Goal: Task Accomplishment & Management: Manage account settings

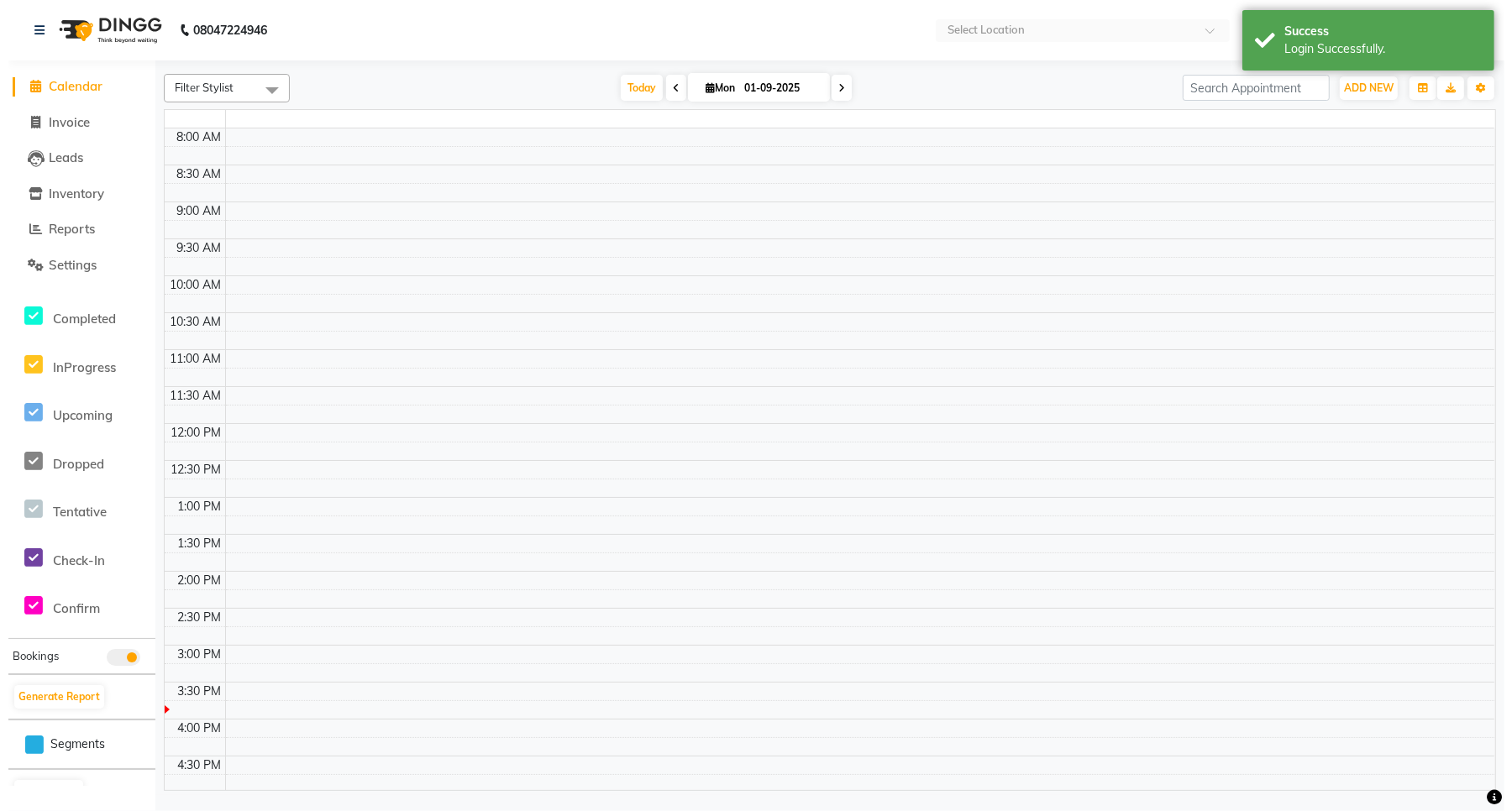
scroll to position [233, 0]
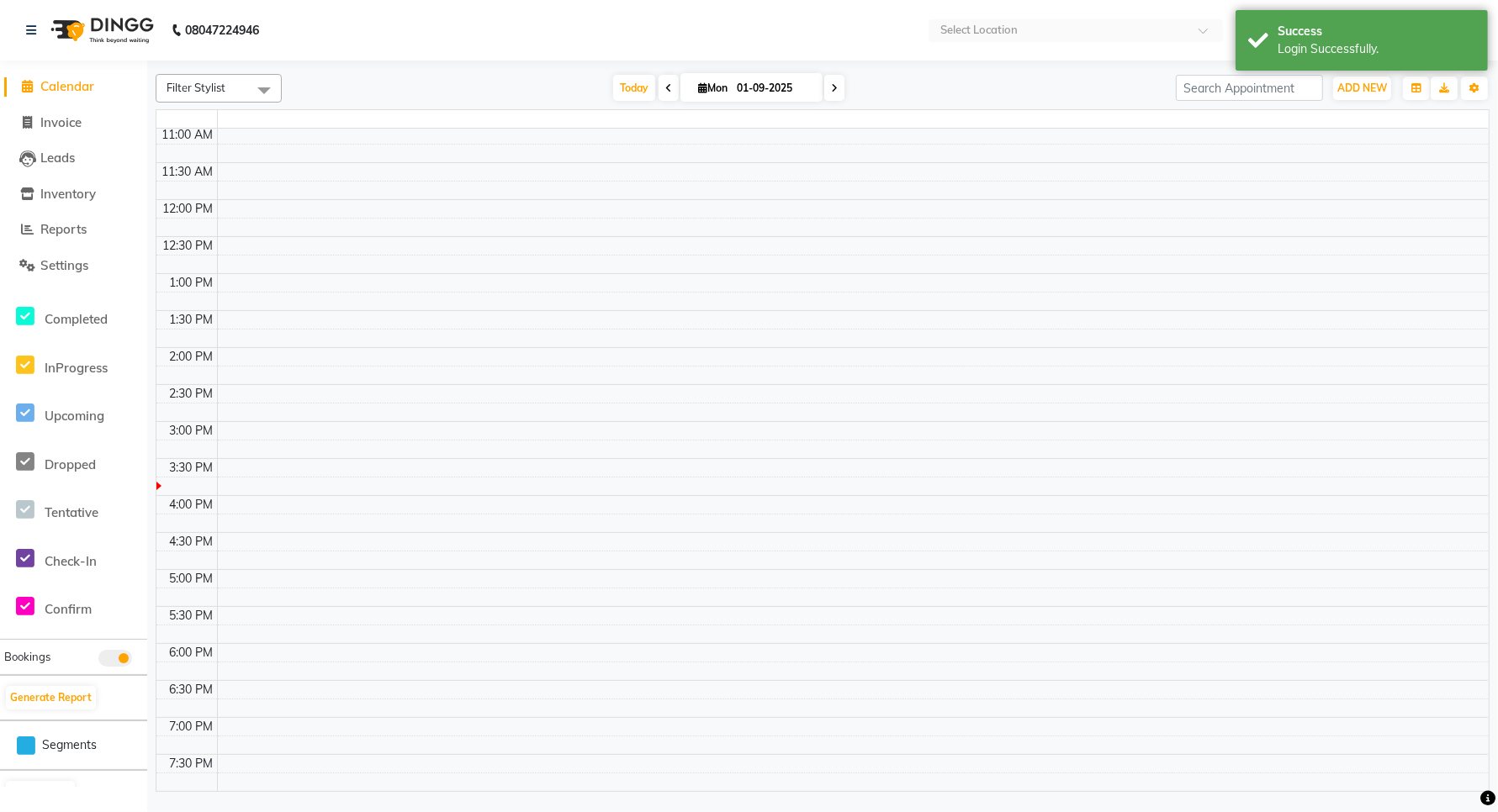
select select "en"
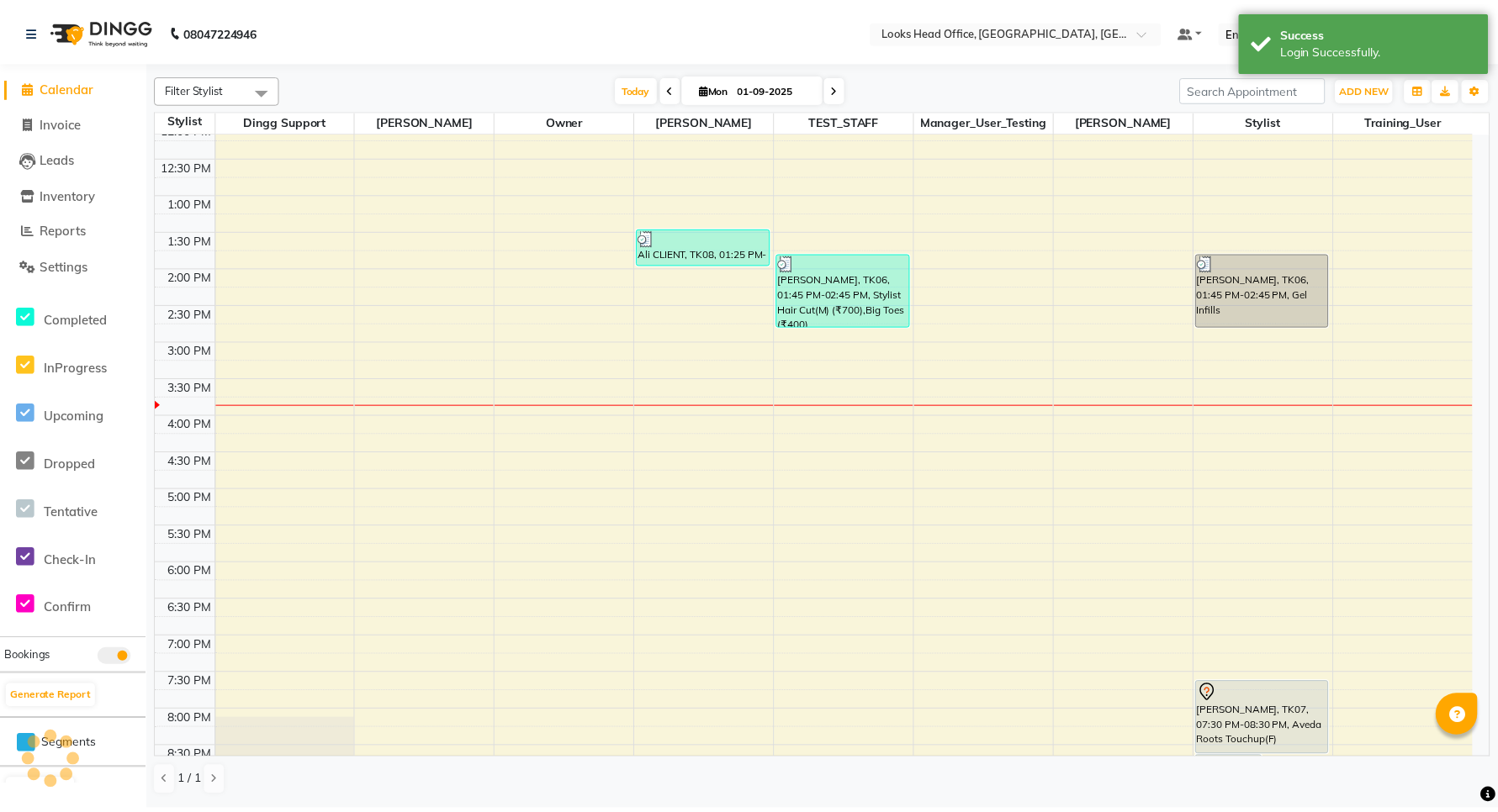
scroll to position [0, 0]
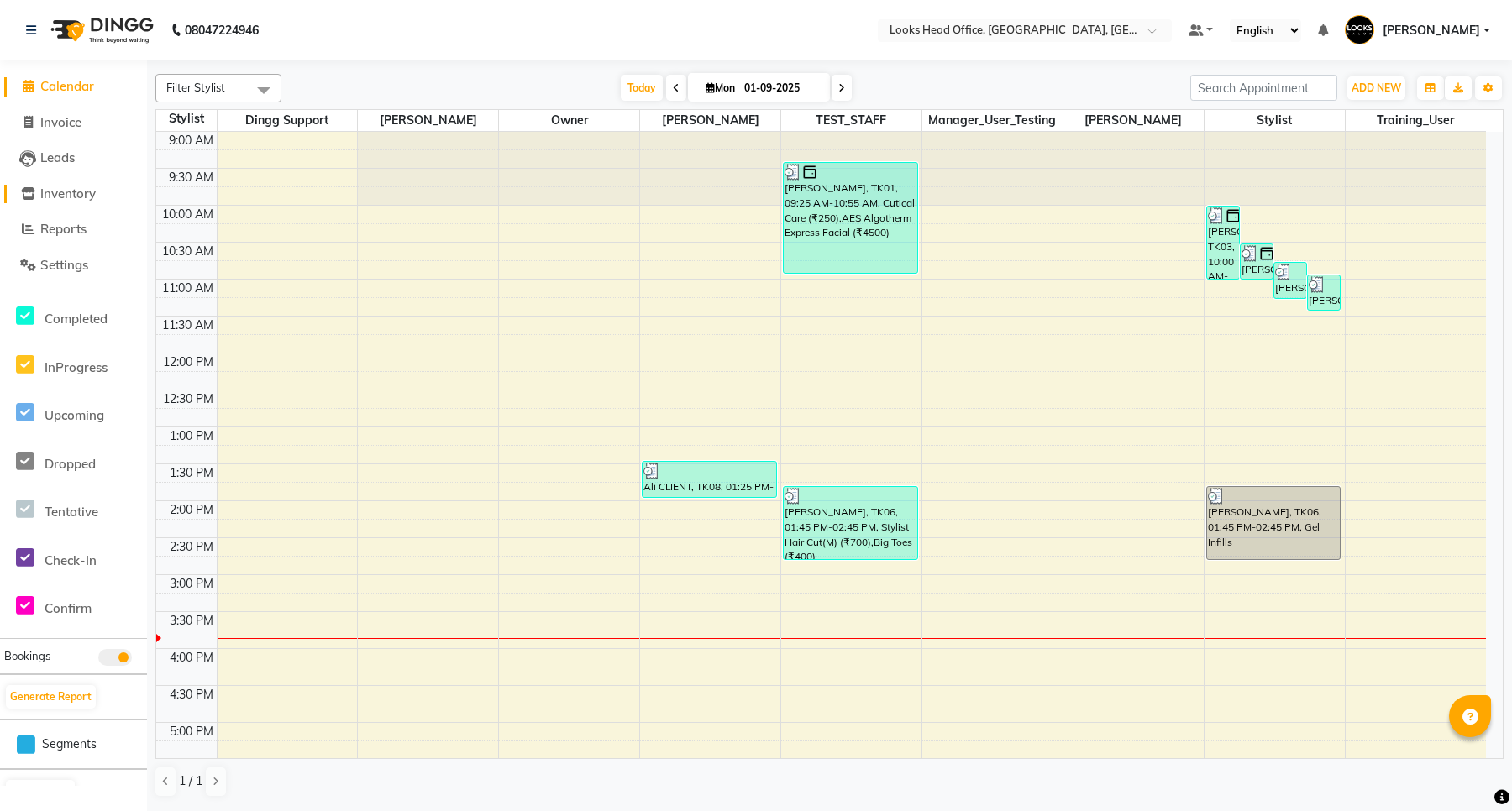
click at [84, 199] on span "Inventory" at bounding box center [68, 193] width 55 height 16
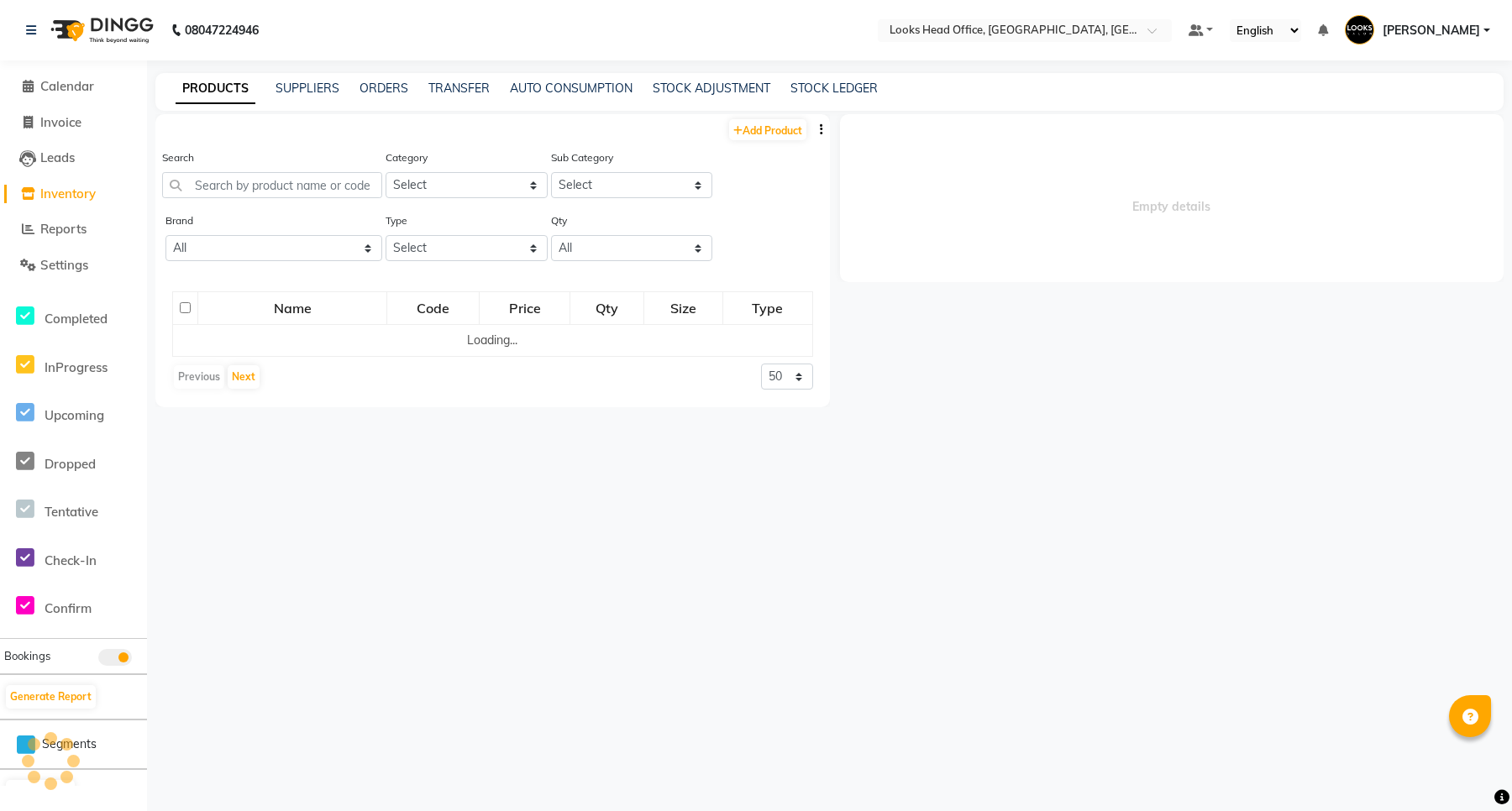
select select
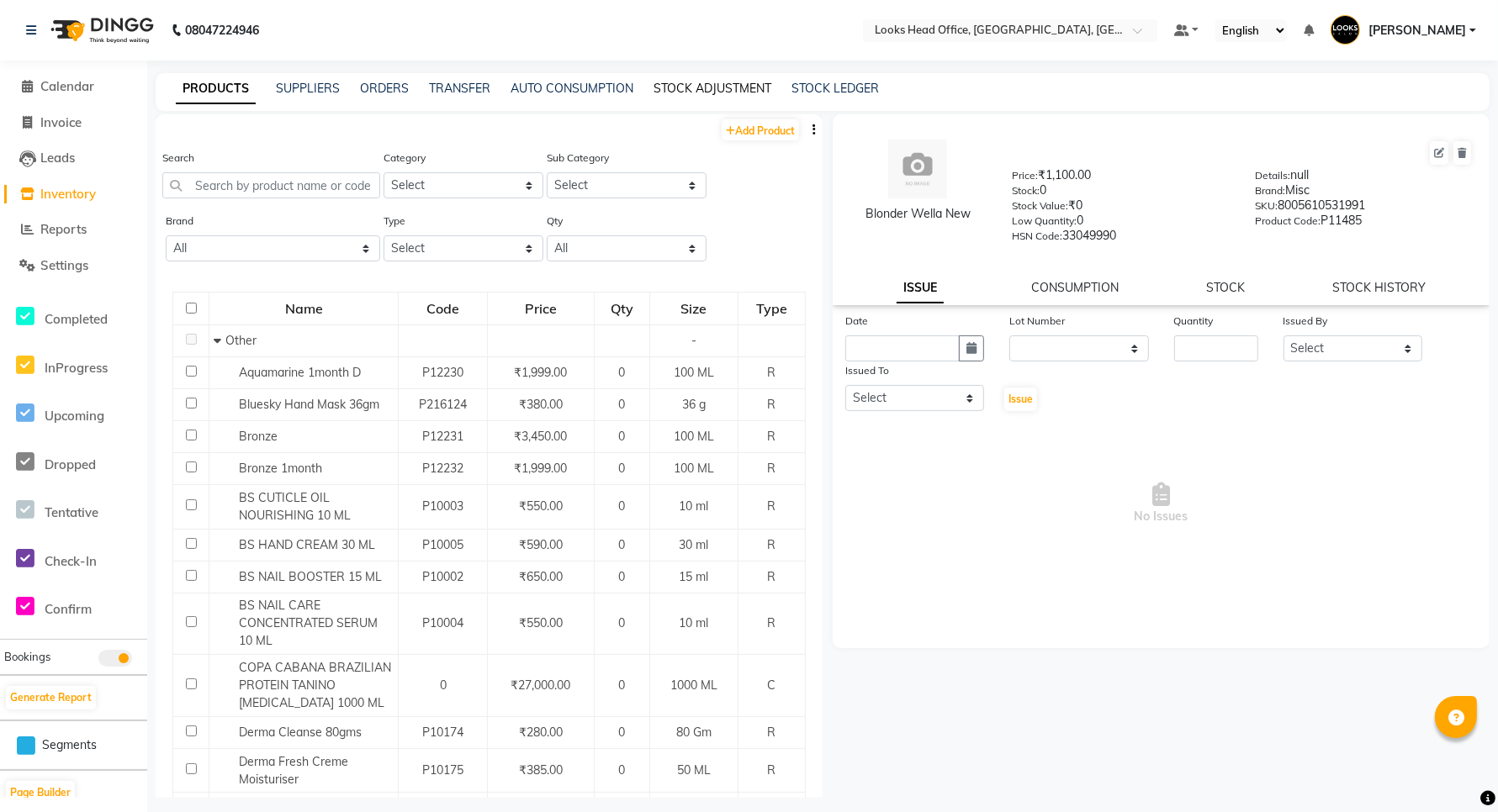
click at [704, 82] on link "STOCK ADJUSTMENT" at bounding box center [712, 87] width 118 height 15
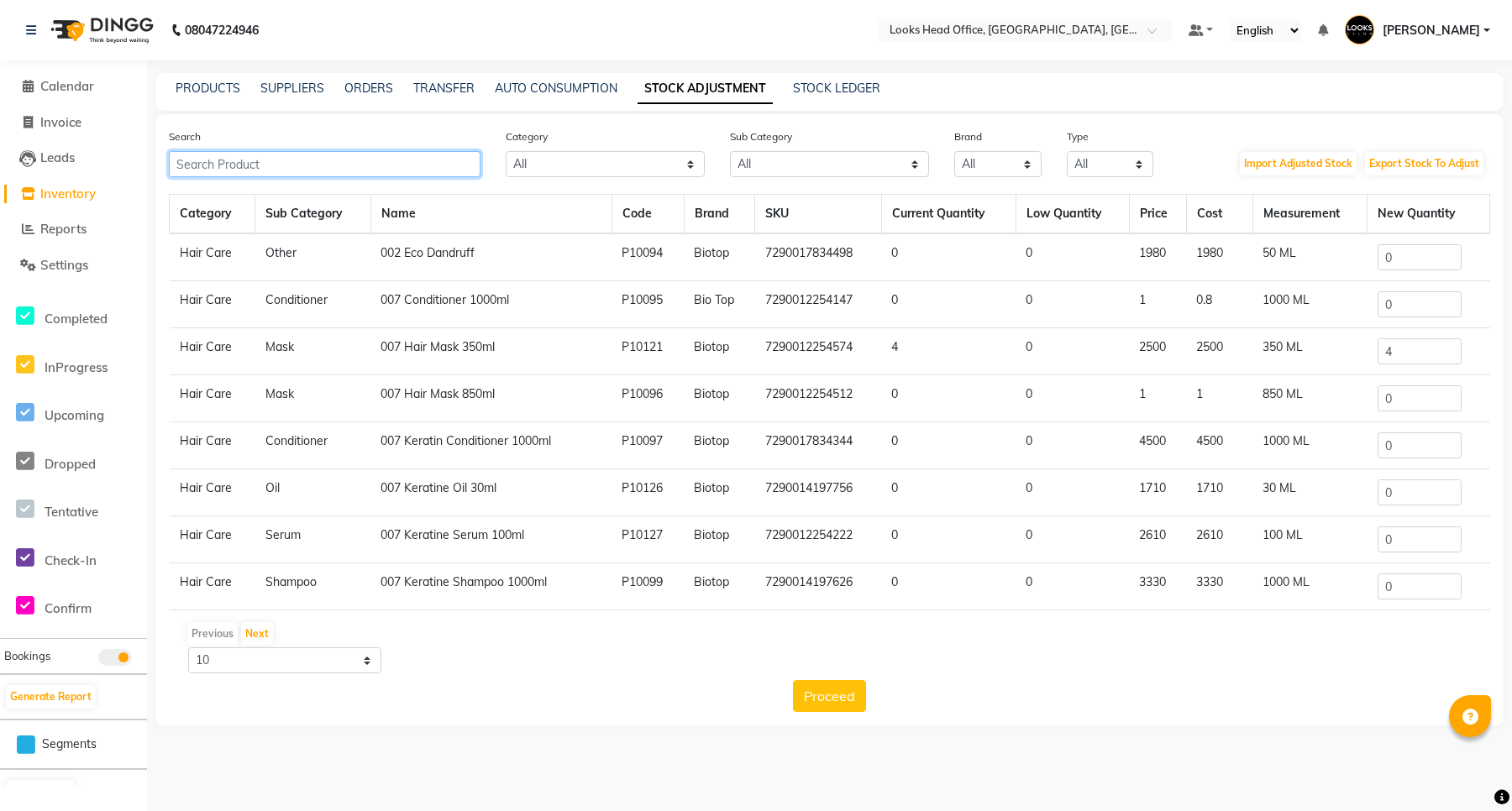
click at [320, 170] on input "text" at bounding box center [325, 164] width 312 height 26
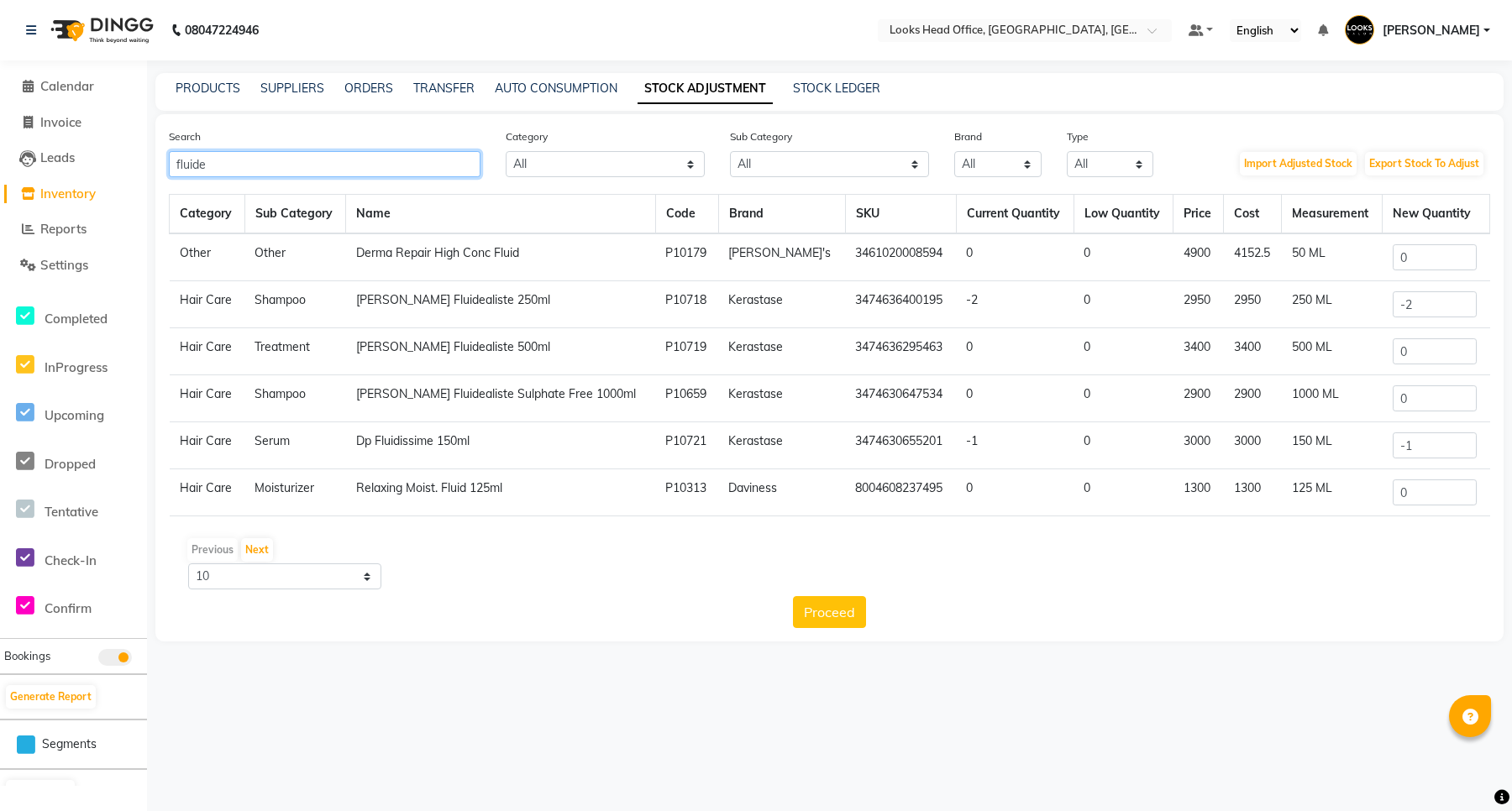
type input "fluide"
drag, startPoint x: 1428, startPoint y: 299, endPoint x: 1338, endPoint y: 315, distance: 91.4
click at [1338, 315] on tr "Hair Care Shampoo Dp Bain Fluidealiste 250ml P10718 Kerastase 3474636400195 -2 …" at bounding box center [830, 305] width 1321 height 47
click at [1130, 589] on div "Category Sub Category Name Code Brand SKU Current Quantity Low Quantity Price C…" at bounding box center [829, 411] width 1322 height 434
click at [400, 162] on input "fluide" at bounding box center [325, 164] width 312 height 26
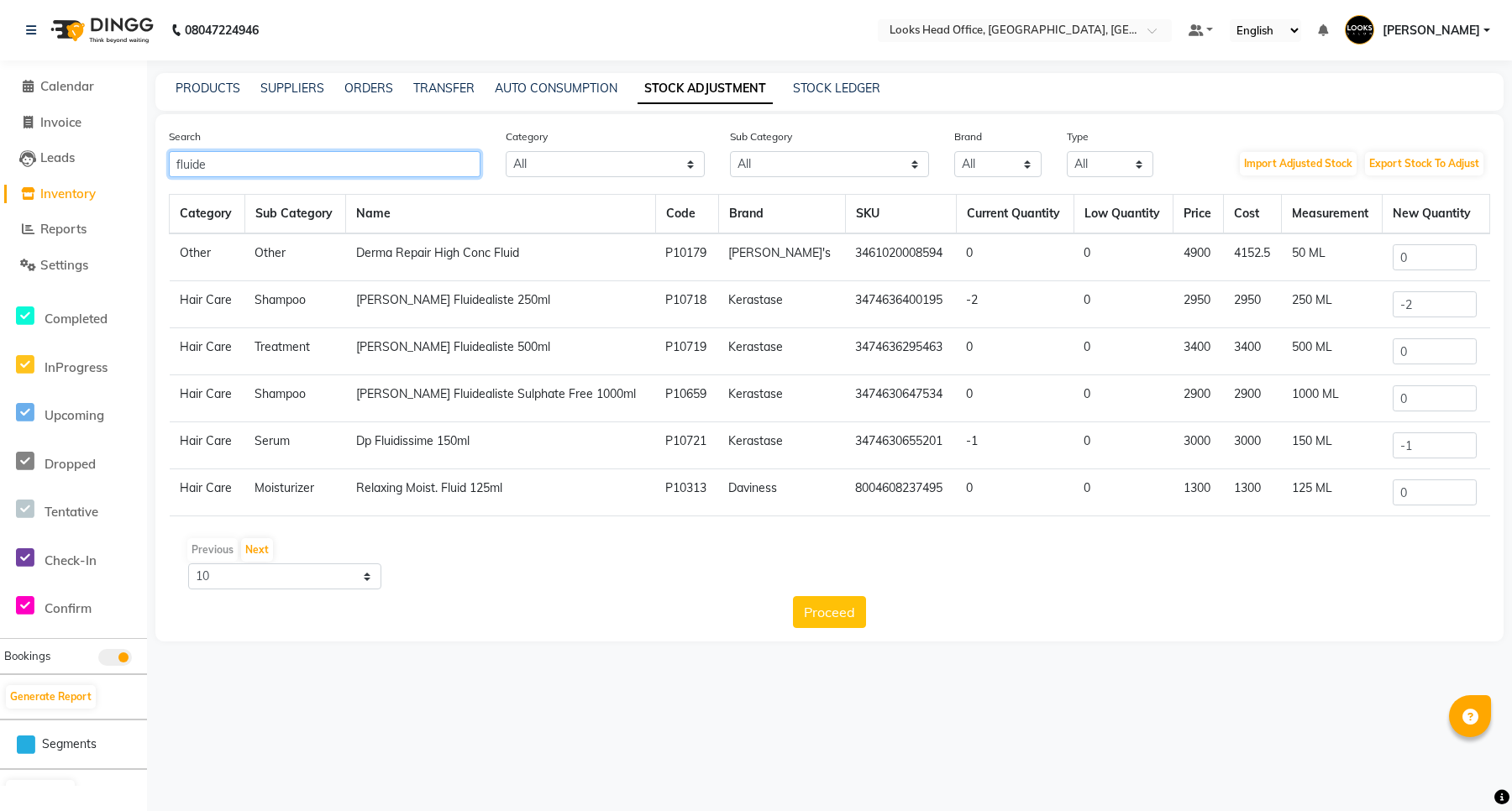
click at [400, 162] on input "fluide" at bounding box center [325, 164] width 312 height 26
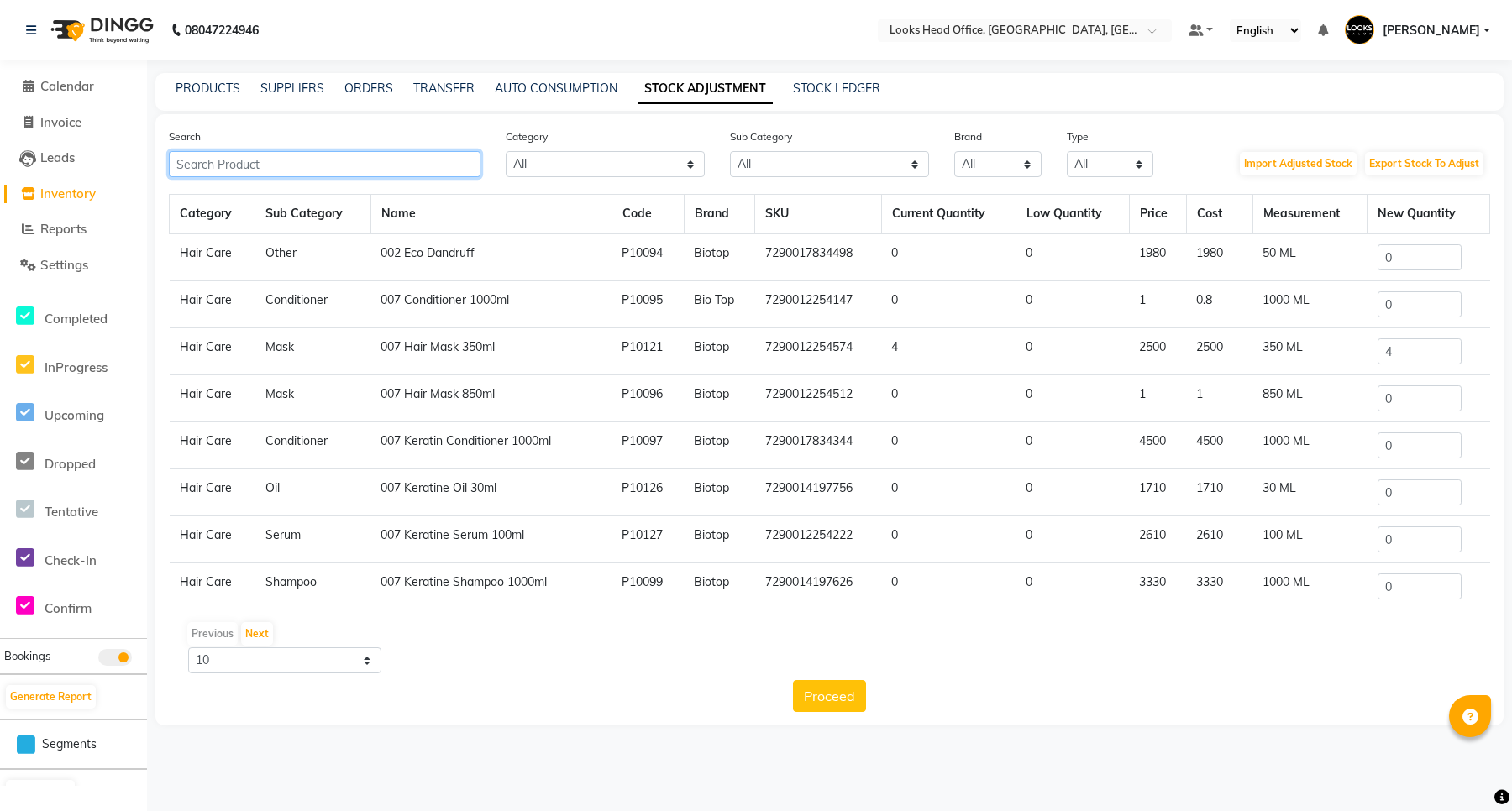
type input "+"
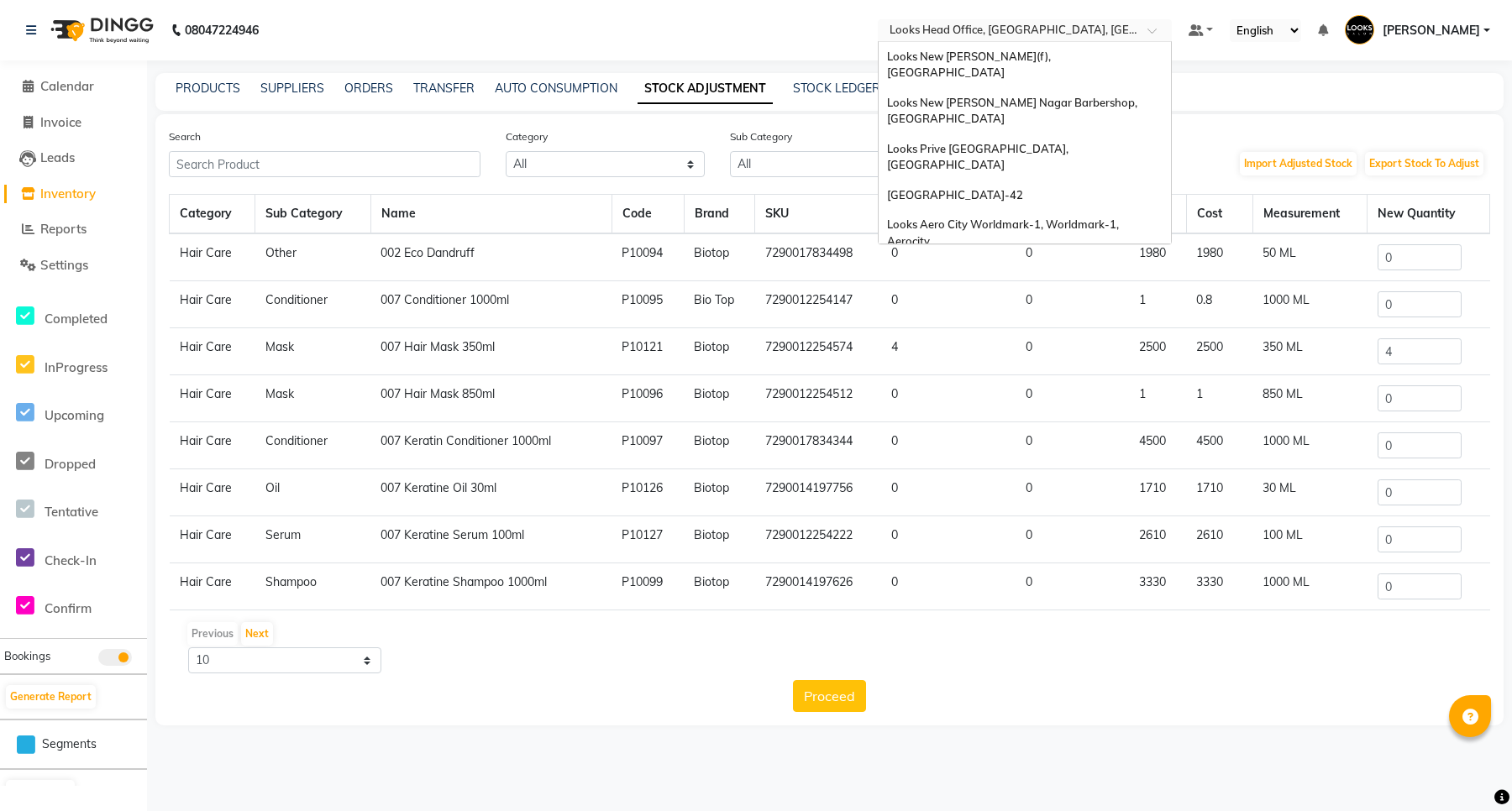
click at [1064, 24] on input "text" at bounding box center [1008, 31] width 243 height 17
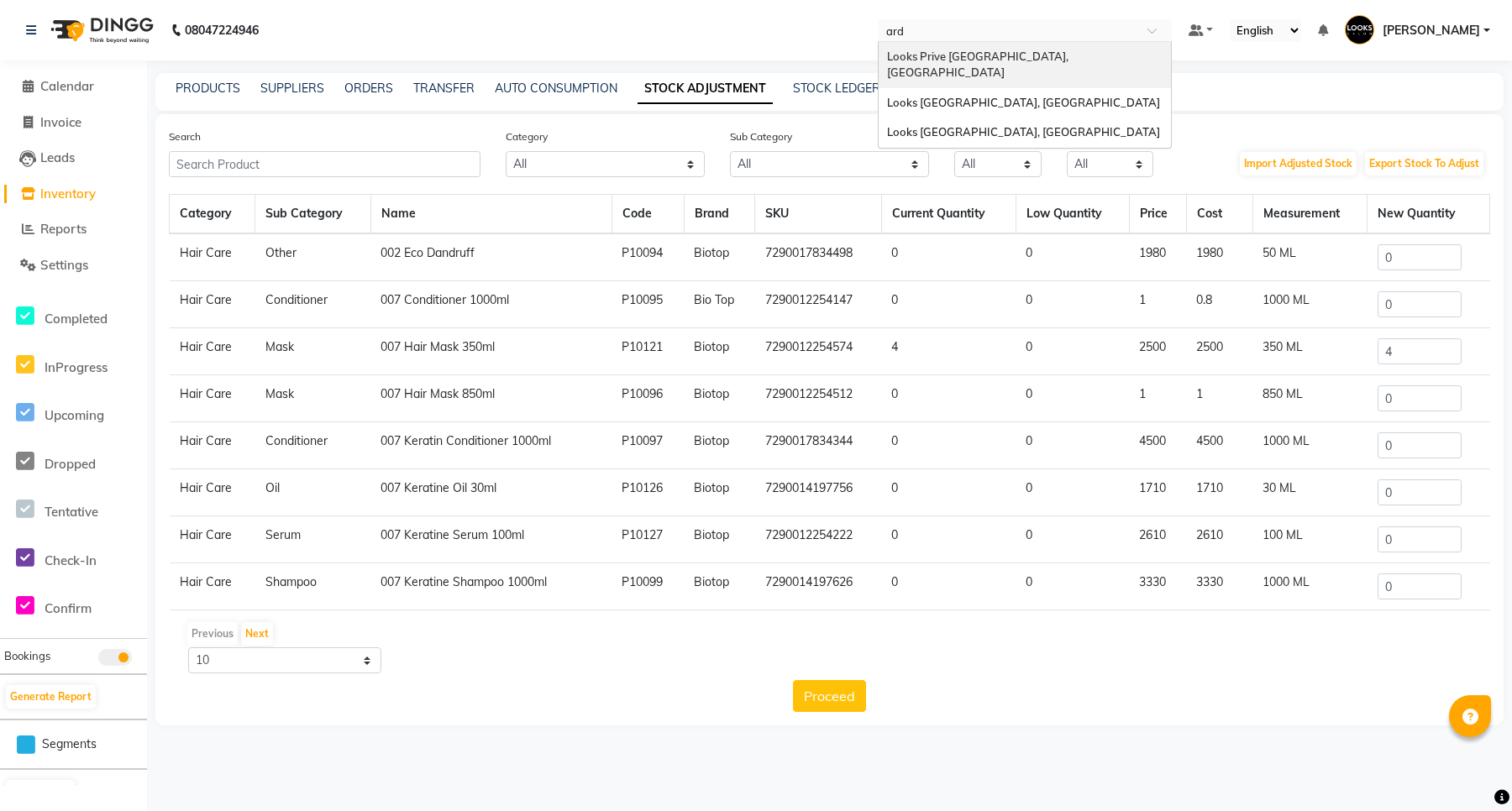
type input "arde"
click at [996, 88] on div "Looks [GEOGRAPHIC_DATA], [GEOGRAPHIC_DATA]" at bounding box center [1024, 103] width 292 height 30
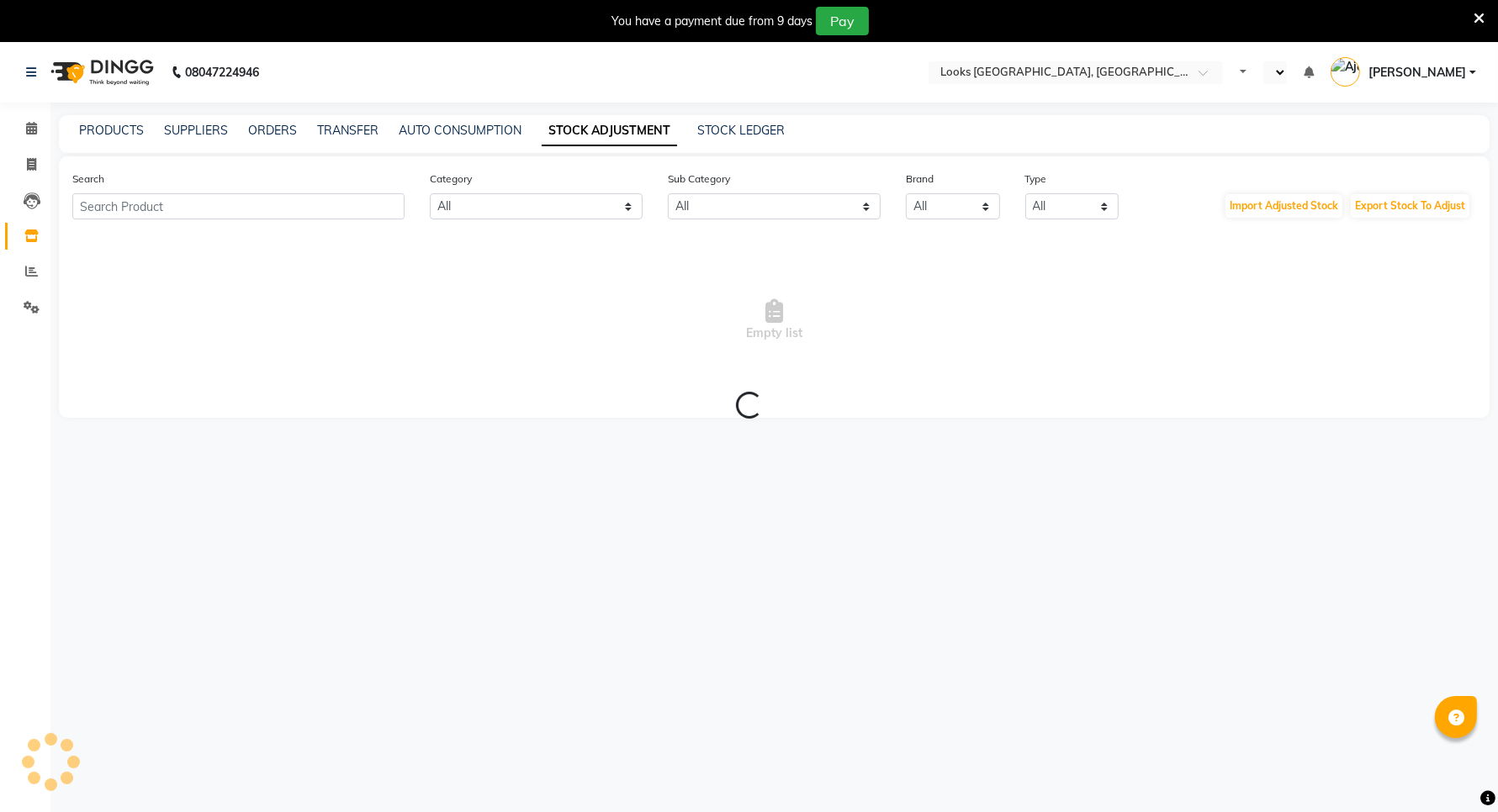
select select "en"
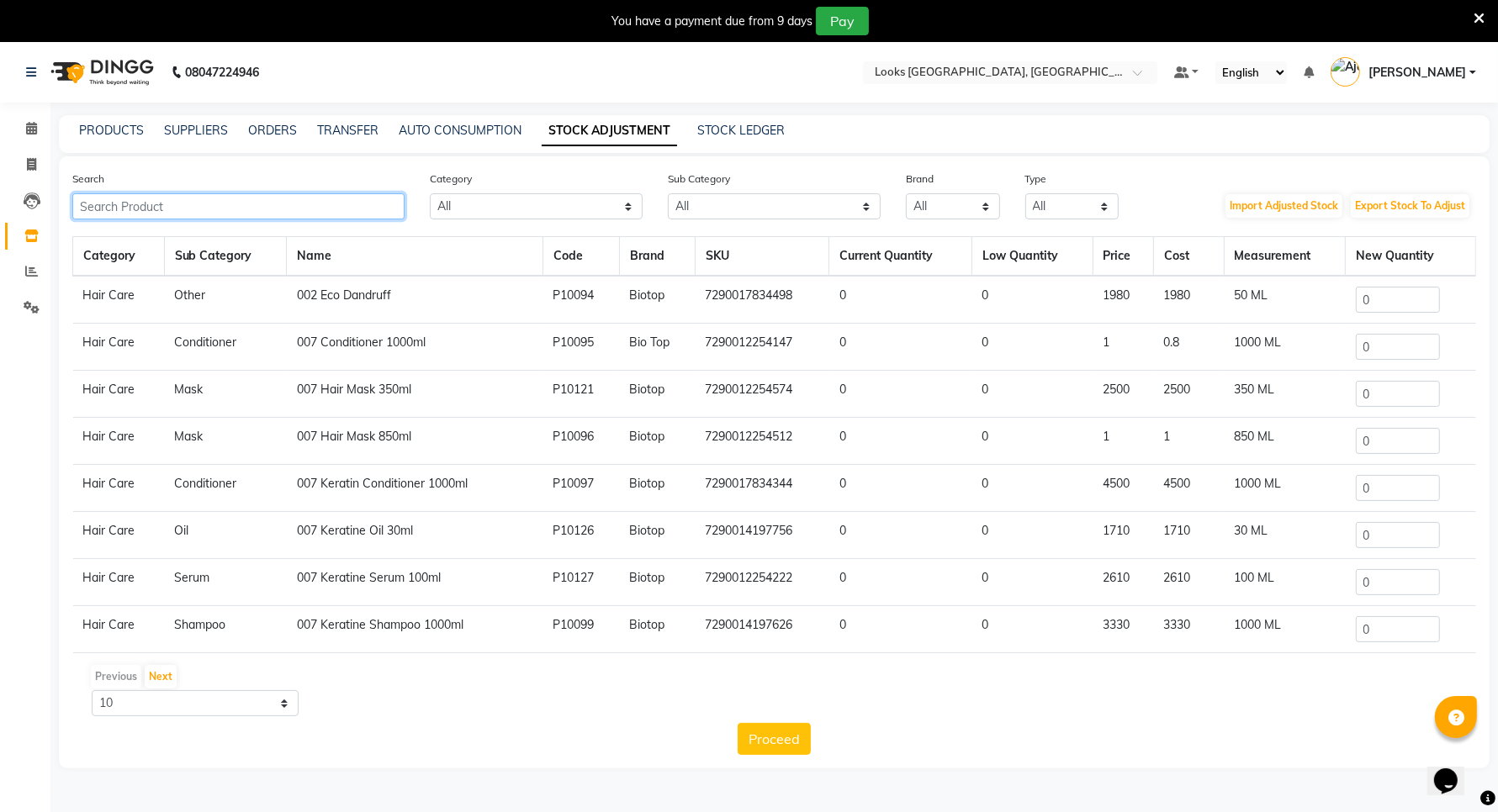
click at [216, 210] on input "text" at bounding box center [239, 206] width 332 height 27
type input "3474636403912"
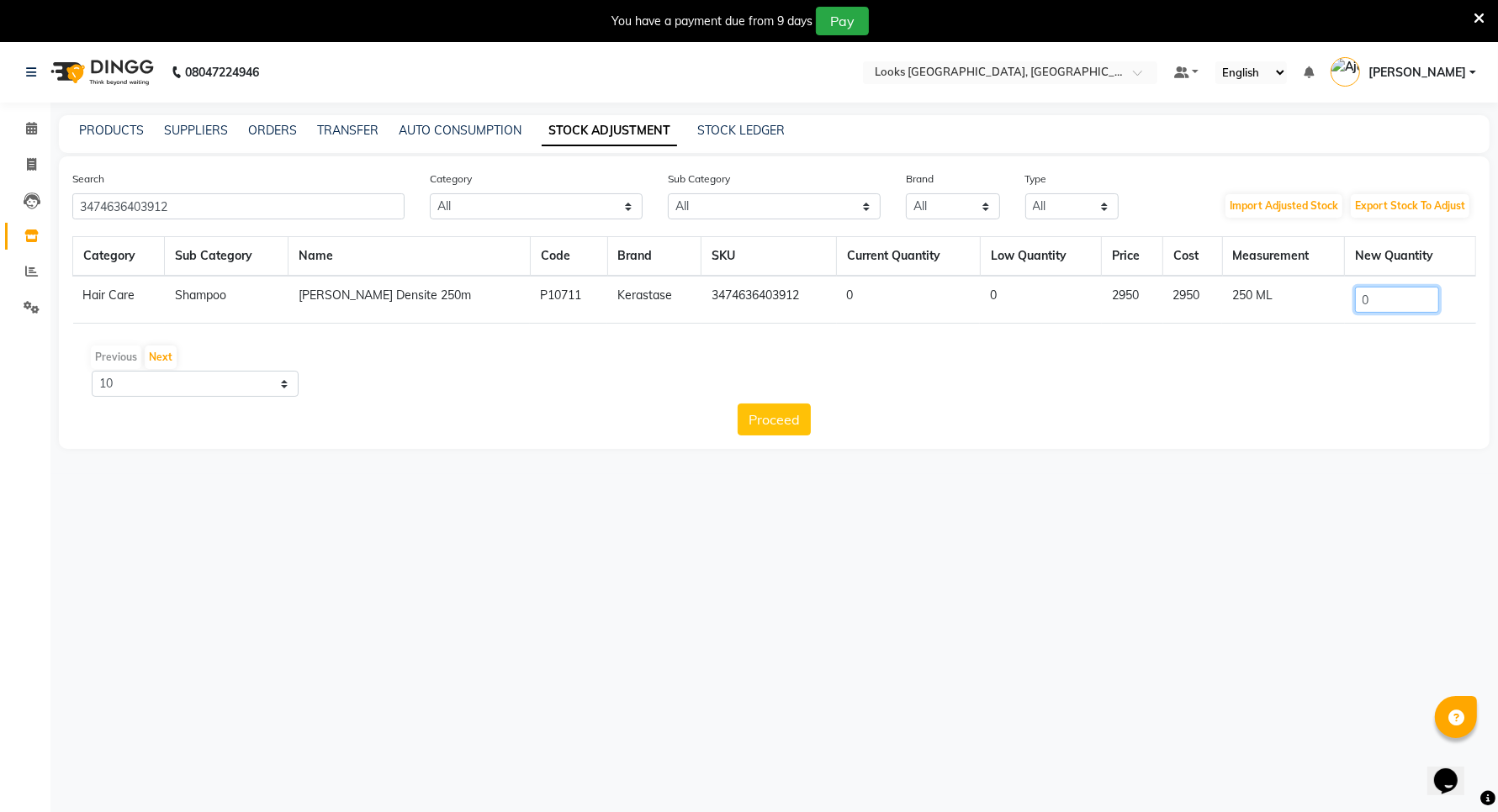
drag, startPoint x: 1410, startPoint y: 303, endPoint x: 1304, endPoint y: 283, distance: 107.9
click at [1304, 283] on tr "Hair Care Shampoo [PERSON_NAME] Densite 250m P10711 Kerastase 3474636403912 0 0…" at bounding box center [774, 299] width 1403 height 48
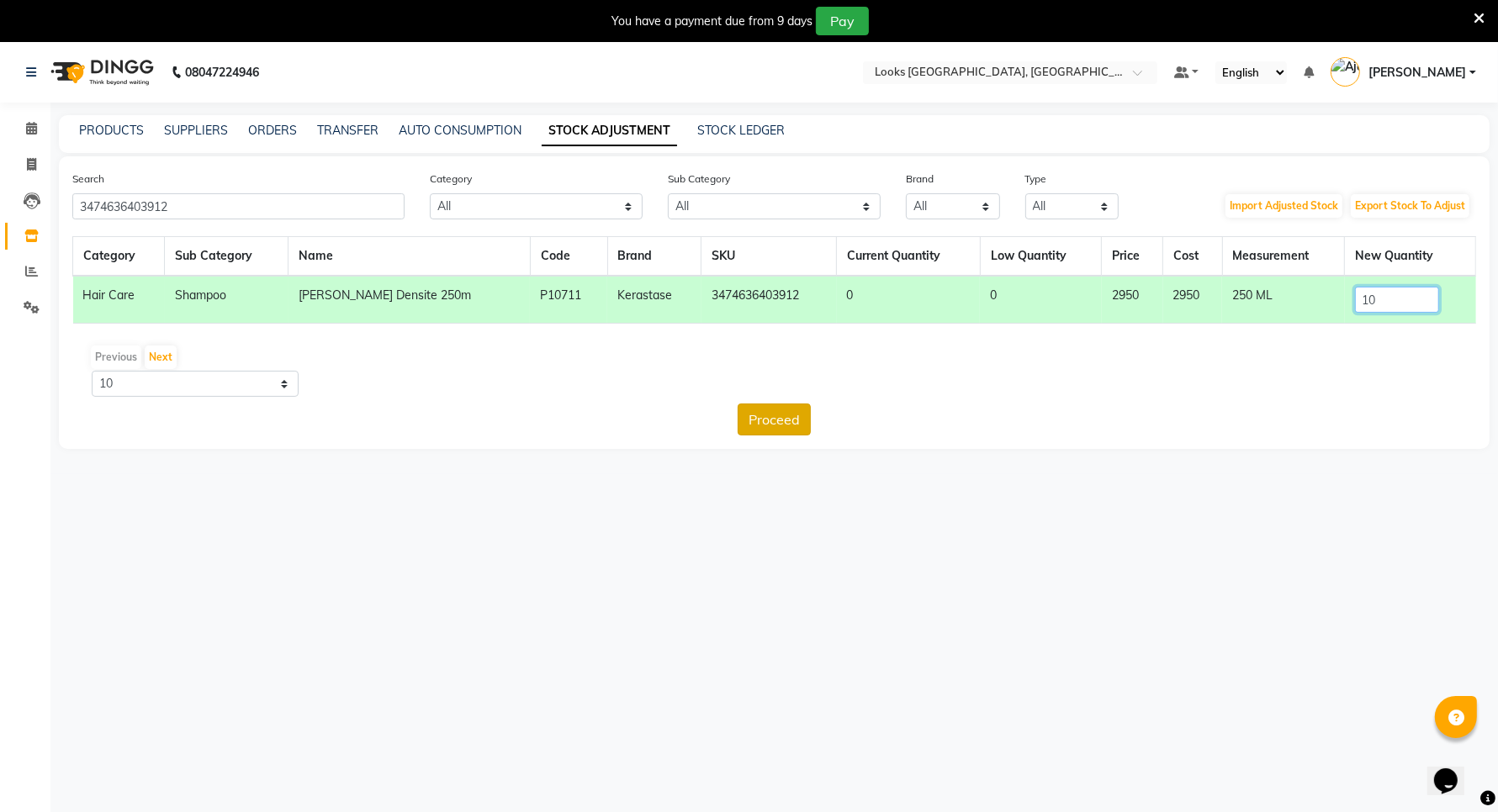
type input "10"
click at [775, 416] on button "Proceed" at bounding box center [774, 419] width 73 height 32
click at [835, 424] on button "Submit" at bounding box center [811, 419] width 67 height 32
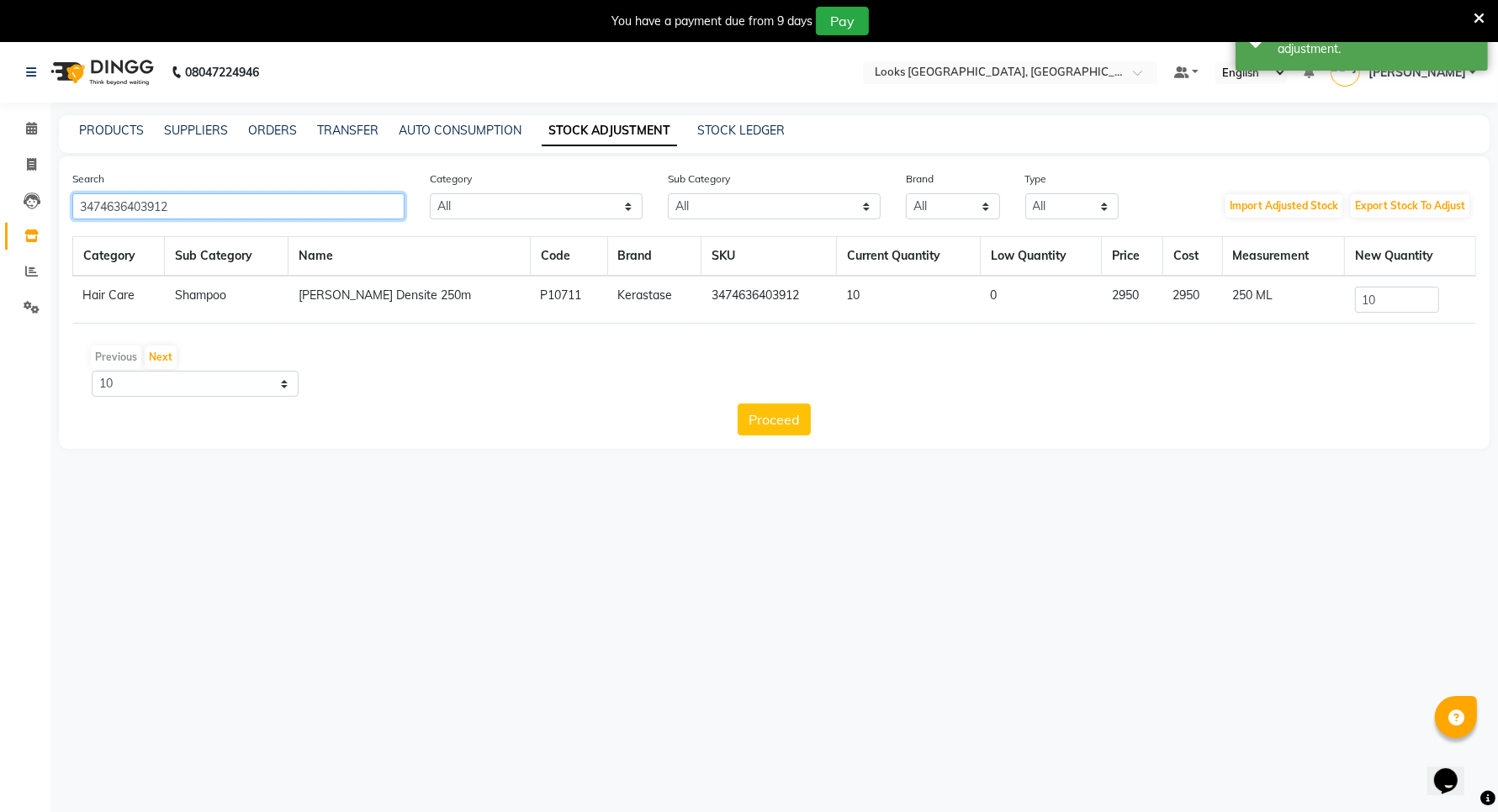
click at [273, 202] on input "3474636403912" at bounding box center [239, 206] width 332 height 27
type input "3474636403912"
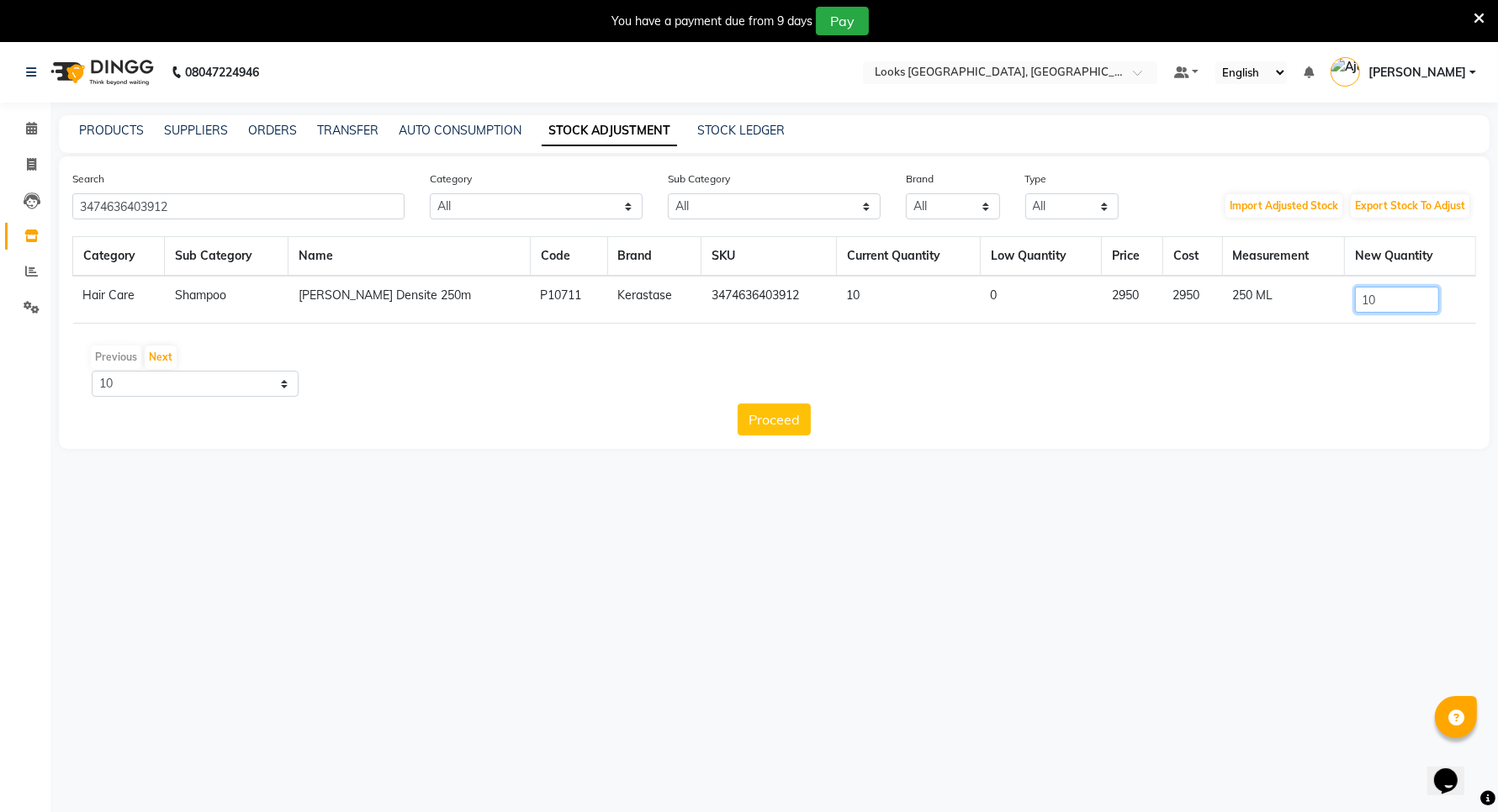
drag, startPoint x: 1402, startPoint y: 295, endPoint x: 1094, endPoint y: 208, distance: 320.1
click at [1137, 259] on table "Category Sub Category Name Code Brand SKU Current Quantity Low Quantity Price C…" at bounding box center [774, 280] width 1404 height 87
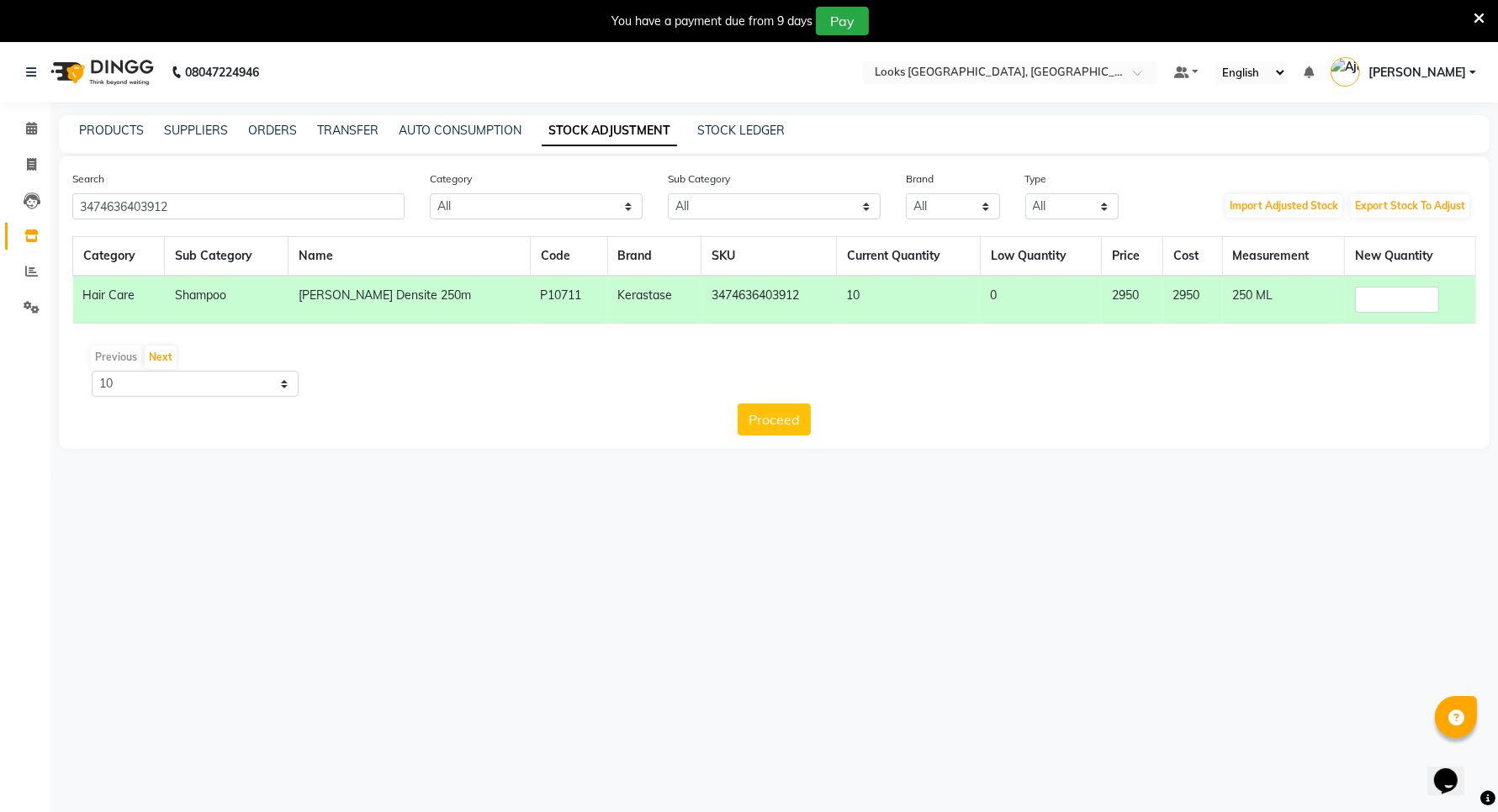
drag, startPoint x: 996, startPoint y: 455, endPoint x: 841, endPoint y: 362, distance: 180.8
click at [986, 452] on main "PRODUCTS SUPPLIERS ORDERS TRANSFER AUTO CONSUMPTION STOCK ADJUSTMENT STOCK LEDG…" at bounding box center [773, 295] width 1447 height 359
drag, startPoint x: 213, startPoint y: 211, endPoint x: 44, endPoint y: 207, distance: 169.0
click at [44, 207] on app-home "08047224946 Select Location × Looks [GEOGRAPHIC_DATA], [GEOGRAPHIC_DATA] Defaul…" at bounding box center [749, 258] width 1498 height 432
type input "\"
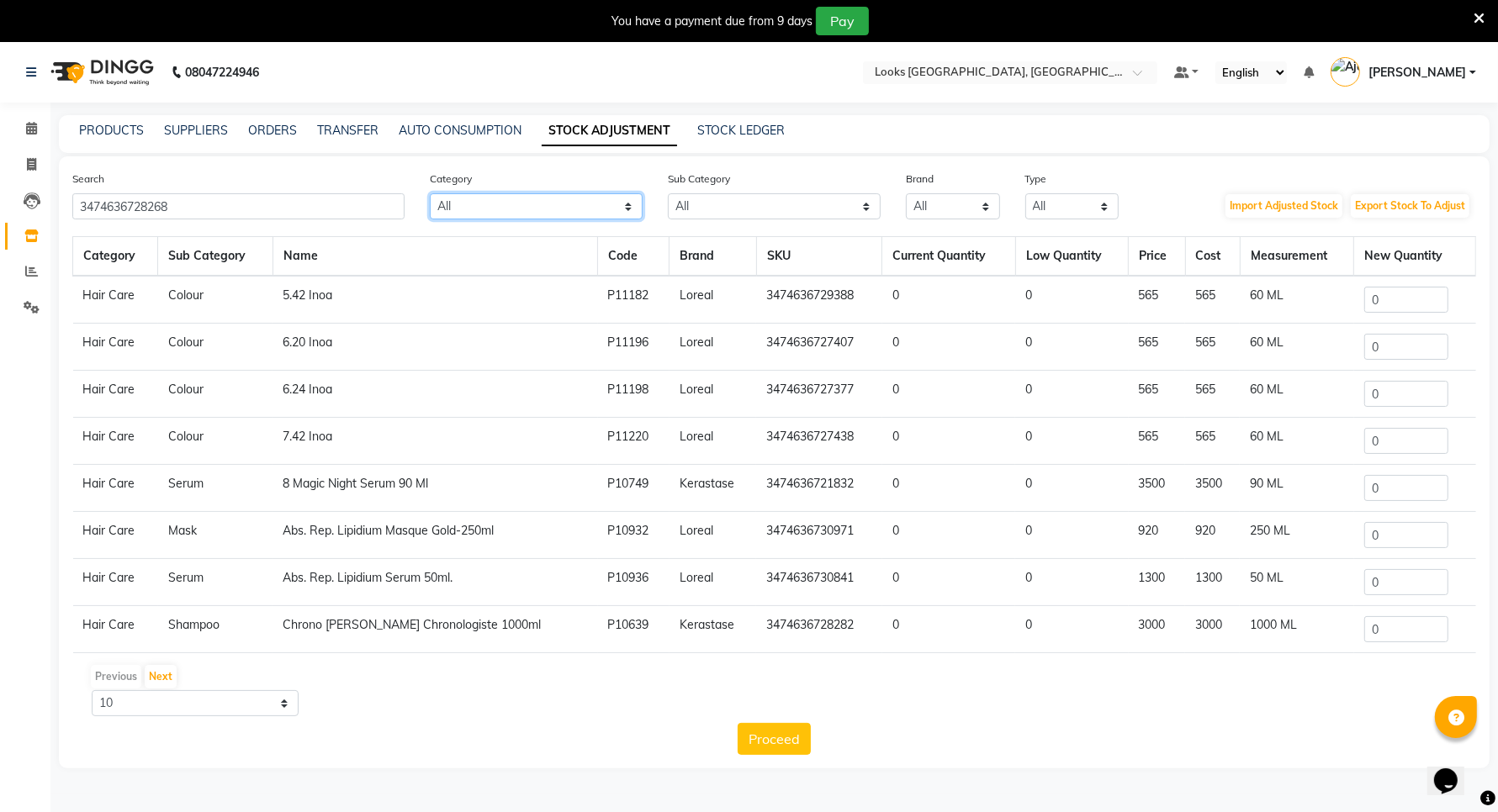
click at [553, 204] on select "All Skin Personal Care Hair Threading Loreal Bio Top Cons. Bio Top Retail Colou…" at bounding box center [535, 206] width 213 height 27
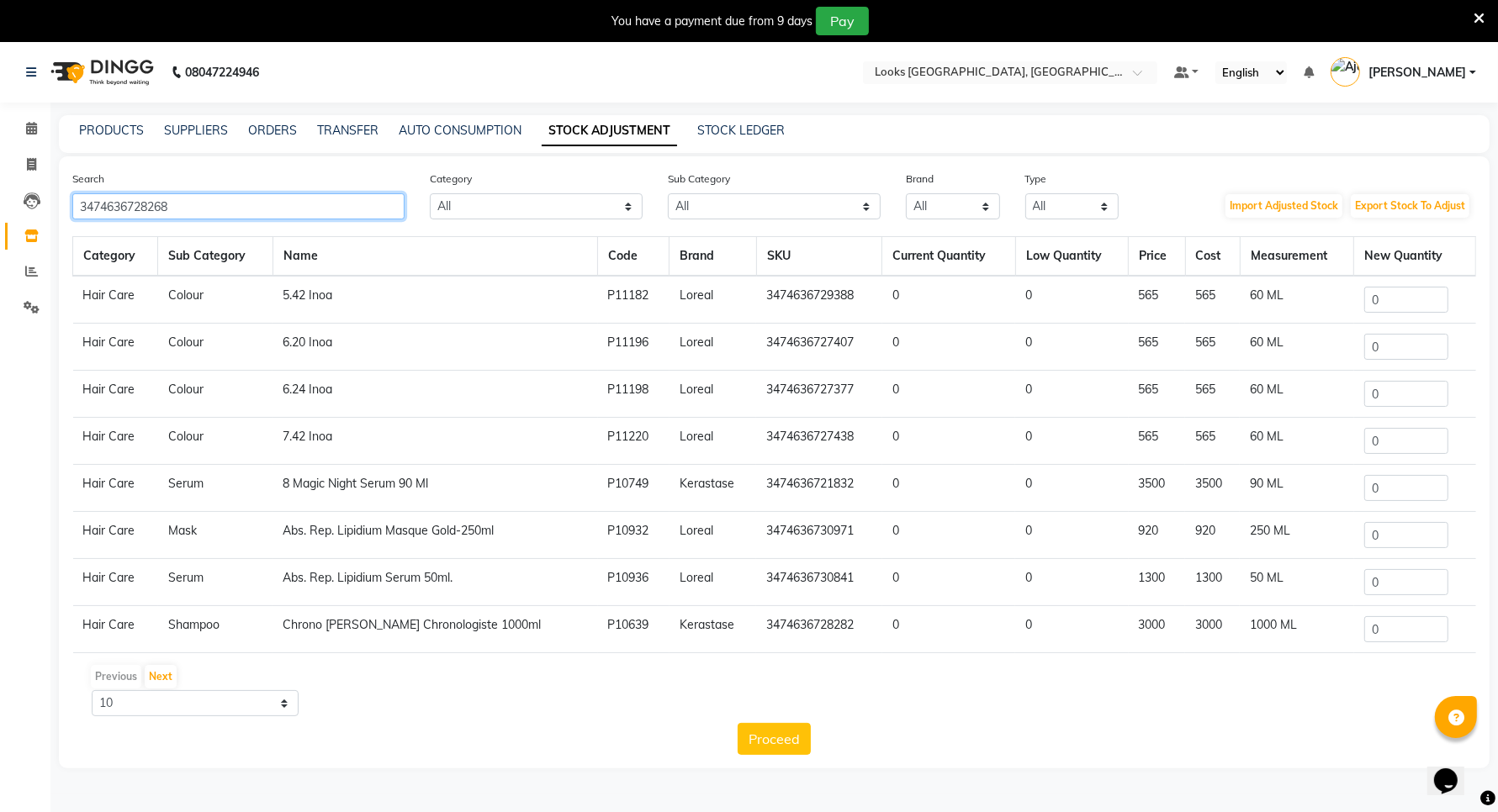
click at [274, 212] on input "3474636728268" at bounding box center [239, 206] width 332 height 27
paste input "text"
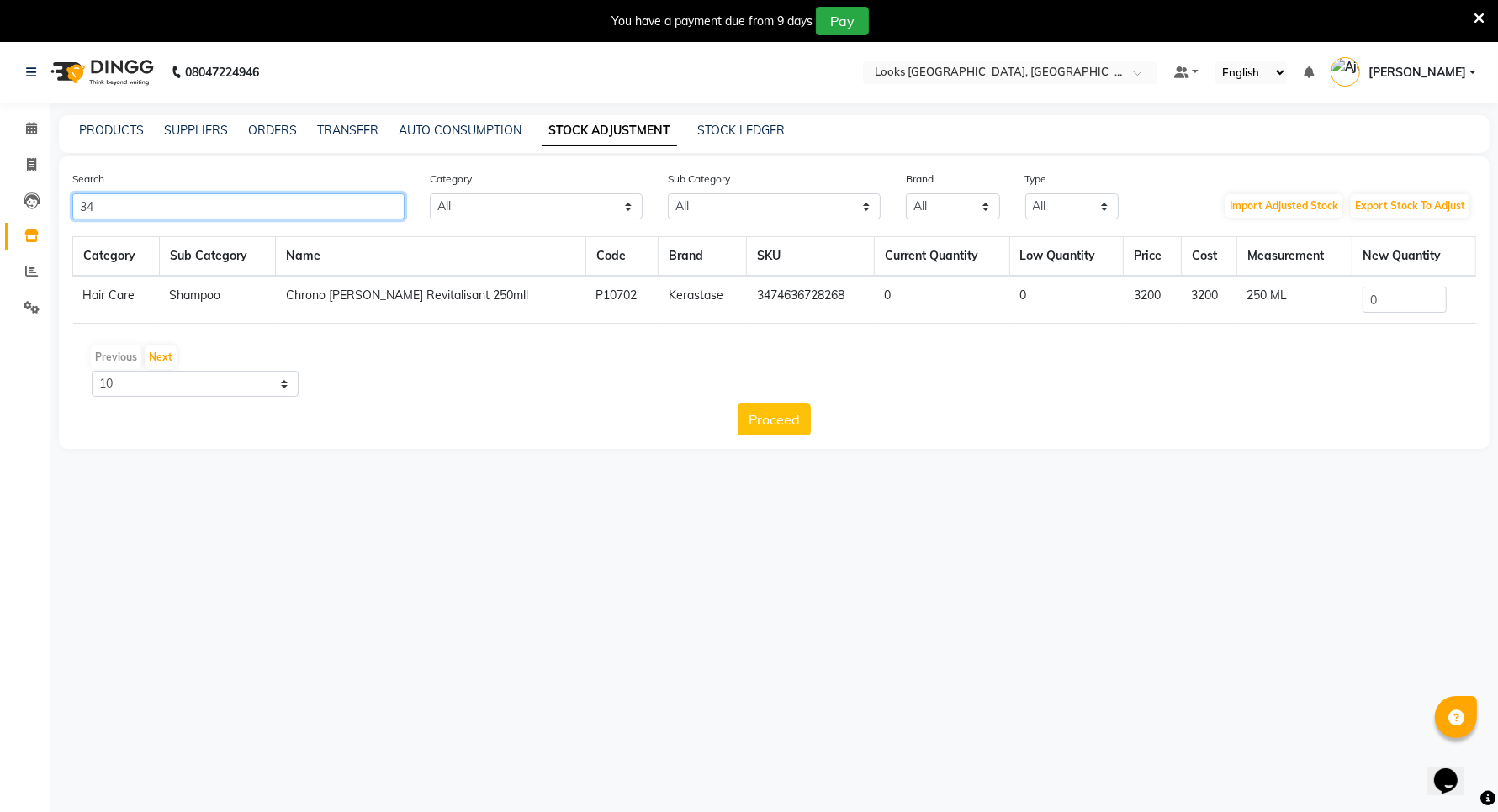
type input "3"
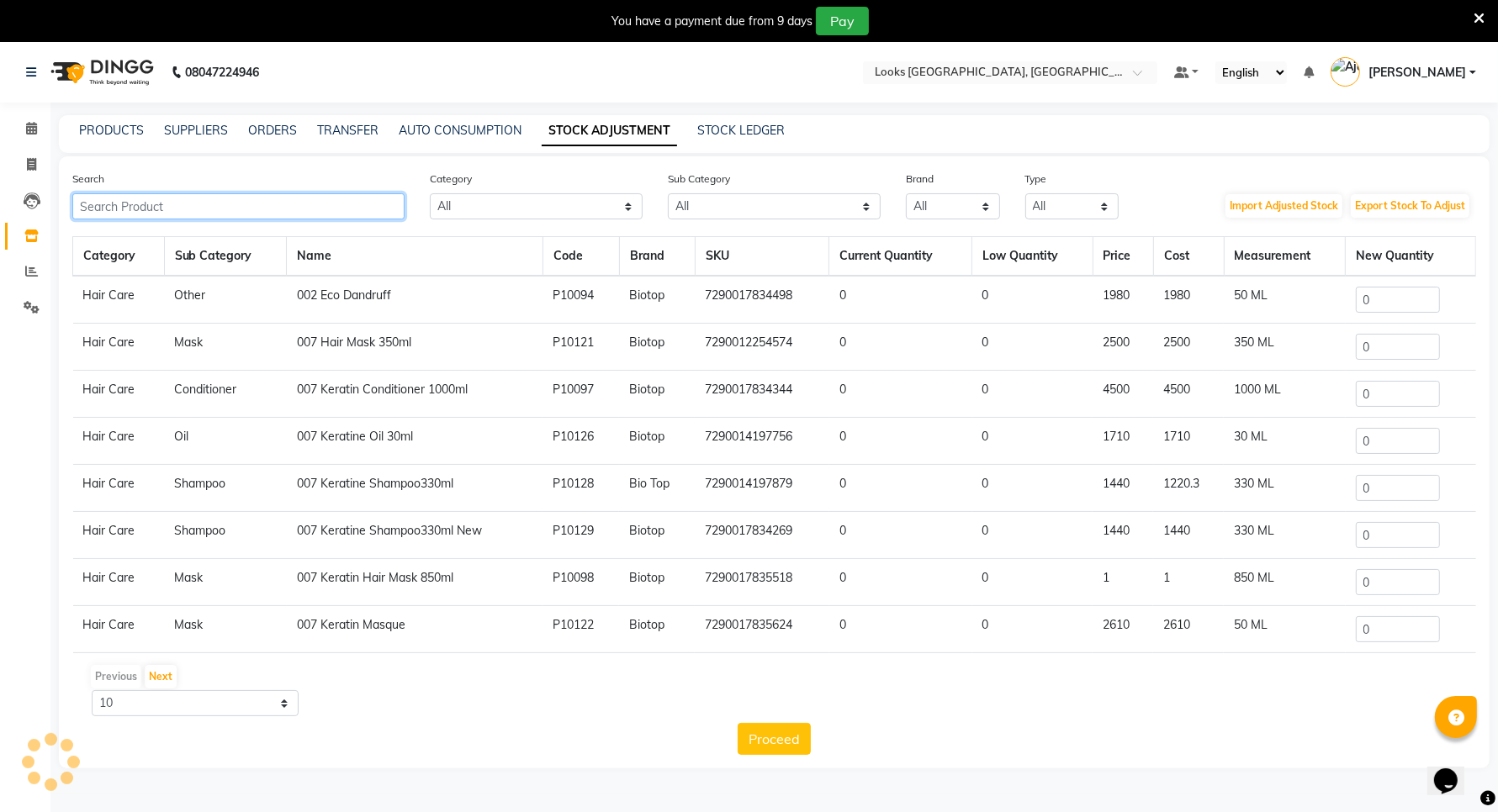
paste input "3474636728268"
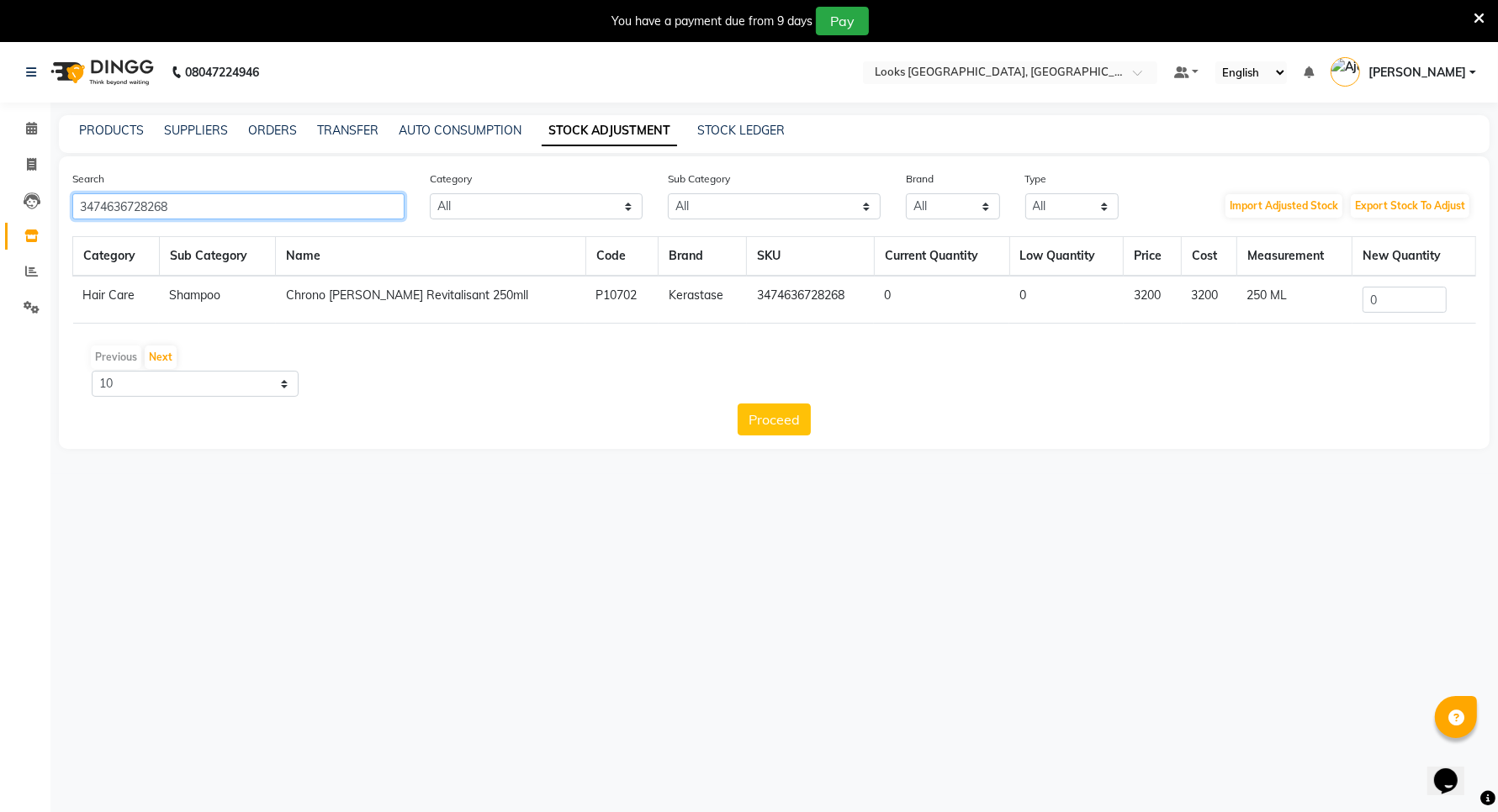
type input "3474636728268"
click at [1405, 300] on input "0" at bounding box center [1405, 299] width 84 height 27
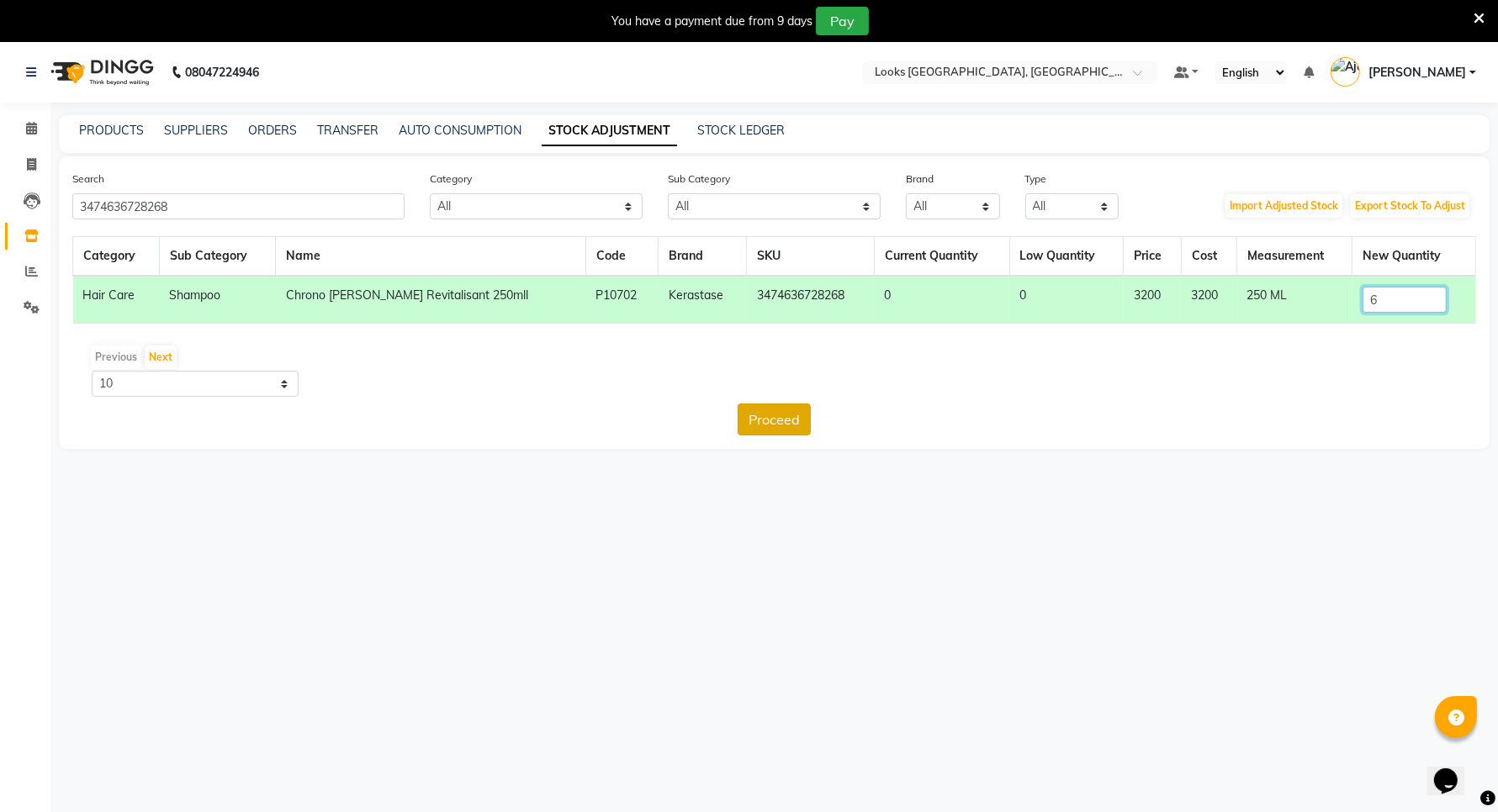
type input "6"
click at [772, 417] on button "Proceed" at bounding box center [774, 419] width 73 height 32
click at [798, 417] on button "Submit" at bounding box center [811, 419] width 67 height 32
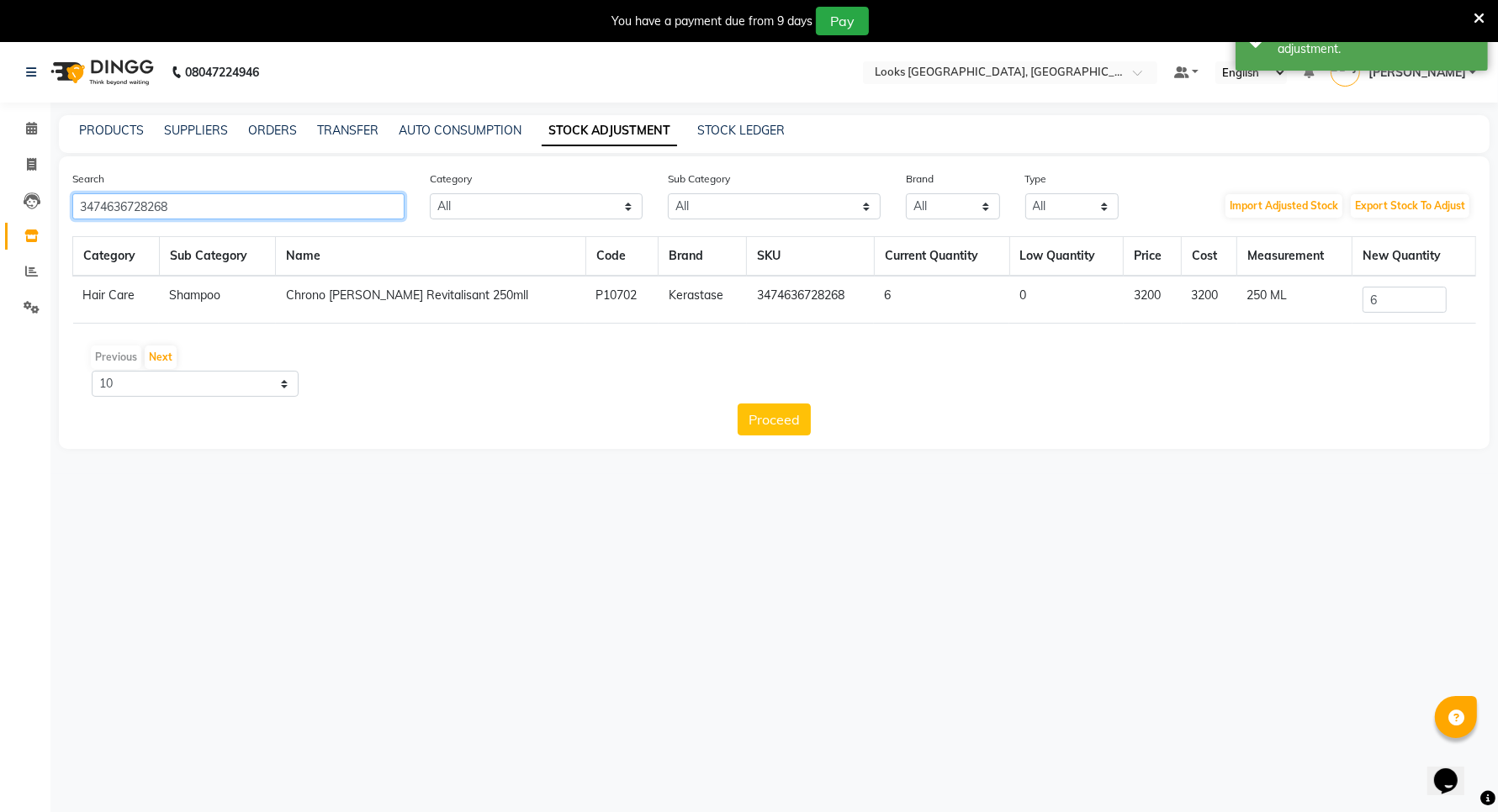
click at [372, 203] on input "3474636728268" at bounding box center [239, 206] width 332 height 27
type input "3474636404384"
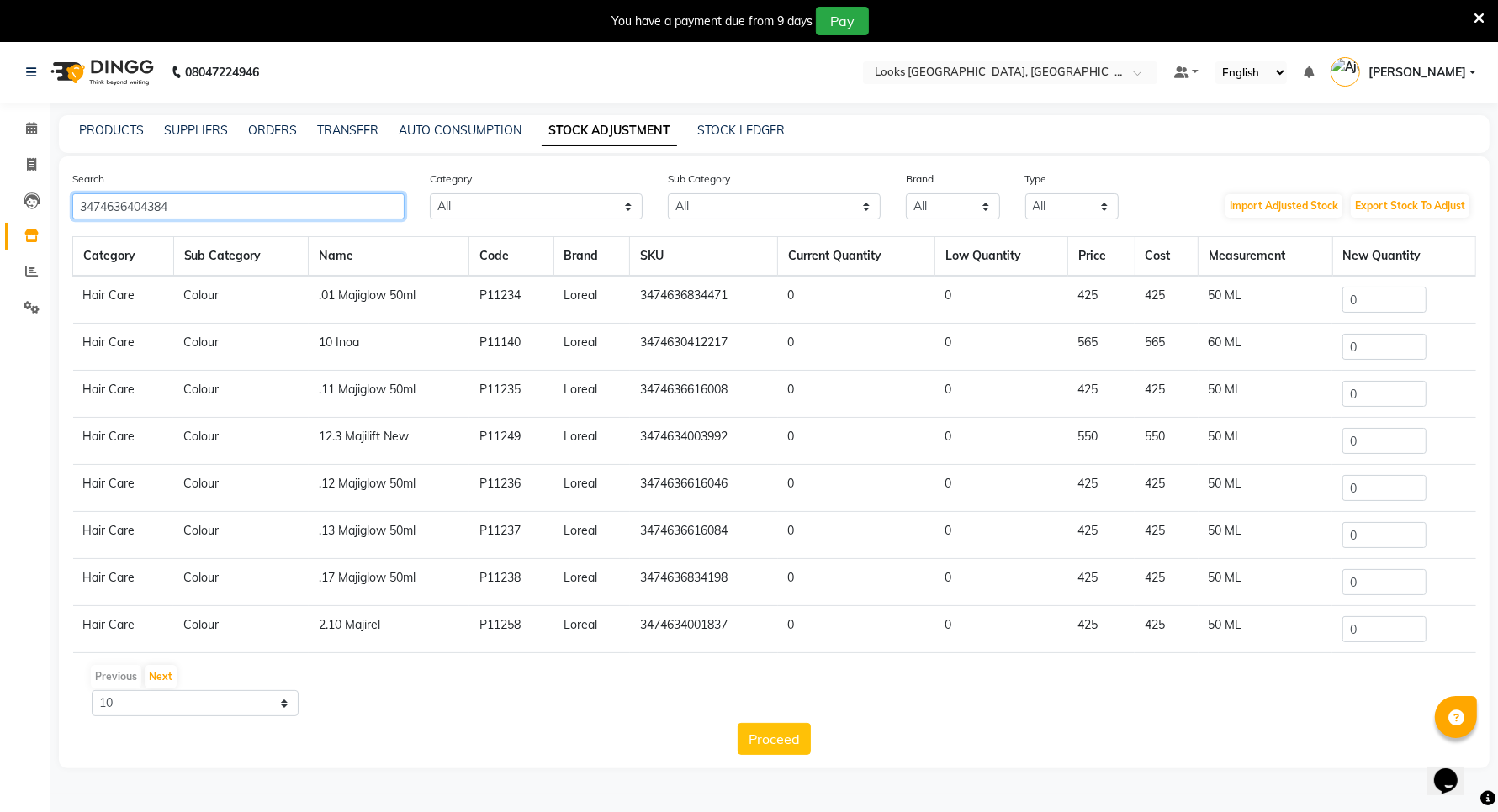
click at [358, 207] on input "3474636404384" at bounding box center [239, 206] width 332 height 27
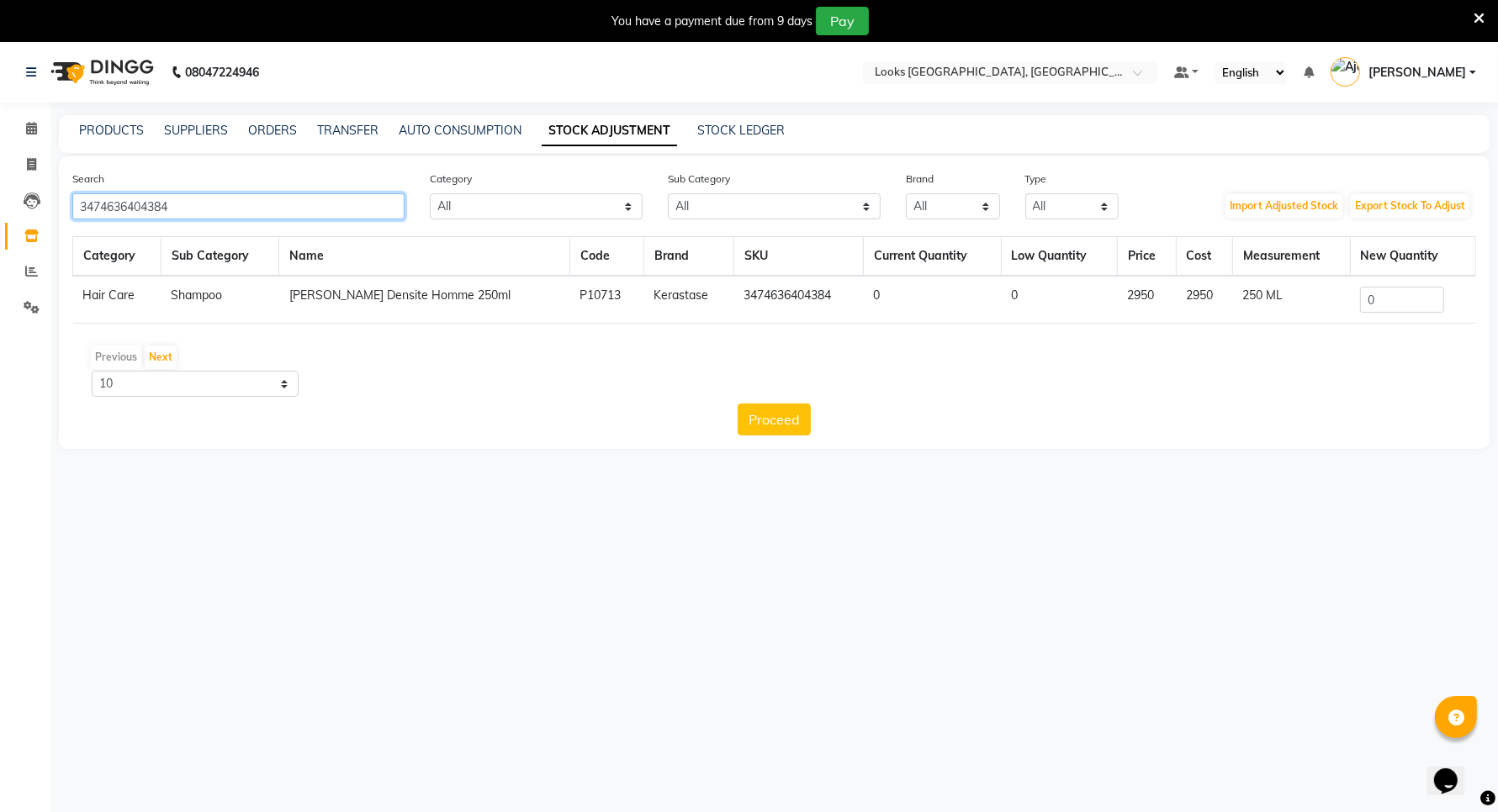
type input "3474636404384"
click at [1398, 296] on input "0" at bounding box center [1402, 299] width 84 height 27
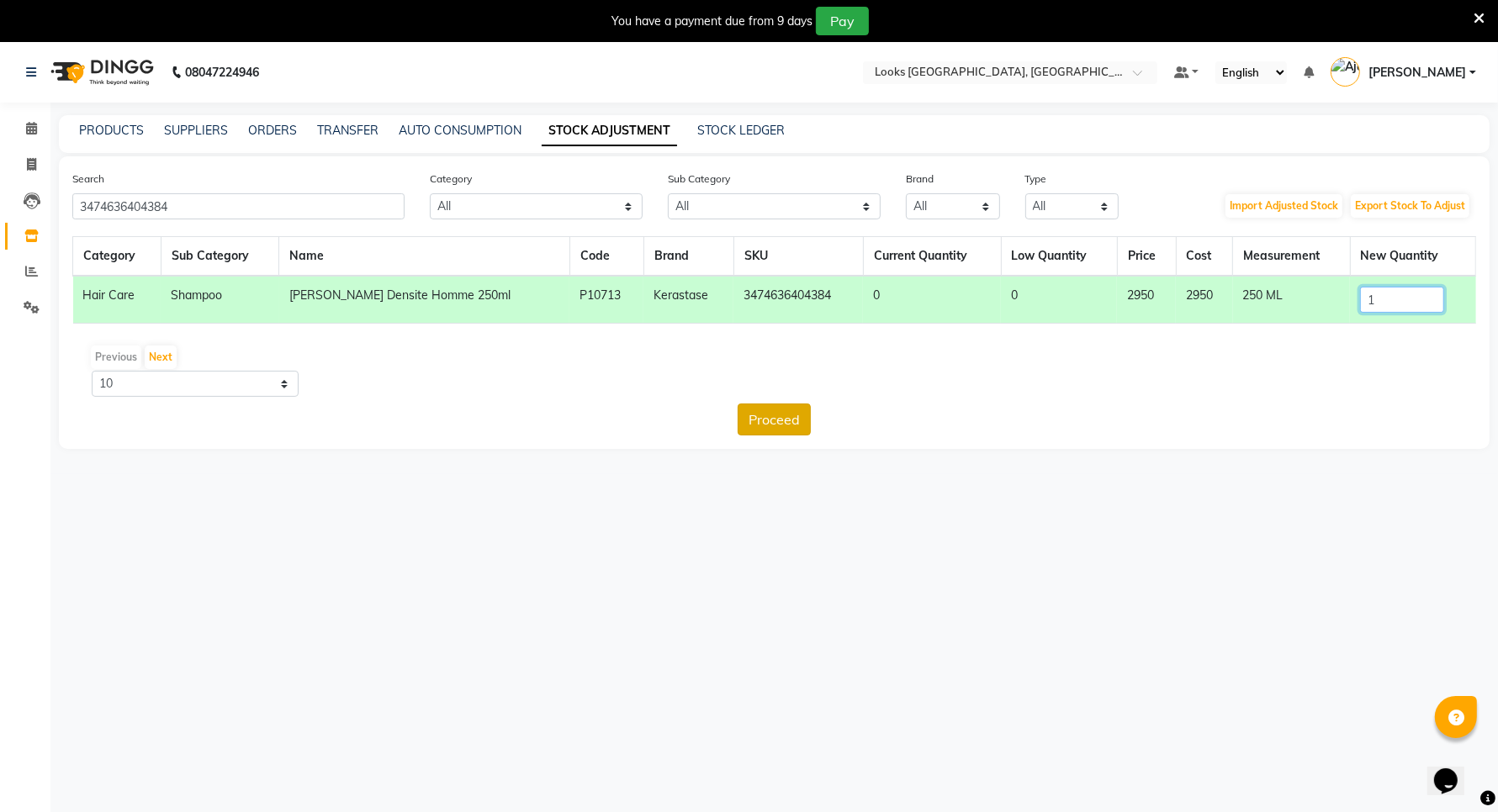
type input "1"
click at [774, 420] on button "Proceed" at bounding box center [774, 419] width 73 height 32
click at [809, 414] on button "Submit" at bounding box center [811, 419] width 67 height 32
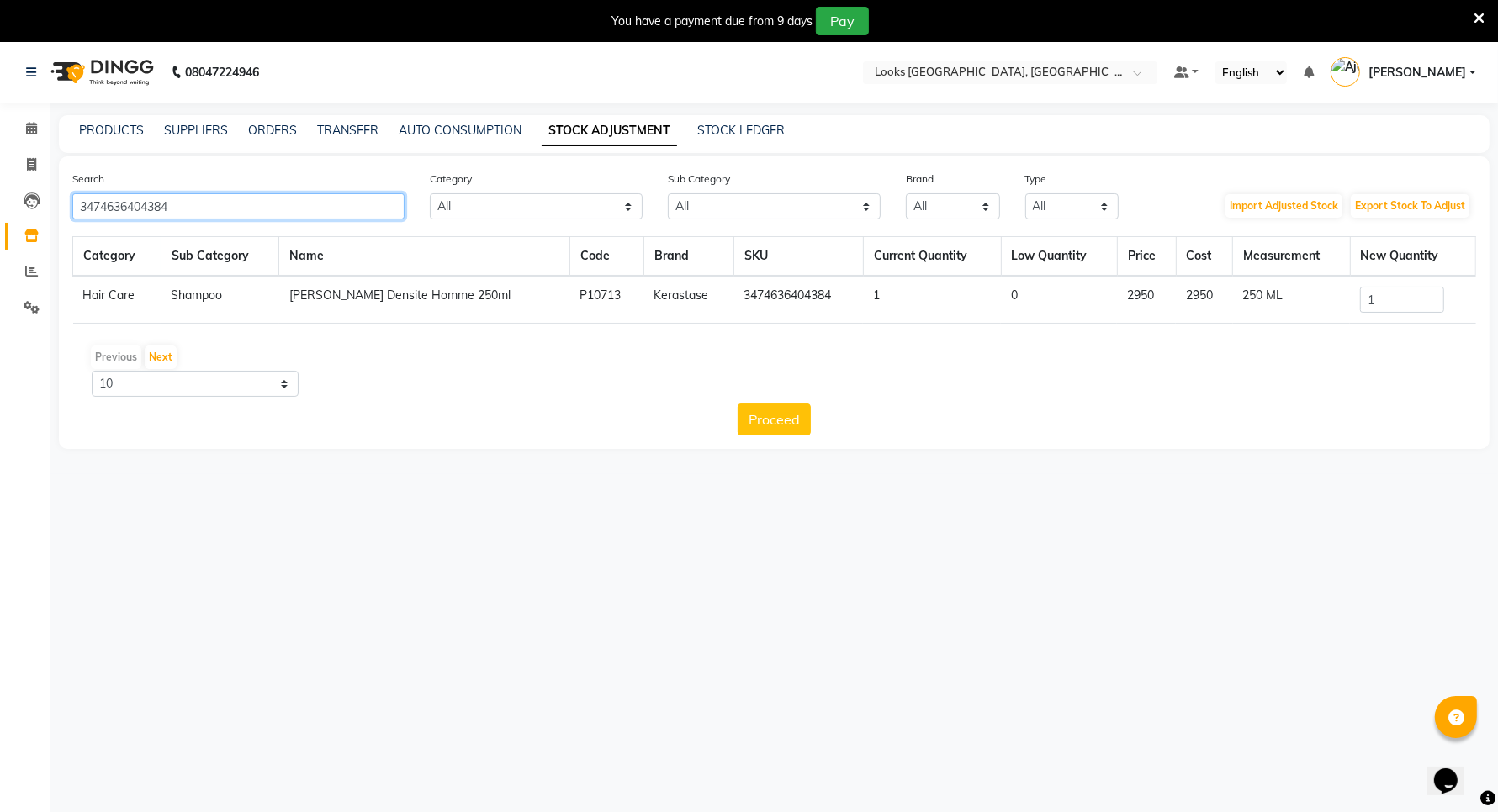
click at [282, 199] on input "3474636404384" at bounding box center [239, 206] width 332 height 27
type input "3"
type input "3474636397495"
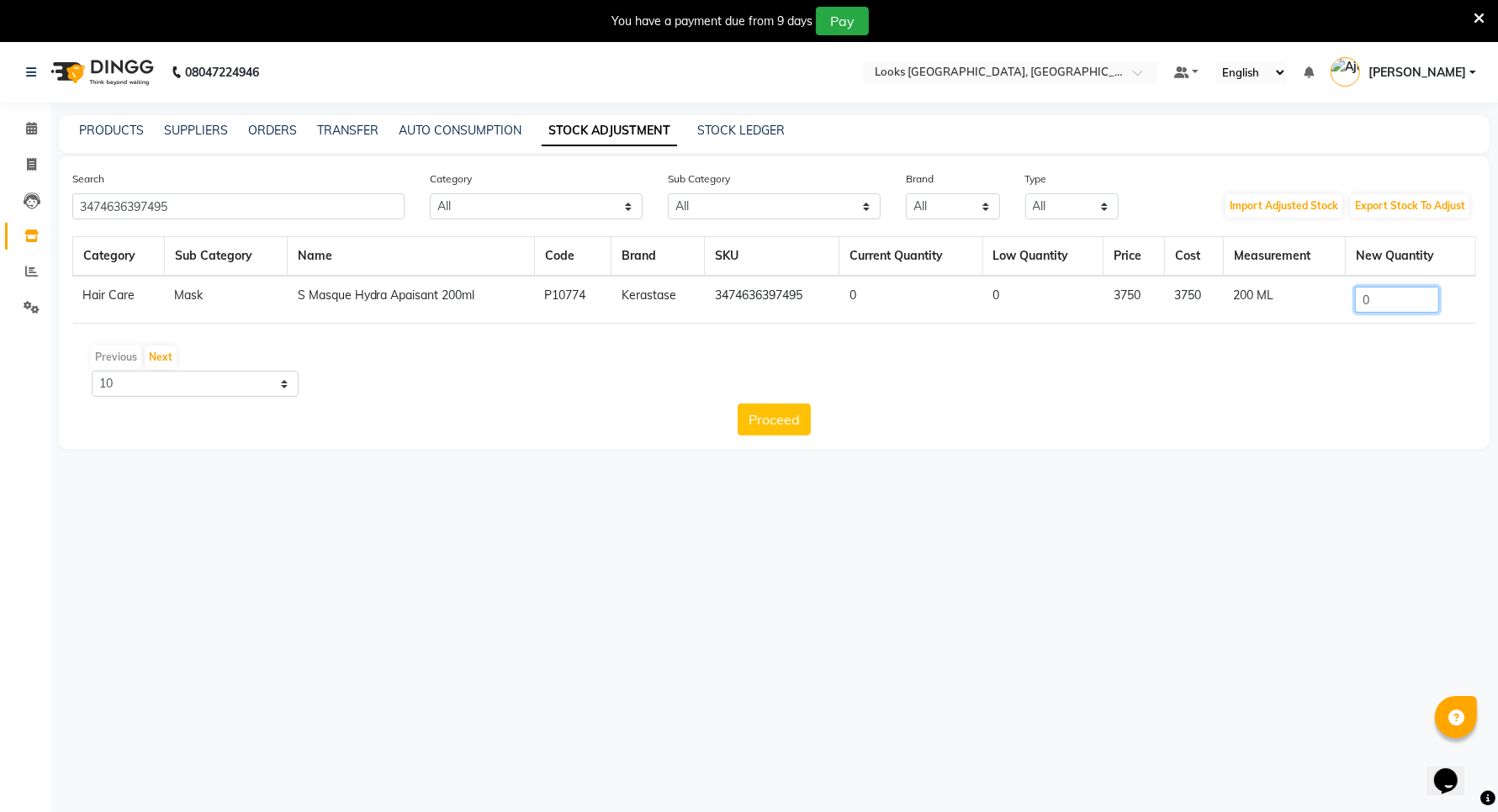
click at [1380, 295] on input "0" at bounding box center [1397, 299] width 84 height 27
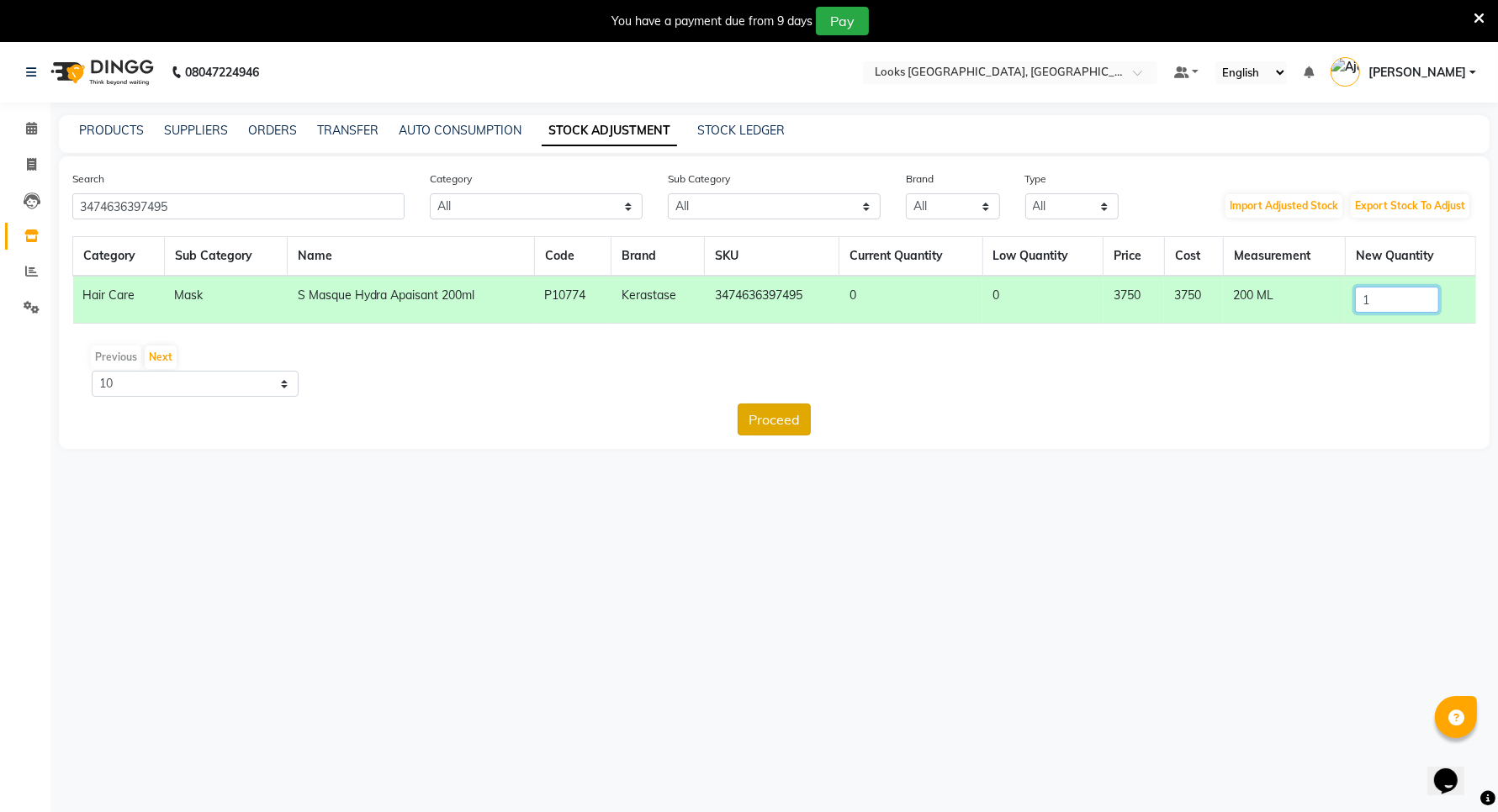
type input "1"
click at [749, 417] on button "Proceed" at bounding box center [774, 419] width 73 height 32
click at [808, 411] on button "Submit" at bounding box center [811, 419] width 67 height 32
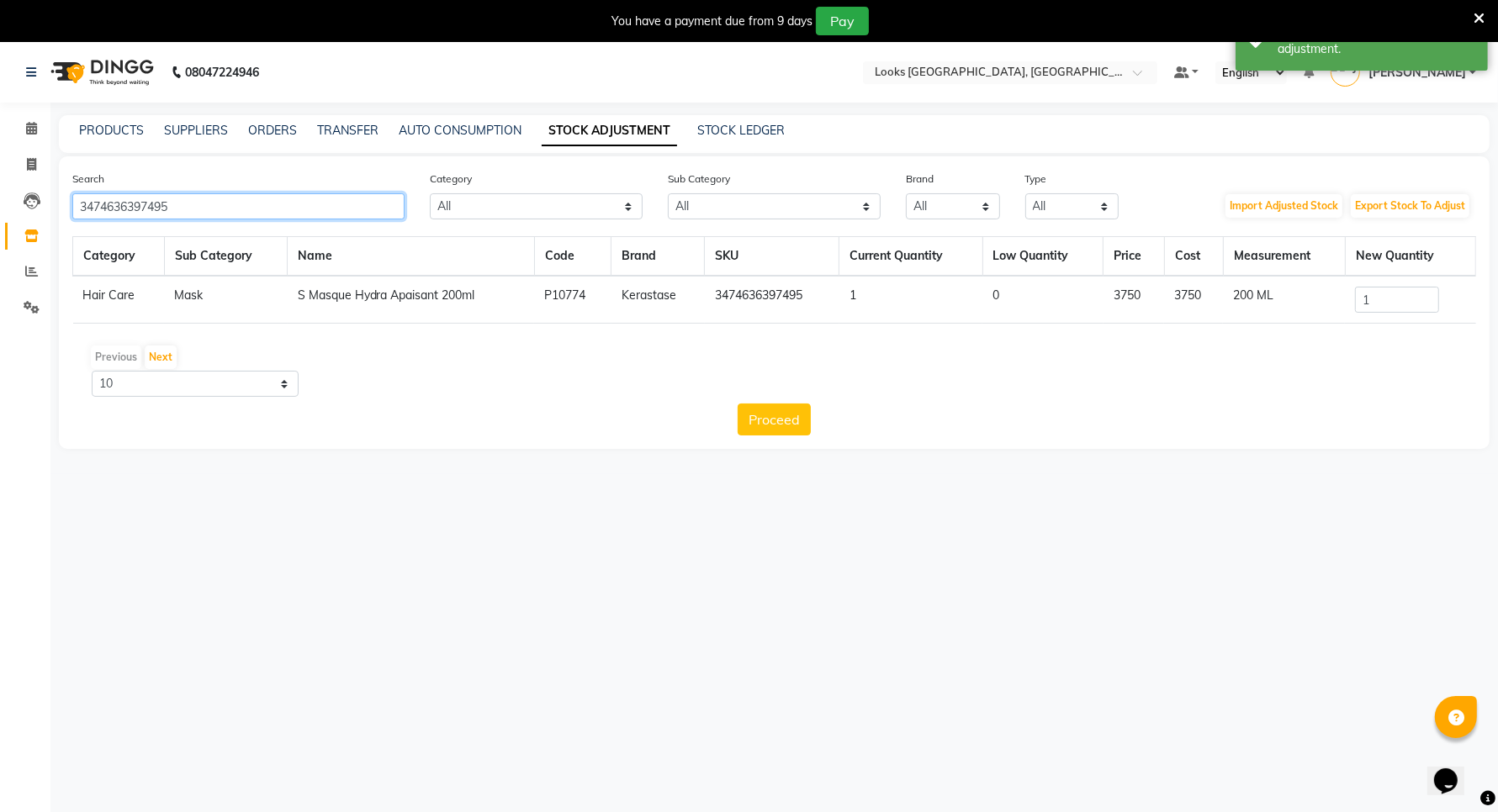
click at [304, 203] on input "3474636397495" at bounding box center [239, 206] width 332 height 27
type input "3"
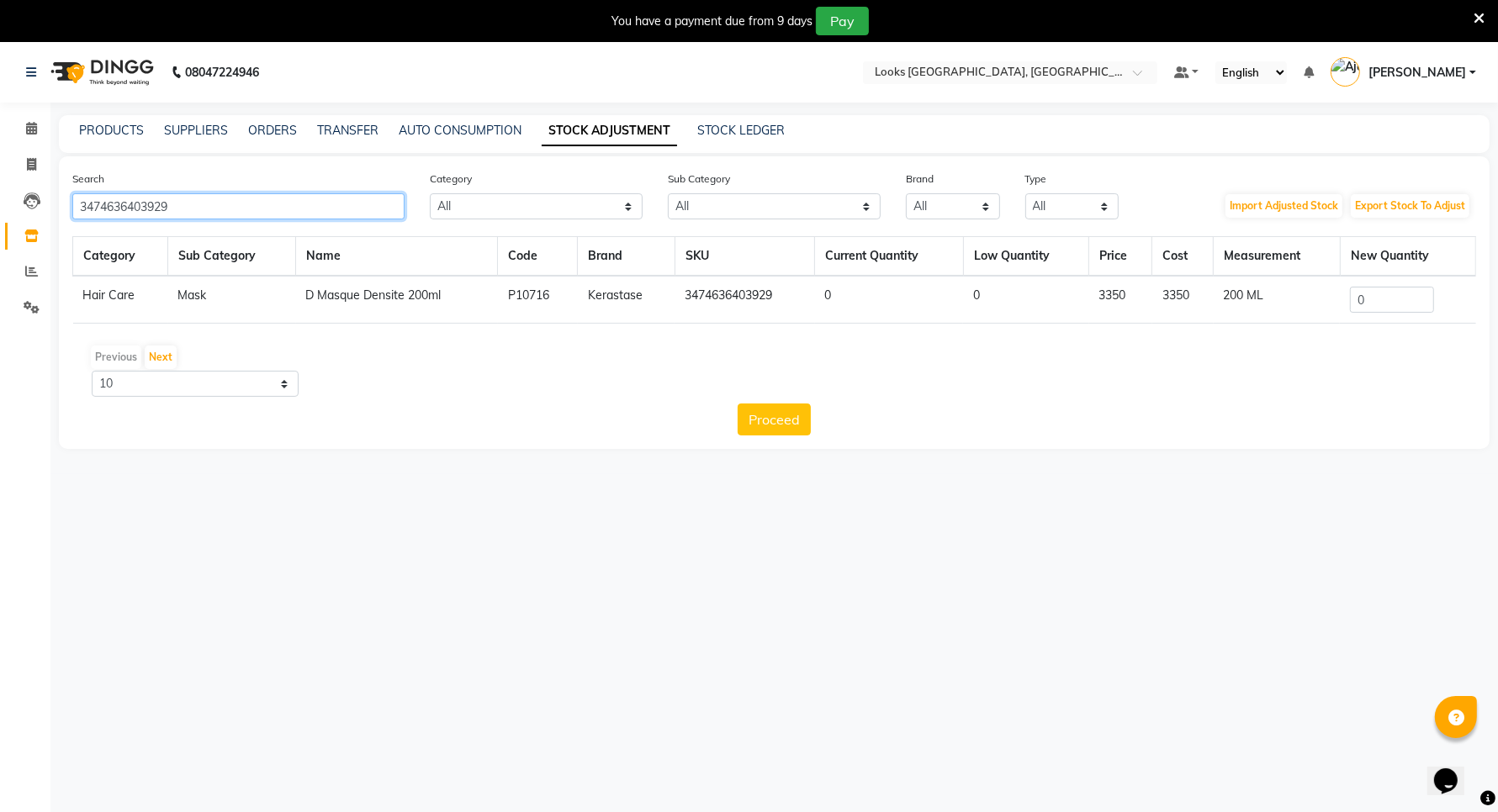
type input "3474636403929"
click at [1372, 297] on input "0" at bounding box center [1392, 299] width 84 height 27
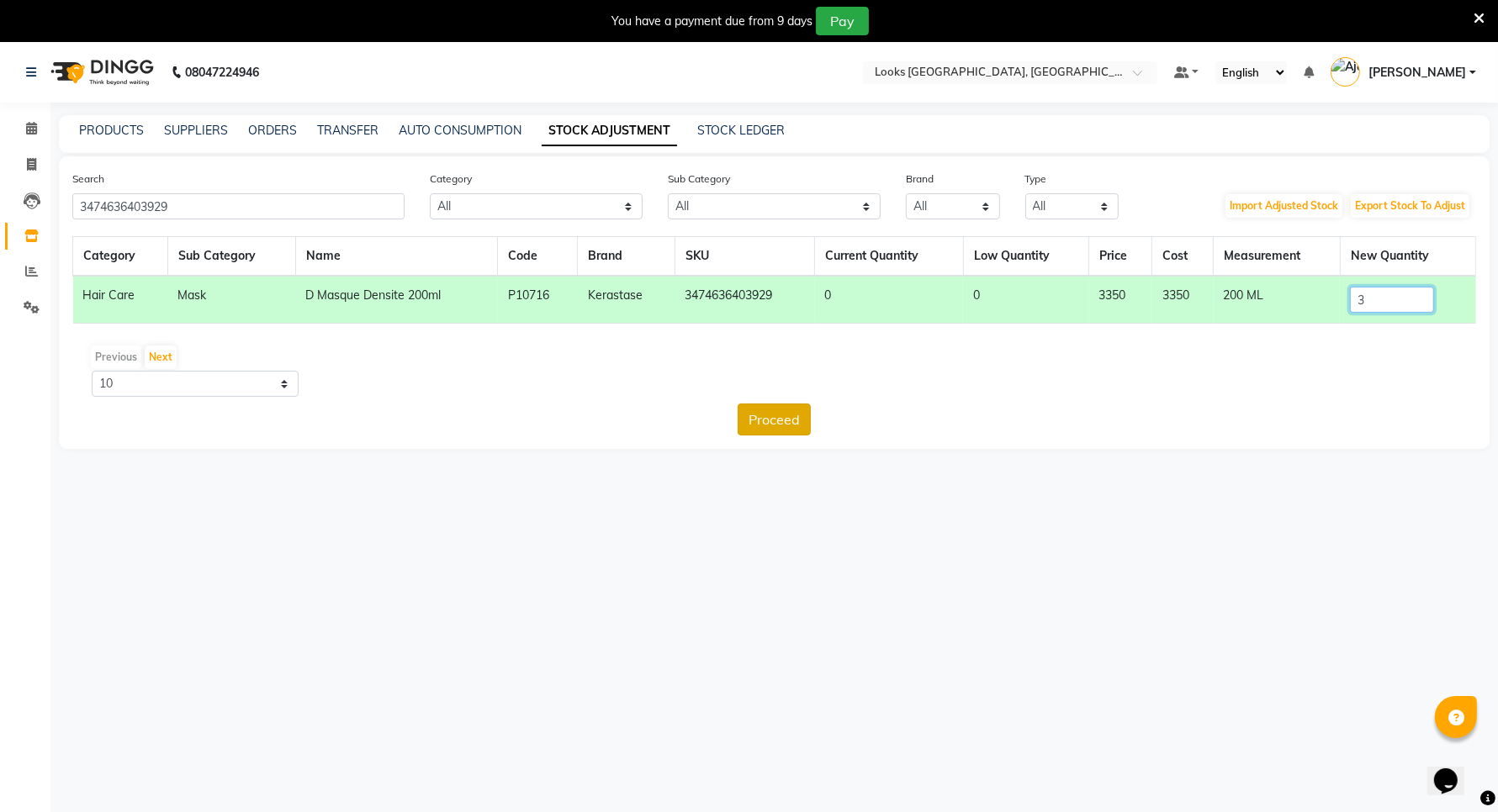
type input "3"
click at [762, 416] on button "Proceed" at bounding box center [774, 419] width 73 height 32
click at [804, 417] on button "Submit" at bounding box center [811, 419] width 67 height 32
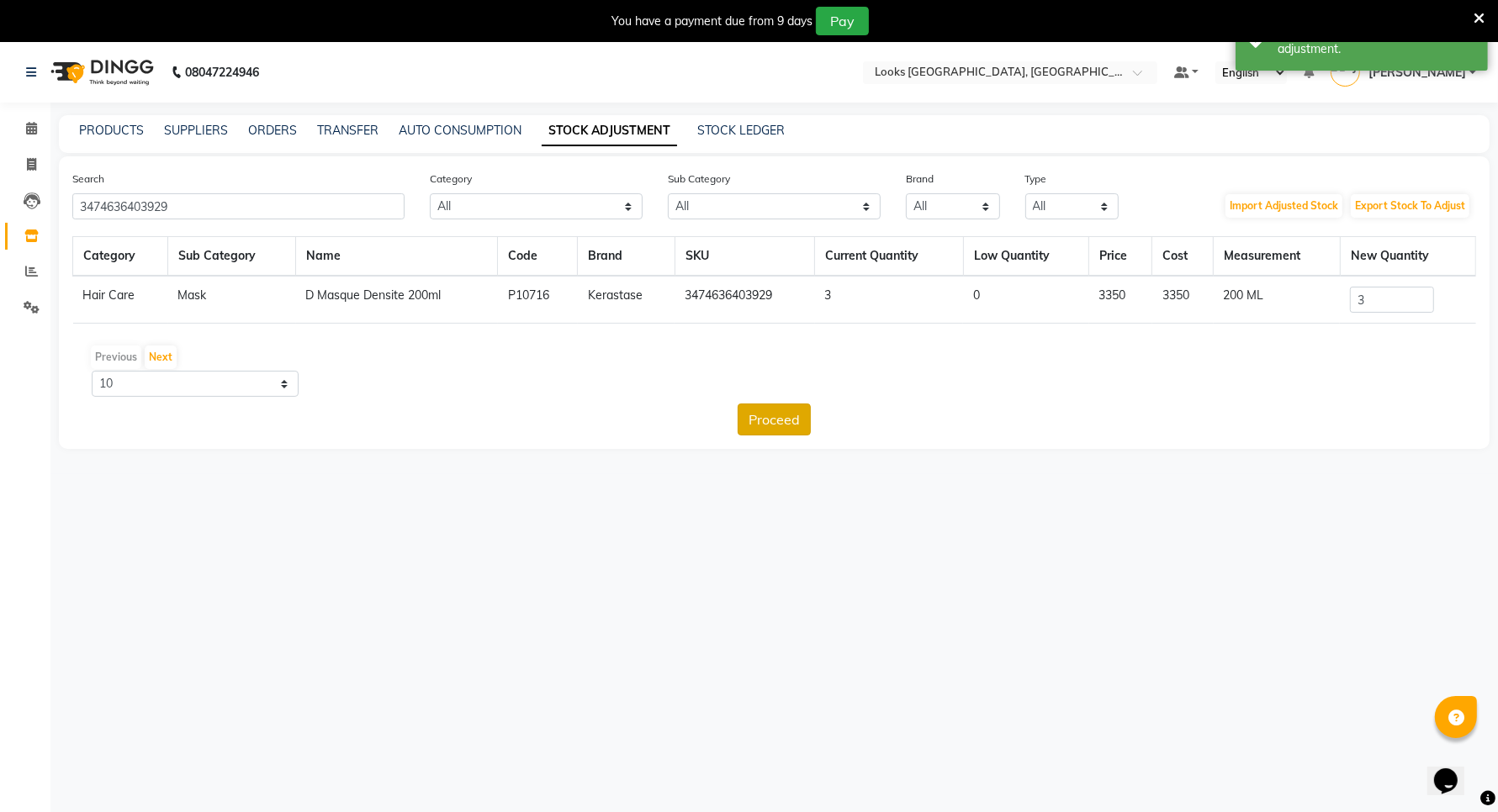
click at [755, 417] on button "Proceed" at bounding box center [774, 419] width 73 height 32
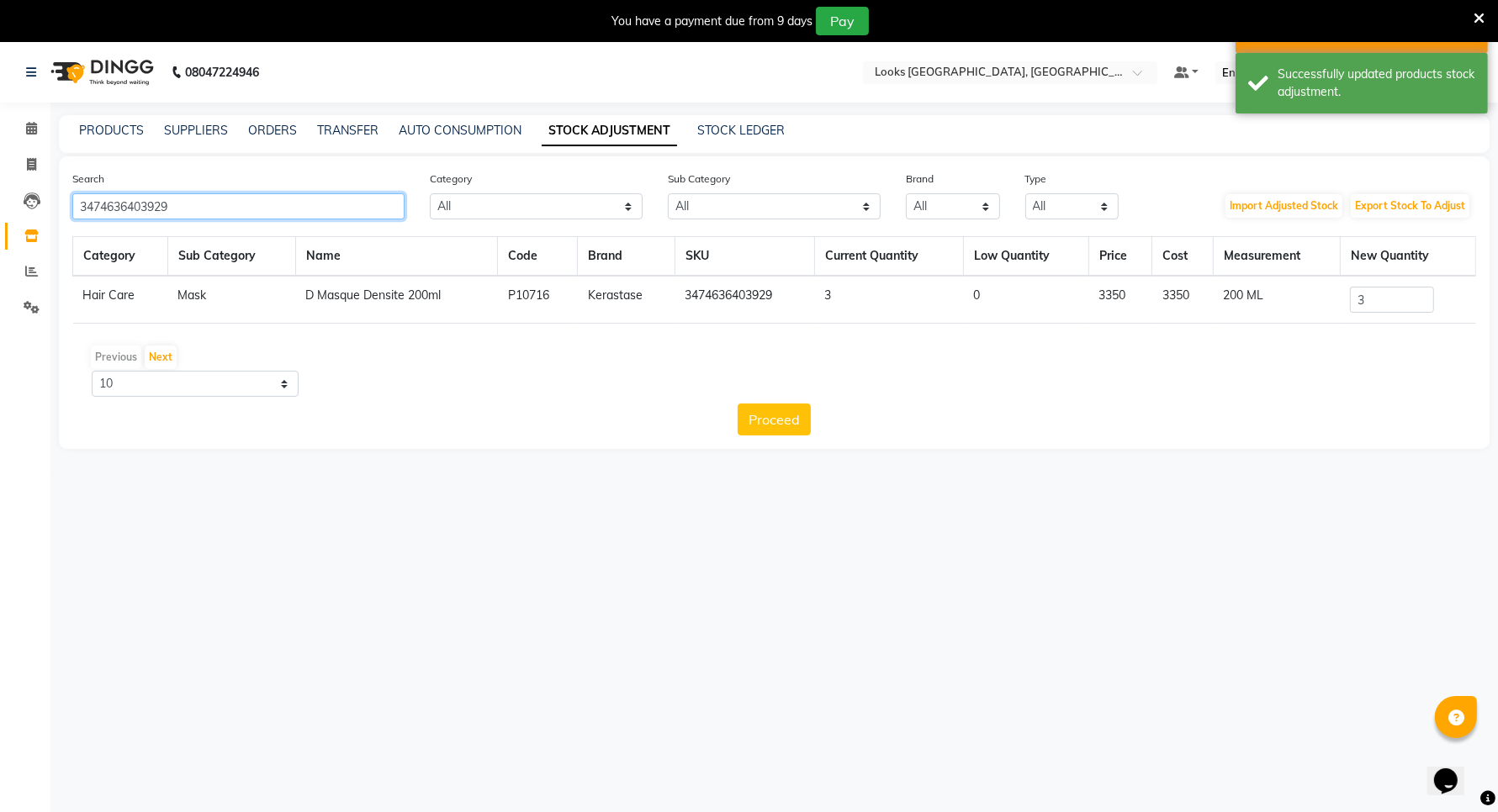
click at [249, 200] on input "3474636403929" at bounding box center [239, 206] width 332 height 27
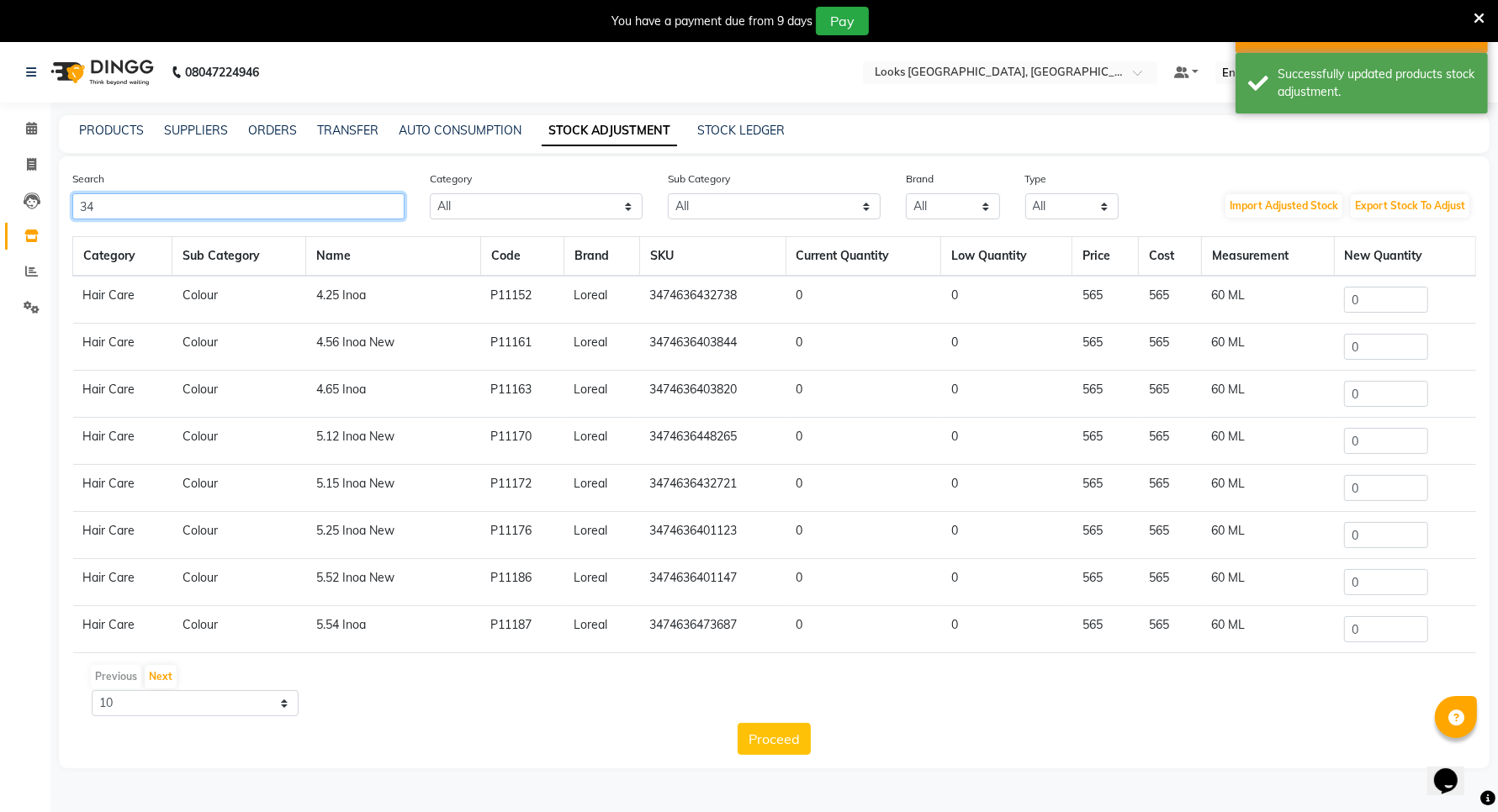
type input "3"
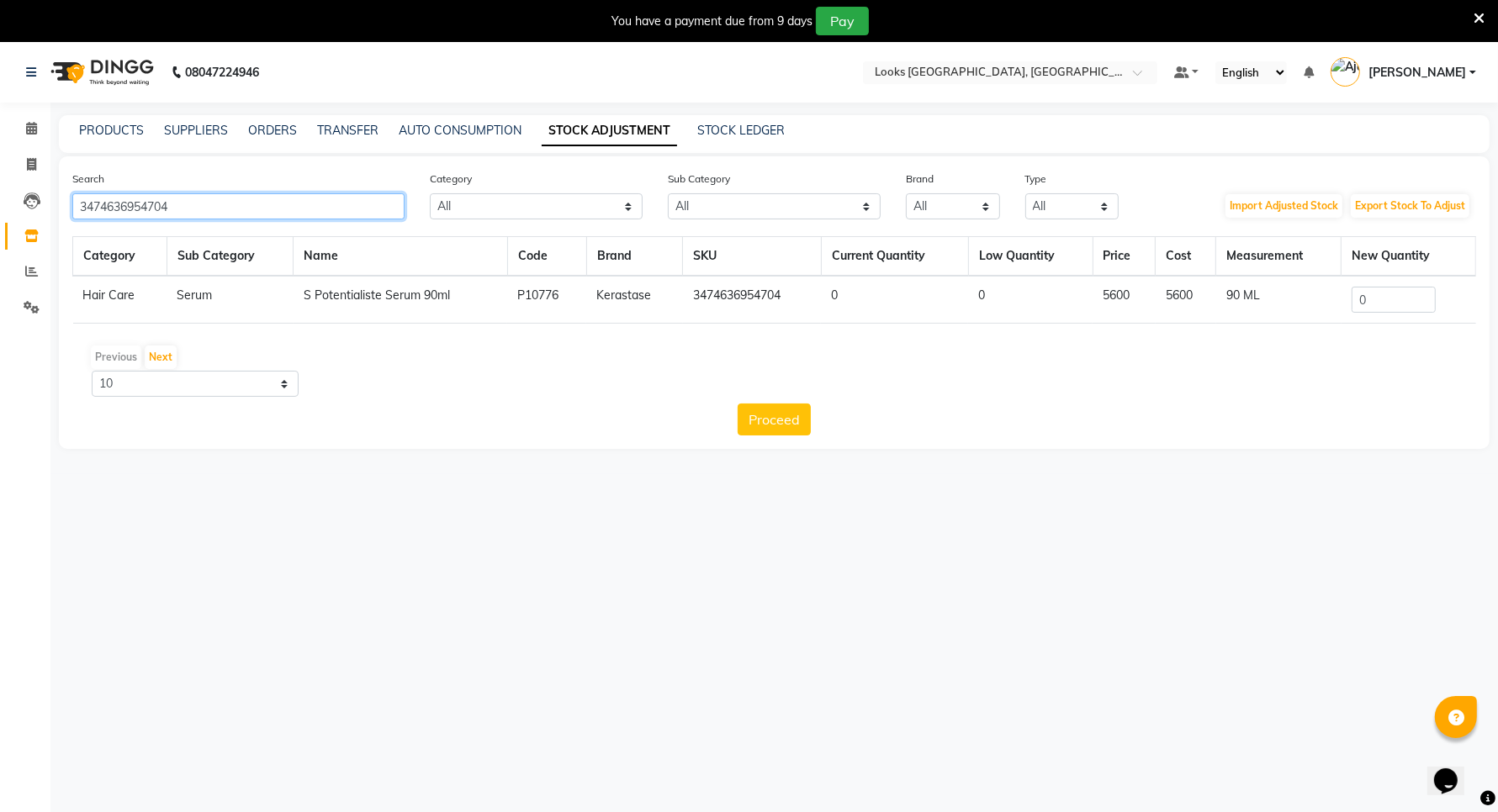
type input "3474636954704"
click at [1390, 300] on input "0" at bounding box center [1394, 299] width 84 height 27
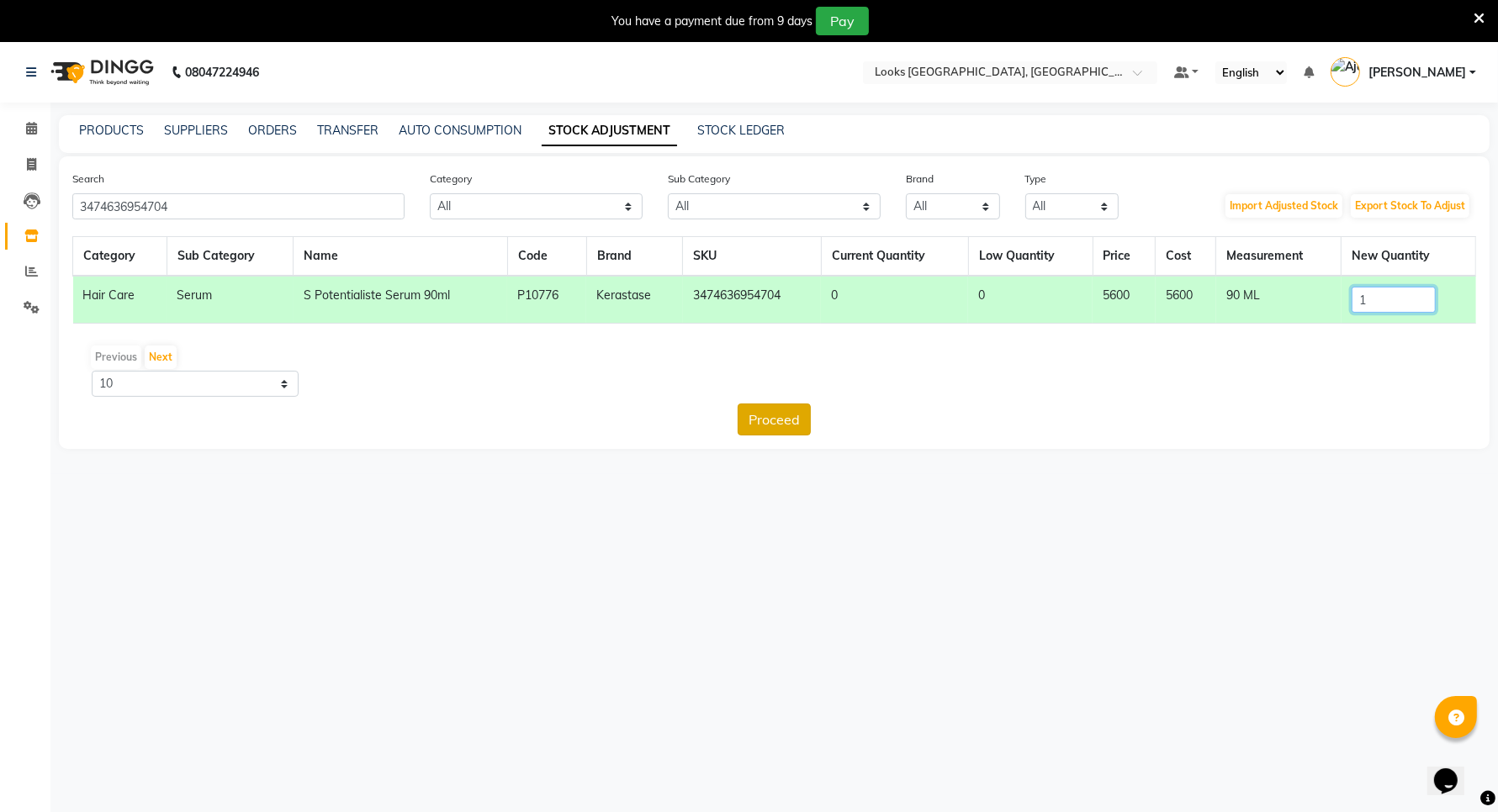
type input "1"
click at [769, 422] on button "Proceed" at bounding box center [774, 419] width 73 height 32
click at [804, 422] on button "Submit" at bounding box center [811, 419] width 67 height 32
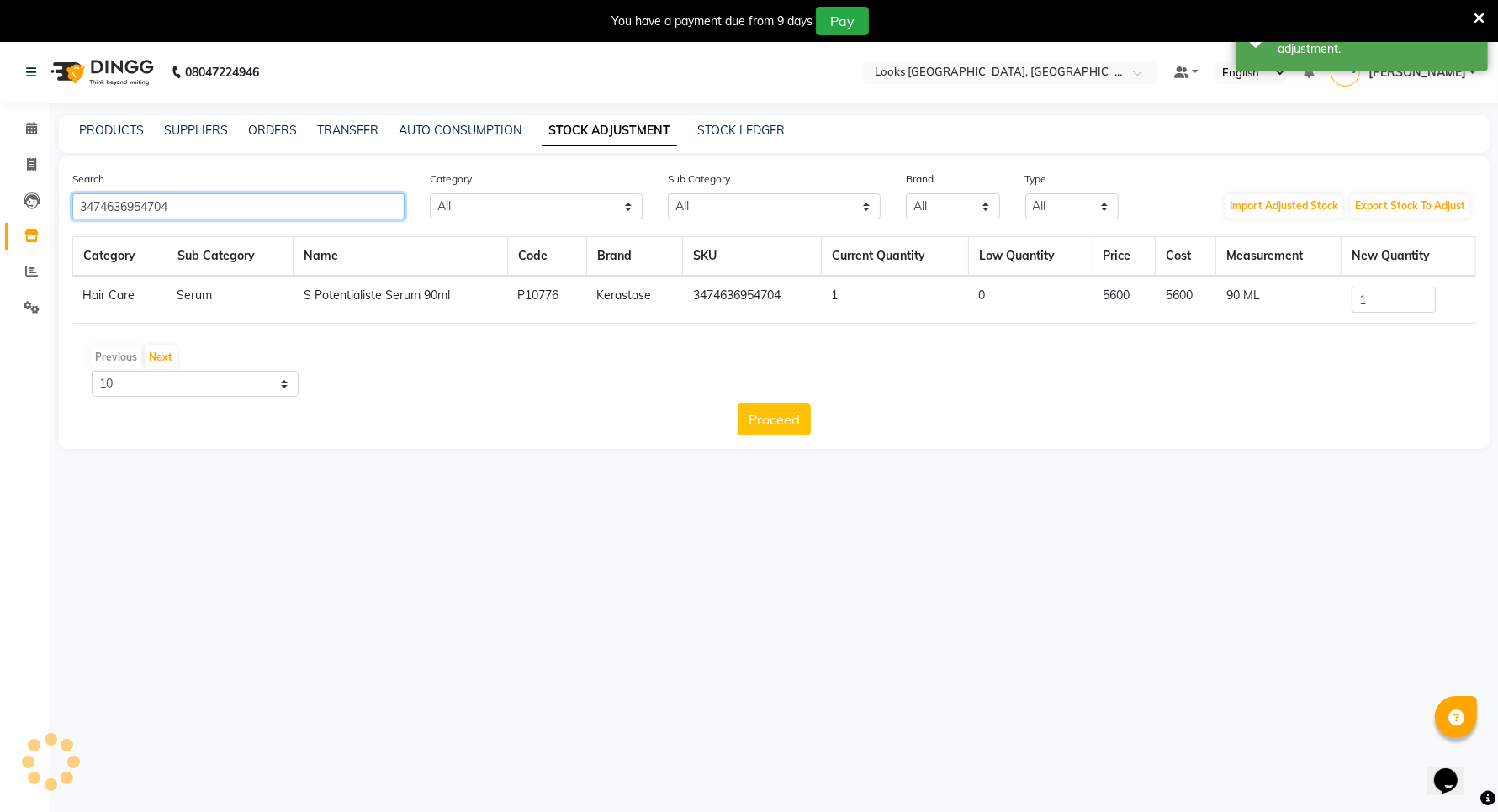
click at [229, 211] on input "3474636954704" at bounding box center [239, 206] width 332 height 27
type input "3"
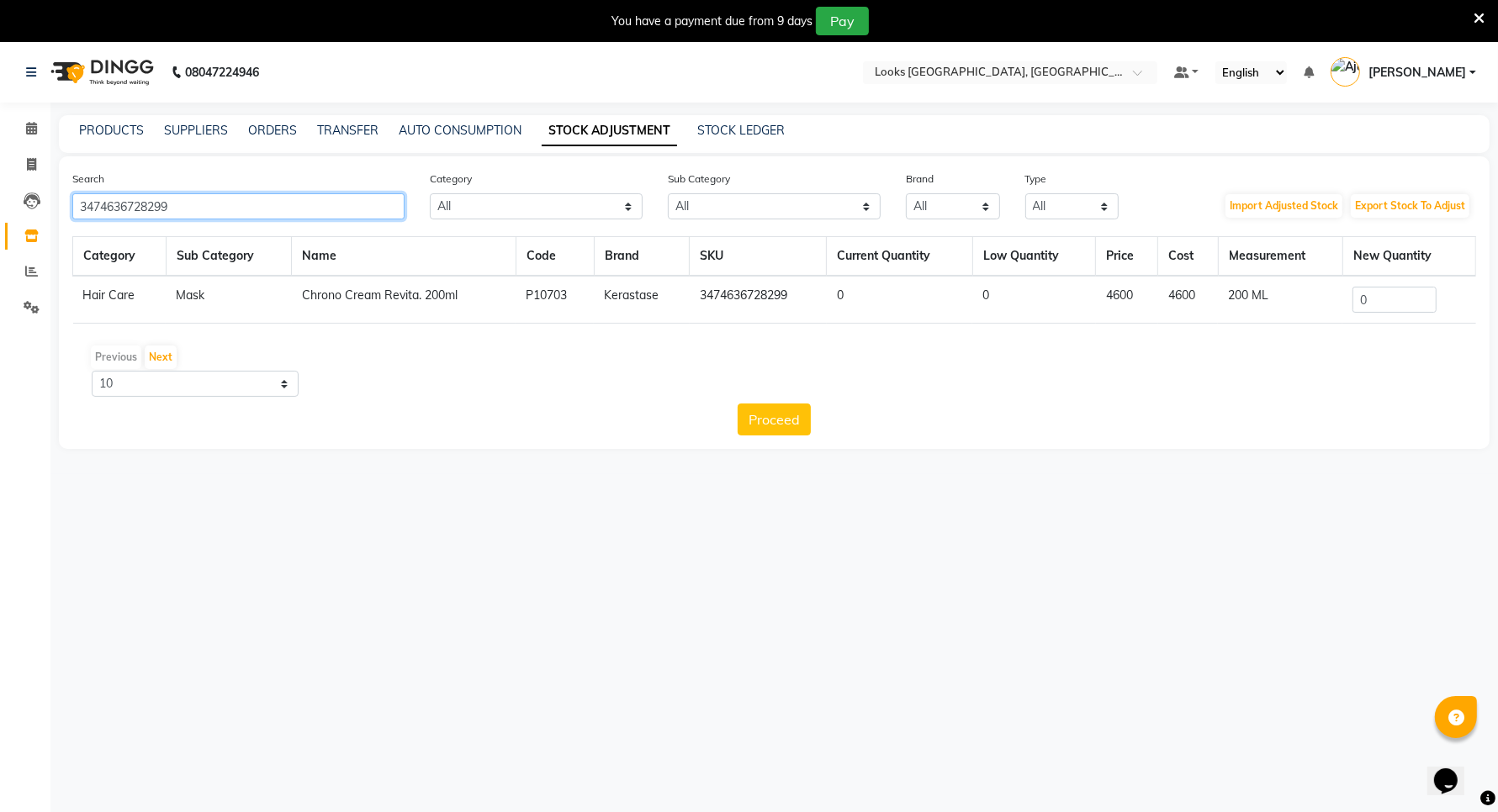
type input "3474636728299"
click at [1387, 298] on input "0" at bounding box center [1395, 299] width 84 height 27
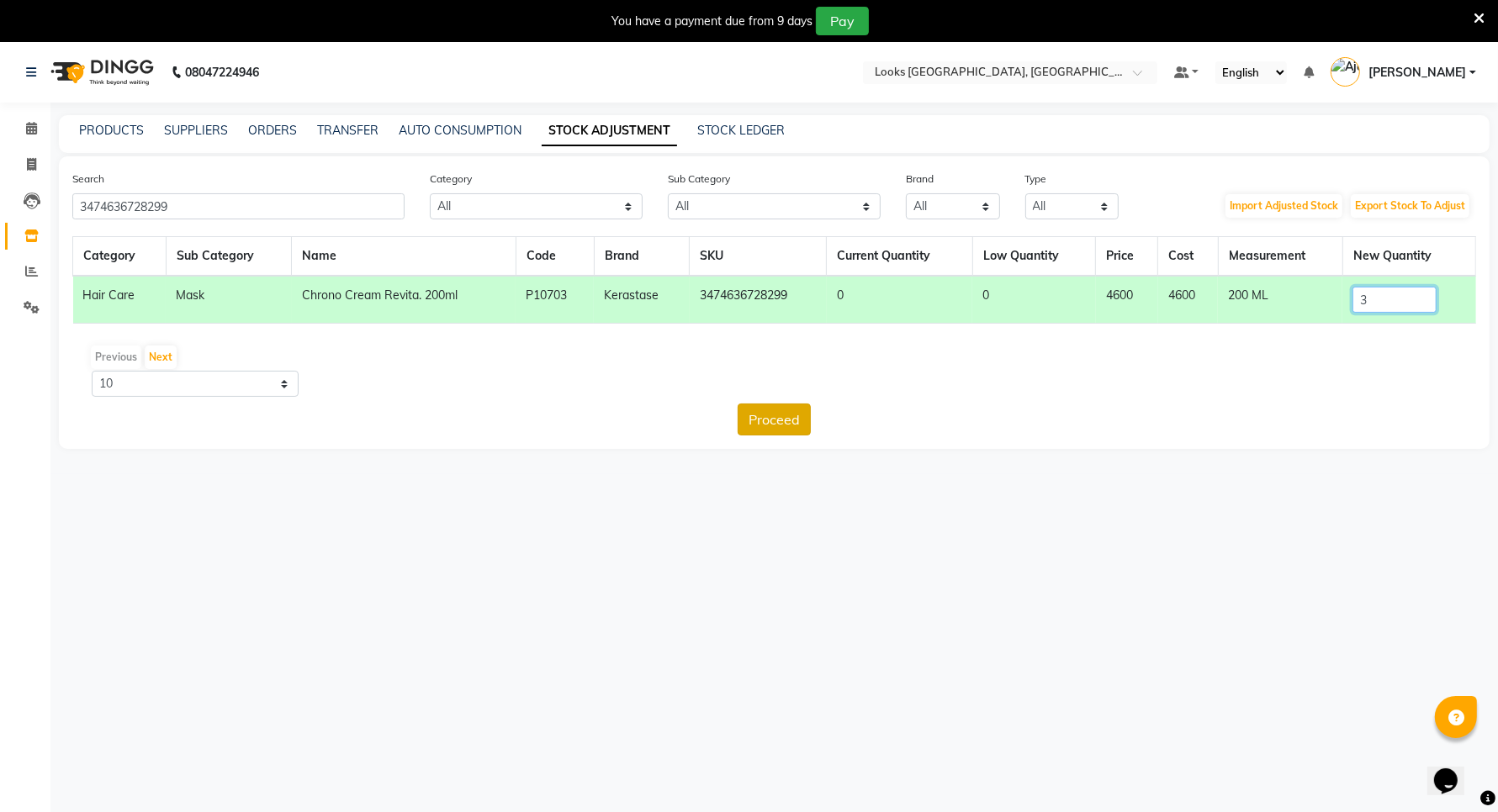
type input "3"
click at [775, 418] on button "Proceed" at bounding box center [774, 419] width 73 height 32
click at [827, 414] on button "Submit" at bounding box center [811, 419] width 67 height 32
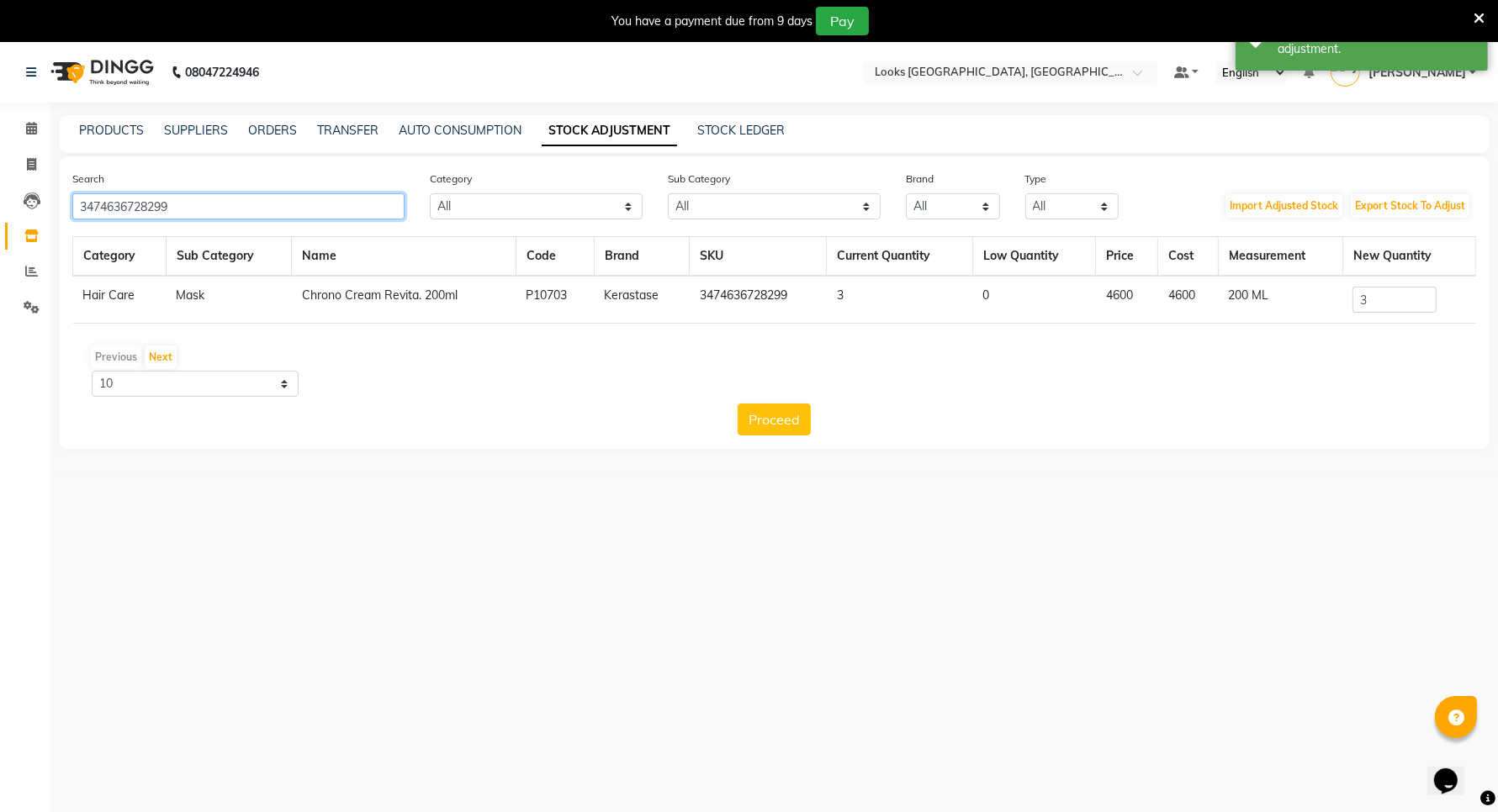
click at [254, 207] on input "3474636728299" at bounding box center [239, 206] width 332 height 27
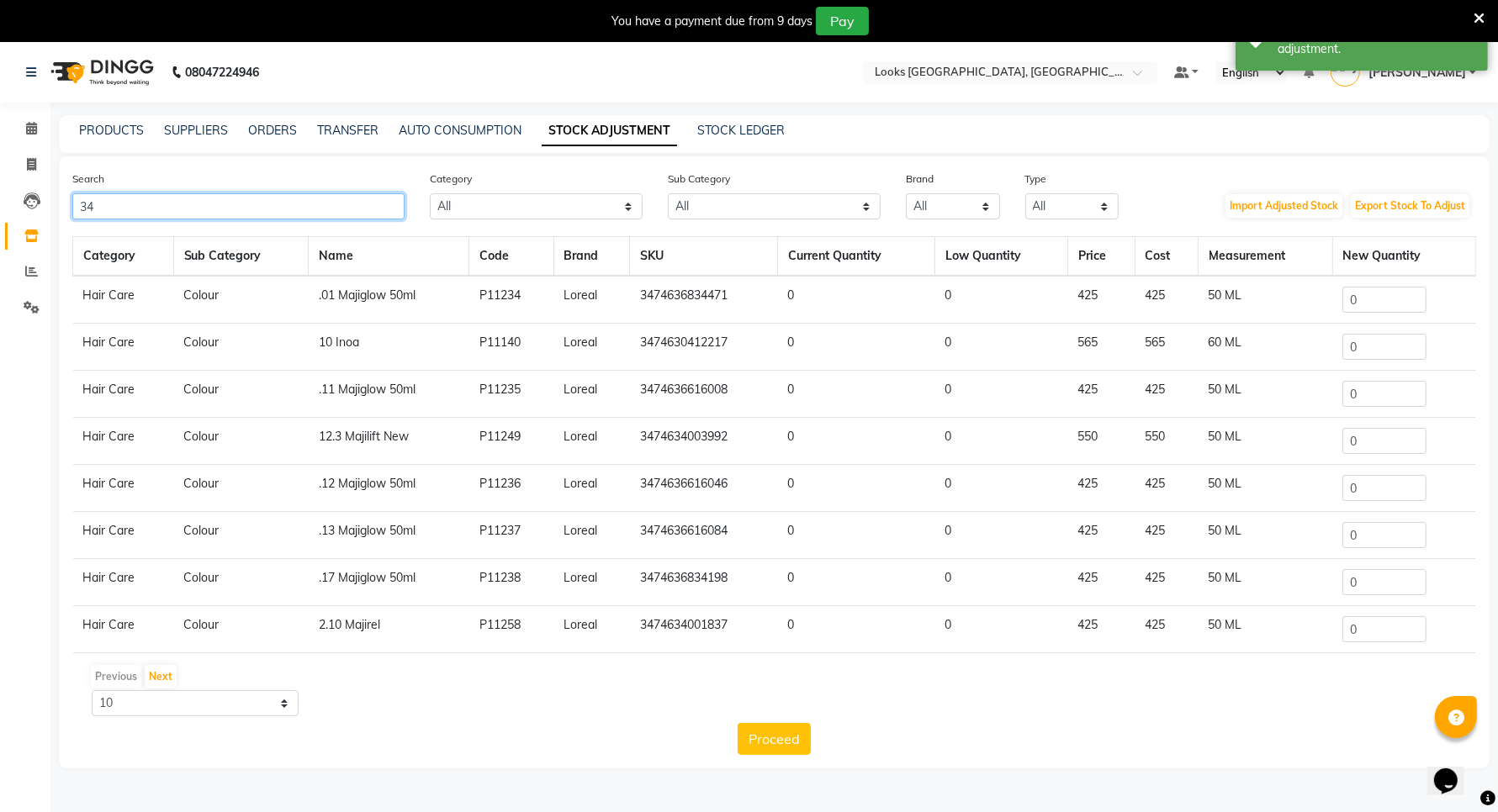
type input "3"
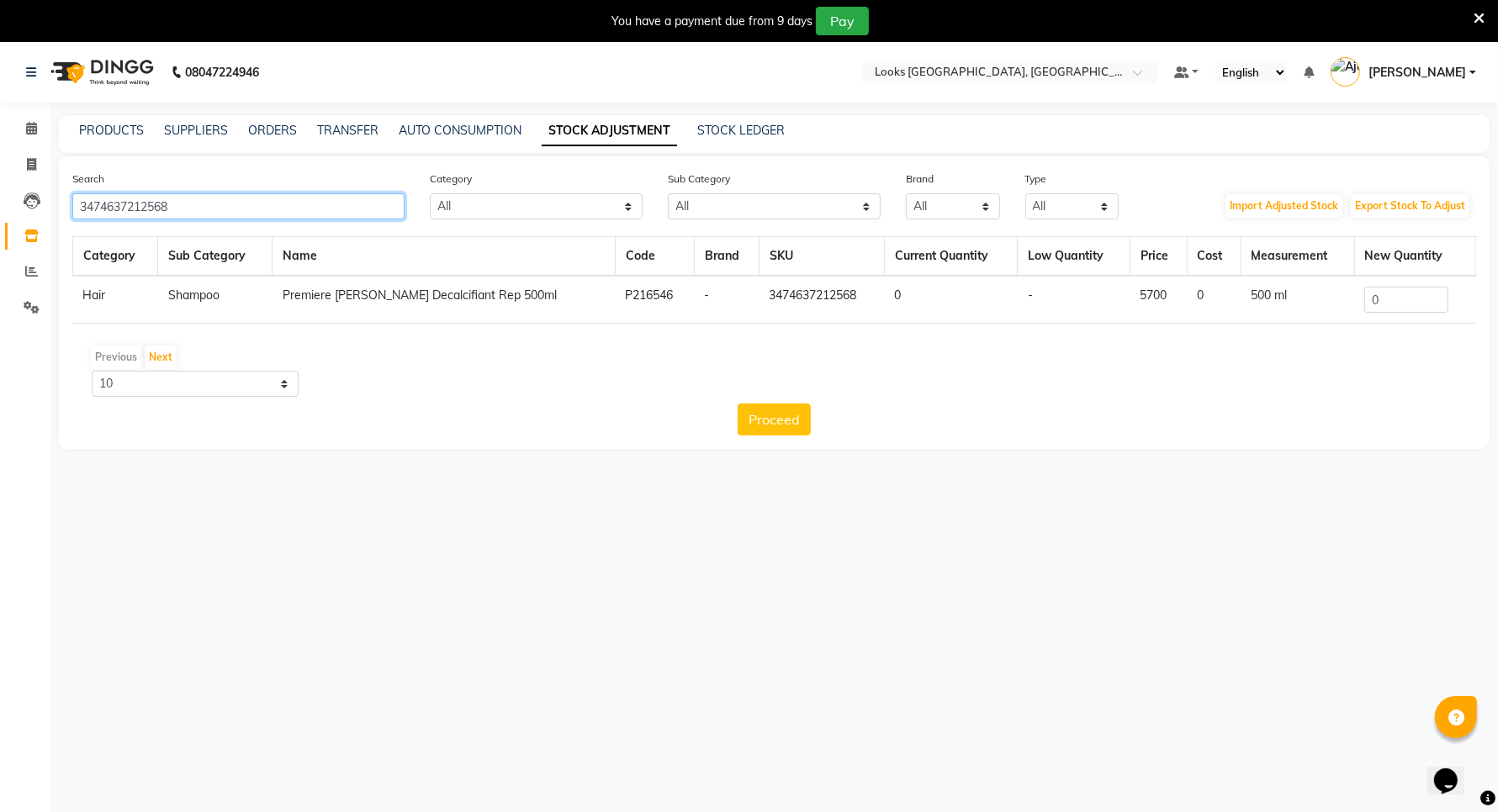
type input "3474637212568"
click at [1389, 299] on input "0" at bounding box center [1407, 299] width 84 height 27
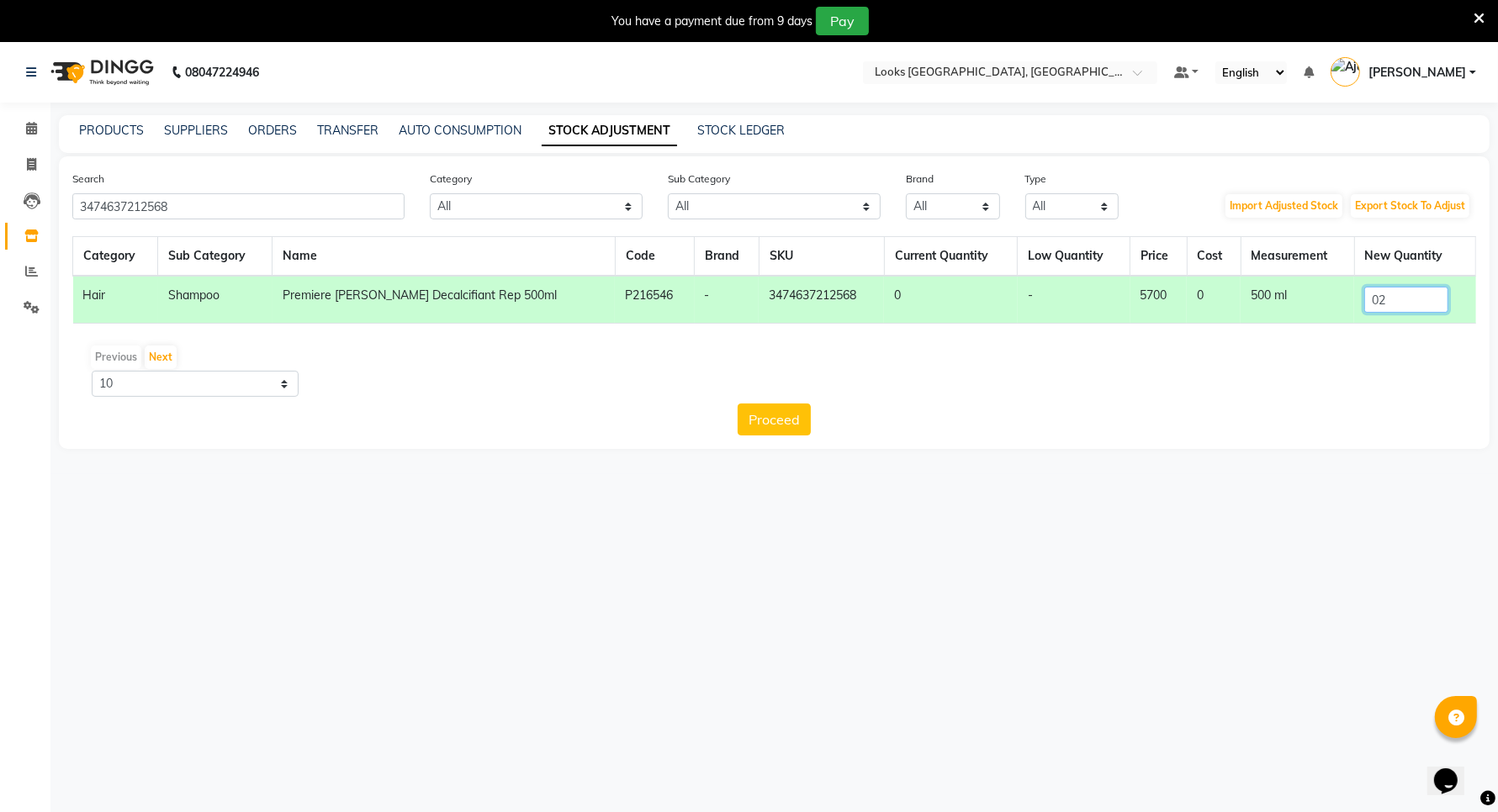
type input "0"
type input "2"
click at [766, 416] on button "Proceed" at bounding box center [774, 419] width 73 height 32
click at [807, 418] on button "Submit" at bounding box center [811, 419] width 67 height 32
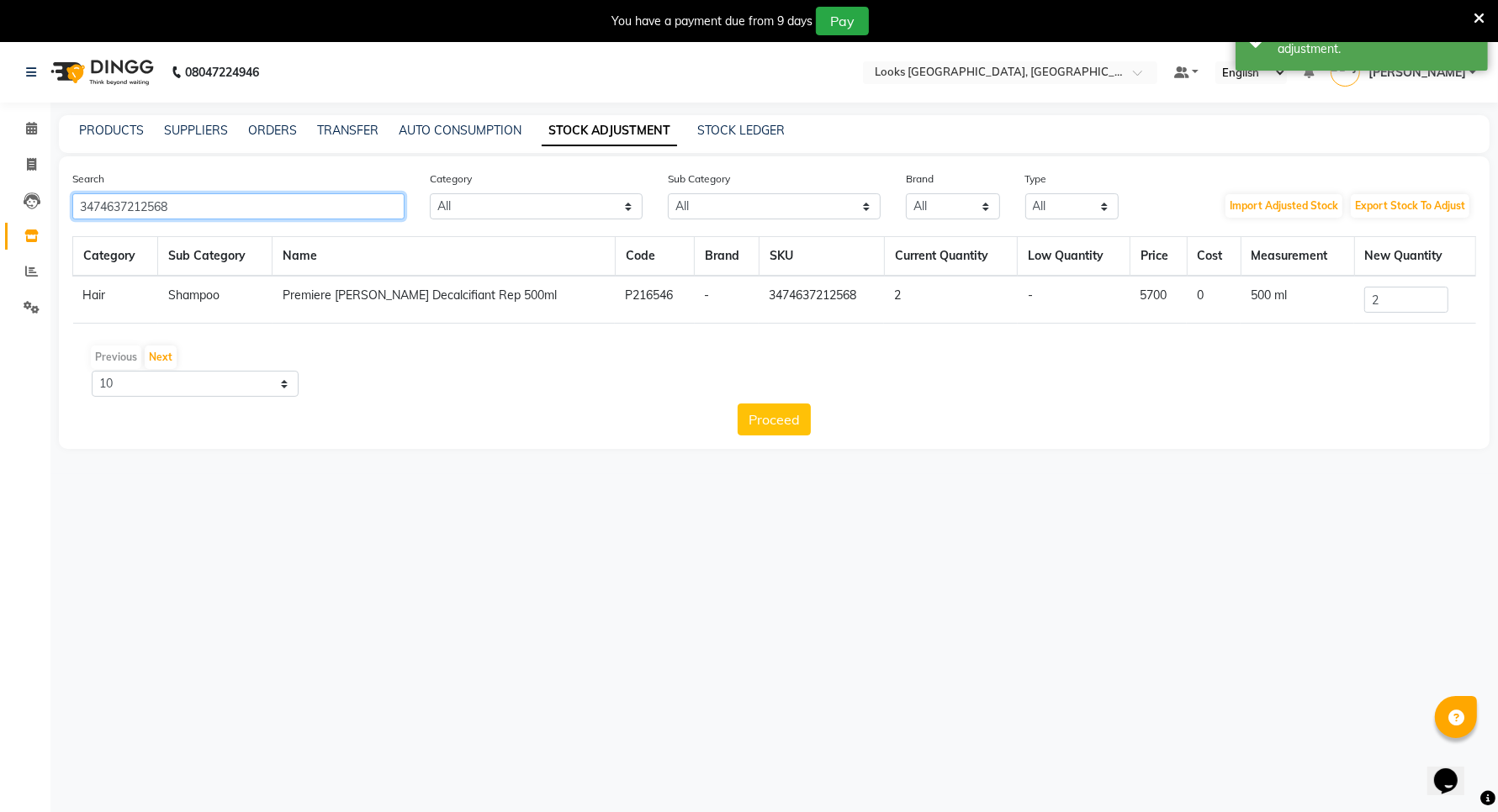
click at [311, 206] on input "3474637212568" at bounding box center [239, 206] width 332 height 27
type input "3"
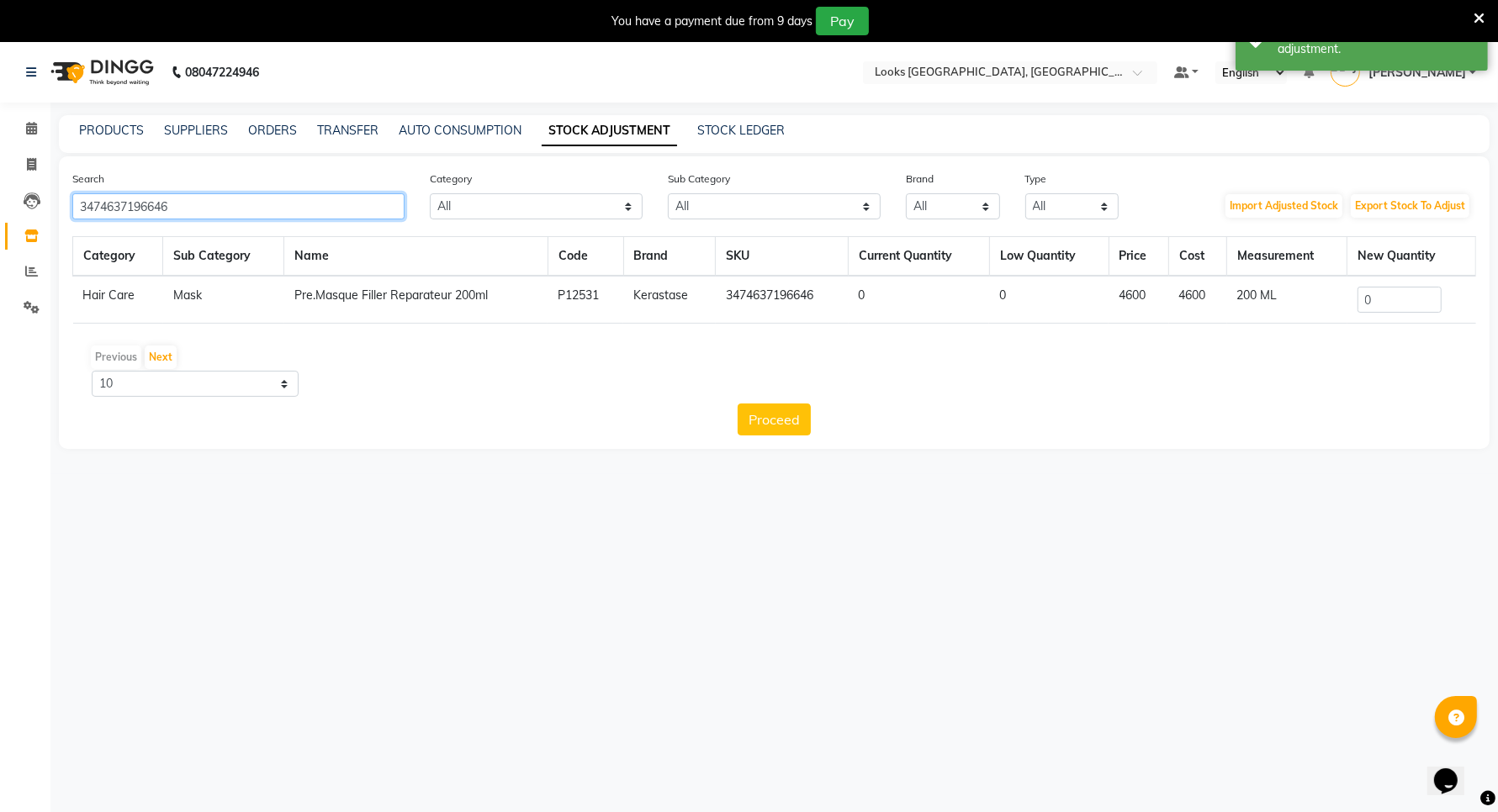
type input "3474637196646"
click at [1373, 298] on input "0" at bounding box center [1400, 299] width 84 height 27
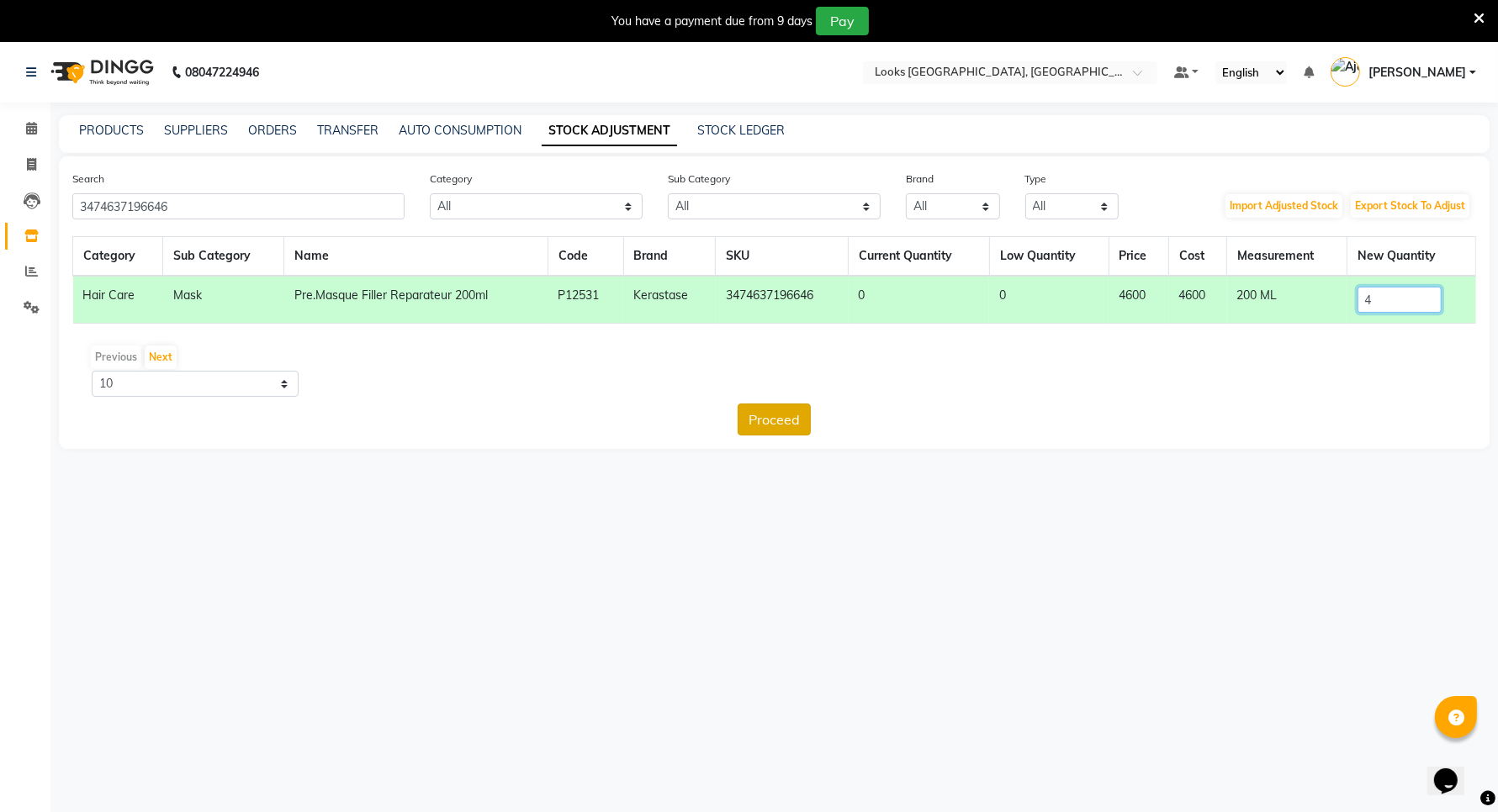
type input "4"
click at [768, 426] on button "Proceed" at bounding box center [774, 419] width 73 height 32
click at [812, 414] on button "Submit" at bounding box center [811, 419] width 67 height 32
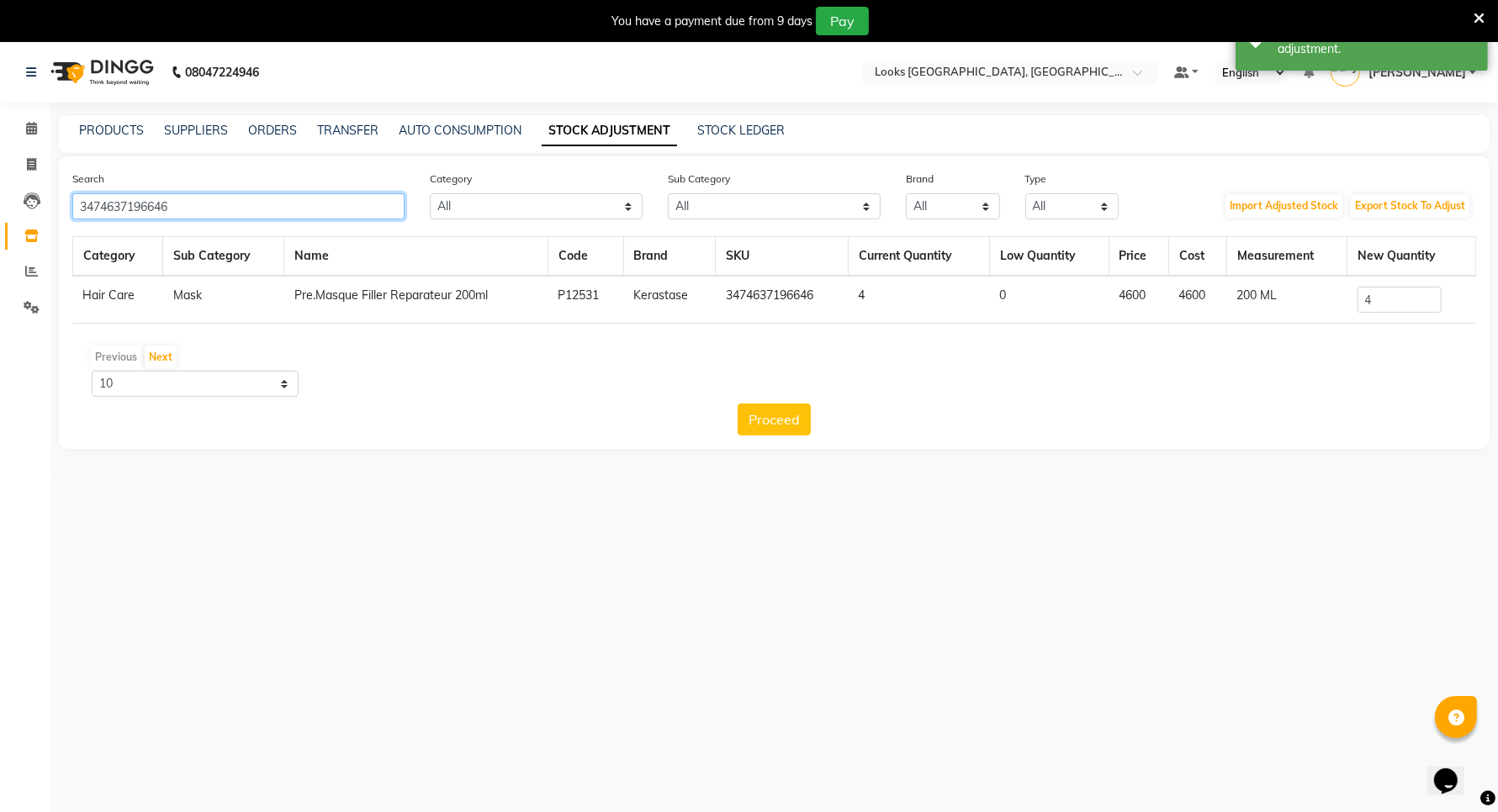
click at [232, 203] on input "3474637196646" at bounding box center [239, 206] width 332 height 27
type input "3"
type input "3474637196677"
click at [1415, 297] on input "0" at bounding box center [1399, 299] width 84 height 27
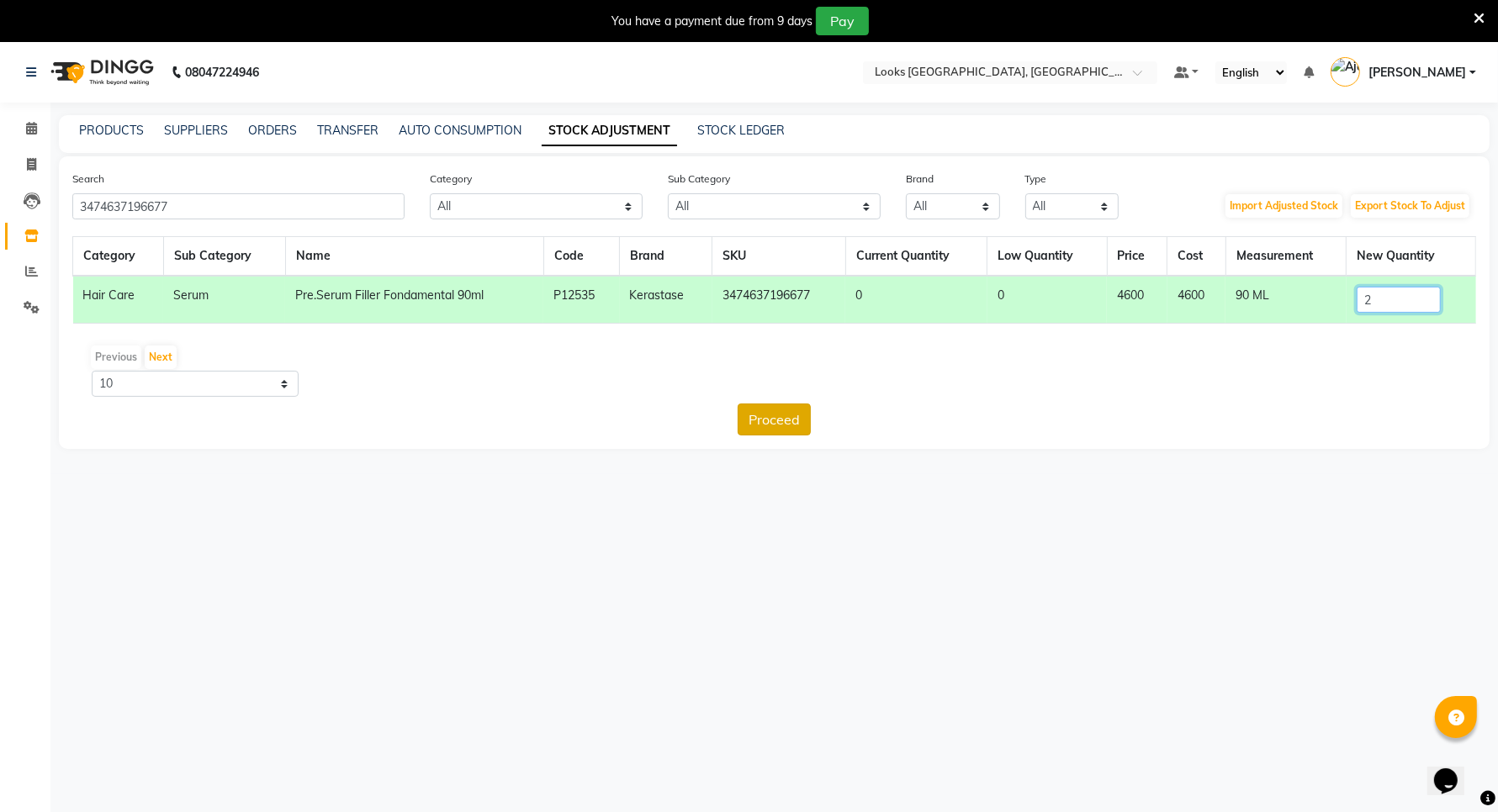
type input "2"
click at [756, 420] on button "Proceed" at bounding box center [774, 419] width 73 height 32
click at [807, 417] on button "Submit" at bounding box center [811, 419] width 67 height 32
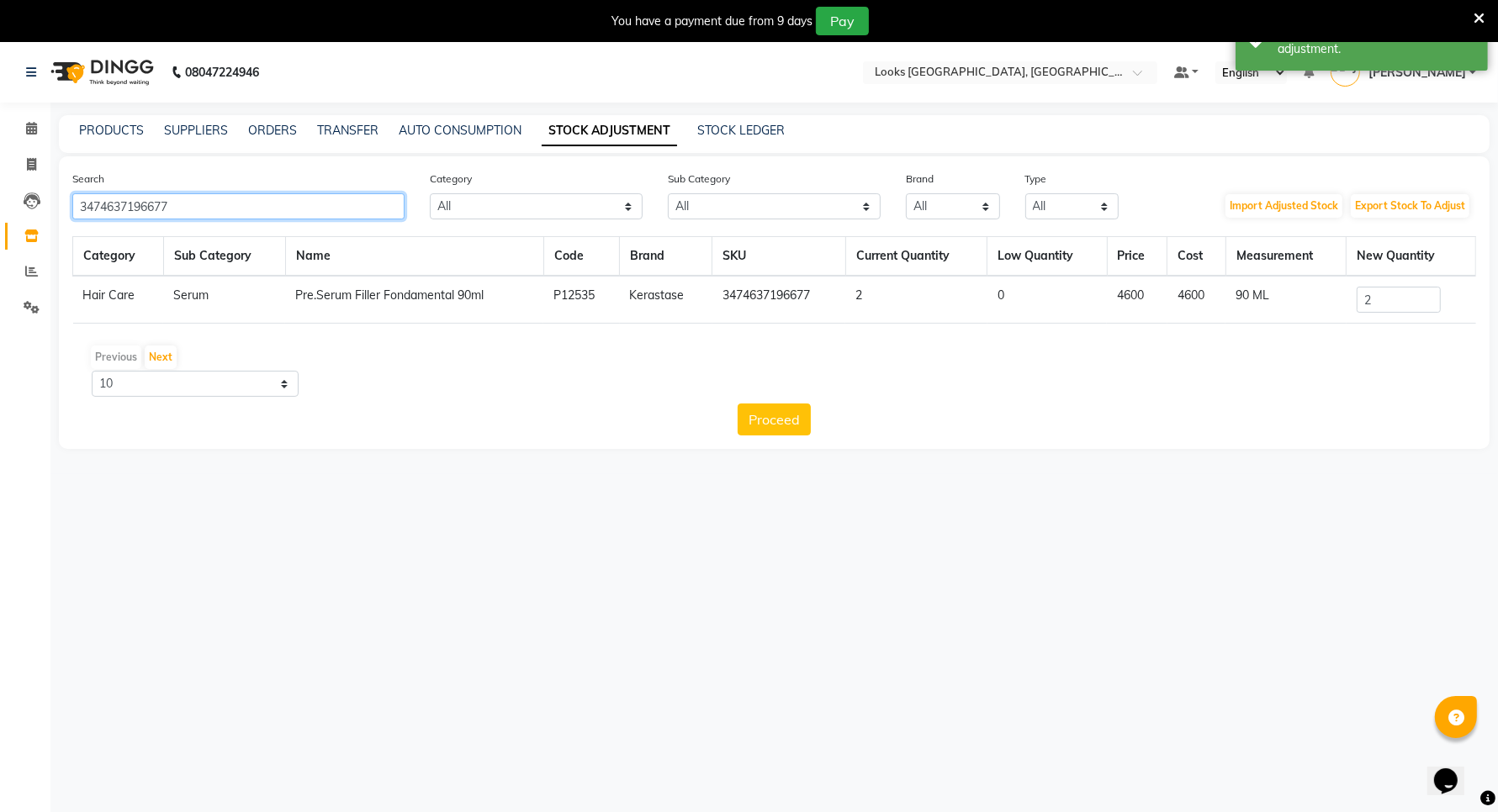
click at [200, 210] on input "3474637196677" at bounding box center [239, 206] width 332 height 27
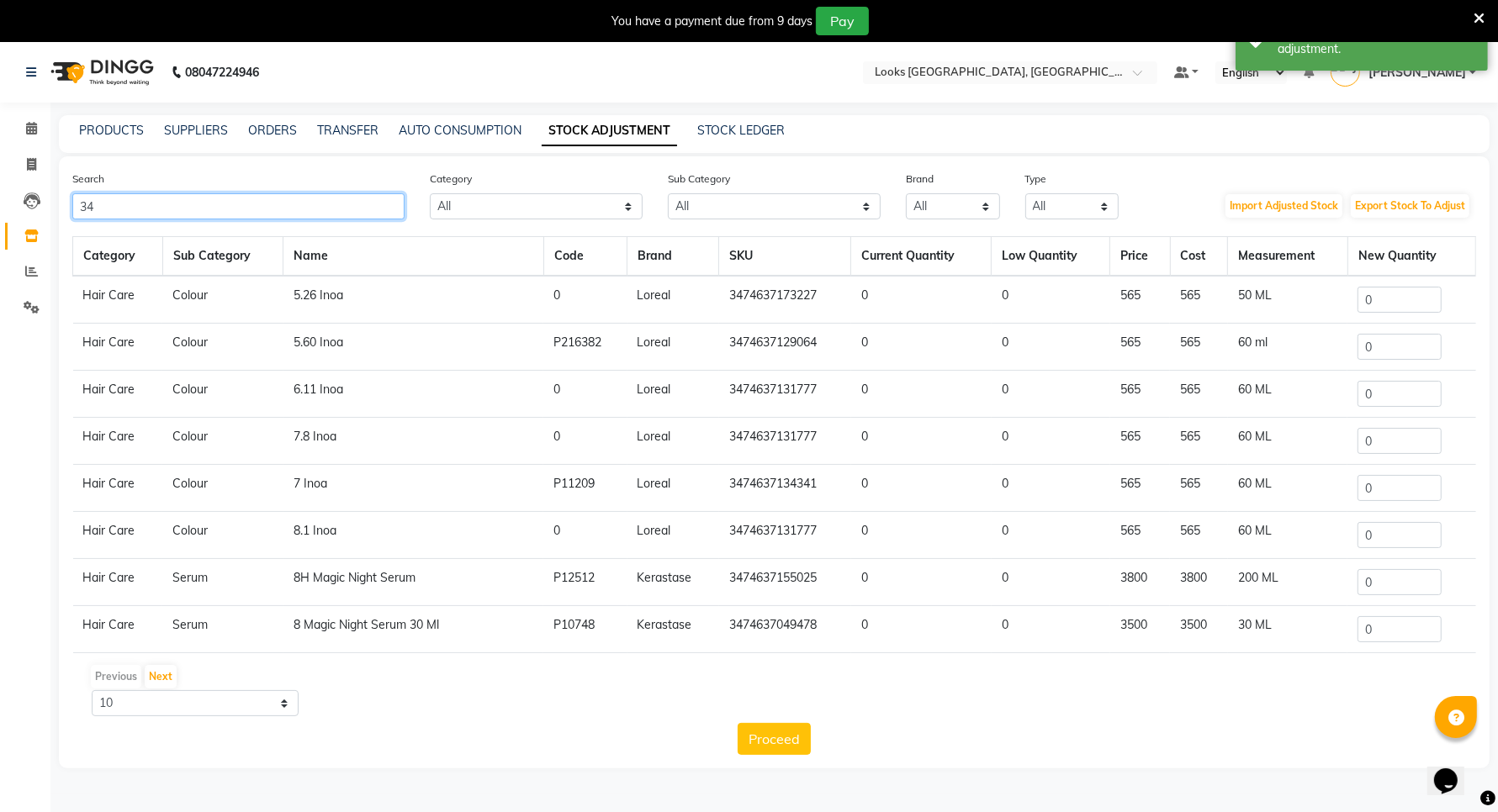
type input "3"
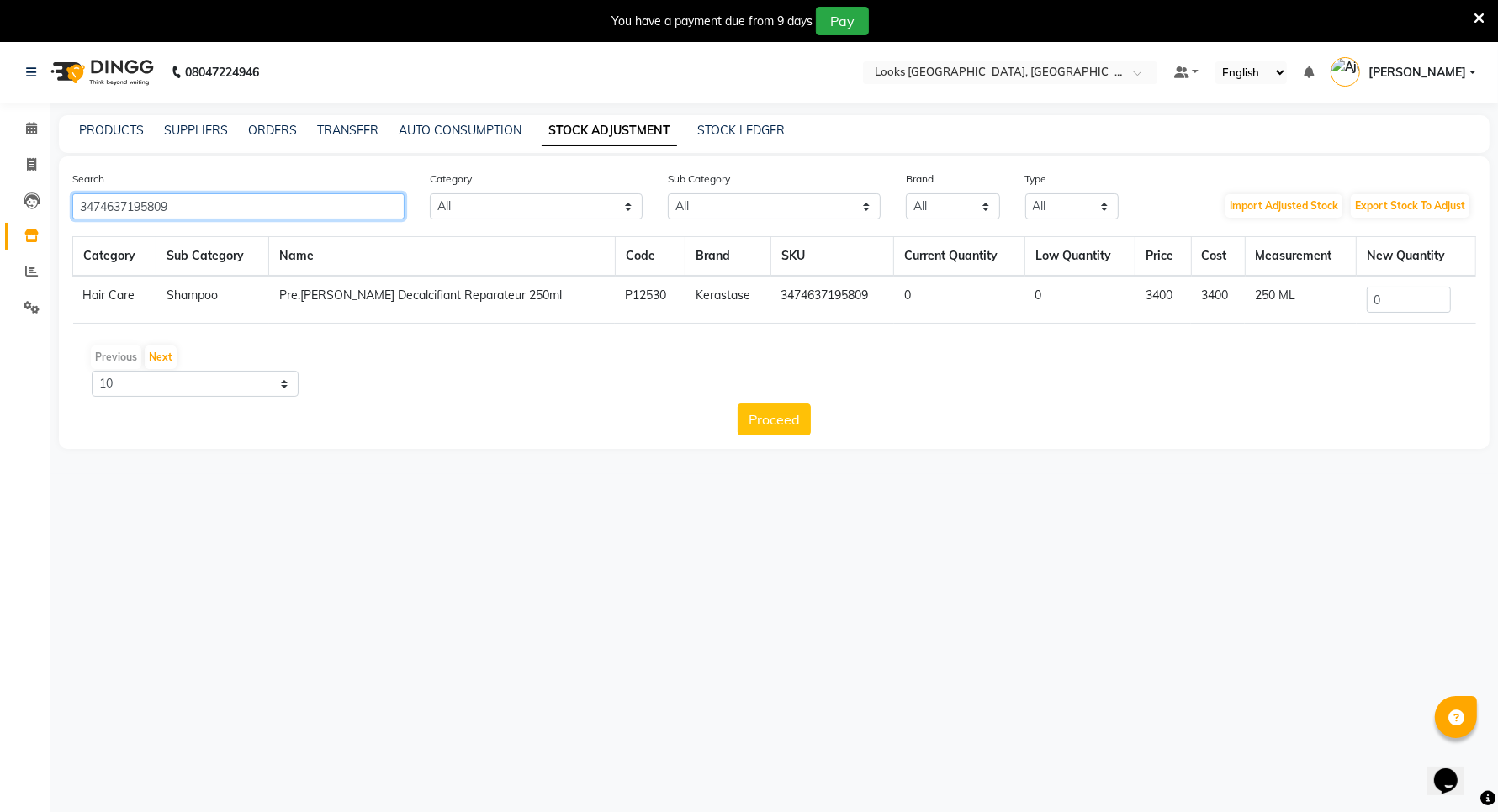
type input "3474637195809"
click at [1381, 295] on input "0" at bounding box center [1409, 299] width 84 height 27
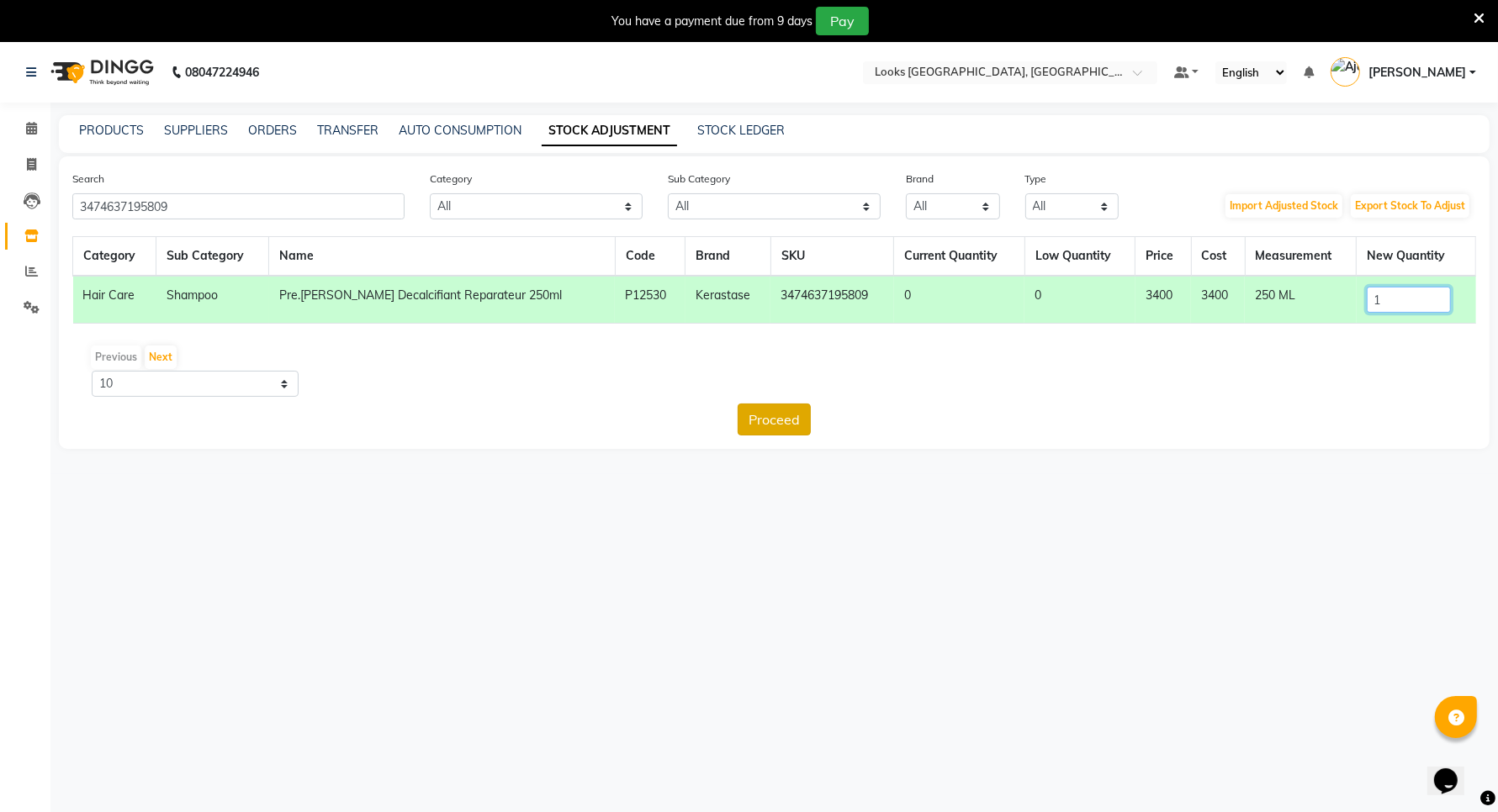
type input "1"
click at [754, 420] on button "Proceed" at bounding box center [774, 419] width 73 height 32
click at [824, 418] on button "Submit" at bounding box center [811, 419] width 67 height 32
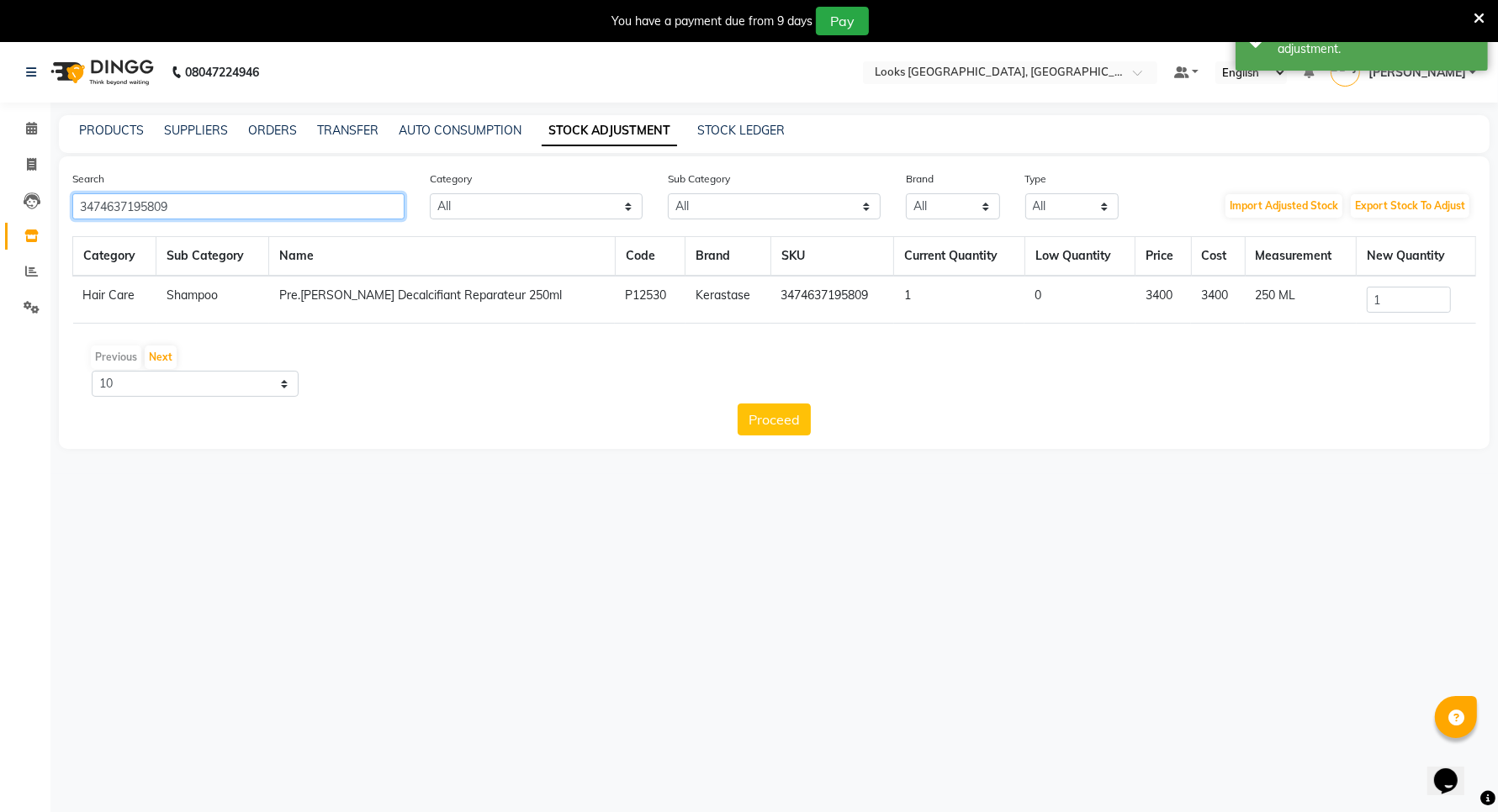
click at [258, 200] on input "3474637195809" at bounding box center [239, 206] width 332 height 27
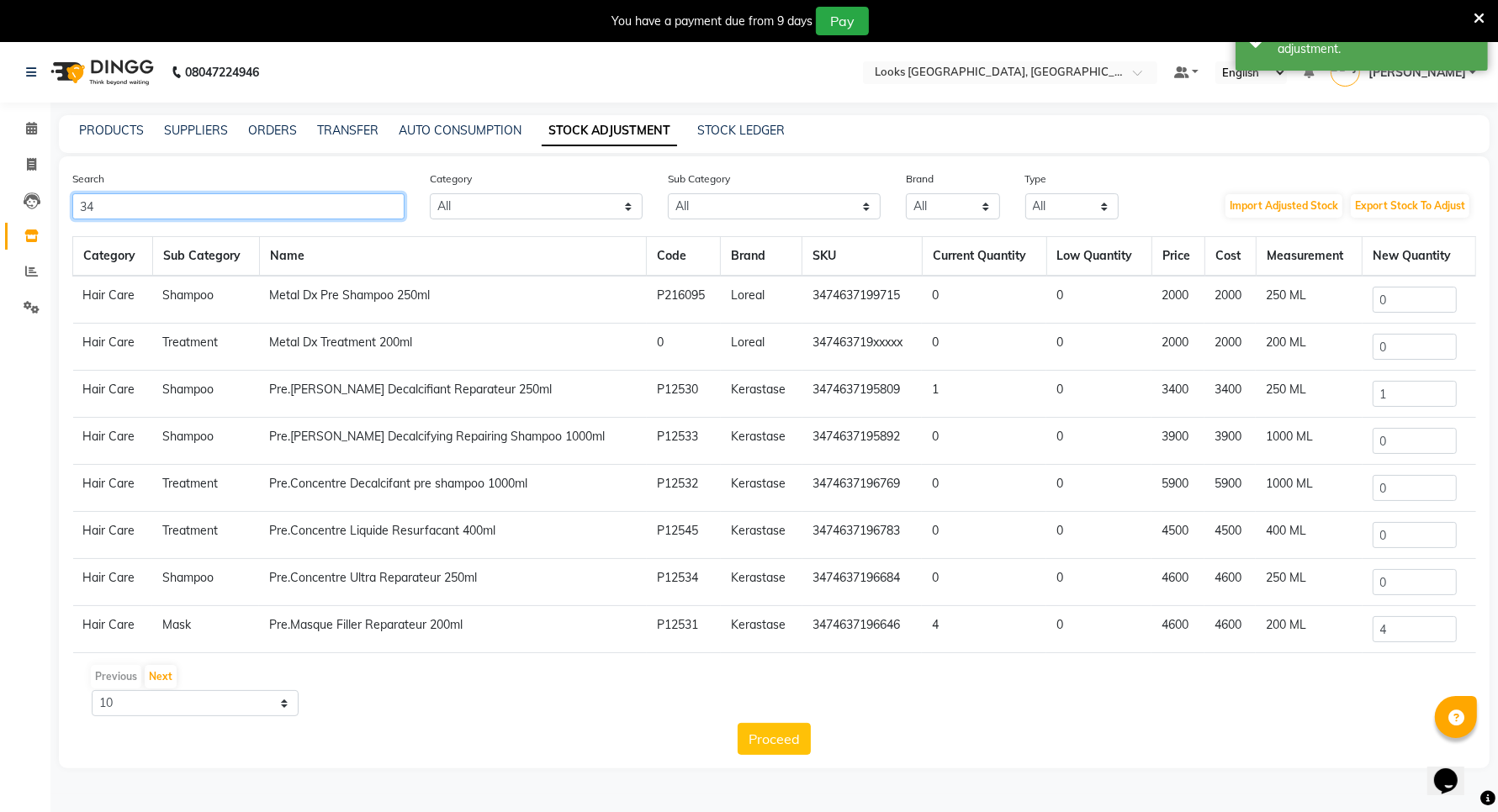
type input "3"
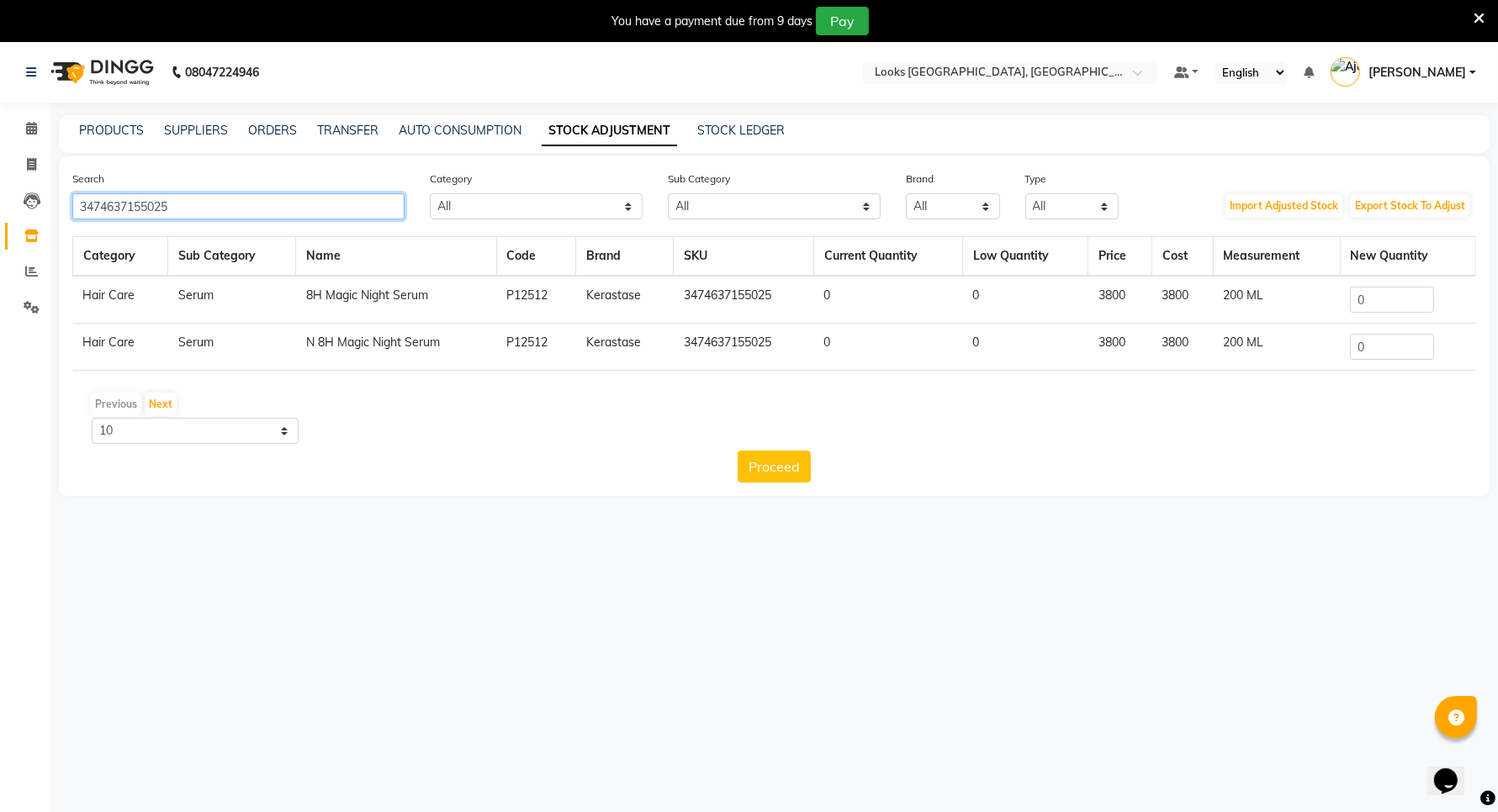
type input "3474637155025"
click at [1364, 296] on input "0" at bounding box center [1392, 299] width 84 height 27
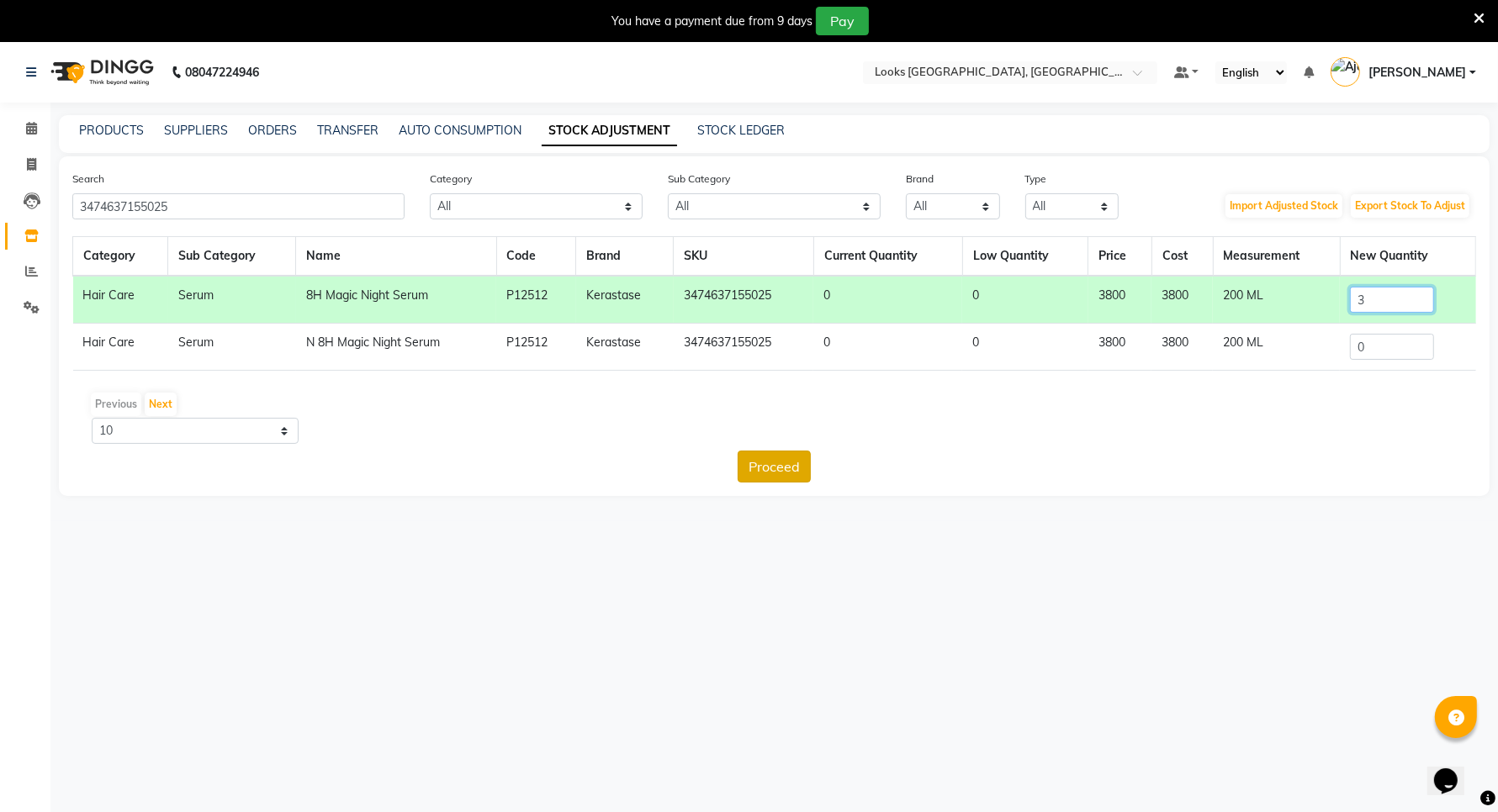
type input "3"
click at [774, 464] on button "Proceed" at bounding box center [774, 466] width 73 height 32
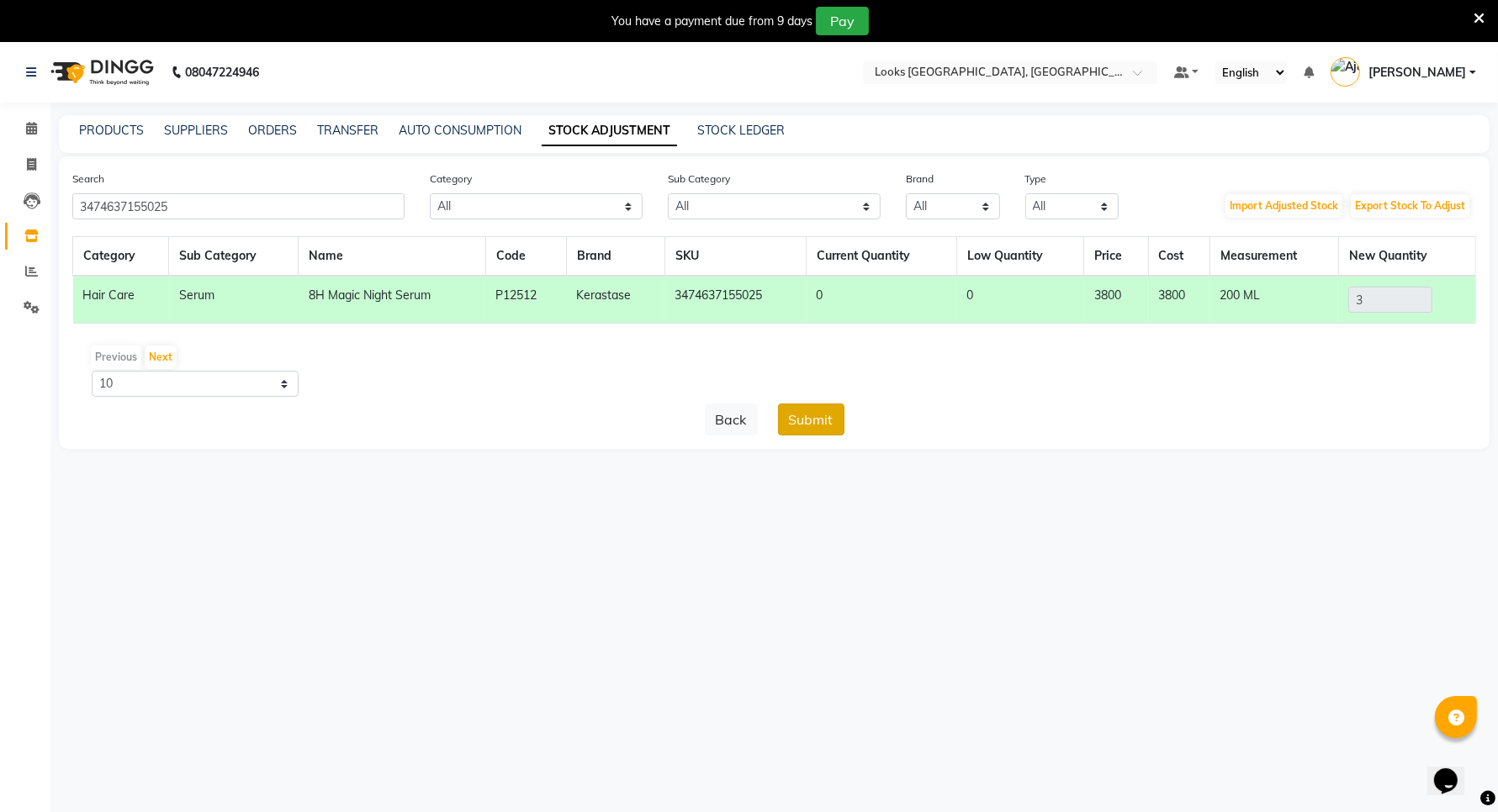
click at [795, 421] on button "Submit" at bounding box center [811, 419] width 67 height 32
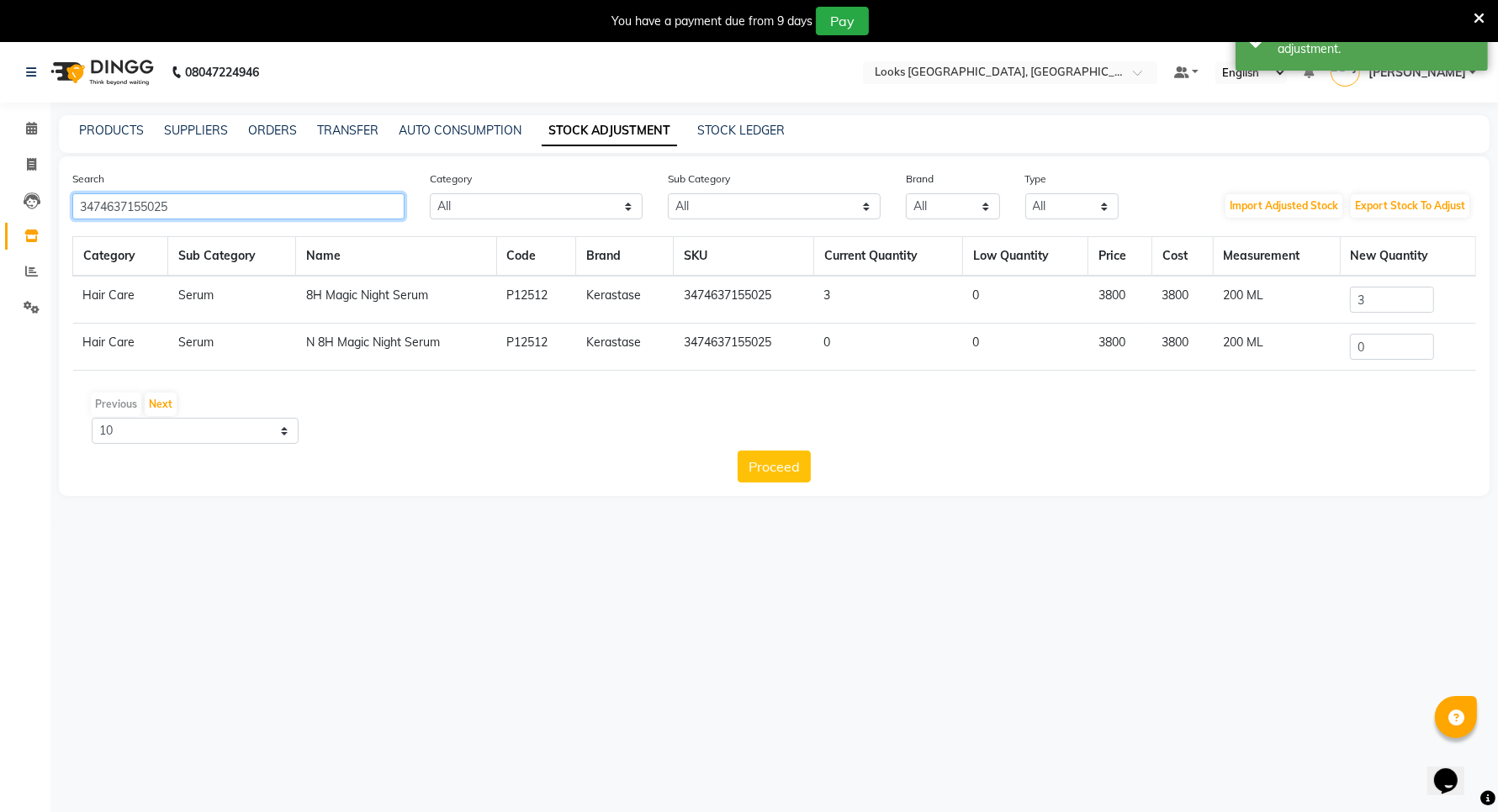
click at [297, 202] on input "3474637155025" at bounding box center [239, 206] width 332 height 27
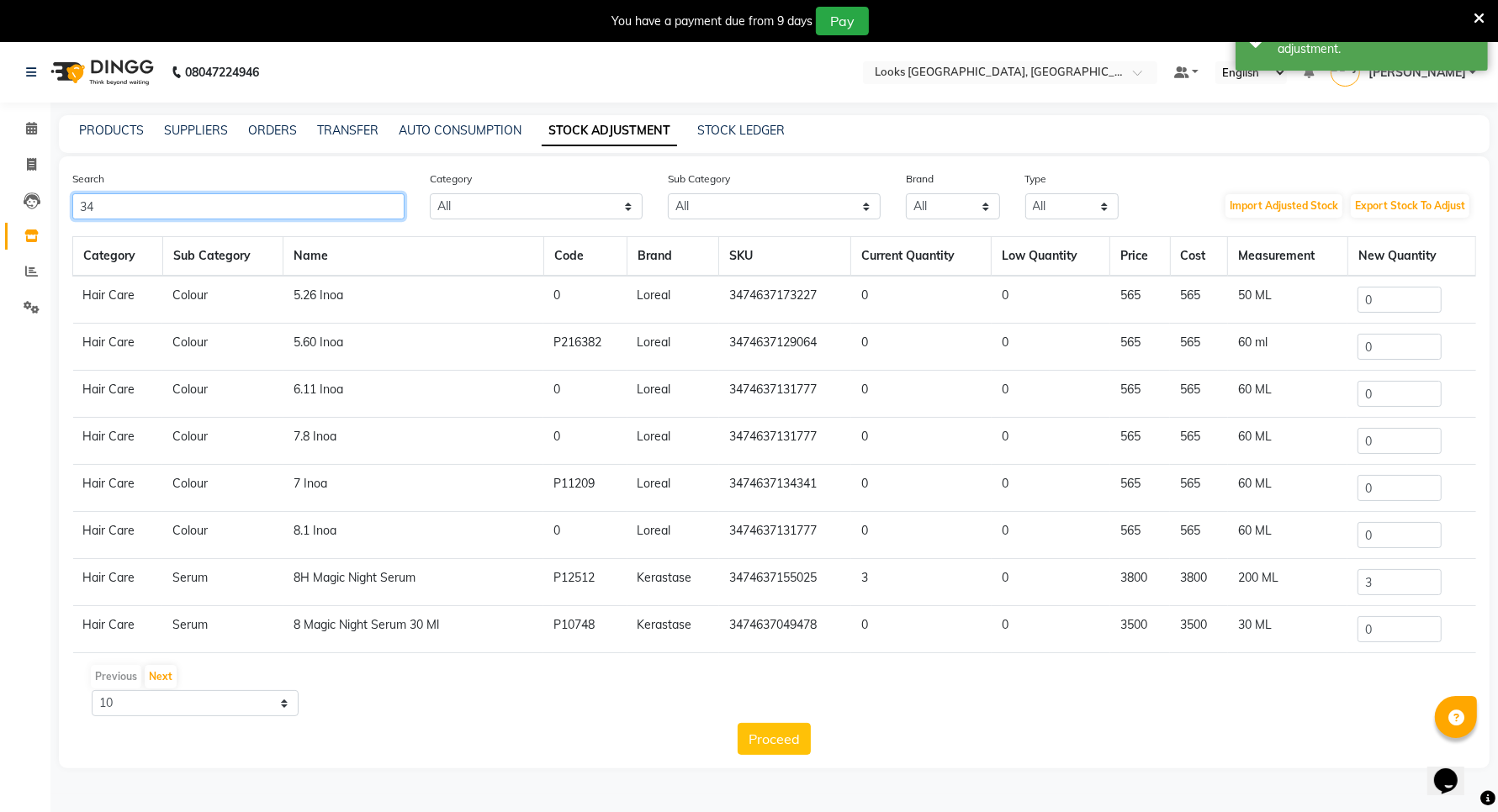
type input "3"
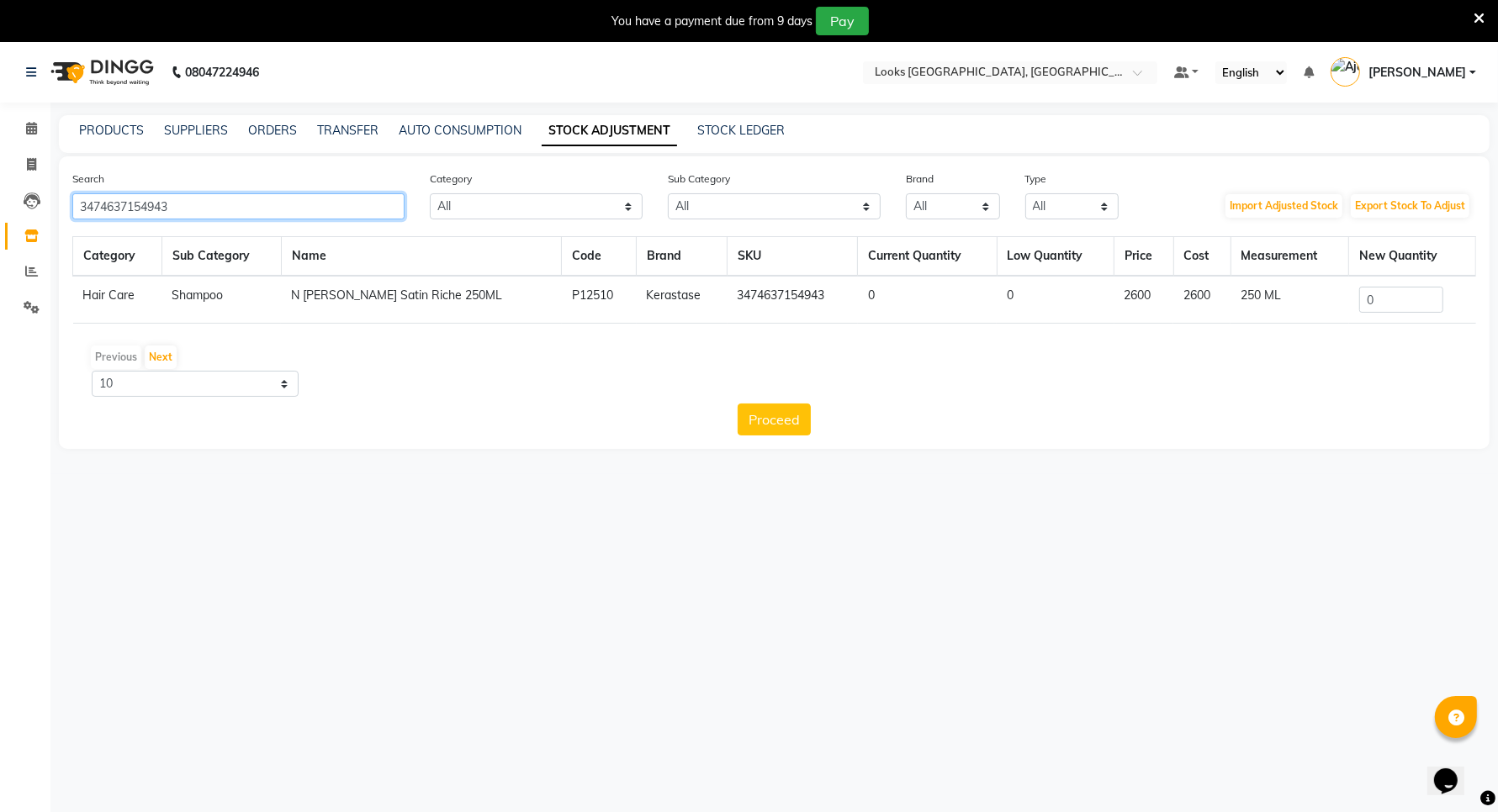
type input "3474637154943"
click at [1385, 296] on input "0" at bounding box center [1401, 299] width 84 height 27
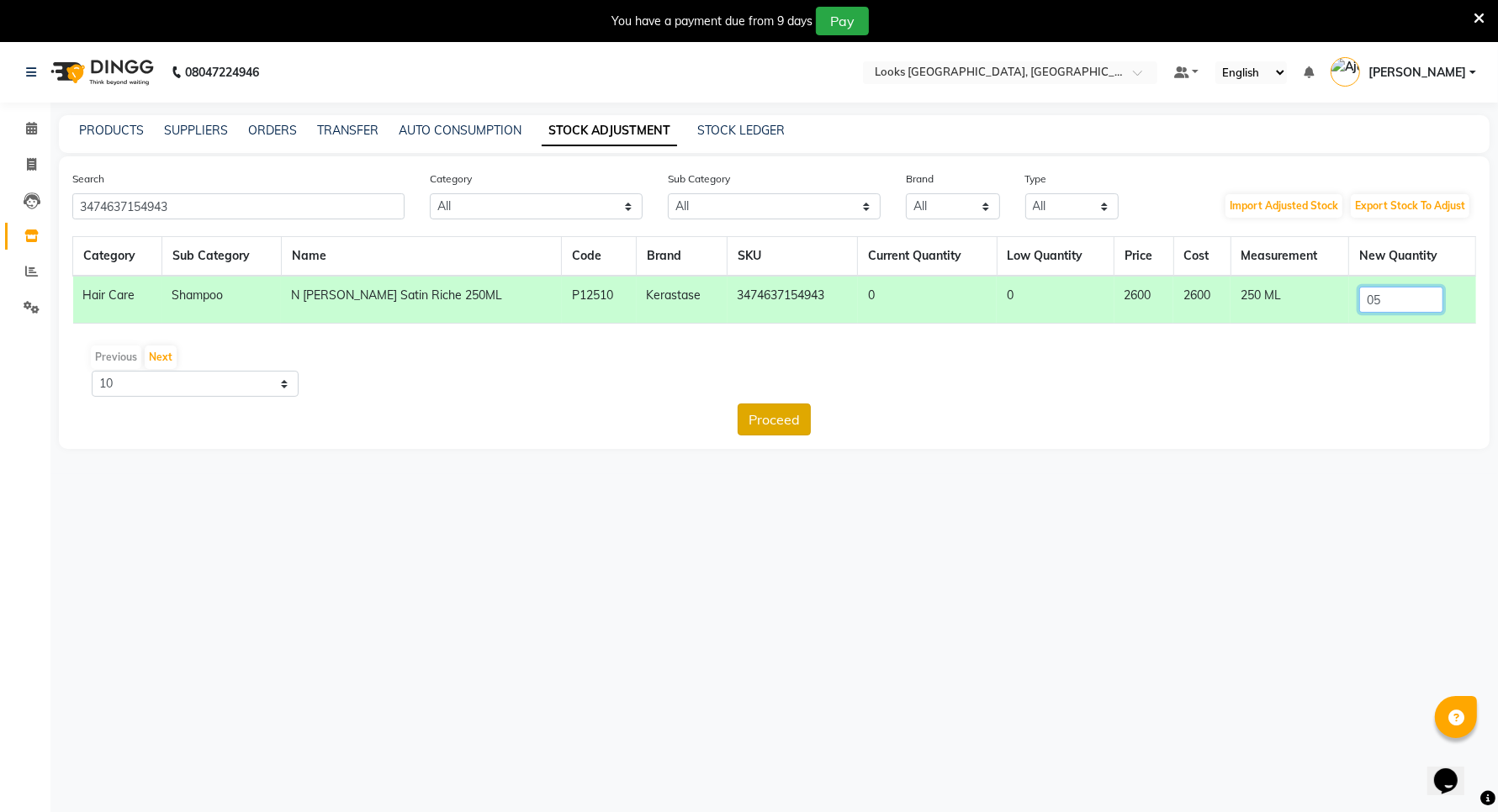
type input "05"
click at [774, 429] on button "Proceed" at bounding box center [774, 419] width 73 height 32
click at [799, 425] on button "Submit" at bounding box center [811, 419] width 67 height 32
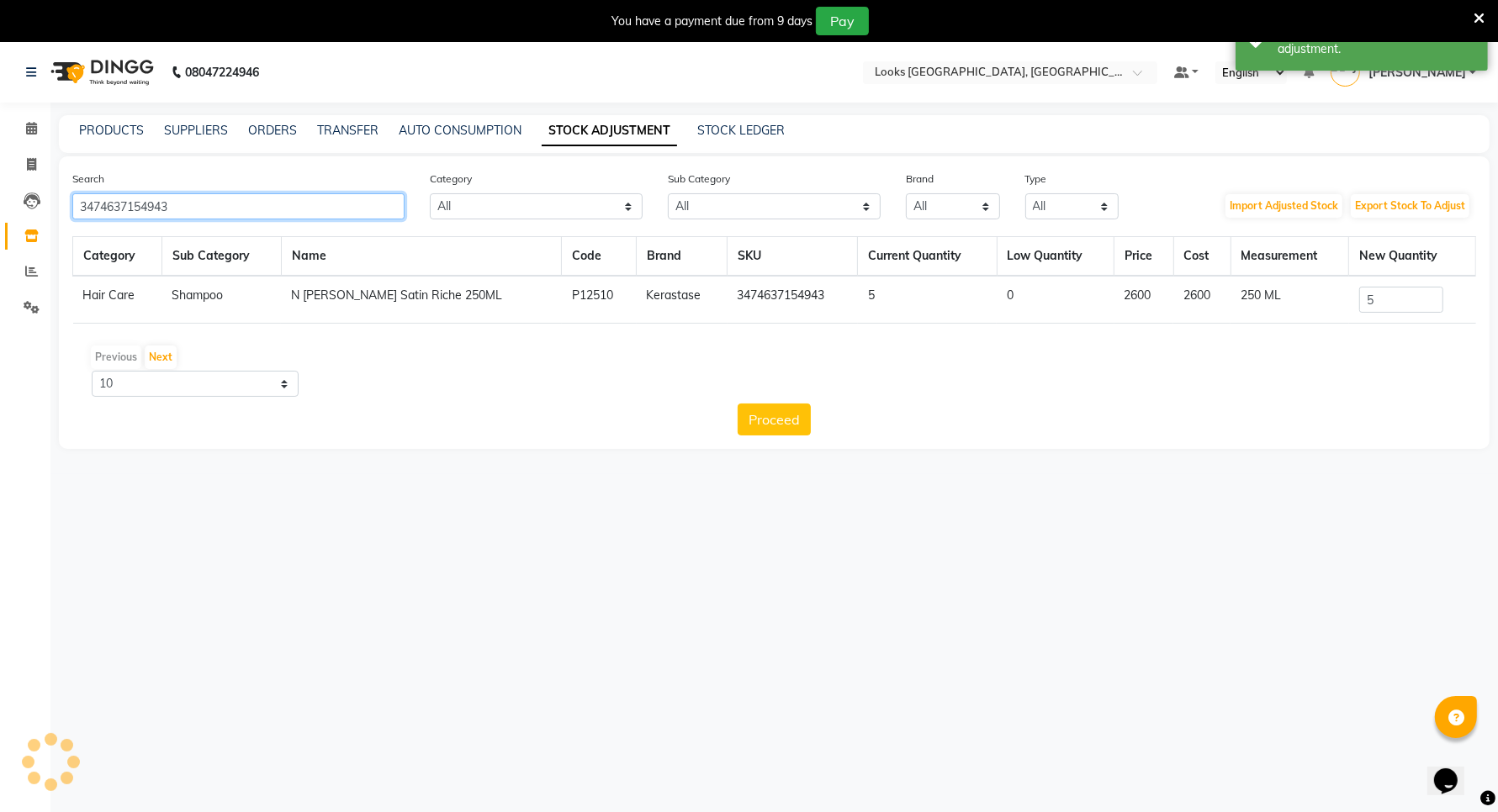
click at [354, 199] on input "3474637154943" at bounding box center [239, 206] width 332 height 27
type input "3"
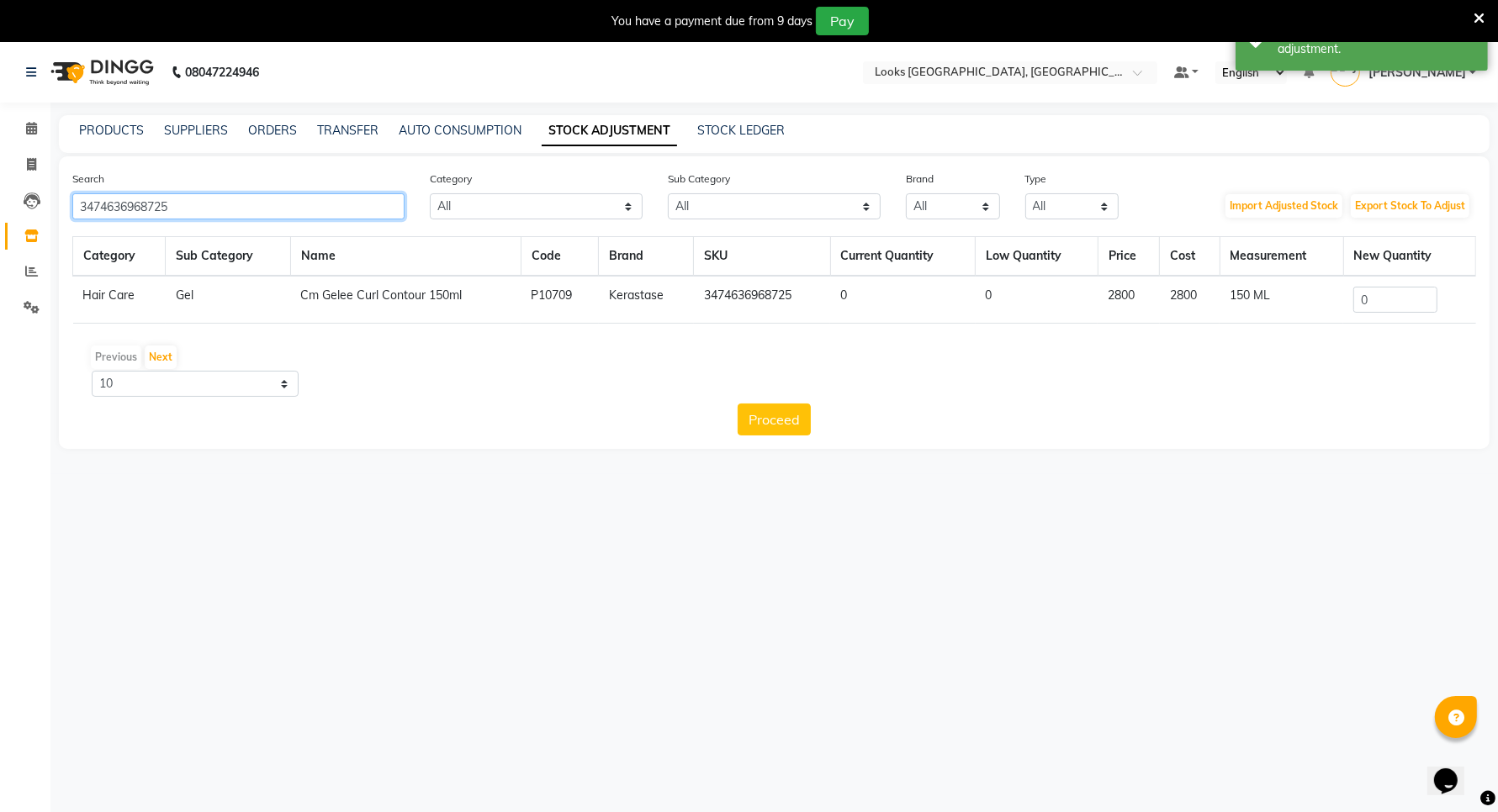
type input "3474636968725"
click at [1376, 295] on input "0" at bounding box center [1395, 299] width 84 height 27
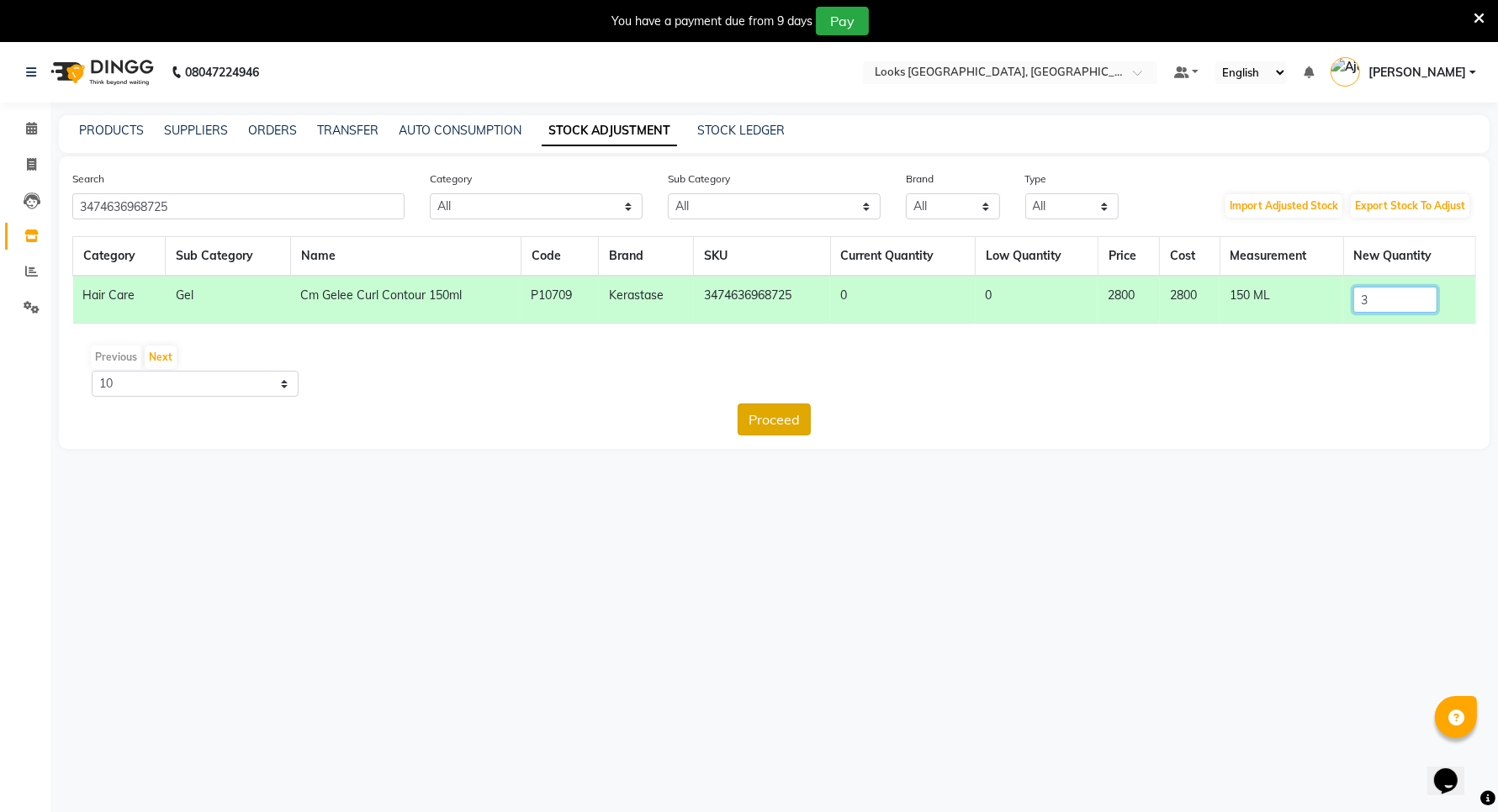
type input "3"
click at [787, 423] on button "Proceed" at bounding box center [774, 419] width 73 height 32
click at [788, 421] on button "Submit" at bounding box center [811, 419] width 67 height 32
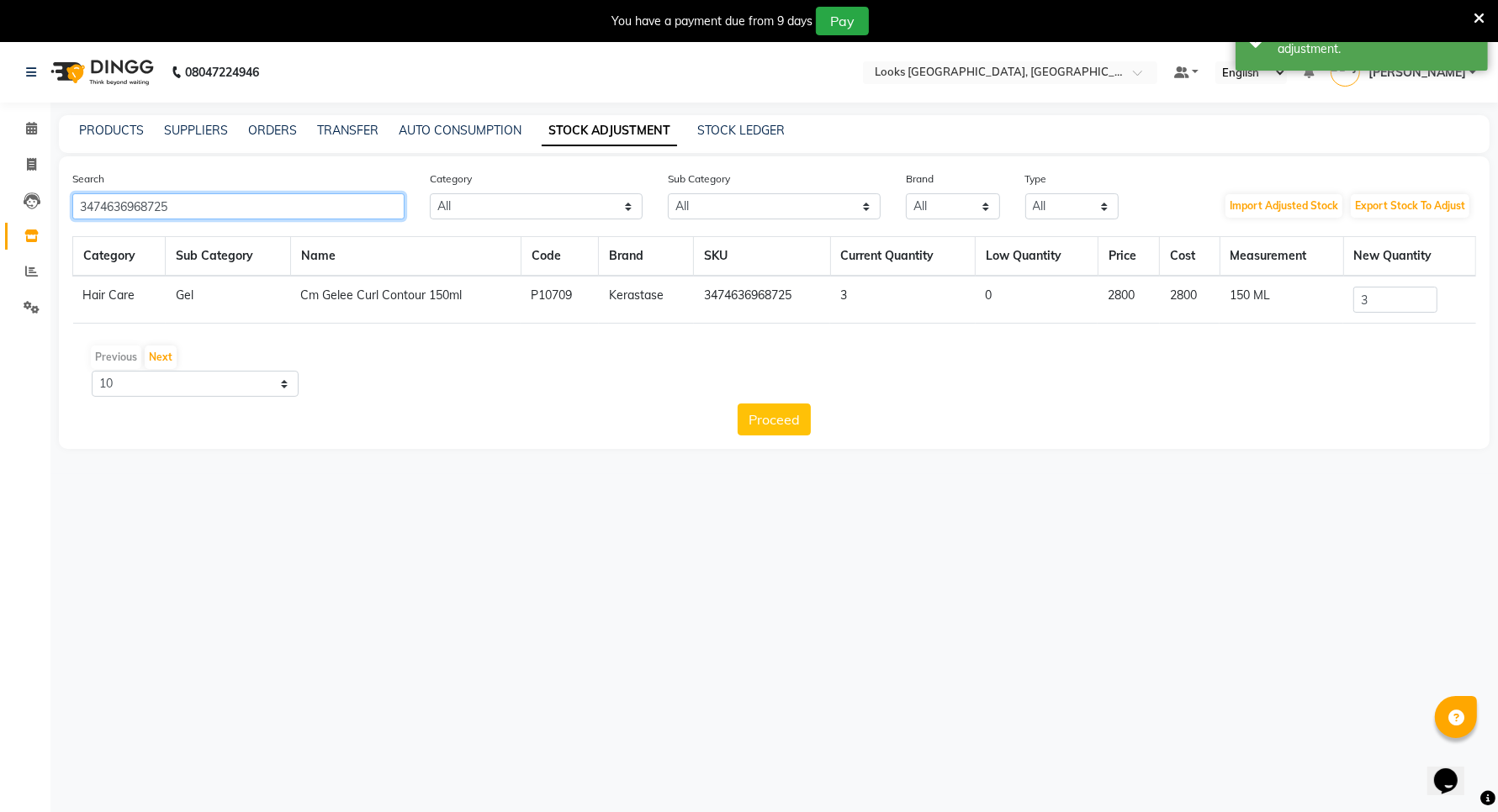
click at [296, 211] on input "3474636968725" at bounding box center [239, 206] width 332 height 27
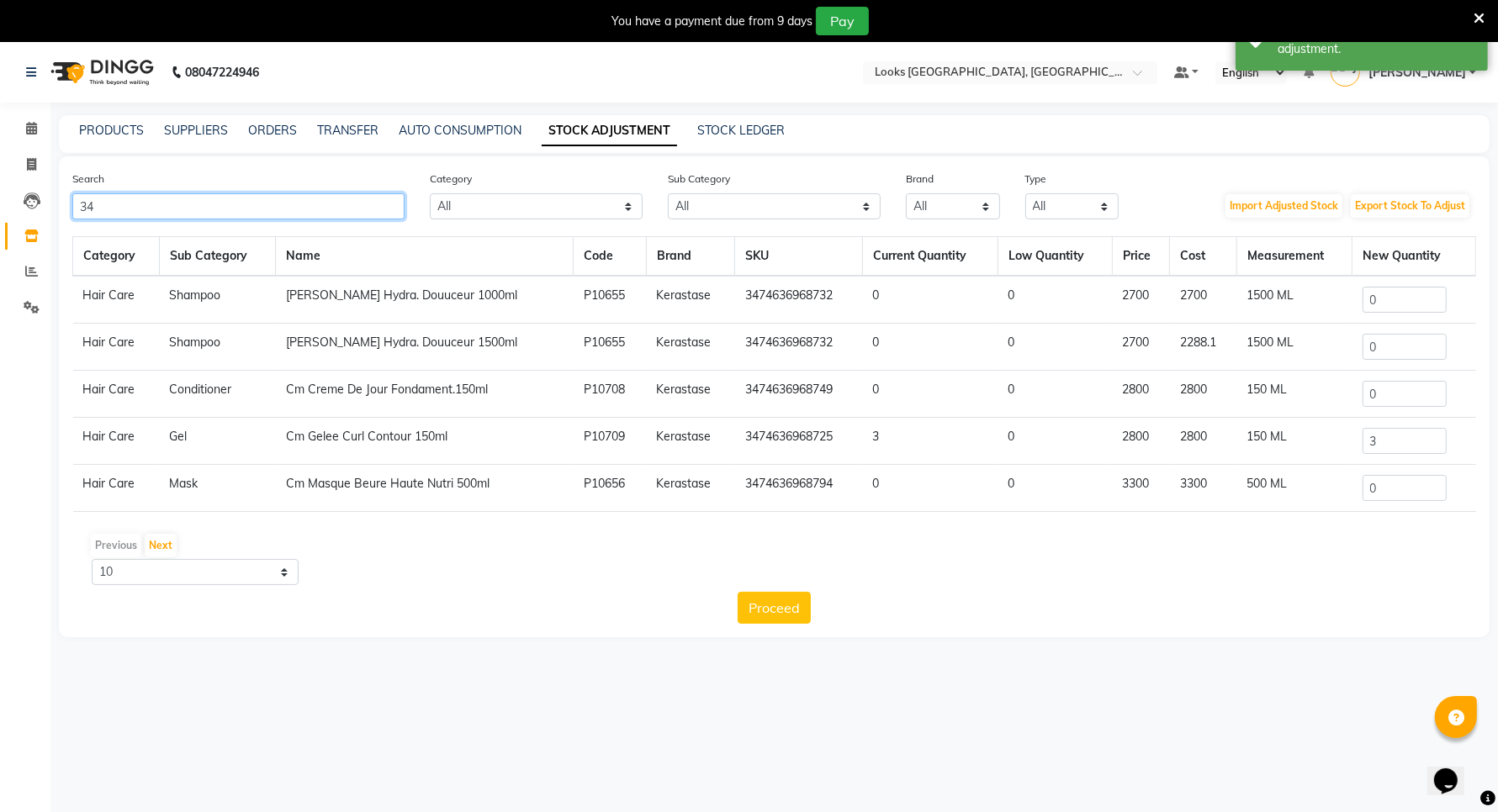
type input "3"
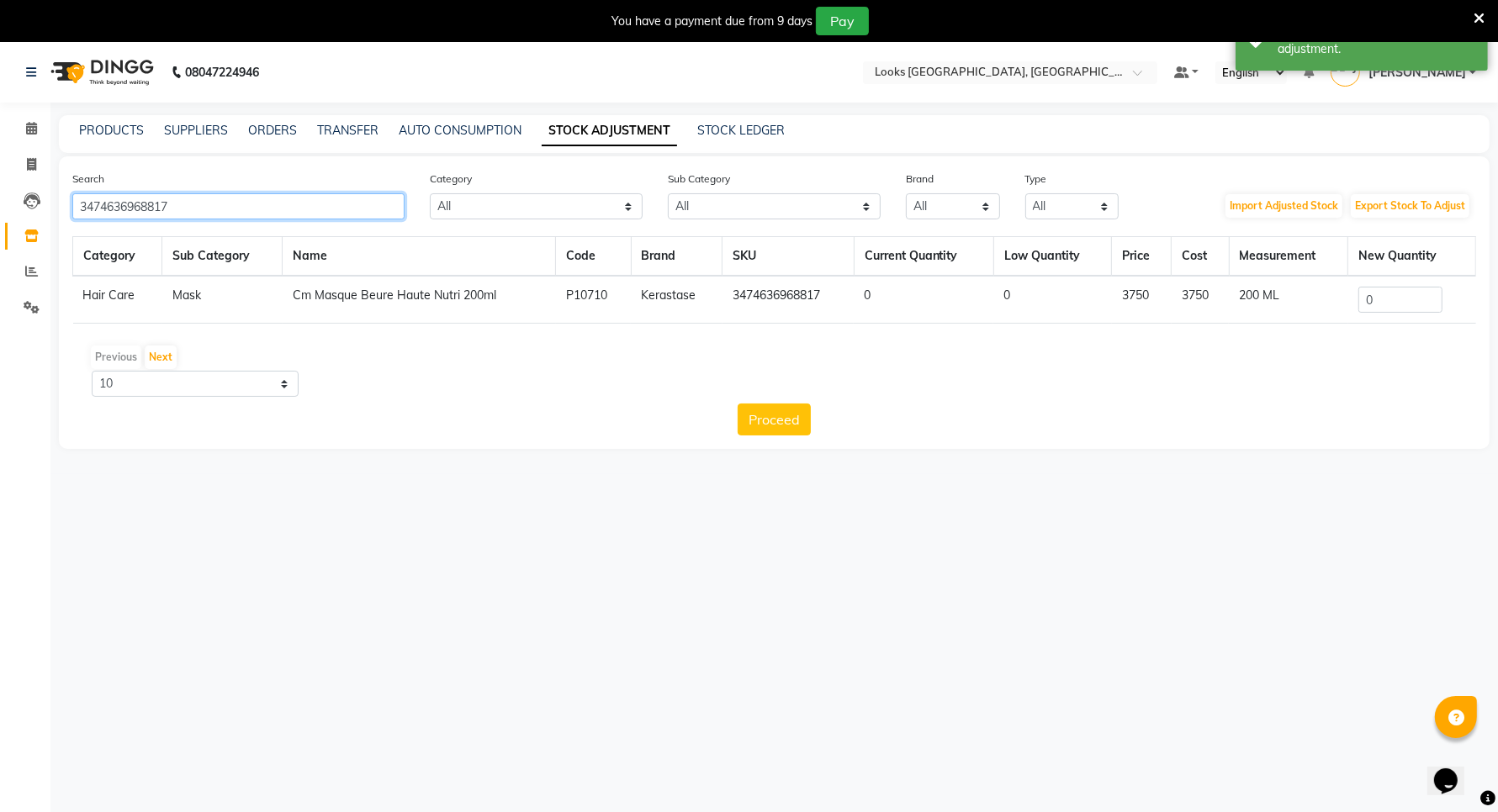
type input "3474636968817"
click at [1376, 299] on input "0" at bounding box center [1401, 299] width 84 height 27
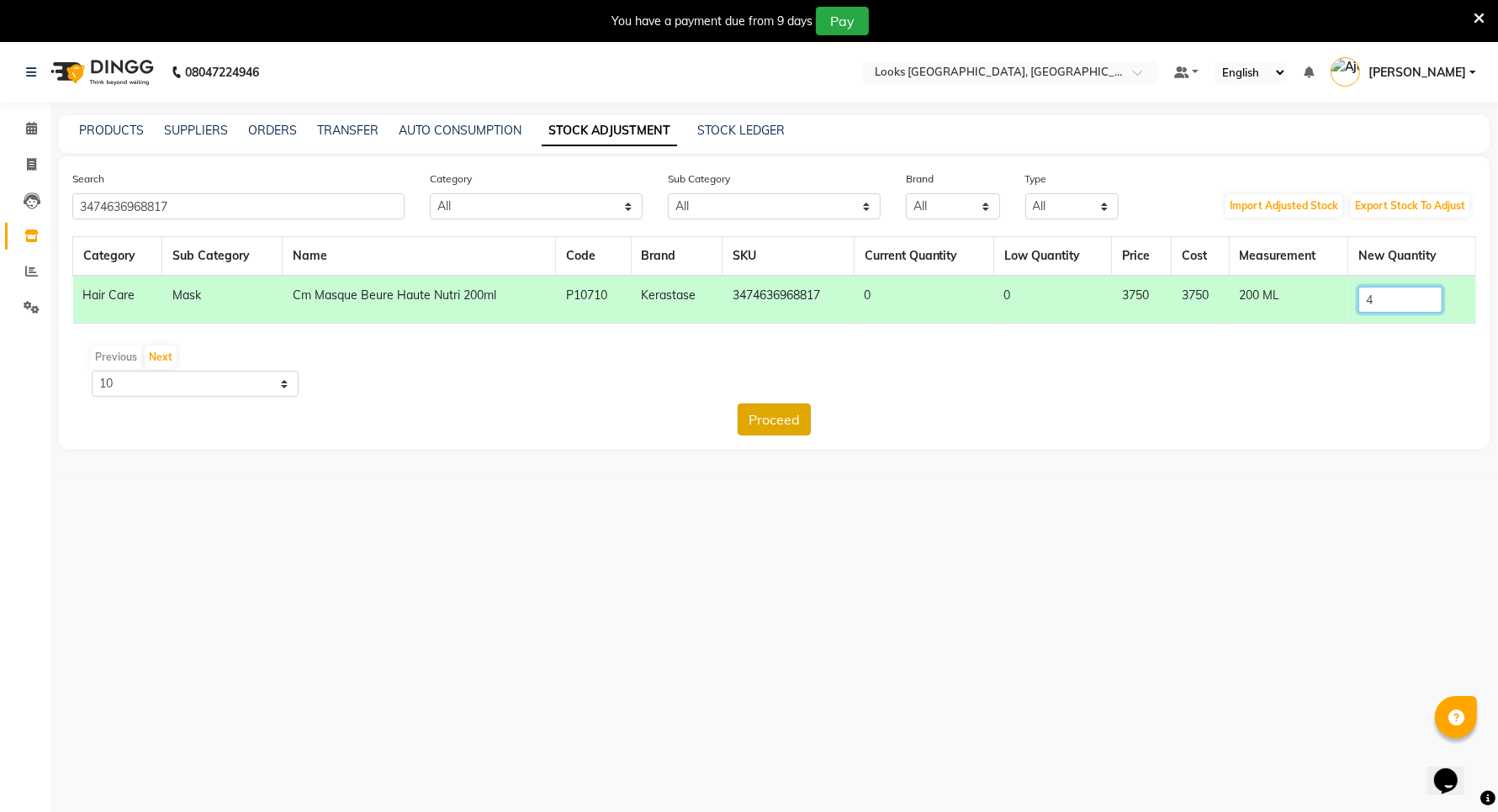
type input "4"
click at [782, 421] on button "Proceed" at bounding box center [774, 419] width 73 height 32
click at [804, 420] on button "Submit" at bounding box center [811, 419] width 67 height 32
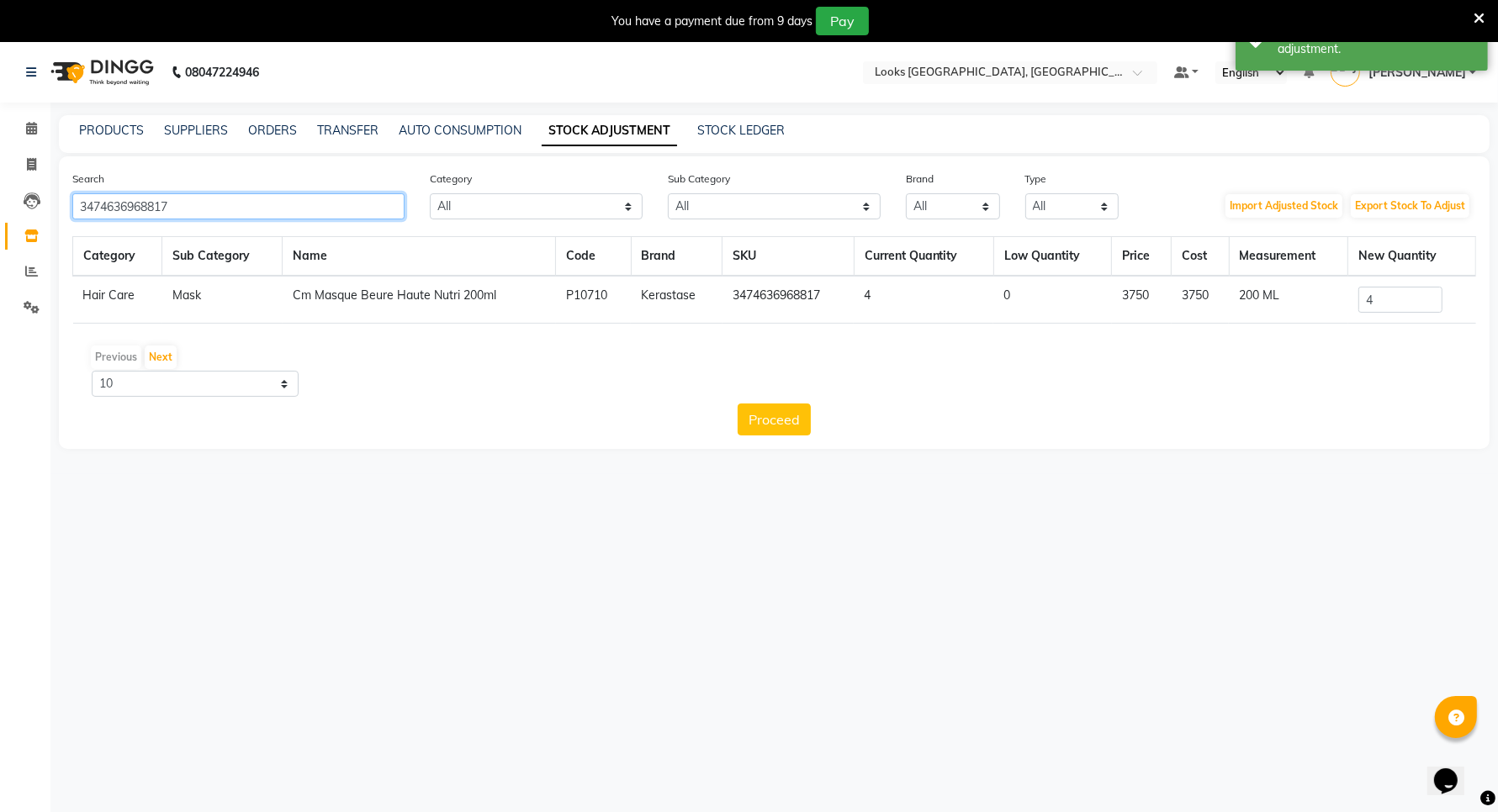
click at [211, 207] on input "3474636968817" at bounding box center [239, 206] width 332 height 27
type input "3"
type input "3474636968688"
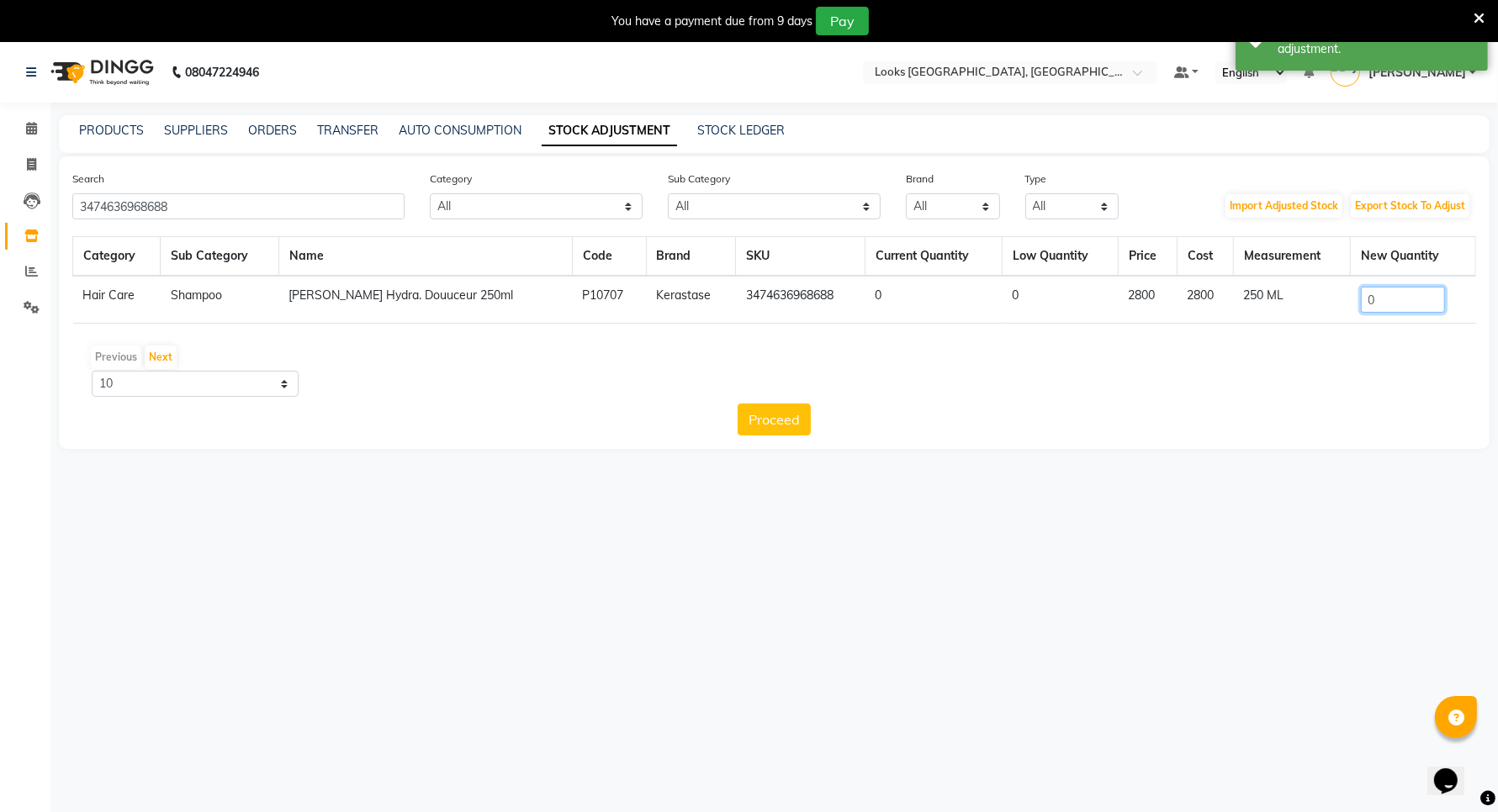
click at [1405, 300] on input "0" at bounding box center [1403, 299] width 84 height 27
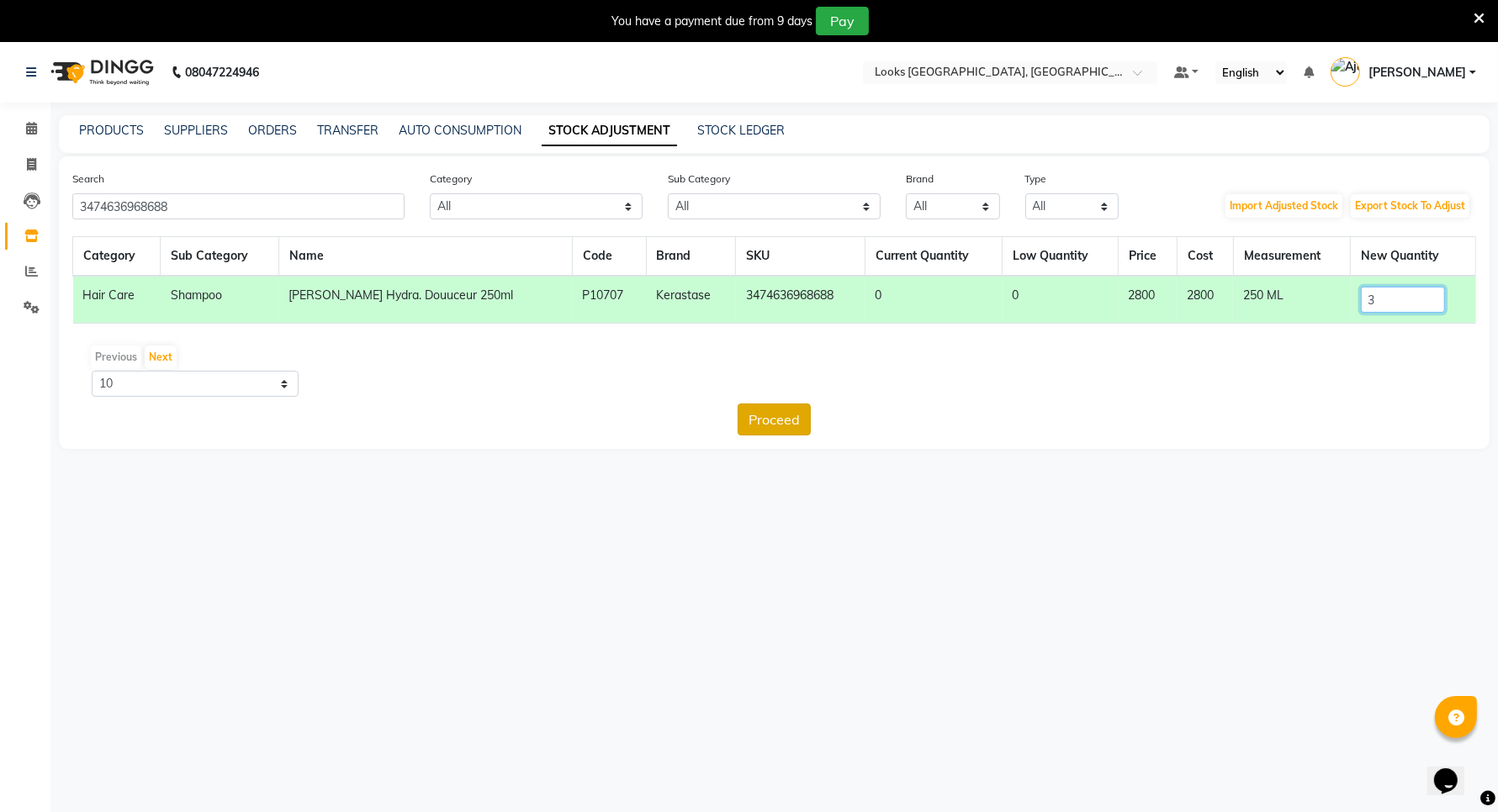
type input "3"
click at [757, 418] on button "Proceed" at bounding box center [774, 419] width 73 height 32
click at [833, 421] on button "Submit" at bounding box center [811, 419] width 67 height 32
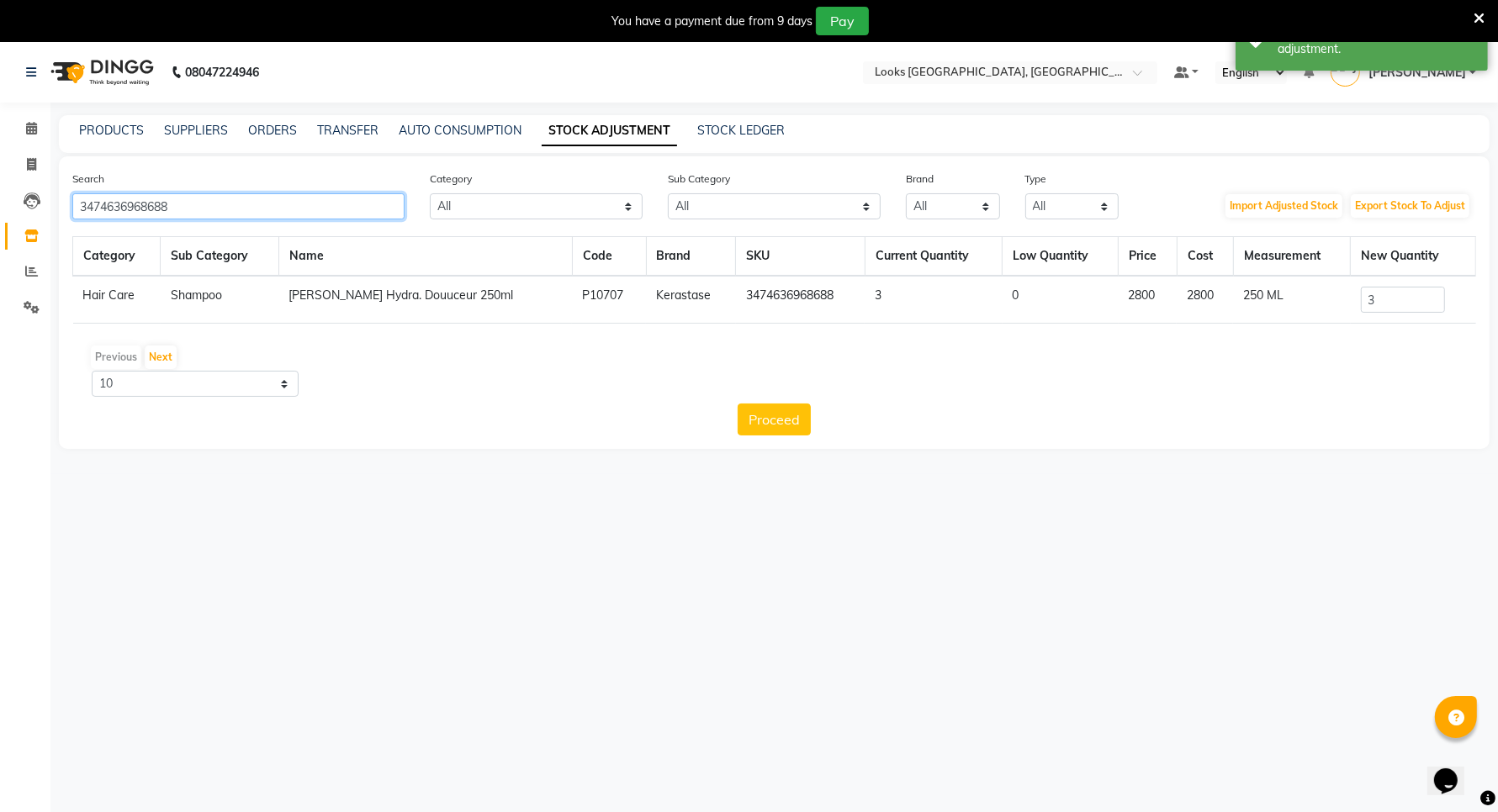
click at [278, 203] on input "3474636968688" at bounding box center [239, 206] width 332 height 27
type input "3"
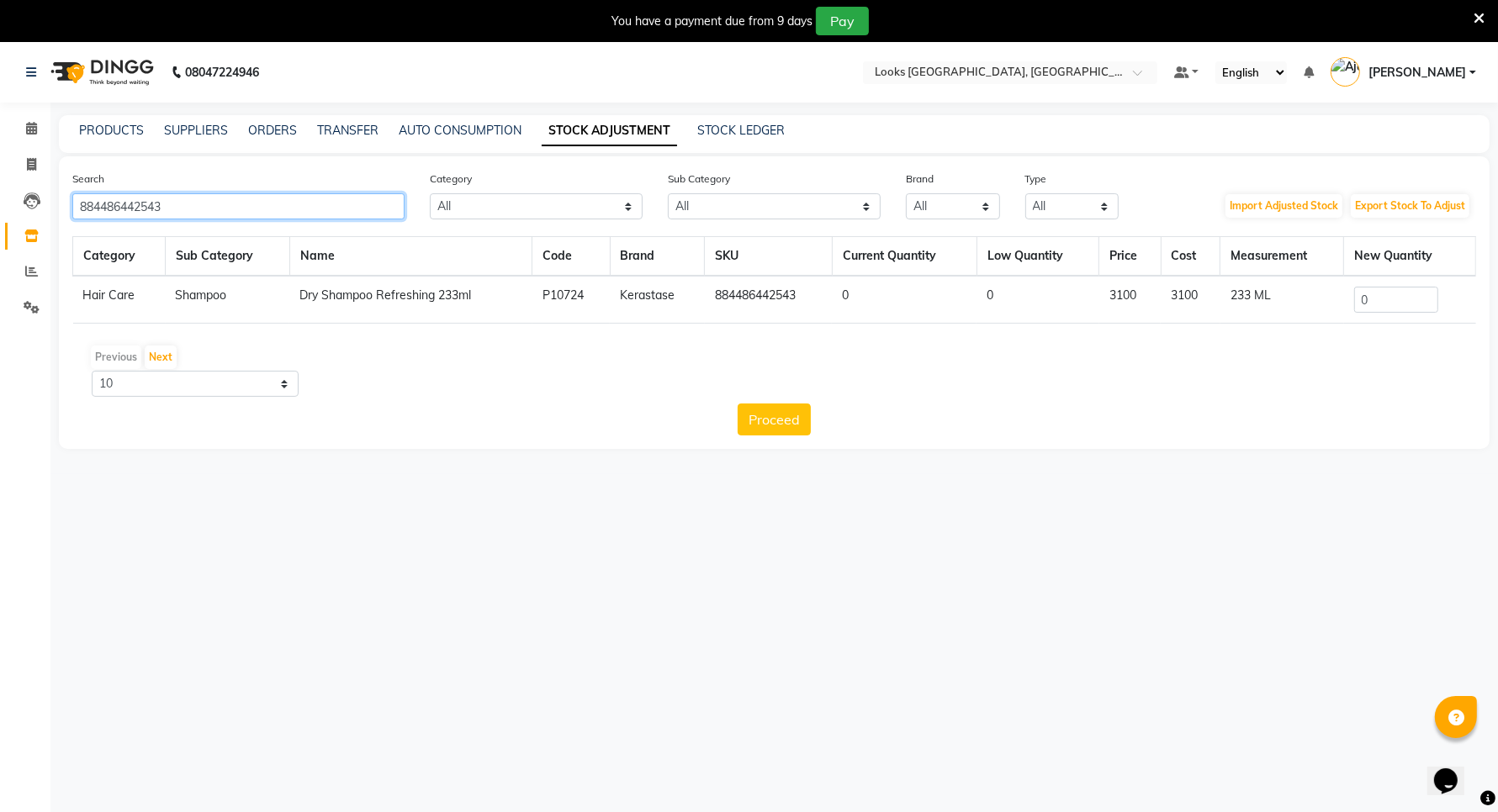
type input "884486442543"
click at [1388, 297] on input "0" at bounding box center [1396, 299] width 84 height 27
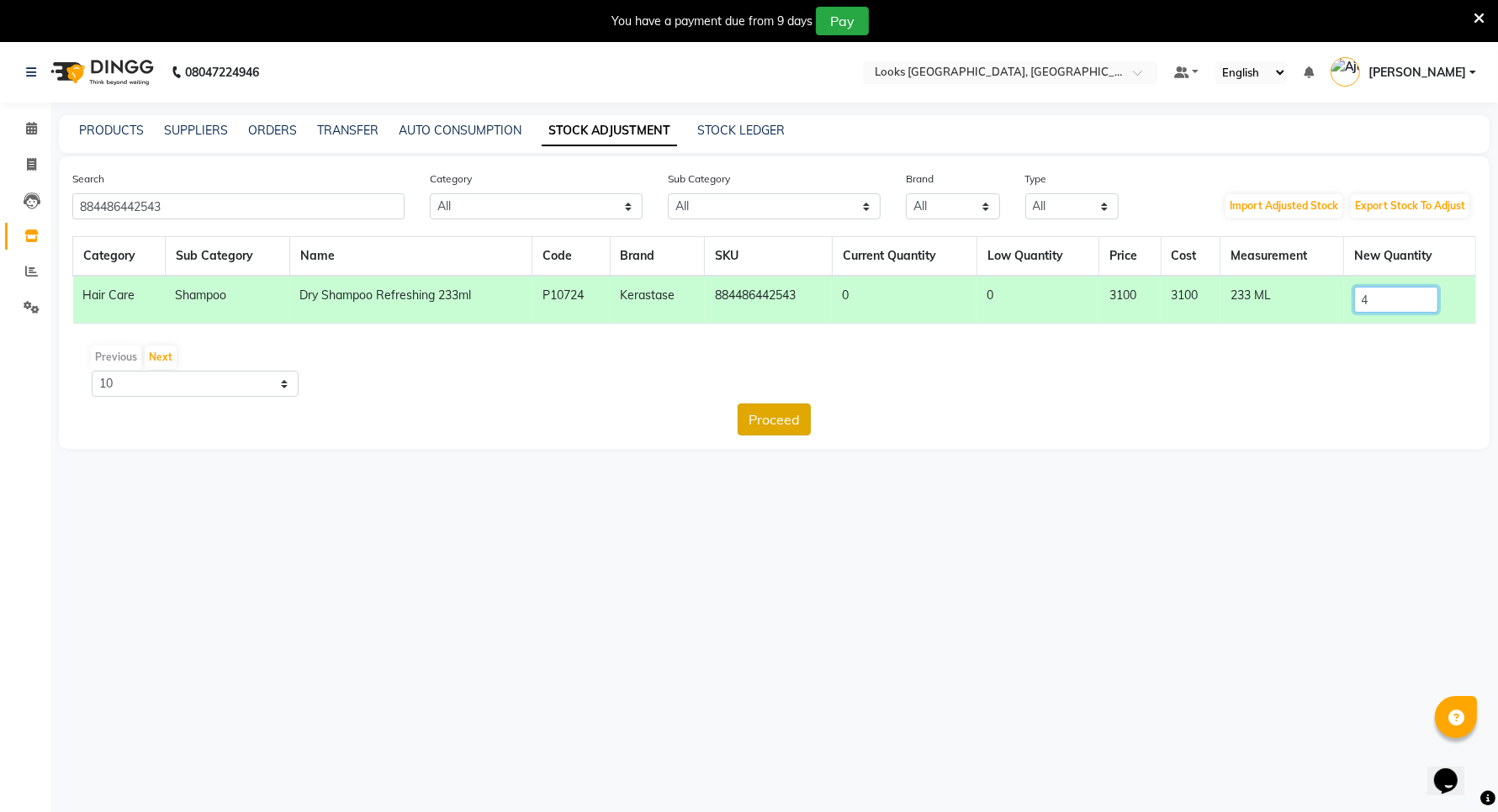
type input "4"
click at [783, 420] on button "Proceed" at bounding box center [774, 419] width 73 height 32
click at [813, 410] on button "Submit" at bounding box center [811, 419] width 67 height 32
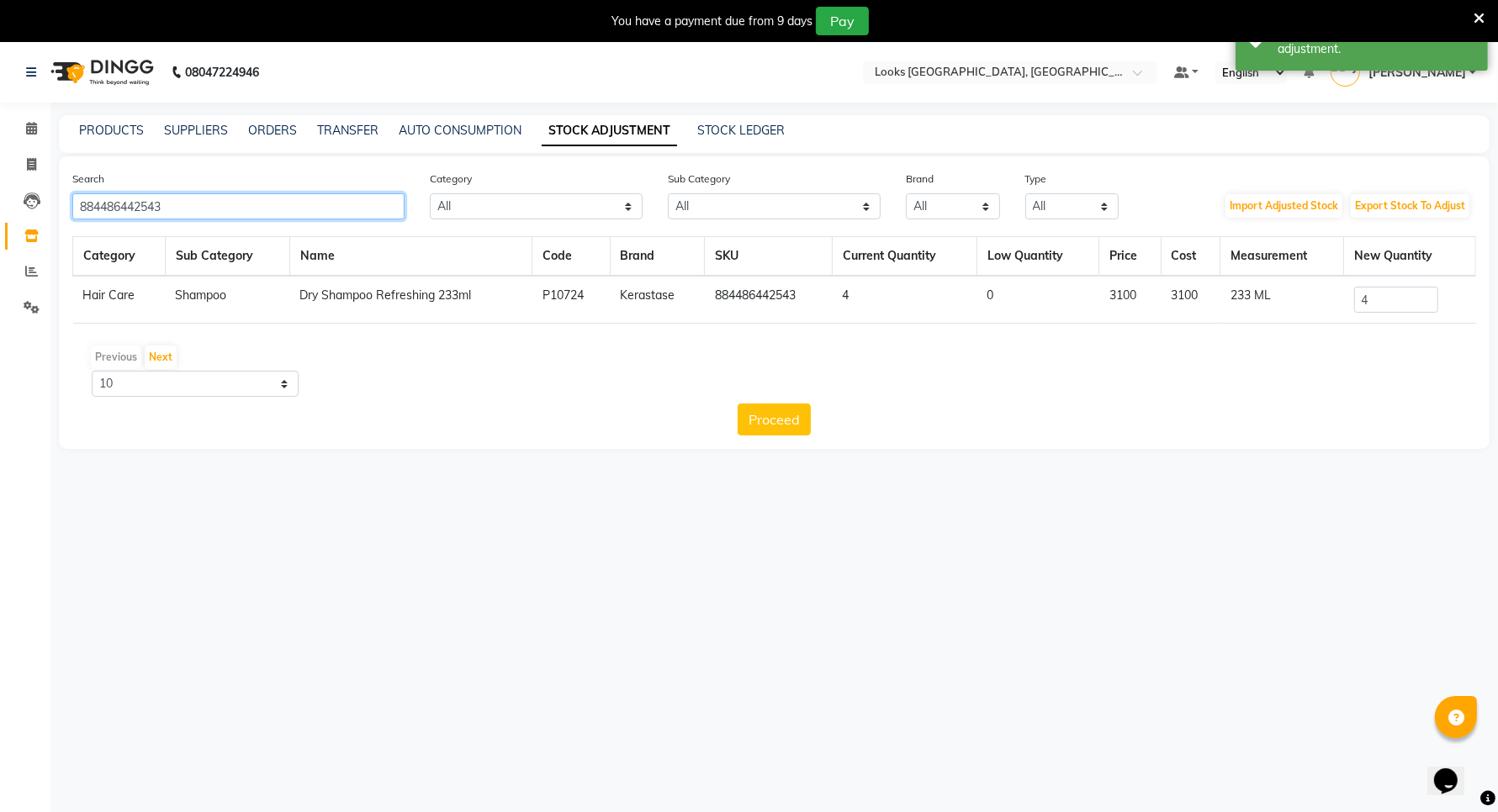
click at [297, 197] on input "884486442543" at bounding box center [239, 206] width 332 height 27
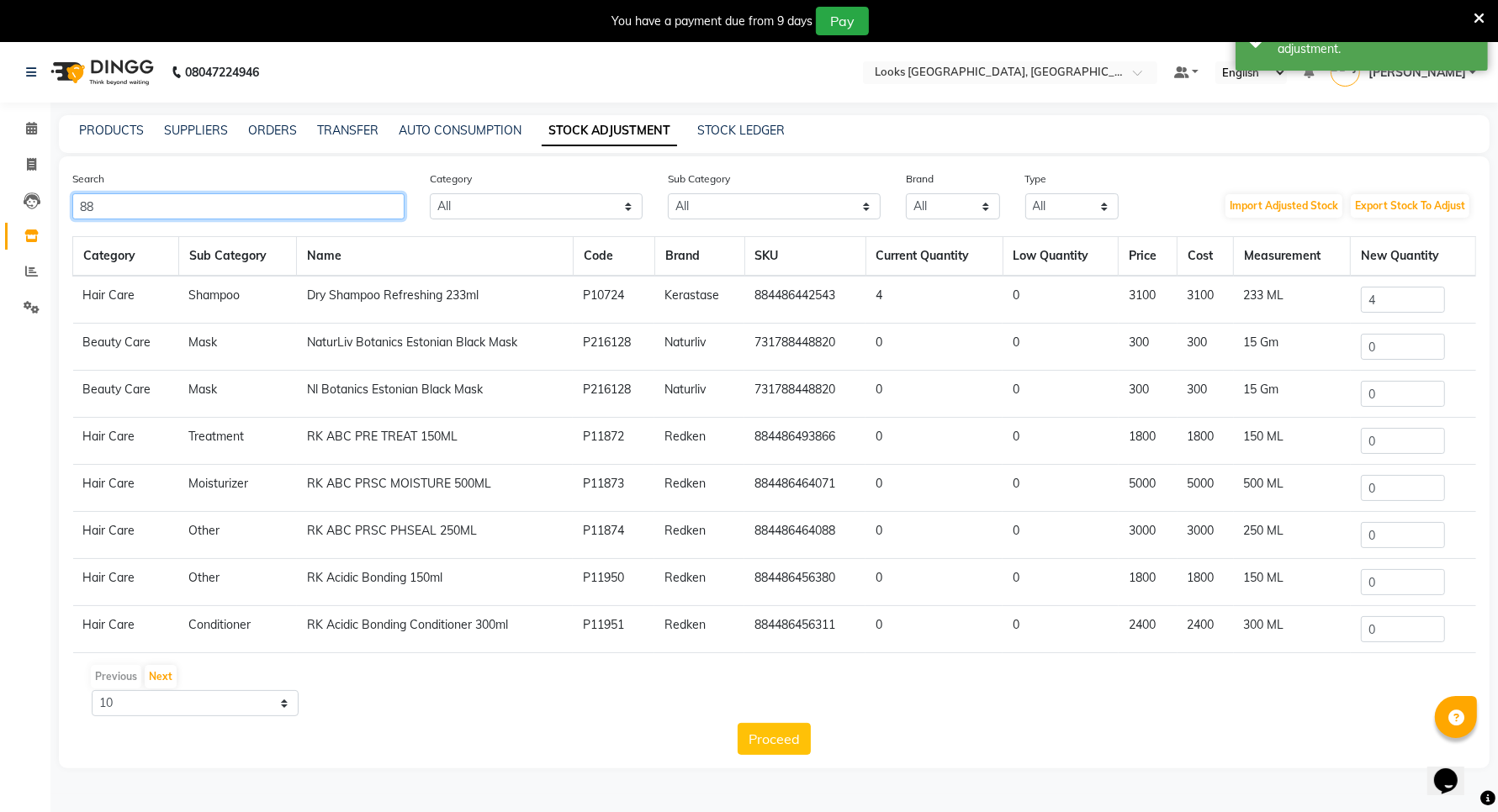
type input "8"
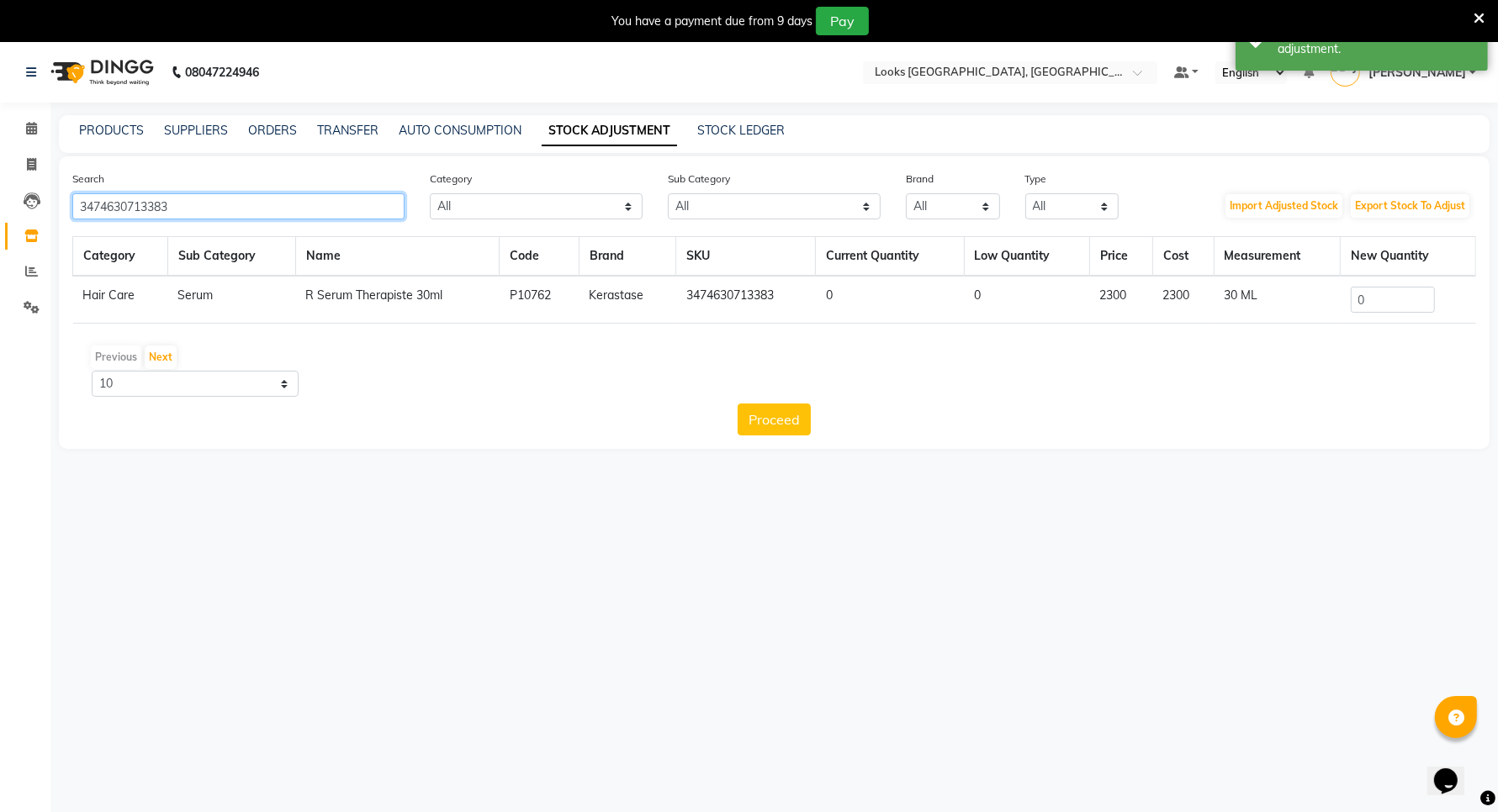
type input "3474630713383"
click at [1373, 304] on input "0" at bounding box center [1393, 299] width 84 height 27
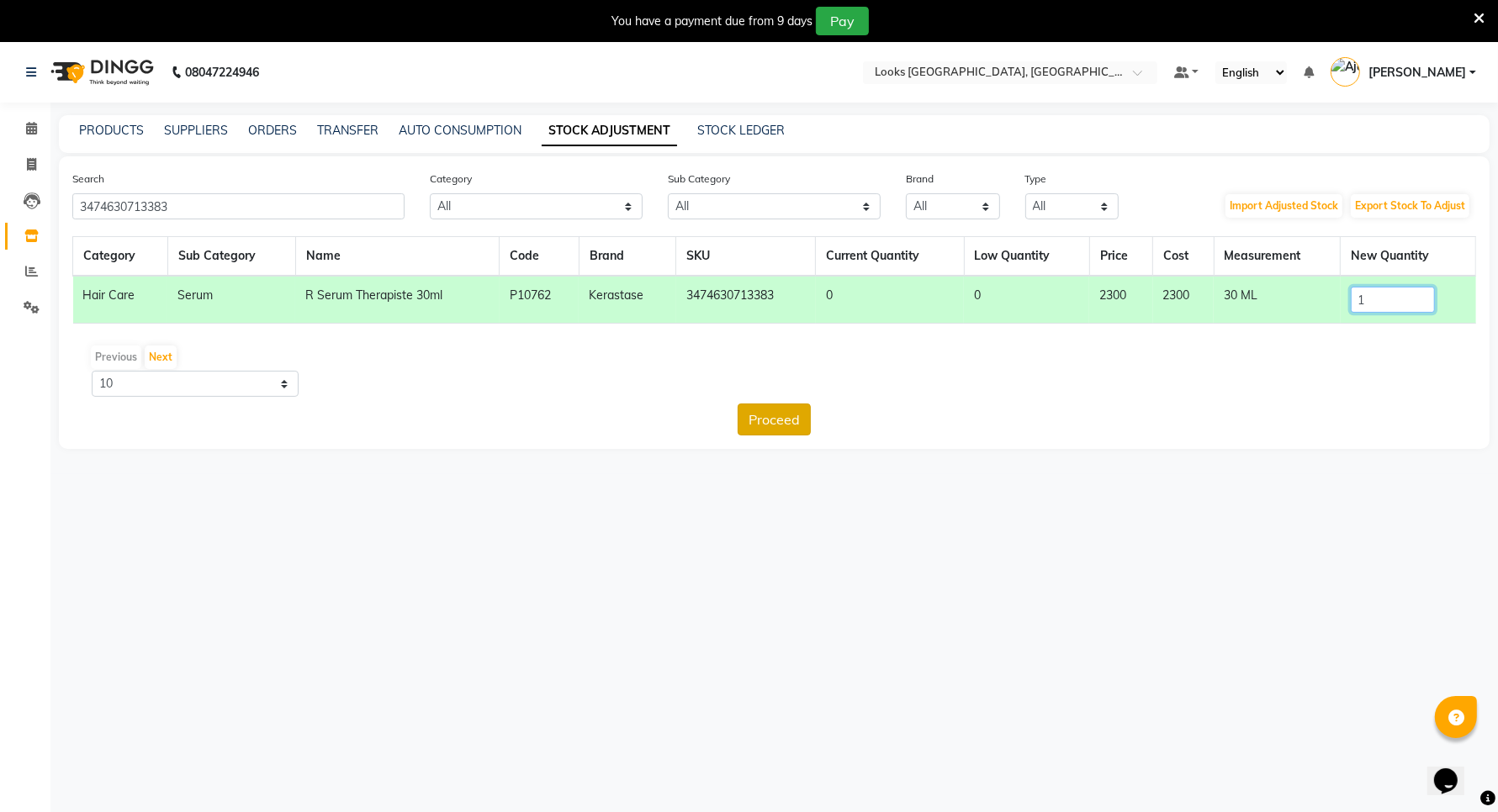
type input "1"
click at [795, 426] on button "Proceed" at bounding box center [774, 419] width 73 height 32
click at [809, 408] on button "Submit" at bounding box center [811, 419] width 67 height 32
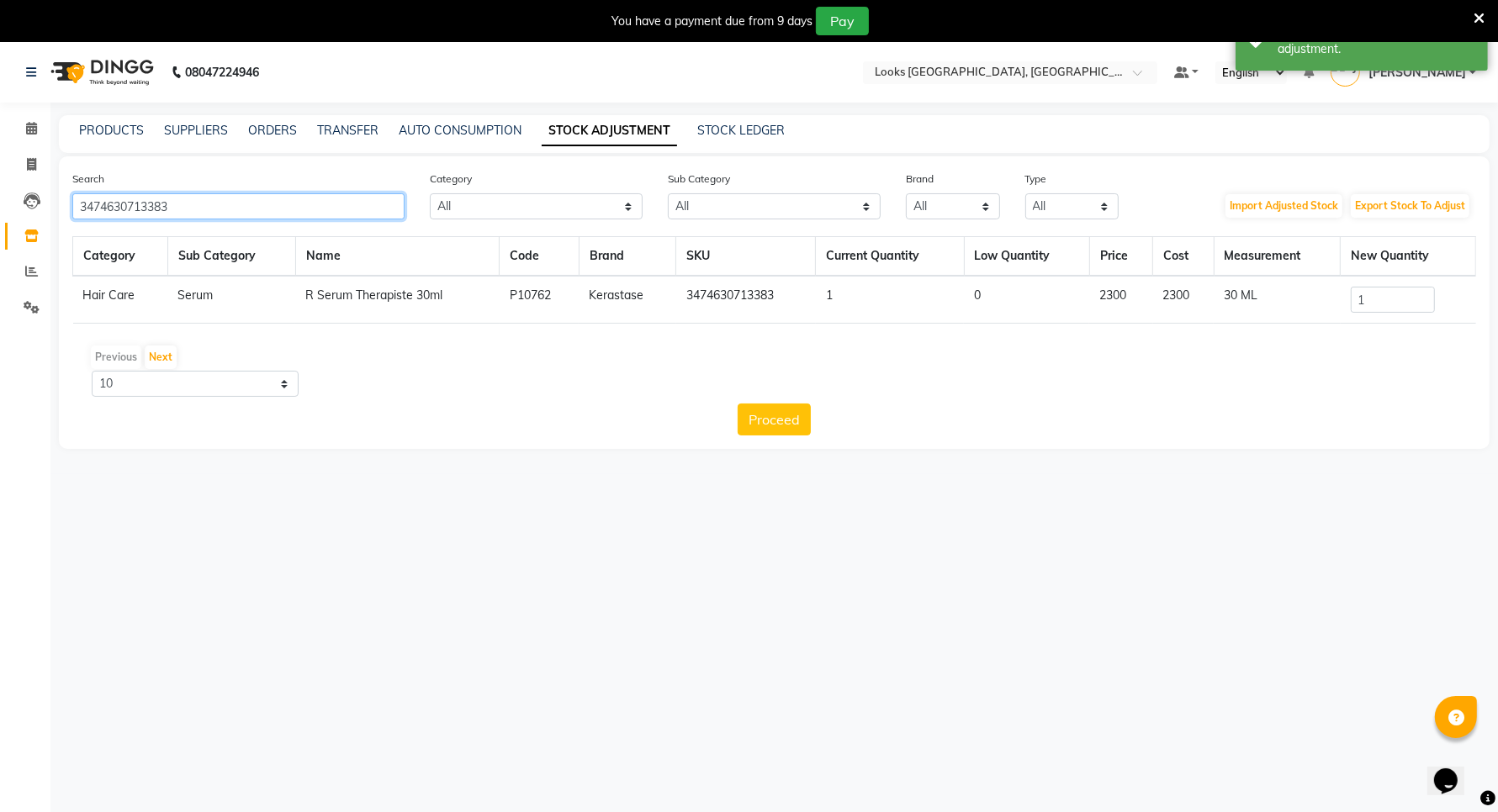
click at [267, 214] on input "3474630713383" at bounding box center [239, 206] width 332 height 27
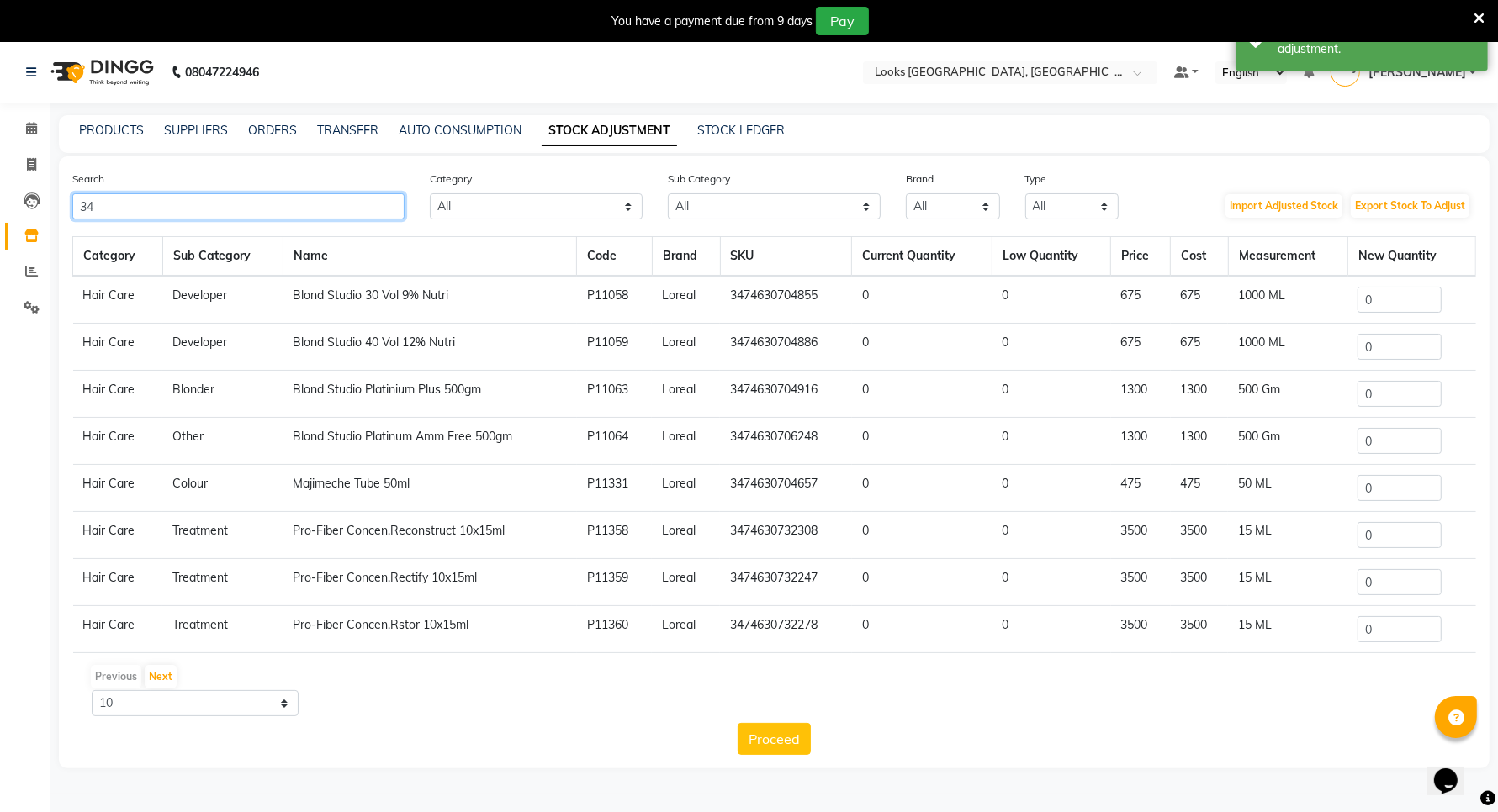
type input "3"
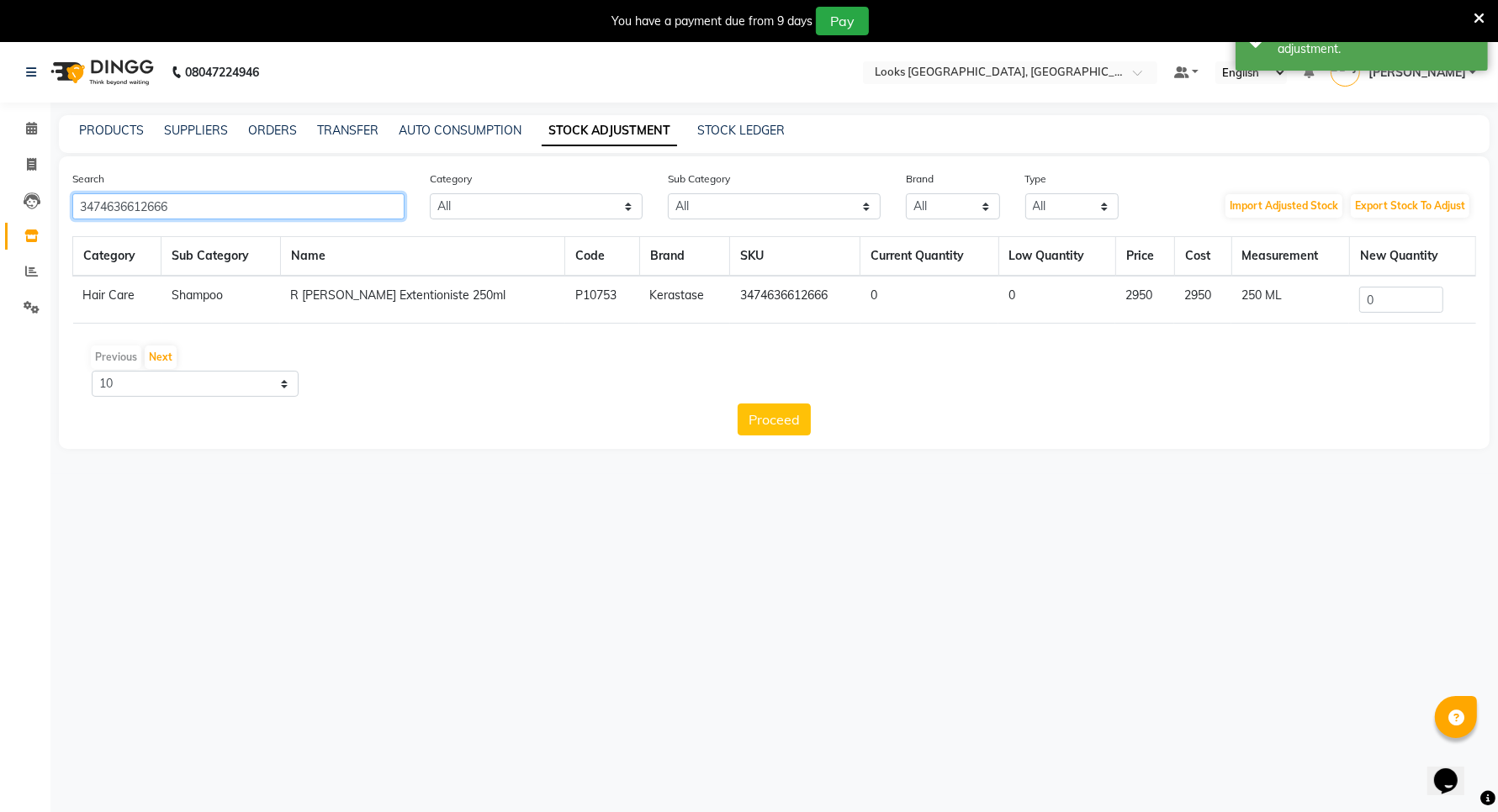
type input "3474636612666"
click at [1375, 293] on input "0" at bounding box center [1401, 299] width 84 height 27
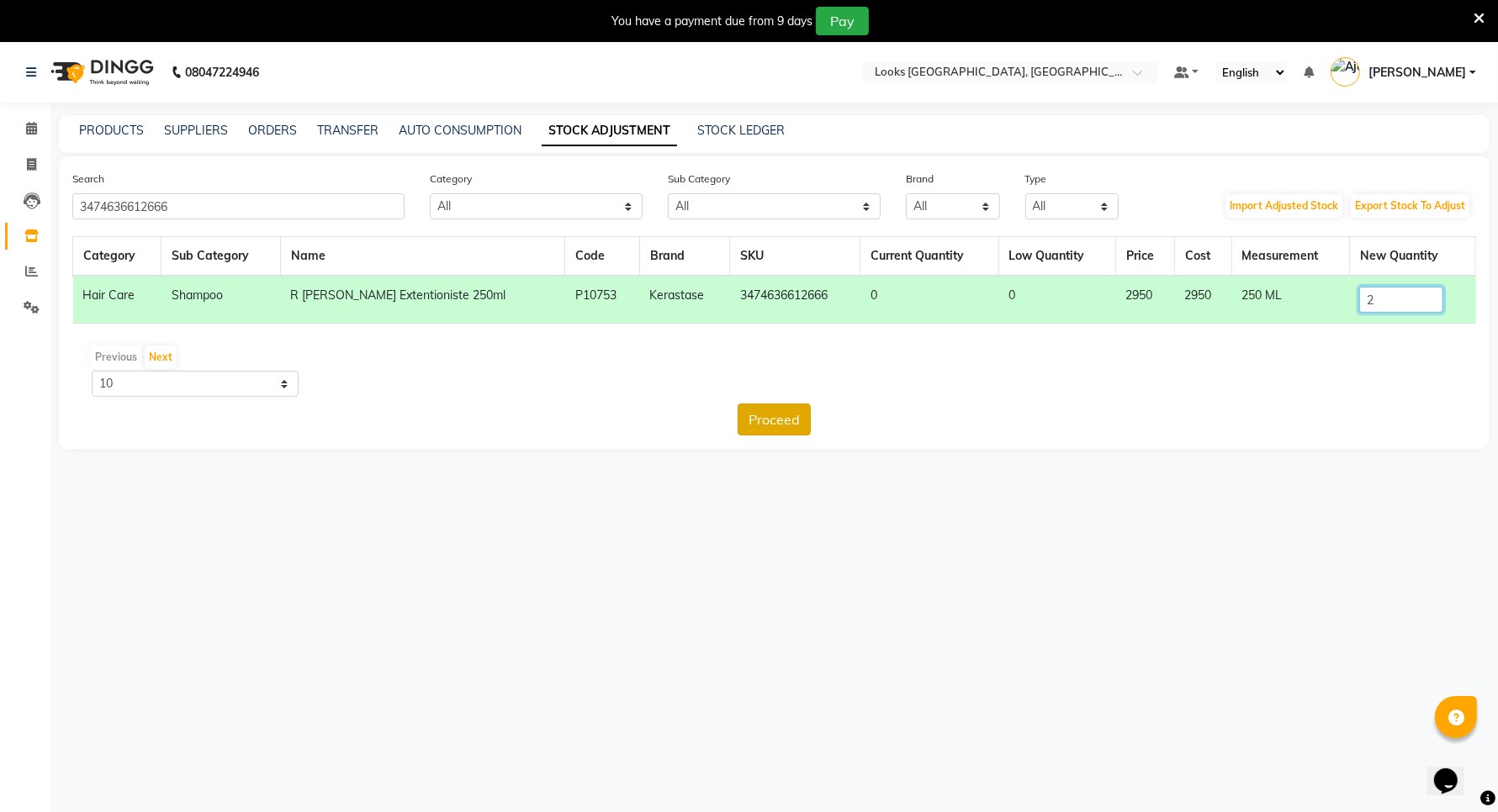
type input "2"
click at [771, 417] on button "Proceed" at bounding box center [774, 419] width 73 height 32
click at [804, 421] on button "Submit" at bounding box center [811, 419] width 67 height 32
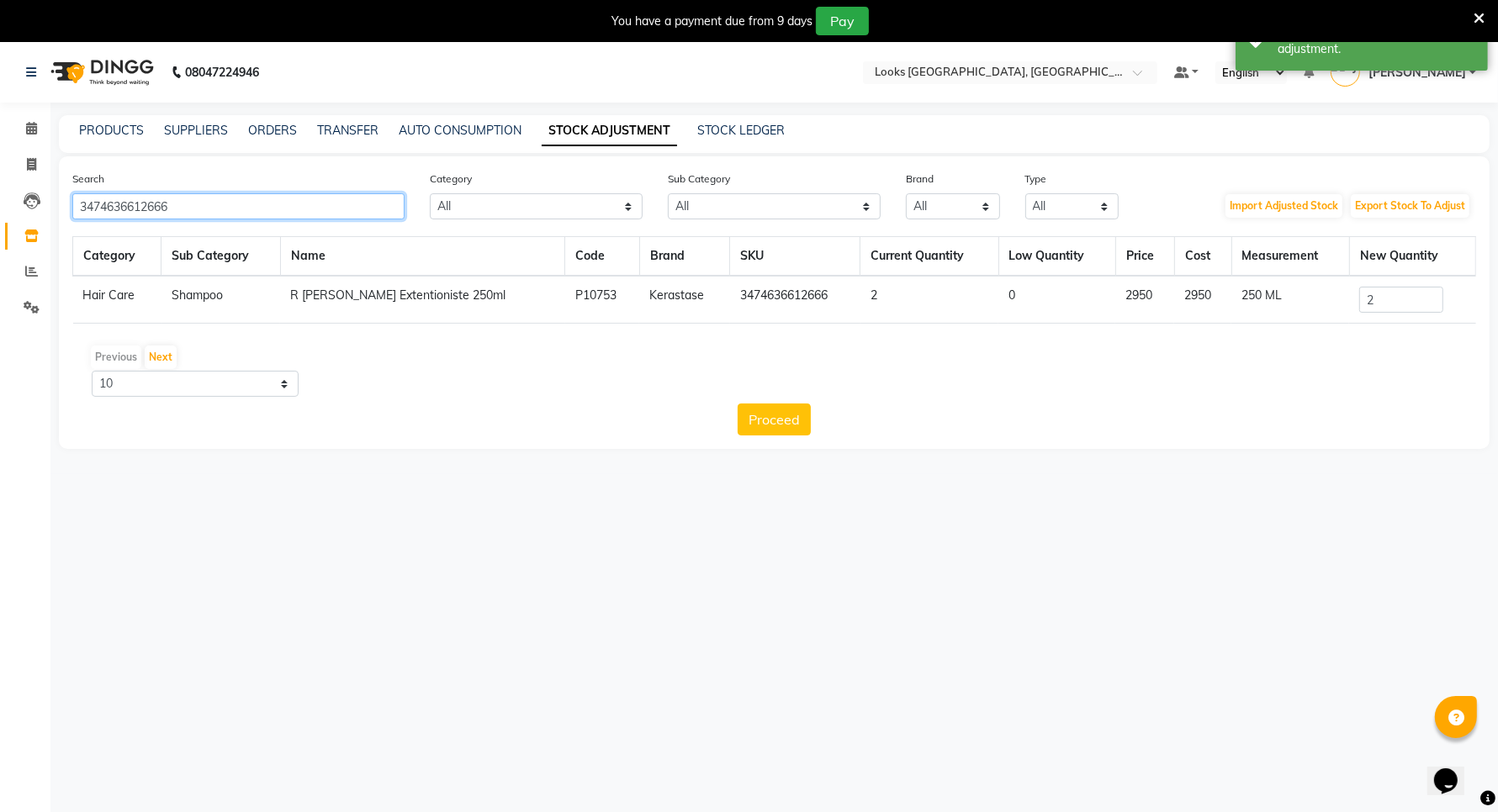
drag, startPoint x: 171, startPoint y: 207, endPoint x: 61, endPoint y: 187, distance: 111.8
click at [61, 187] on div "Search 3474636612666" at bounding box center [239, 194] width 358 height 50
type input "3474637215118"
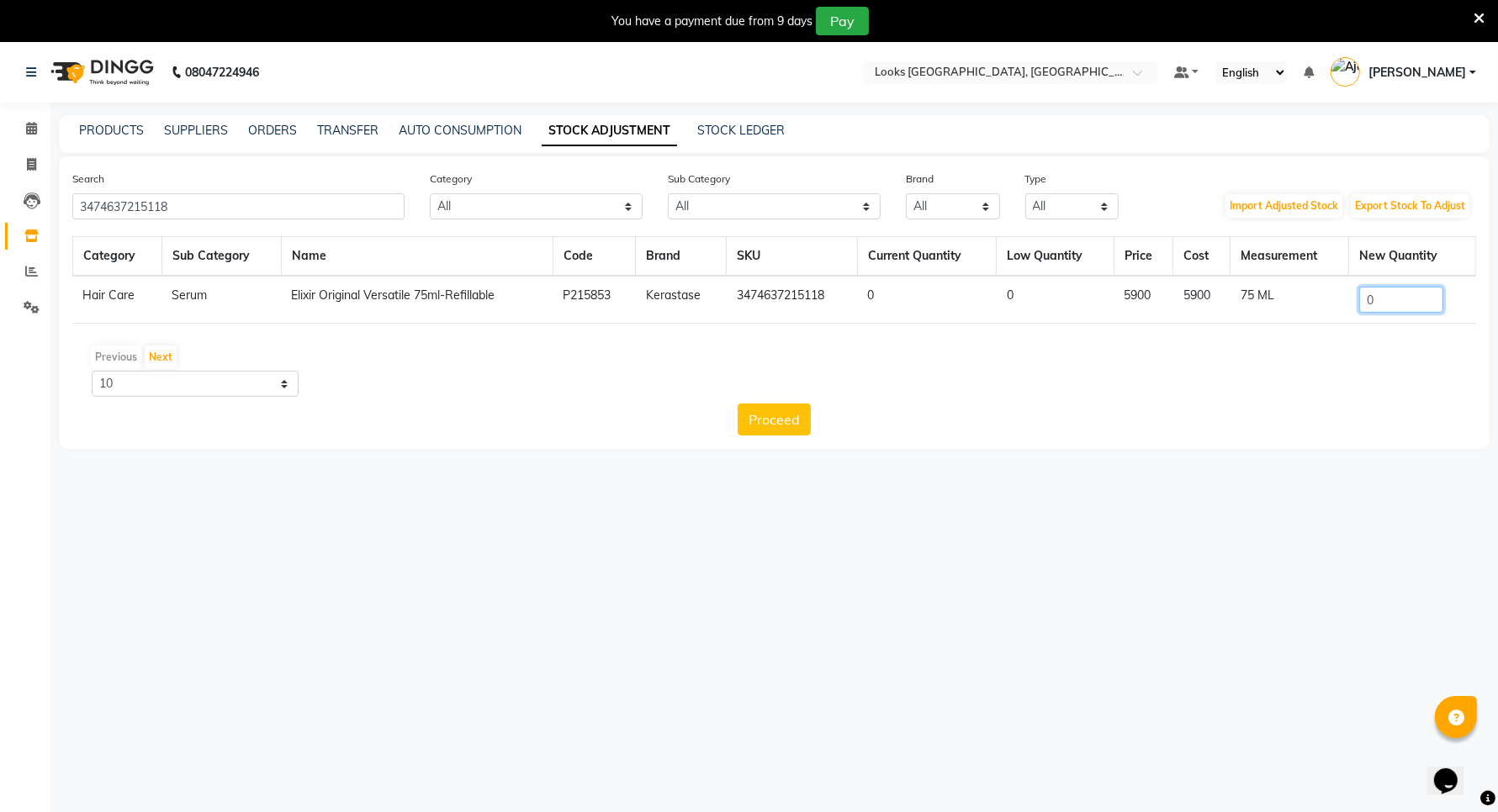
click at [1382, 300] on input "0" at bounding box center [1401, 299] width 84 height 27
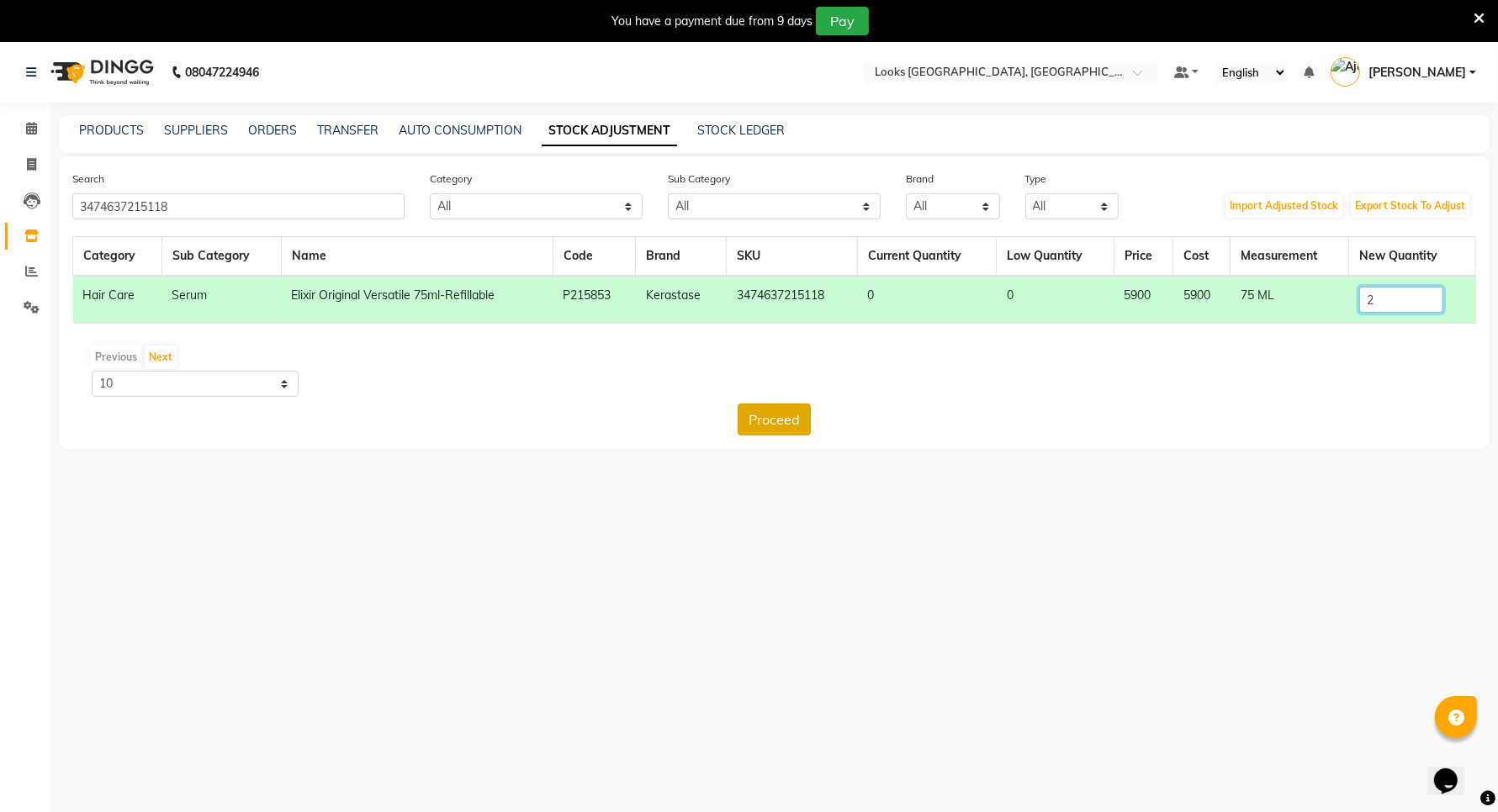
type input "2"
click at [770, 417] on button "Proceed" at bounding box center [774, 419] width 73 height 32
click at [798, 417] on button "Submit" at bounding box center [811, 419] width 67 height 32
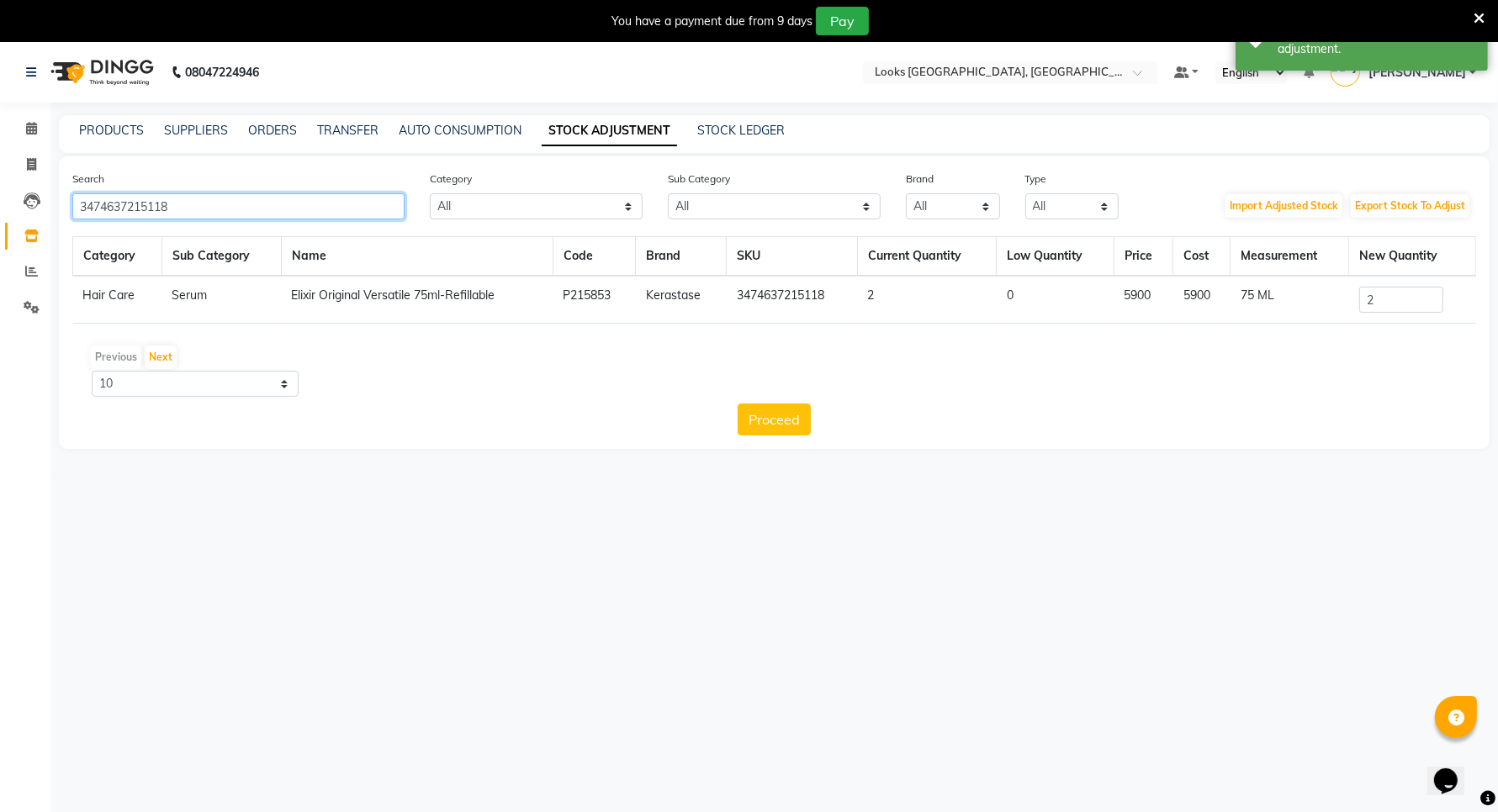
click at [183, 204] on input "3474637215118" at bounding box center [239, 206] width 332 height 27
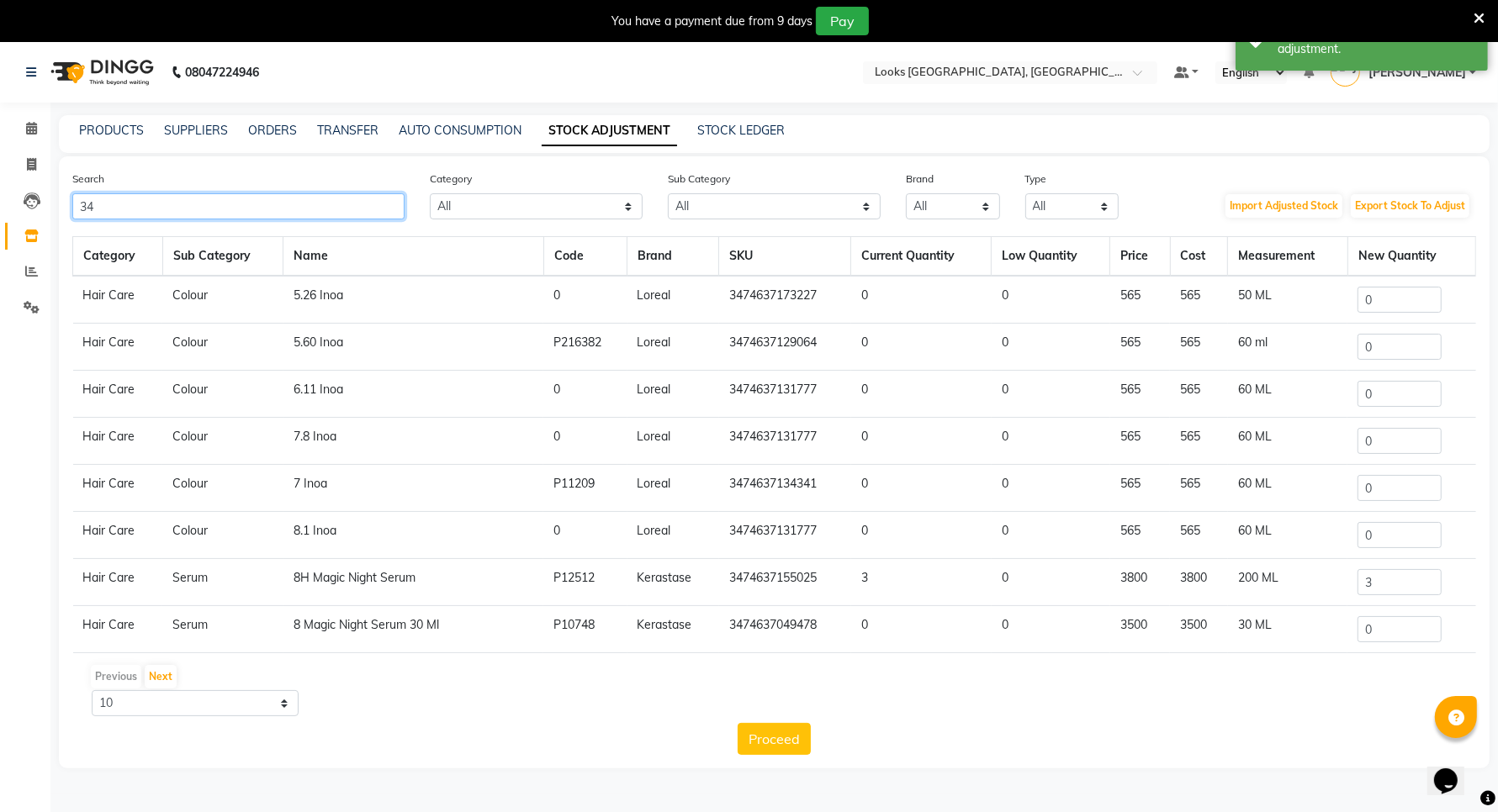
type input "3"
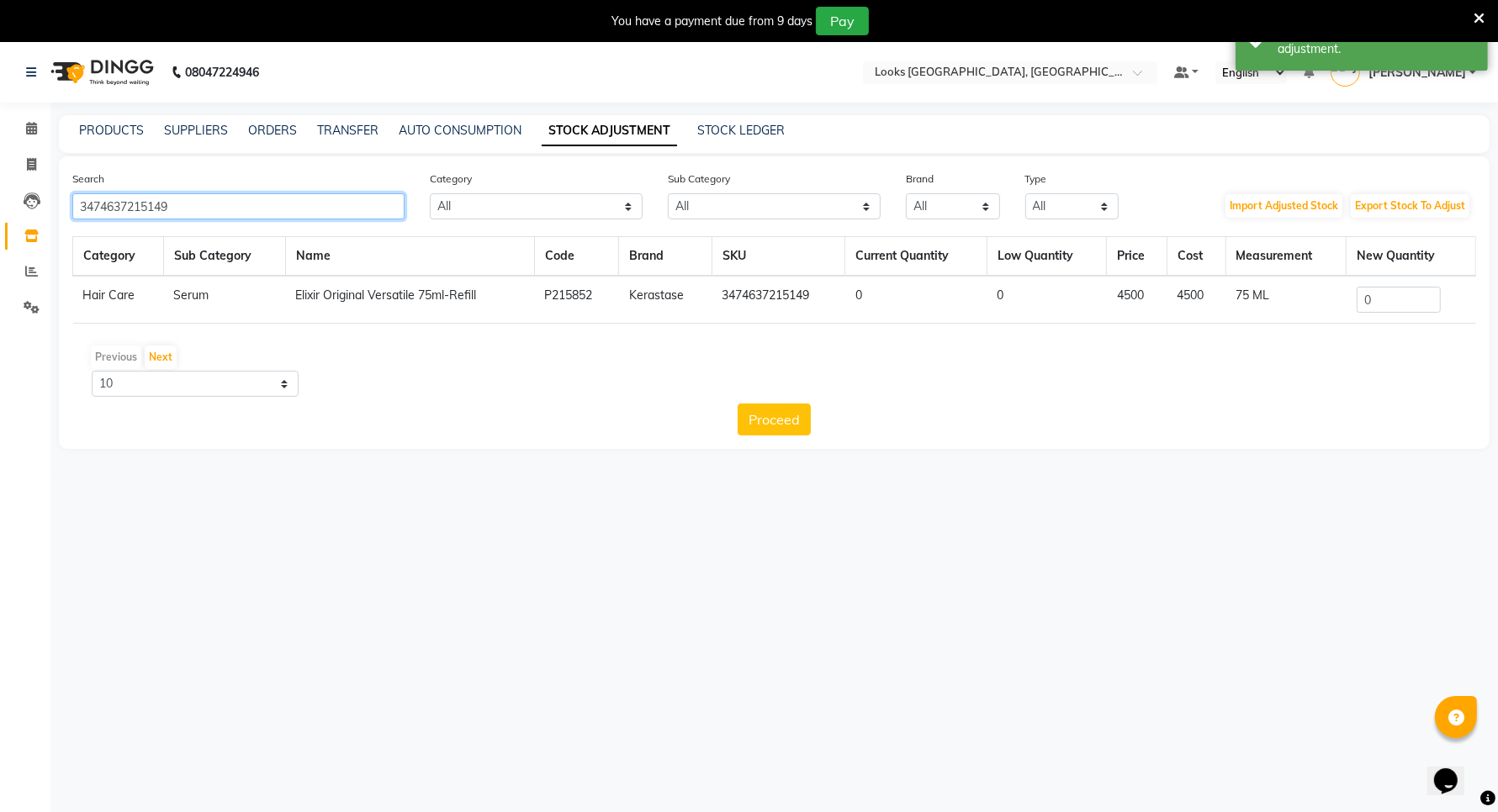
type input "3474637215149"
click at [1383, 297] on input "0" at bounding box center [1399, 299] width 84 height 27
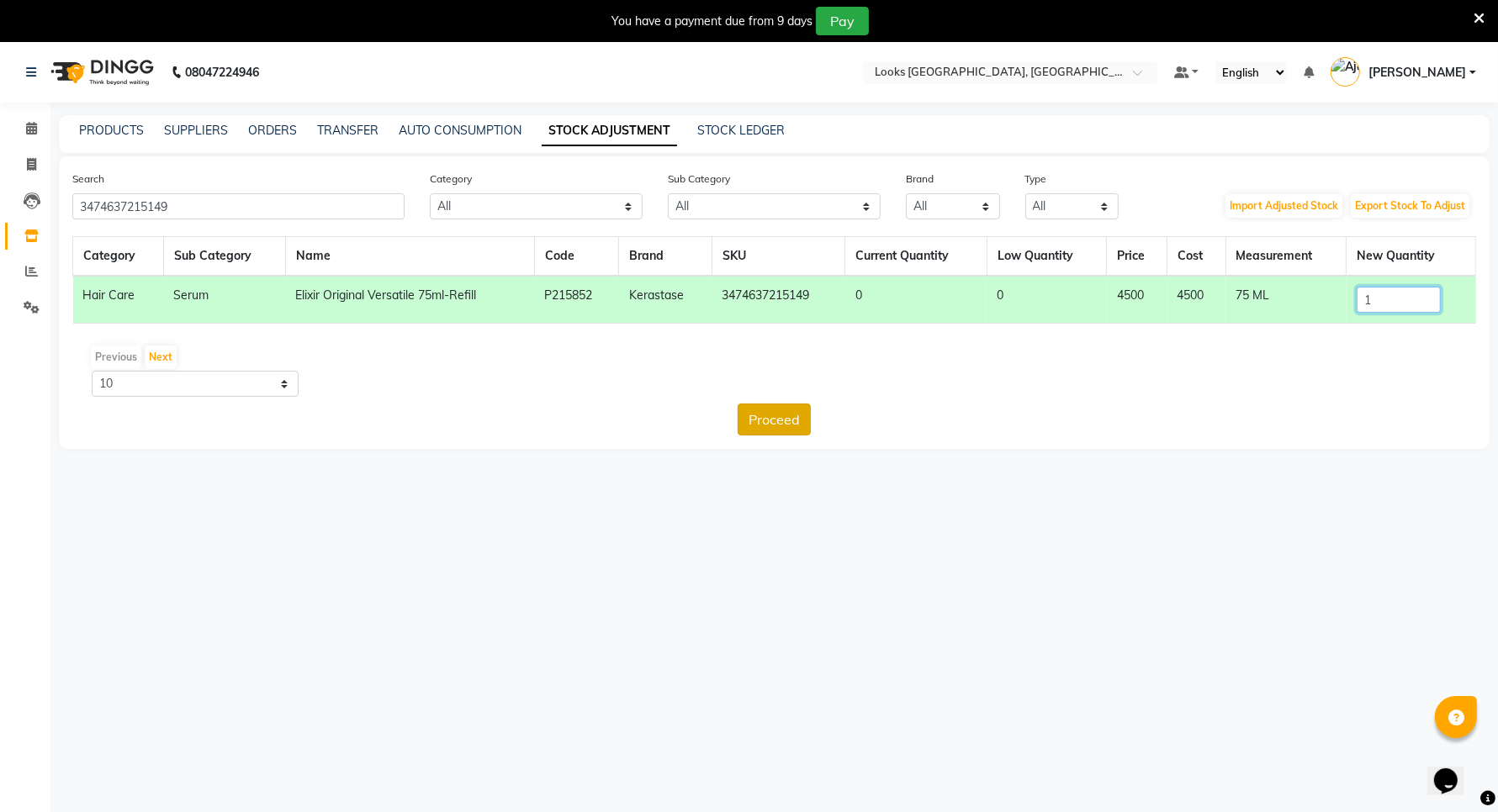
type input "1"
click at [766, 411] on button "Proceed" at bounding box center [774, 419] width 73 height 32
click at [800, 409] on button "Submit" at bounding box center [811, 419] width 67 height 32
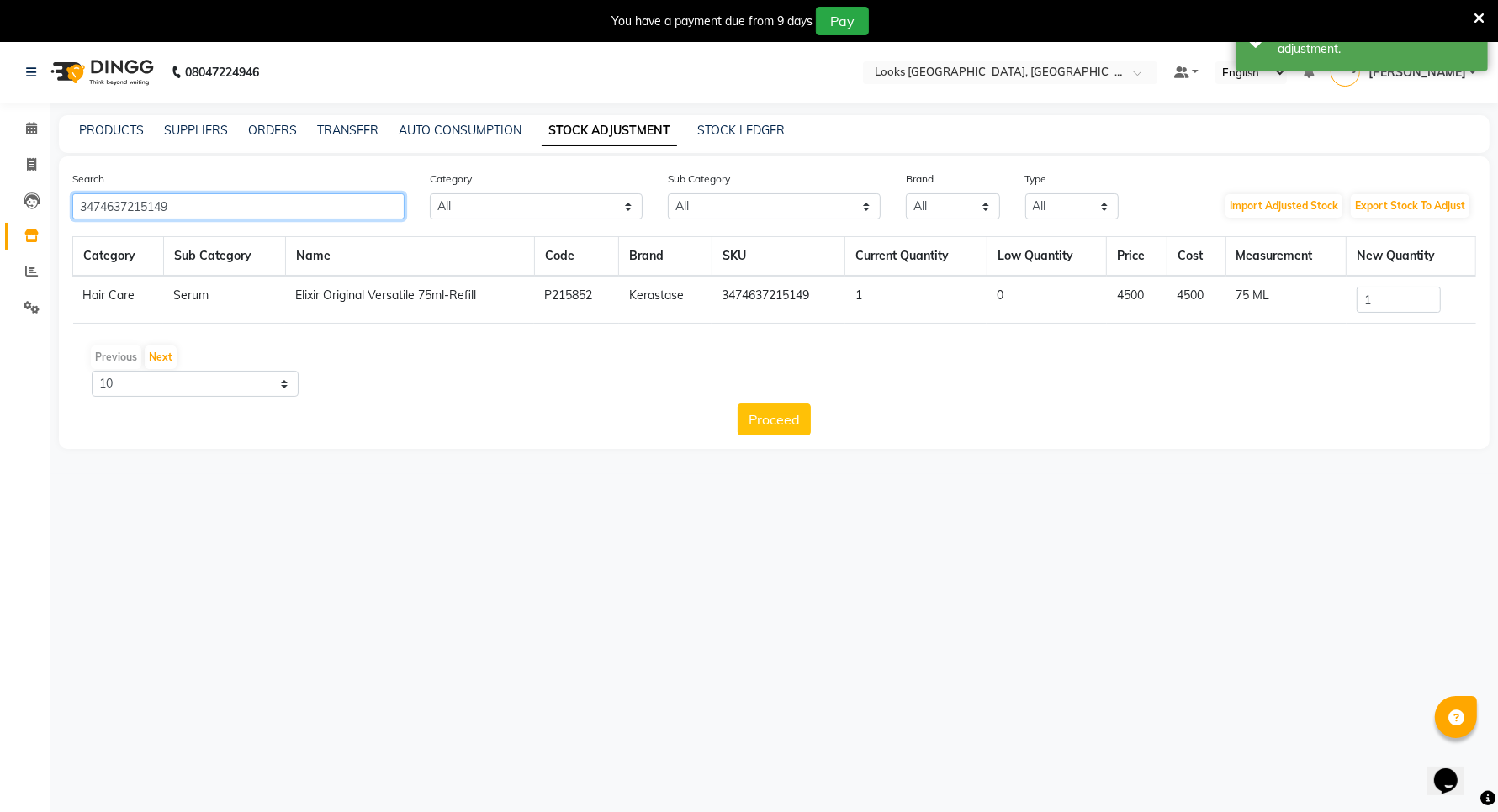
drag, startPoint x: 171, startPoint y: 208, endPoint x: 83, endPoint y: 210, distance: 88.0
click at [83, 210] on input "3474637215149" at bounding box center [239, 206] width 332 height 27
type input "3474637219659"
click at [1373, 298] on input "0" at bounding box center [1399, 299] width 84 height 27
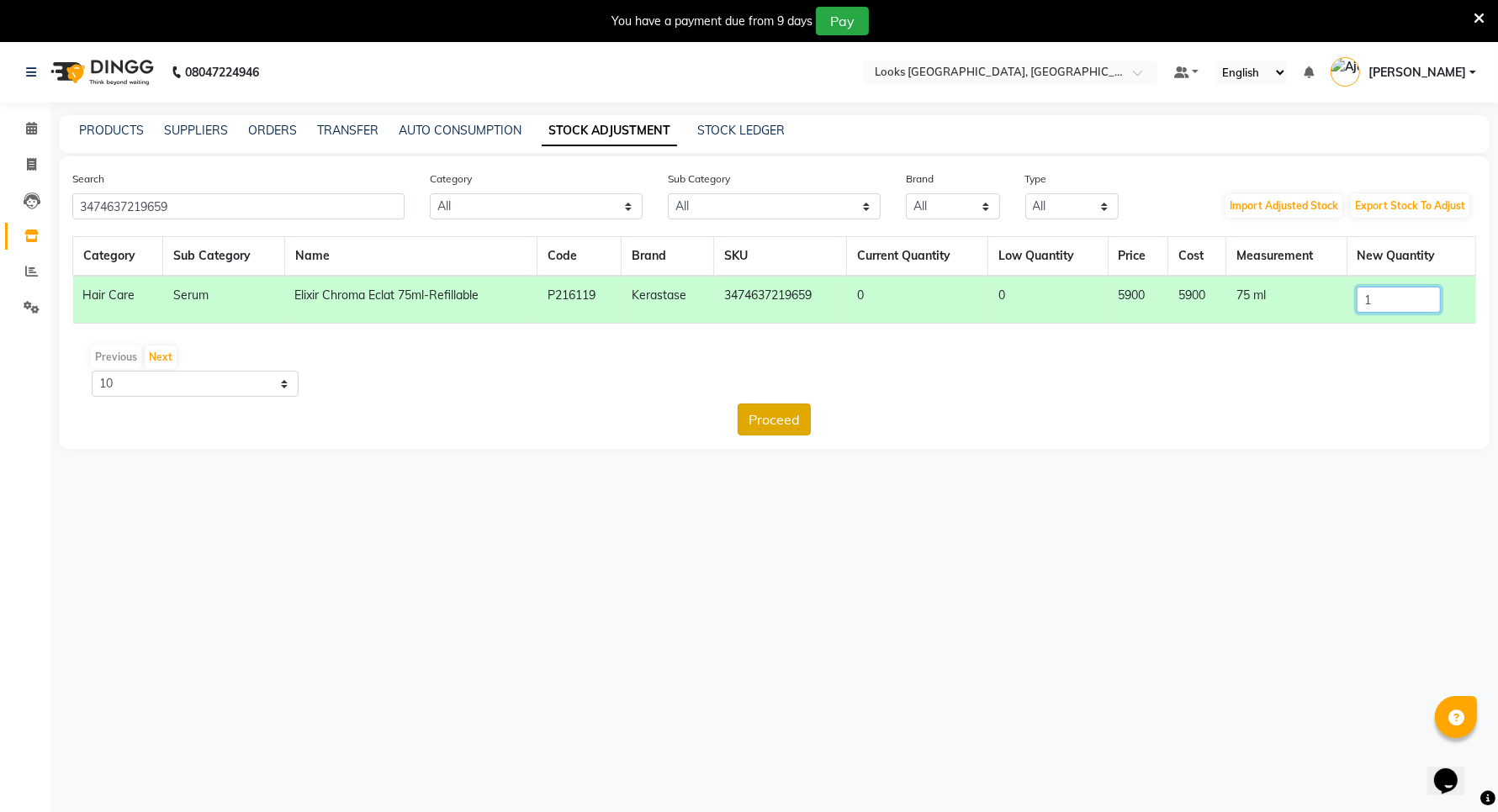
type input "1"
click at [792, 412] on button "Proceed" at bounding box center [774, 419] width 73 height 32
click at [813, 420] on button "Submit" at bounding box center [811, 419] width 67 height 32
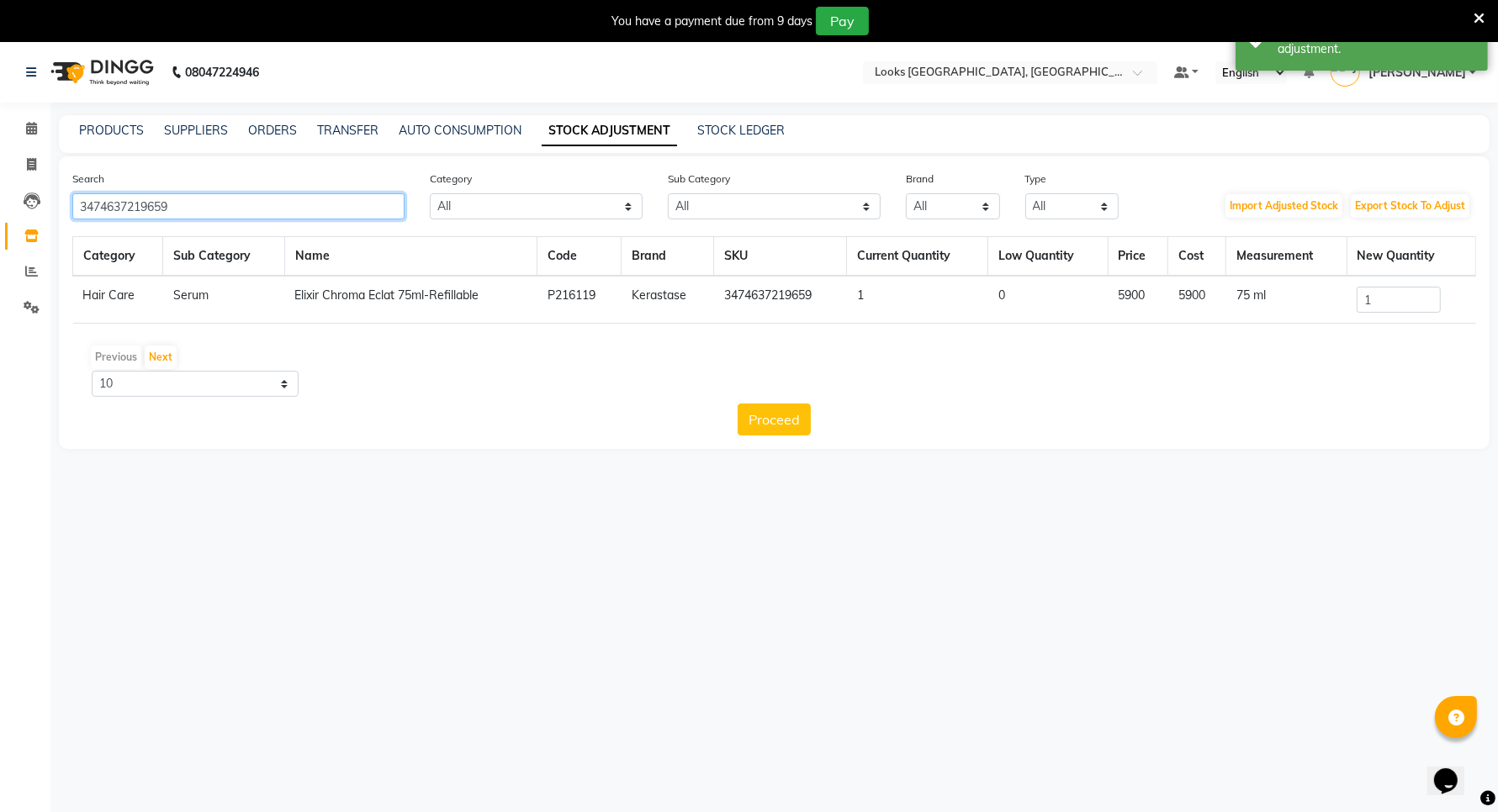
drag, startPoint x: 181, startPoint y: 202, endPoint x: 73, endPoint y: 207, distance: 108.1
click at [73, 207] on input "3474637219659" at bounding box center [239, 206] width 332 height 27
type input "3474637219567"
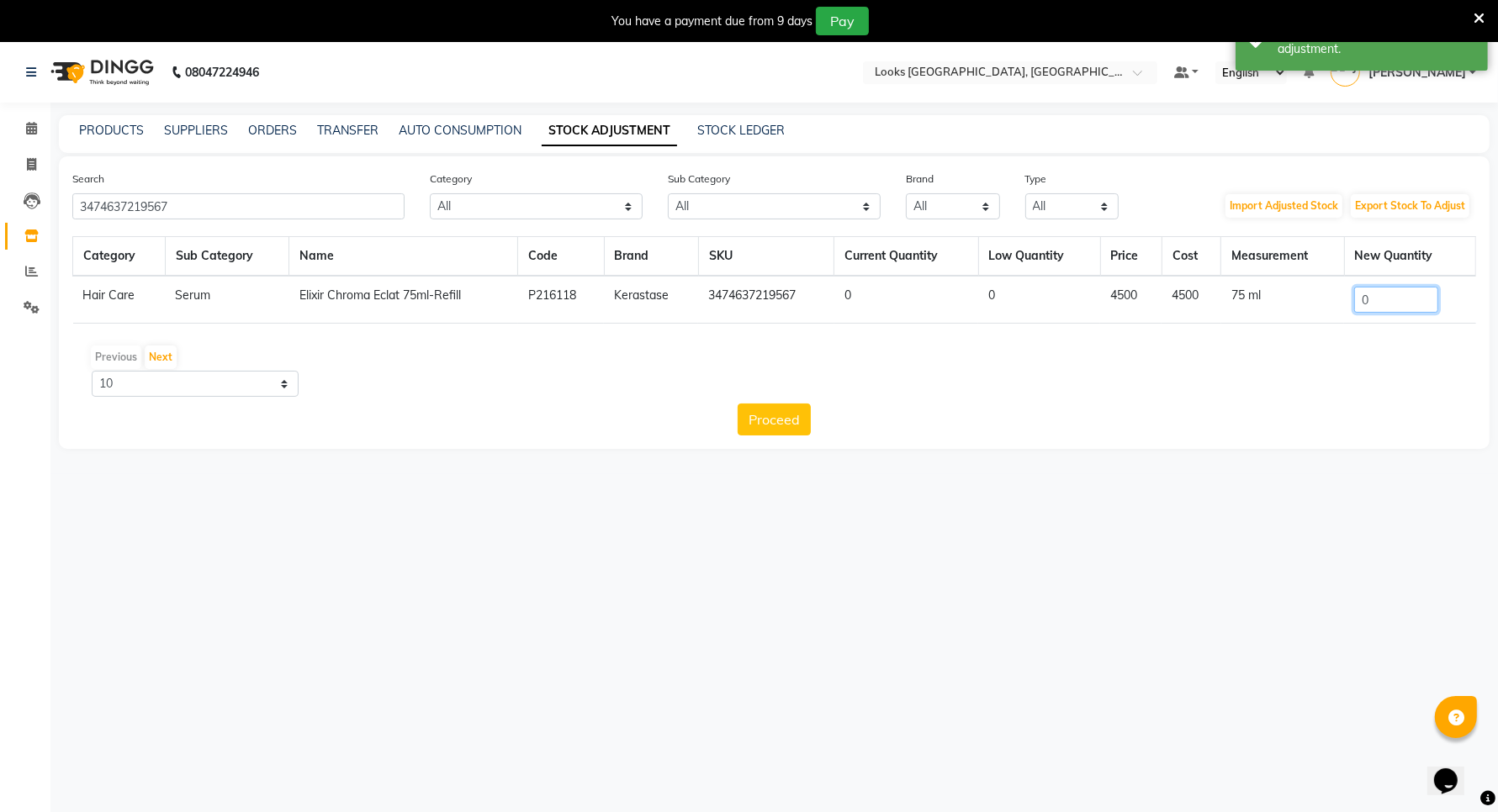
drag, startPoint x: 1384, startPoint y: 304, endPoint x: 1316, endPoint y: 308, distance: 68.1
click at [1322, 309] on tr "Hair Care Serum Elixir Chroma Eclat 75ml-Refill P216118 Kerastase 3474637219567…" at bounding box center [774, 299] width 1403 height 48
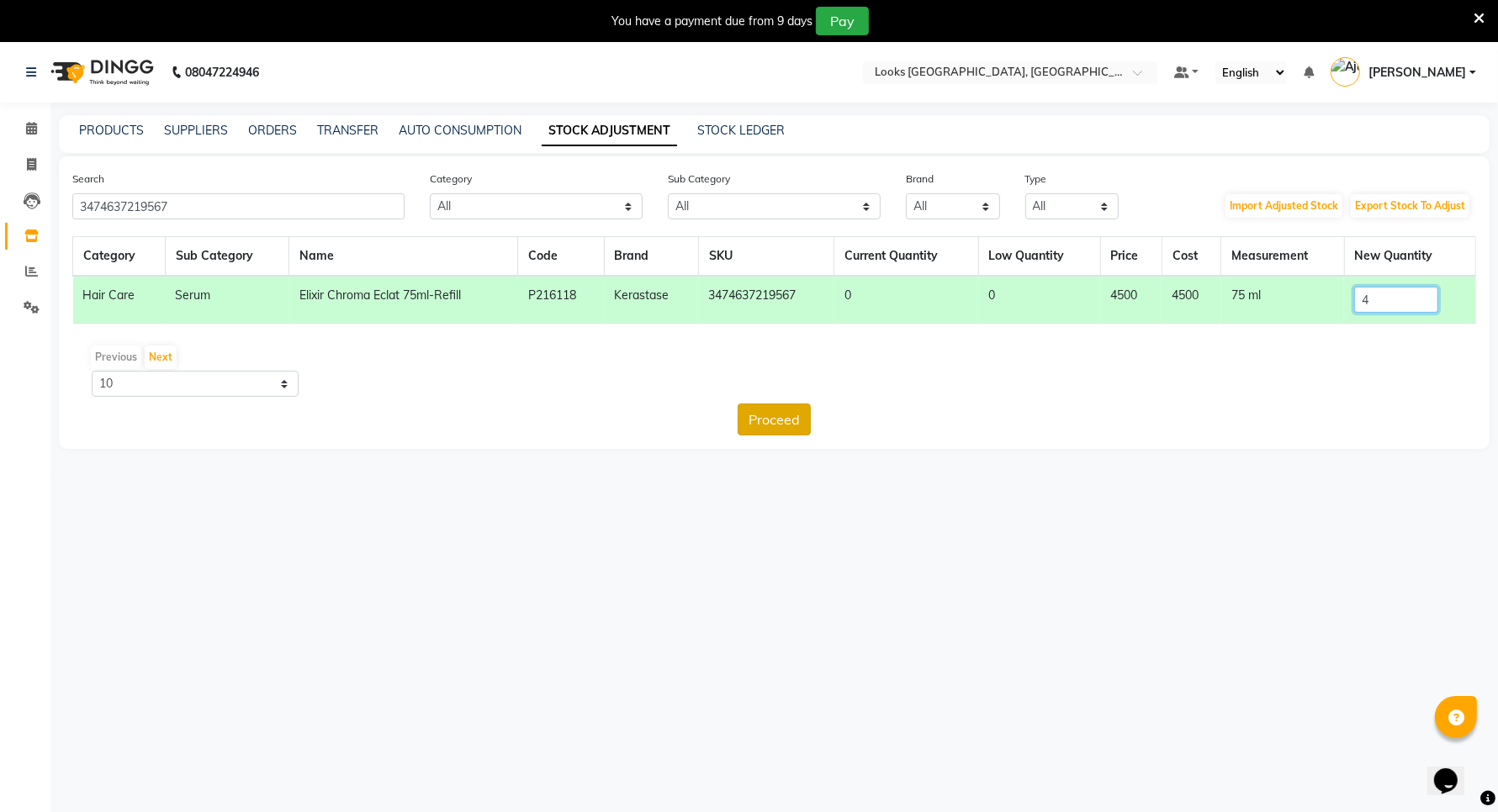
type input "4"
click at [767, 408] on button "Proceed" at bounding box center [774, 419] width 73 height 32
click at [825, 422] on button "Submit" at bounding box center [811, 419] width 67 height 32
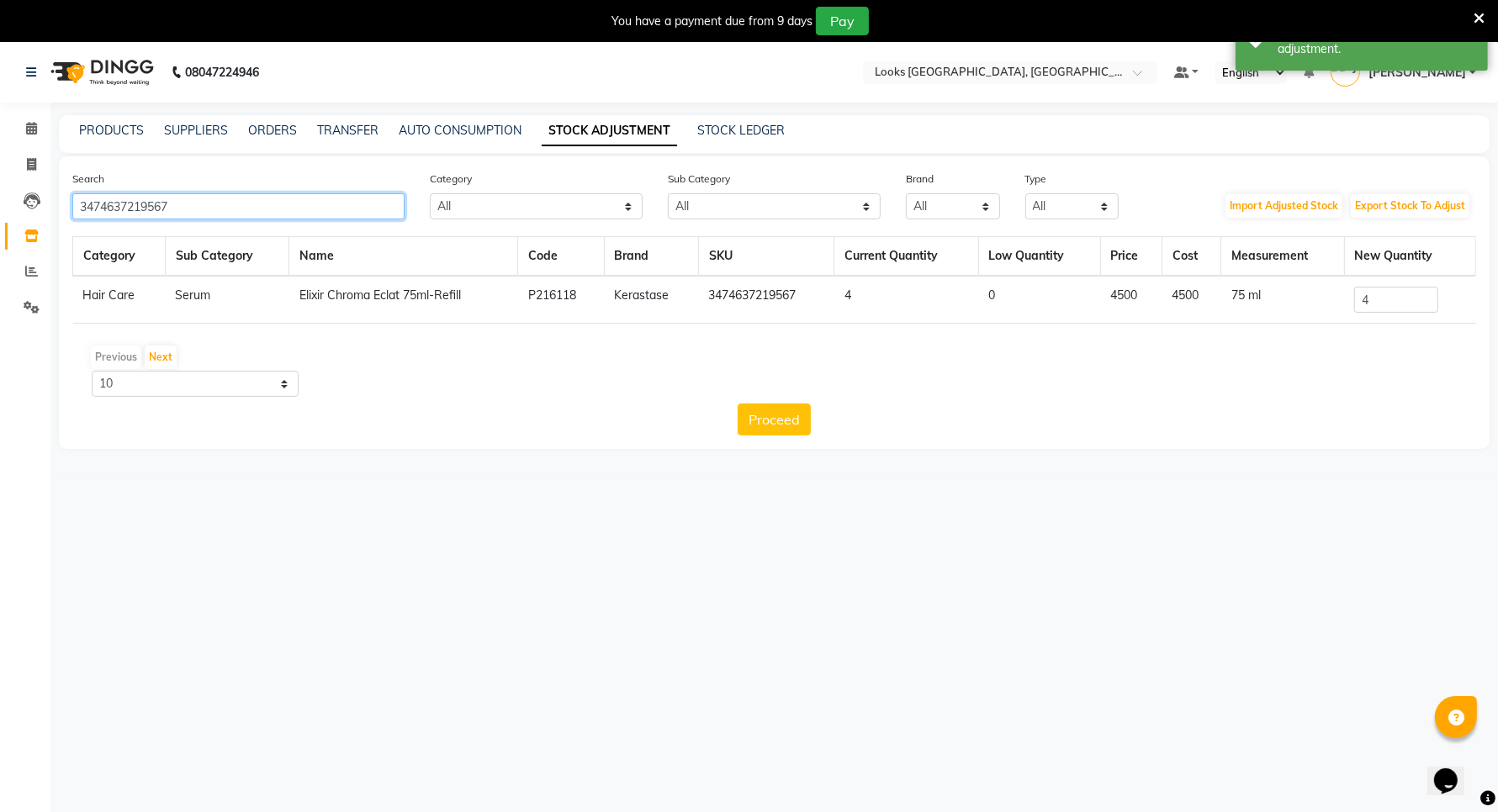
drag, startPoint x: 192, startPoint y: 201, endPoint x: 61, endPoint y: 199, distance: 131.0
click at [61, 199] on div "Search 3474637219567" at bounding box center [239, 194] width 358 height 50
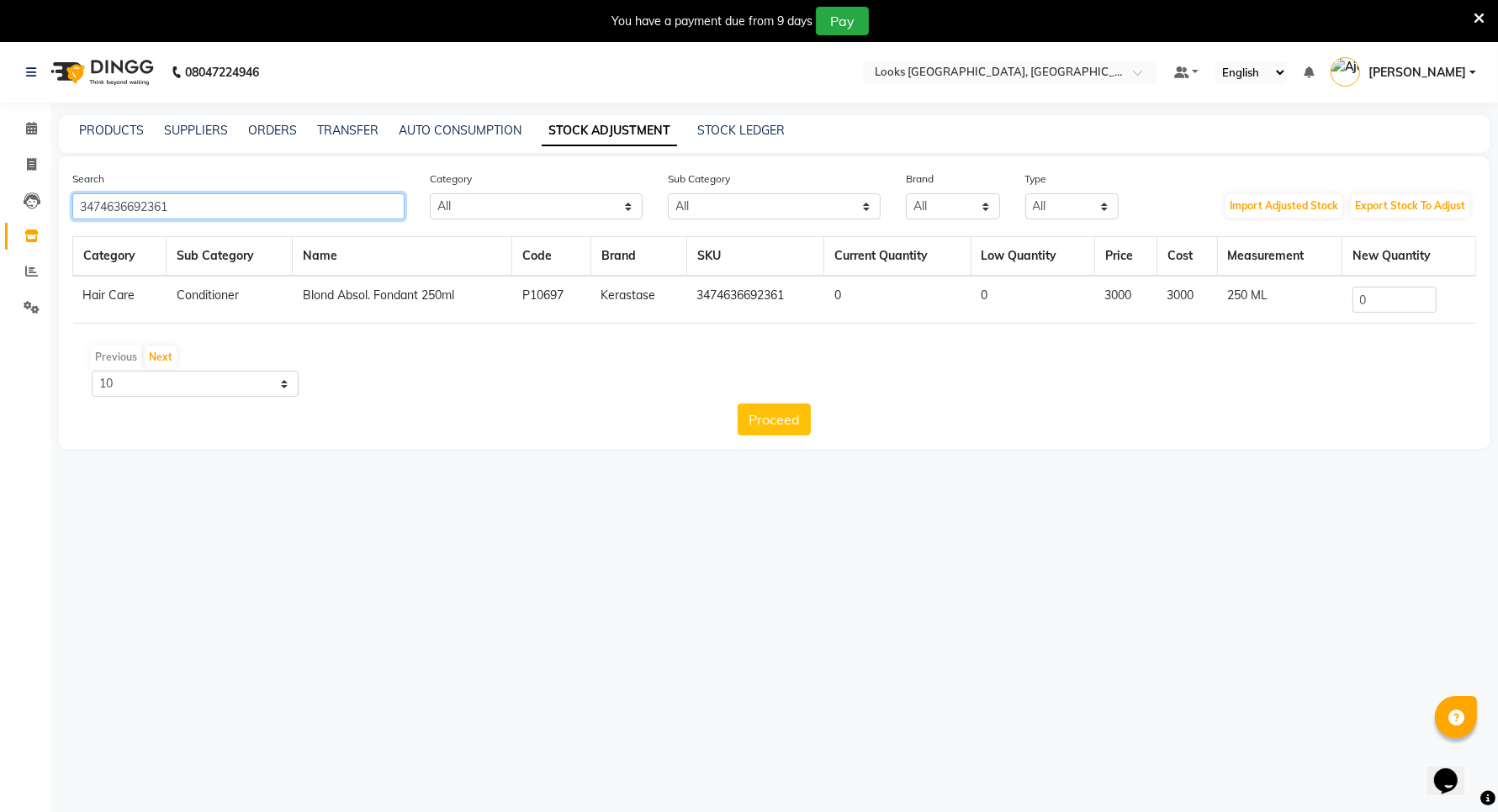
type input "3474636692361"
drag, startPoint x: 1371, startPoint y: 304, endPoint x: 1334, endPoint y: 302, distance: 37.1
click at [1334, 302] on tr "Hair Care Conditioner Blond Absol. Fondant 250ml P10697 Kerastase 3474636692361…" at bounding box center [774, 299] width 1403 height 48
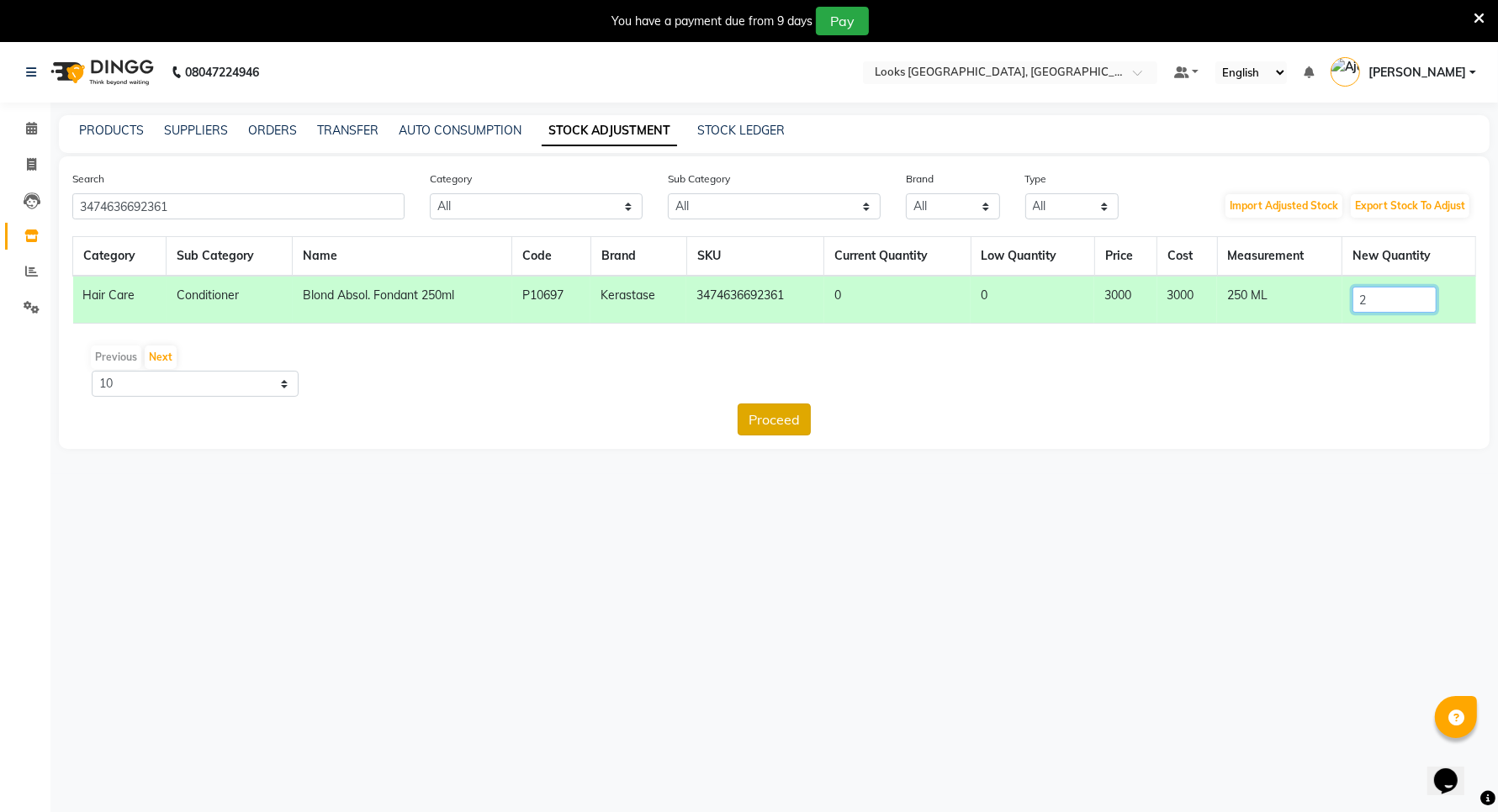
type input "2"
click at [805, 418] on button "Proceed" at bounding box center [774, 419] width 73 height 32
click at [816, 409] on button "Submit" at bounding box center [811, 419] width 67 height 32
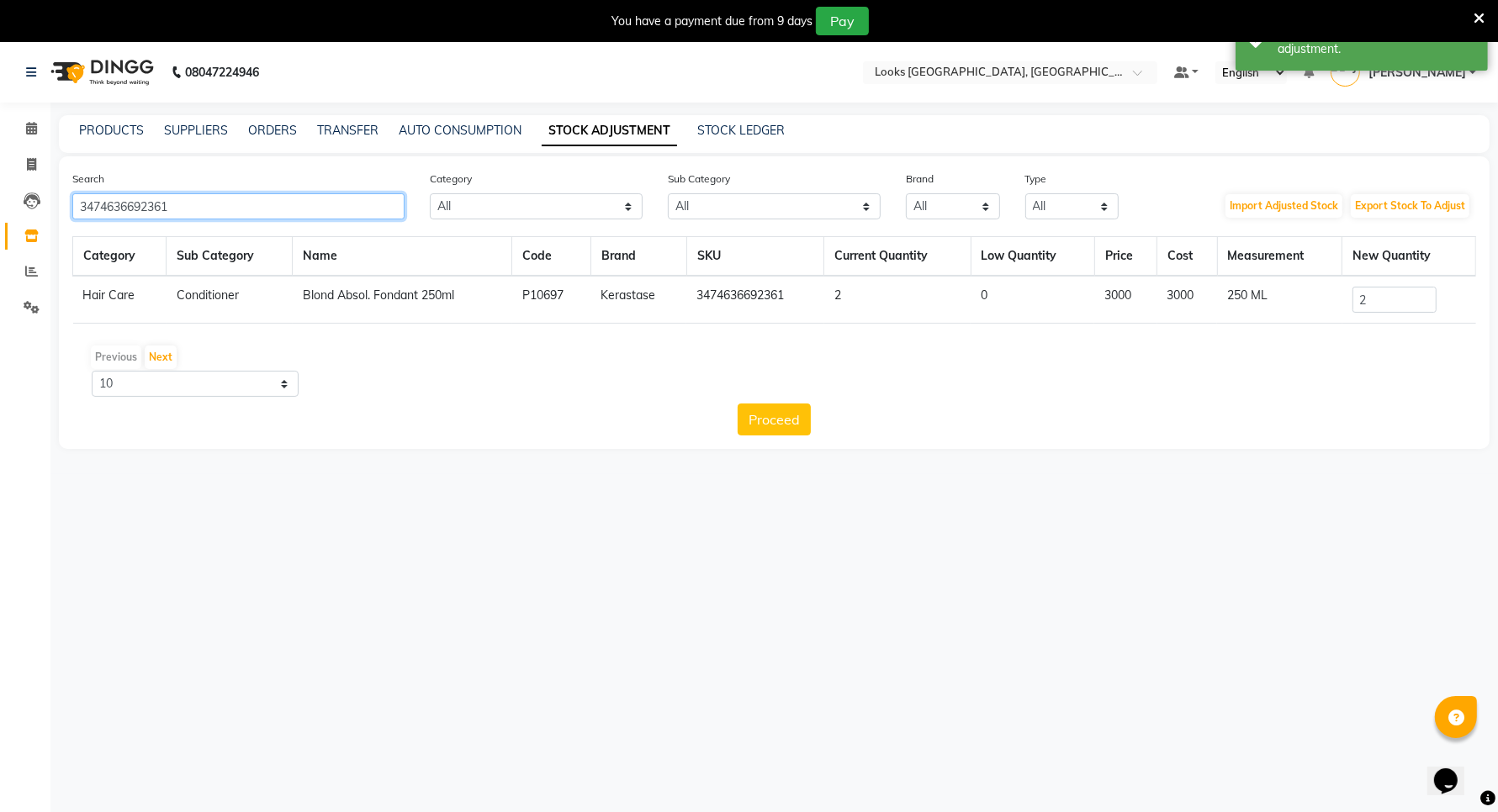
drag, startPoint x: 179, startPoint y: 202, endPoint x: 0, endPoint y: 241, distance: 183.2
click at [0, 241] on app-home "08047224946 Select Location × Looks [GEOGRAPHIC_DATA], [GEOGRAPHIC_DATA] Defaul…" at bounding box center [749, 258] width 1498 height 432
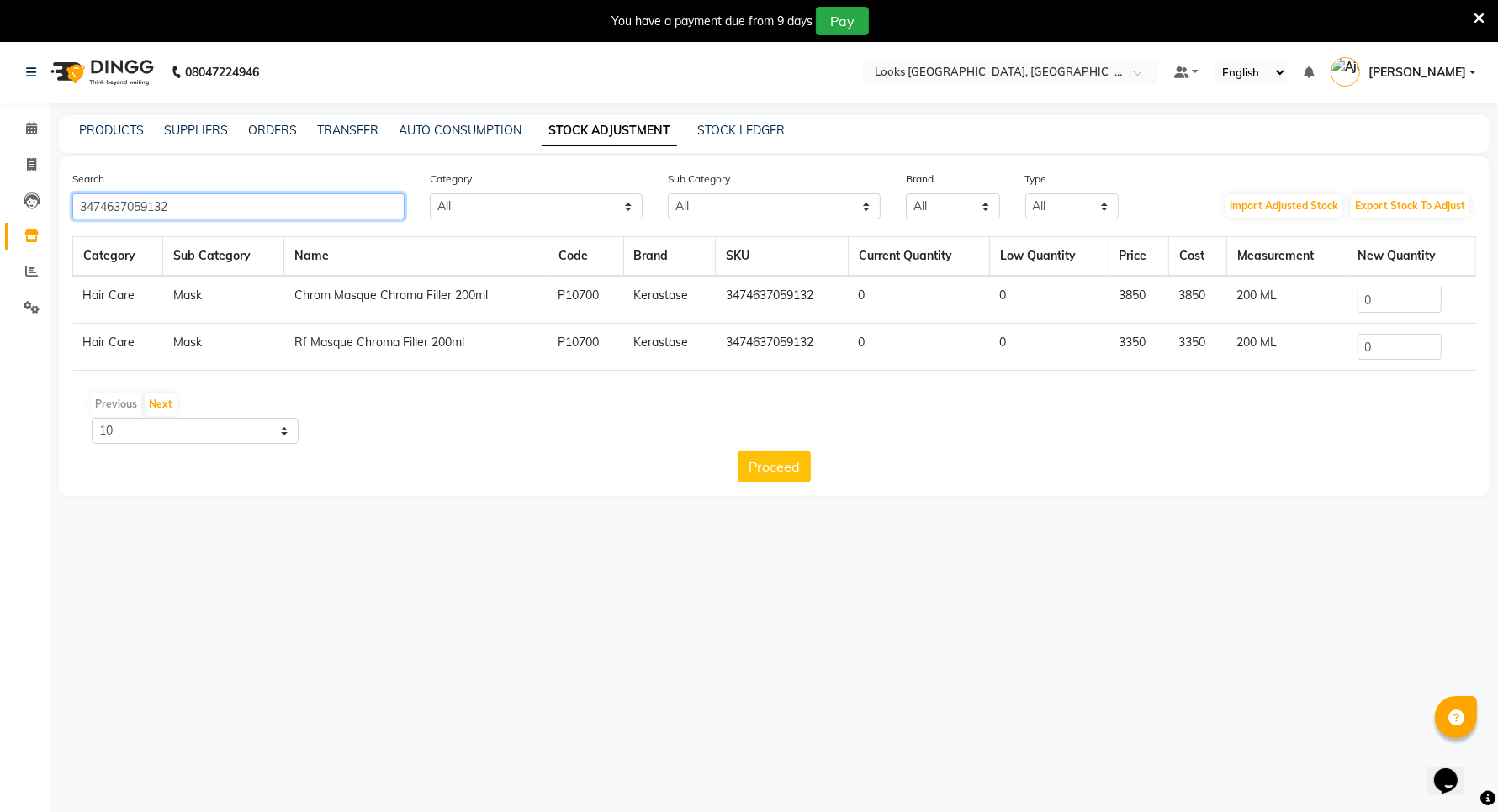
type input "3474637059132"
click at [1396, 300] on input "0" at bounding box center [1400, 299] width 84 height 27
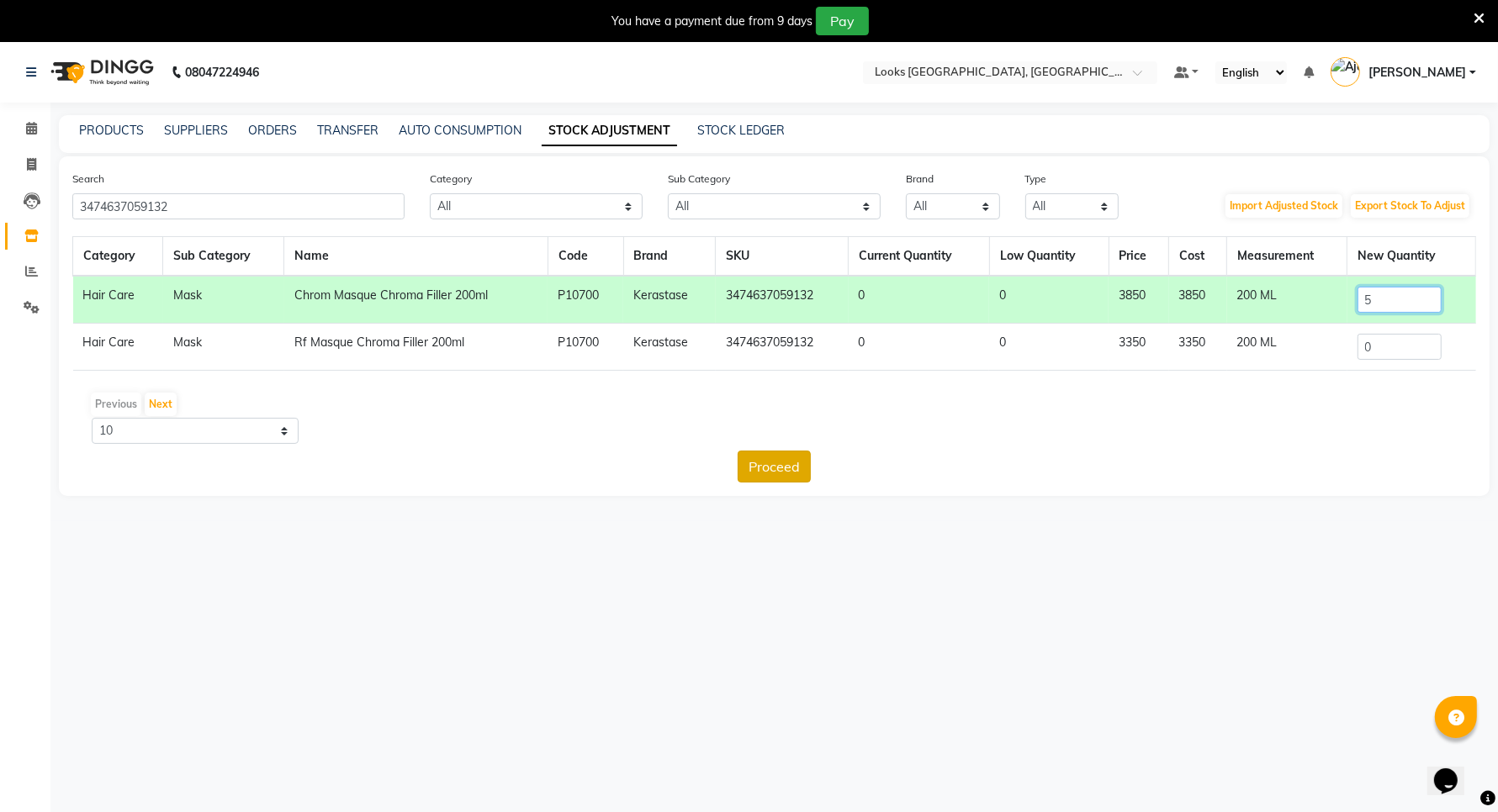
type input "5"
click at [766, 456] on button "Proceed" at bounding box center [774, 466] width 73 height 32
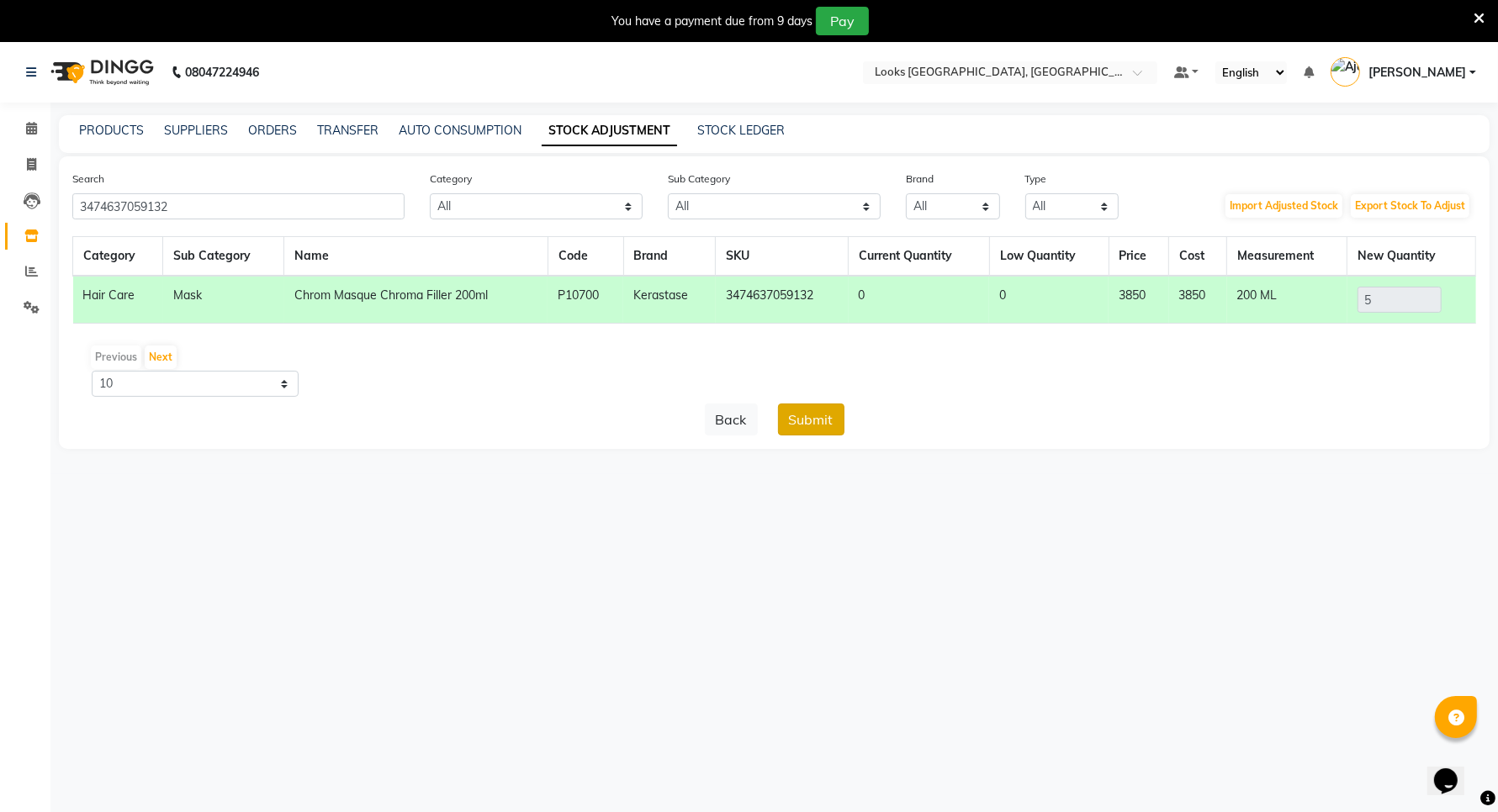
click at [802, 422] on button "Submit" at bounding box center [811, 419] width 67 height 32
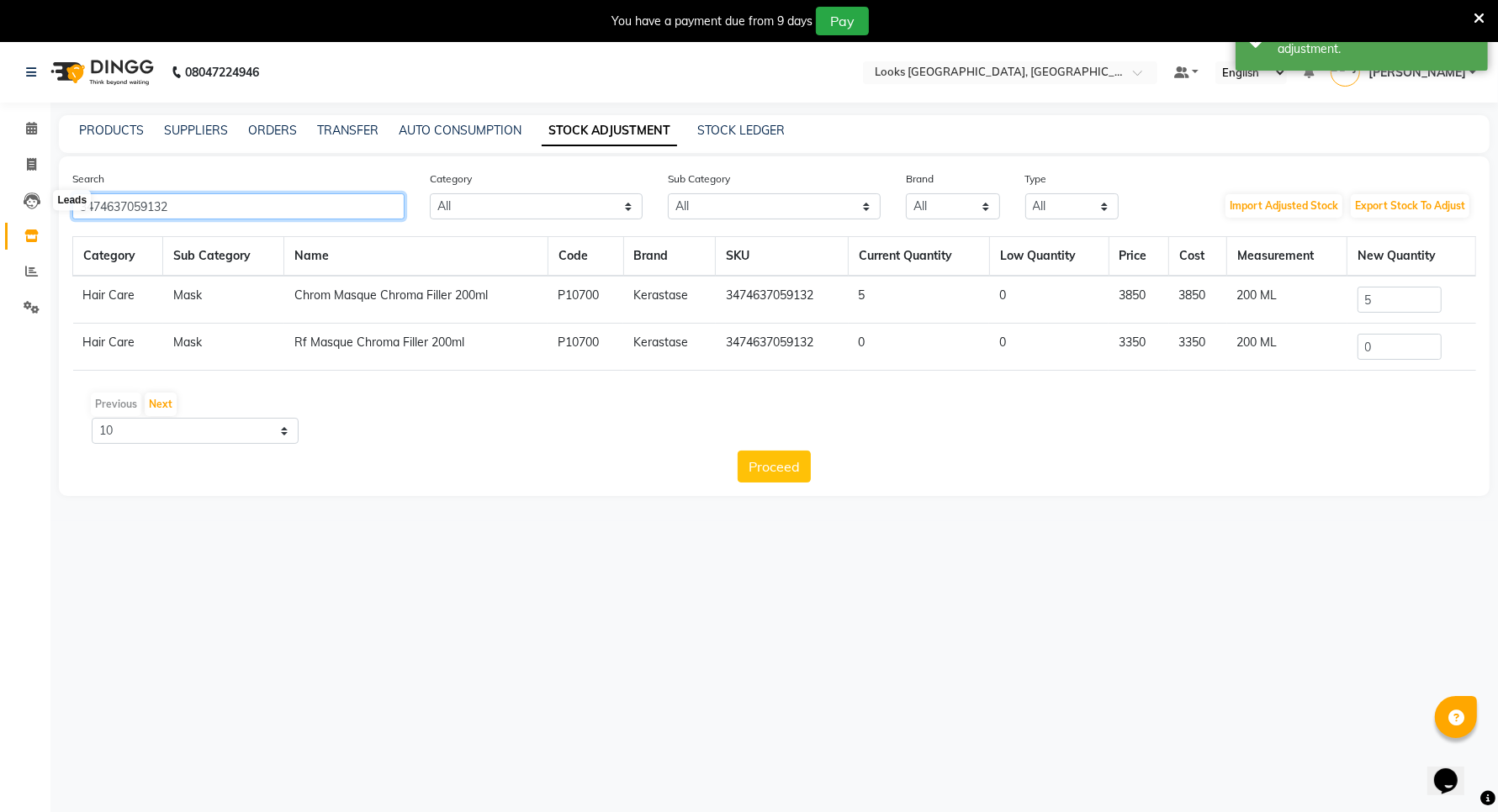
drag, startPoint x: 234, startPoint y: 211, endPoint x: 56, endPoint y: 194, distance: 178.8
click at [44, 194] on app-home "08047224946 Select Location × Looks [GEOGRAPHIC_DATA], [GEOGRAPHIC_DATA] Defaul…" at bounding box center [749, 282] width 1498 height 479
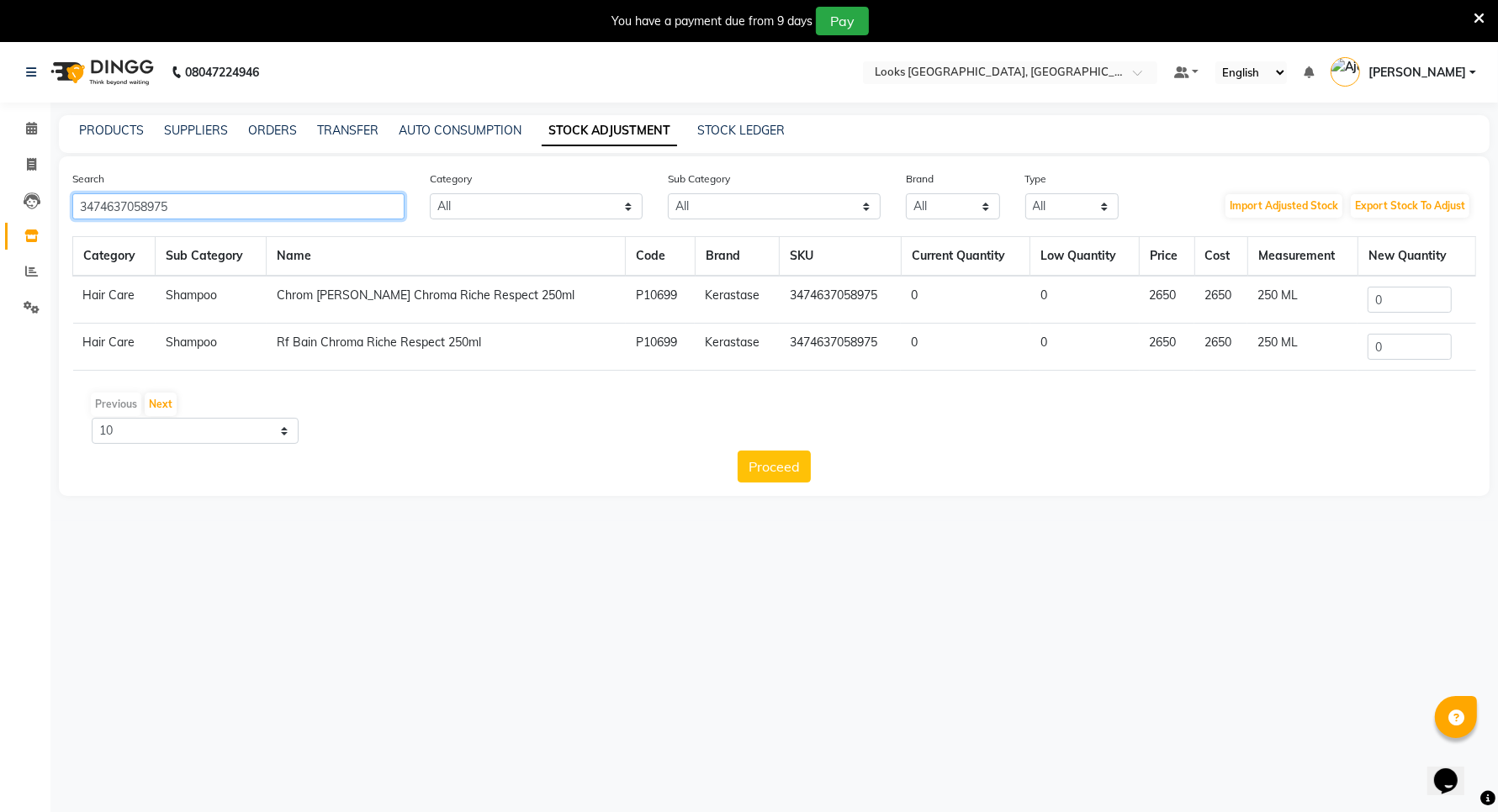
type input "3474637058975"
click at [1392, 296] on input "0" at bounding box center [1410, 299] width 84 height 27
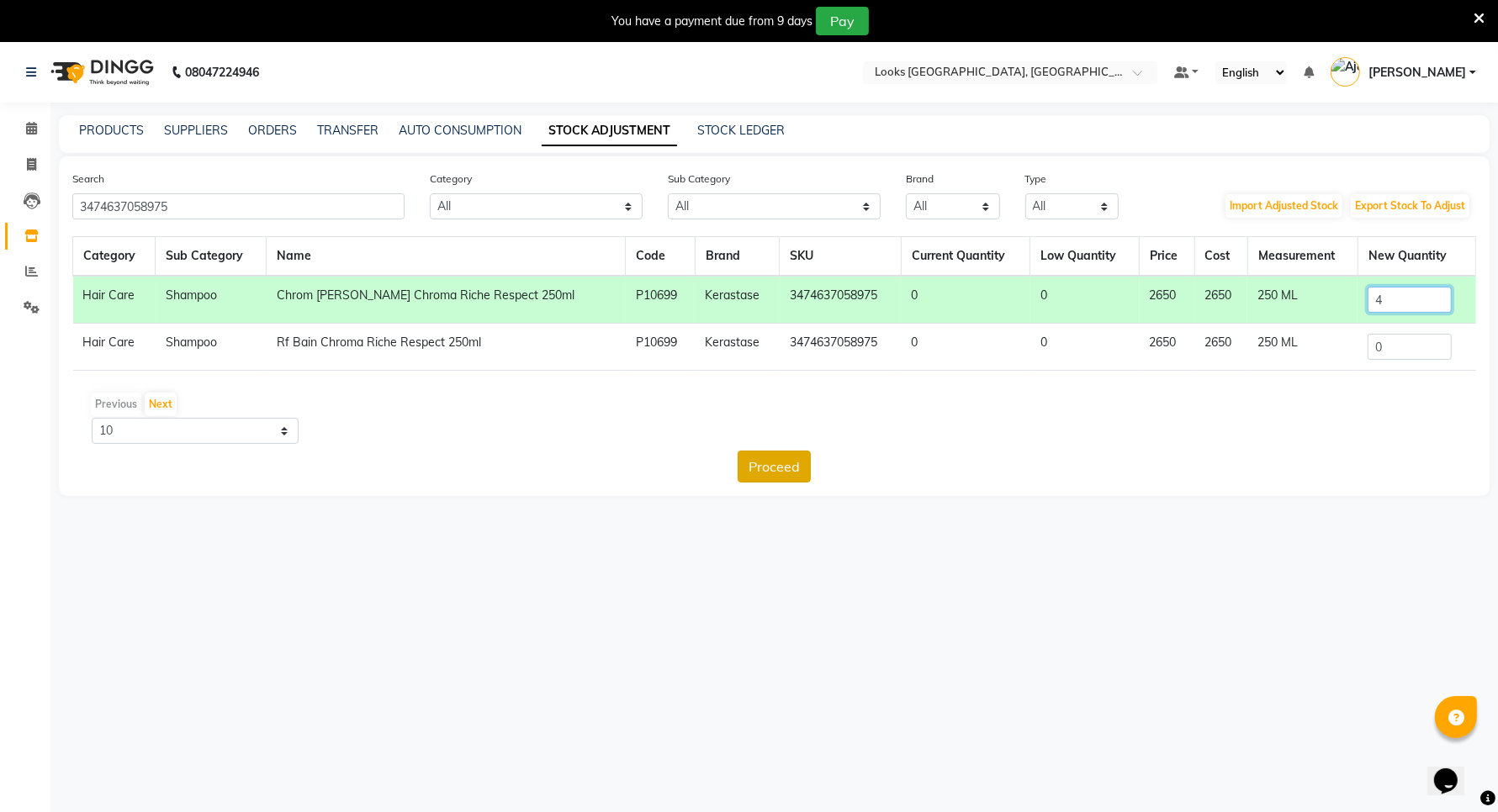
type input "4"
click at [775, 469] on button "Proceed" at bounding box center [774, 466] width 73 height 32
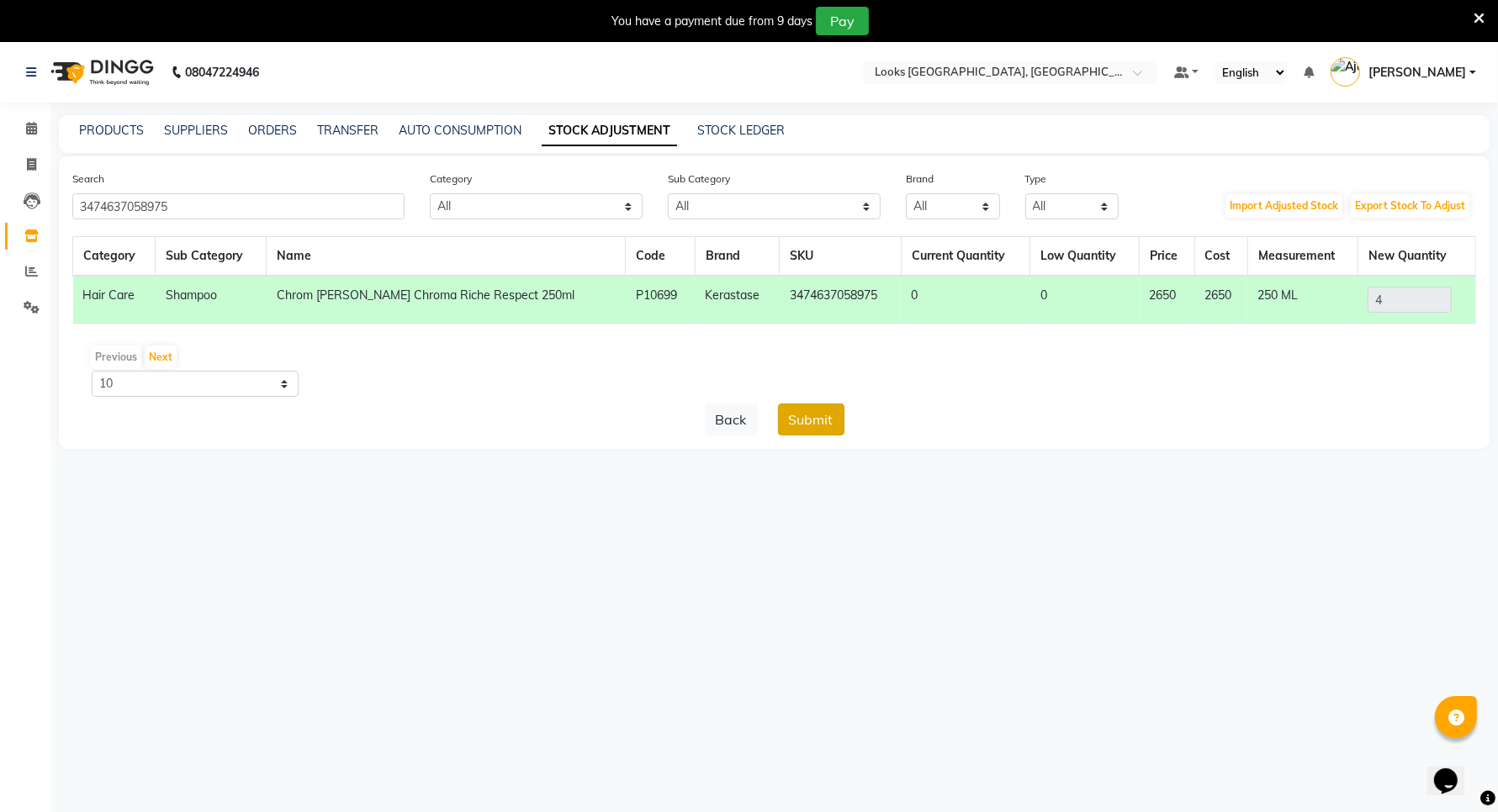
click at [804, 414] on button "Submit" at bounding box center [811, 419] width 67 height 32
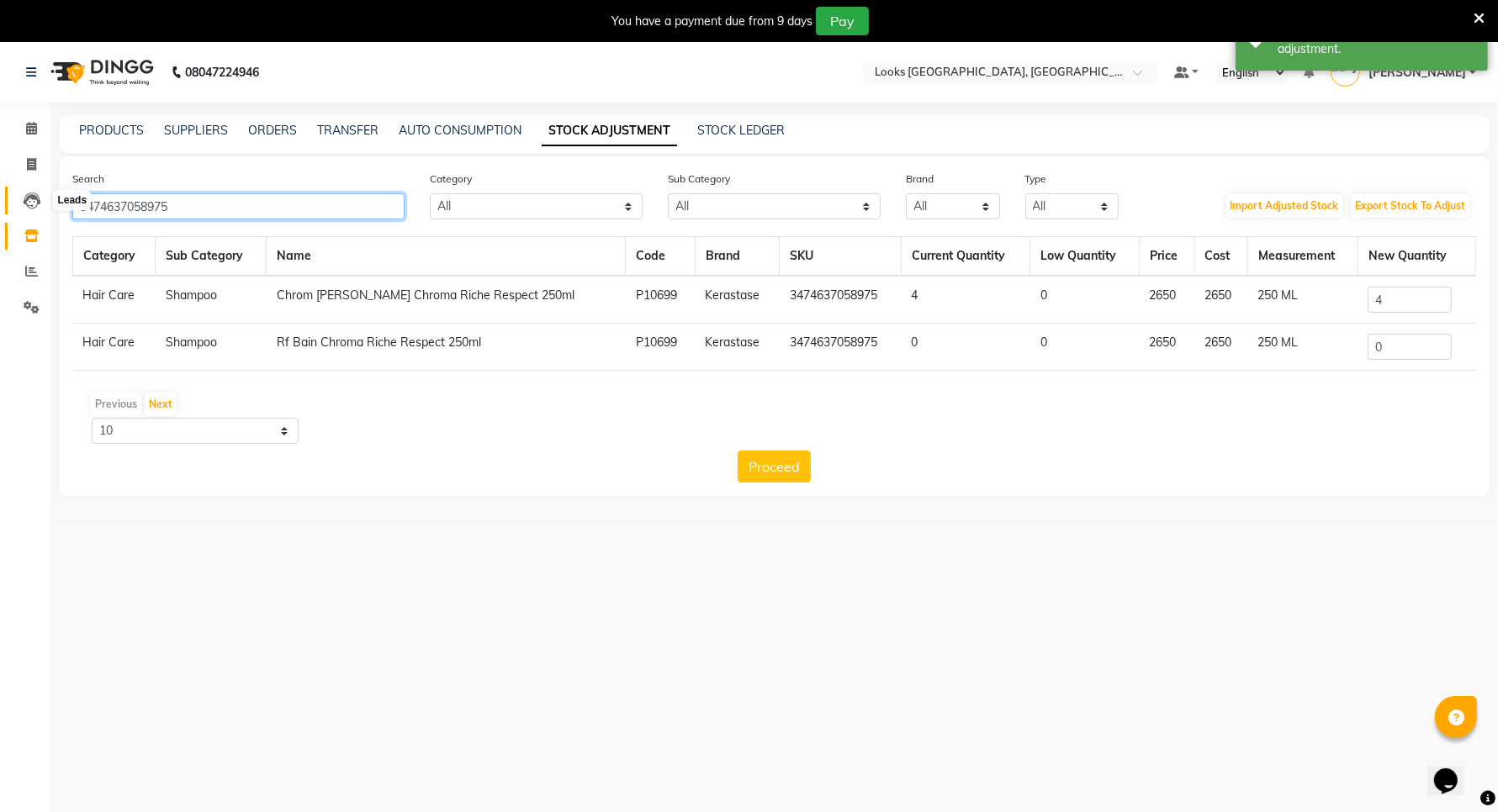
drag, startPoint x: 199, startPoint y: 207, endPoint x: 17, endPoint y: 208, distance: 182.0
click at [17, 208] on app-home "08047224946 Select Location × Looks [GEOGRAPHIC_DATA], [GEOGRAPHIC_DATA] Defaul…" at bounding box center [749, 282] width 1498 height 479
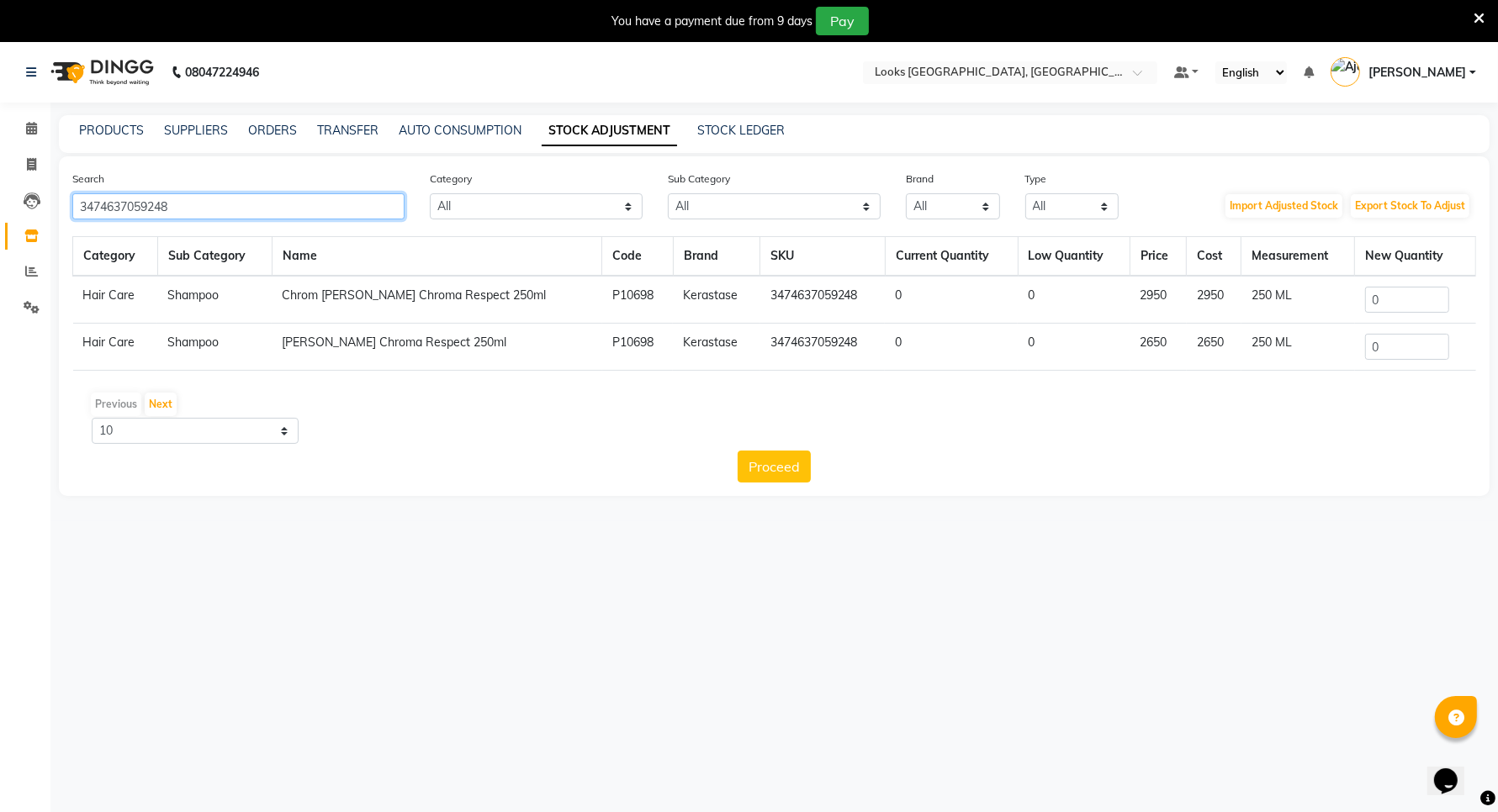
type input "3474637059248"
drag, startPoint x: 1382, startPoint y: 345, endPoint x: 1342, endPoint y: 349, distance: 40.2
click at [1340, 349] on tr "Hair Care Shampoo [PERSON_NAME] Chroma Respect 250ml P10698 Kerastase 347463705…" at bounding box center [774, 348] width 1403 height 47
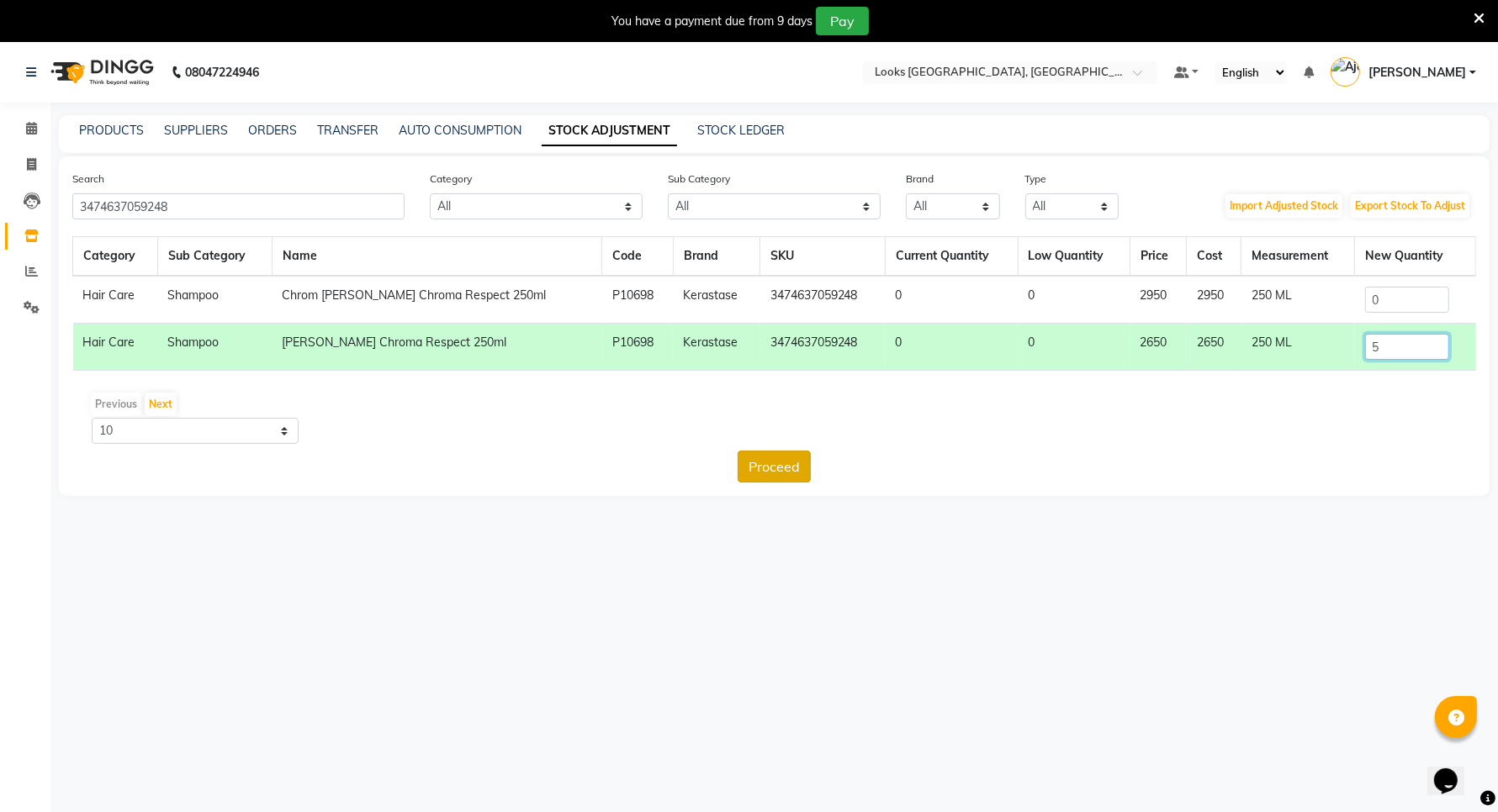
type input "5"
click at [766, 462] on button "Proceed" at bounding box center [774, 466] width 73 height 32
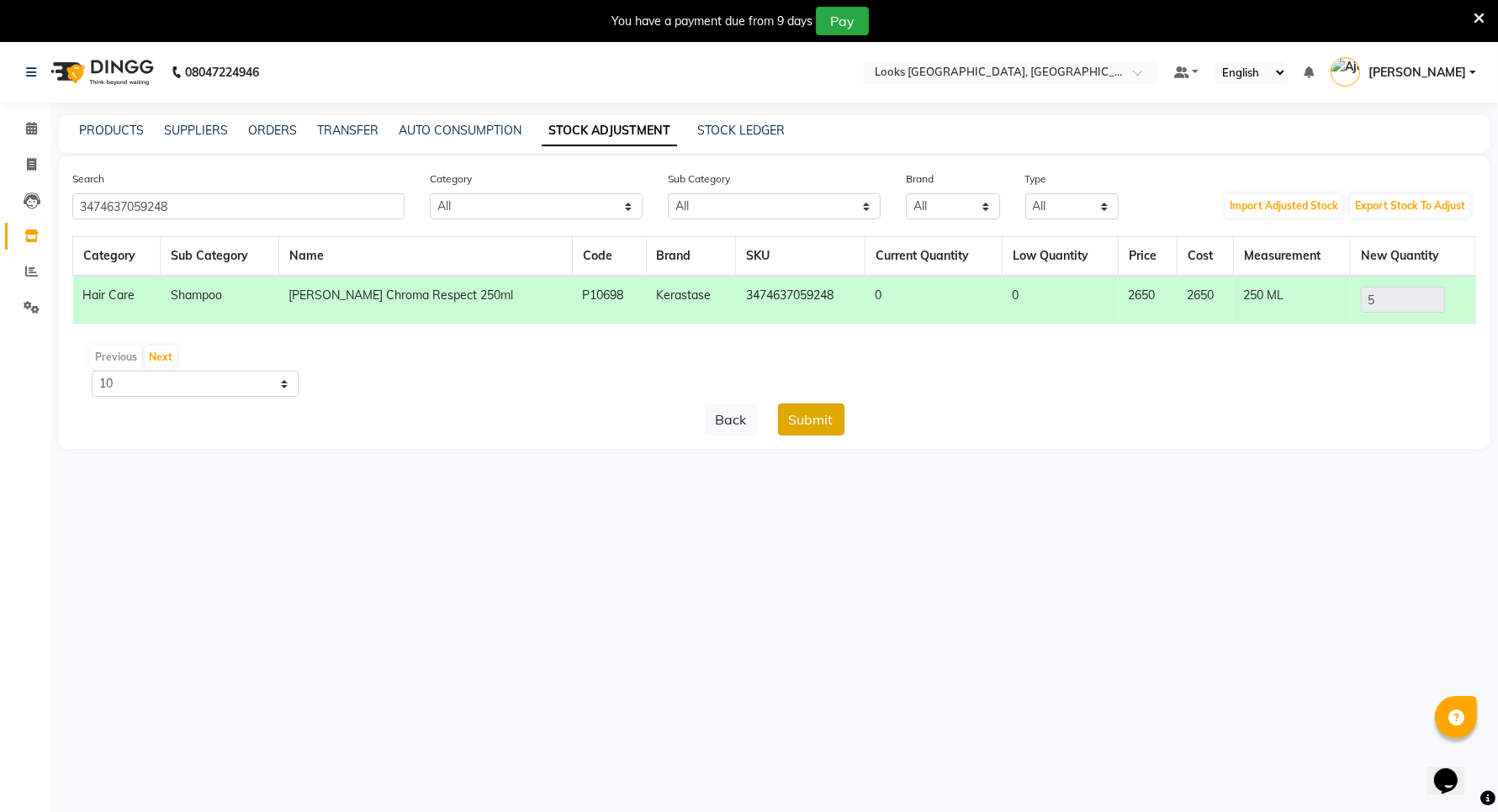
click at [809, 416] on button "Submit" at bounding box center [811, 419] width 67 height 32
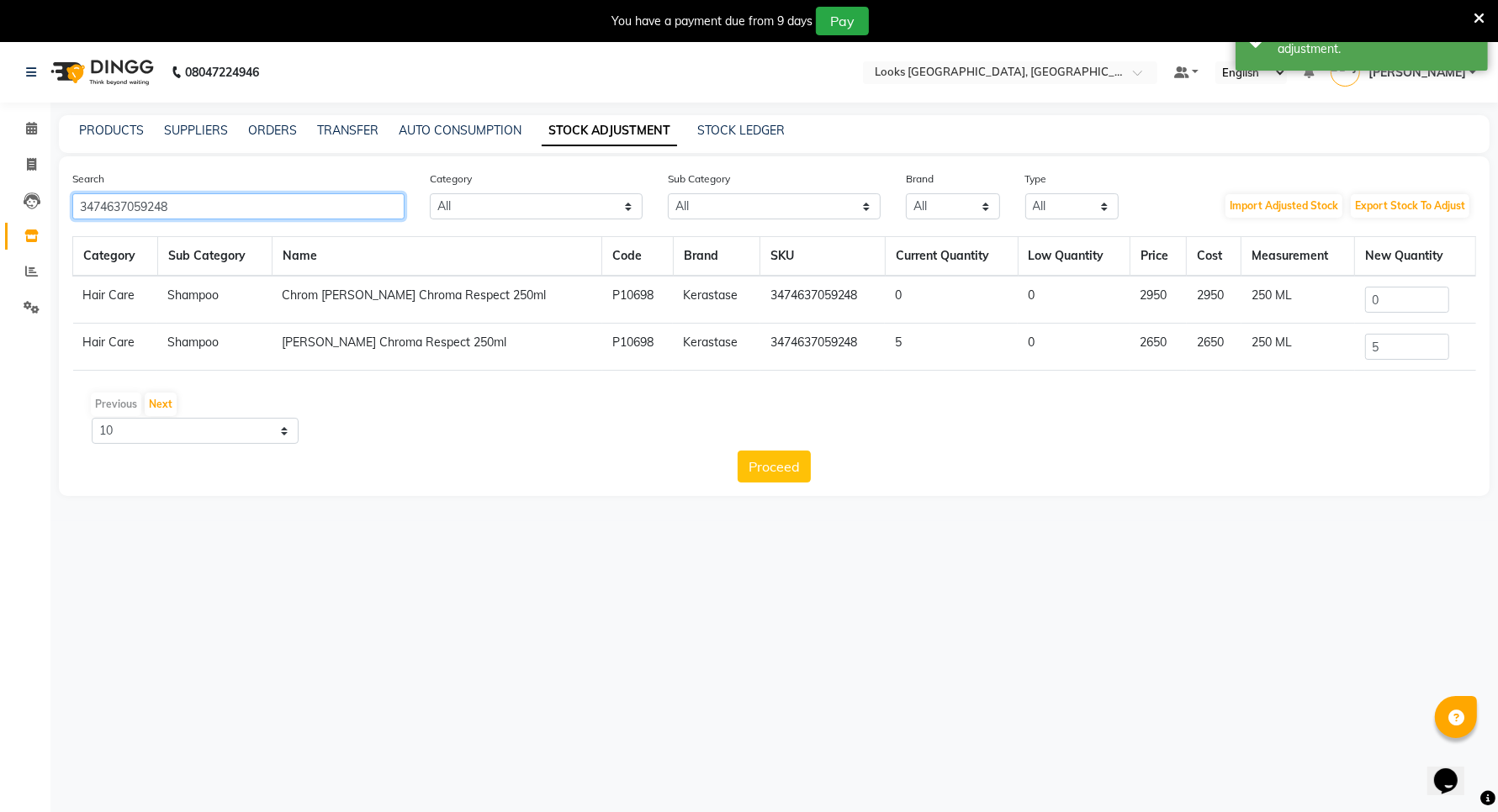
drag, startPoint x: 202, startPoint y: 202, endPoint x: 79, endPoint y: 201, distance: 123.0
click at [79, 201] on input "3474637059248" at bounding box center [239, 206] width 332 height 27
type input "3474637059248"
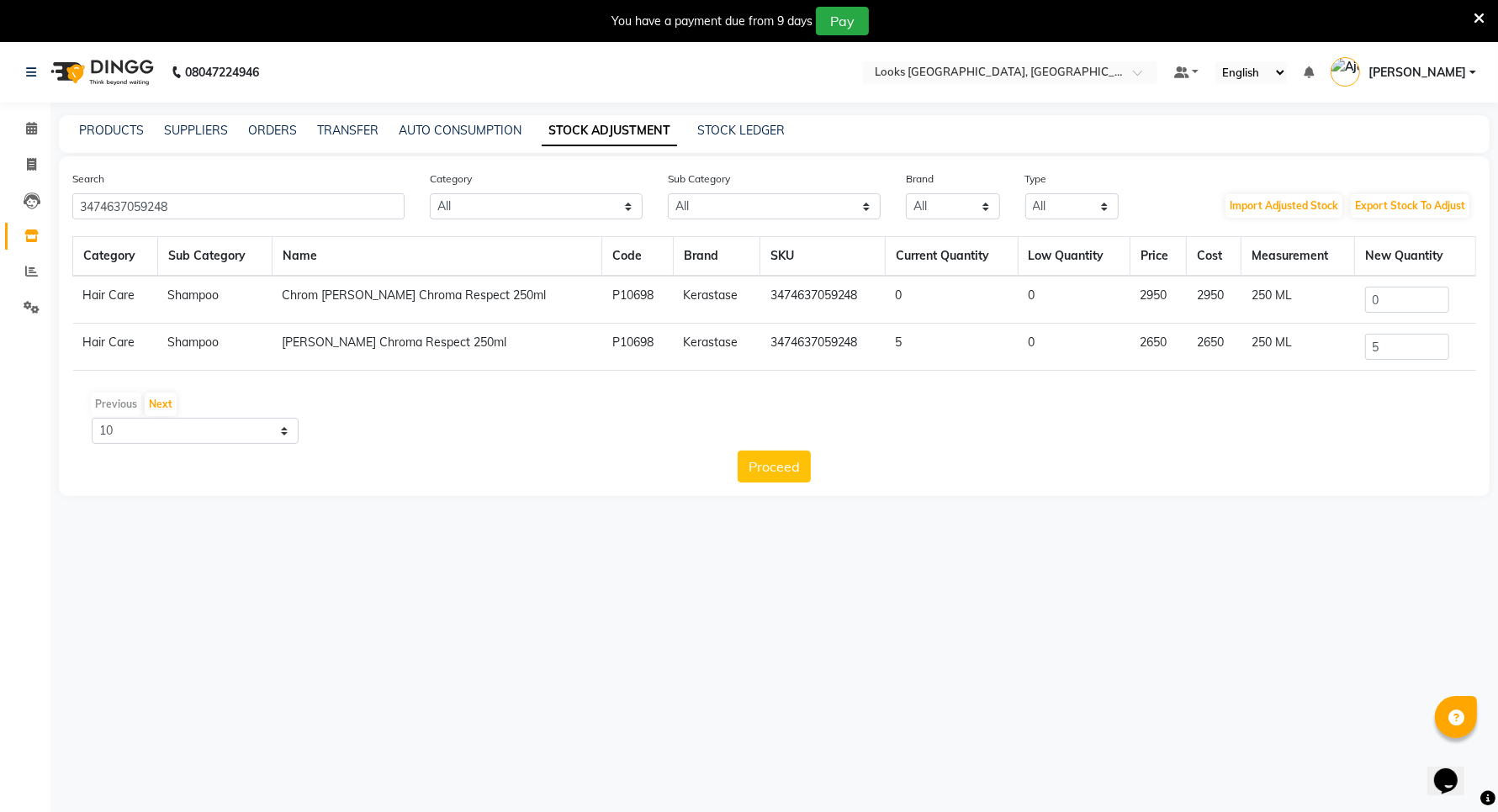
click at [455, 297] on td "Chrom [PERSON_NAME] Chroma Respect 250ml" at bounding box center [437, 299] width 330 height 48
click at [1400, 300] on input "0" at bounding box center [1407, 299] width 84 height 27
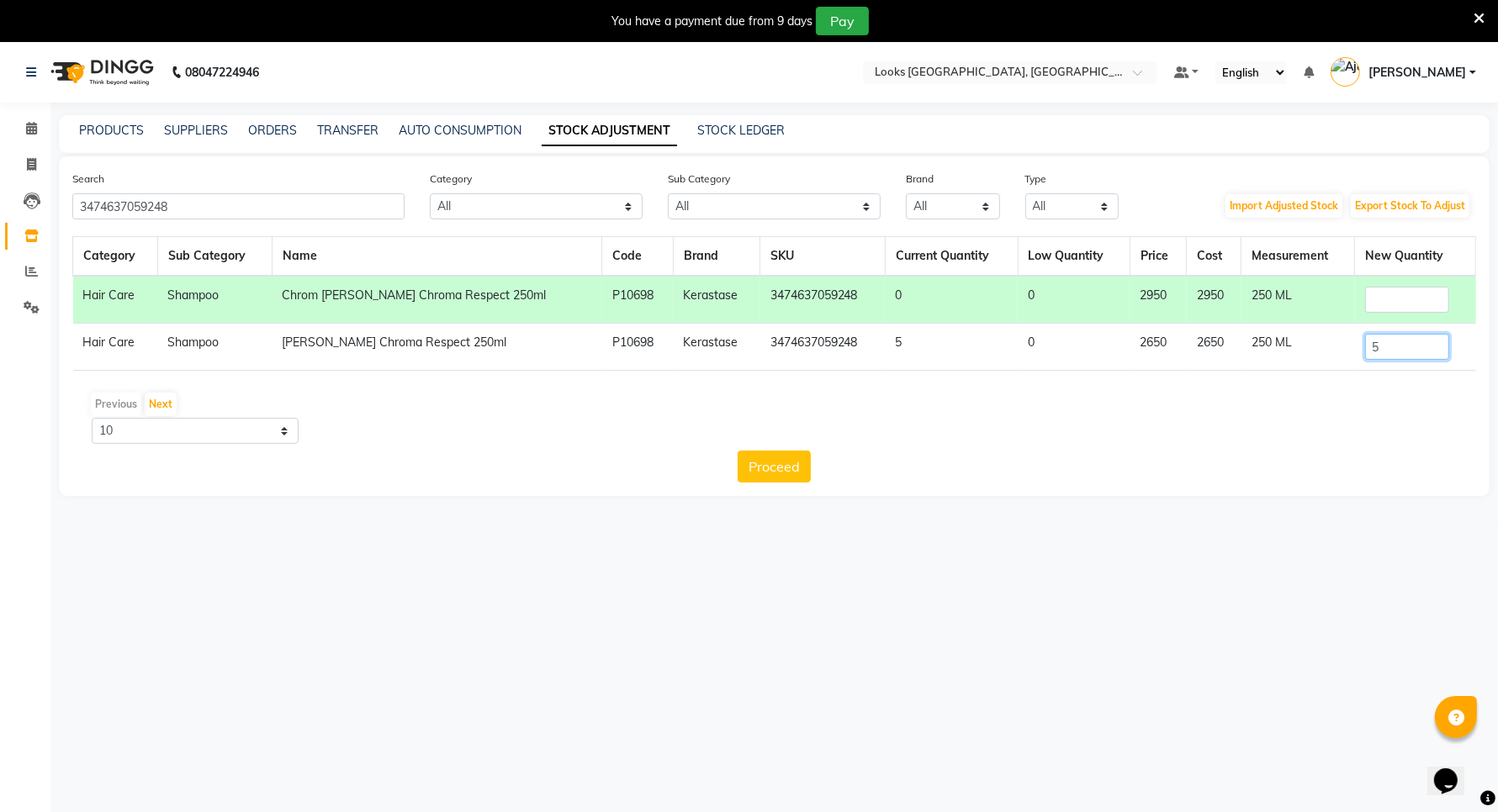
click at [1387, 349] on input "5" at bounding box center [1407, 347] width 84 height 27
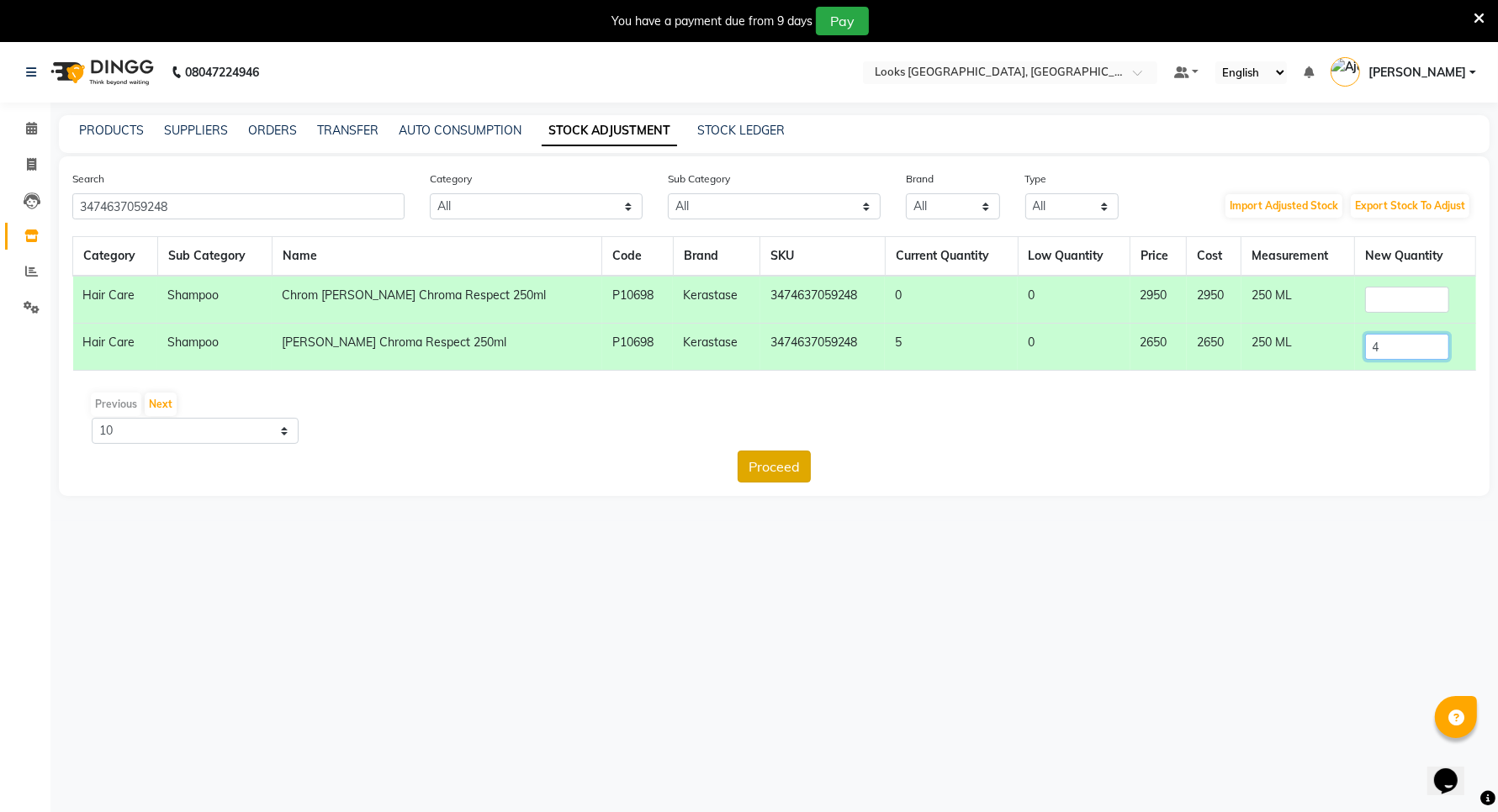
type input "4"
click at [762, 463] on button "Proceed" at bounding box center [774, 466] width 73 height 32
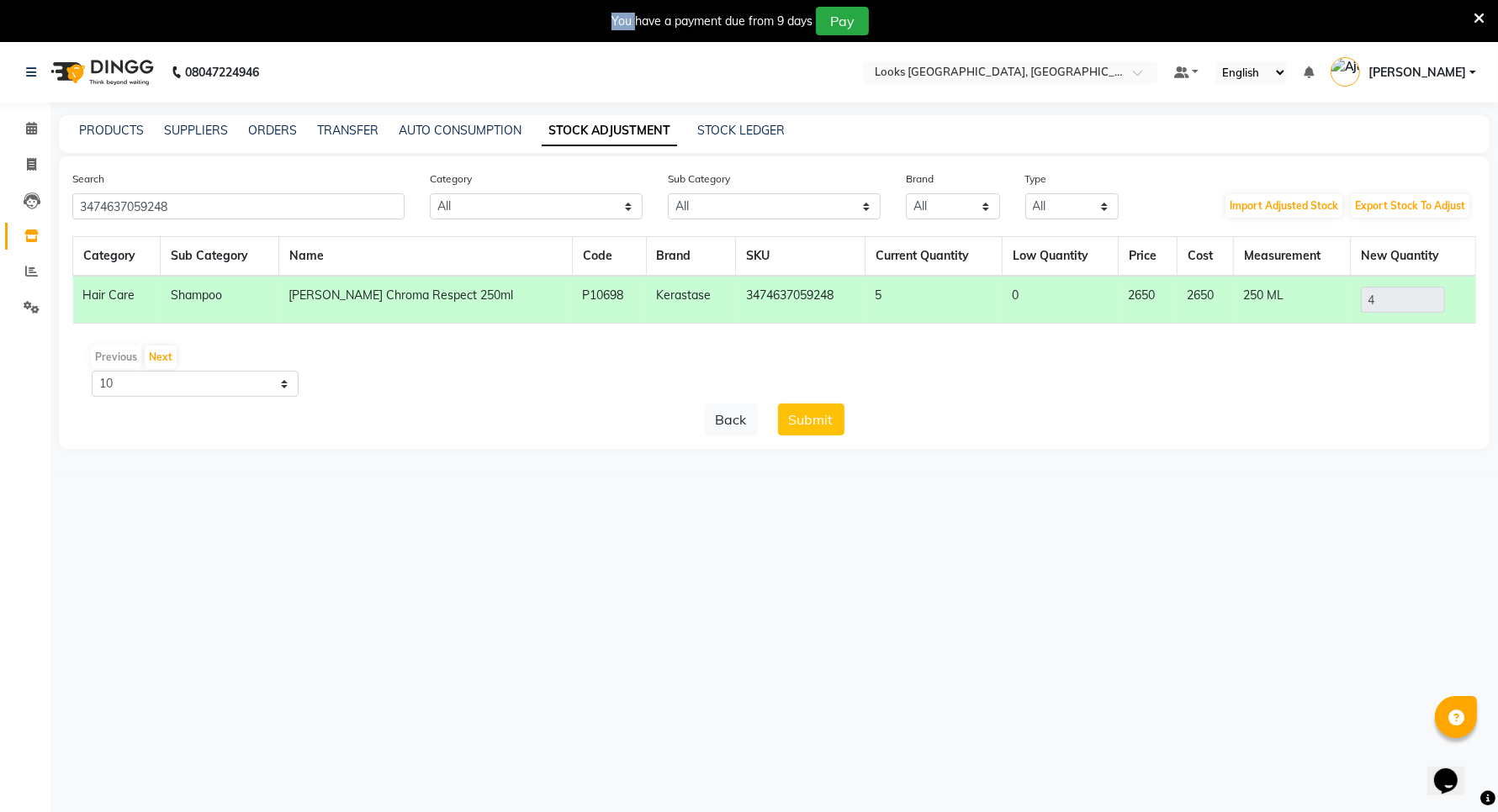
click at [762, 463] on main "PRODUCTS SUPPLIERS ORDERS TRANSFER AUTO CONSUMPTION STOCK ADJUSTMENT STOCK LEDG…" at bounding box center [773, 295] width 1447 height 359
click at [804, 410] on button "Submit" at bounding box center [811, 419] width 67 height 32
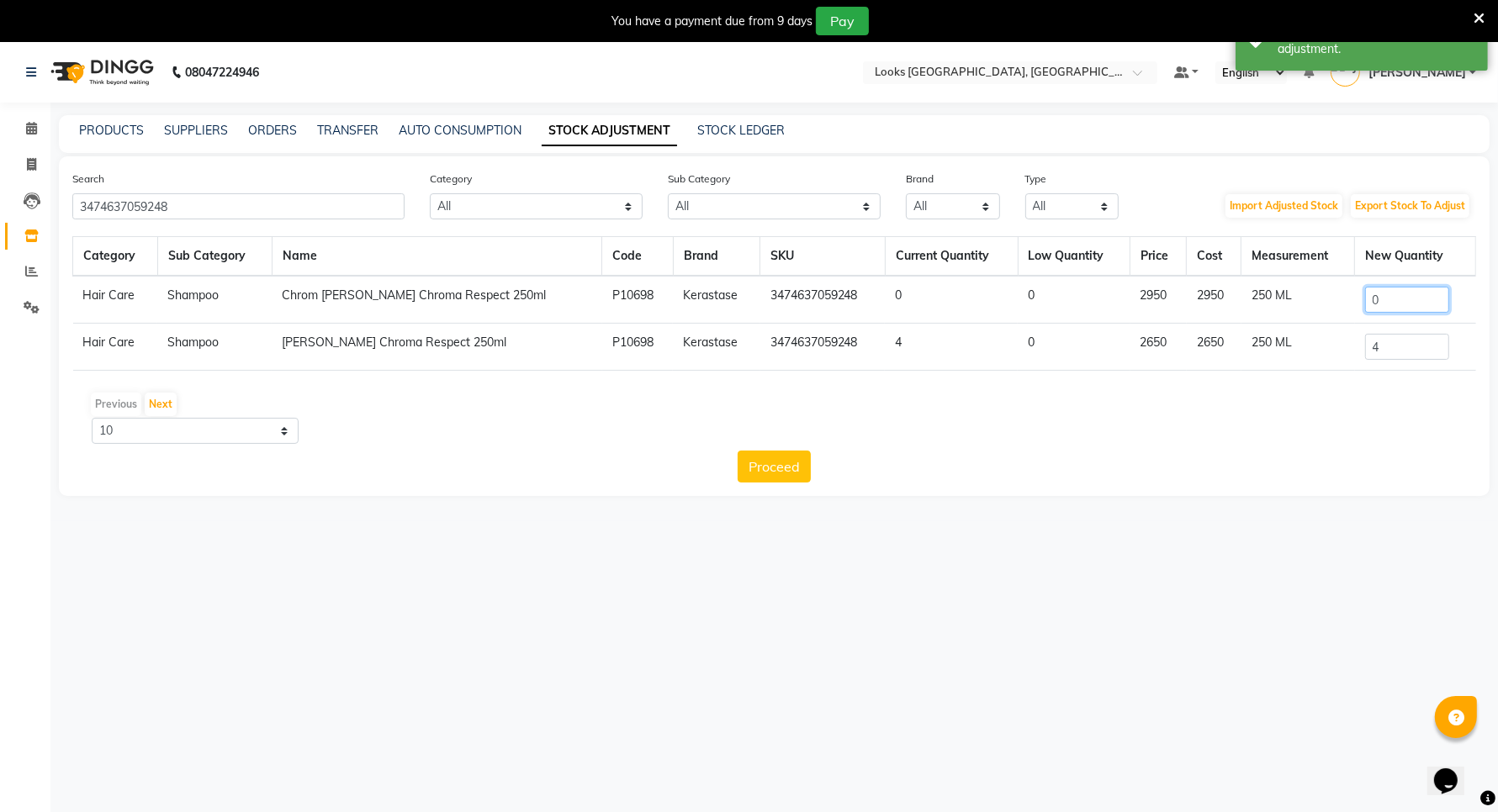
click at [1382, 295] on input "0" at bounding box center [1407, 299] width 84 height 27
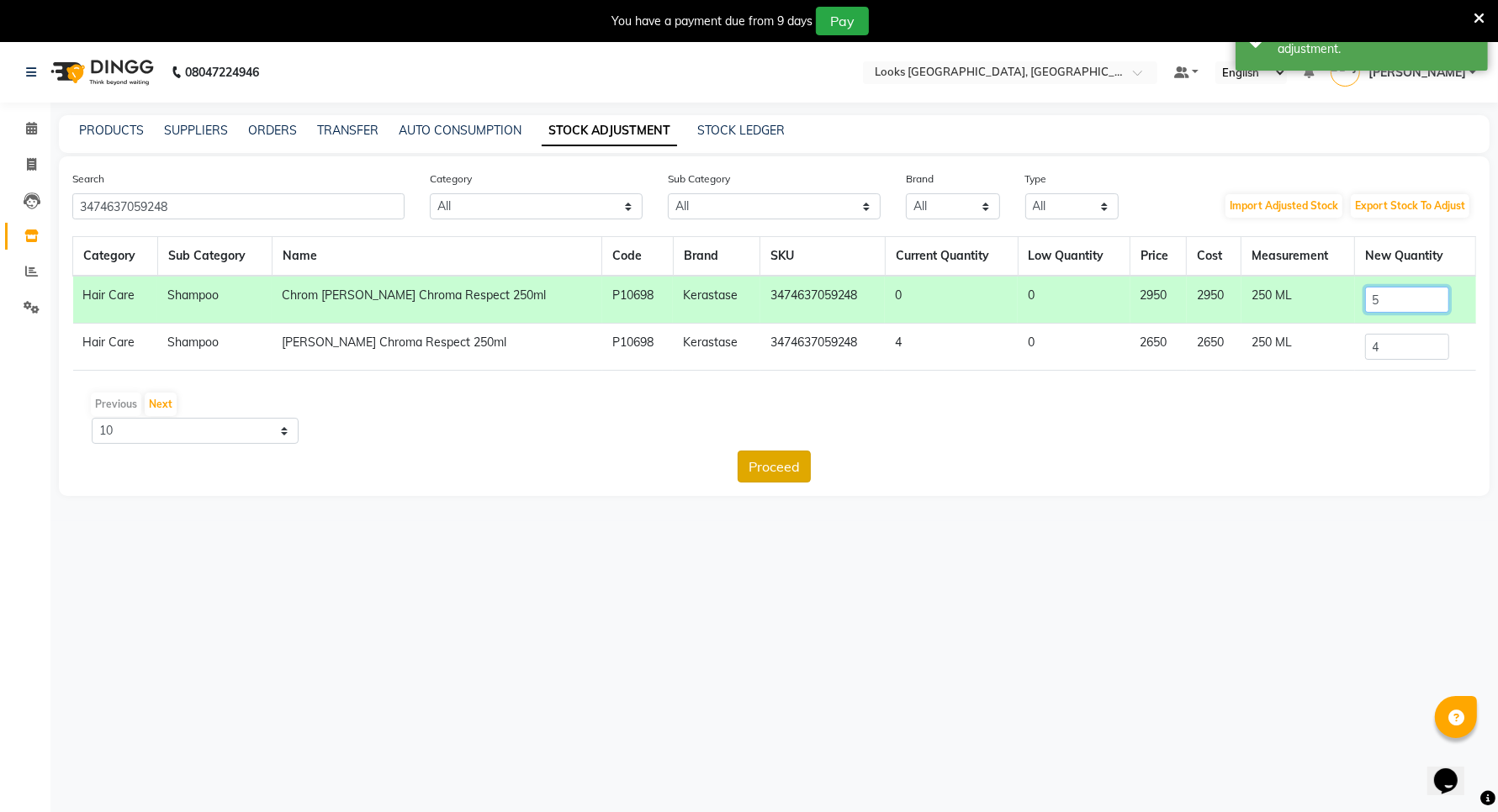
type input "5"
click at [769, 460] on button "Proceed" at bounding box center [774, 466] width 73 height 32
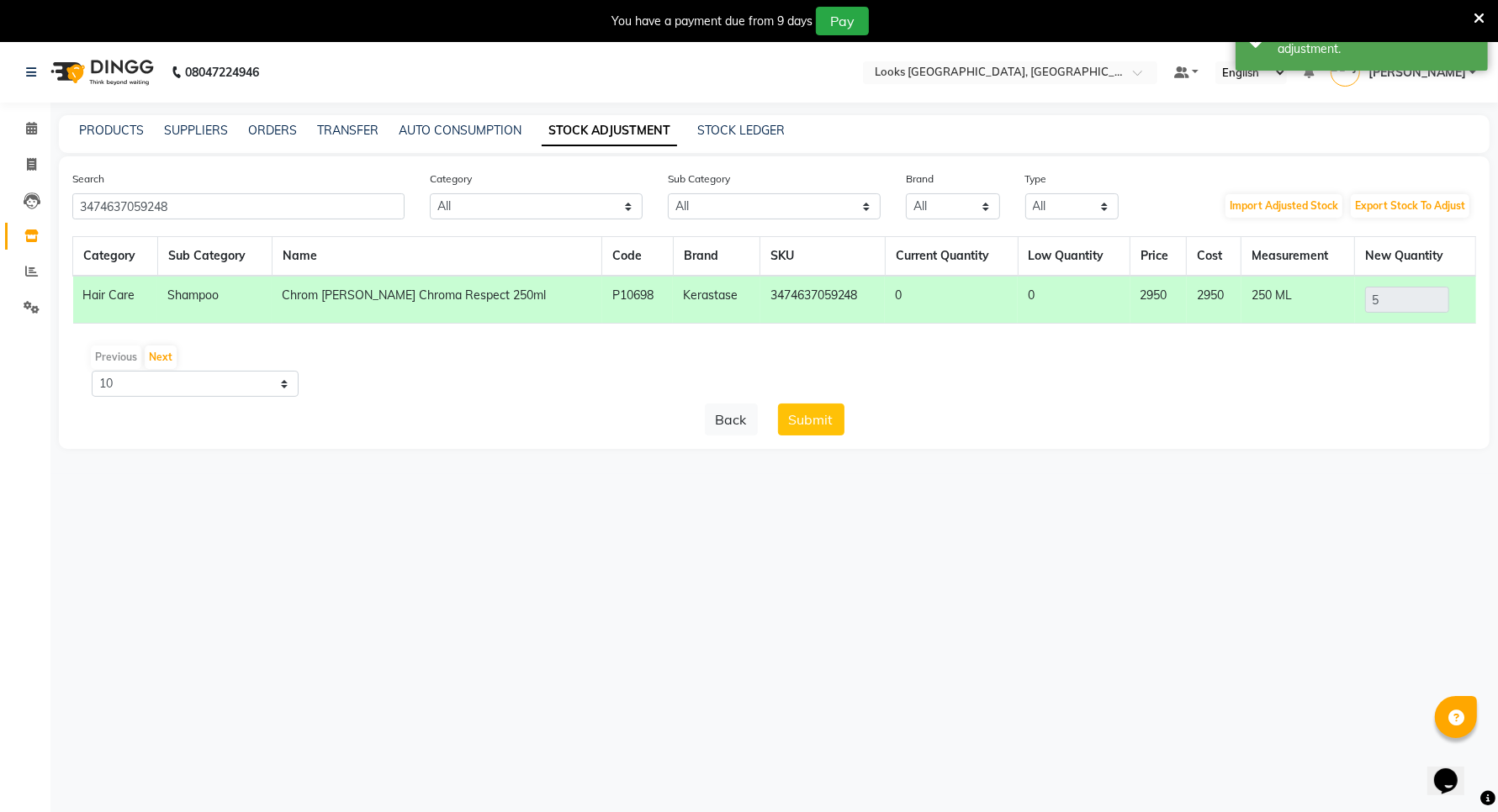
click at [816, 425] on button "Submit" at bounding box center [811, 419] width 67 height 32
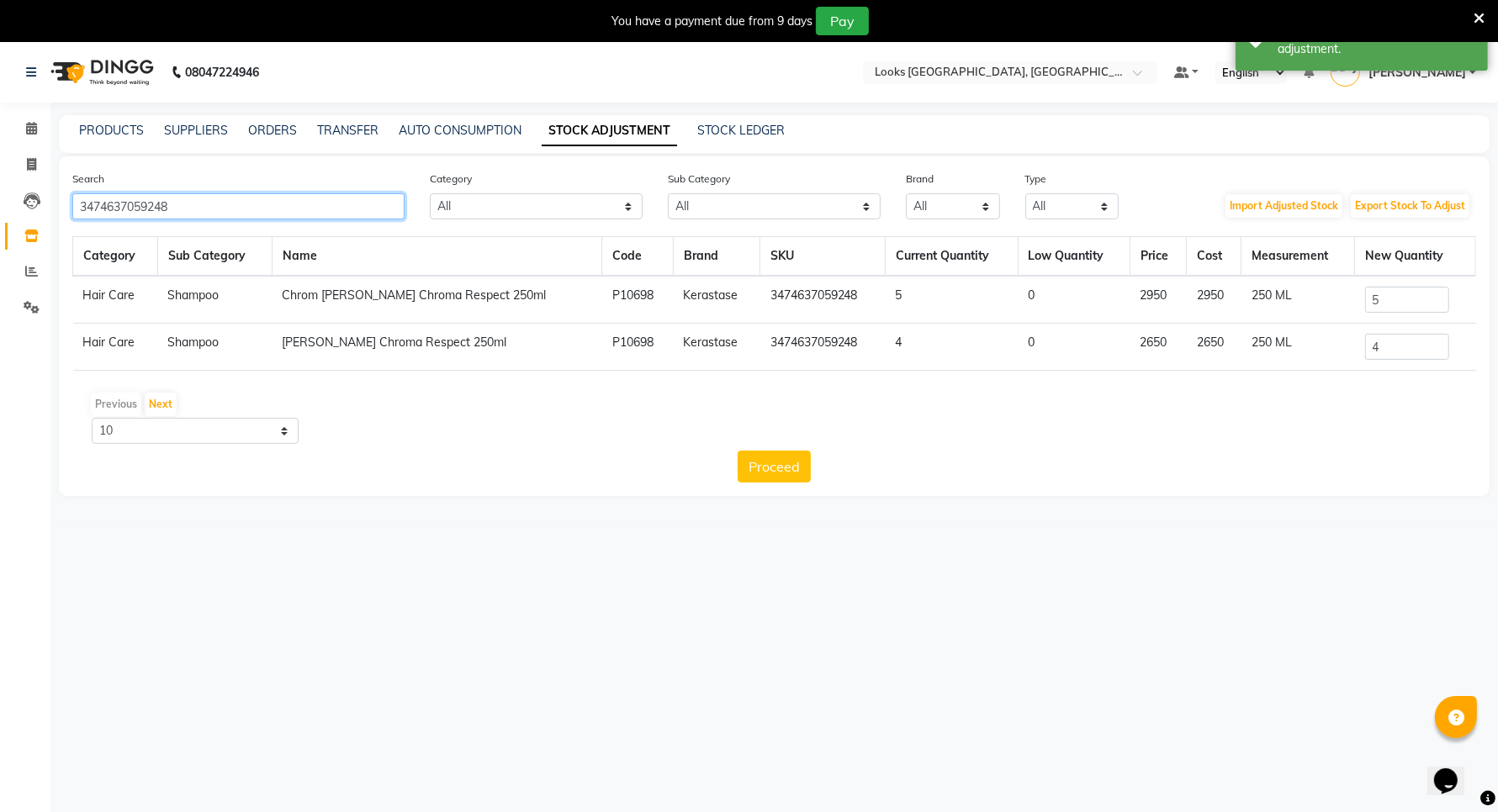
click at [230, 203] on input "3474637059248" at bounding box center [239, 206] width 332 height 27
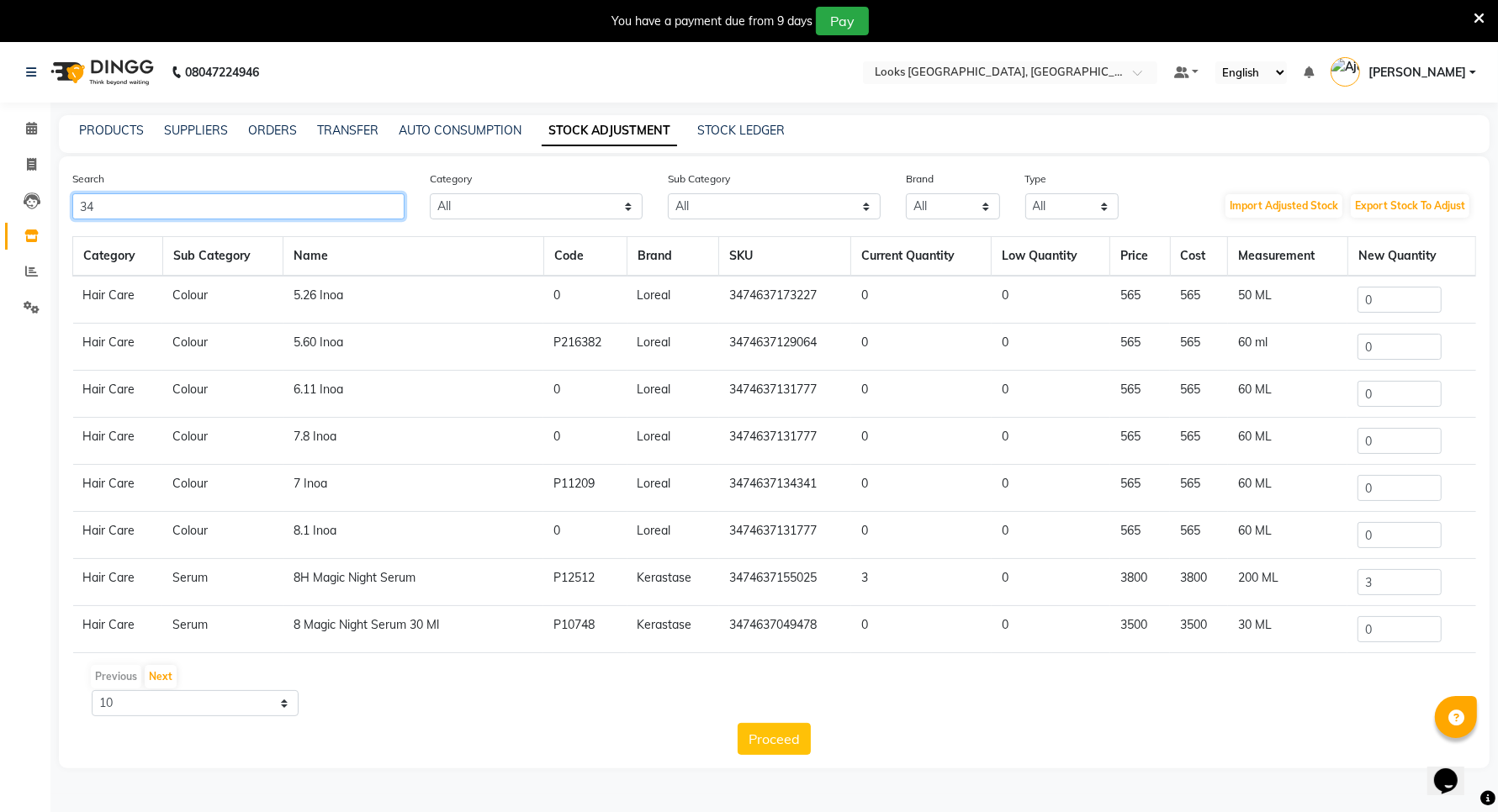
type input "3"
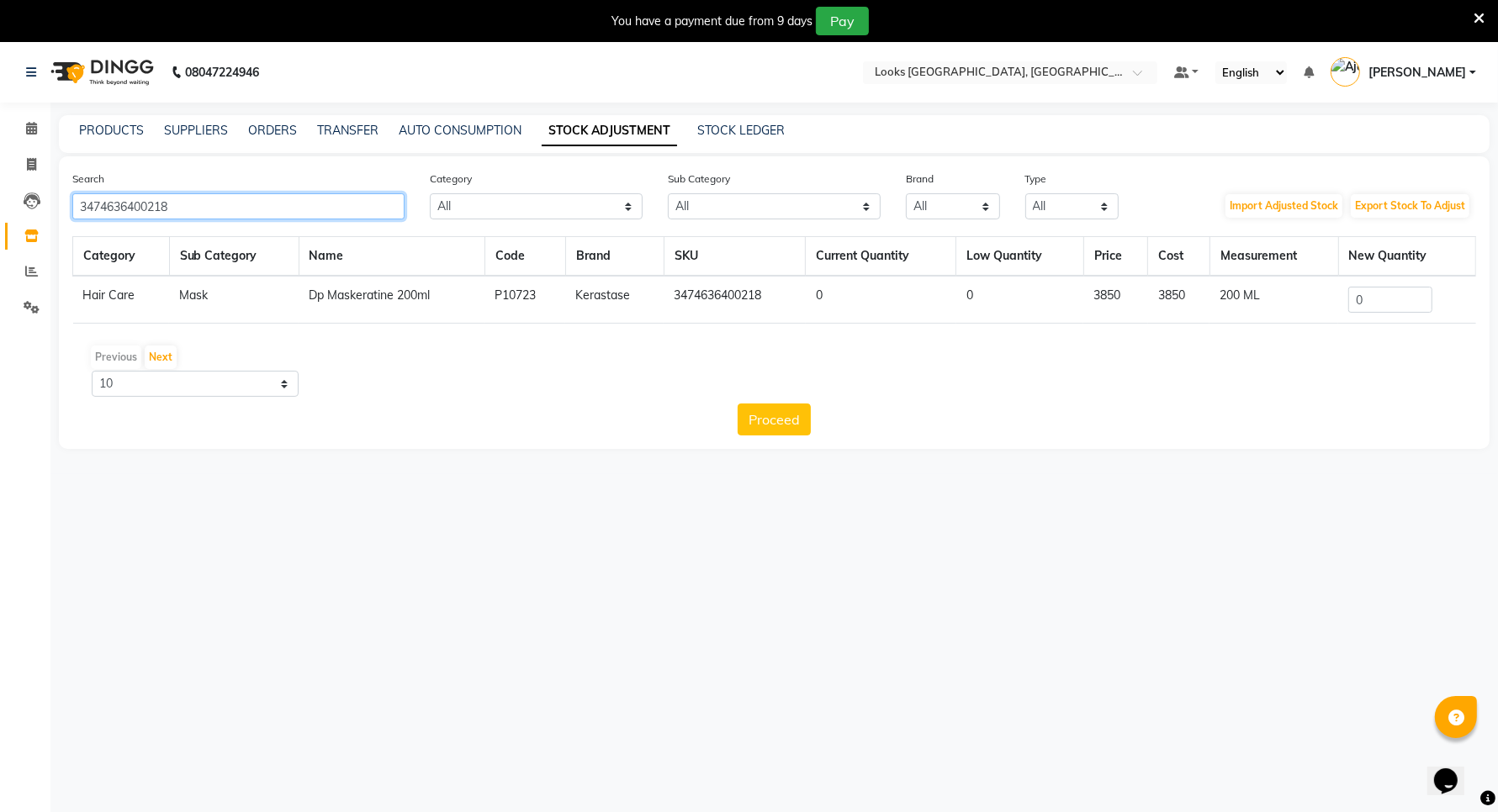
type input "3474636400218"
click at [1369, 289] on input "0" at bounding box center [1390, 299] width 84 height 27
drag, startPoint x: 1369, startPoint y: 289, endPoint x: 1330, endPoint y: 278, distance: 40.5
click at [1370, 289] on input "0" at bounding box center [1390, 299] width 84 height 27
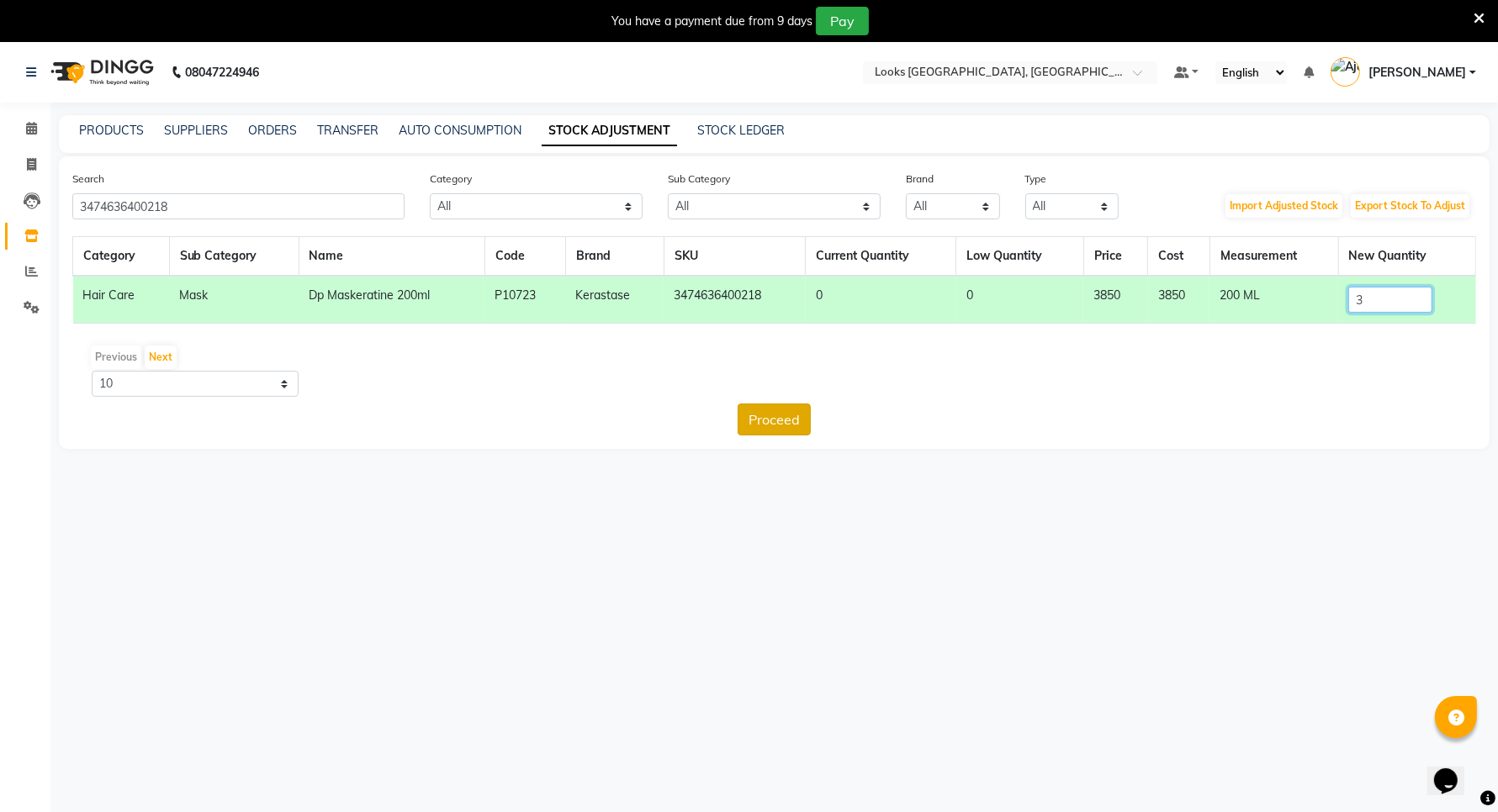
type input "3"
click at [759, 416] on button "Proceed" at bounding box center [774, 419] width 73 height 32
drag, startPoint x: 759, startPoint y: 416, endPoint x: 750, endPoint y: 440, distance: 25.6
drag, startPoint x: 750, startPoint y: 440, endPoint x: 813, endPoint y: 505, distance: 90.5
click at [813, 505] on div "08047224946 Select Location × Looks [GEOGRAPHIC_DATA], [GEOGRAPHIC_DATA] Defaul…" at bounding box center [749, 448] width 1498 height 812
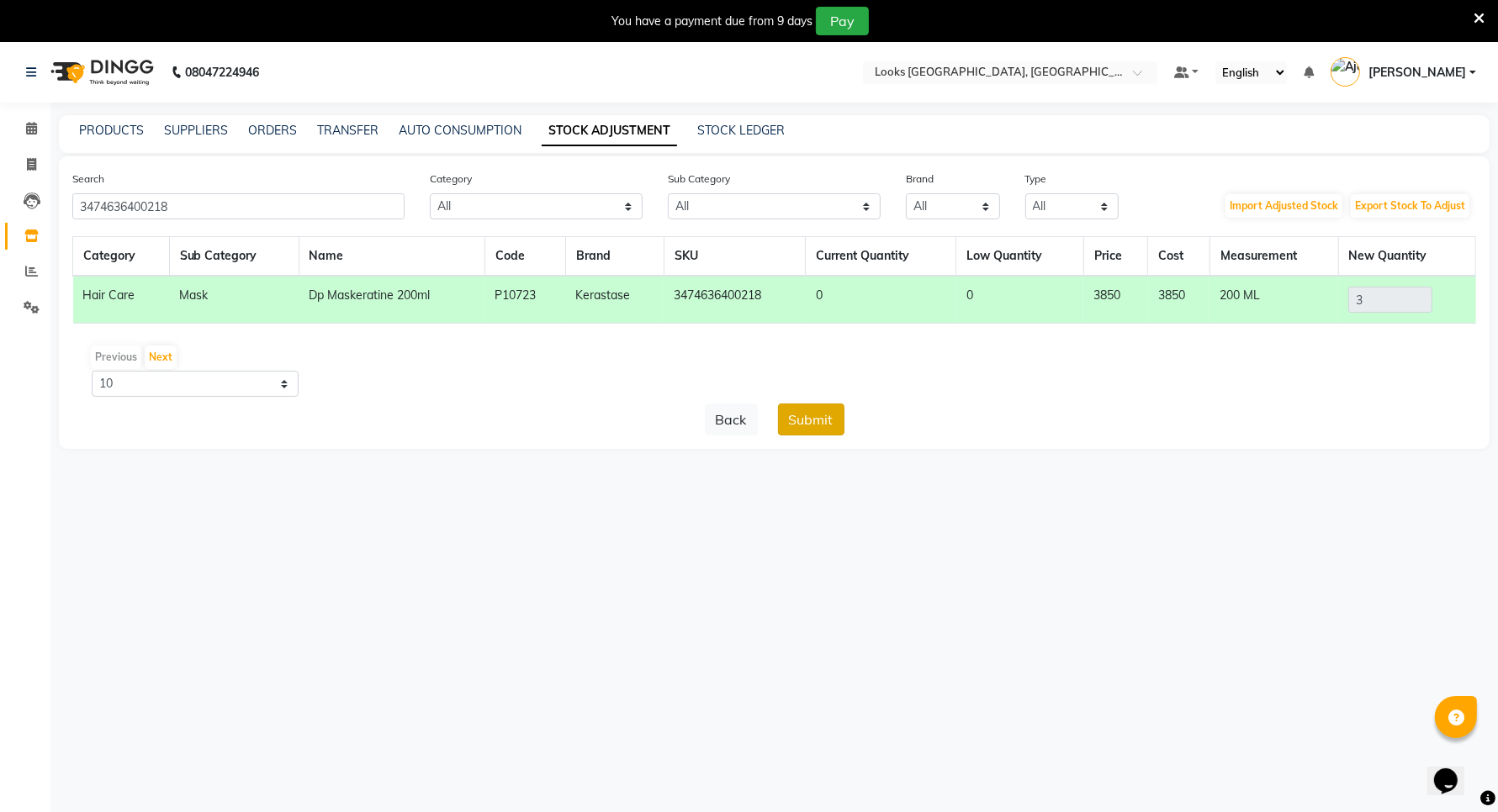
click at [798, 423] on button "Submit" at bounding box center [811, 419] width 67 height 32
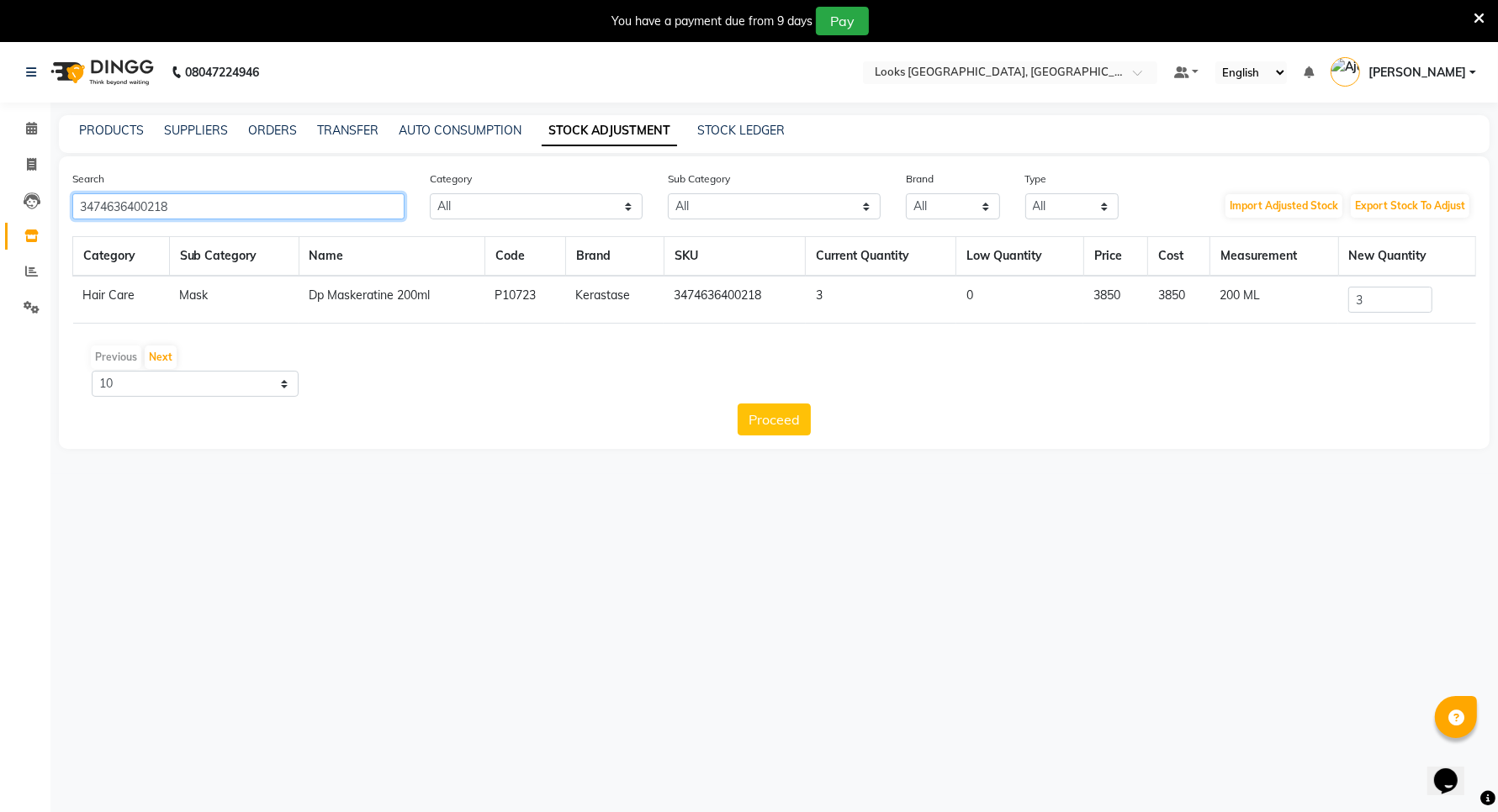
click at [178, 207] on input "3474636400218" at bounding box center [239, 206] width 332 height 27
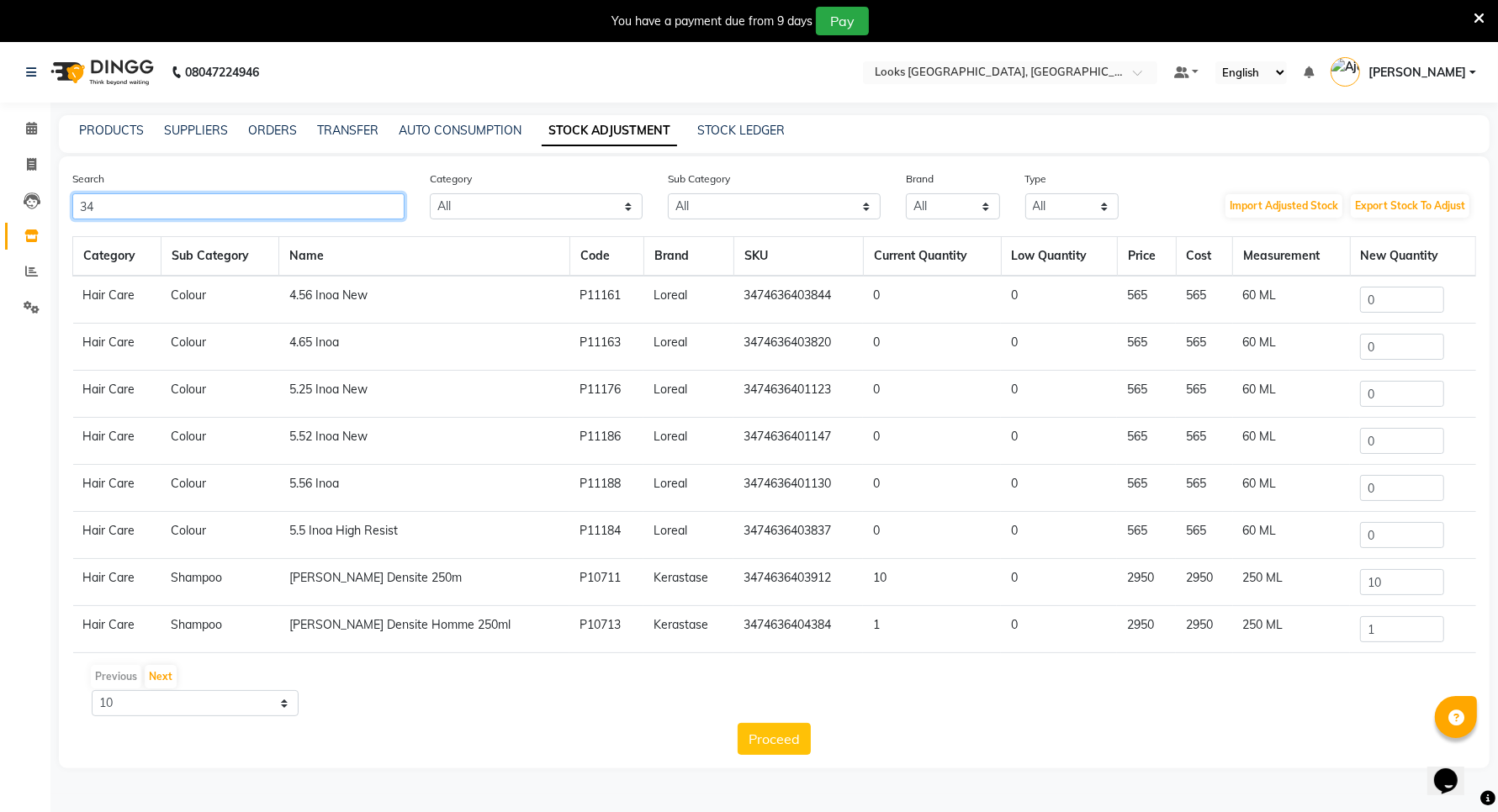
type input "3"
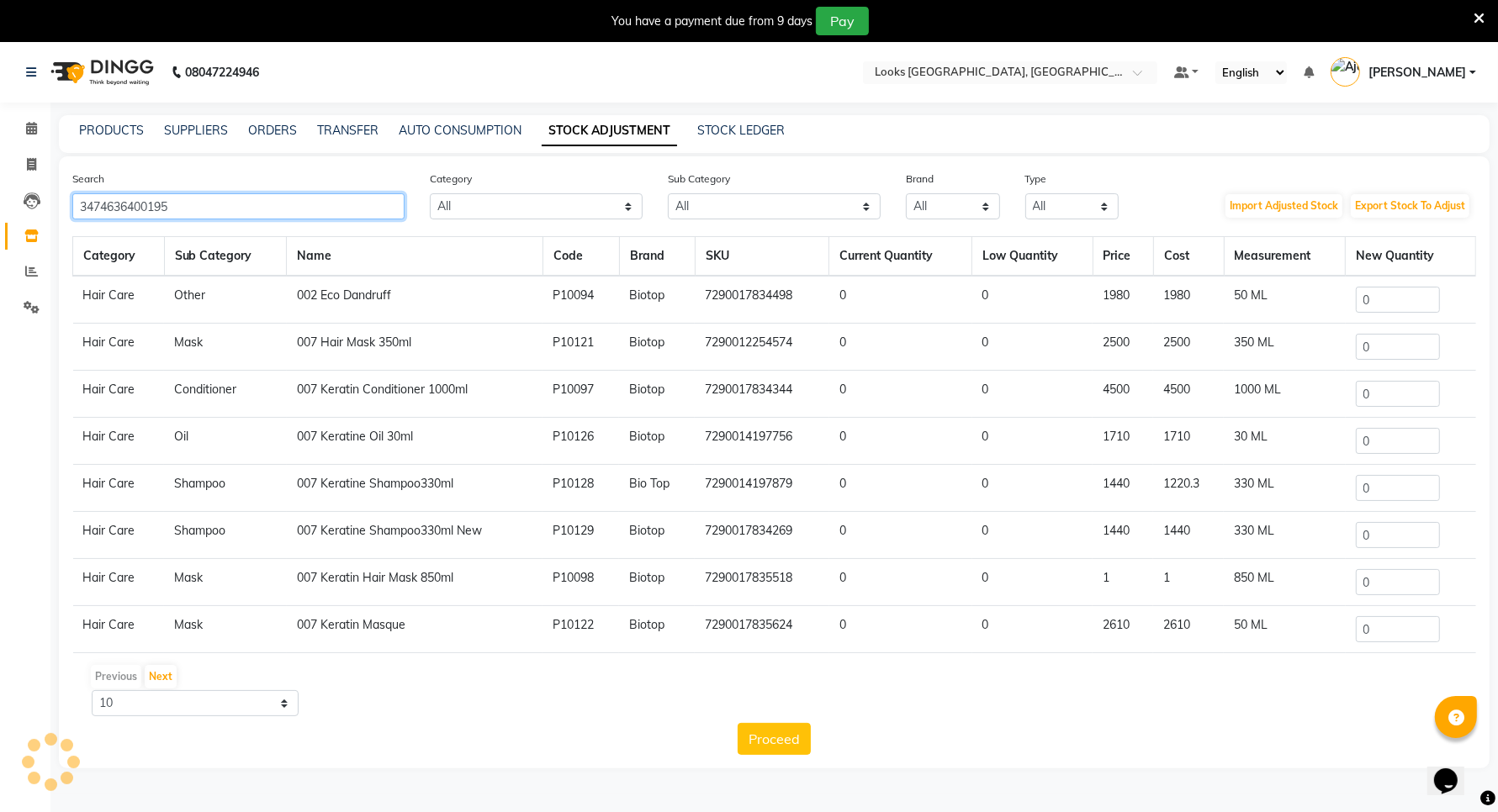
type input "3474636400195"
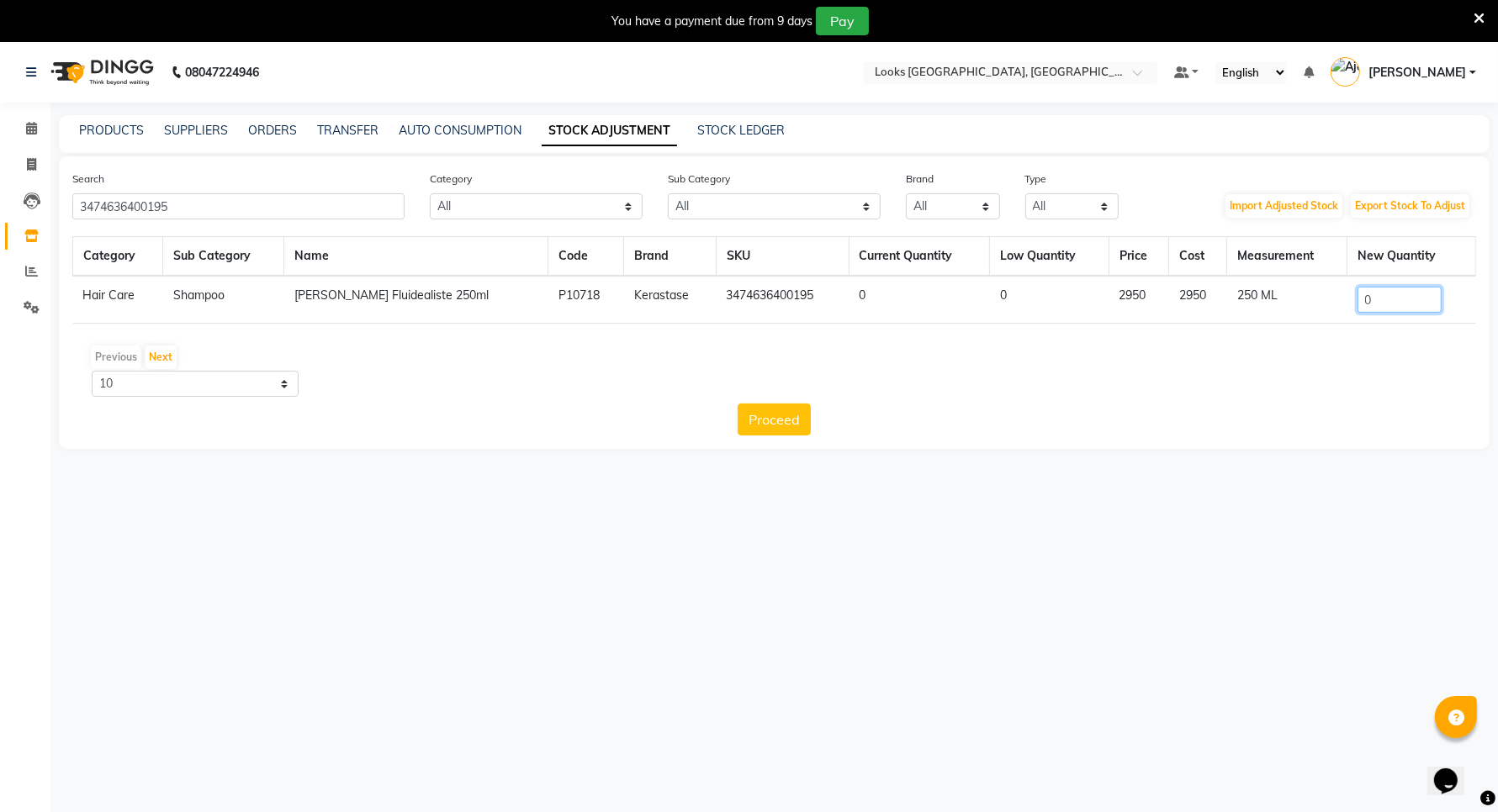
drag, startPoint x: 1387, startPoint y: 299, endPoint x: 1375, endPoint y: 300, distance: 12.0
click at [1375, 300] on input "0" at bounding box center [1400, 299] width 84 height 27
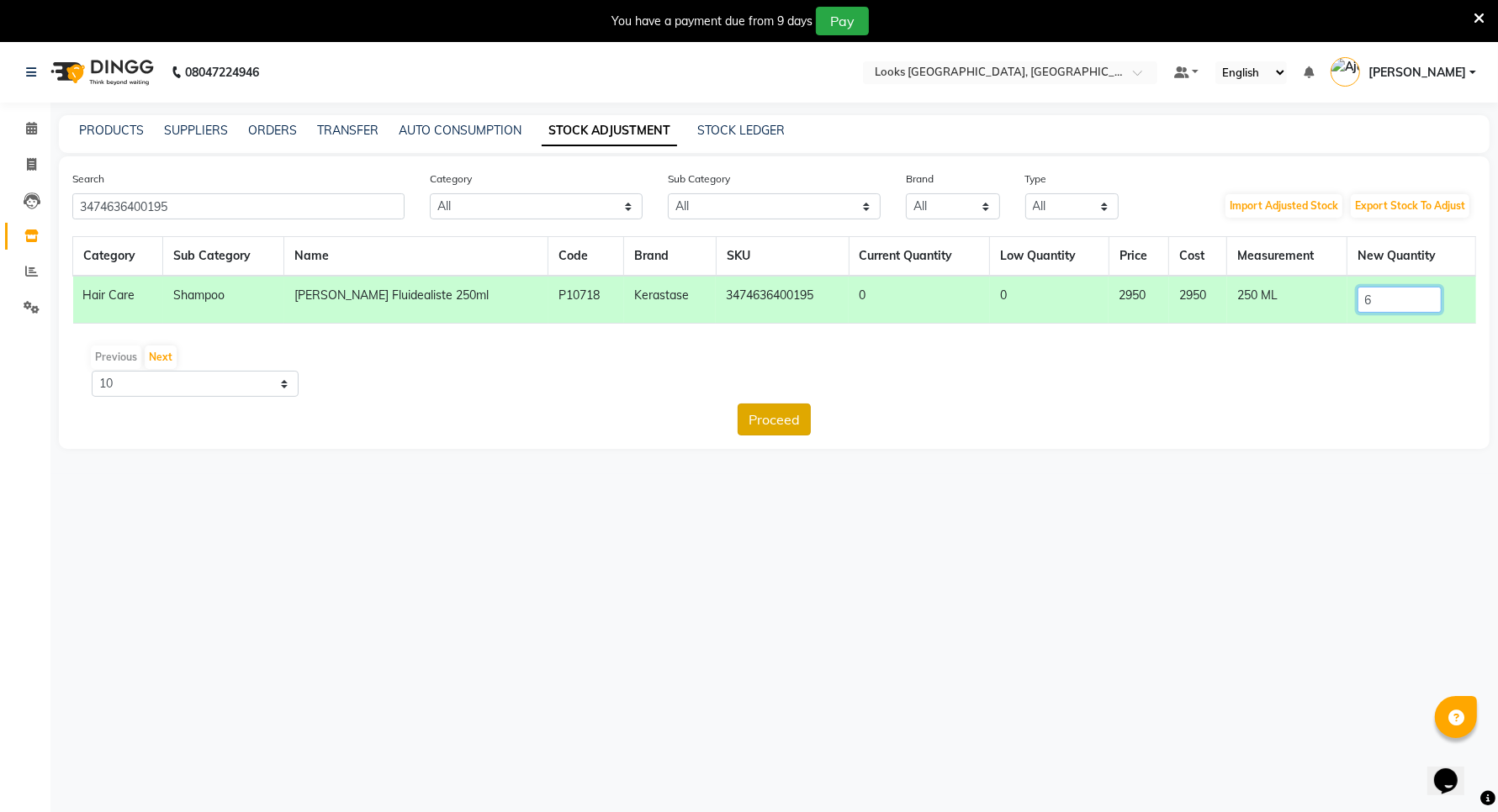
type input "6"
click at [784, 409] on button "Proceed" at bounding box center [774, 419] width 73 height 32
click at [800, 416] on button "Submit" at bounding box center [811, 419] width 67 height 32
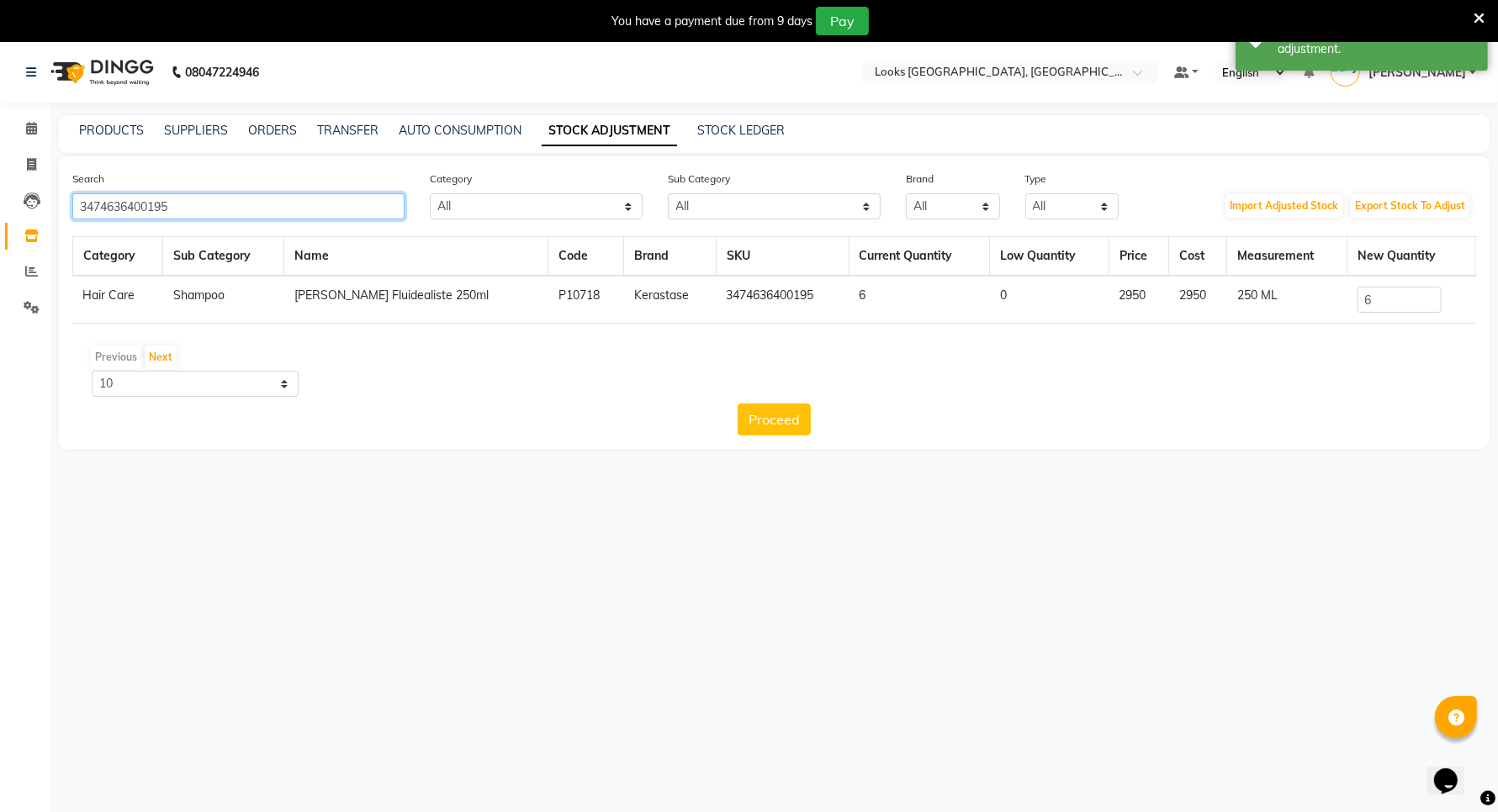
click at [296, 212] on input "3474636400195" at bounding box center [239, 206] width 332 height 27
type input "3"
type input "3474636857814"
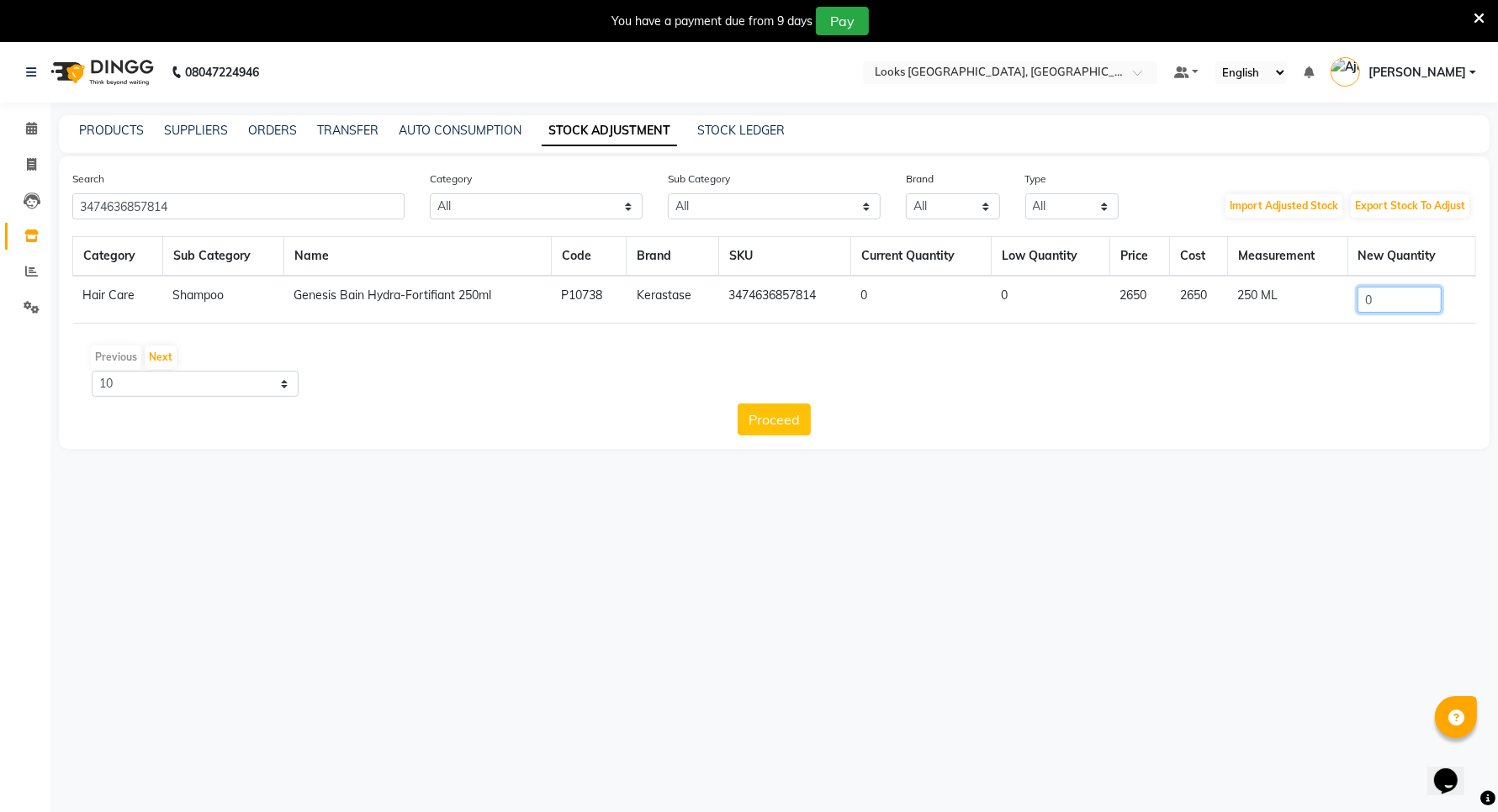
click at [1411, 299] on input "0" at bounding box center [1400, 299] width 84 height 27
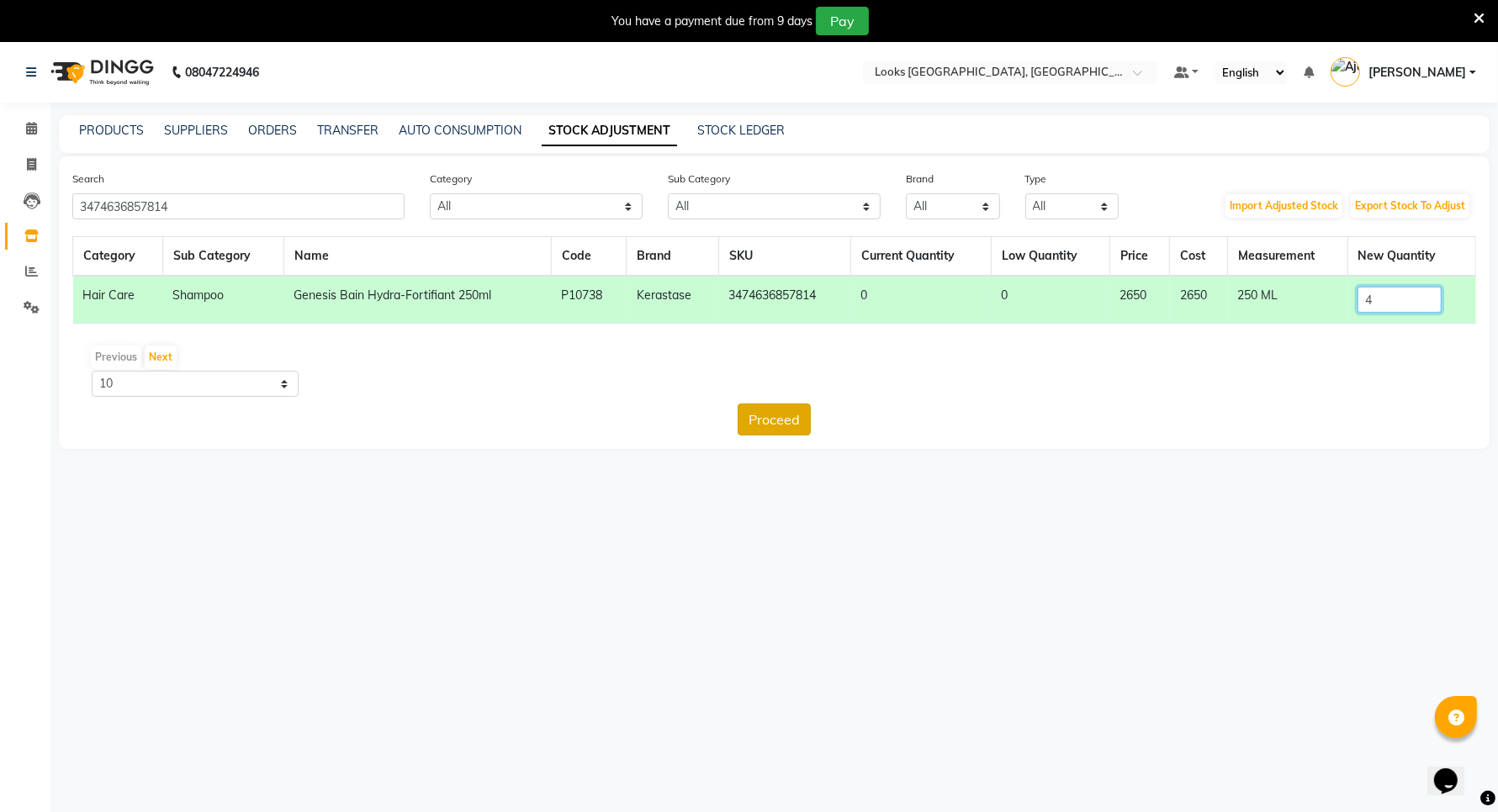
type input "4"
click at [755, 416] on button "Proceed" at bounding box center [774, 419] width 73 height 32
click at [816, 414] on button "Submit" at bounding box center [811, 419] width 67 height 32
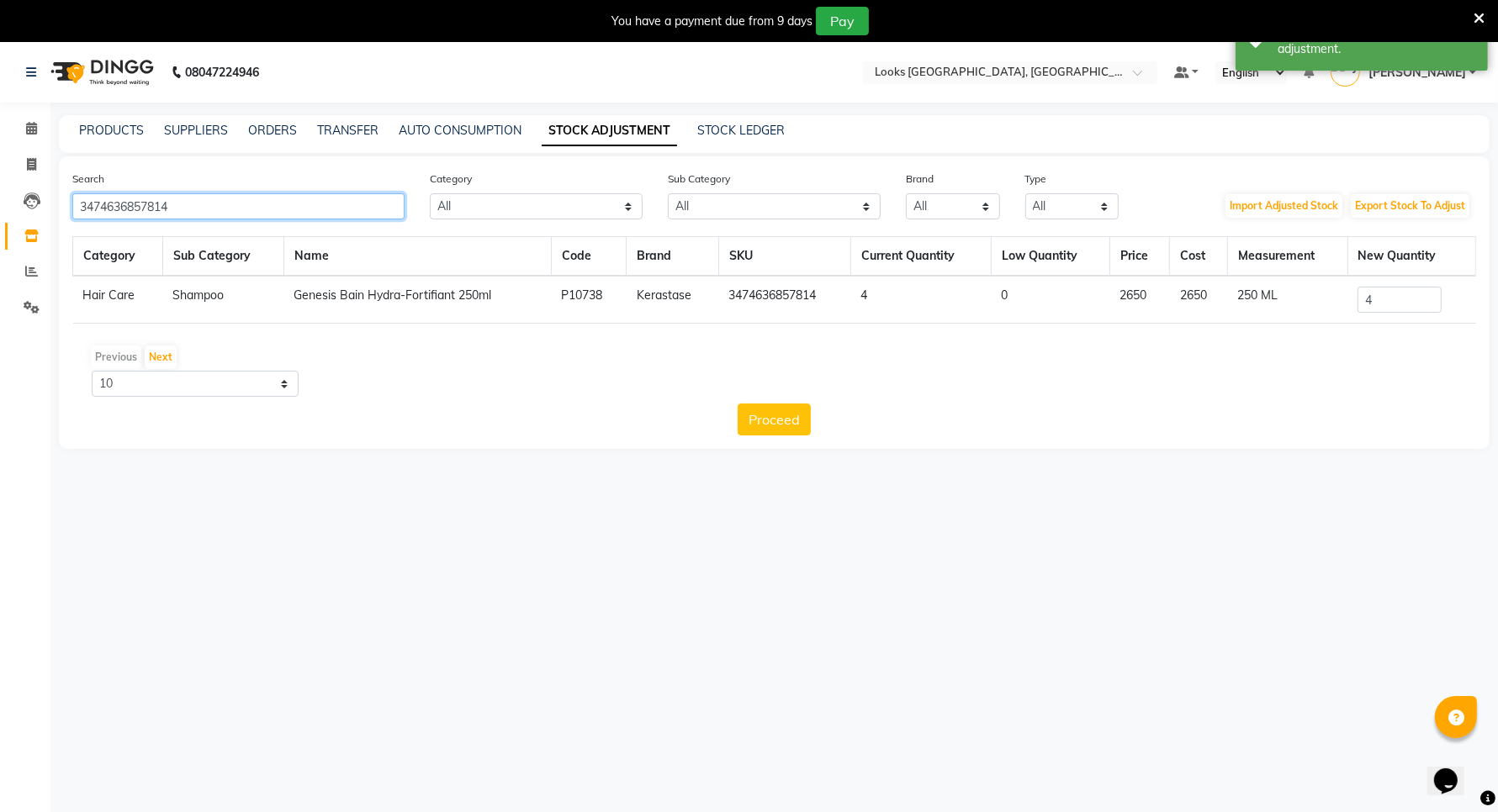
click at [203, 207] on input "3474636857814" at bounding box center [239, 206] width 332 height 27
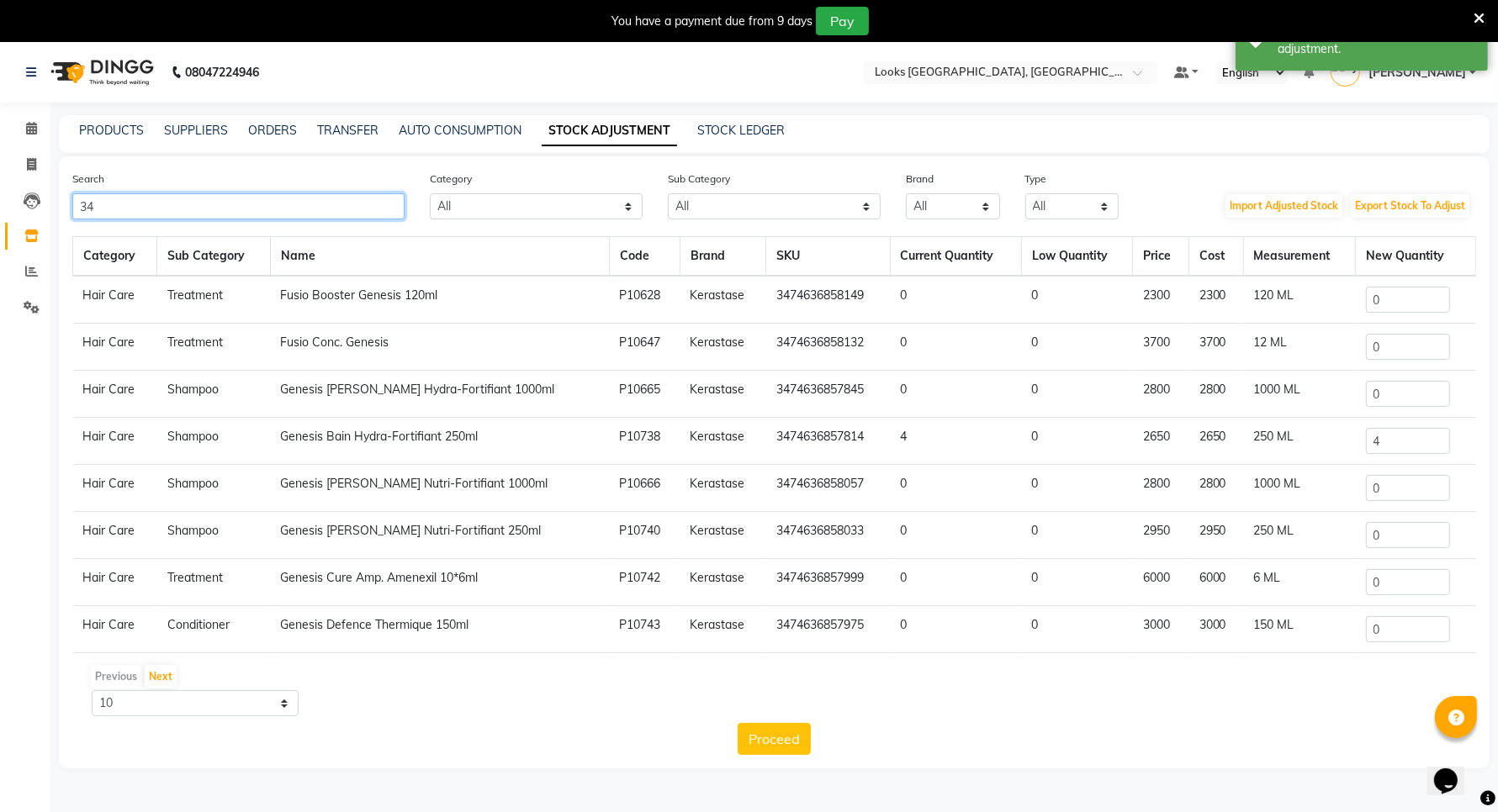
type input "3"
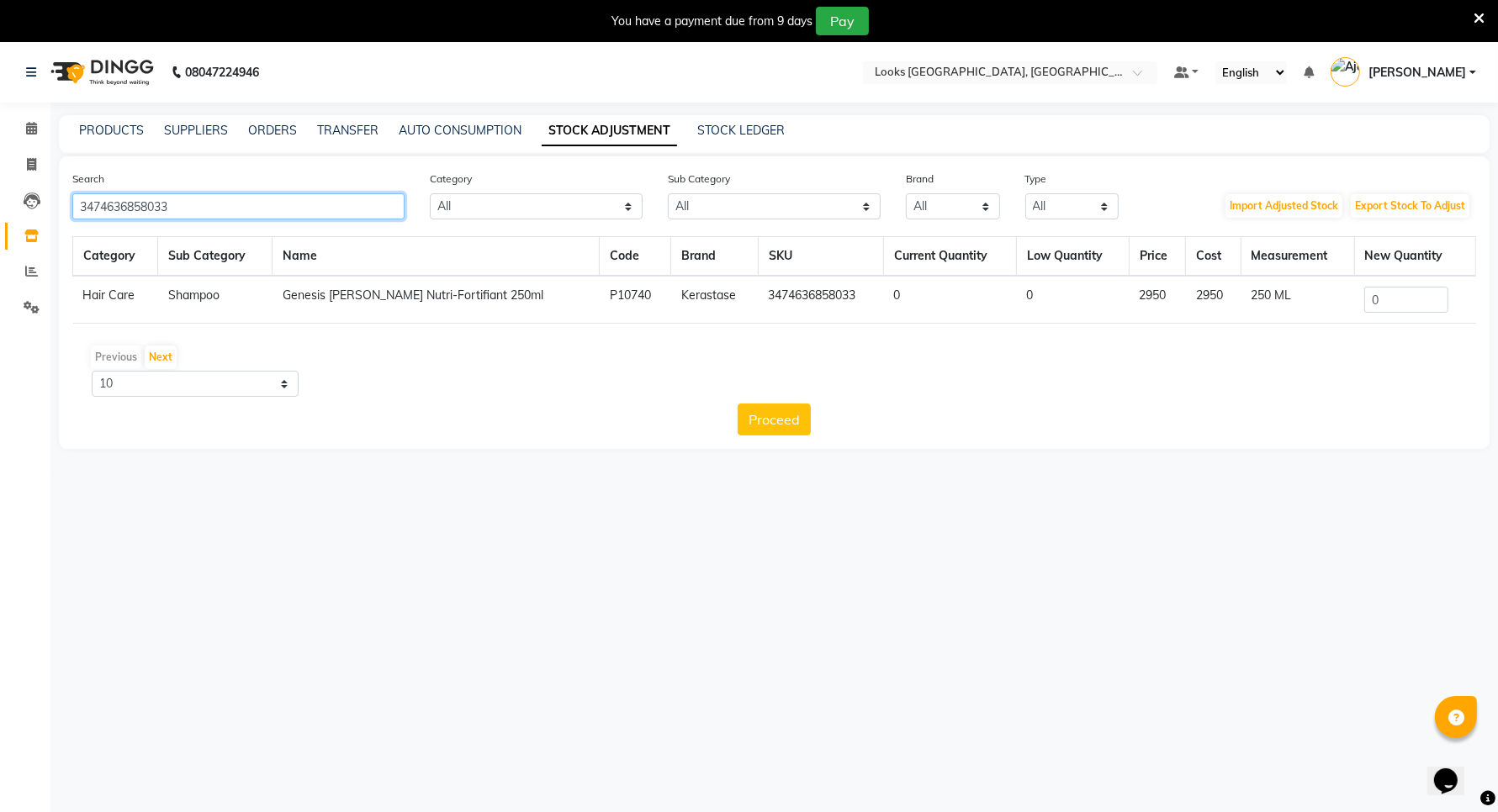
type input "3474636858033"
drag, startPoint x: 1394, startPoint y: 300, endPoint x: 1334, endPoint y: 283, distance: 62.4
click at [1393, 300] on input "0" at bounding box center [1407, 299] width 84 height 27
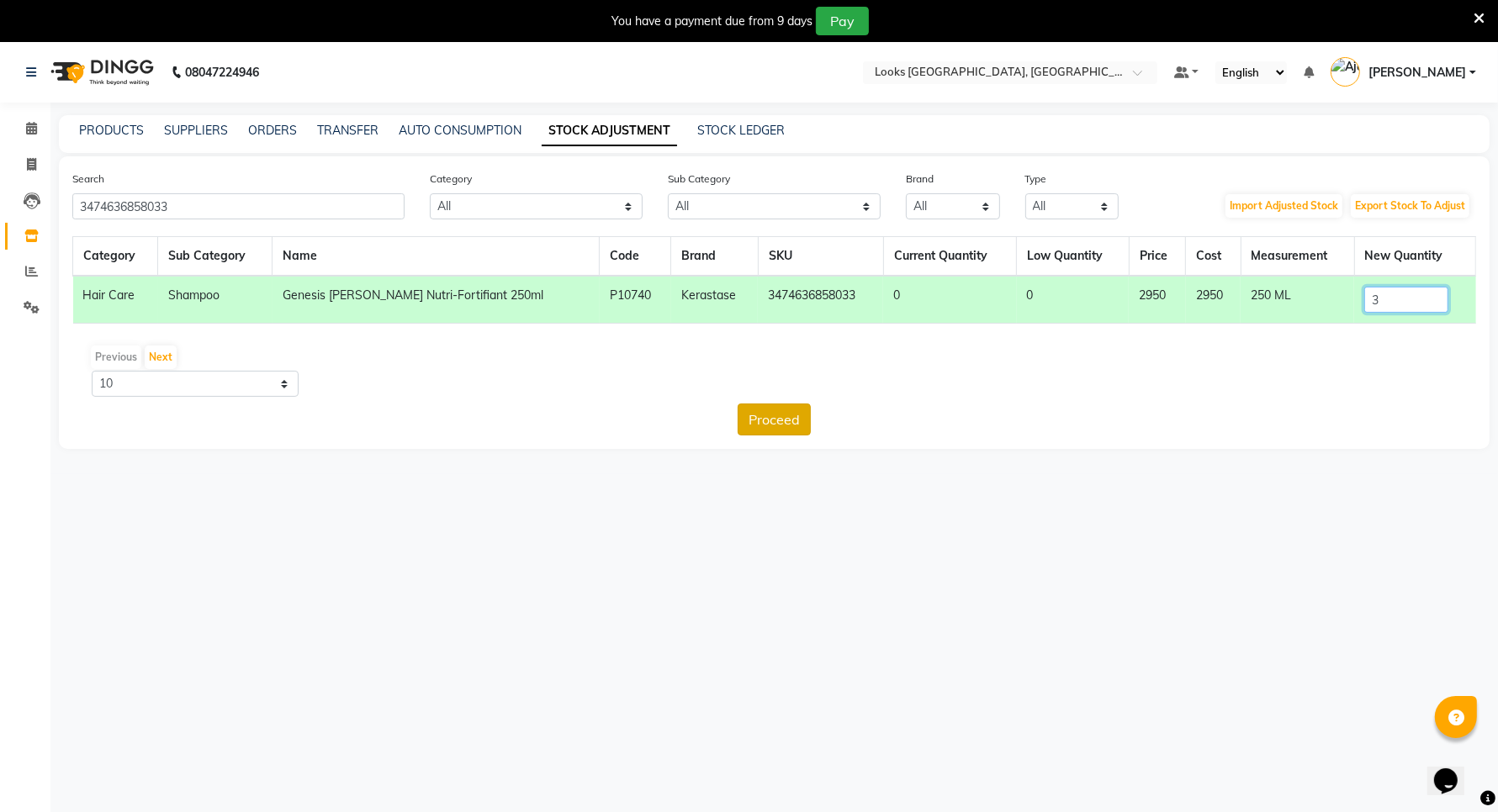
type input "3"
click at [761, 417] on button "Proceed" at bounding box center [774, 419] width 73 height 32
click at [805, 411] on button "Submit" at bounding box center [811, 419] width 67 height 32
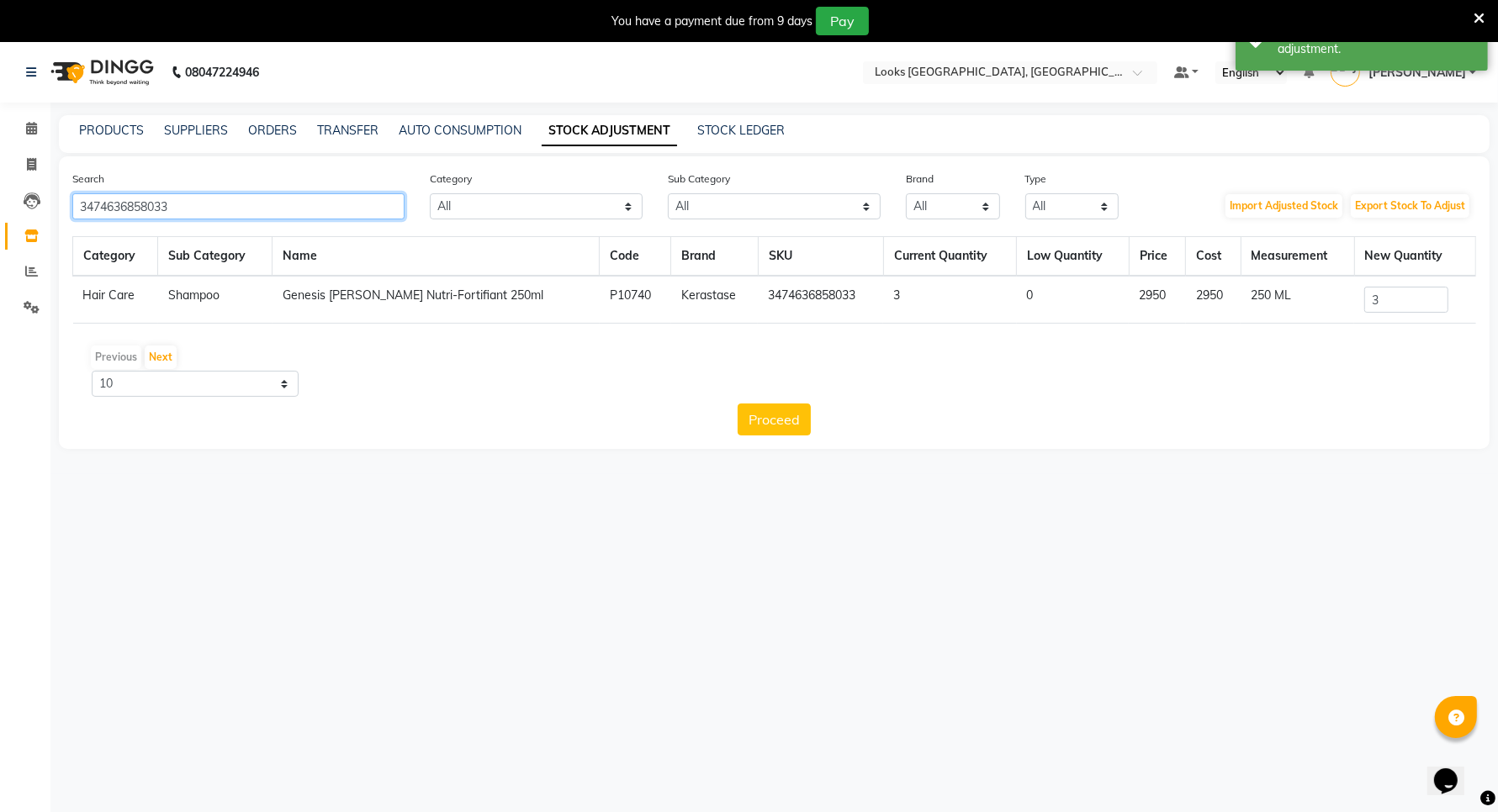
click at [247, 212] on input "3474636858033" at bounding box center [239, 206] width 332 height 27
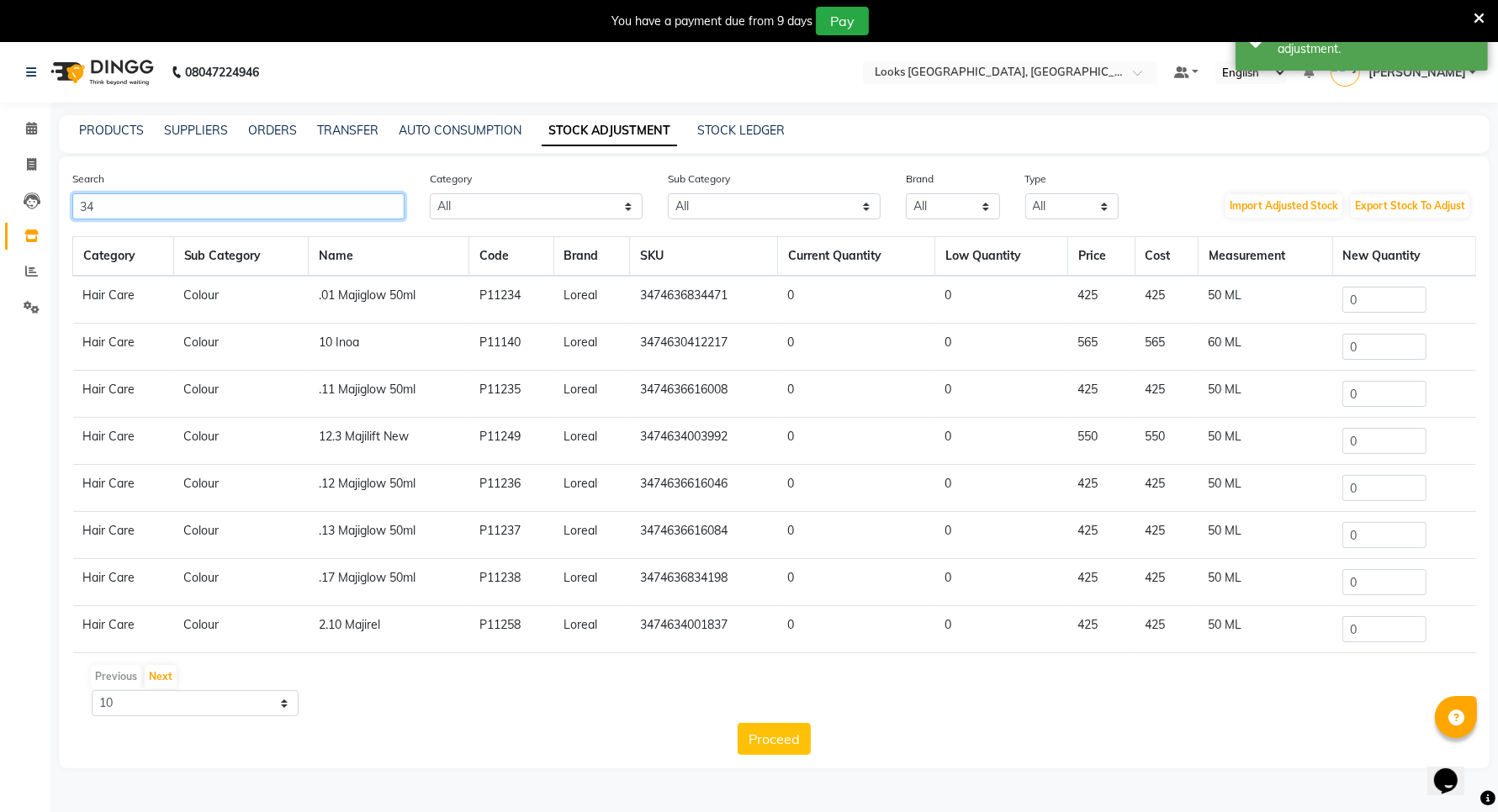
type input "3"
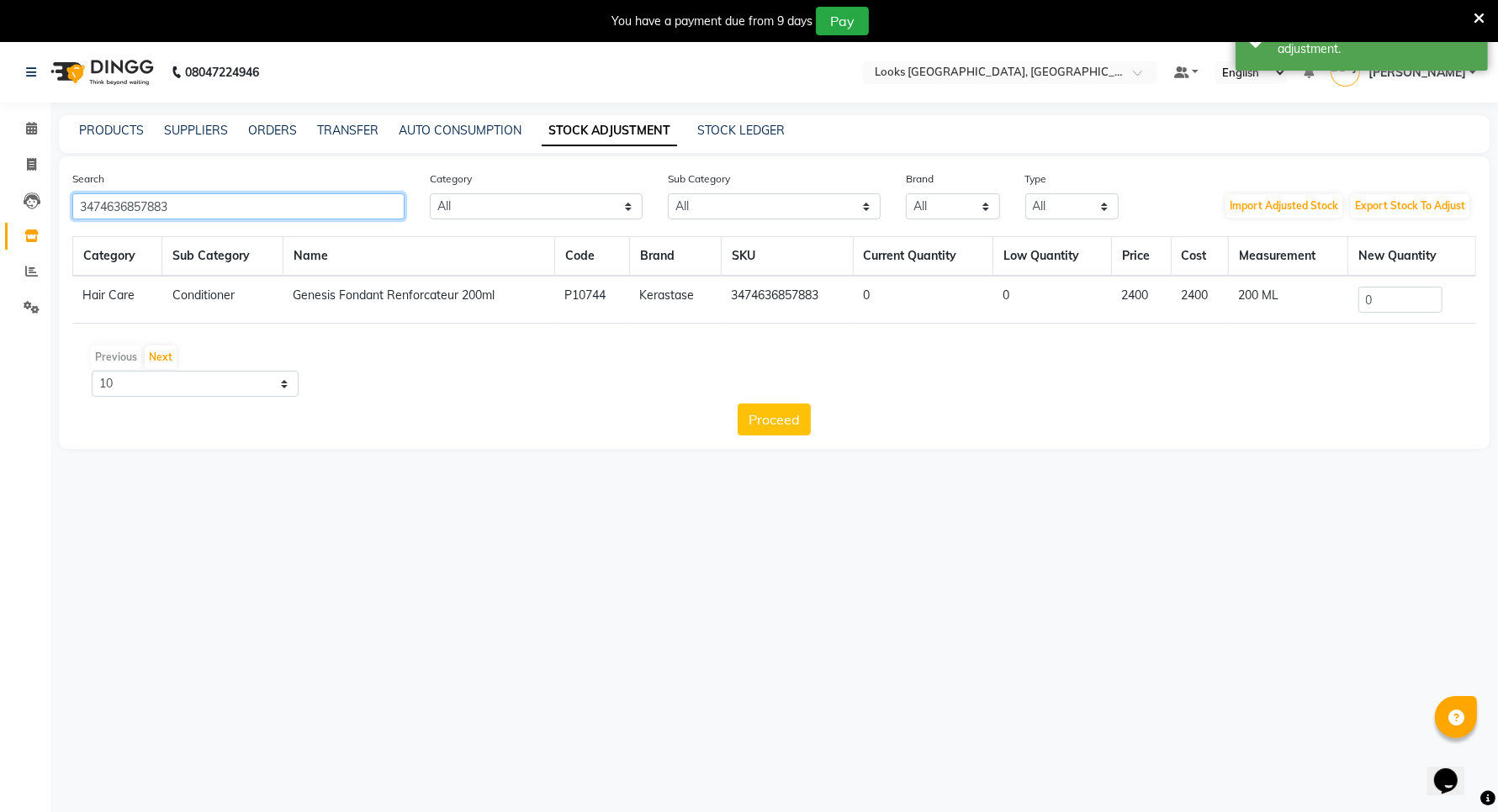
type input "3474636857883"
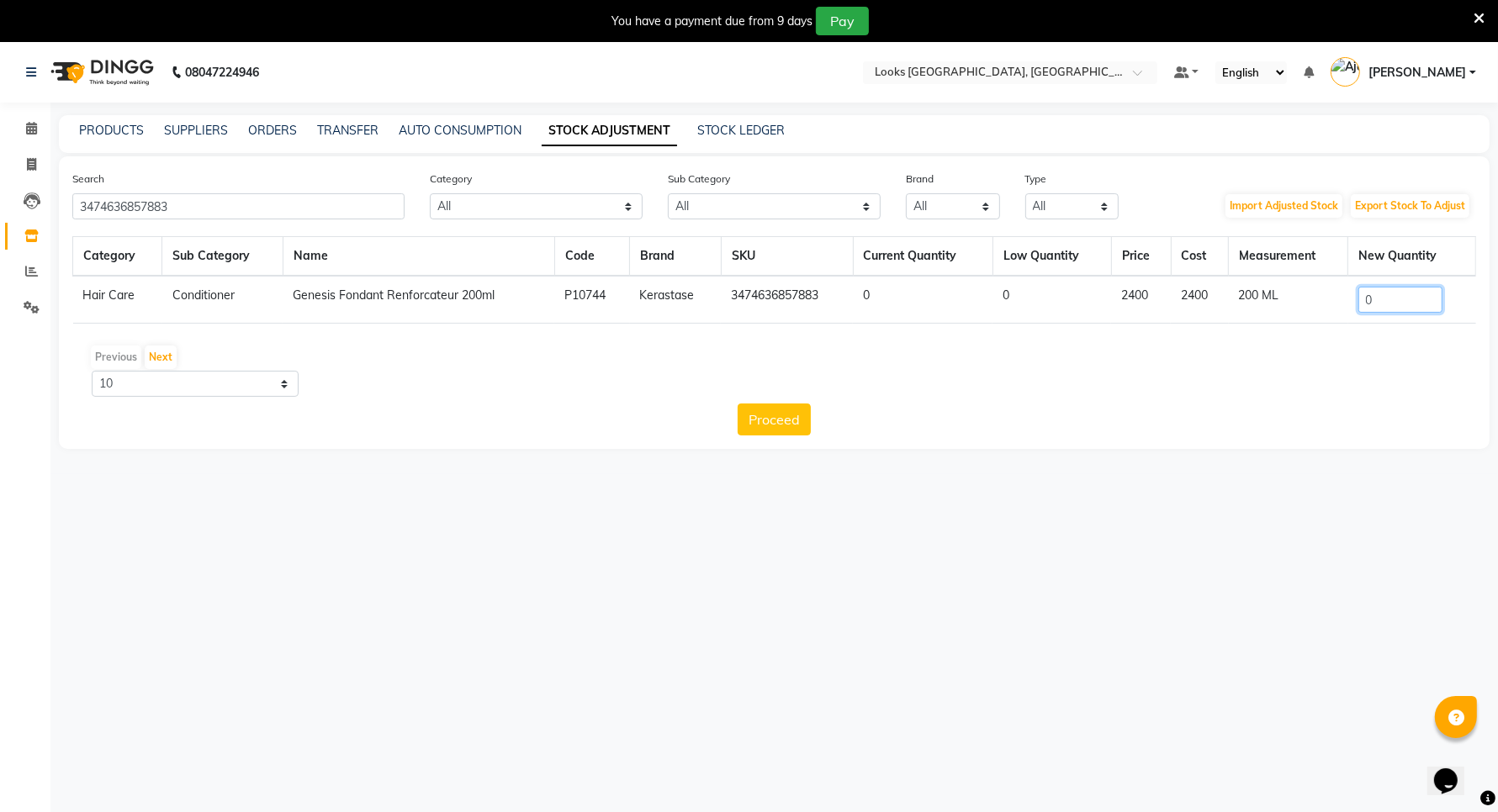
click at [1407, 307] on input "0" at bounding box center [1401, 299] width 84 height 27
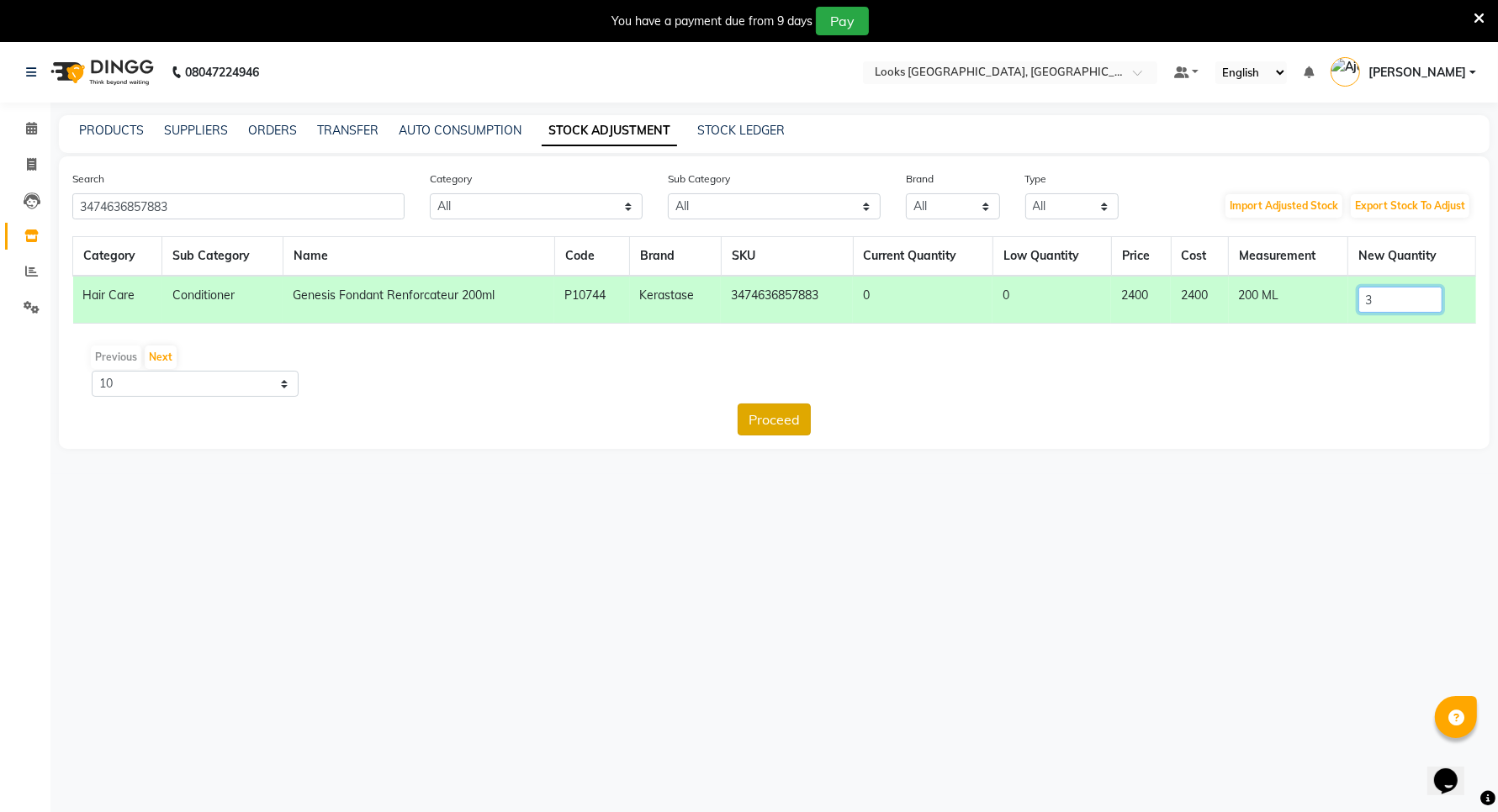
type input "3"
click at [776, 414] on button "Proceed" at bounding box center [774, 419] width 73 height 32
click at [802, 416] on button "Submit" at bounding box center [811, 419] width 67 height 32
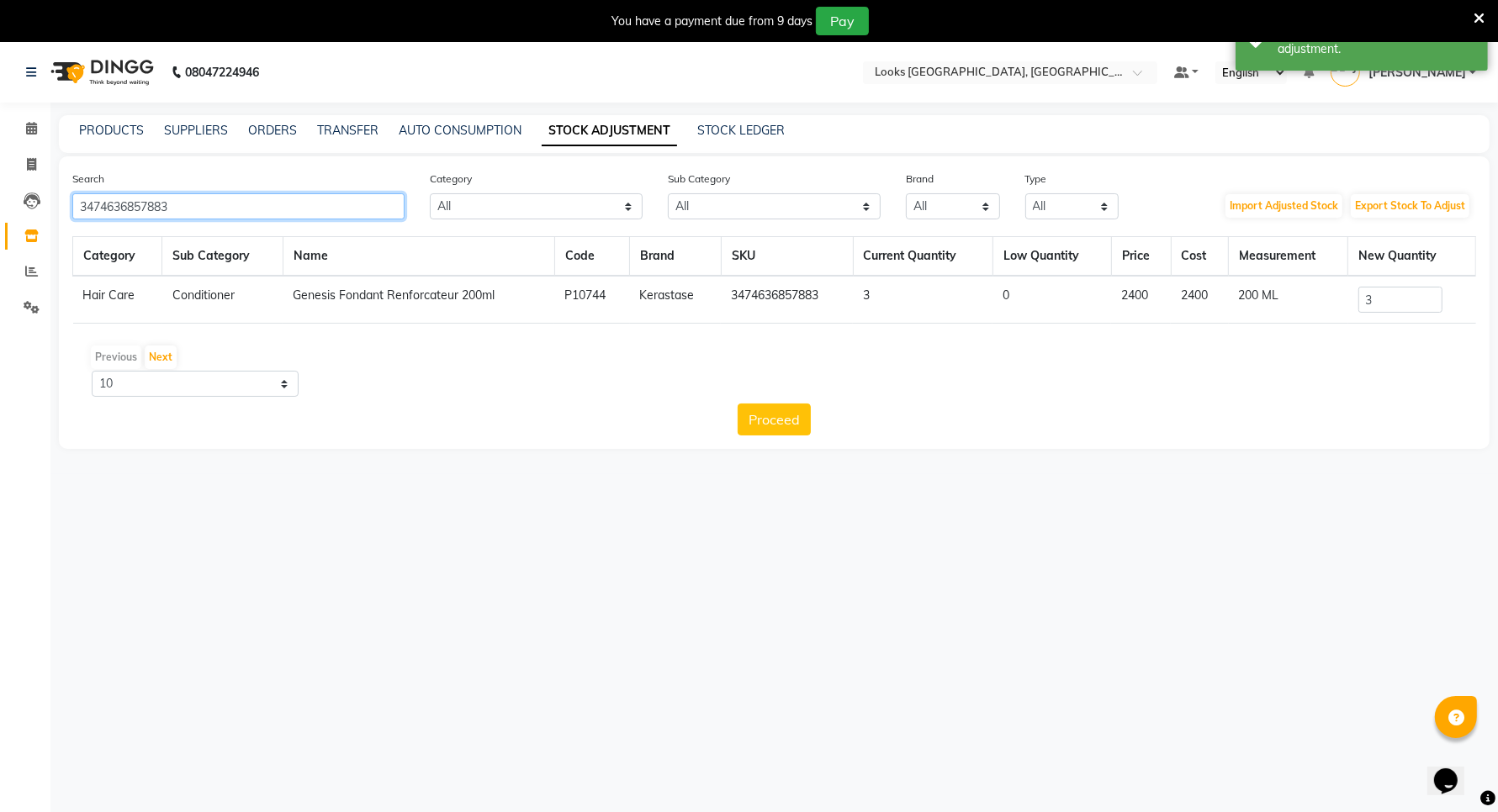
click at [197, 202] on input "3474636857883" at bounding box center [239, 206] width 332 height 27
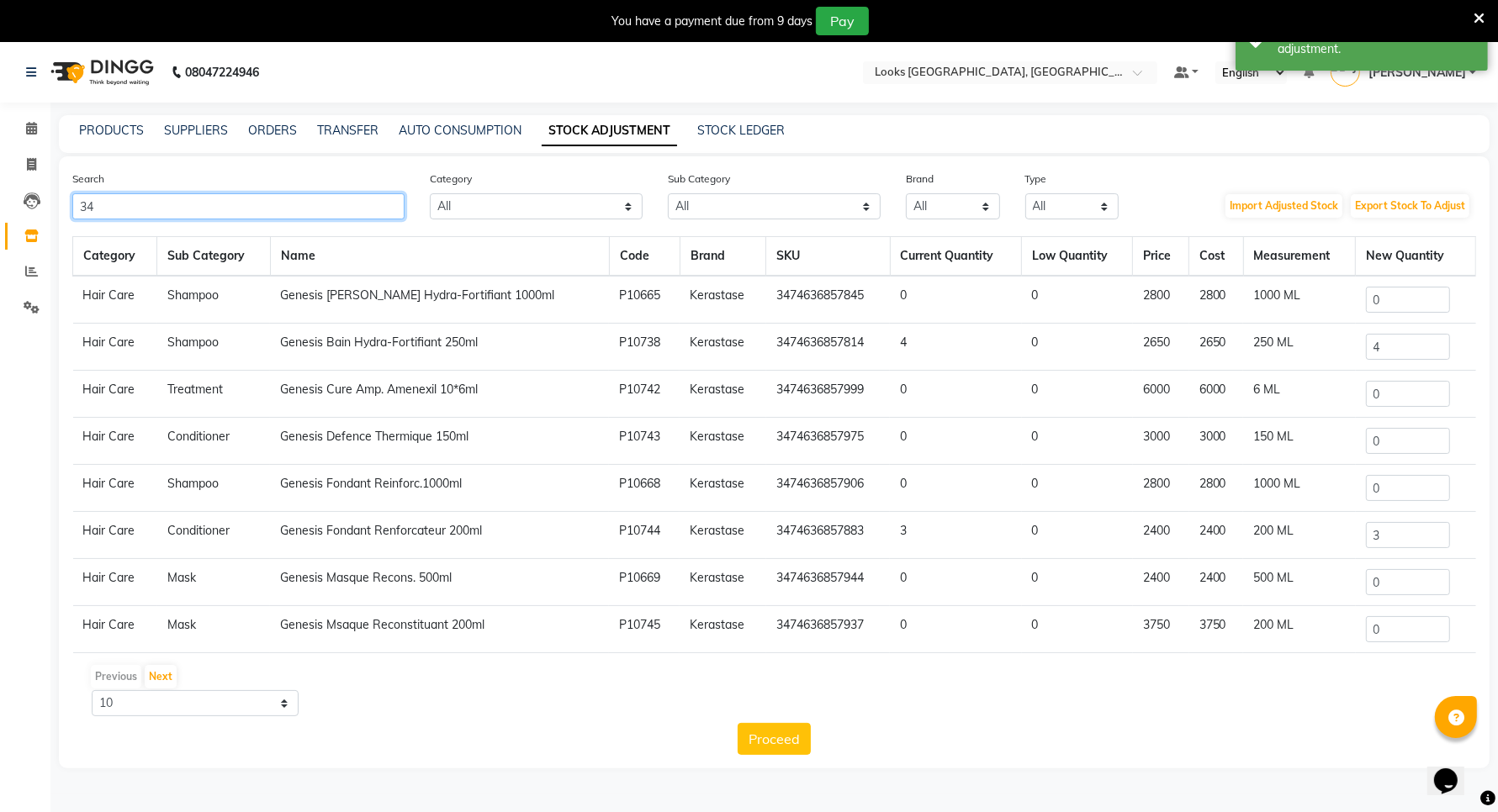
type input "3"
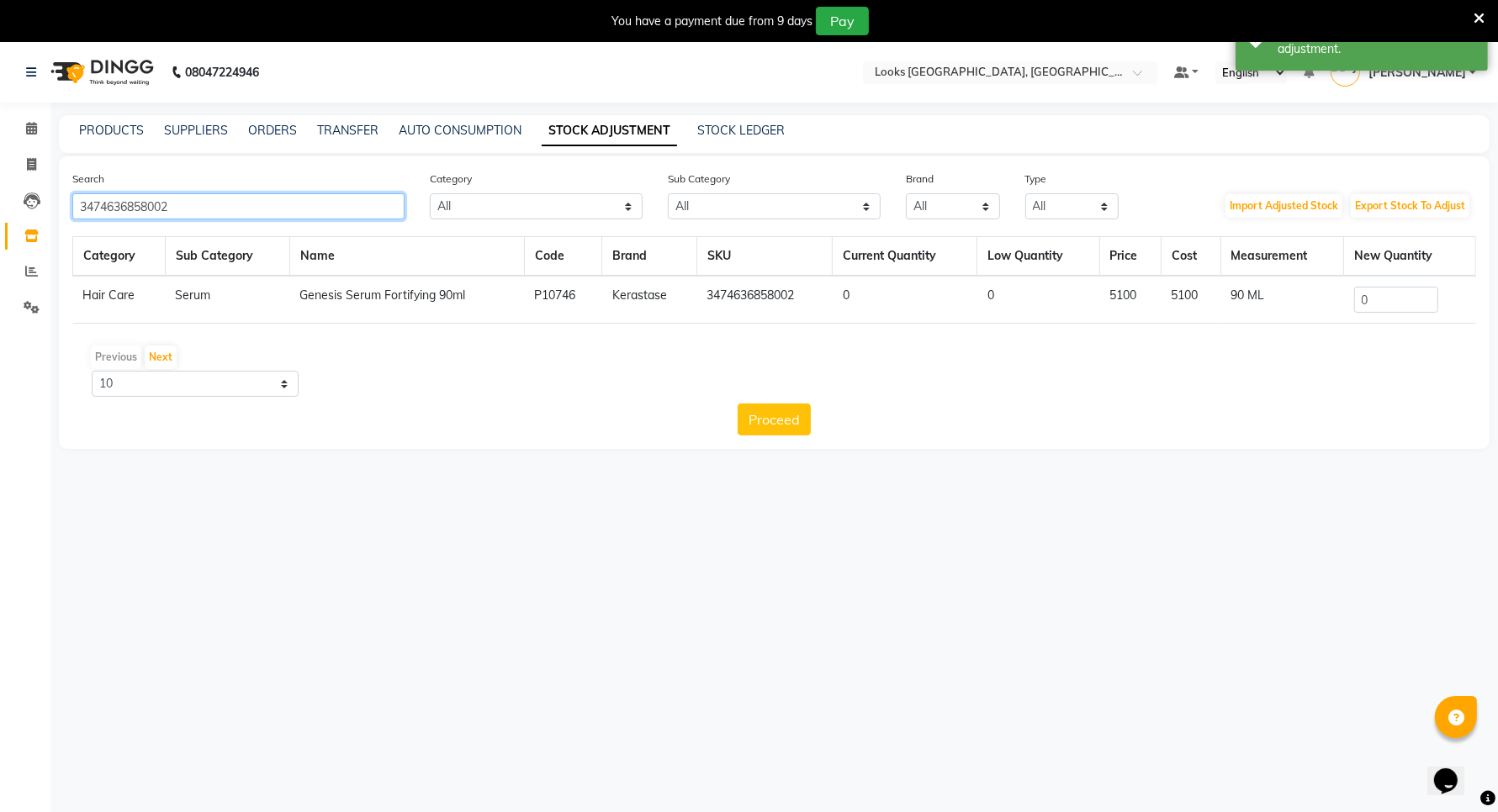
type input "3474636858002"
click at [1389, 308] on input "0" at bounding box center [1396, 299] width 84 height 27
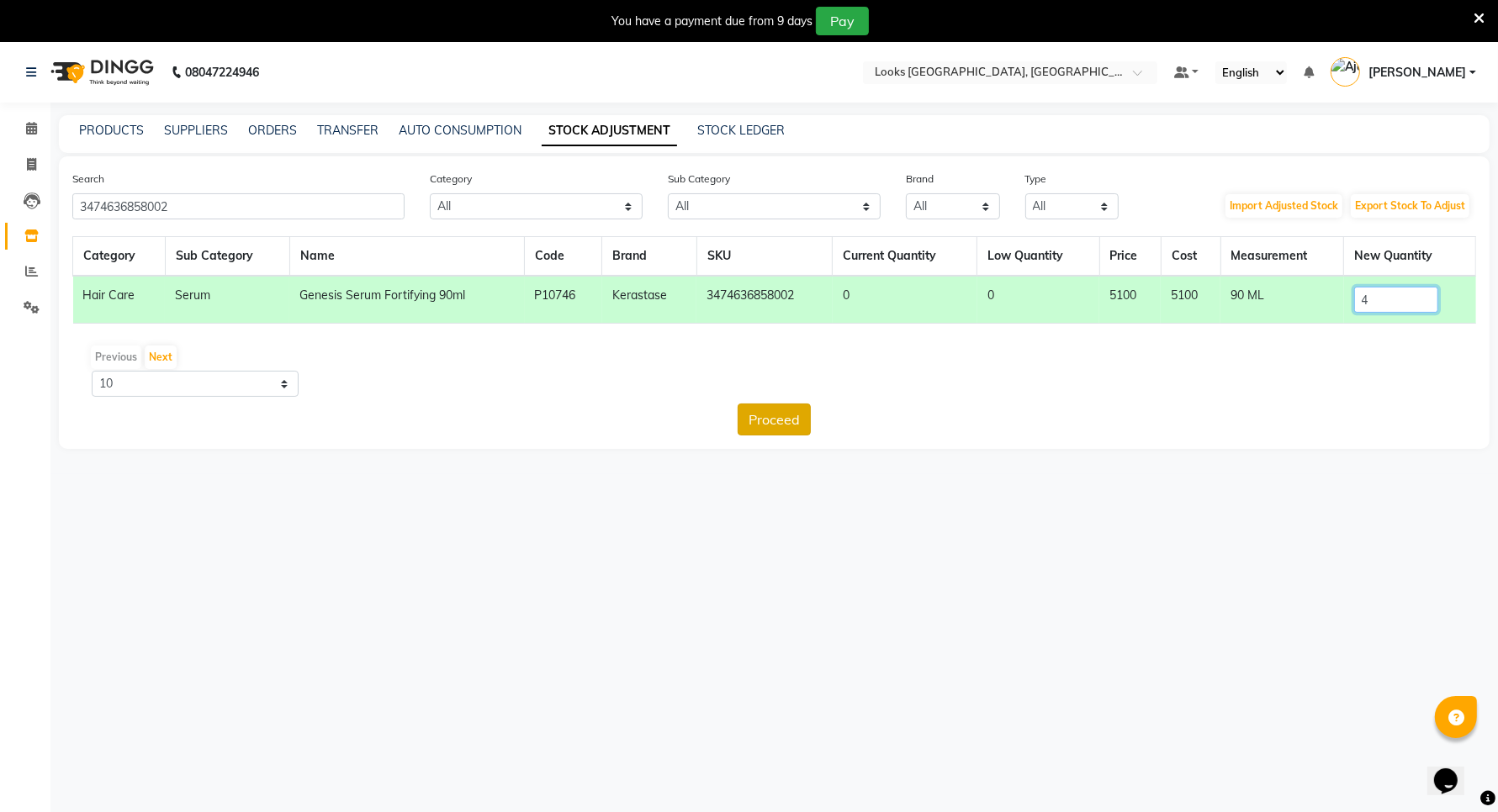
type input "4"
click at [783, 423] on button "Proceed" at bounding box center [774, 419] width 73 height 32
click at [797, 417] on button "Submit" at bounding box center [811, 419] width 67 height 32
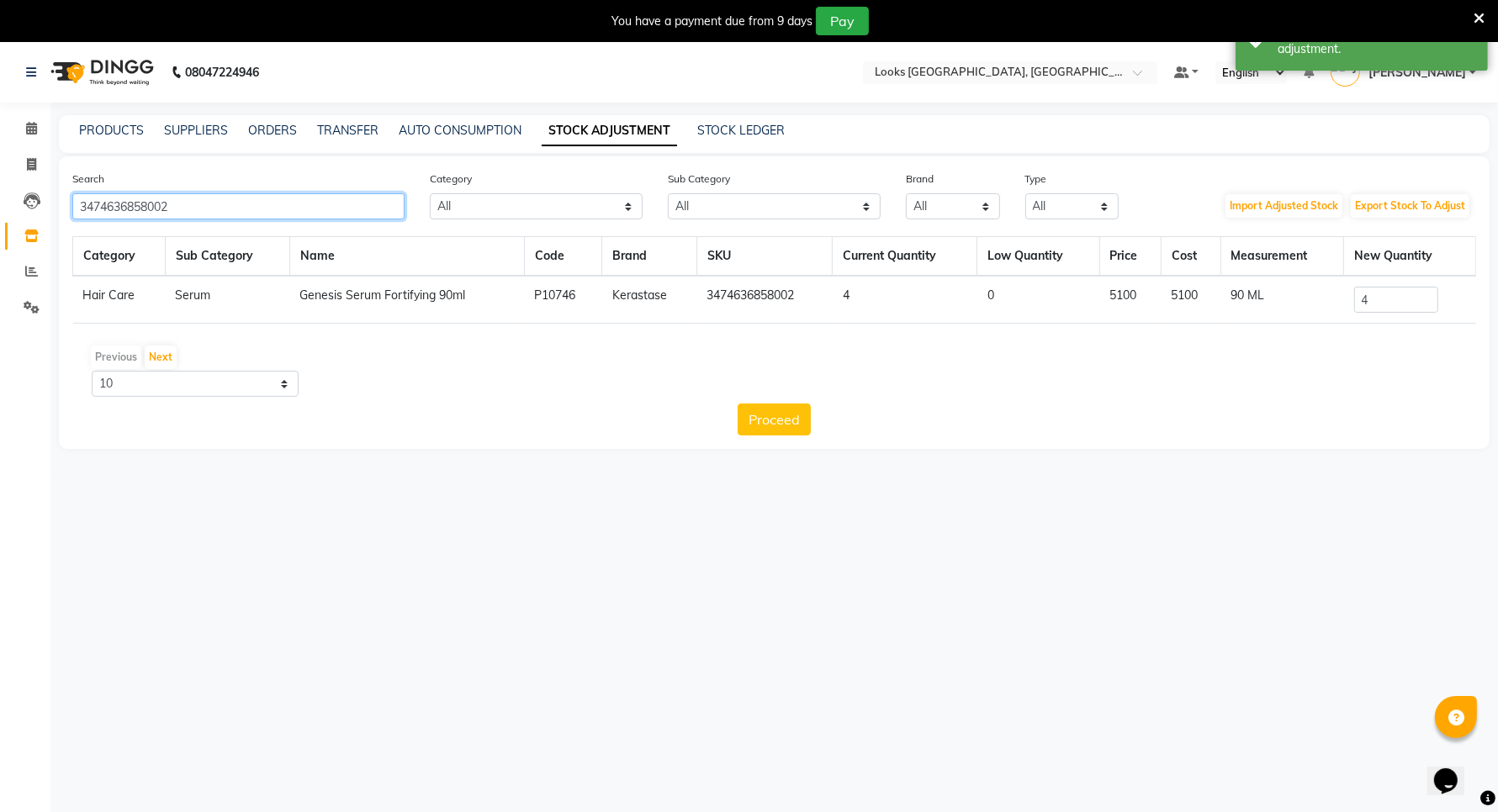
click at [254, 201] on input "3474636858002" at bounding box center [239, 206] width 332 height 27
type input "3"
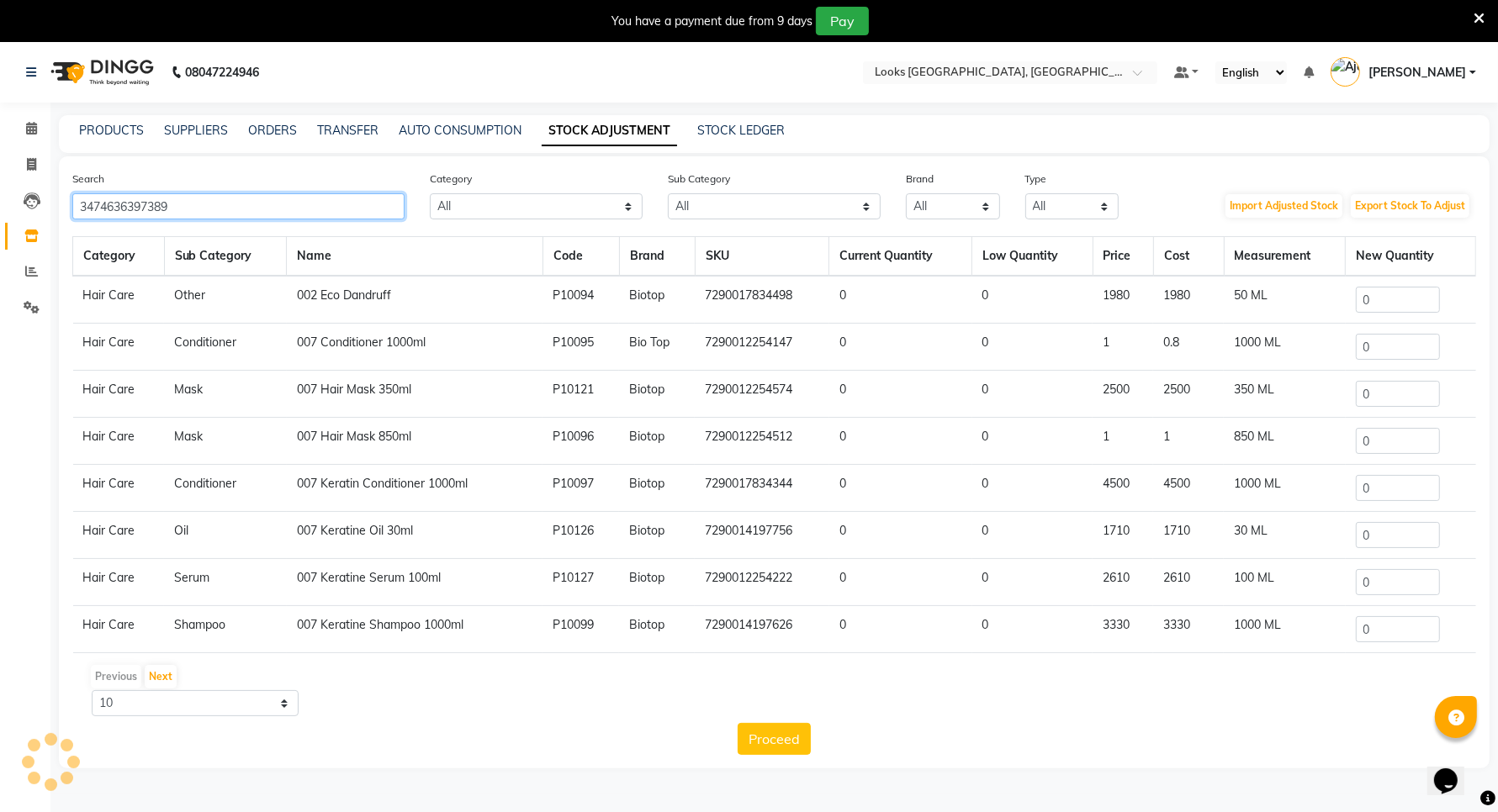
type input "3474636397389"
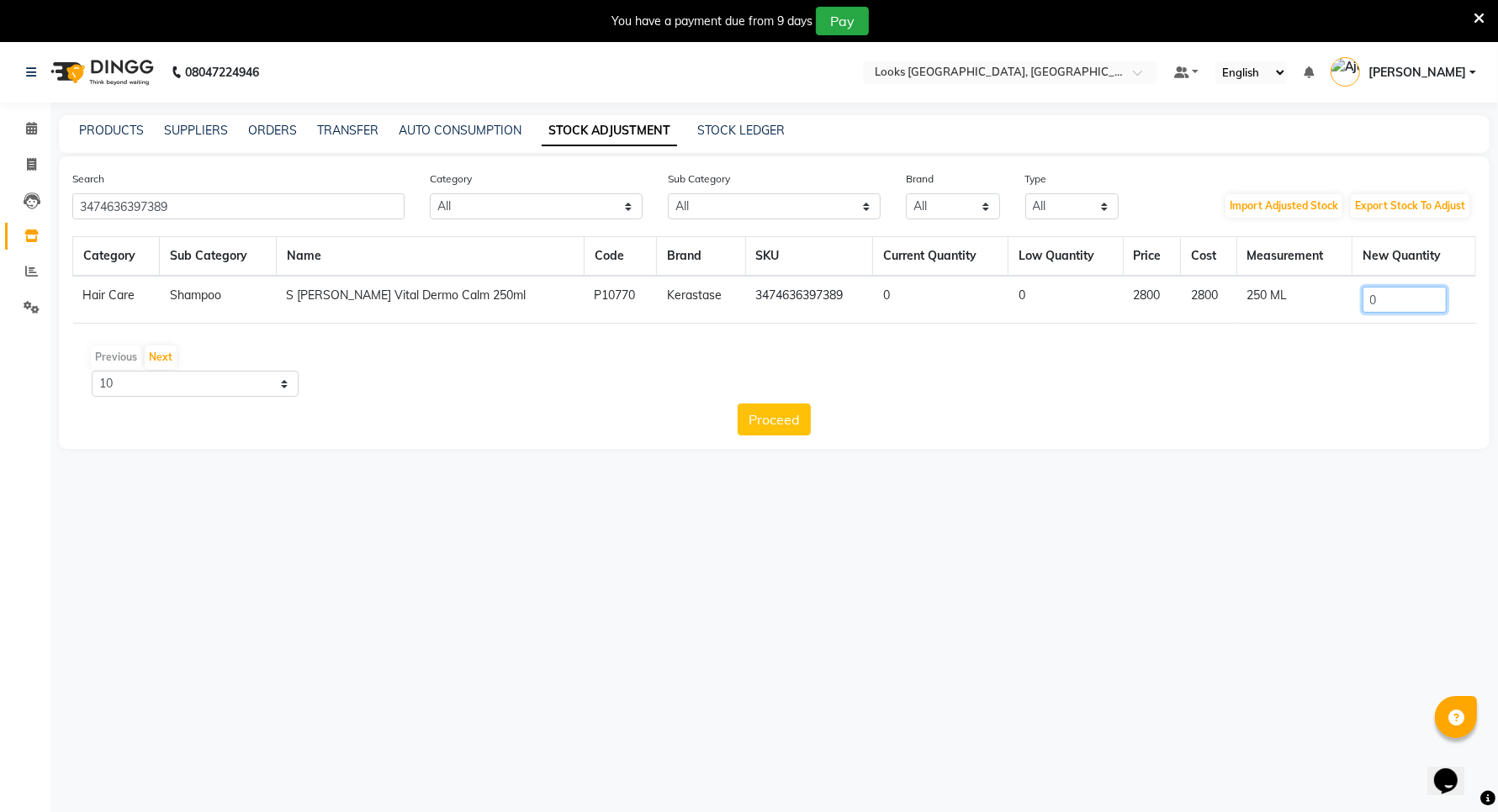
click at [1368, 300] on input "0" at bounding box center [1405, 299] width 84 height 27
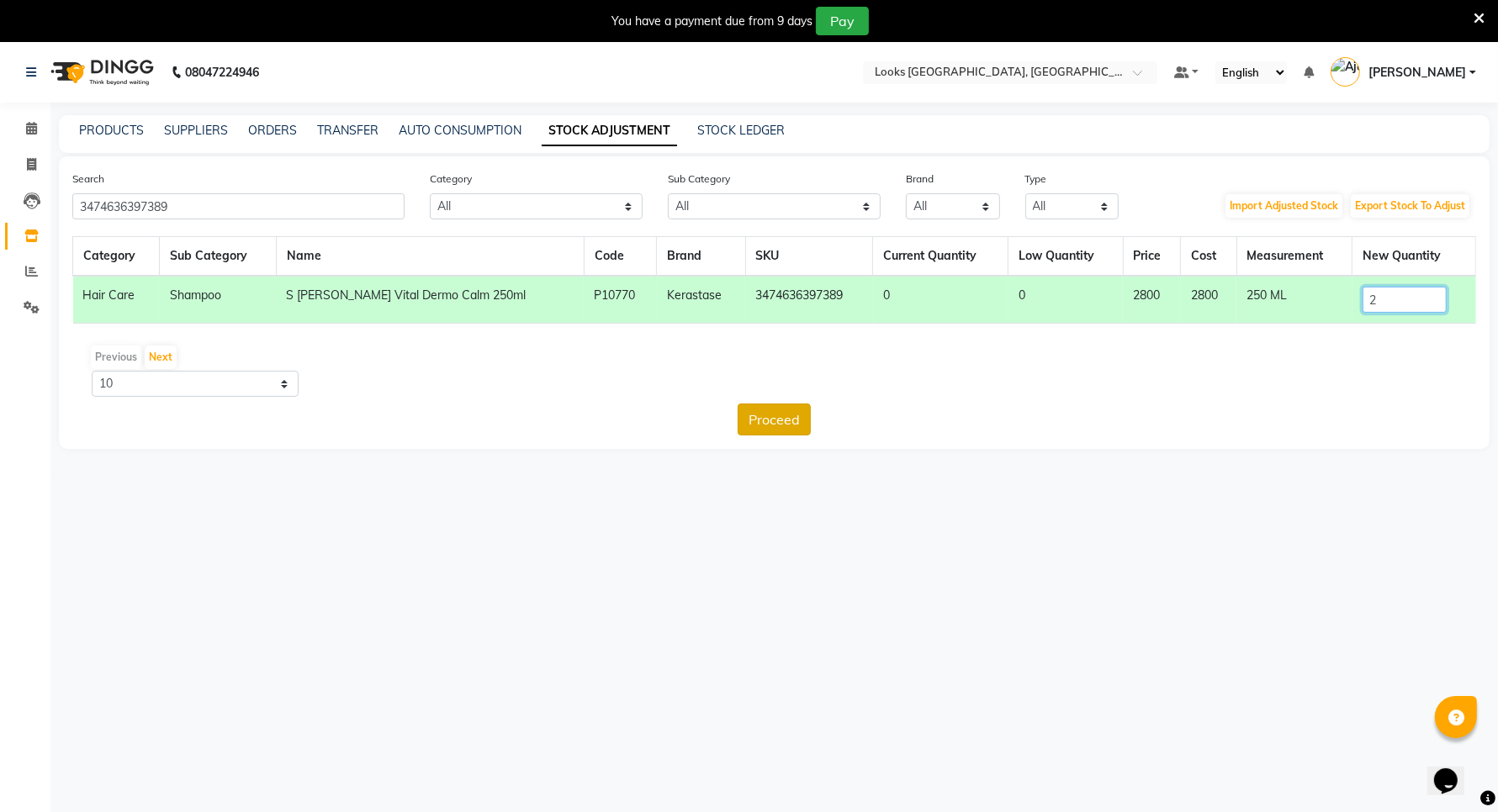
type input "2"
click at [783, 408] on button "Proceed" at bounding box center [774, 419] width 73 height 32
click at [804, 417] on button "Submit" at bounding box center [811, 419] width 67 height 32
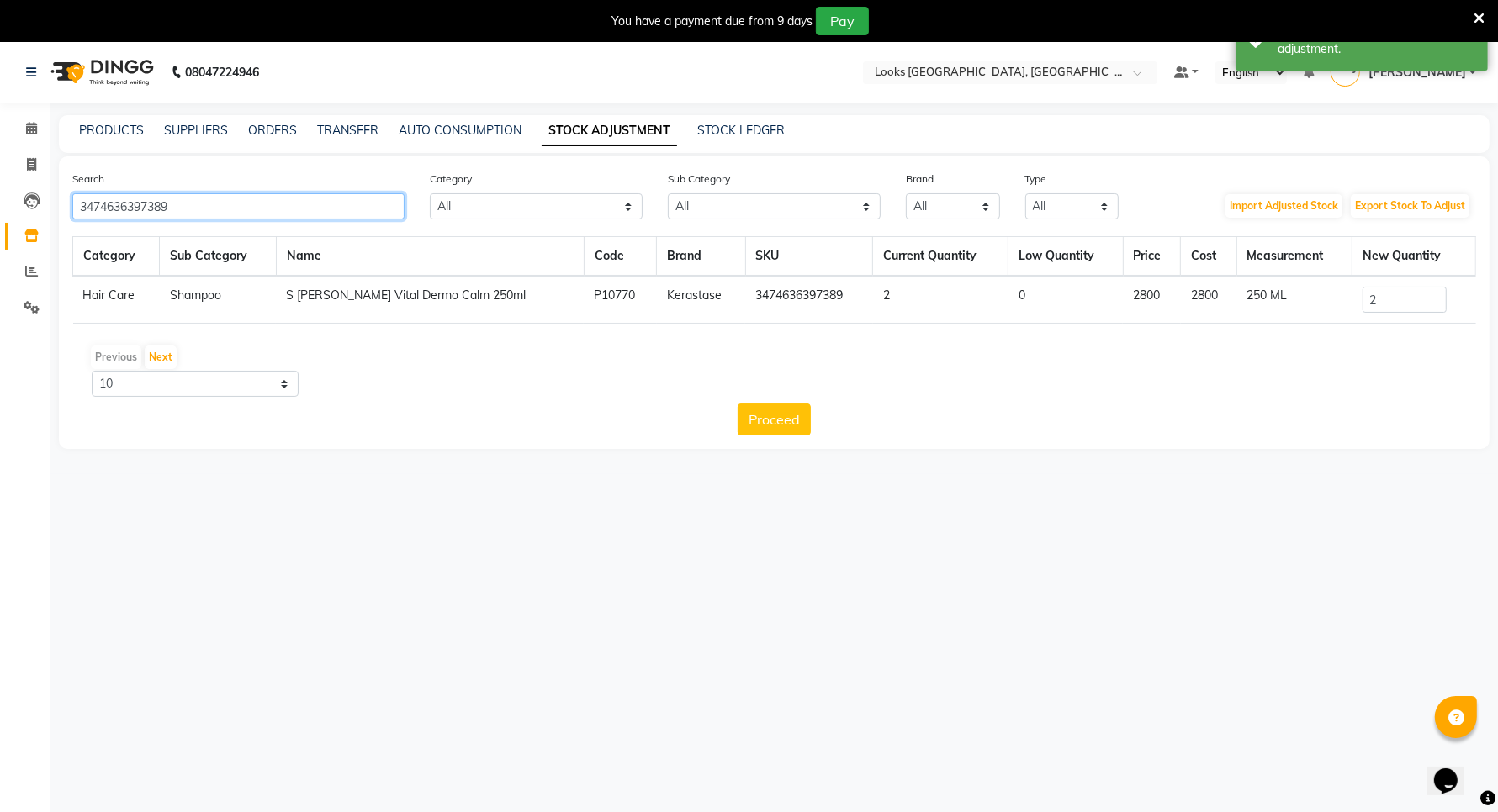
click at [249, 213] on input "3474636397389" at bounding box center [239, 206] width 332 height 27
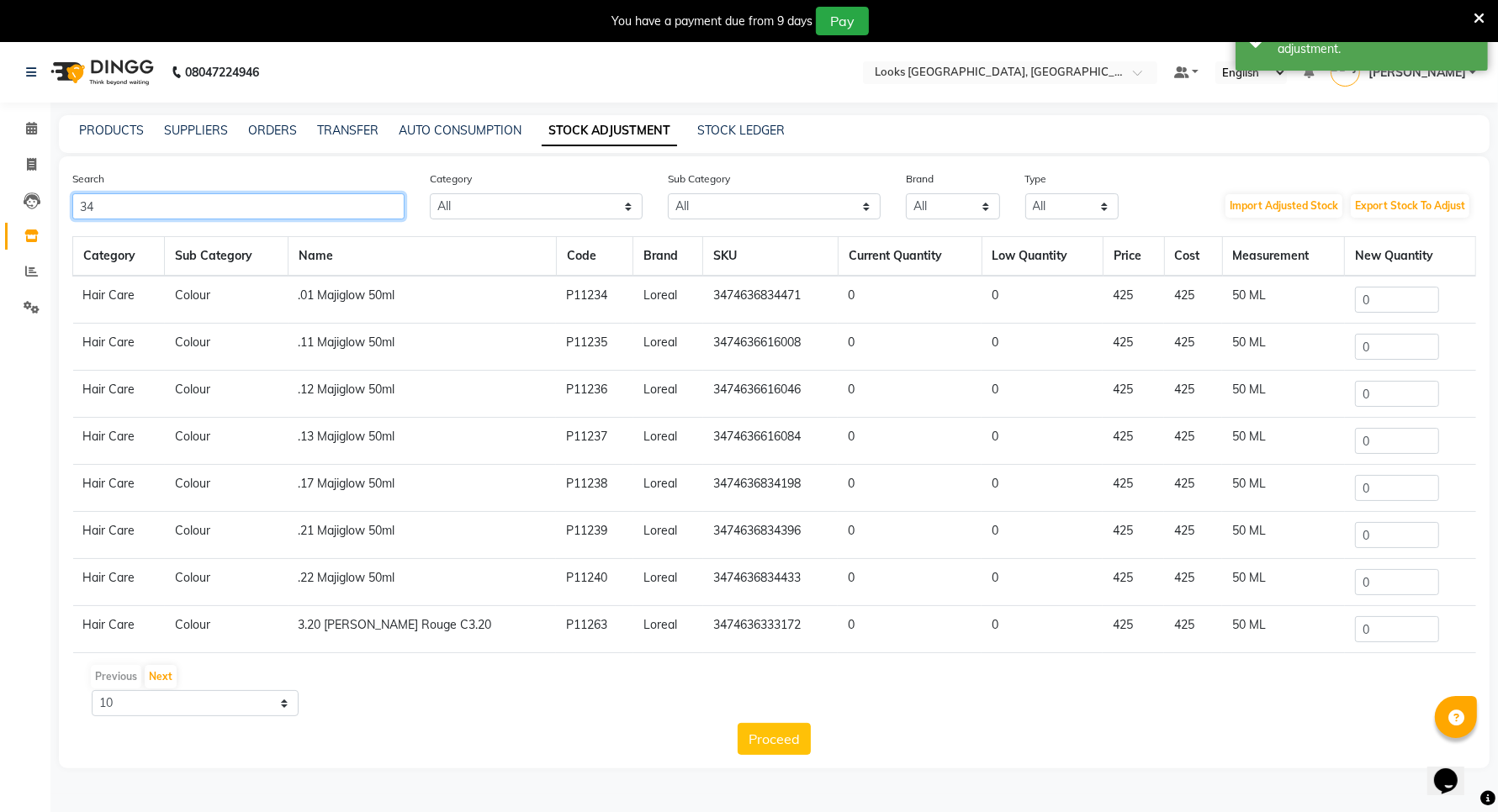
type input "3"
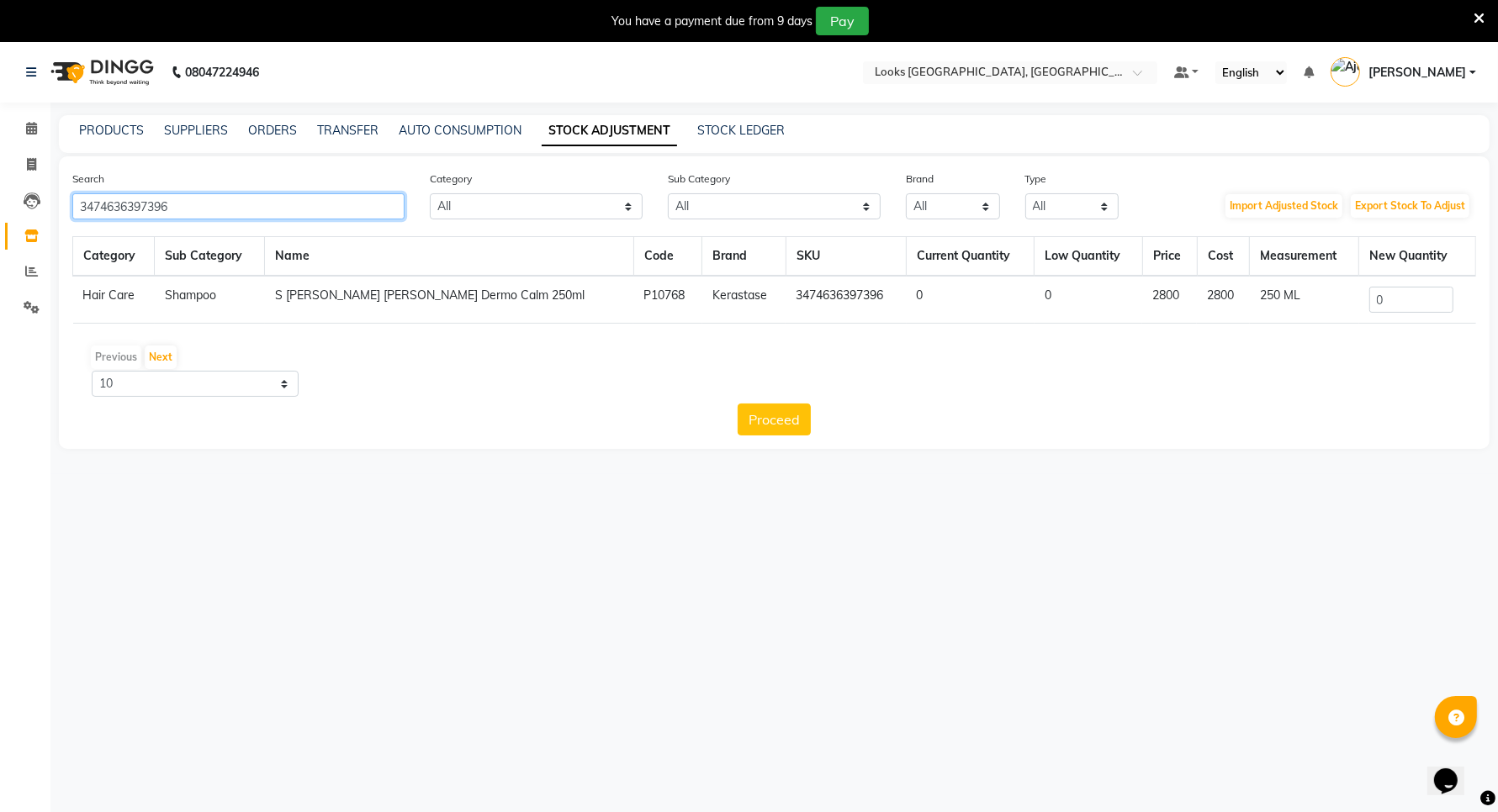
type input "3474636397396"
click at [1385, 295] on input "0" at bounding box center [1412, 299] width 84 height 27
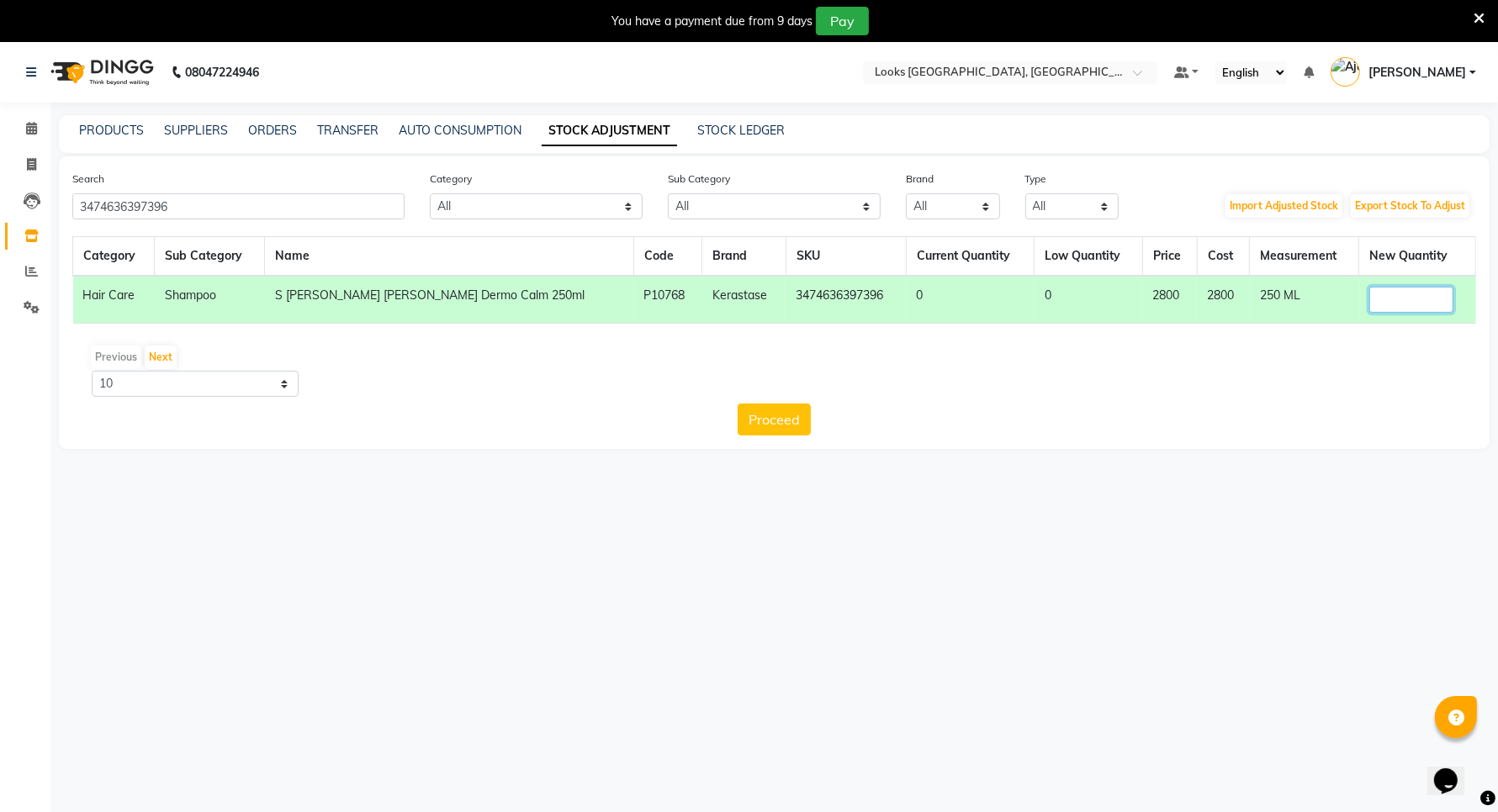
type input "3"
type input "2"
click at [768, 425] on button "Proceed" at bounding box center [774, 419] width 73 height 32
click at [811, 413] on button "Submit" at bounding box center [811, 419] width 67 height 32
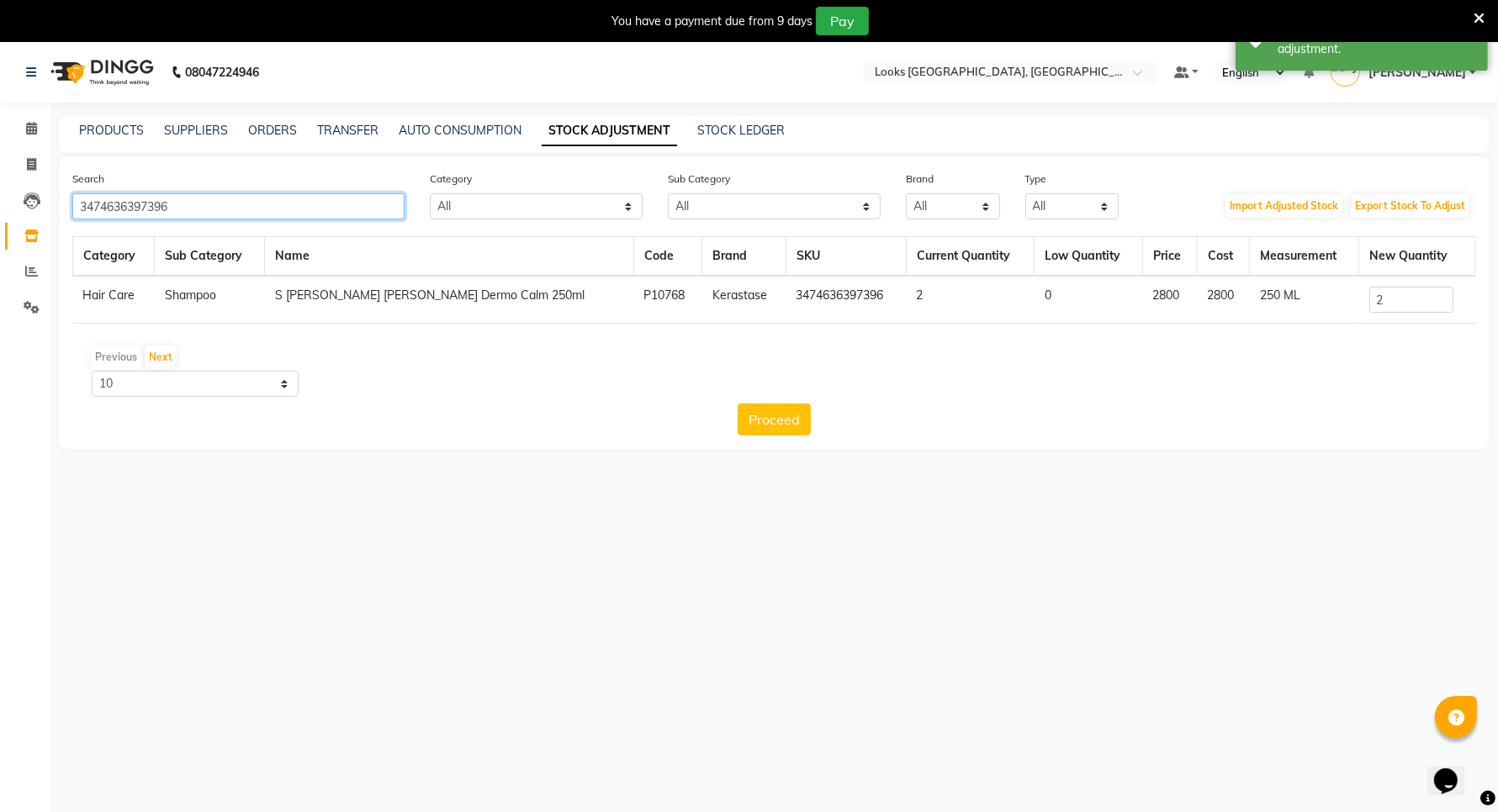
click at [183, 199] on input "3474636397396" at bounding box center [239, 206] width 332 height 27
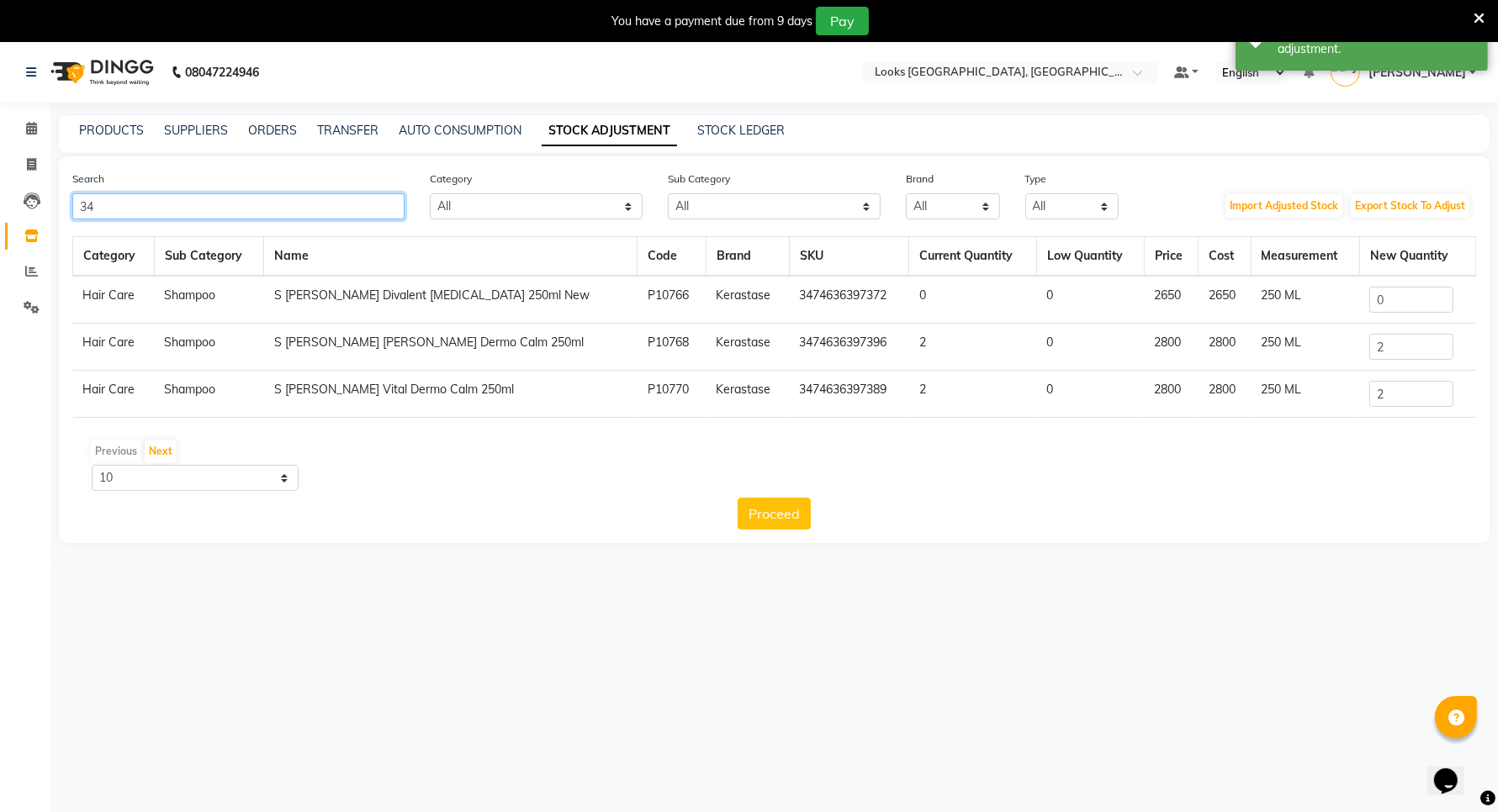
type input "3"
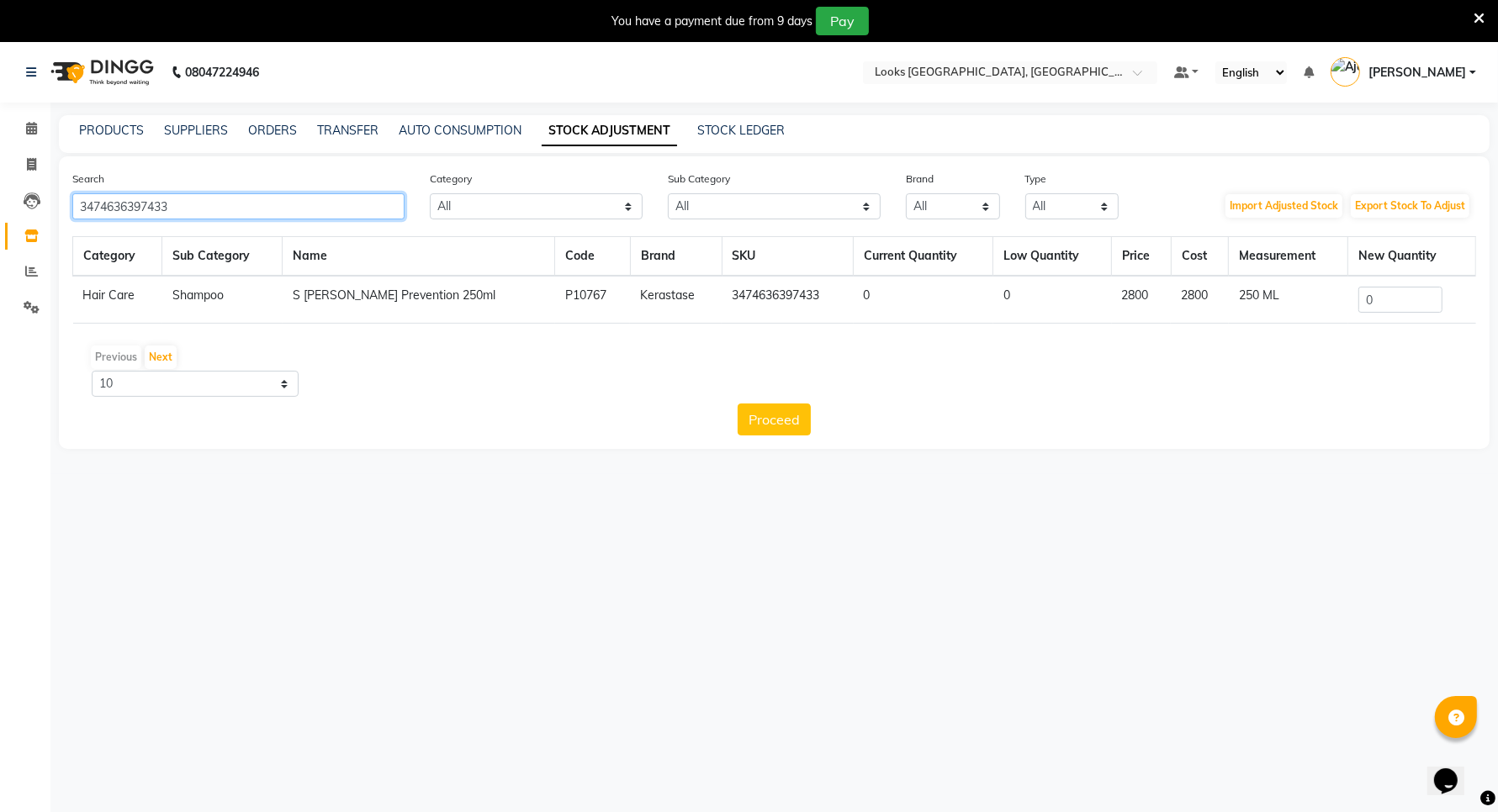
type input "3474636397433"
drag, startPoint x: 1372, startPoint y: 291, endPoint x: 1331, endPoint y: 292, distance: 41.0
click at [1370, 292] on input "0" at bounding box center [1401, 299] width 84 height 27
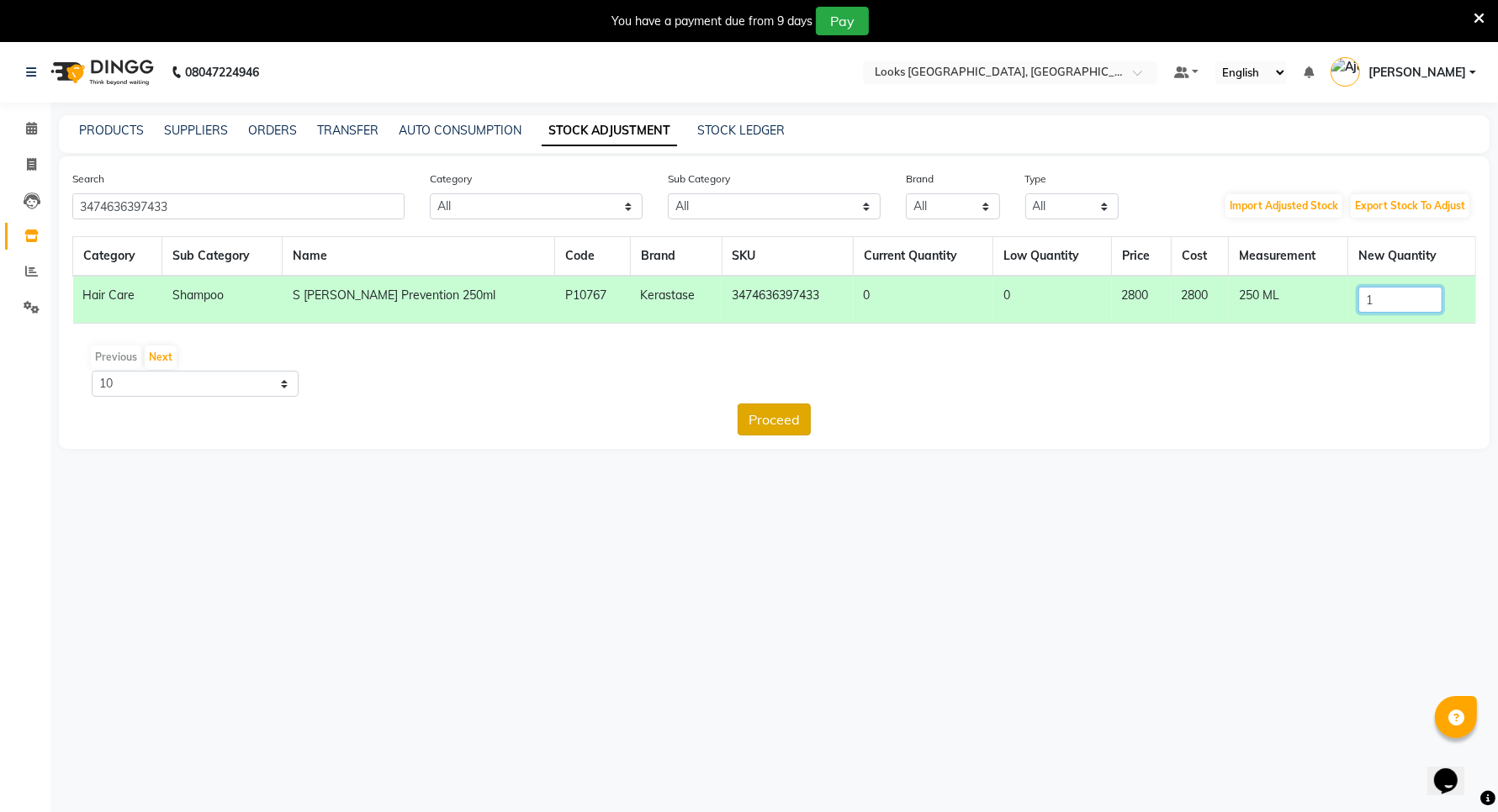
type input "1"
click at [769, 412] on button "Proceed" at bounding box center [774, 419] width 73 height 32
click at [805, 424] on button "Submit" at bounding box center [811, 419] width 67 height 32
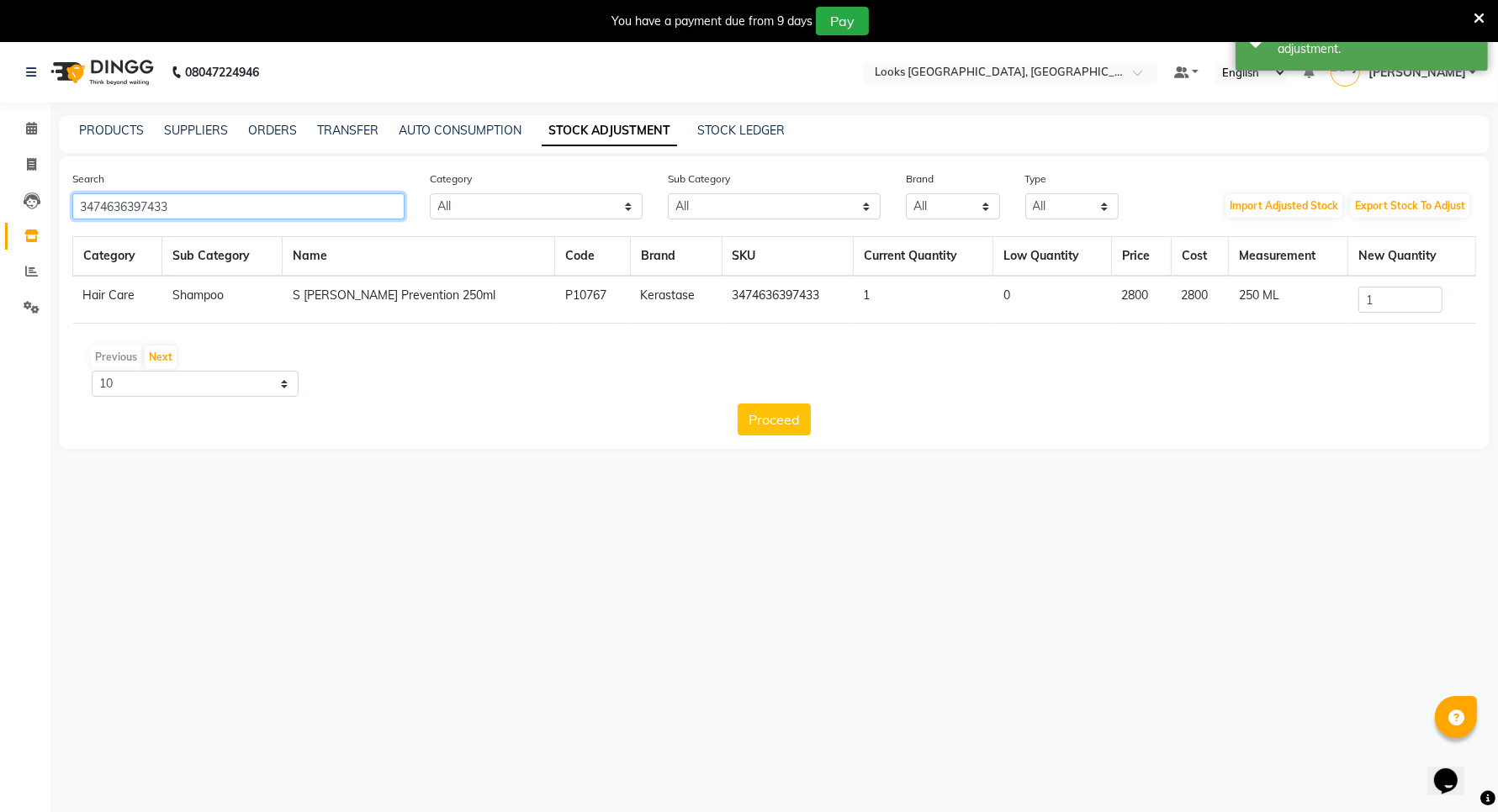
click at [212, 208] on input "3474636397433" at bounding box center [239, 206] width 332 height 27
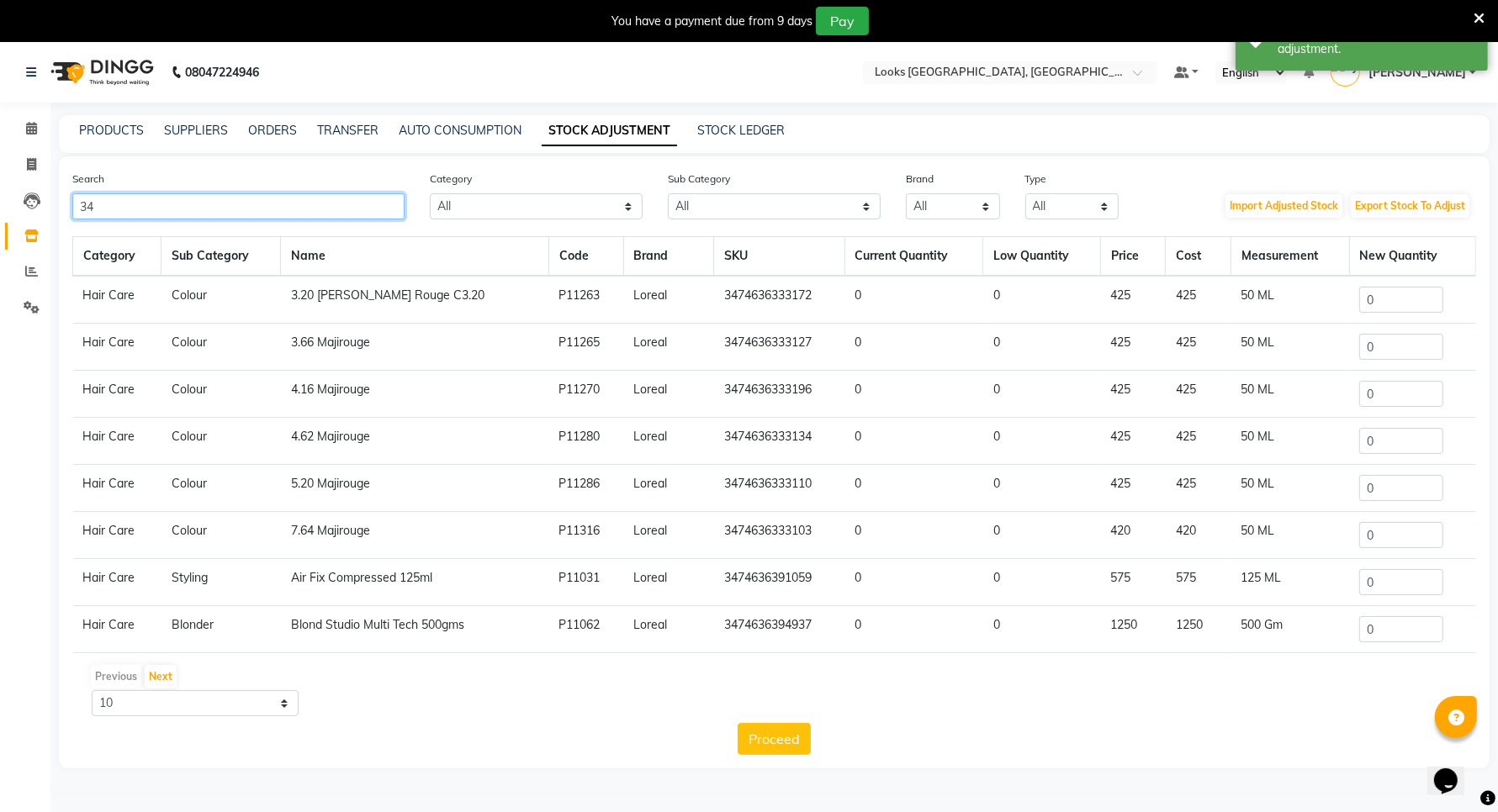
type input "3"
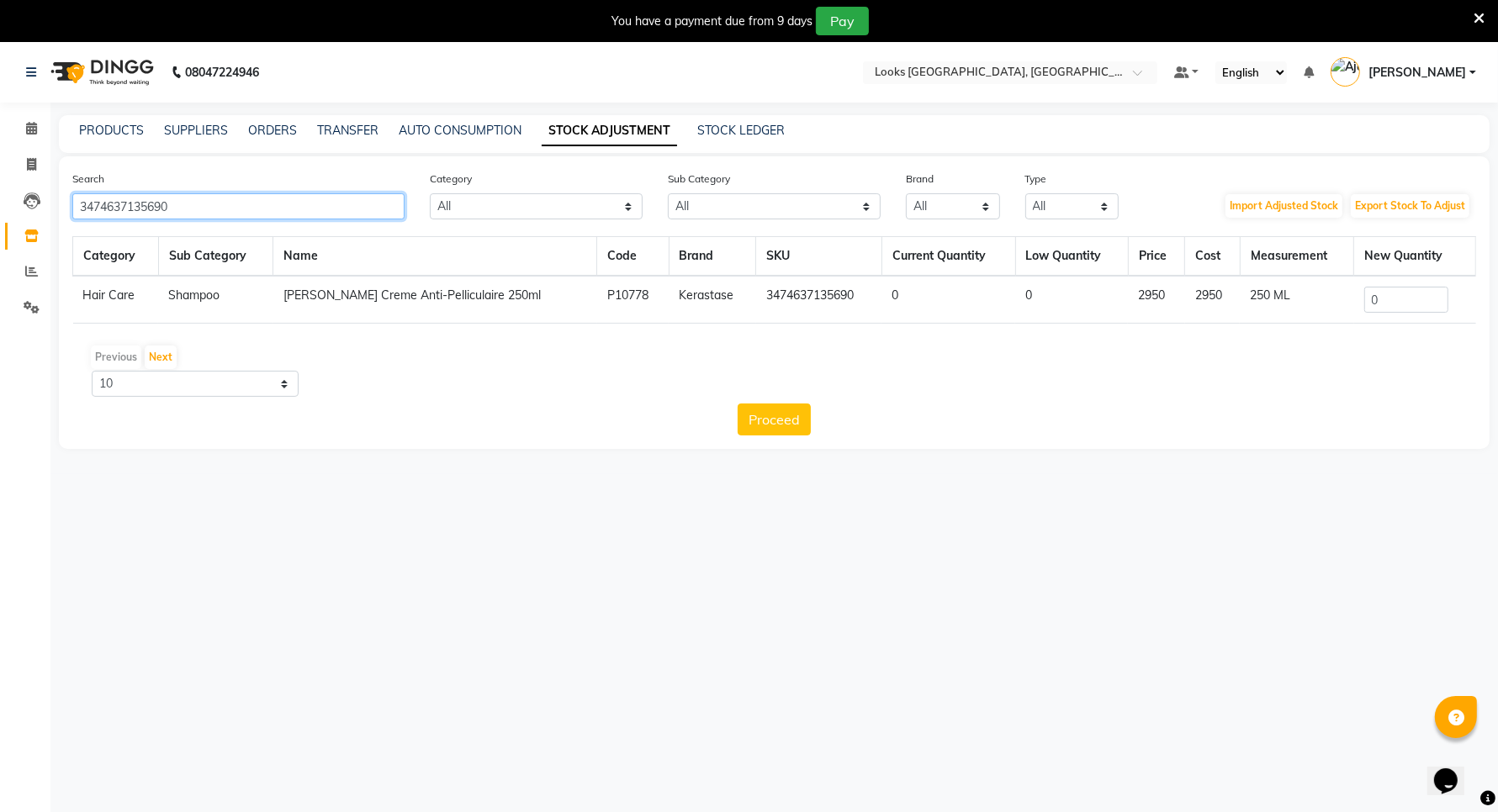
type input "3474637135690"
click at [1383, 288] on input "0" at bounding box center [1407, 299] width 84 height 27
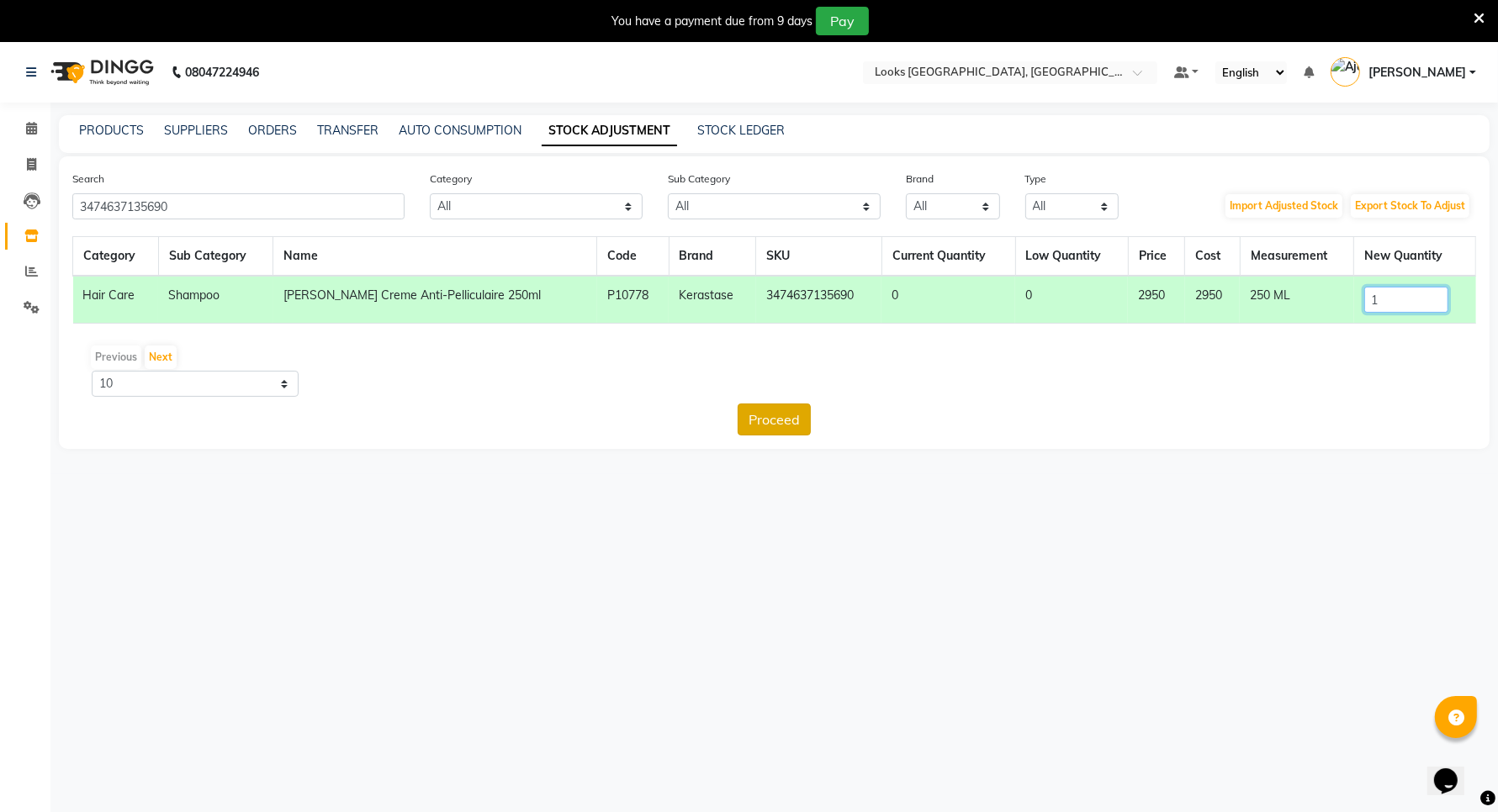
type input "1"
click at [788, 410] on button "Proceed" at bounding box center [774, 419] width 73 height 32
click at [809, 417] on button "Submit" at bounding box center [811, 419] width 67 height 32
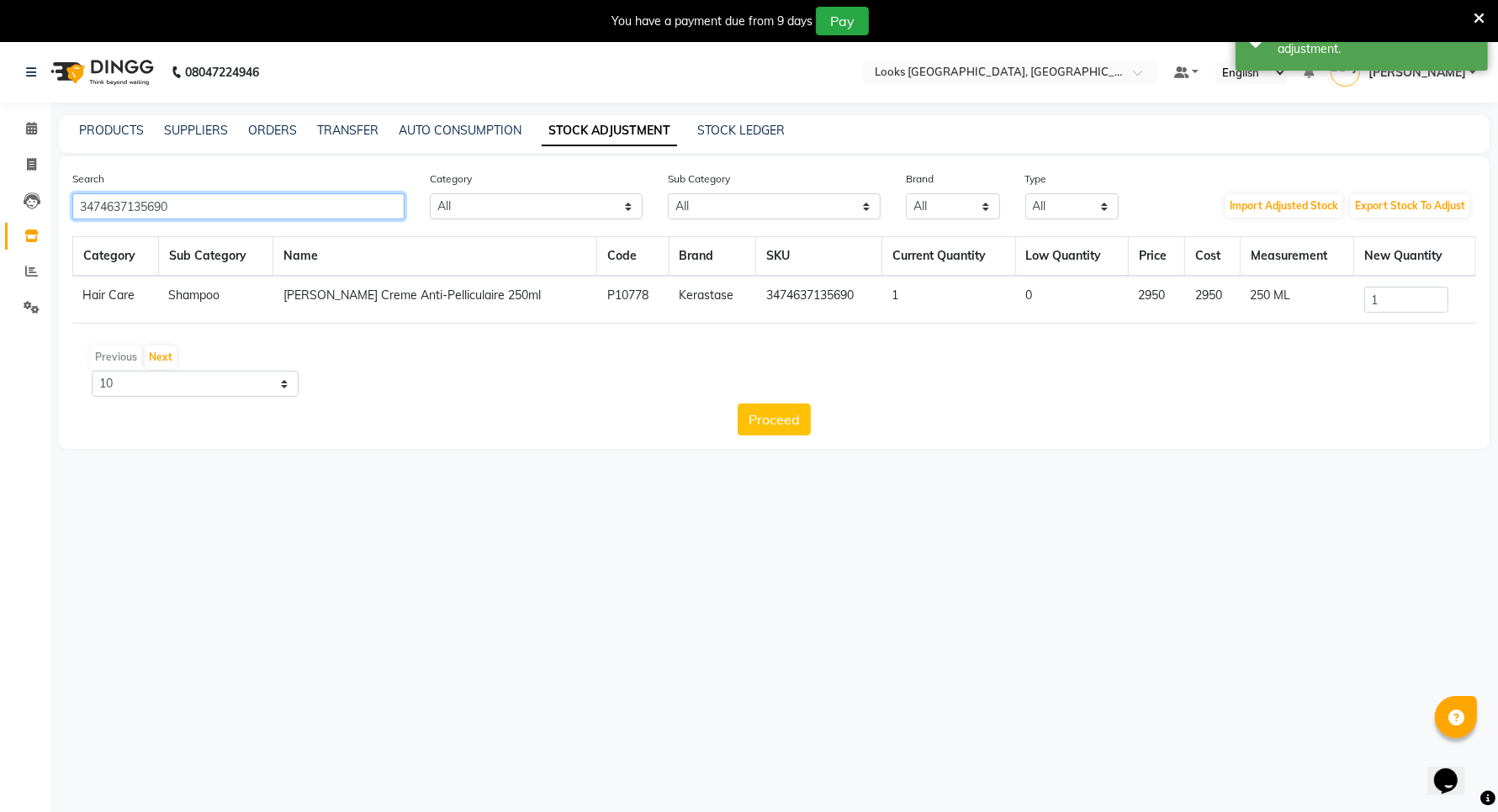
click at [204, 212] on input "3474637135690" at bounding box center [239, 206] width 332 height 27
type input "3"
type input "3474637135713"
drag, startPoint x: 1403, startPoint y: 297, endPoint x: 1326, endPoint y: 290, distance: 77.3
click at [1401, 297] on input "0" at bounding box center [1407, 299] width 84 height 27
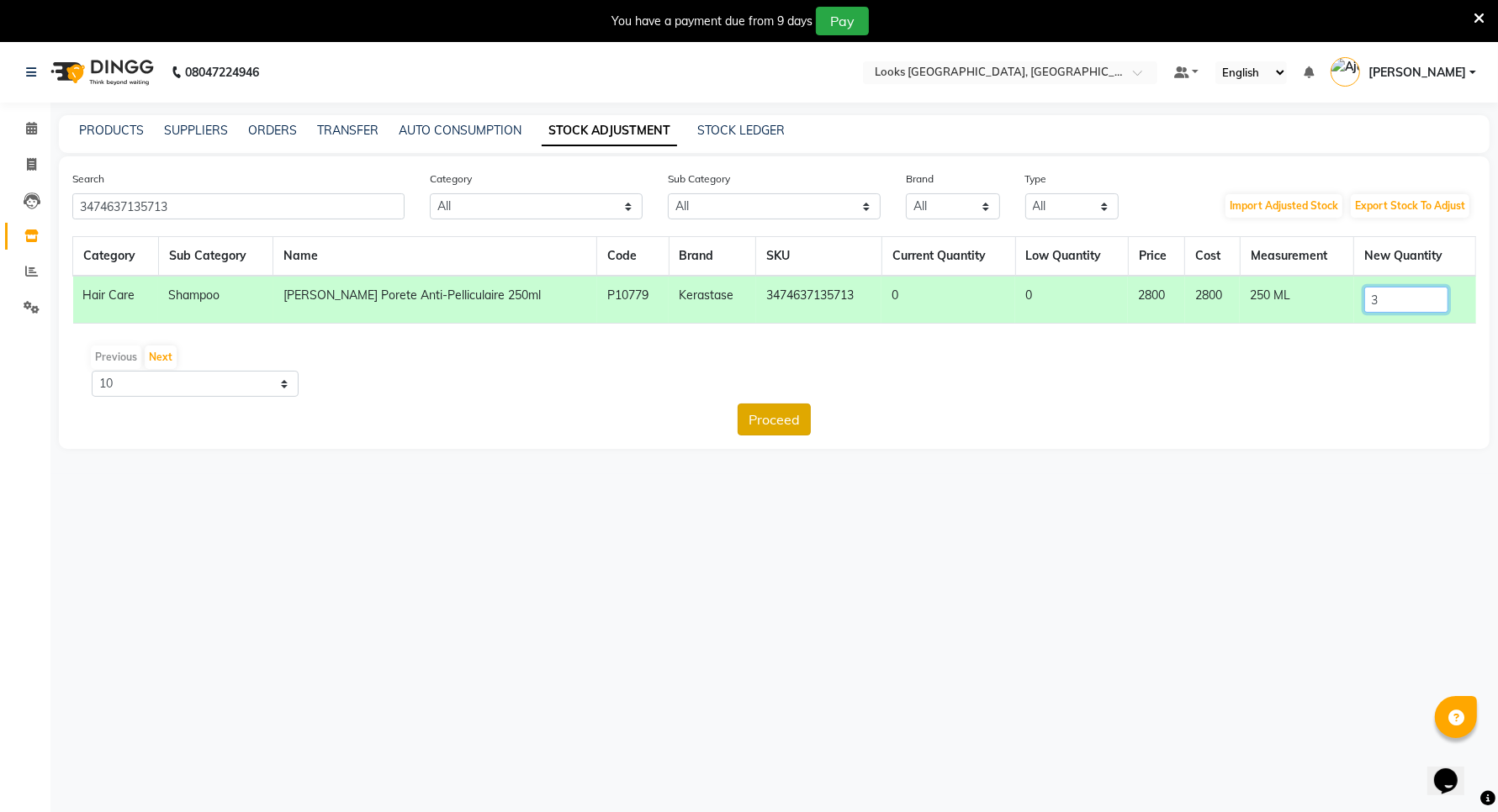
type input "3"
click at [793, 418] on button "Proceed" at bounding box center [774, 419] width 73 height 32
click at [813, 417] on button "Submit" at bounding box center [811, 419] width 67 height 32
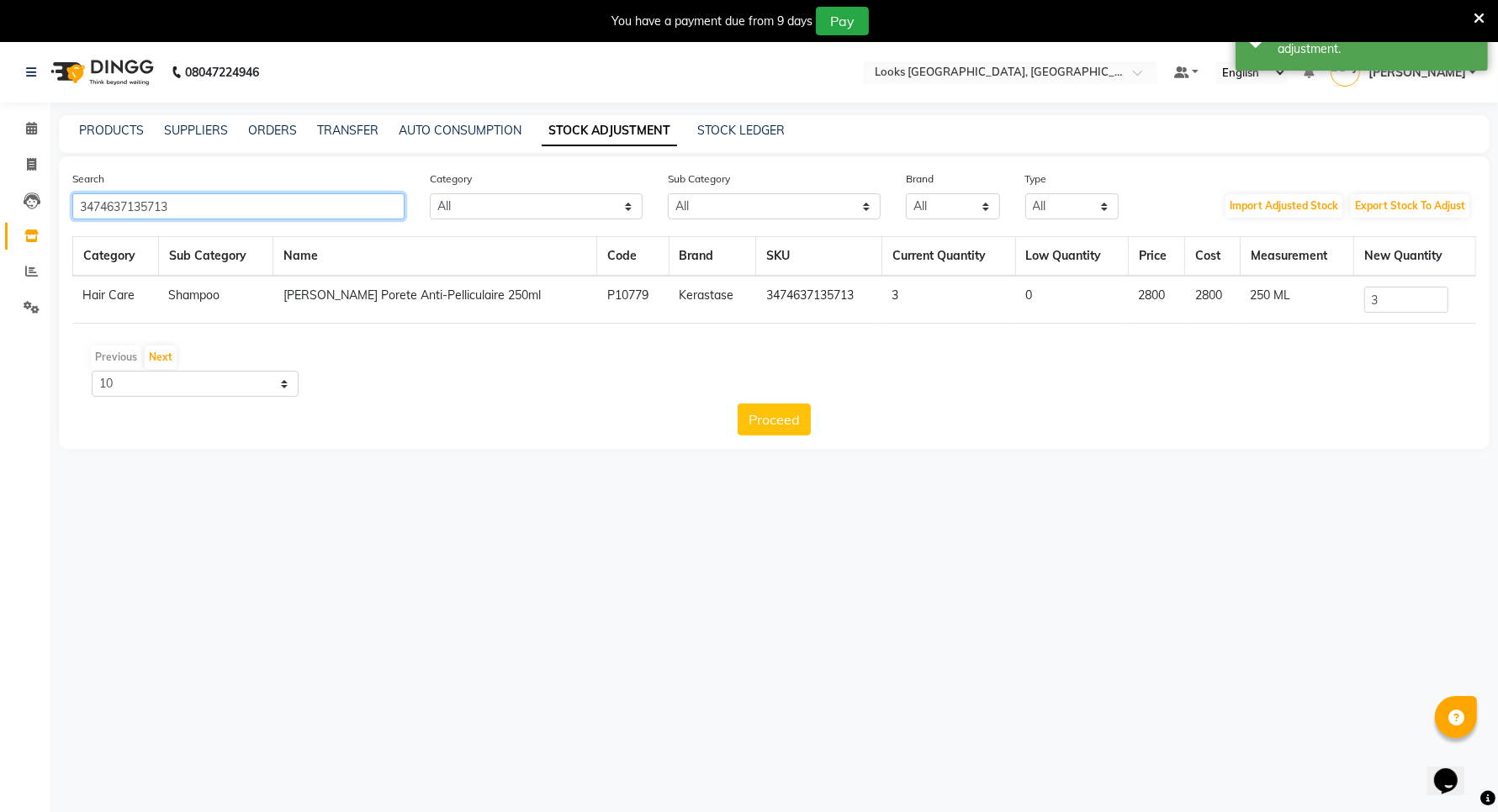
click at [220, 207] on input "3474637135713" at bounding box center [239, 206] width 332 height 27
type input "3"
type input "3474636954766"
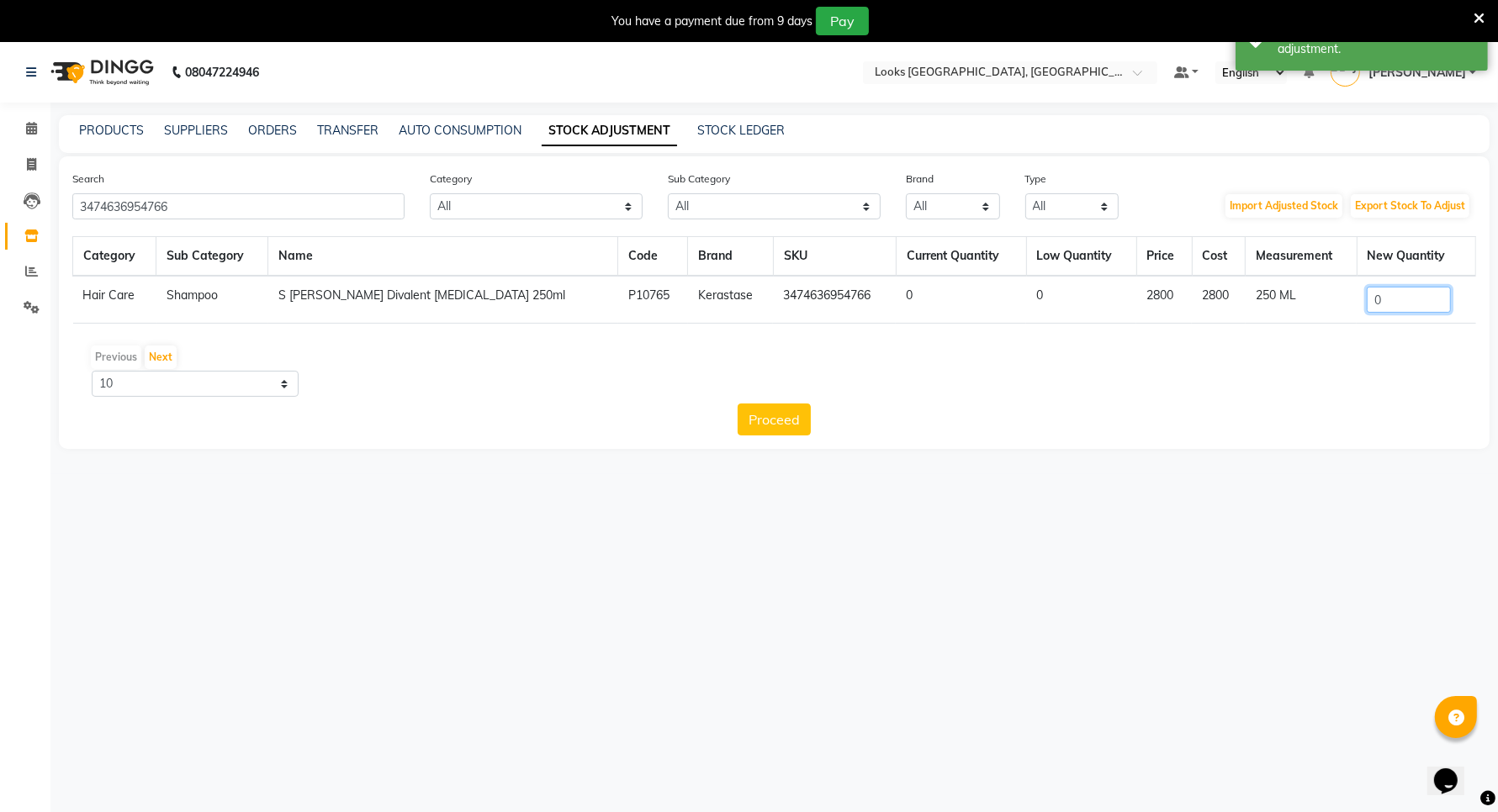
drag, startPoint x: 1373, startPoint y: 292, endPoint x: 1339, endPoint y: 267, distance: 42.2
click at [1375, 292] on input "0" at bounding box center [1409, 299] width 84 height 27
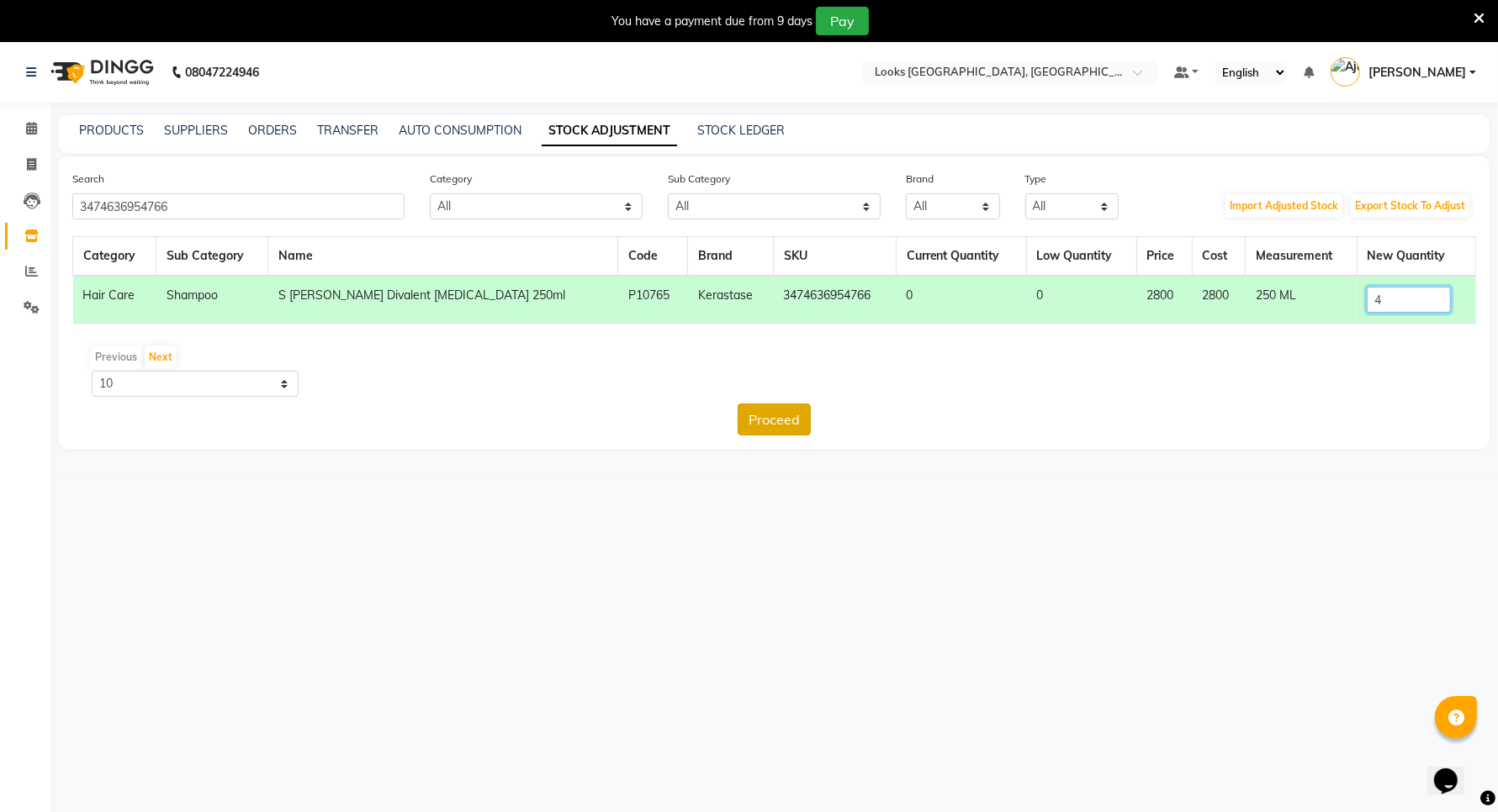
type input "4"
click at [771, 416] on button "Proceed" at bounding box center [774, 419] width 73 height 32
click at [804, 414] on button "Submit" at bounding box center [811, 419] width 67 height 32
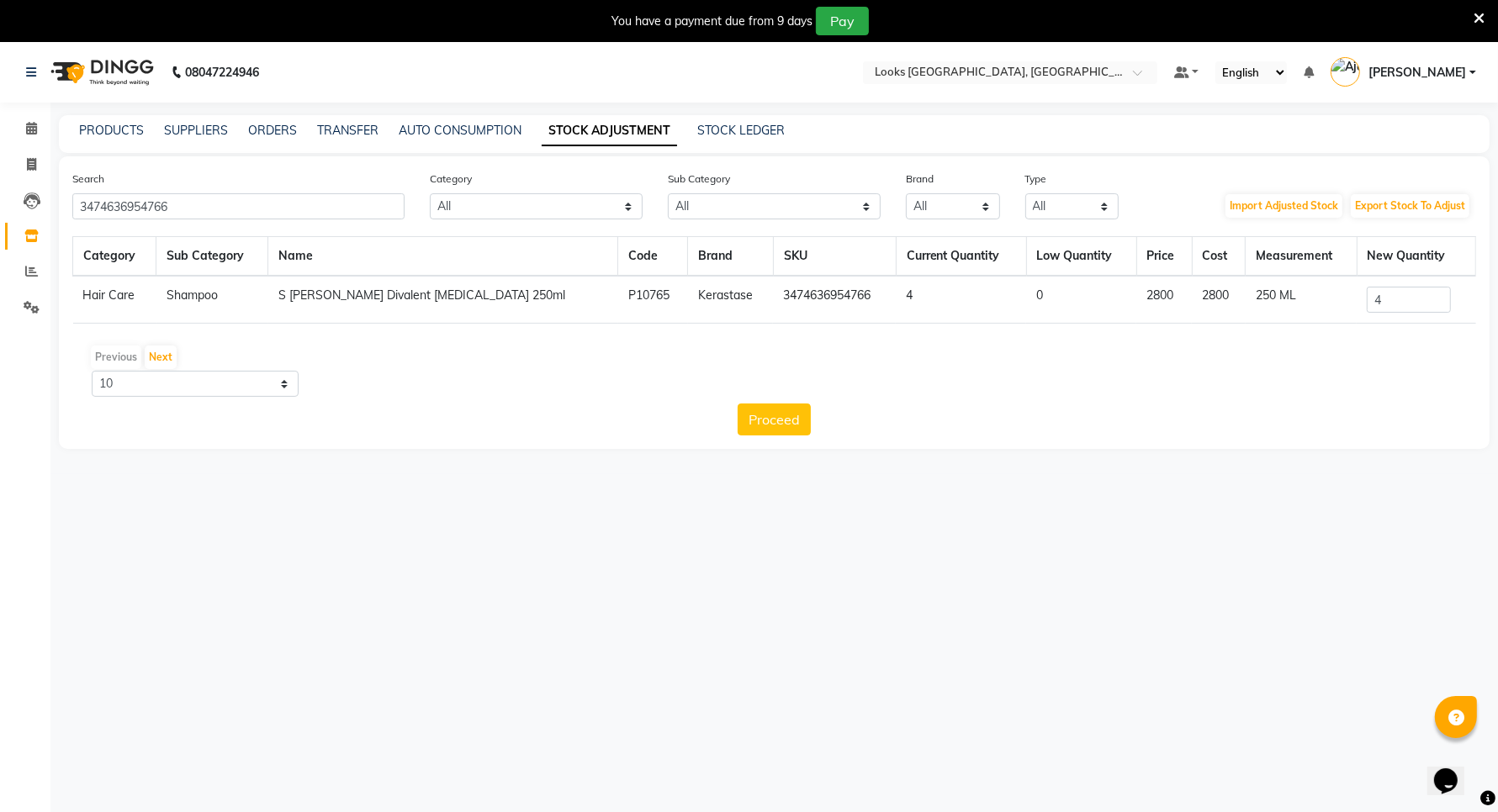
click at [1333, 717] on div "08047224946 Select Location × Looks [GEOGRAPHIC_DATA], [GEOGRAPHIC_DATA] Defaul…" at bounding box center [749, 448] width 1498 height 812
click at [354, 207] on input "3474636954766" at bounding box center [239, 206] width 332 height 27
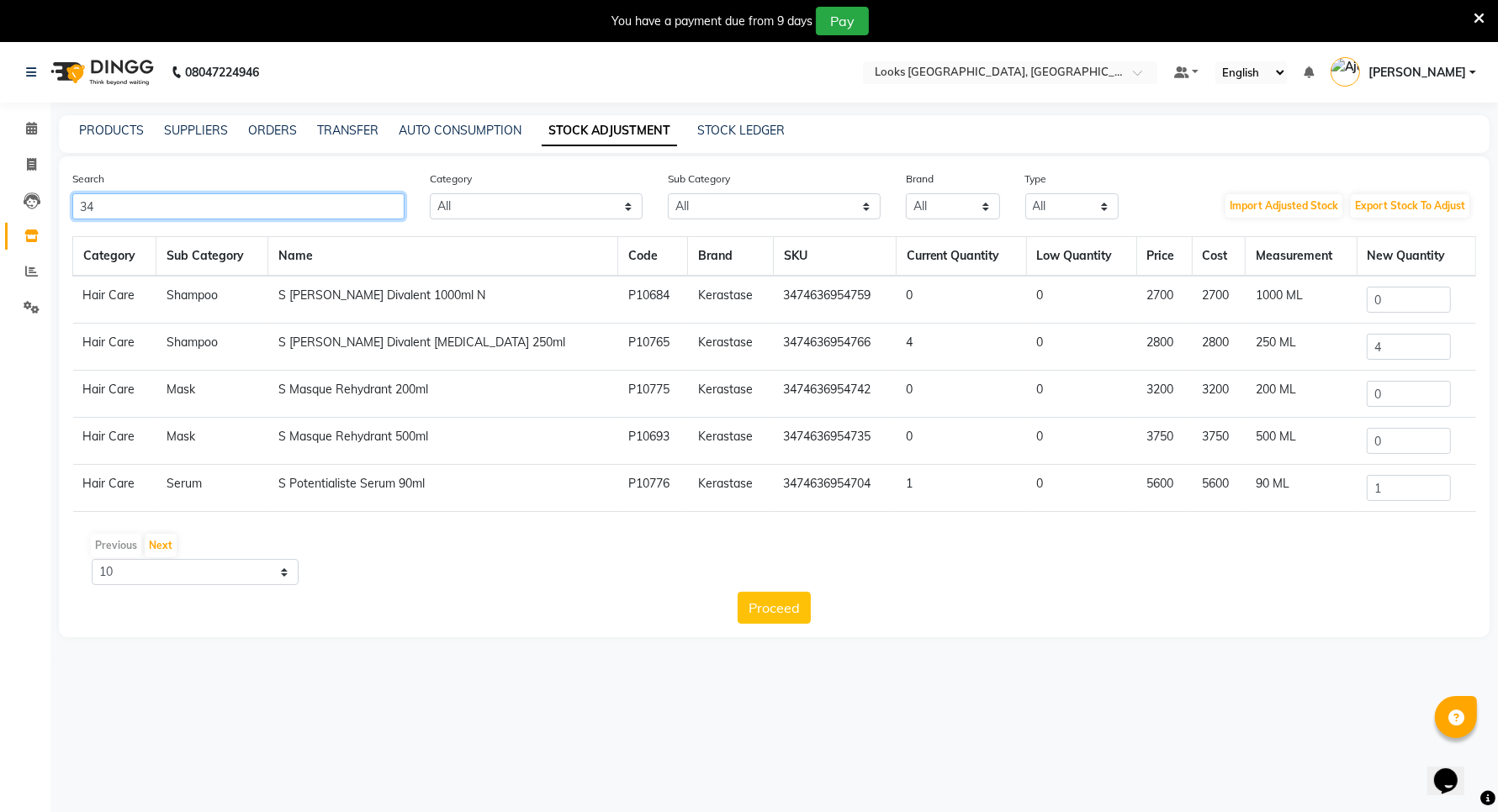
type input "3"
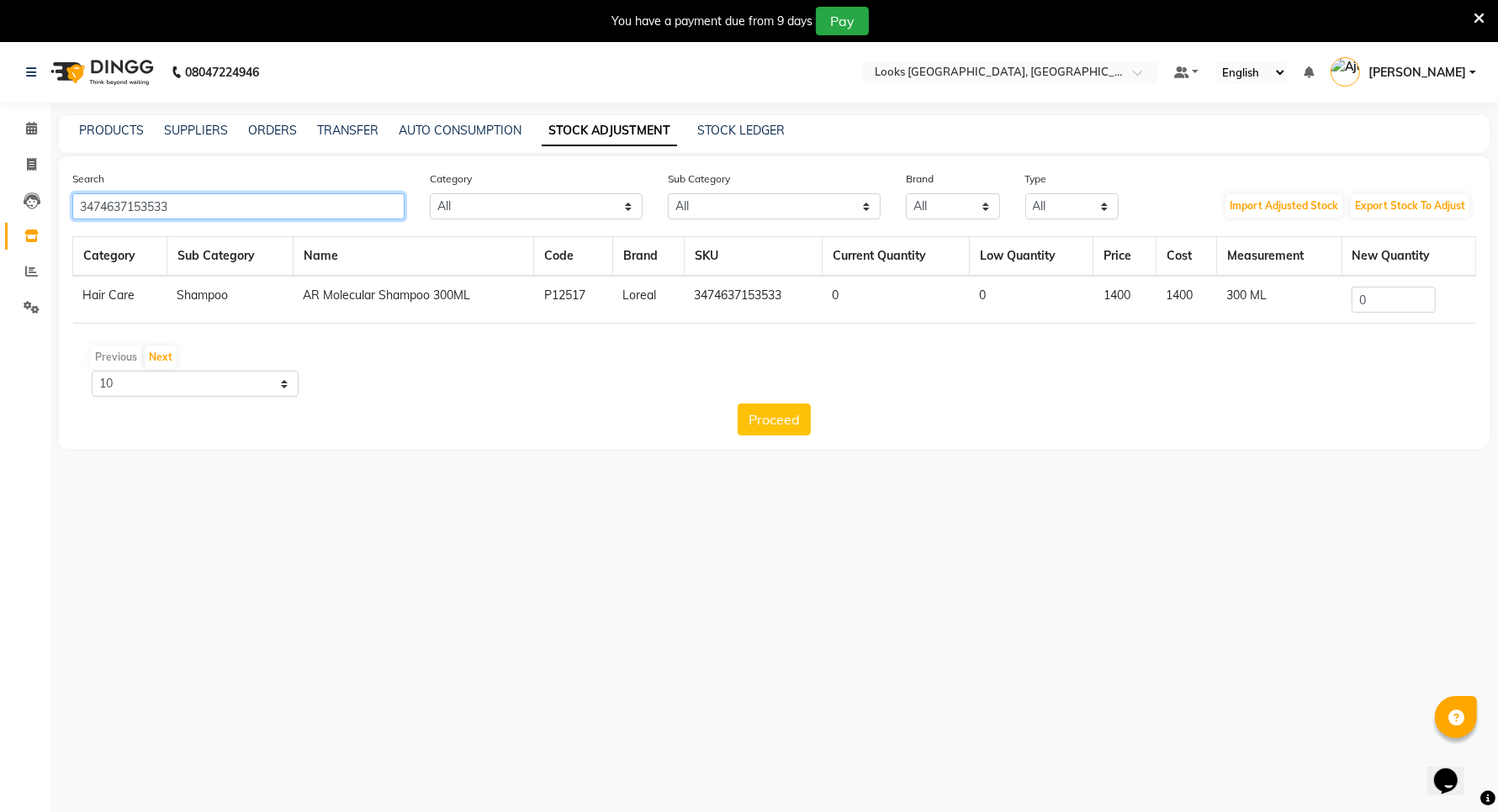
type input "3474637153533"
click at [1376, 295] on input "0" at bounding box center [1394, 299] width 84 height 27
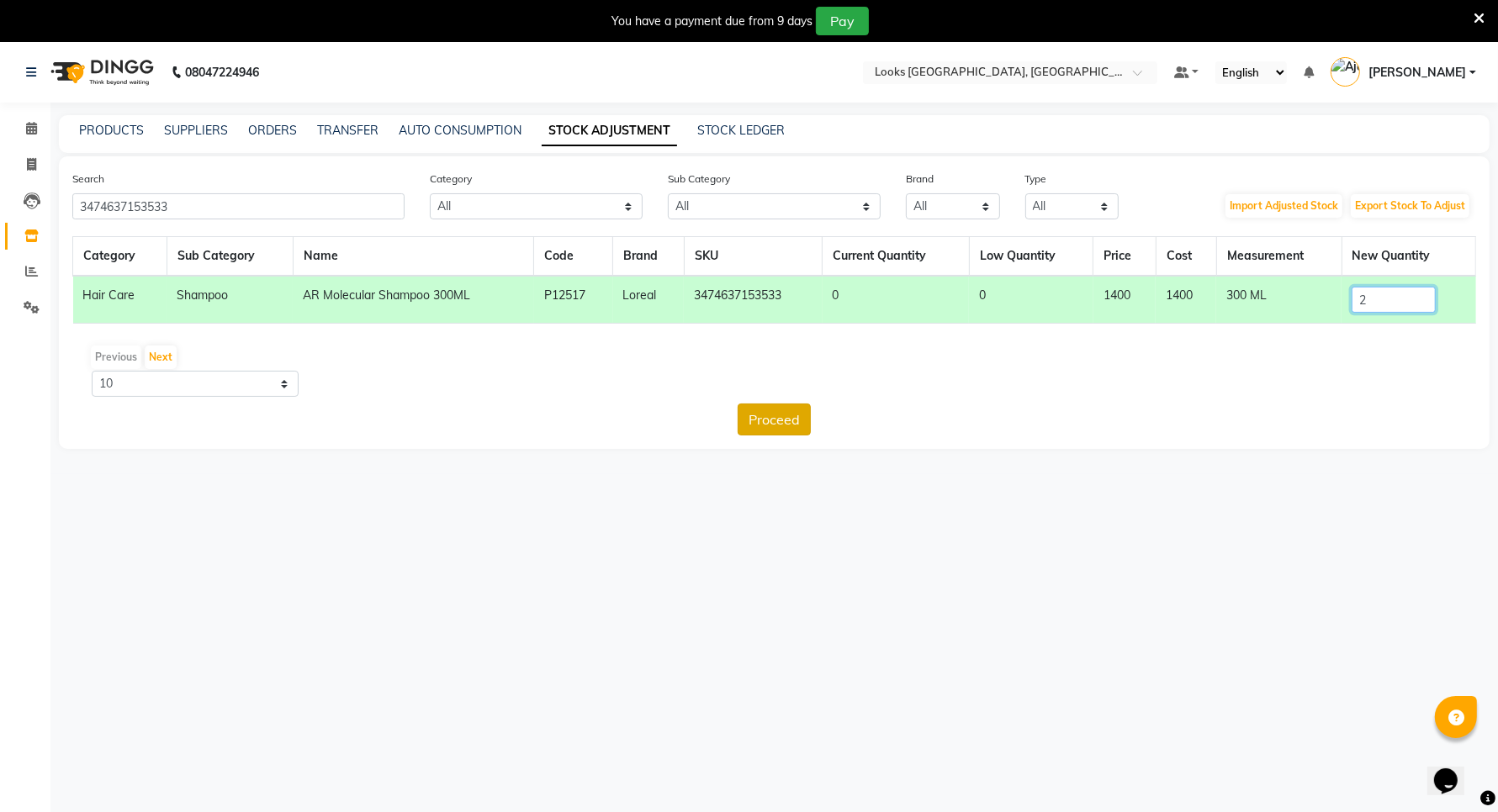
type input "2"
click at [763, 409] on button "Proceed" at bounding box center [774, 419] width 73 height 32
click at [804, 420] on button "Submit" at bounding box center [811, 419] width 67 height 32
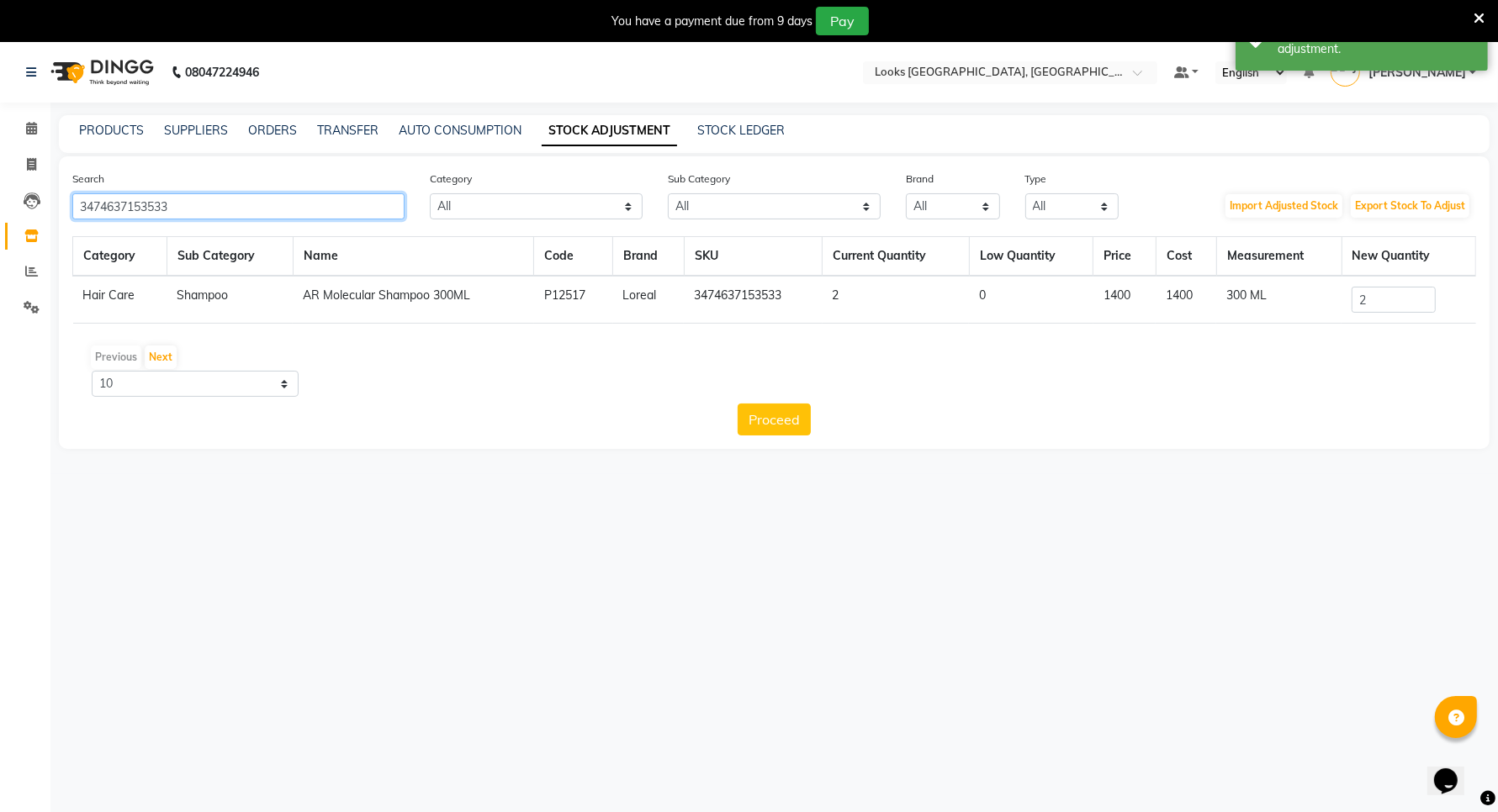
drag, startPoint x: 179, startPoint y: 200, endPoint x: 77, endPoint y: 187, distance: 102.8
click at [77, 187] on div "Search 3474637153533" at bounding box center [239, 194] width 358 height 50
type input "\"
type input "3474637153496"
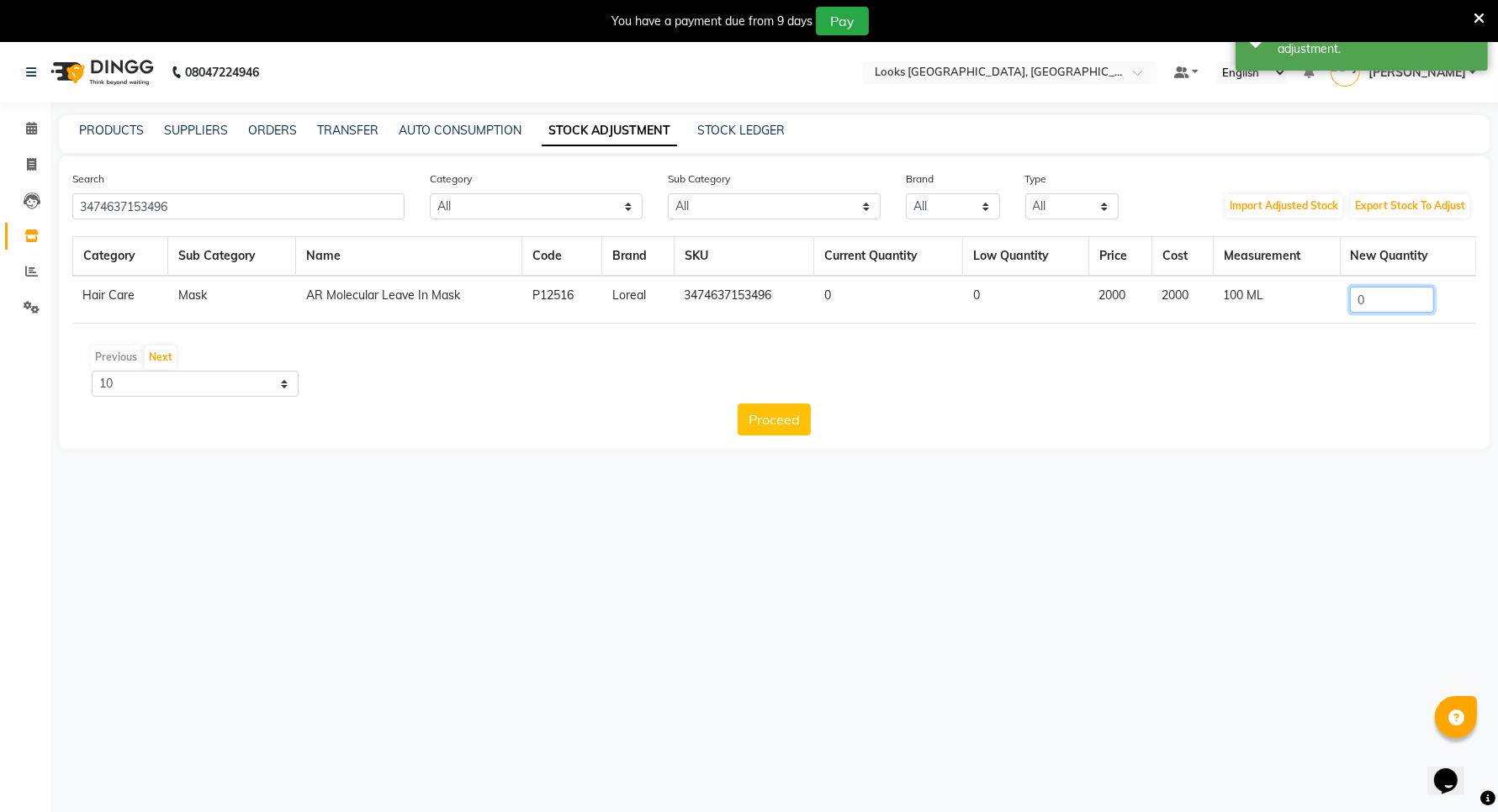
click at [1385, 297] on input "0" at bounding box center [1392, 299] width 84 height 27
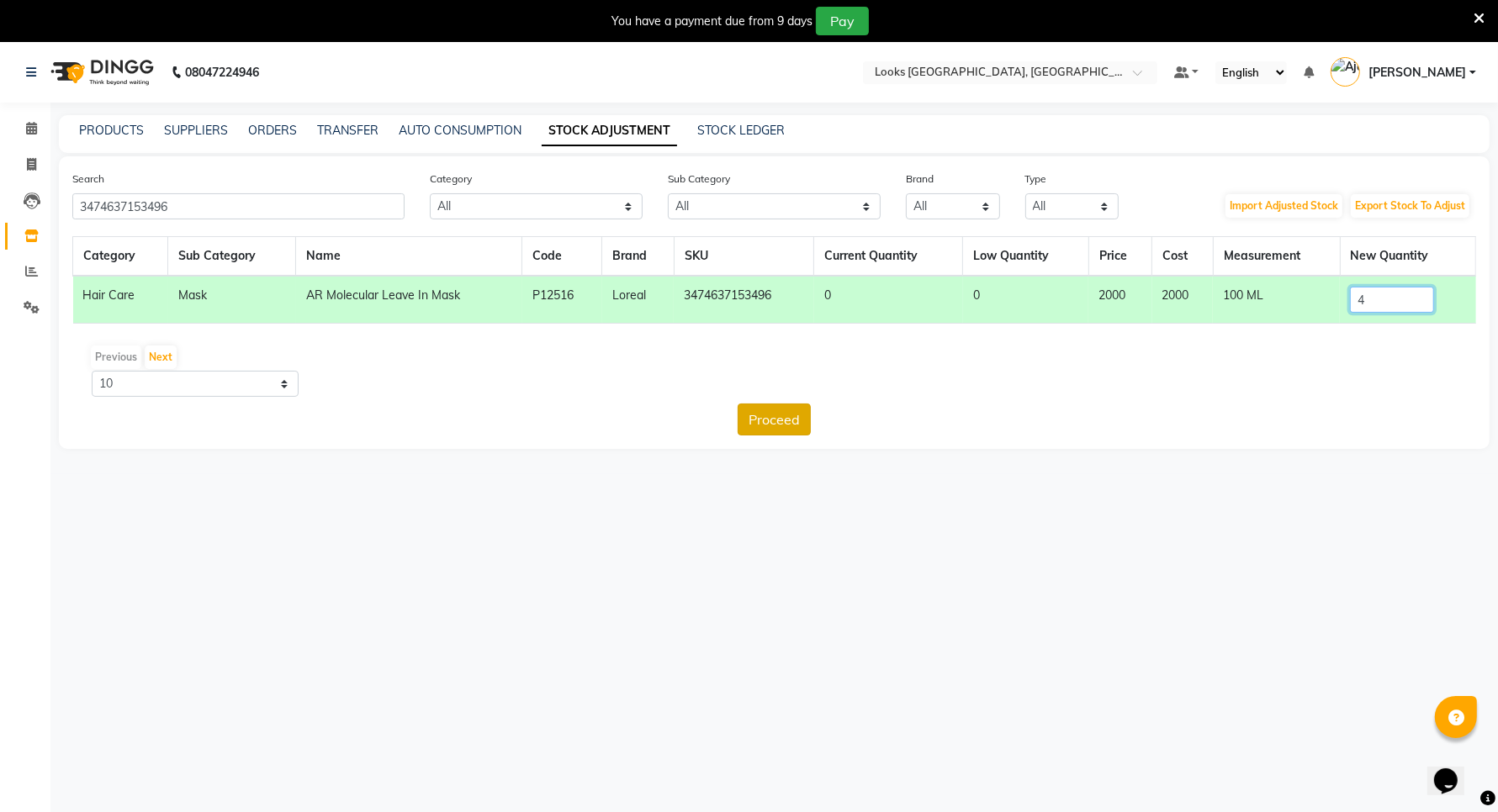
type input "4"
click at [757, 409] on button "Proceed" at bounding box center [774, 419] width 73 height 32
click at [821, 406] on button "Submit" at bounding box center [811, 419] width 67 height 32
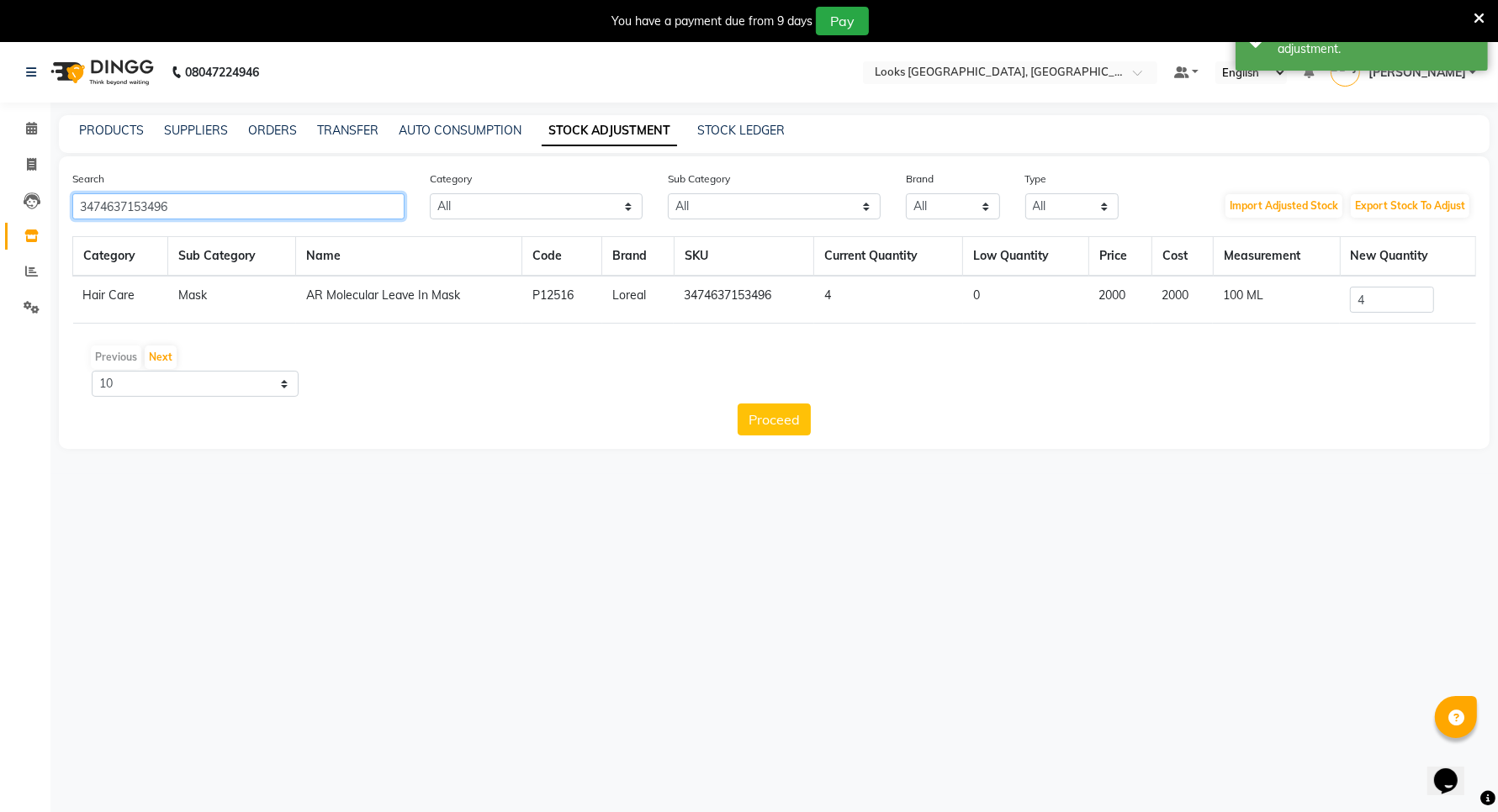
drag, startPoint x: 201, startPoint y: 212, endPoint x: 60, endPoint y: 207, distance: 141.1
click at [60, 207] on div "Search 3474637153496" at bounding box center [239, 194] width 358 height 50
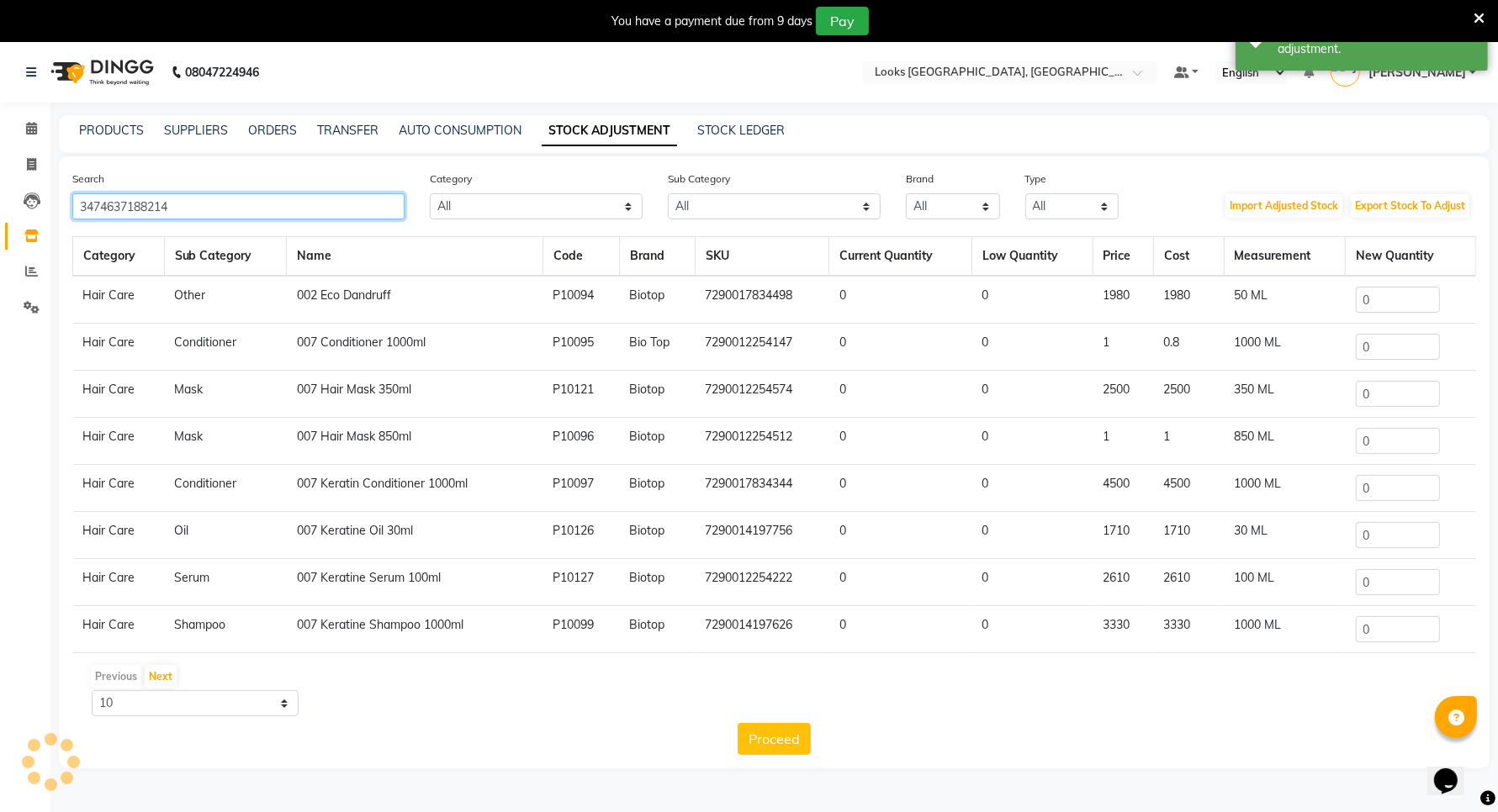
type input "3474637188214"
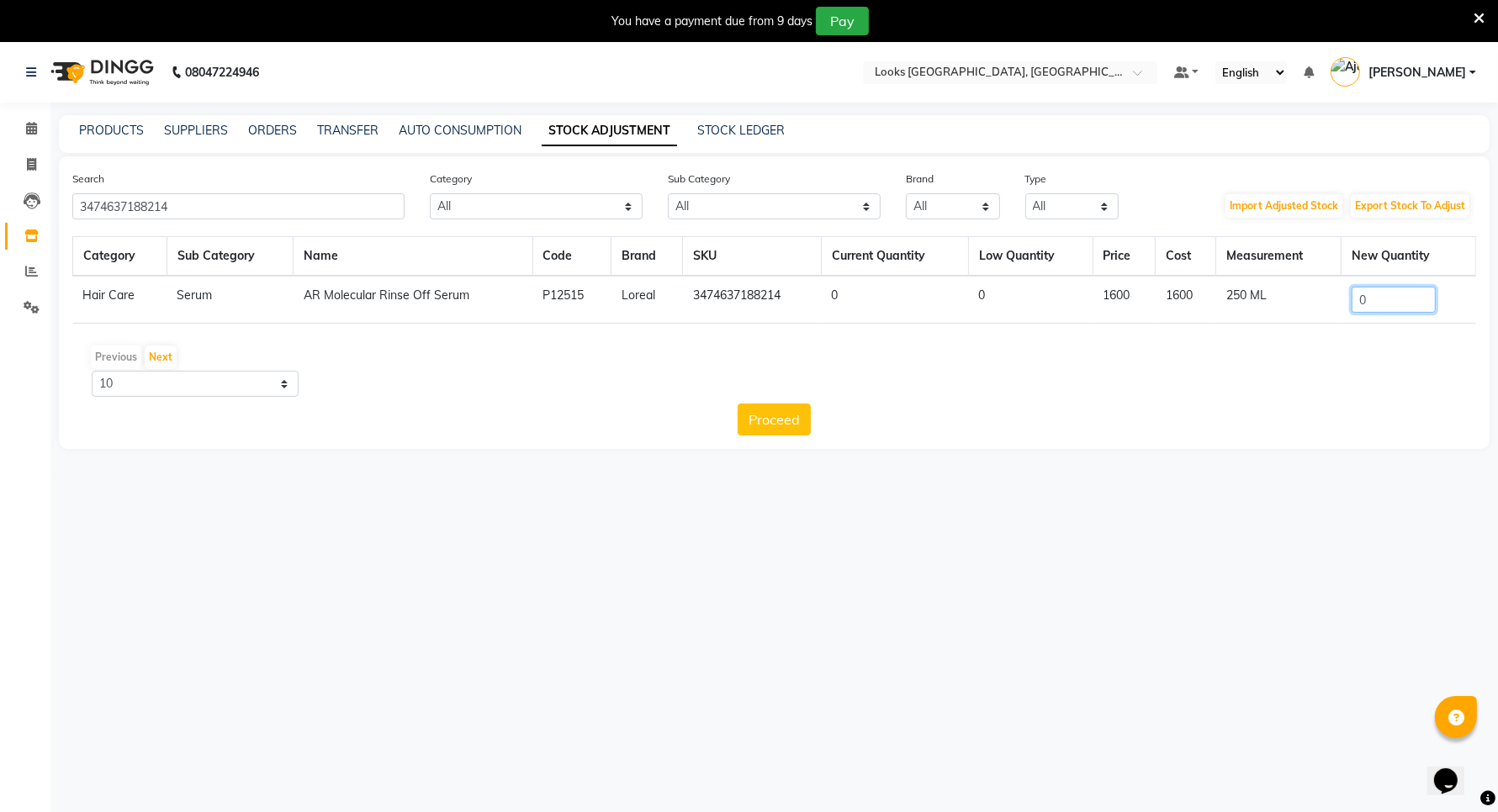
click at [1377, 295] on input "0" at bounding box center [1394, 299] width 84 height 27
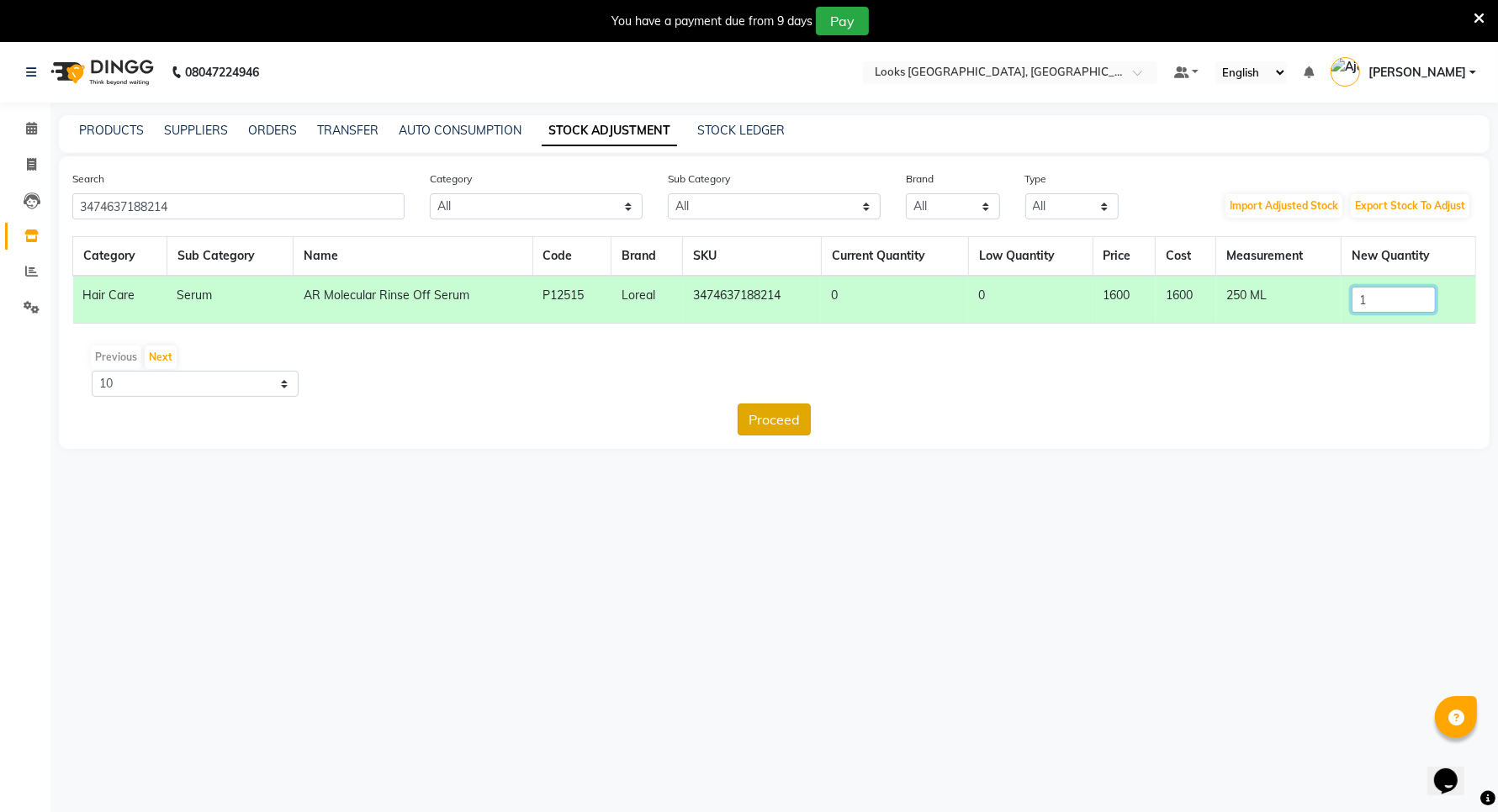
type input "1"
click at [778, 424] on button "Proceed" at bounding box center [774, 419] width 73 height 32
click at [797, 410] on button "Submit" at bounding box center [811, 419] width 67 height 32
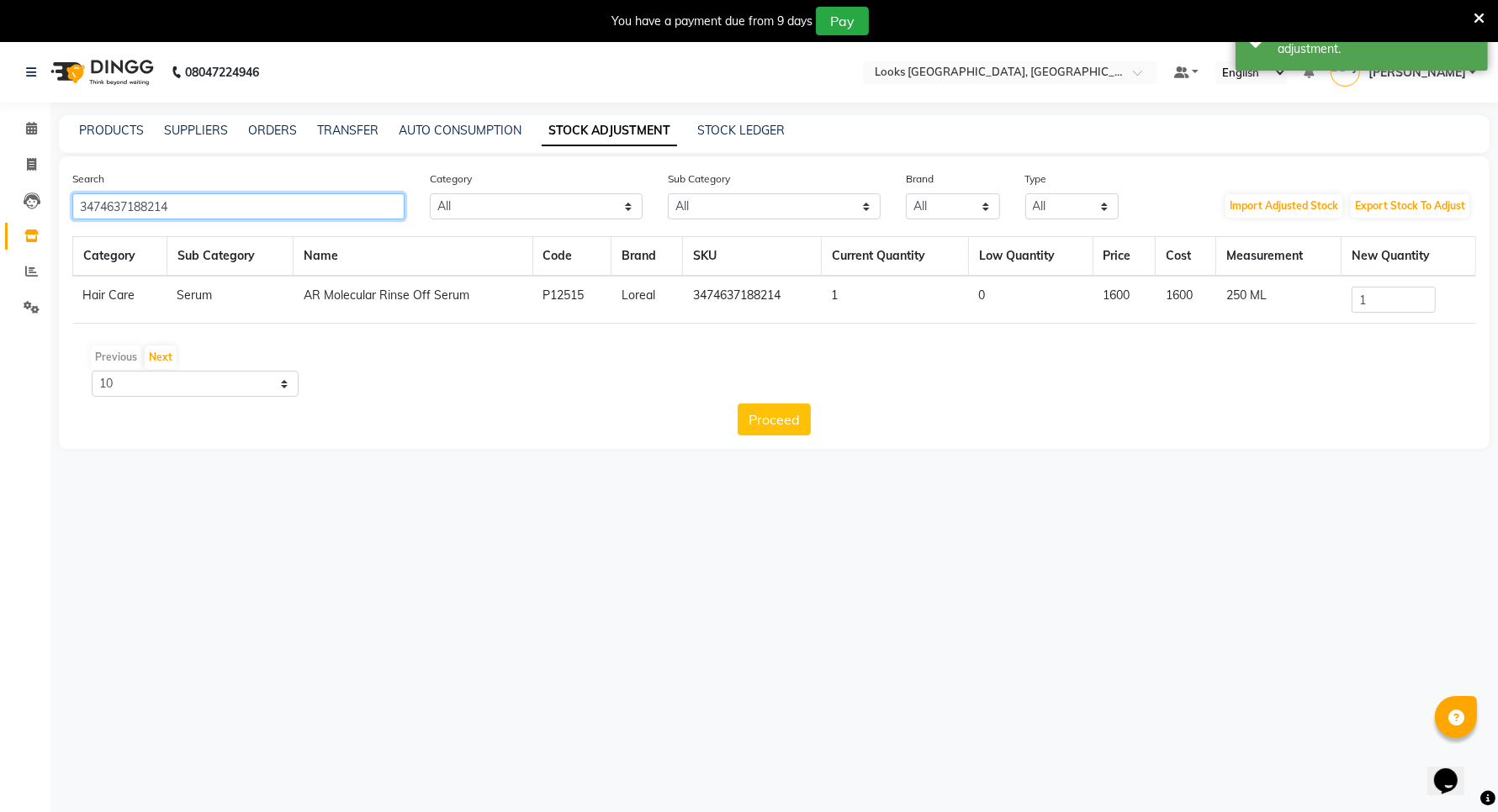
drag, startPoint x: 206, startPoint y: 202, endPoint x: 61, endPoint y: 202, distance: 145.0
click at [61, 202] on div "Search 3474637188214" at bounding box center [239, 194] width 358 height 50
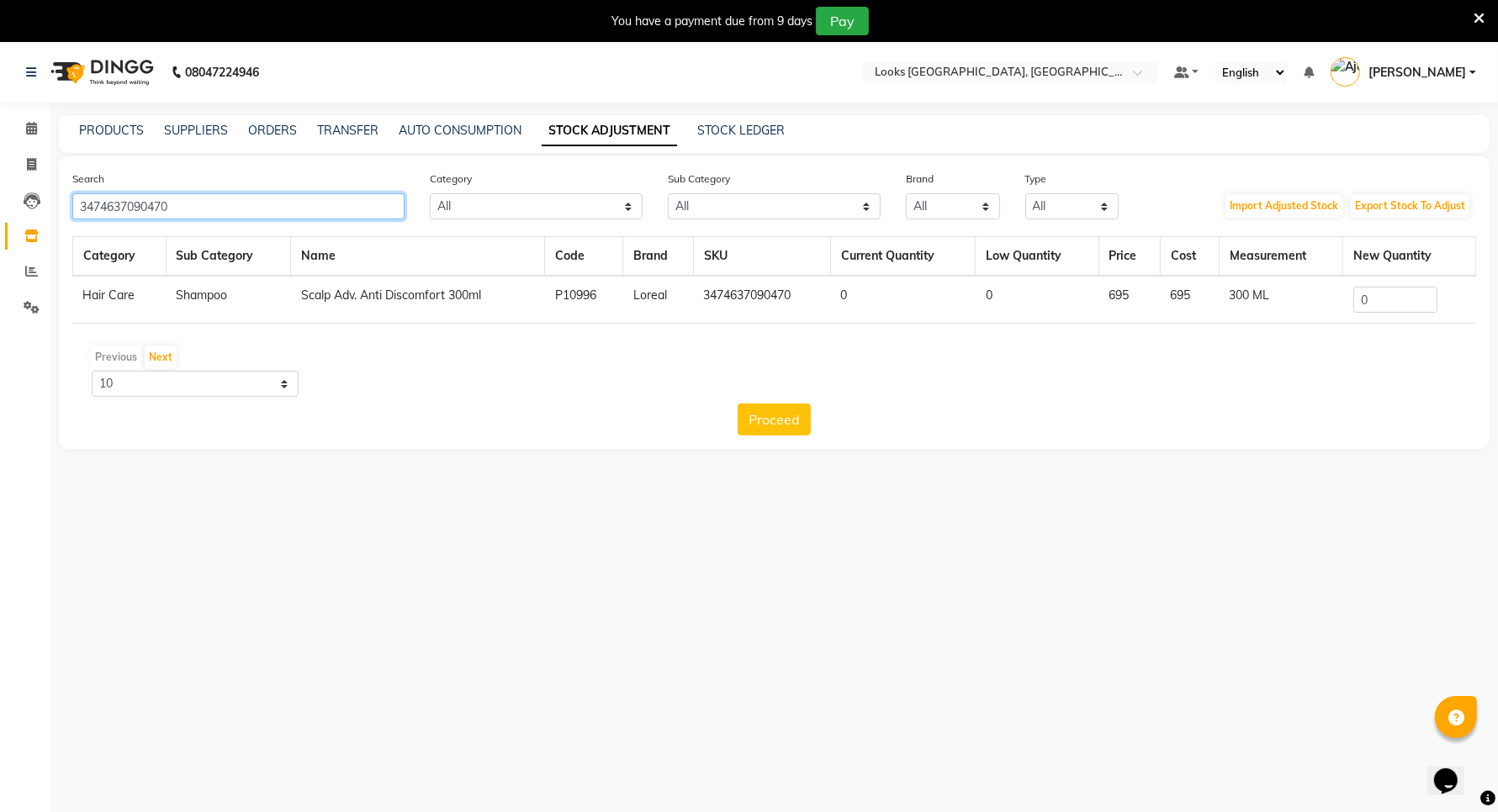
type input "3474637090470"
click at [1389, 298] on input "0" at bounding box center [1395, 299] width 84 height 27
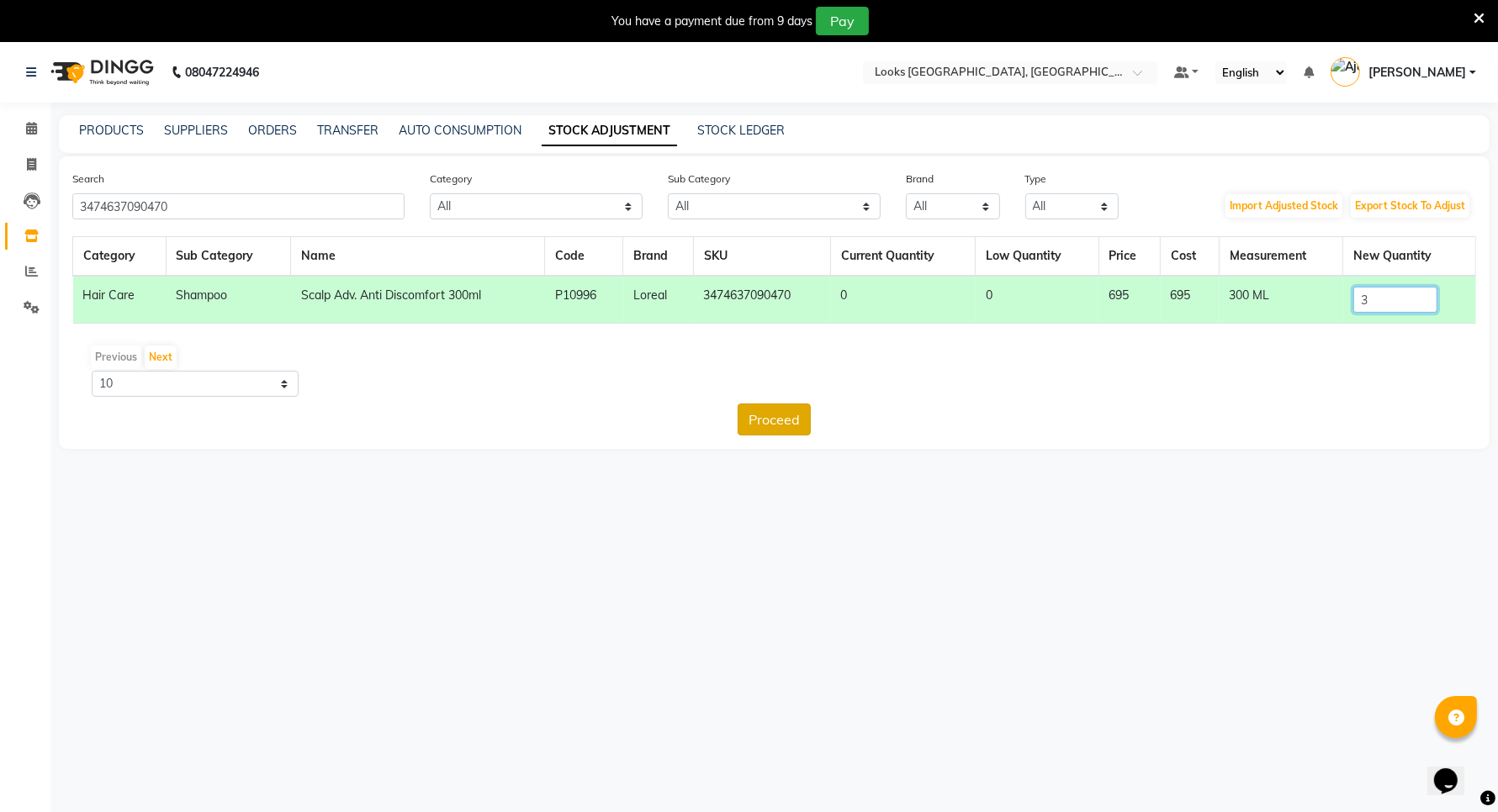
type input "3"
click at [771, 422] on button "Proceed" at bounding box center [774, 419] width 73 height 32
click at [809, 416] on button "Submit" at bounding box center [811, 419] width 67 height 32
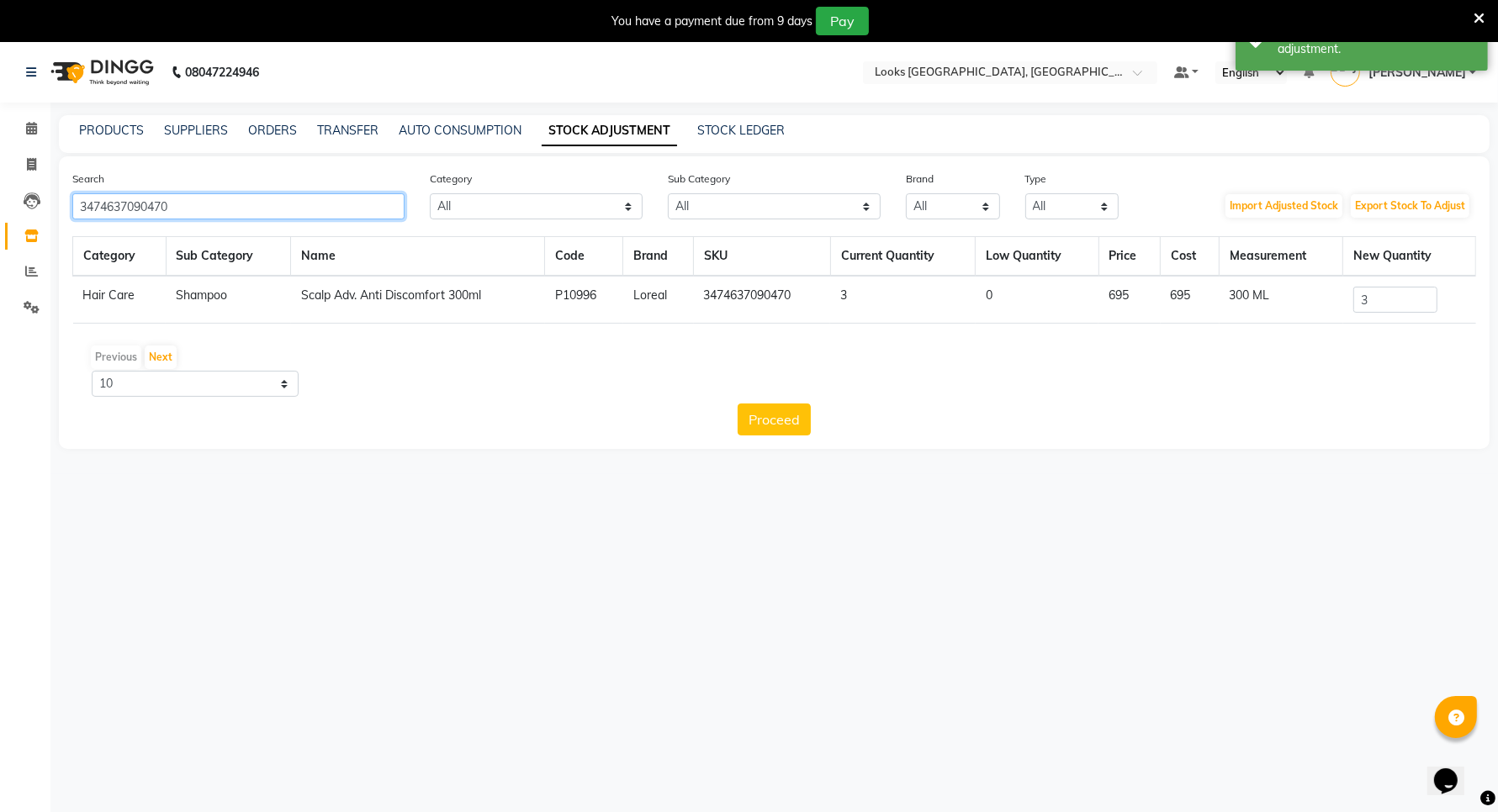
click at [225, 212] on input "3474637090470" at bounding box center [239, 206] width 332 height 27
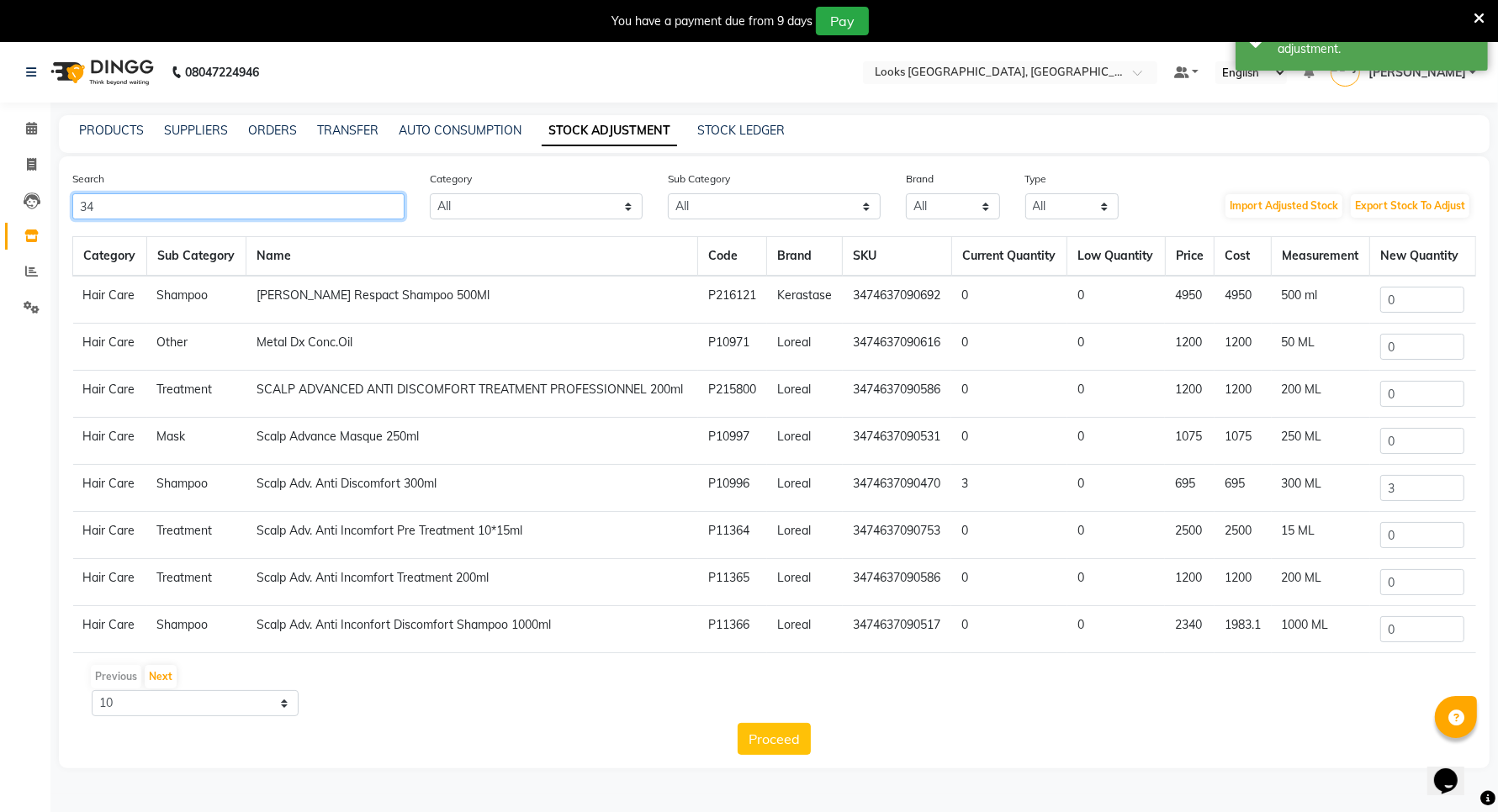
type input "3"
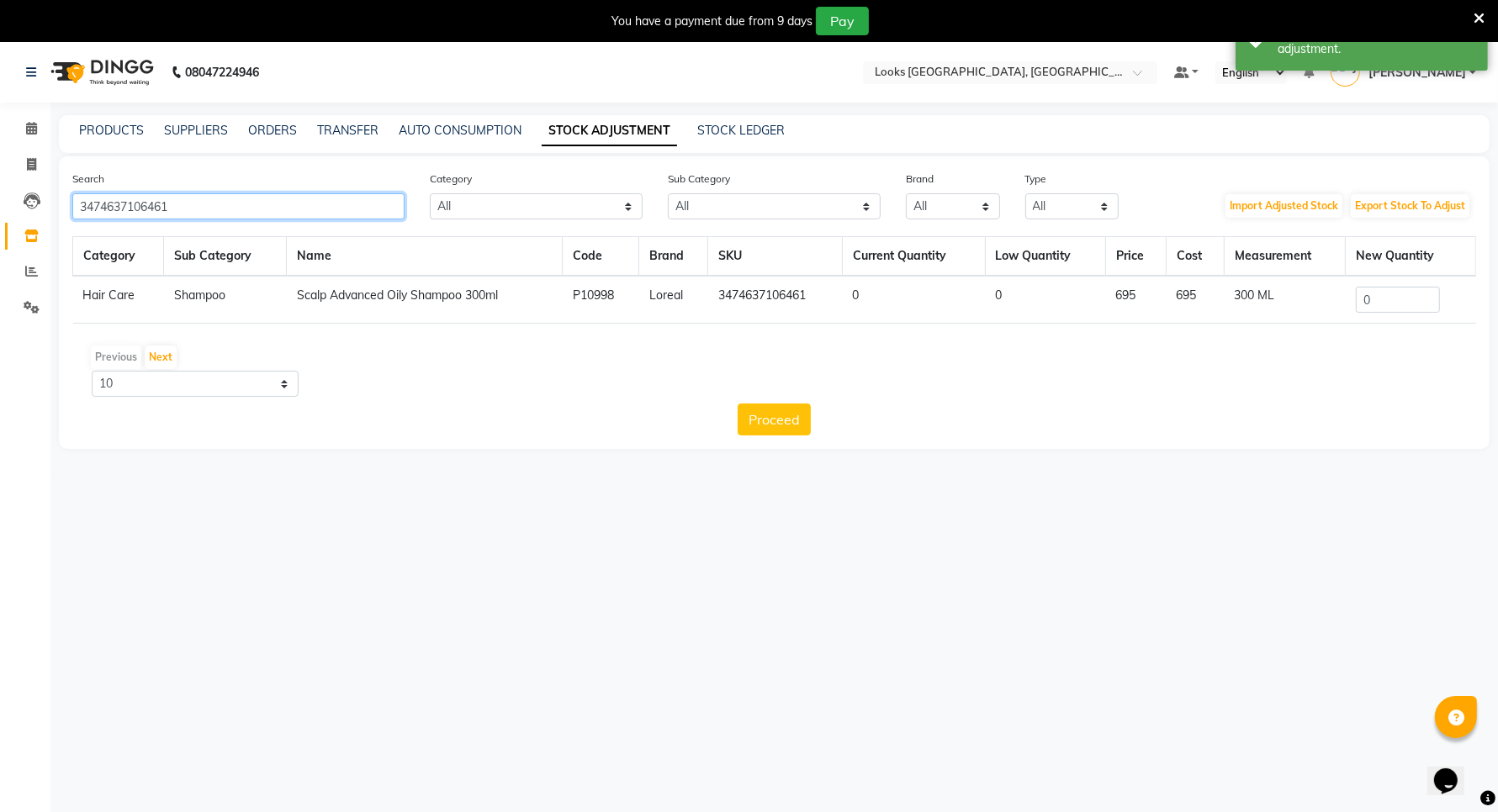
type input "3474637106461"
click at [1379, 291] on input "0" at bounding box center [1398, 299] width 84 height 27
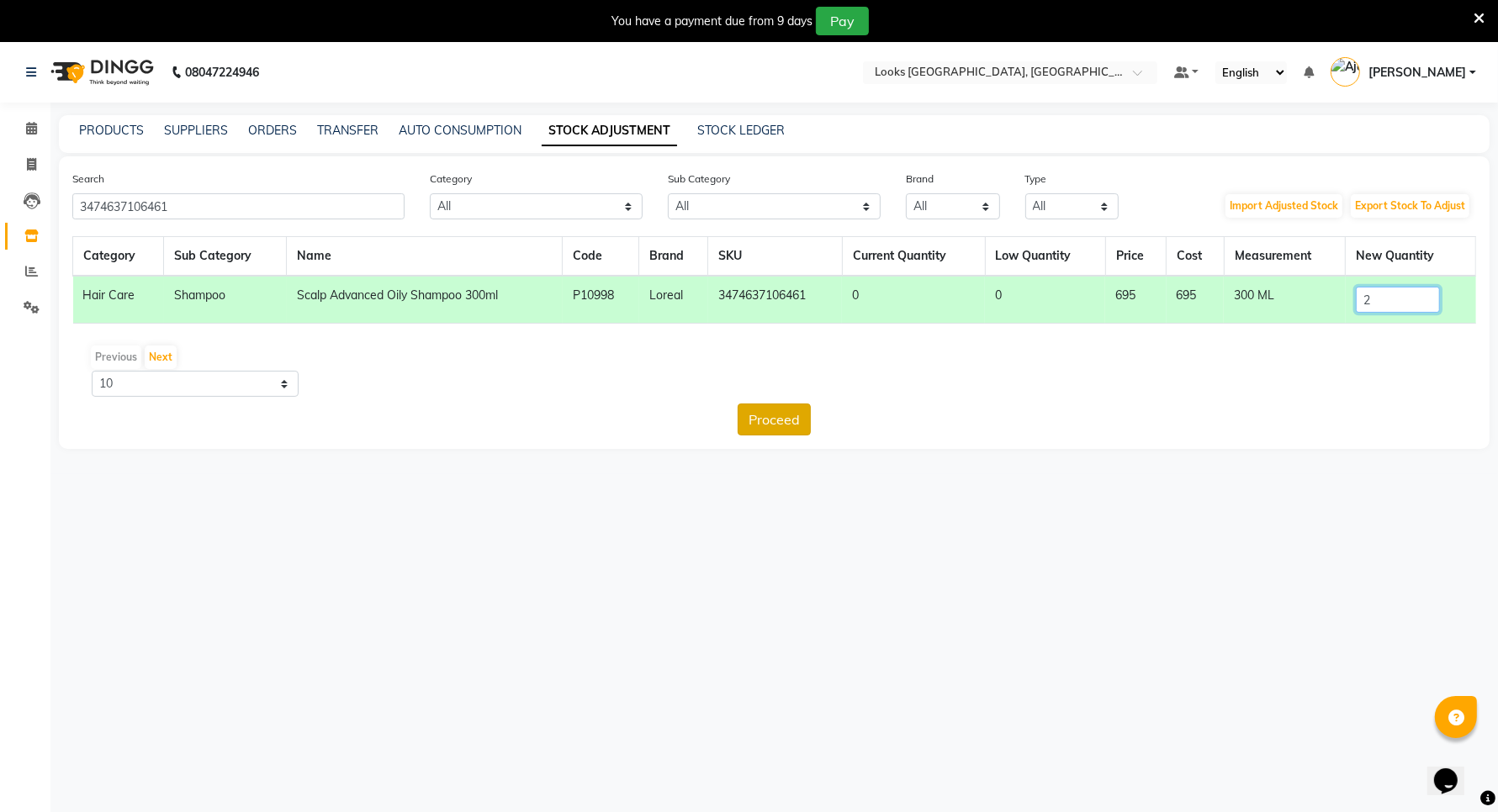
type input "2"
click at [785, 417] on button "Proceed" at bounding box center [774, 419] width 73 height 32
click at [804, 409] on button "Submit" at bounding box center [811, 419] width 67 height 32
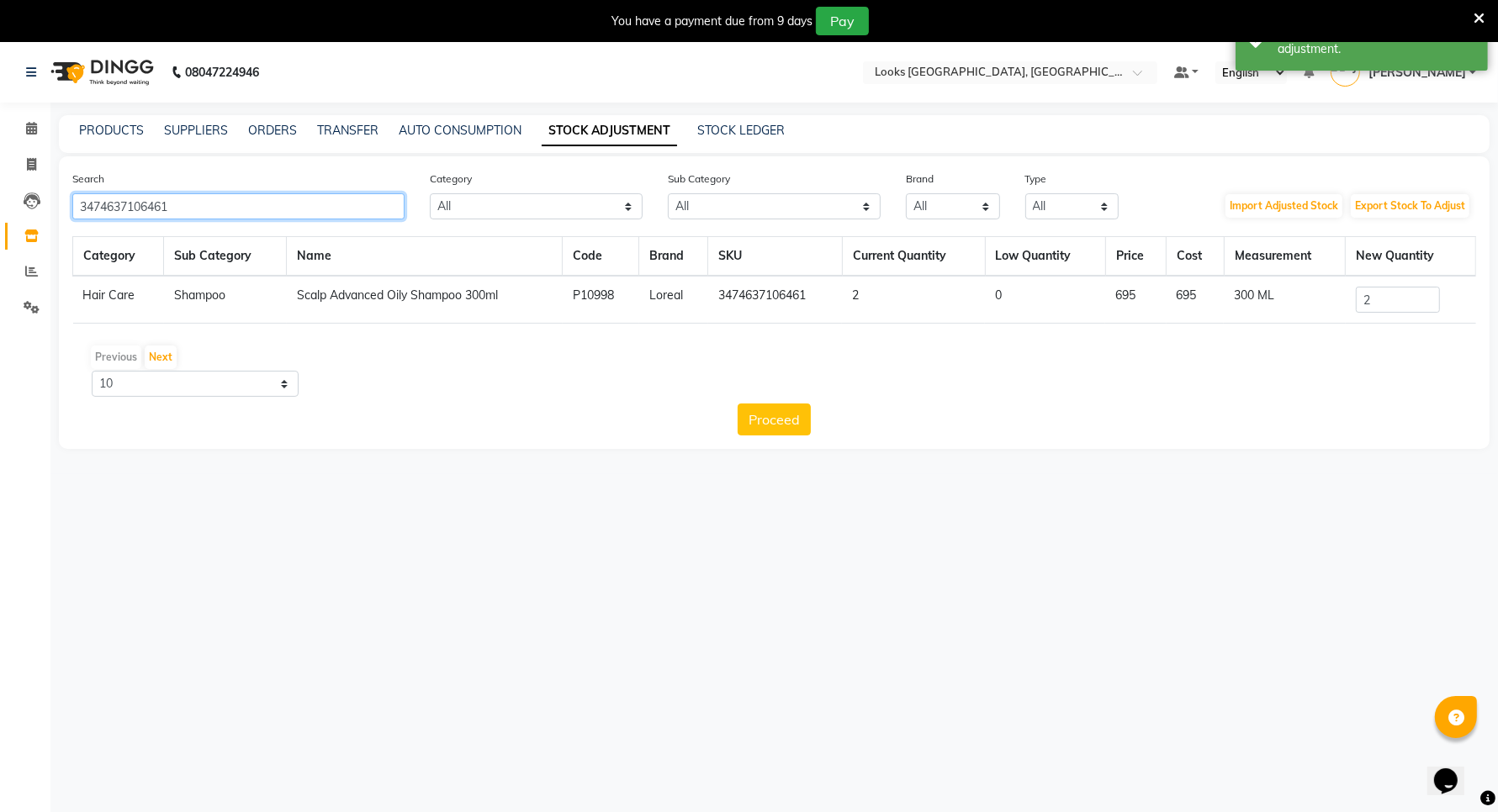
drag, startPoint x: 178, startPoint y: 207, endPoint x: 86, endPoint y: 194, distance: 92.9
click at [79, 199] on input "3474637106461" at bounding box center [239, 206] width 332 height 27
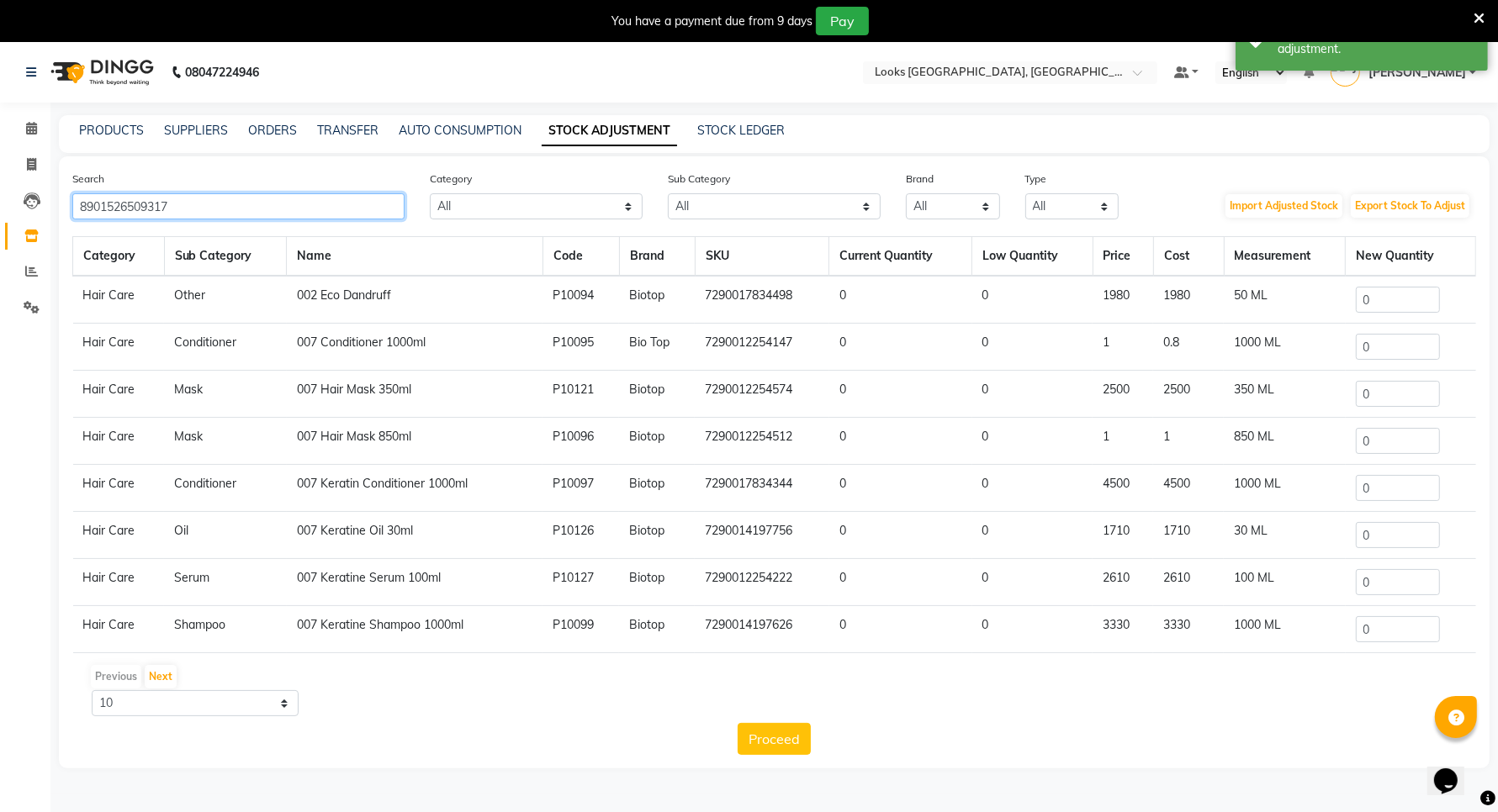
type input "8901526509317"
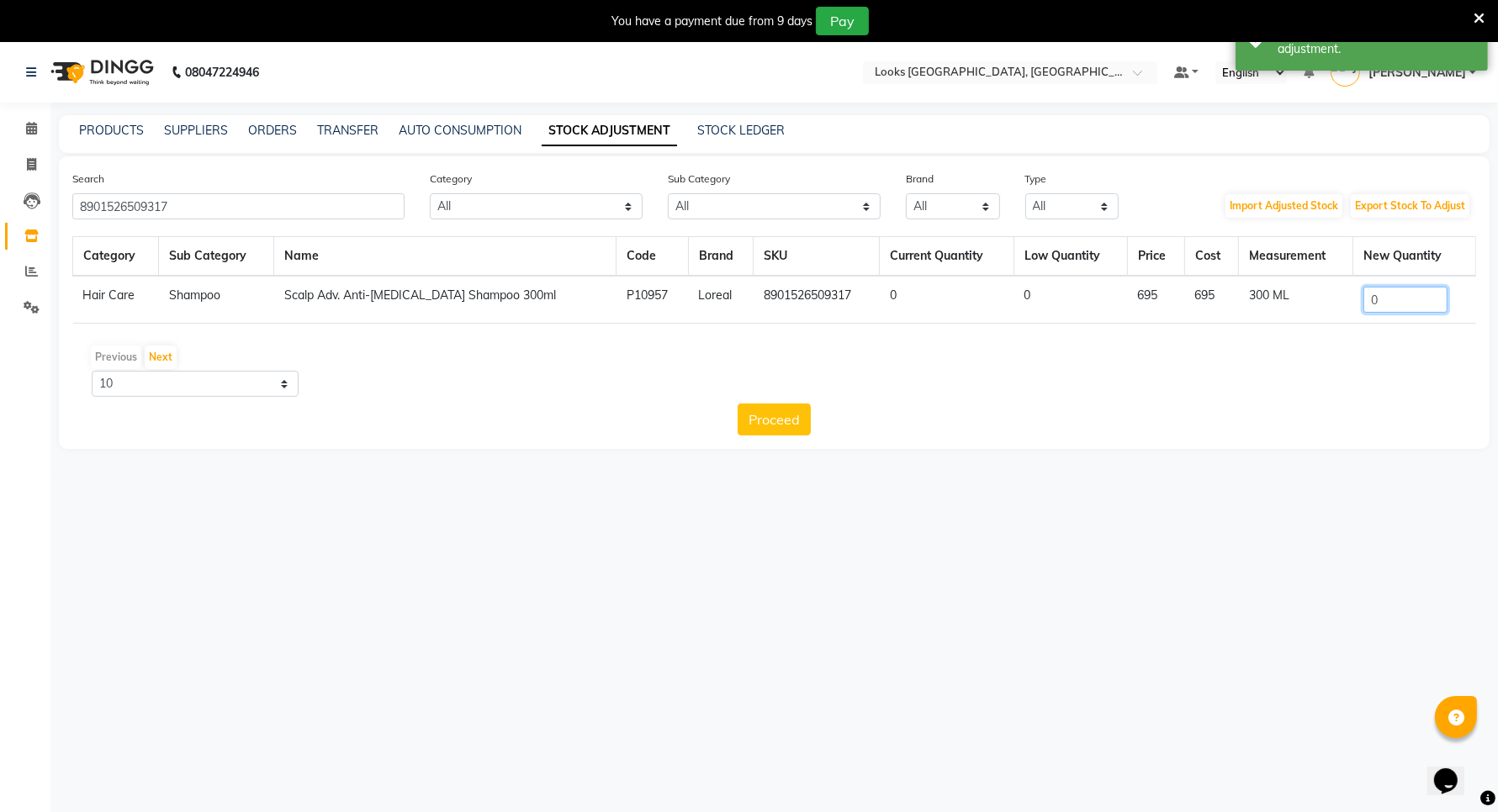
click at [1401, 303] on input "0" at bounding box center [1406, 299] width 84 height 27
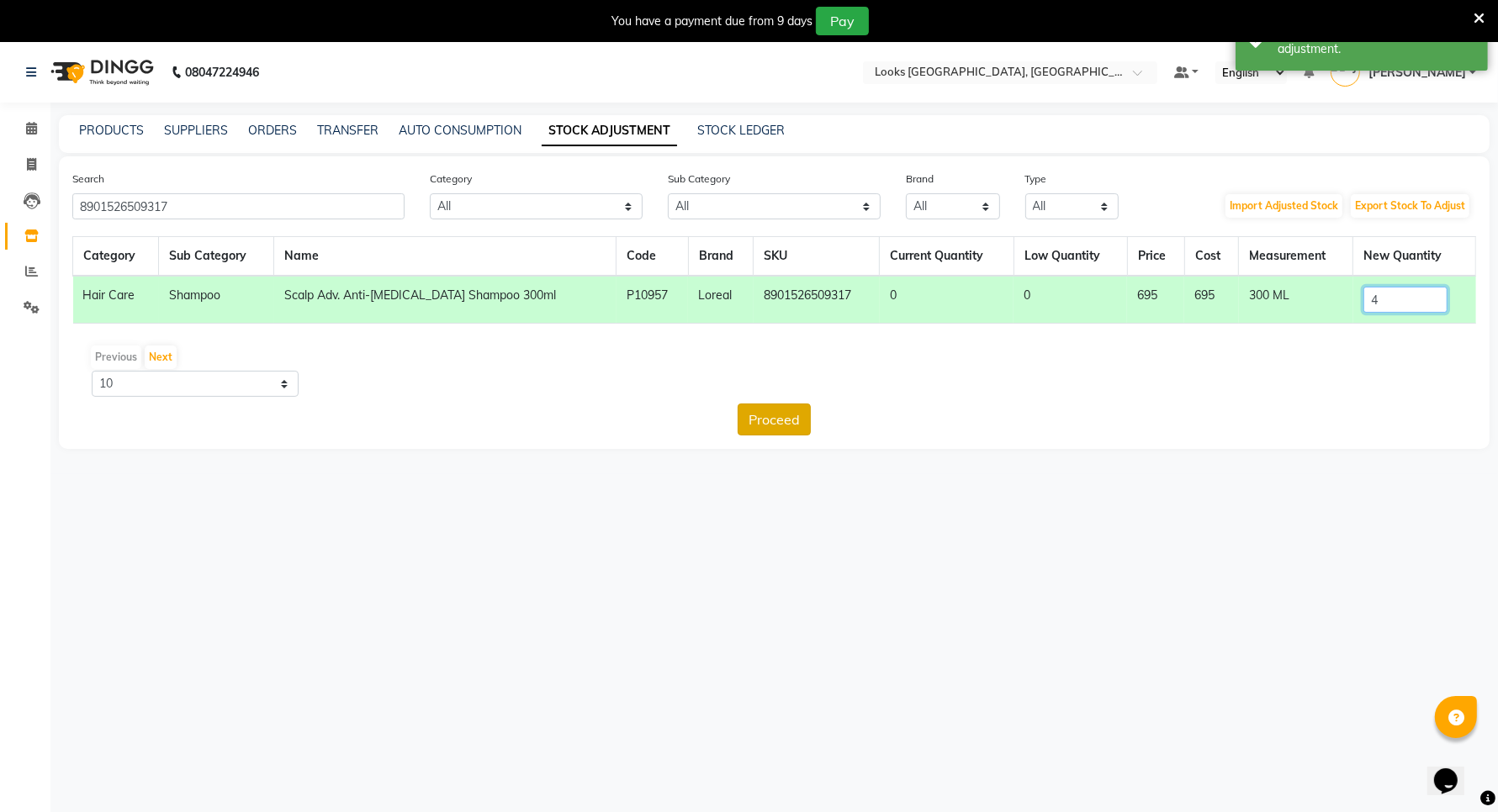
type input "4"
click at [782, 420] on button "Proceed" at bounding box center [774, 419] width 73 height 32
click at [798, 413] on button "Submit" at bounding box center [811, 419] width 67 height 32
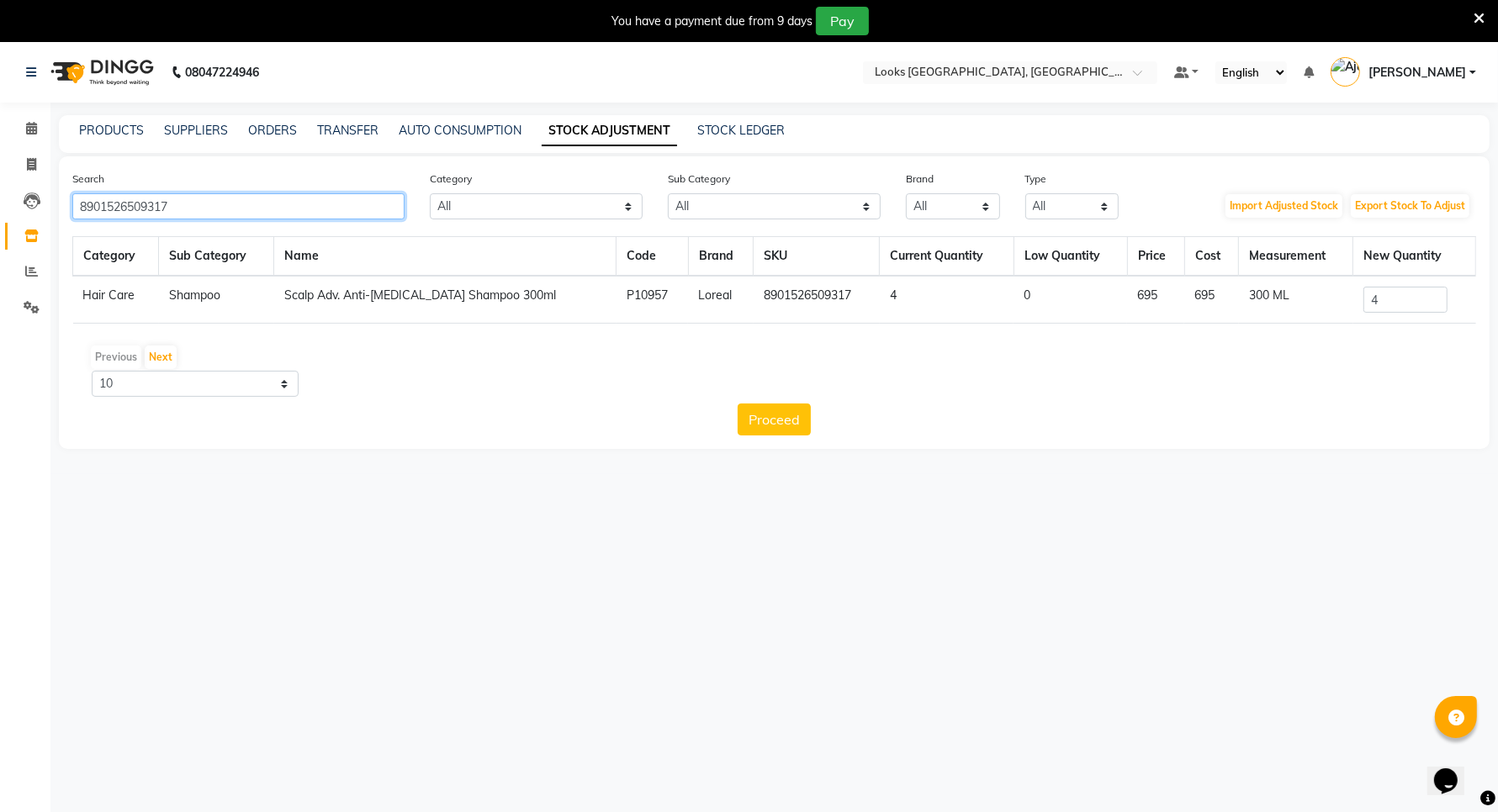
click at [187, 200] on input "8901526509317" at bounding box center [239, 206] width 332 height 27
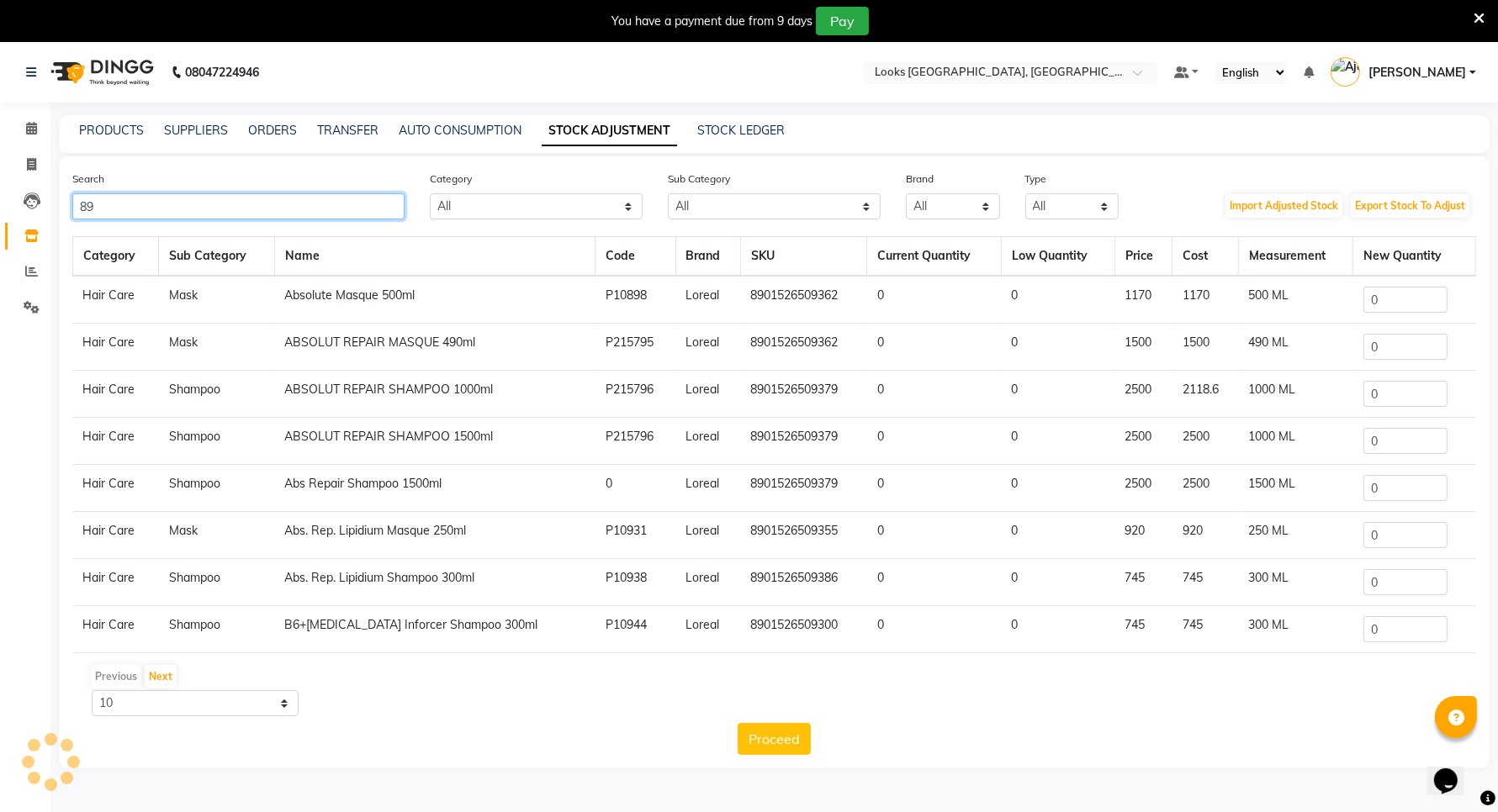
type input "8"
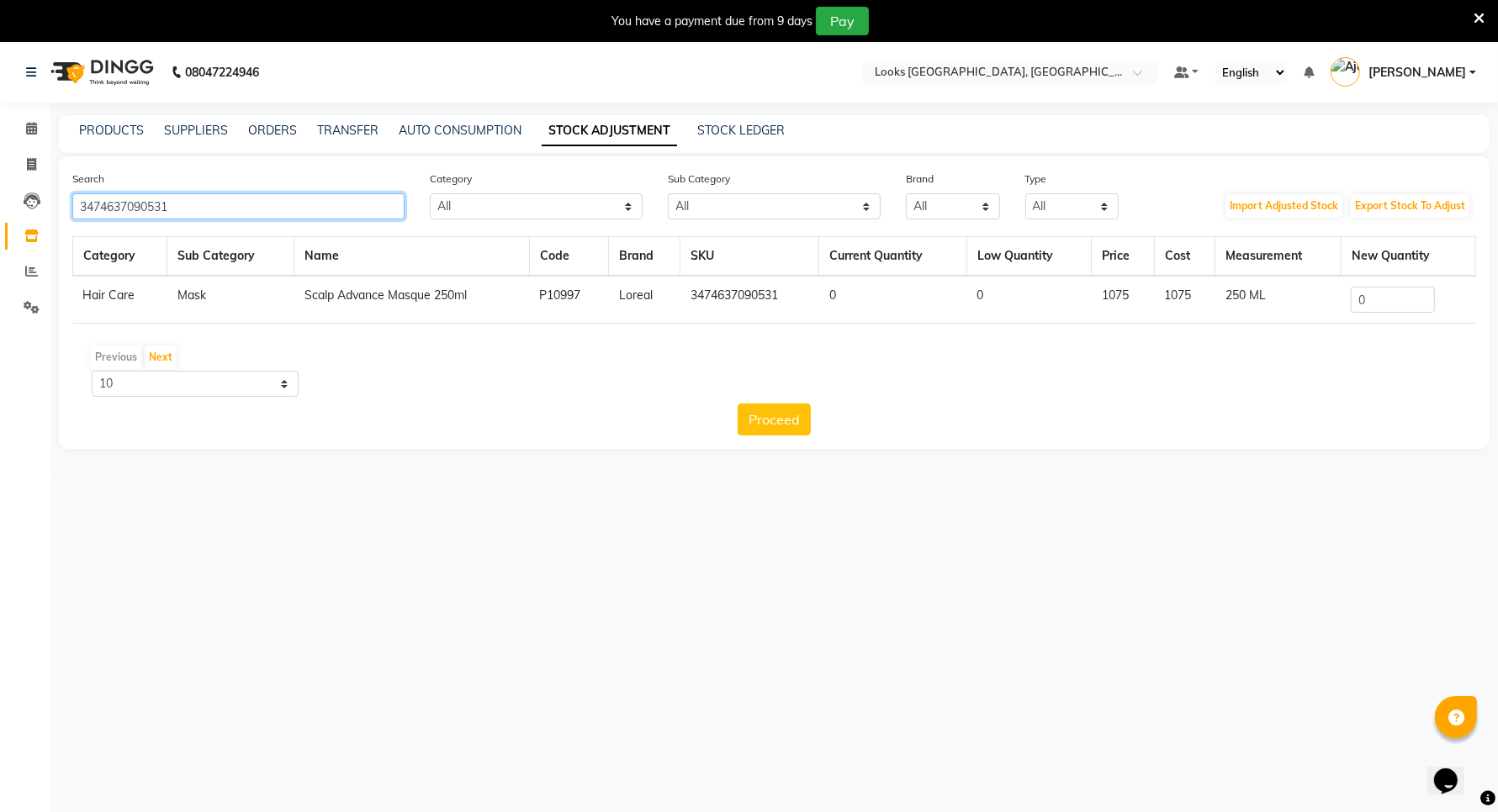
type input "3474637090531"
drag, startPoint x: 1379, startPoint y: 302, endPoint x: 1335, endPoint y: 279, distance: 49.6
click at [1380, 300] on input "0" at bounding box center [1393, 299] width 84 height 27
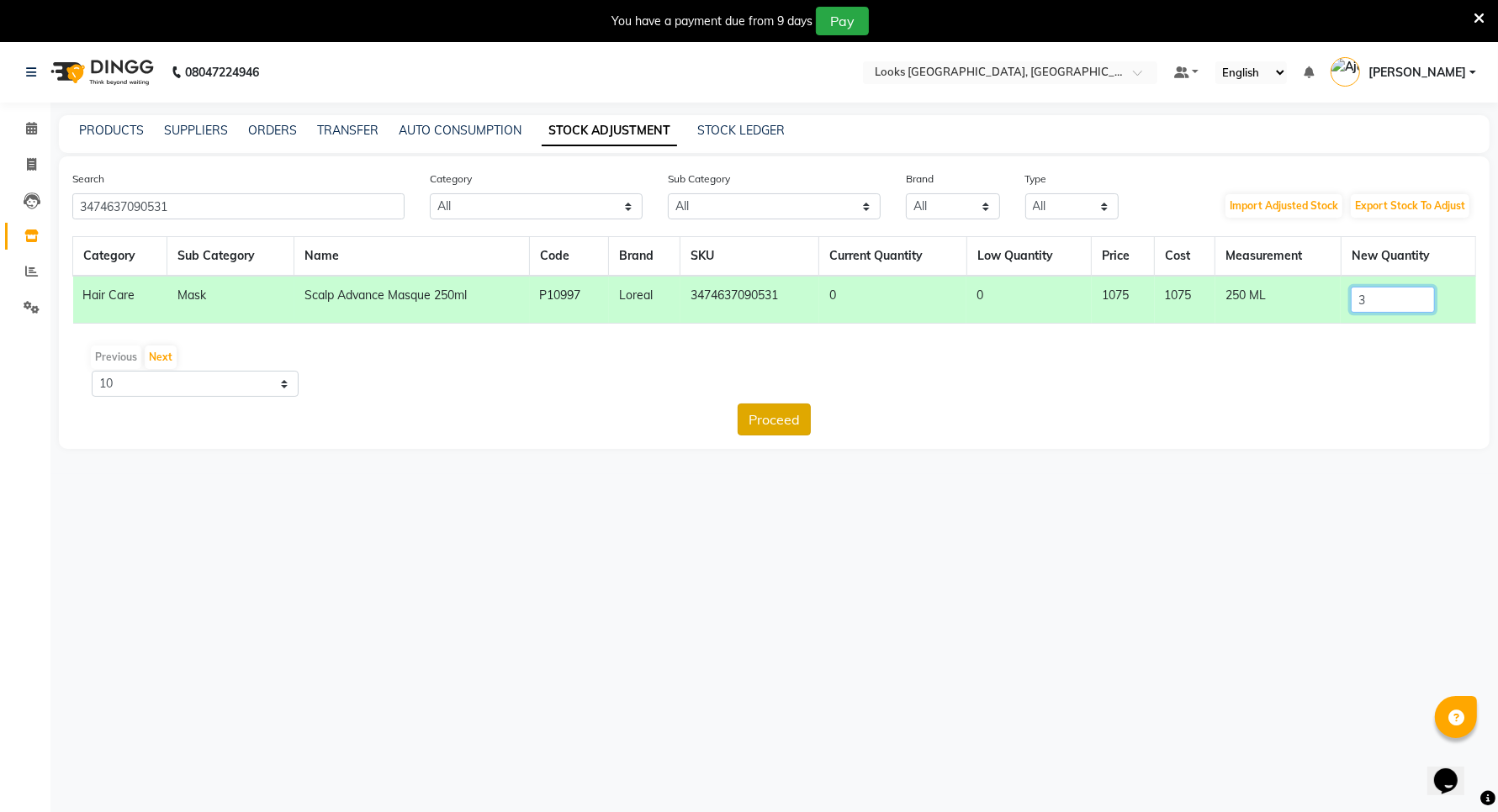
type input "3"
click at [769, 412] on button "Proceed" at bounding box center [774, 419] width 73 height 32
click at [821, 422] on button "Submit" at bounding box center [811, 419] width 67 height 32
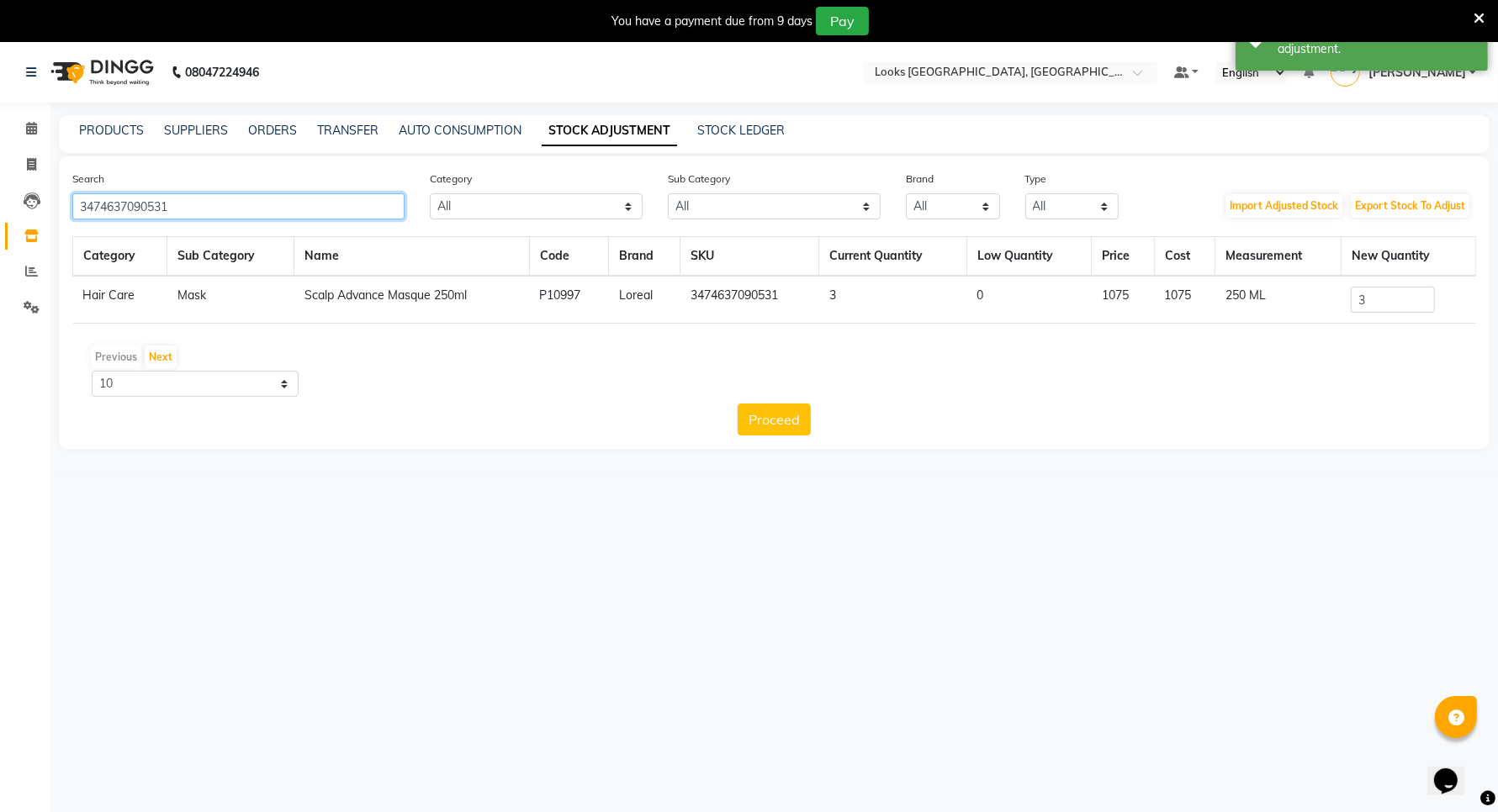
click at [219, 203] on input "3474637090531" at bounding box center [239, 206] width 332 height 27
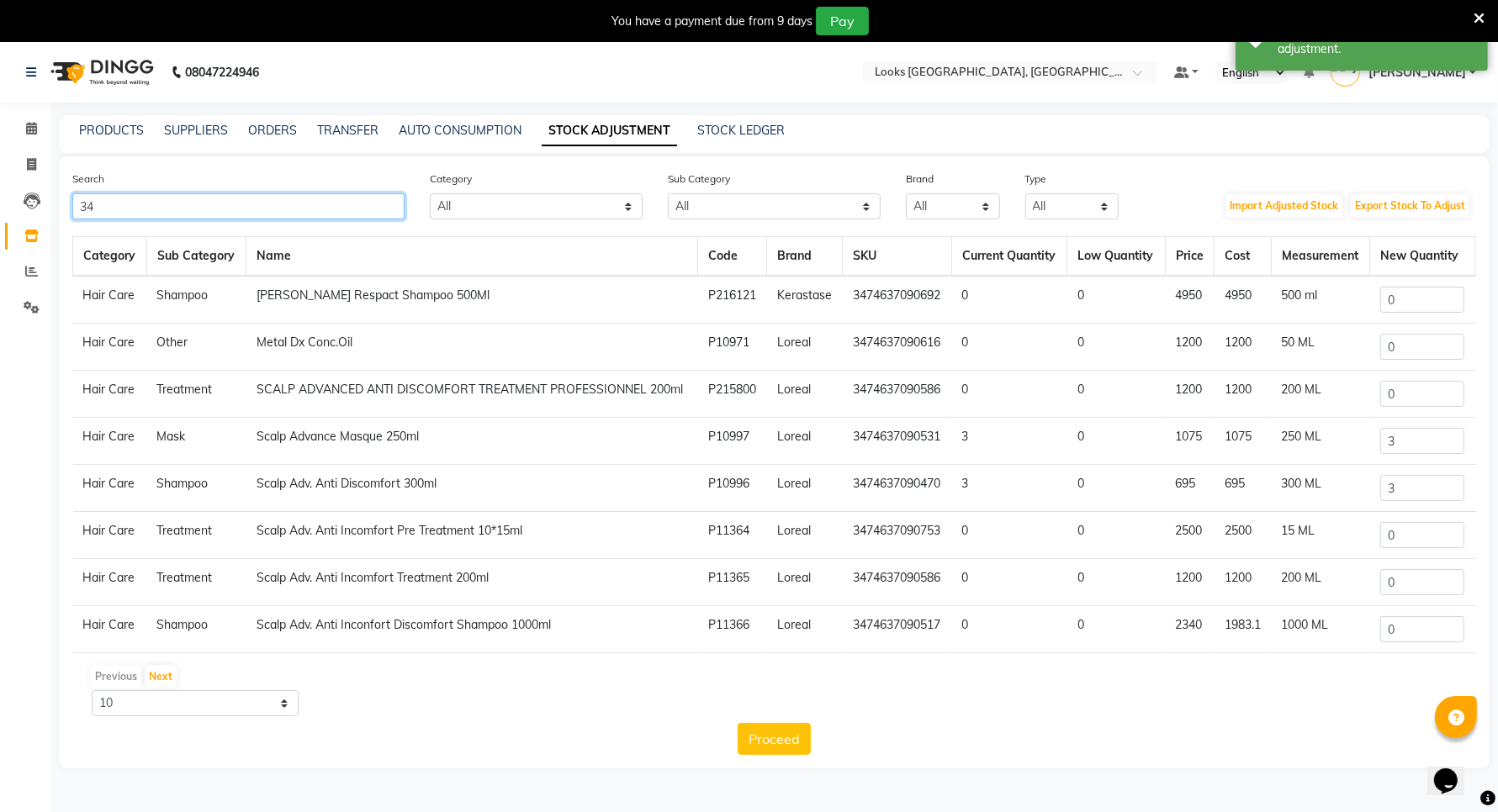
type input "3"
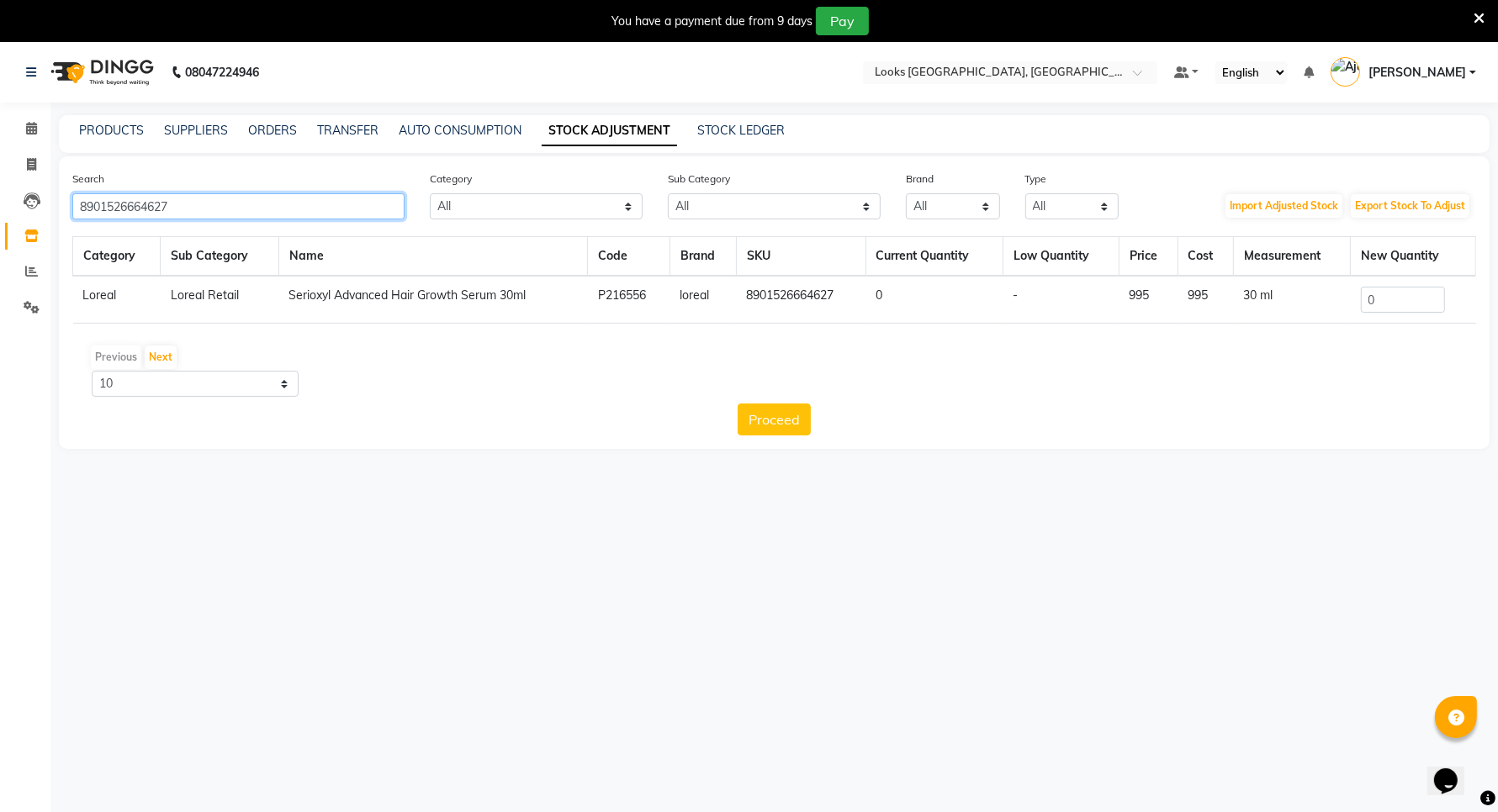
type input "8901526664627"
click at [1407, 302] on input "0" at bounding box center [1403, 299] width 84 height 27
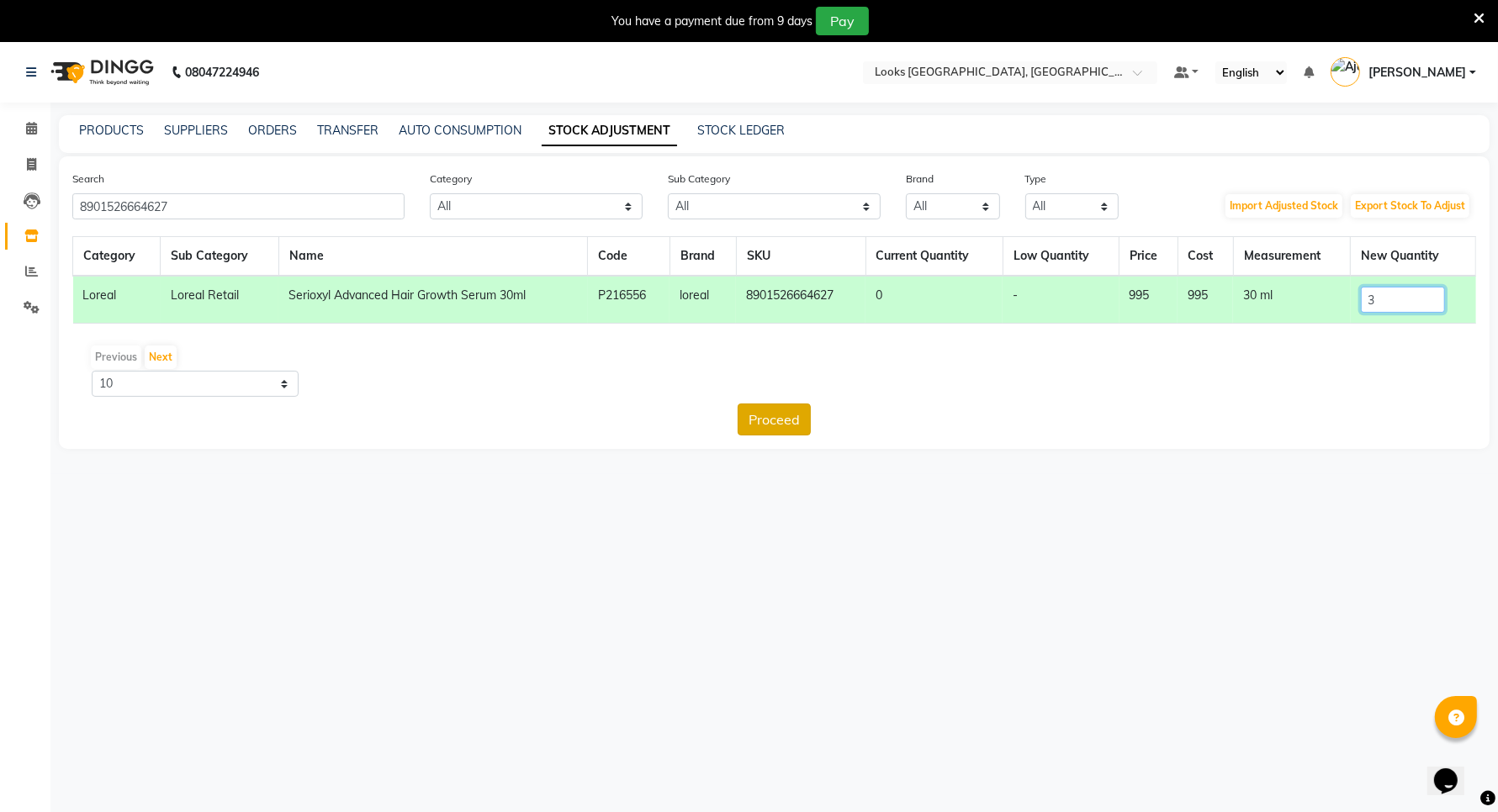
type input "3"
click at [766, 411] on button "Proceed" at bounding box center [774, 419] width 73 height 32
click at [800, 417] on button "Submit" at bounding box center [811, 419] width 67 height 32
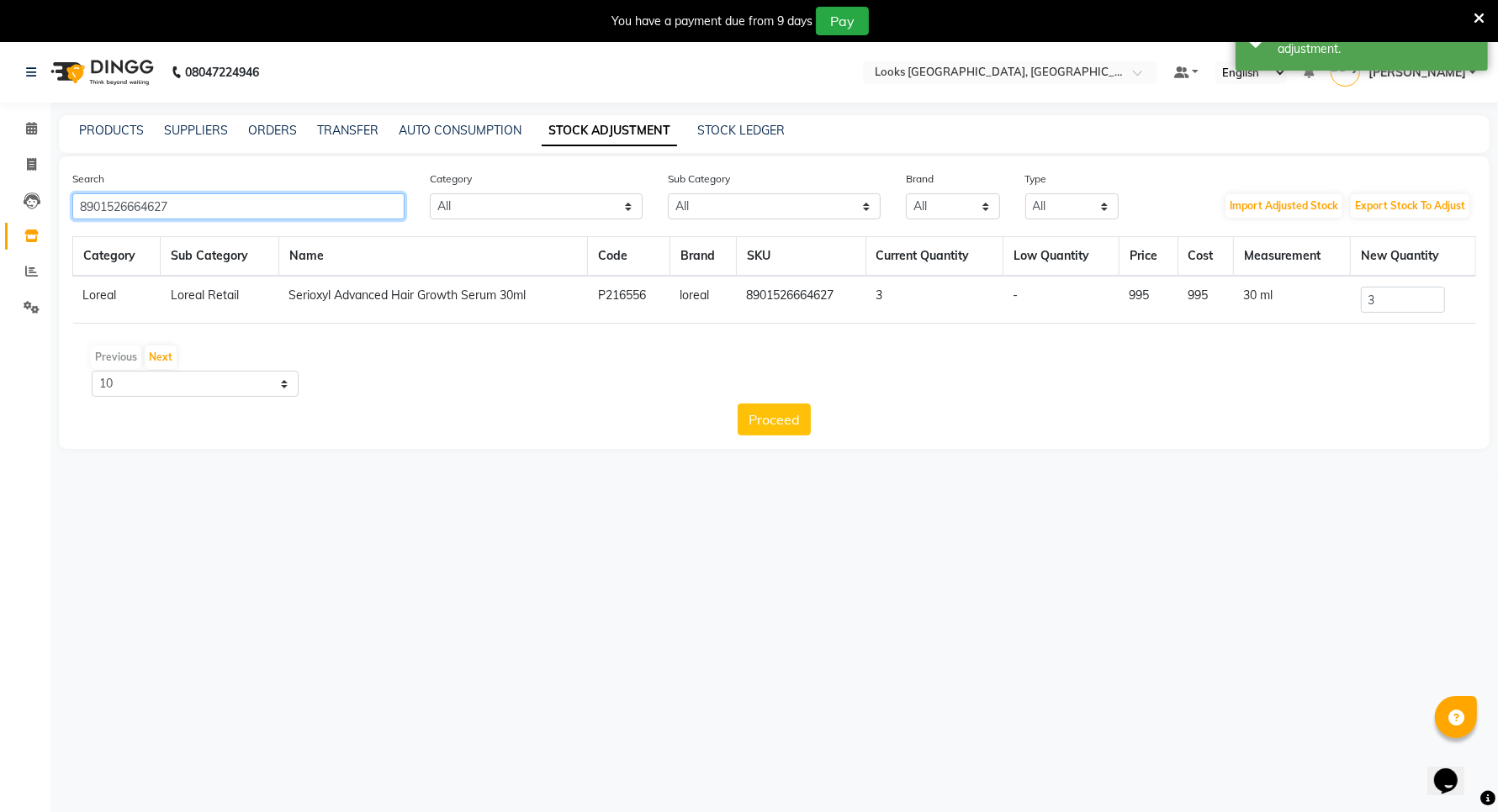
click at [254, 203] on input "8901526664627" at bounding box center [239, 206] width 332 height 27
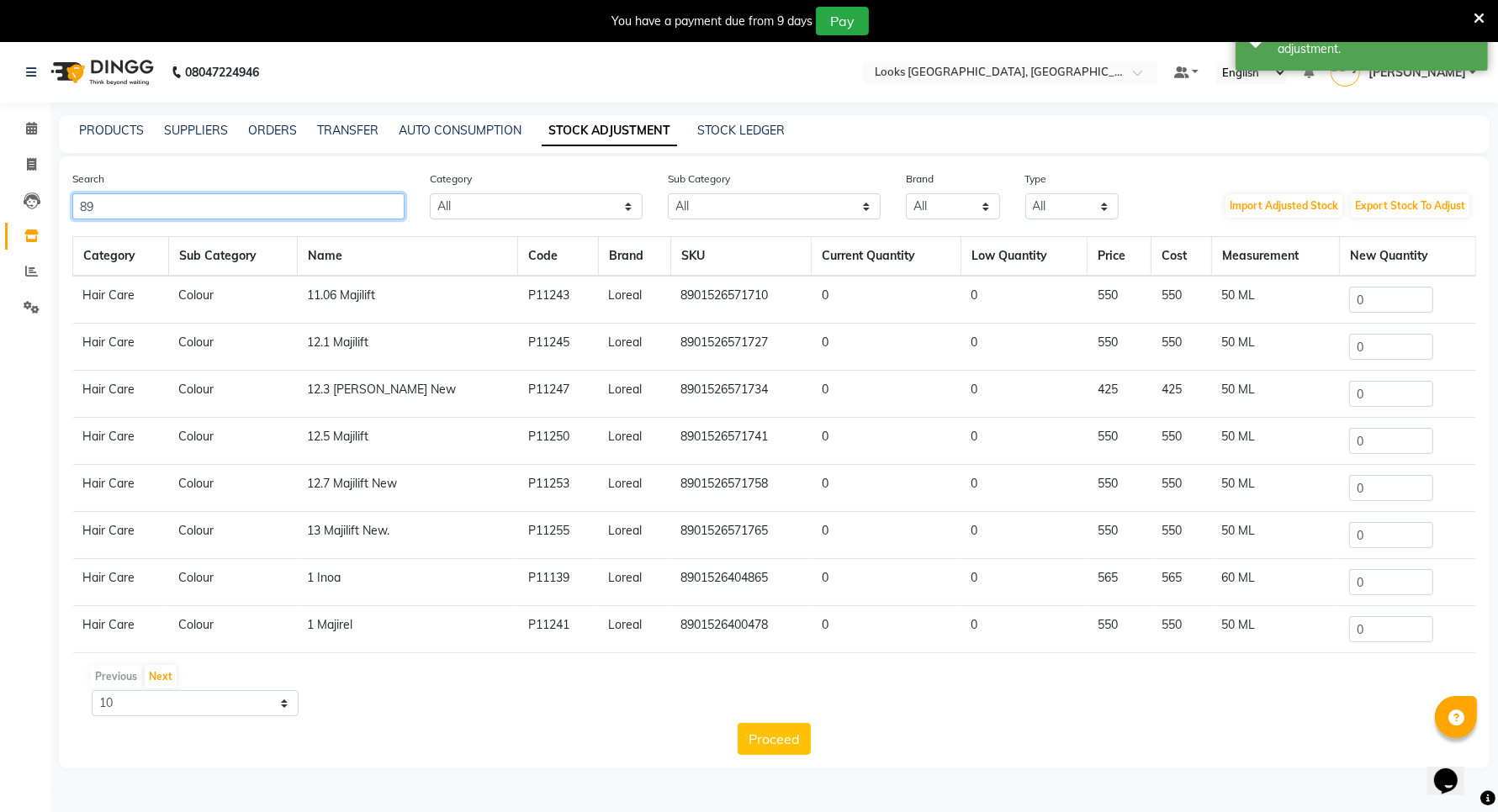
type input "8"
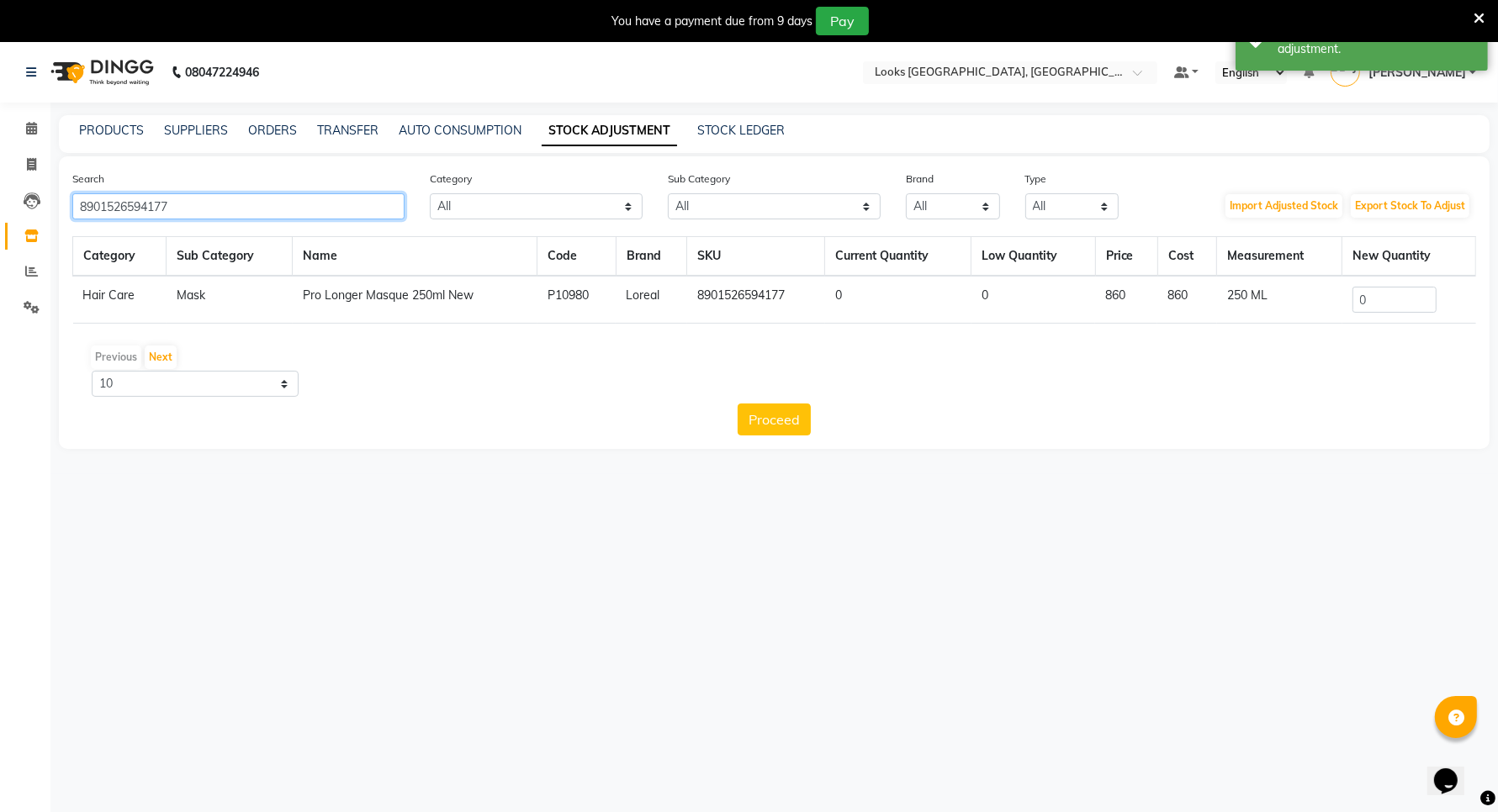
type input "8901526594177"
click at [1401, 293] on input "0" at bounding box center [1395, 299] width 84 height 27
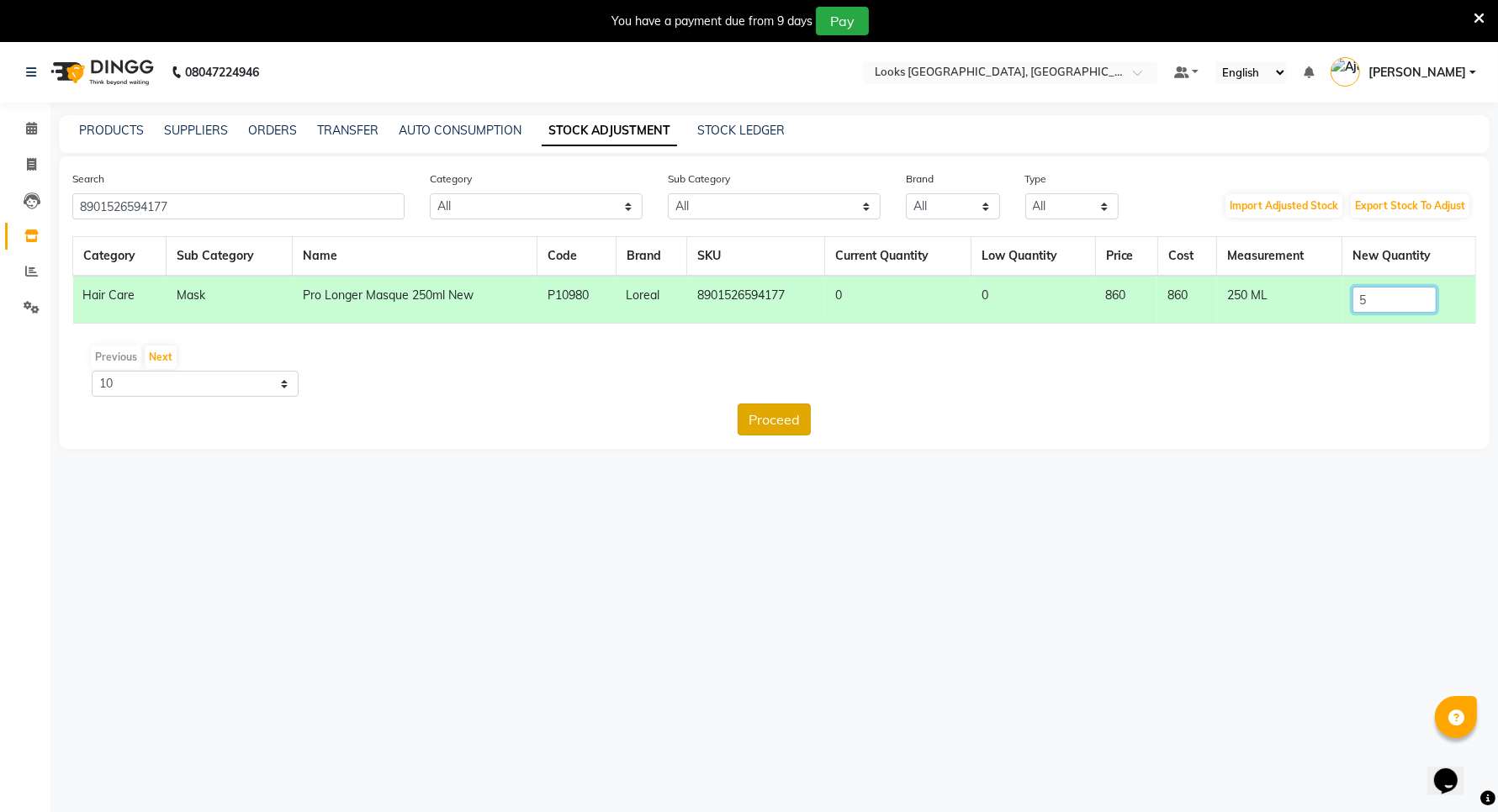
type input "5"
click at [759, 407] on button "Proceed" at bounding box center [774, 419] width 73 height 32
click at [798, 418] on button "Submit" at bounding box center [811, 419] width 67 height 32
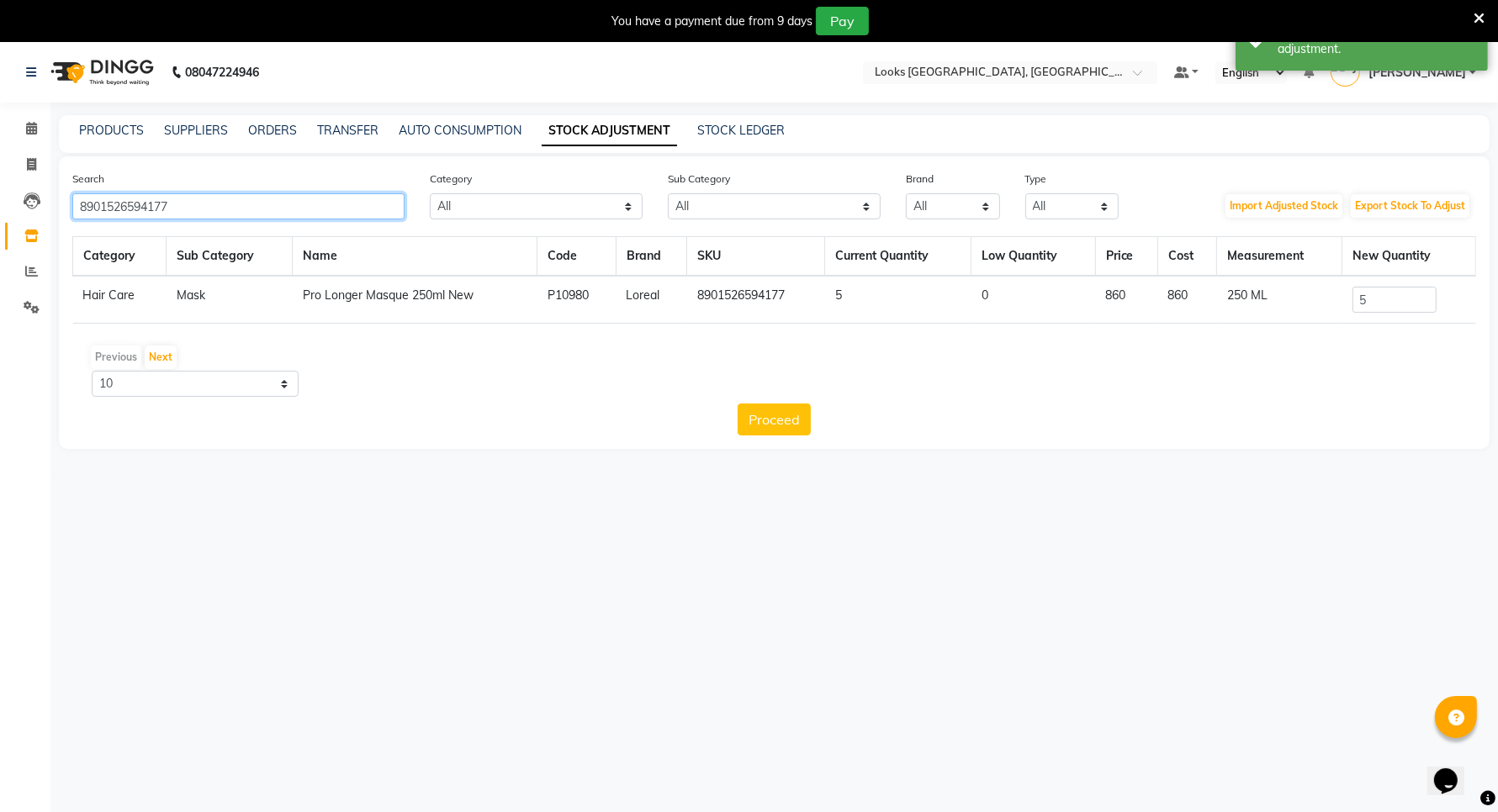
click at [168, 203] on input "8901526594177" at bounding box center [239, 206] width 332 height 27
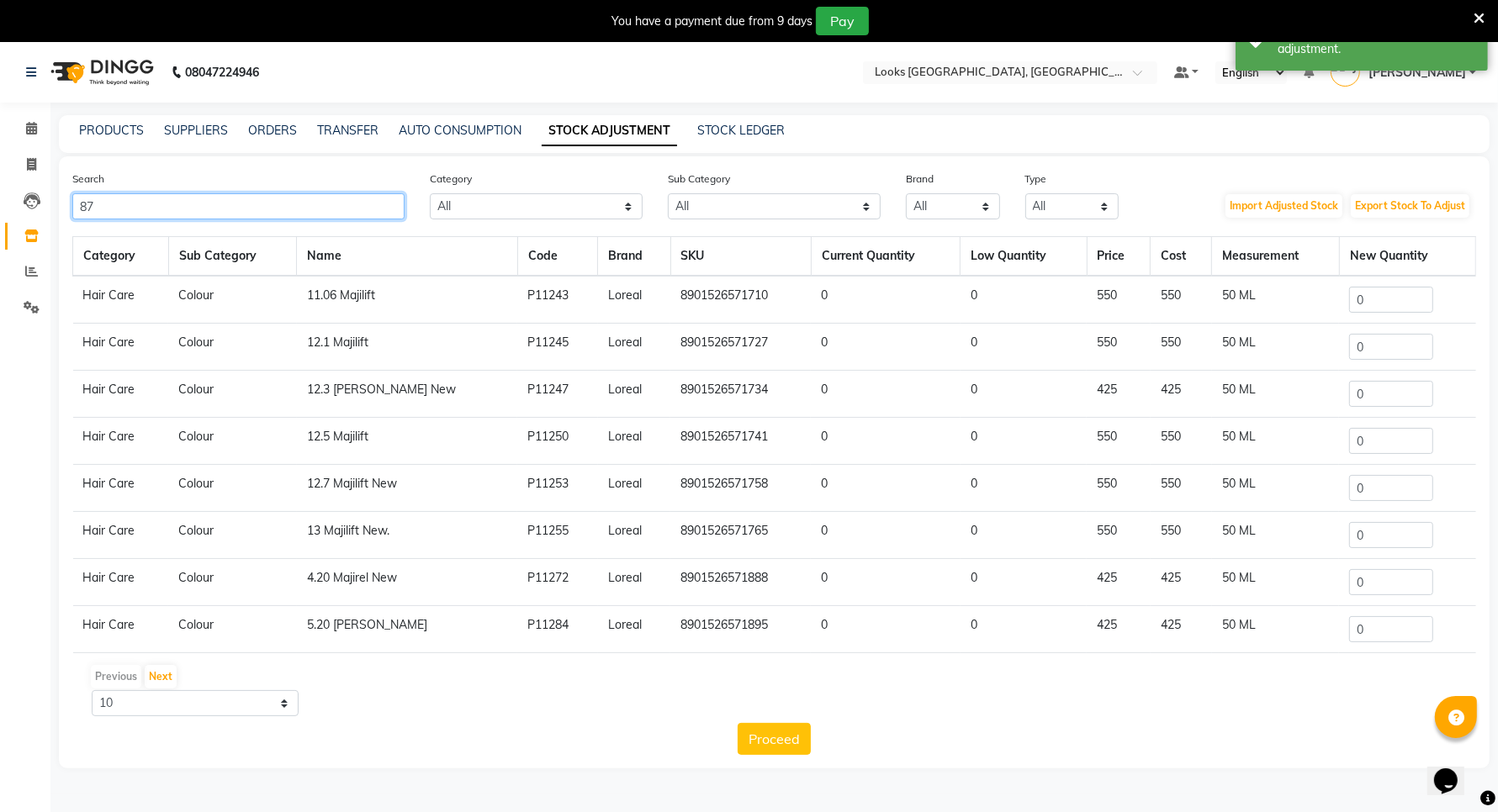
type input "7"
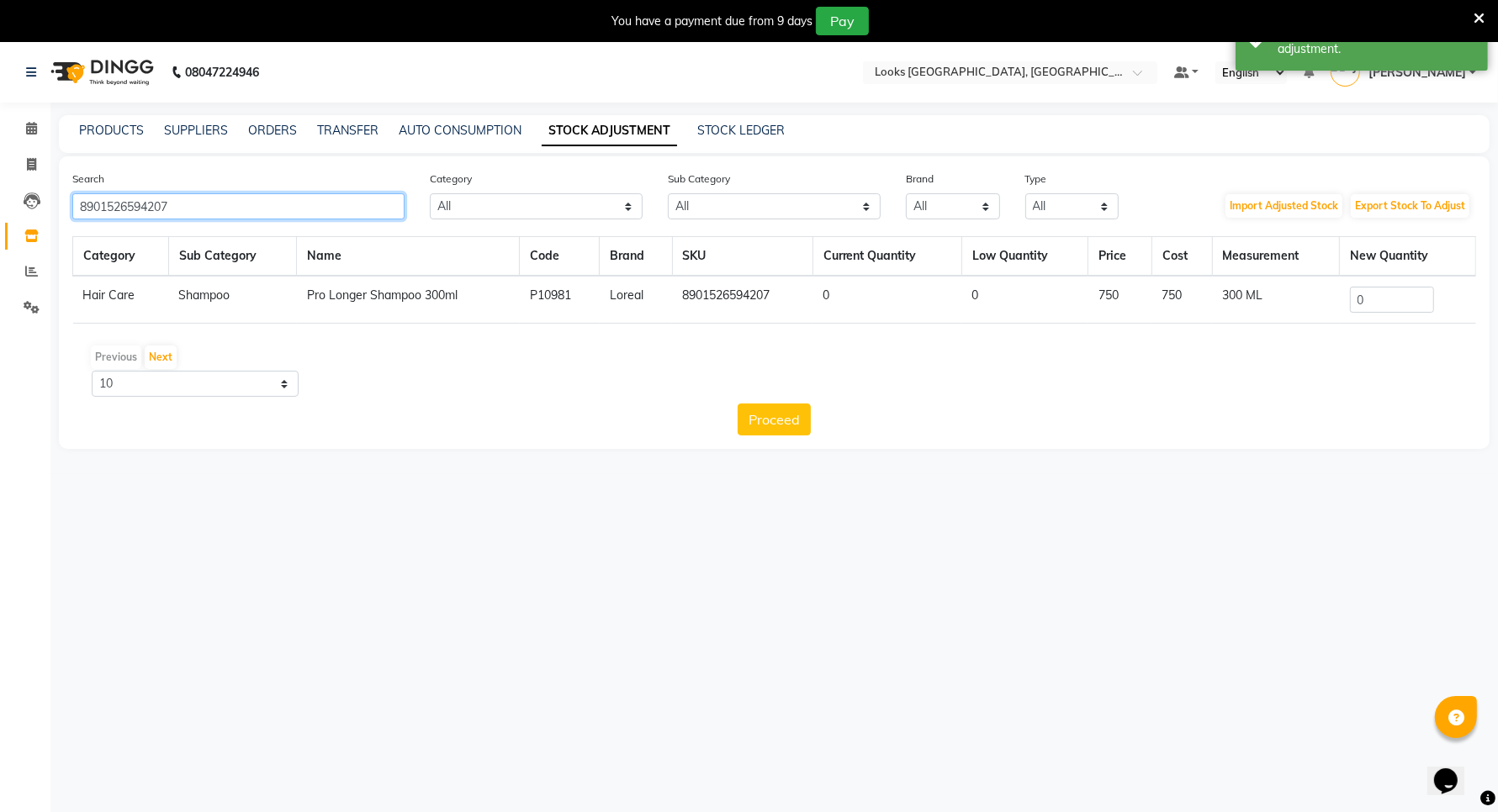
type input "8901526594207"
click at [1389, 300] on input "0" at bounding box center [1392, 299] width 84 height 27
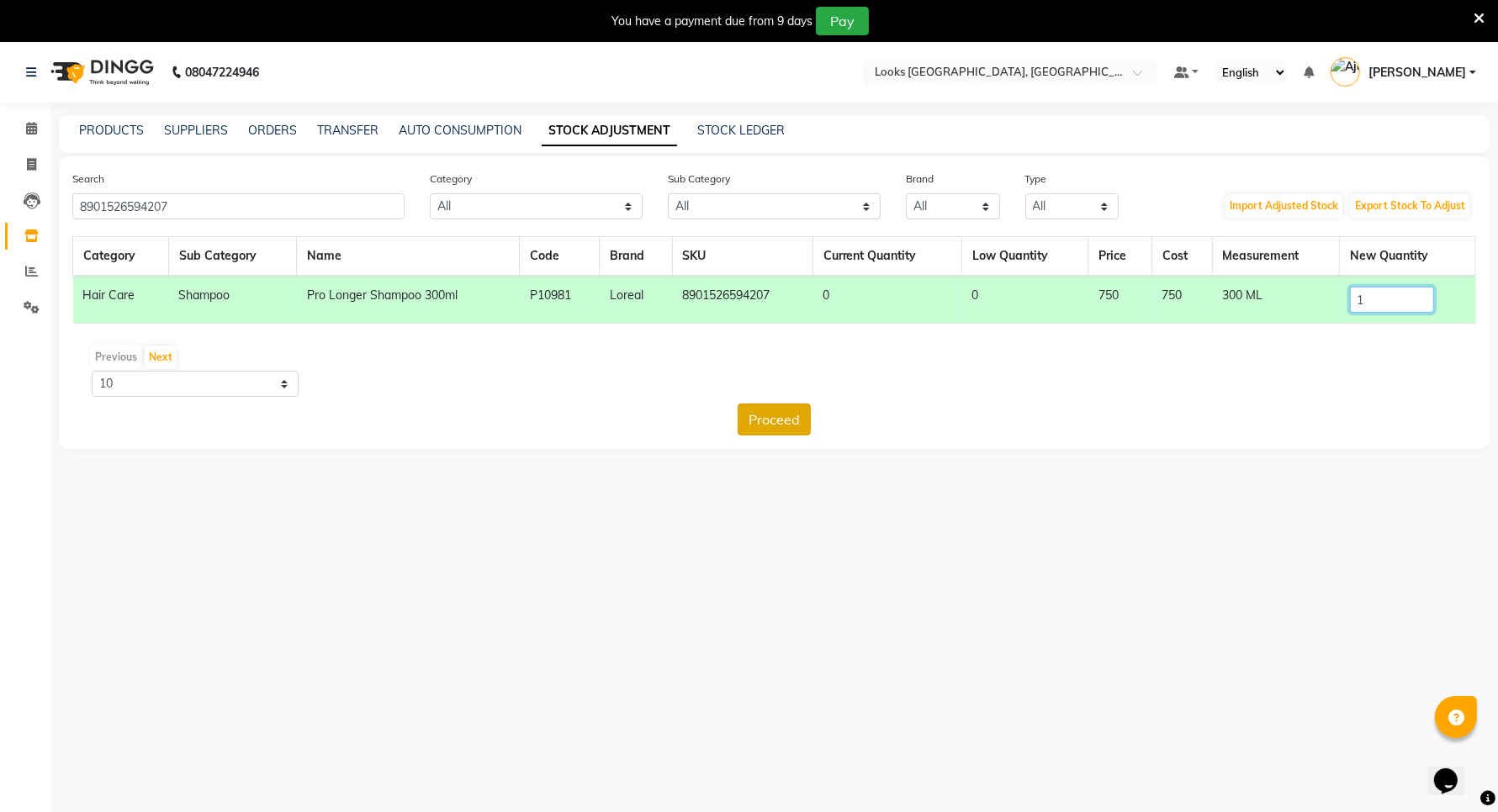
type input "1"
click at [771, 413] on button "Proceed" at bounding box center [774, 419] width 73 height 32
drag, startPoint x: 801, startPoint y: 417, endPoint x: 568, endPoint y: 343, distance: 244.5
click at [801, 417] on button "Submit" at bounding box center [811, 419] width 67 height 32
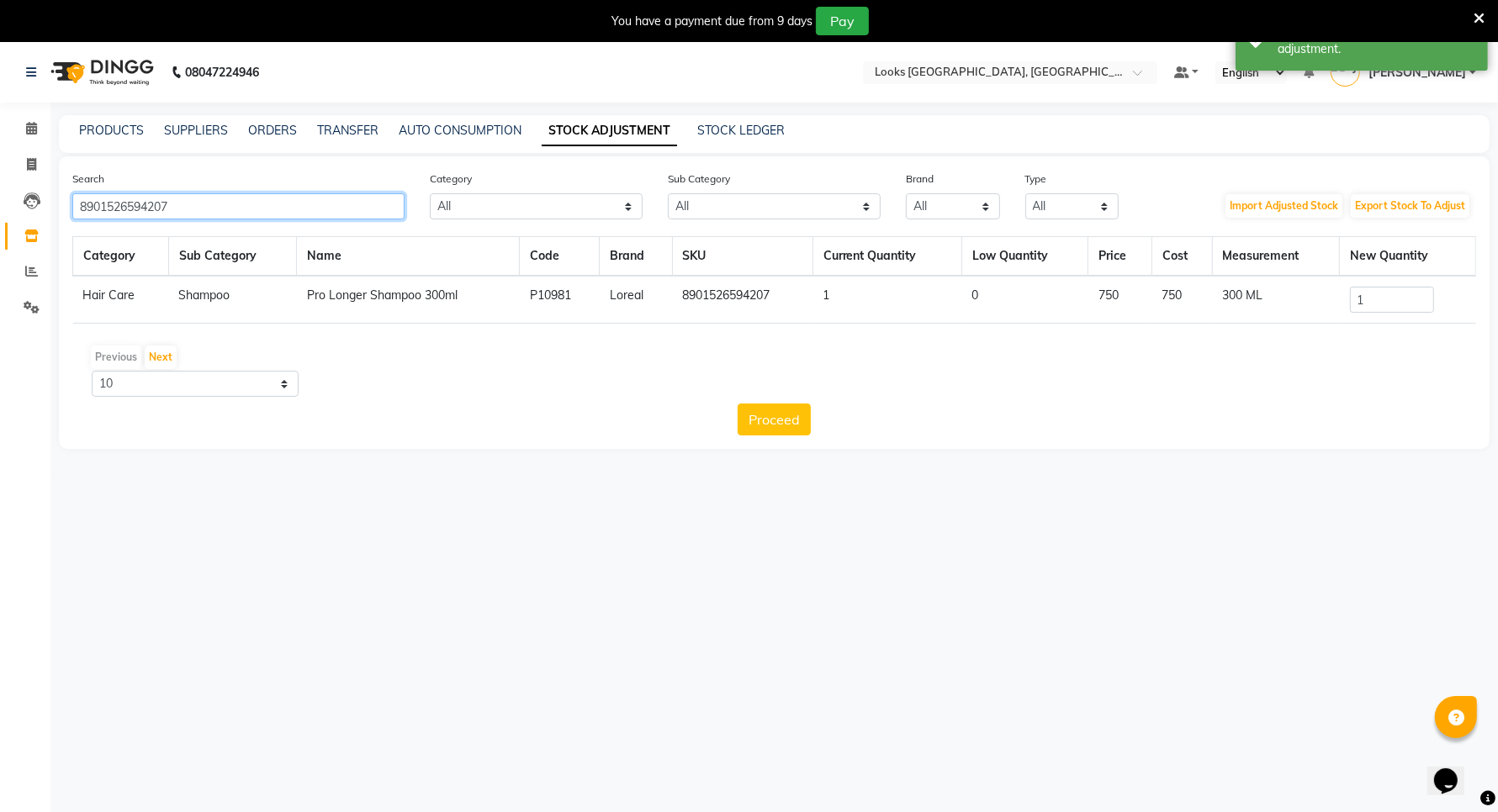
click at [181, 210] on input "8901526594207" at bounding box center [239, 206] width 332 height 27
type input "8"
type input "8901526509195"
click at [1367, 300] on input "0" at bounding box center [1392, 299] width 84 height 27
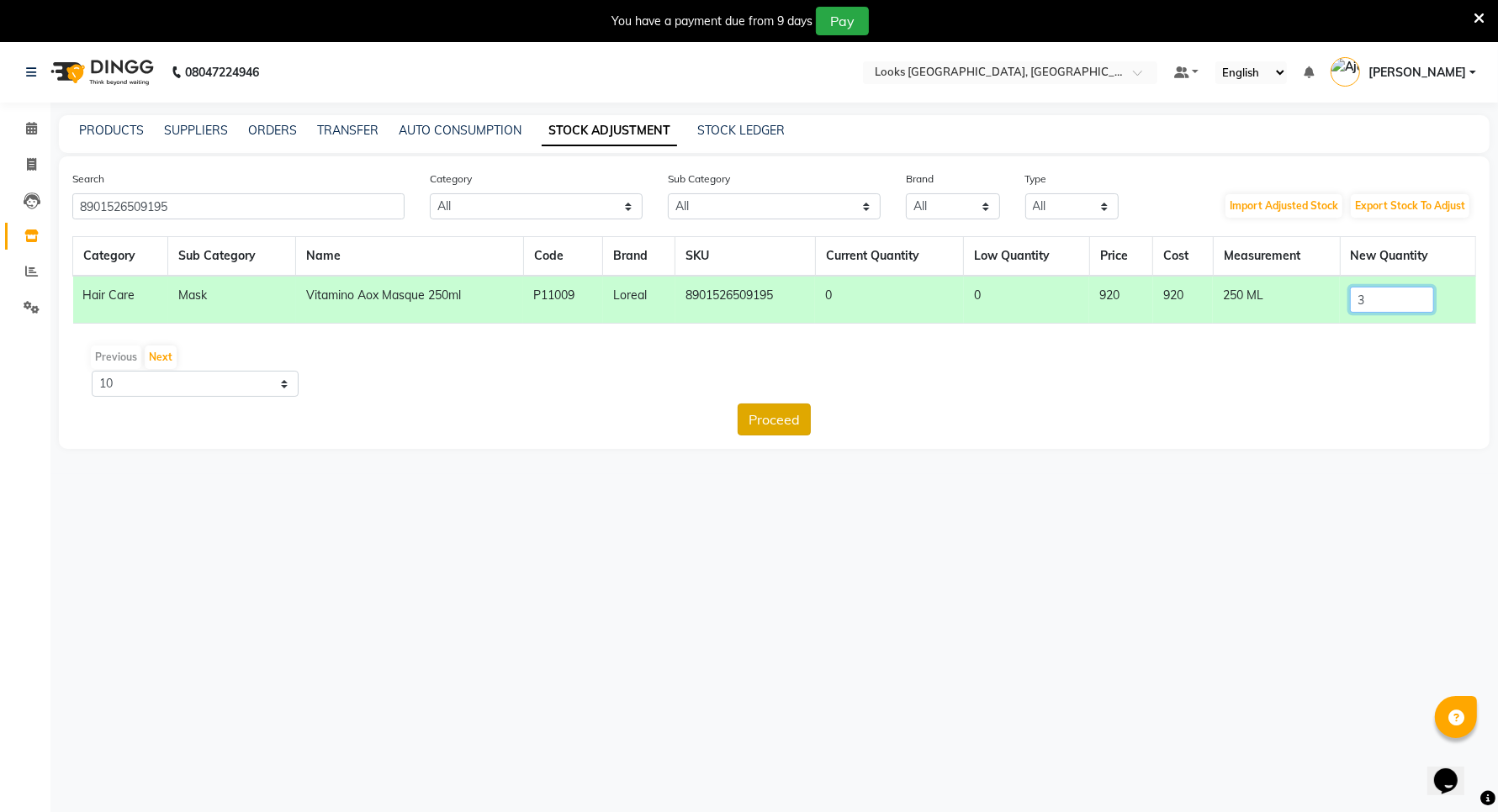
type input "3"
click at [791, 417] on button "Proceed" at bounding box center [774, 419] width 73 height 32
click at [800, 417] on button "Submit" at bounding box center [811, 419] width 67 height 32
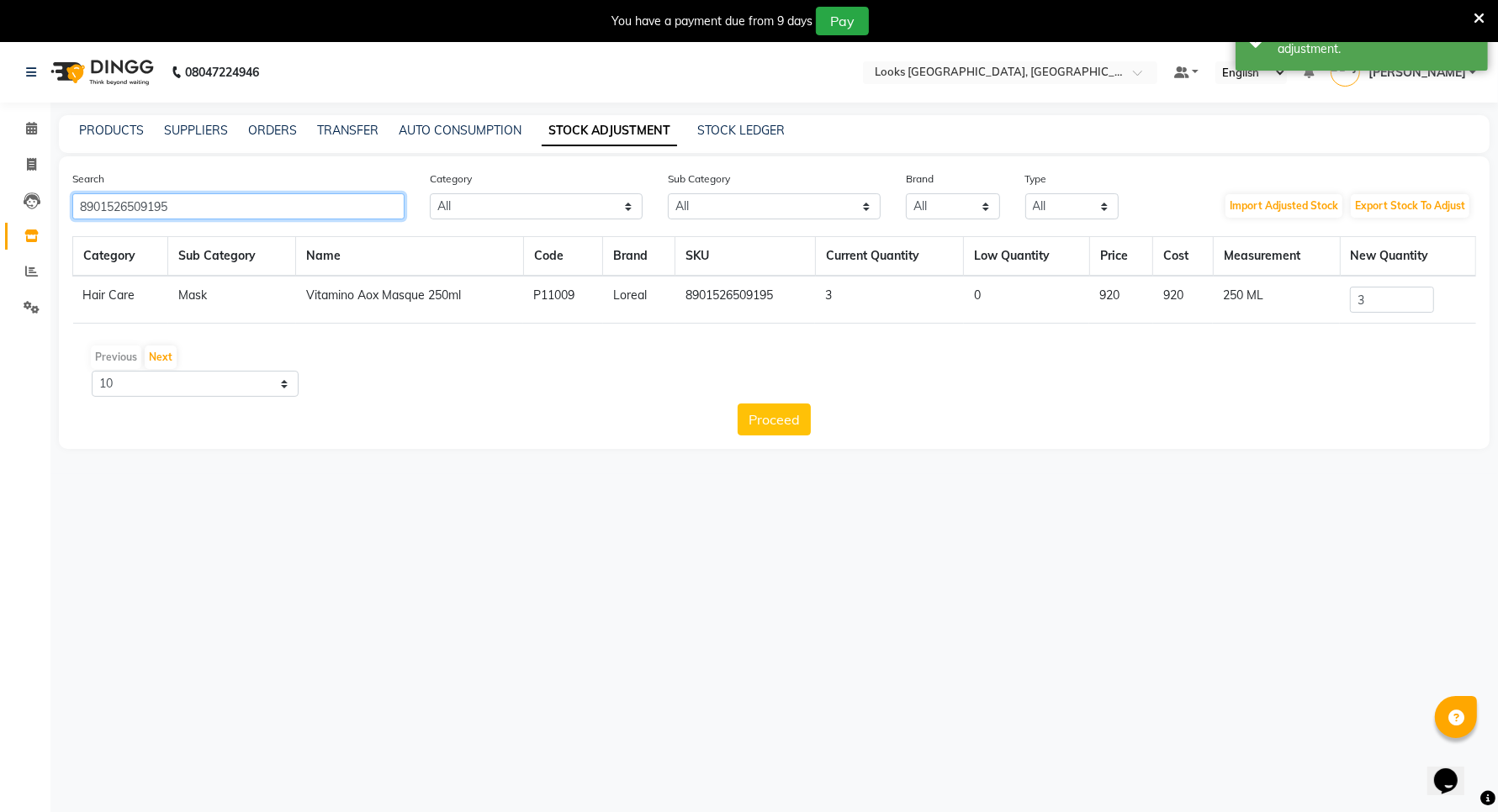
click at [195, 208] on input "8901526509195" at bounding box center [239, 206] width 332 height 27
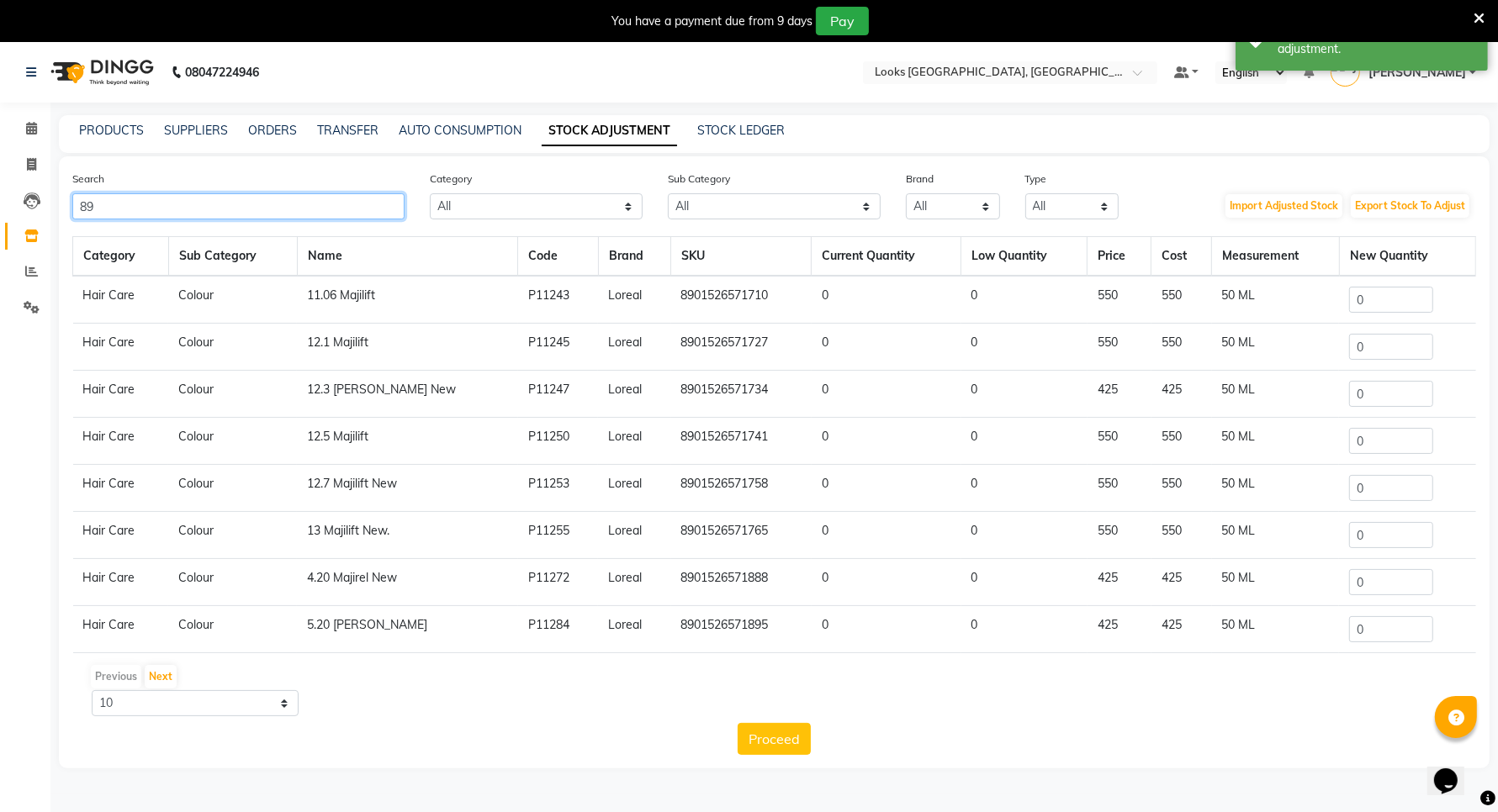
type input "8"
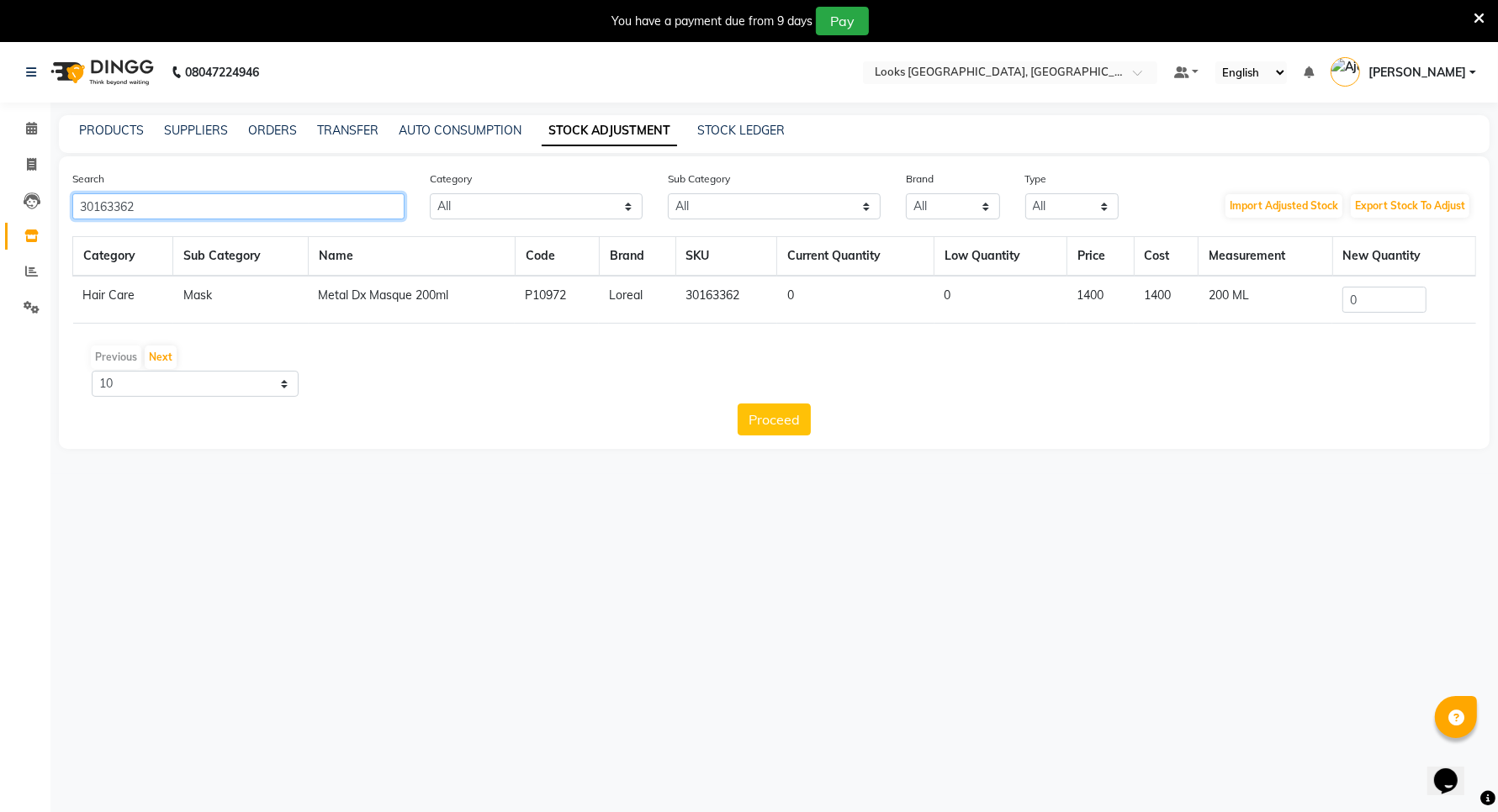
type input "30163362"
click at [1368, 300] on input "0" at bounding box center [1384, 299] width 84 height 27
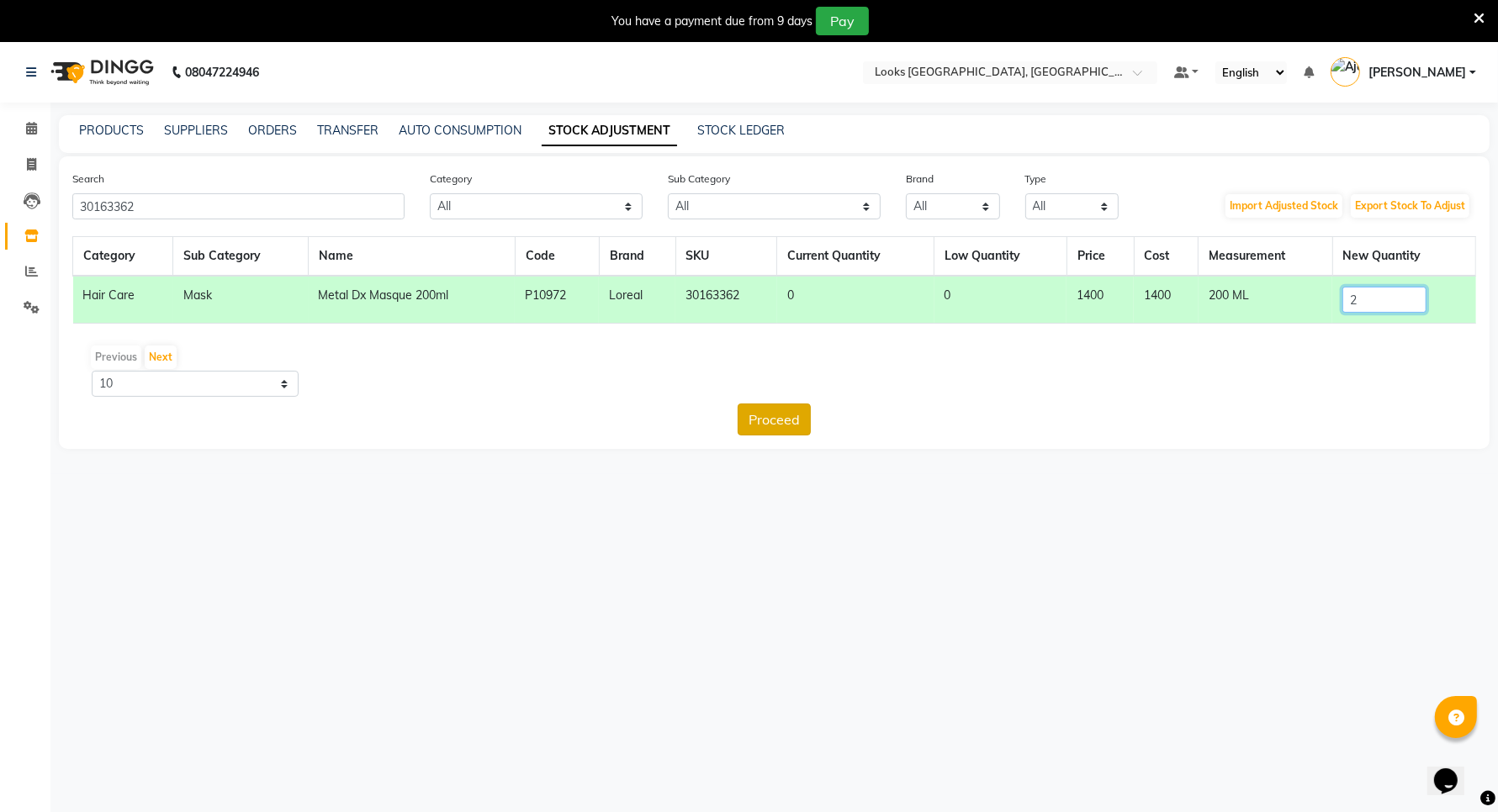
type input "2"
click at [780, 418] on button "Proceed" at bounding box center [774, 419] width 73 height 32
click at [797, 412] on button "Submit" at bounding box center [811, 419] width 67 height 32
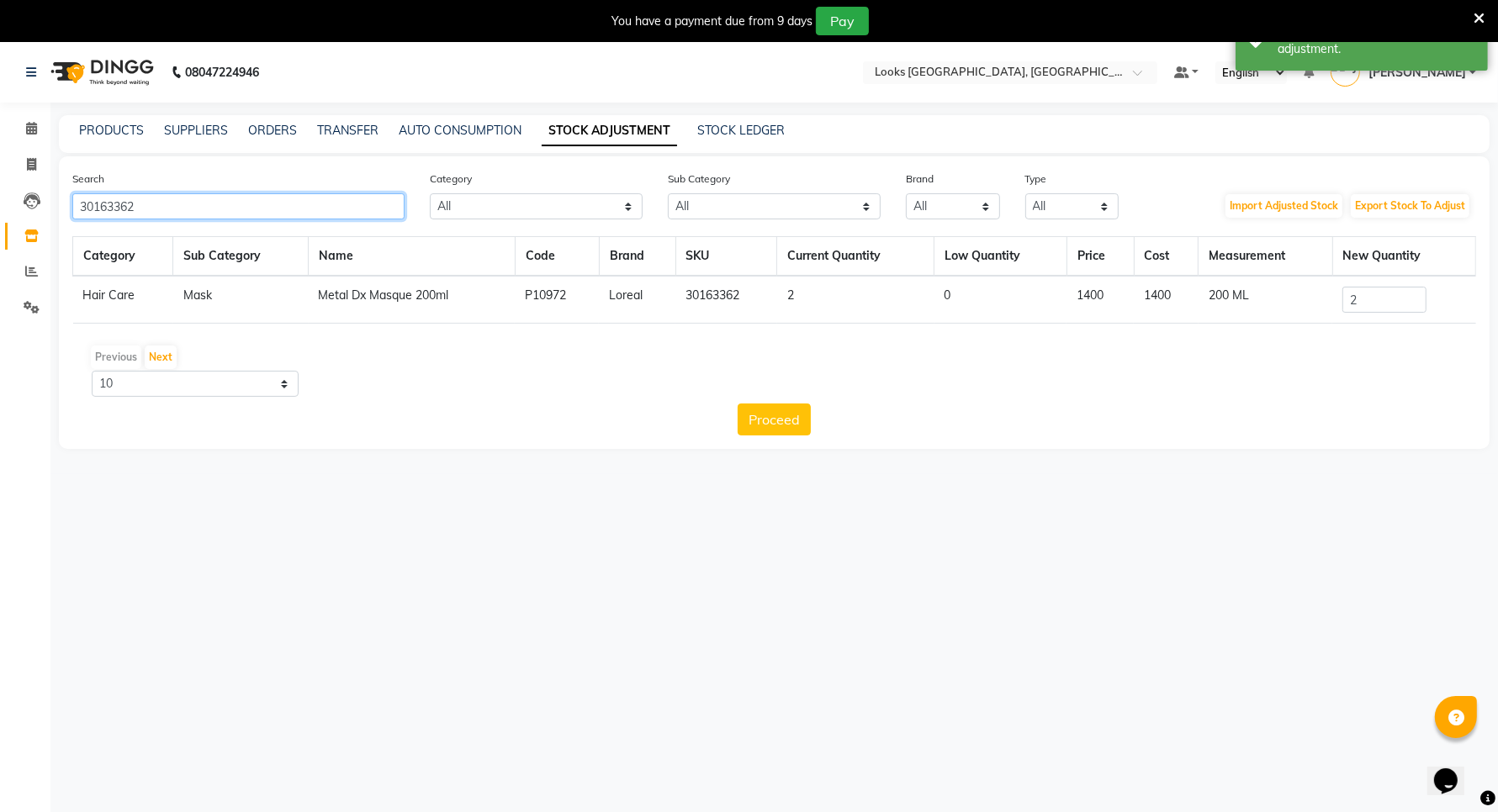
click at [351, 203] on input "30163362" at bounding box center [239, 206] width 332 height 27
type input "3"
type input "30163188"
click at [1376, 297] on input "0" at bounding box center [1386, 299] width 84 height 27
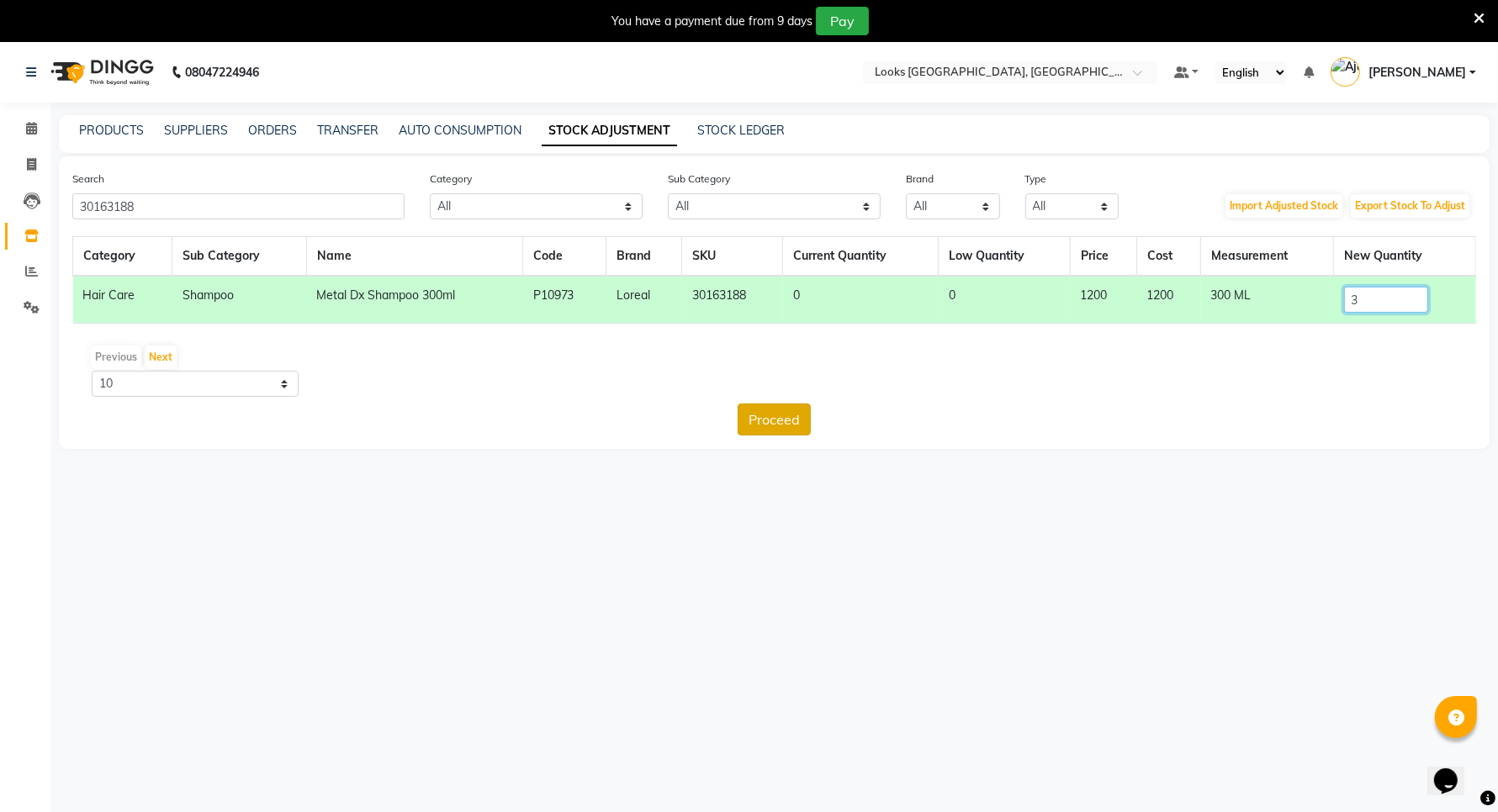
type input "3"
click at [762, 408] on button "Proceed" at bounding box center [774, 419] width 73 height 32
click at [795, 413] on button "Submit" at bounding box center [811, 419] width 67 height 32
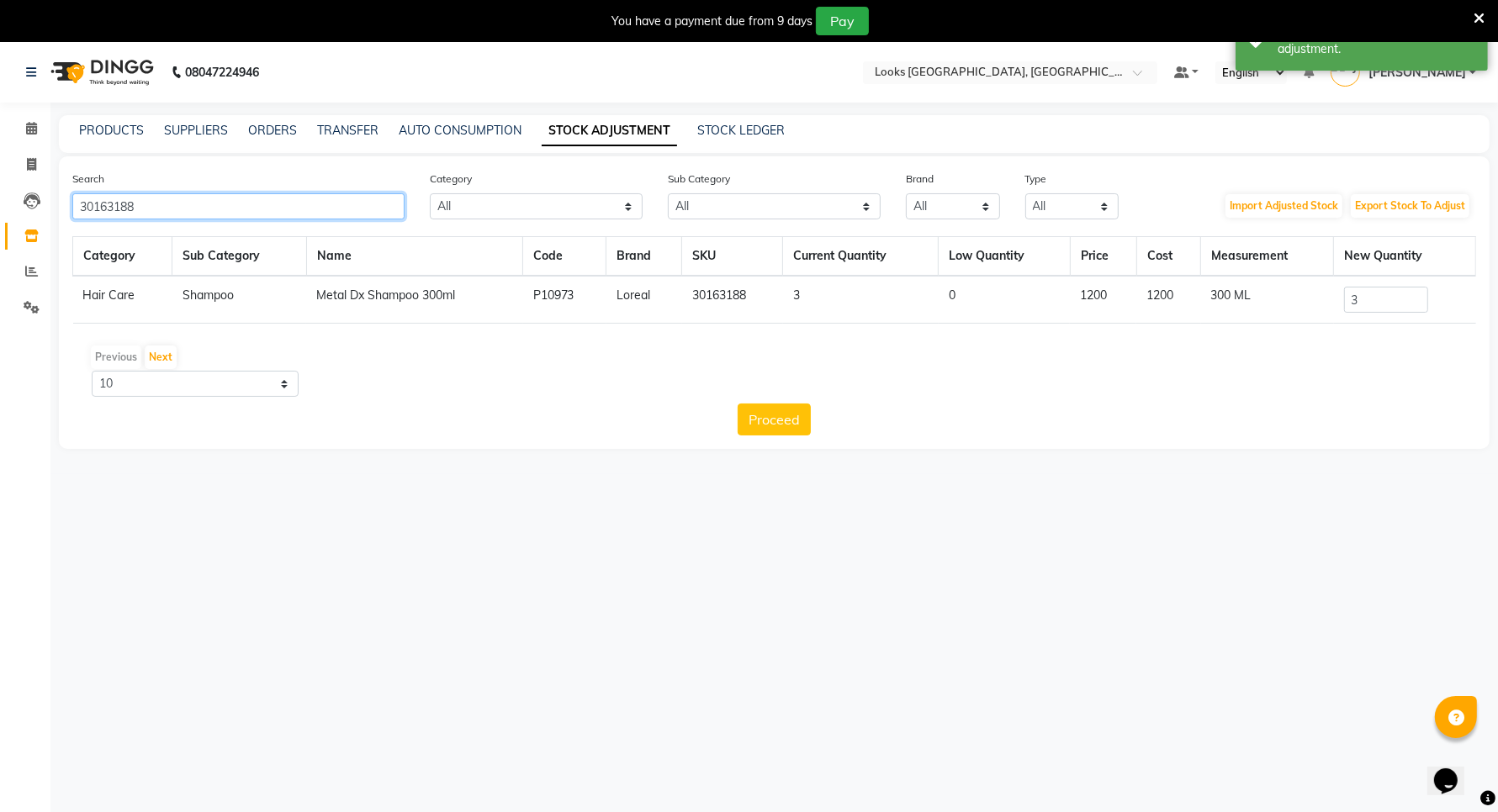
click at [304, 208] on input "30163188" at bounding box center [239, 206] width 332 height 27
type input "3"
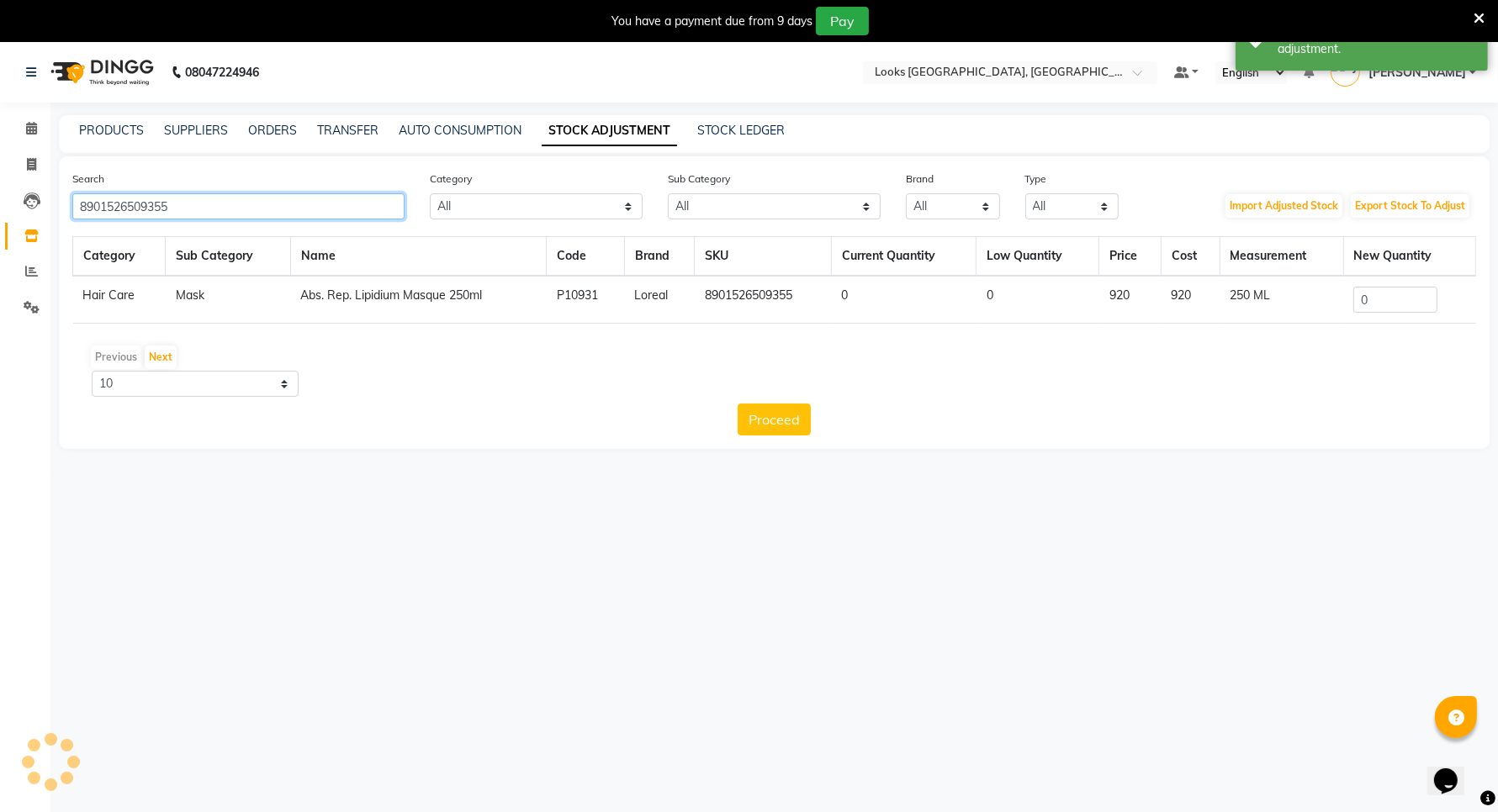
type input "8901526509355"
click at [1376, 290] on input "0" at bounding box center [1395, 299] width 84 height 27
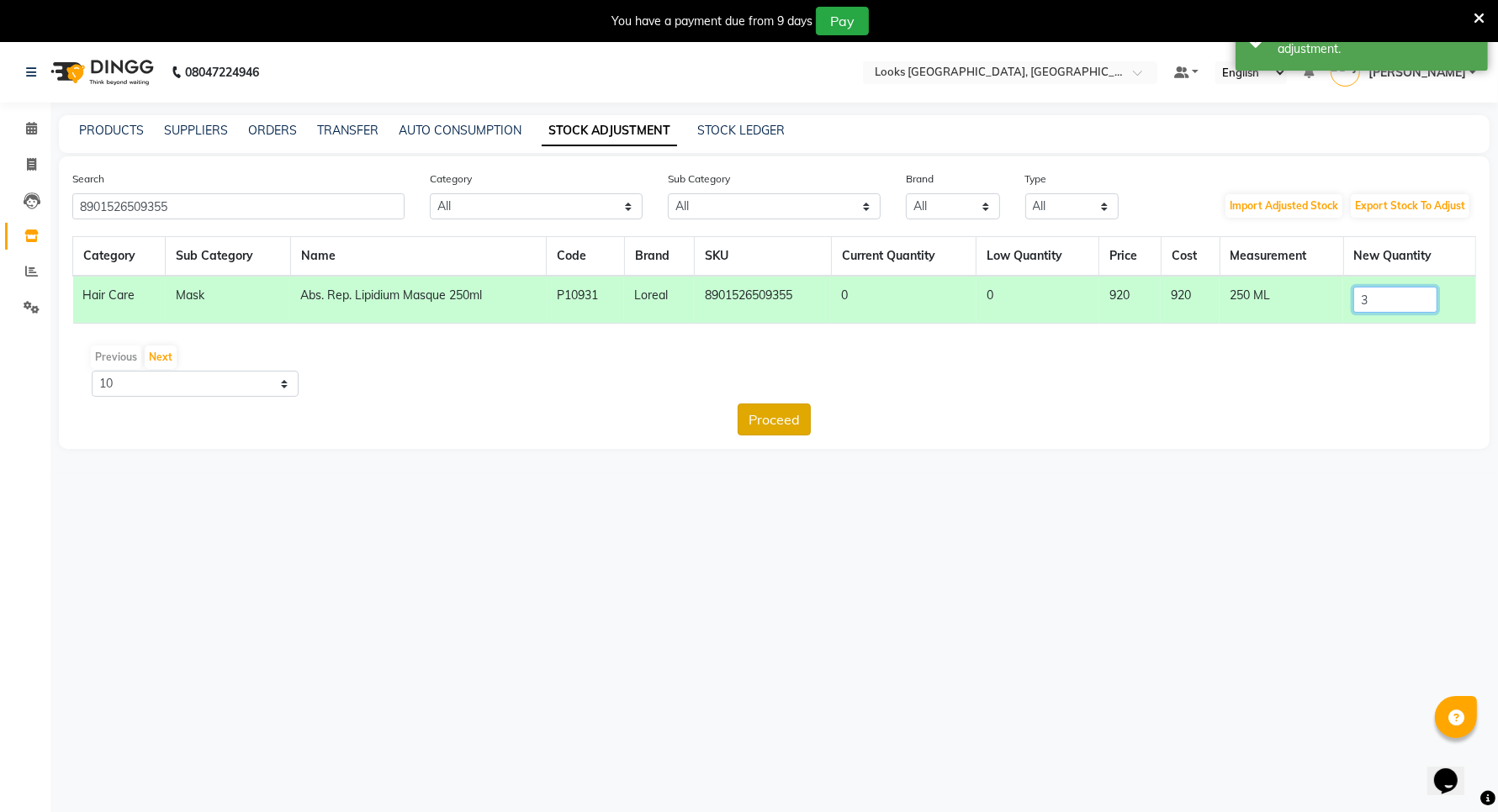
type input "3"
click at [759, 420] on button "Proceed" at bounding box center [774, 419] width 73 height 32
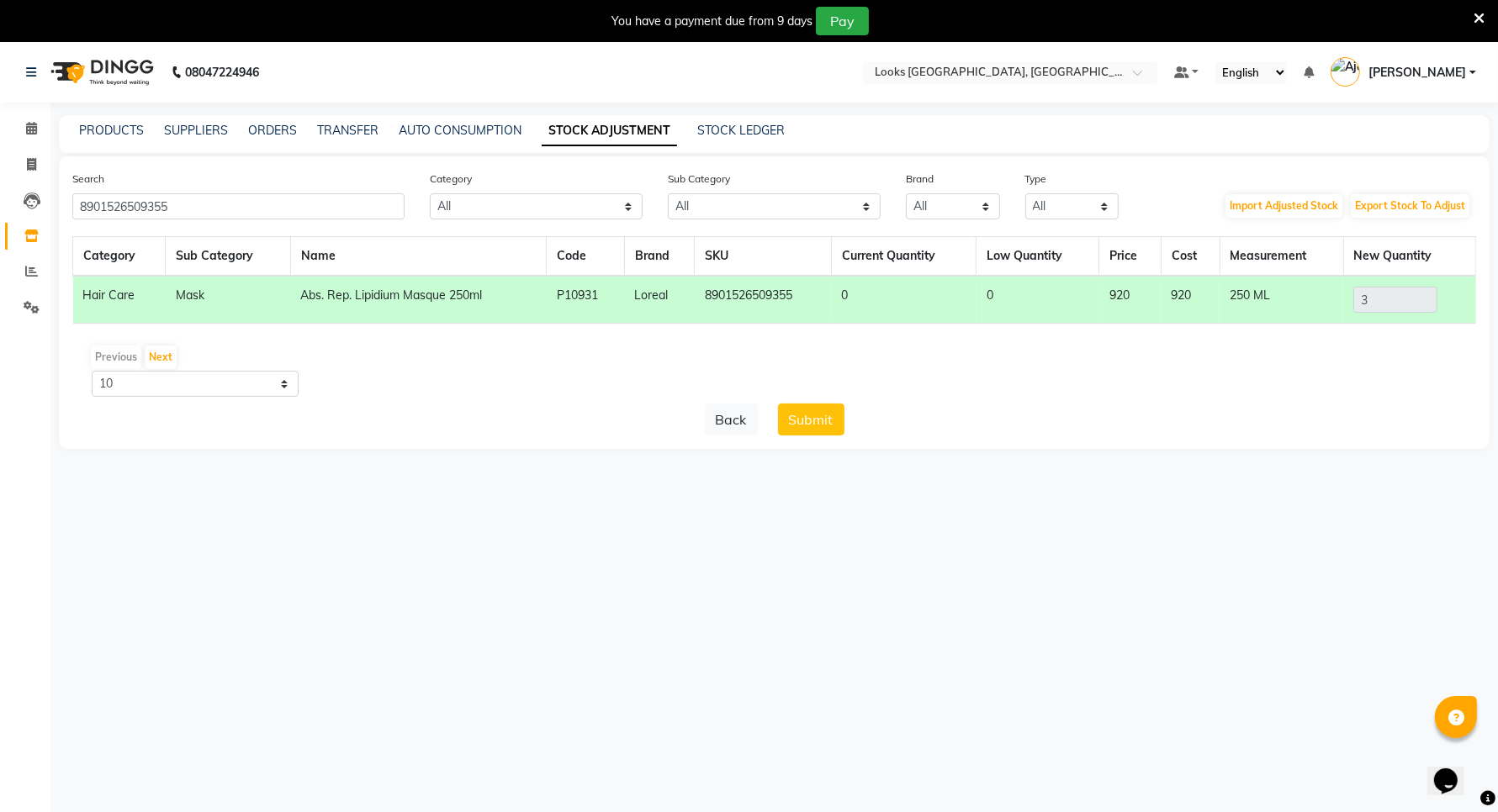
click at [813, 413] on button "Submit" at bounding box center [811, 419] width 67 height 32
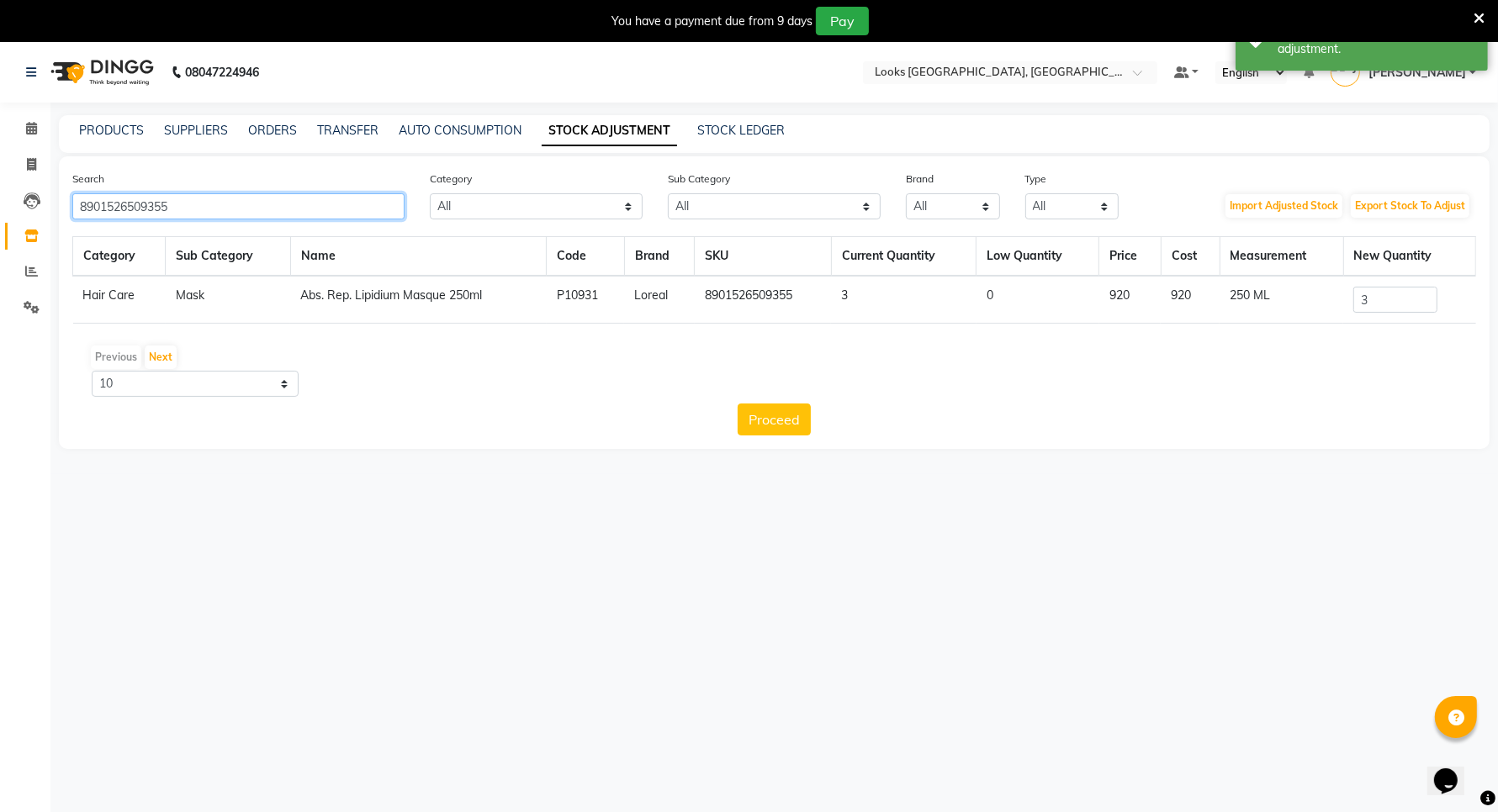
click at [356, 206] on input "8901526509355" at bounding box center [239, 206] width 332 height 27
type input "8"
type input "8901526509355"
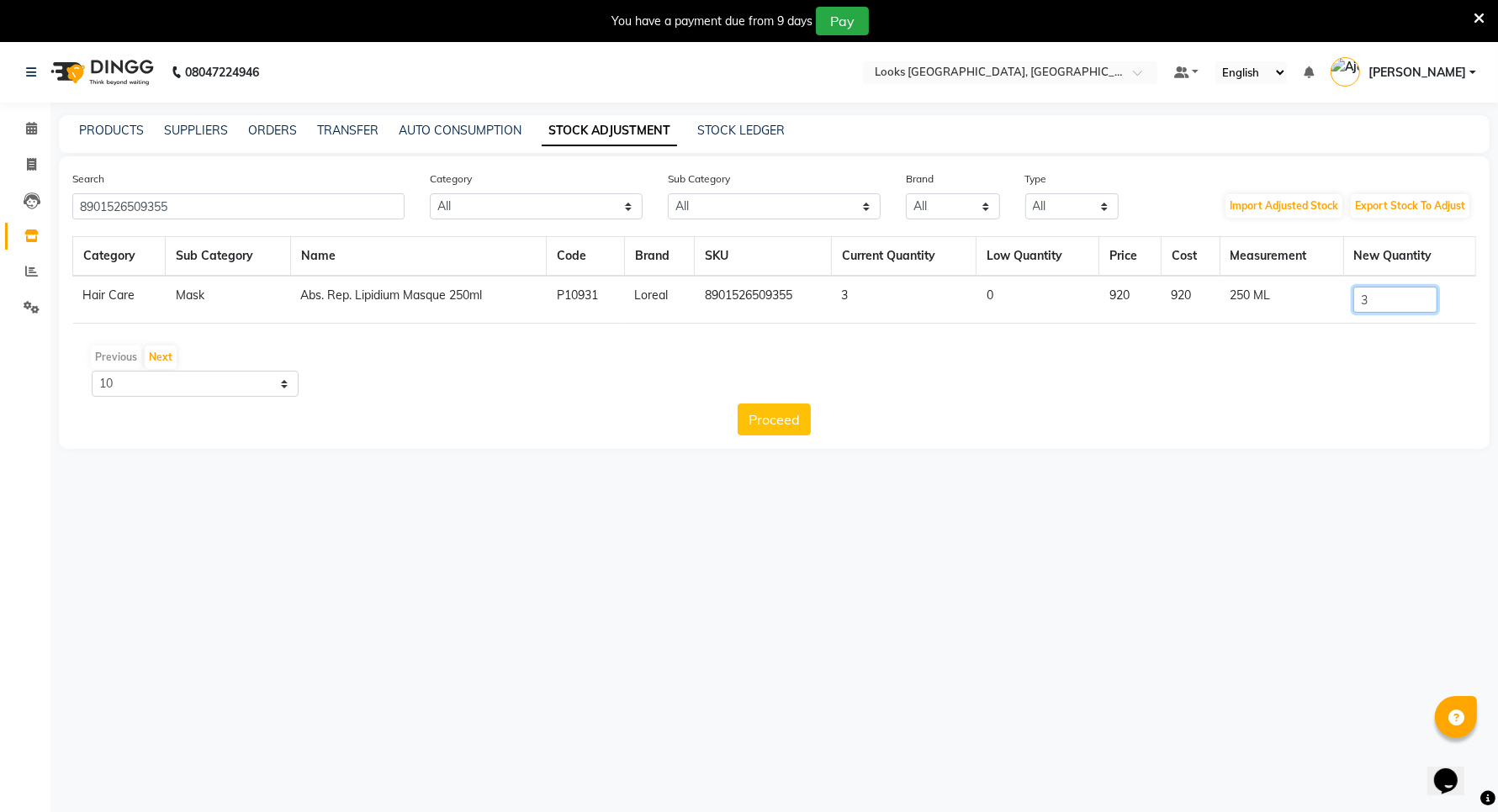
click at [1376, 287] on input "3" at bounding box center [1395, 299] width 84 height 27
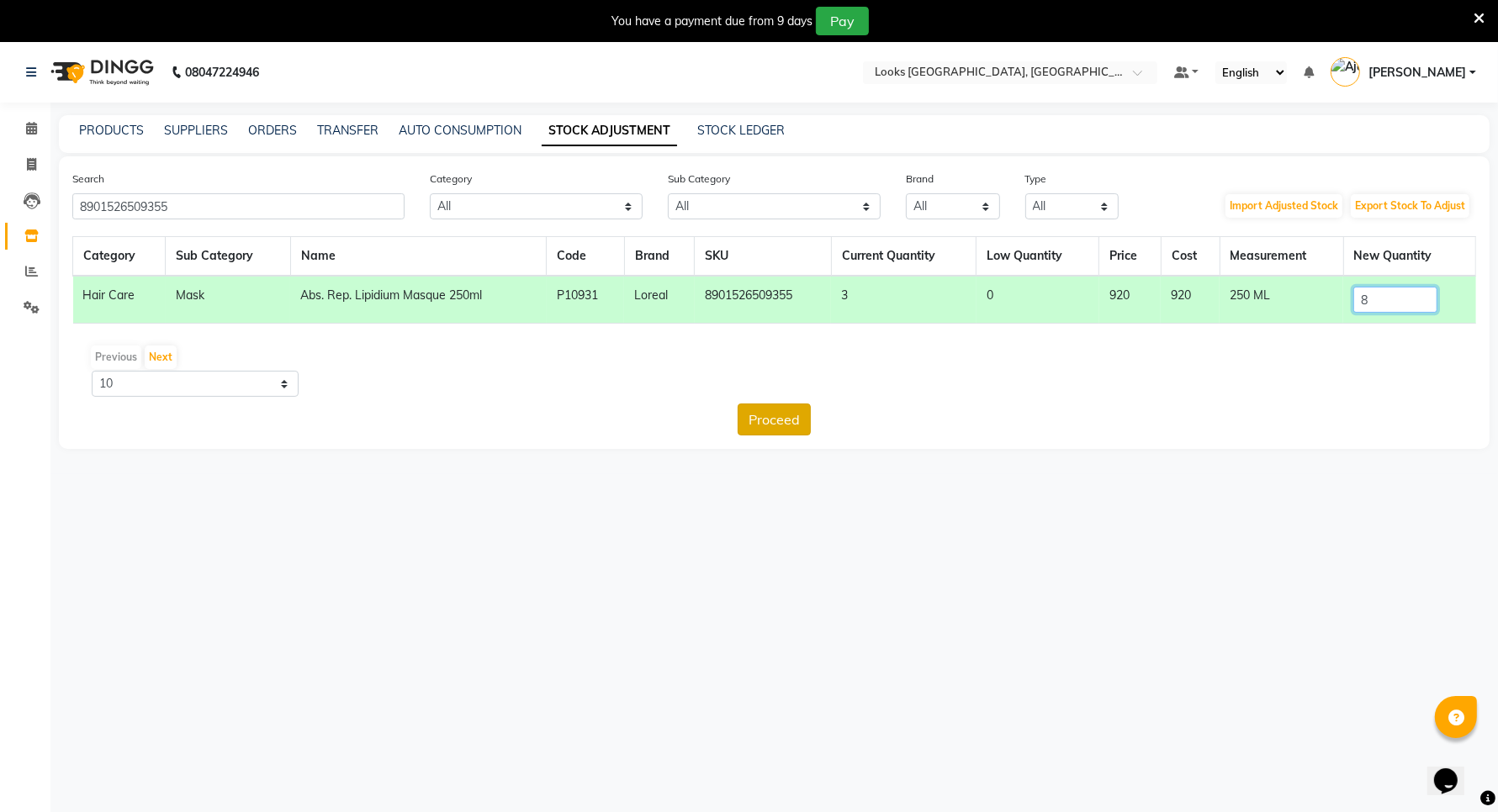
type input "8"
click at [783, 406] on button "Proceed" at bounding box center [774, 419] width 73 height 32
click at [821, 424] on button "Submit" at bounding box center [811, 419] width 67 height 32
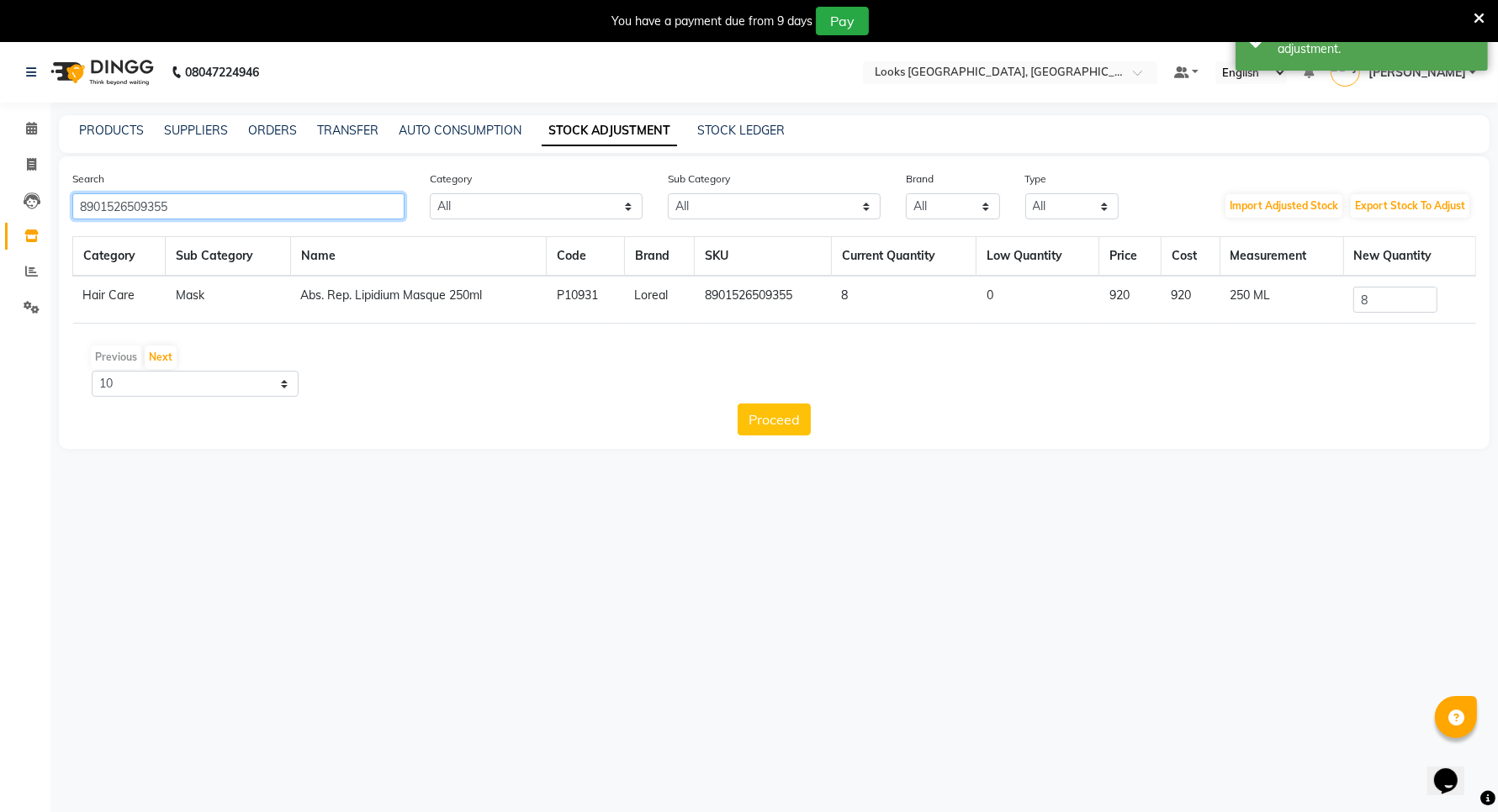
click at [355, 207] on input "8901526509355" at bounding box center [239, 206] width 332 height 27
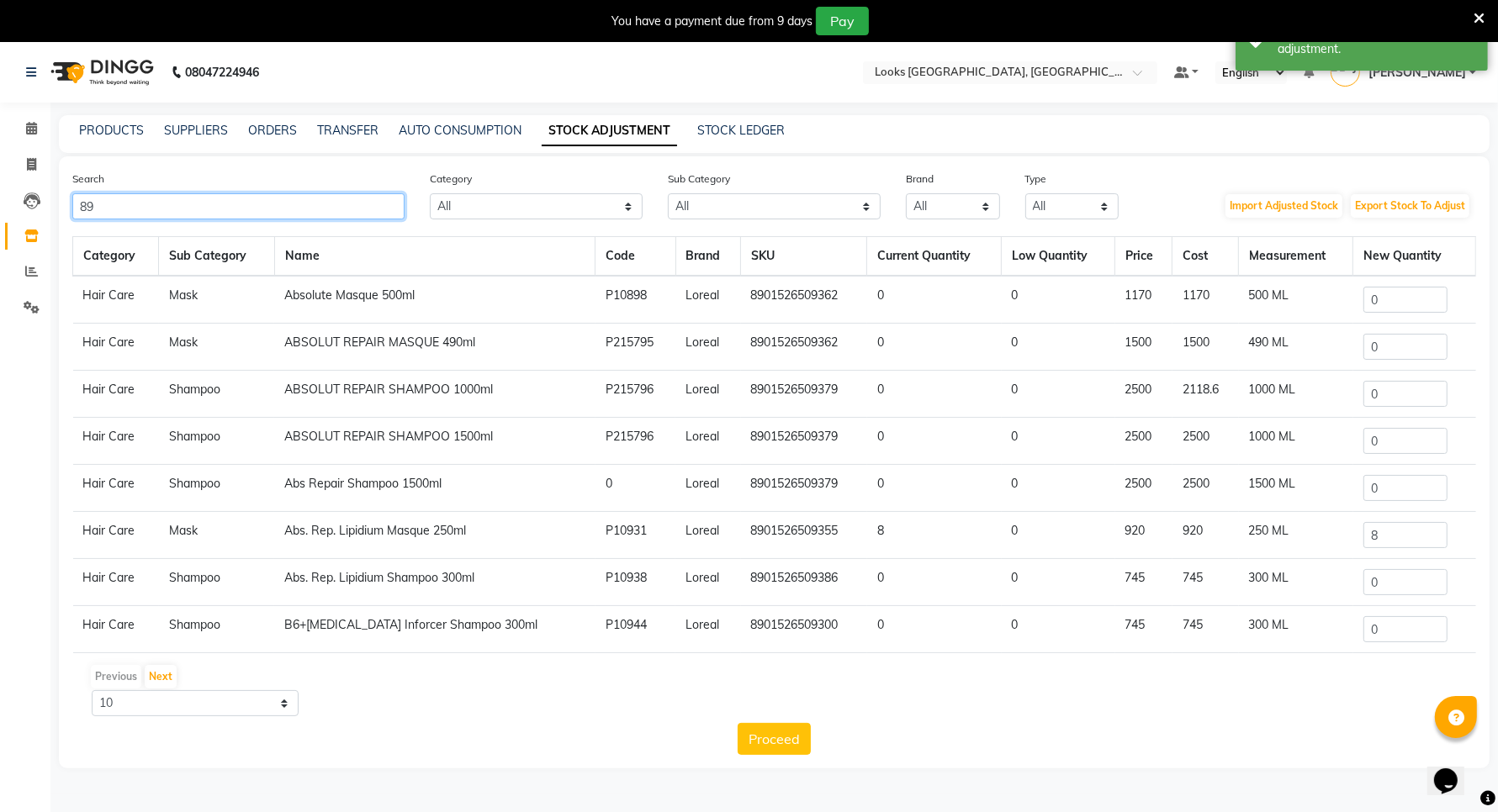
type input "8"
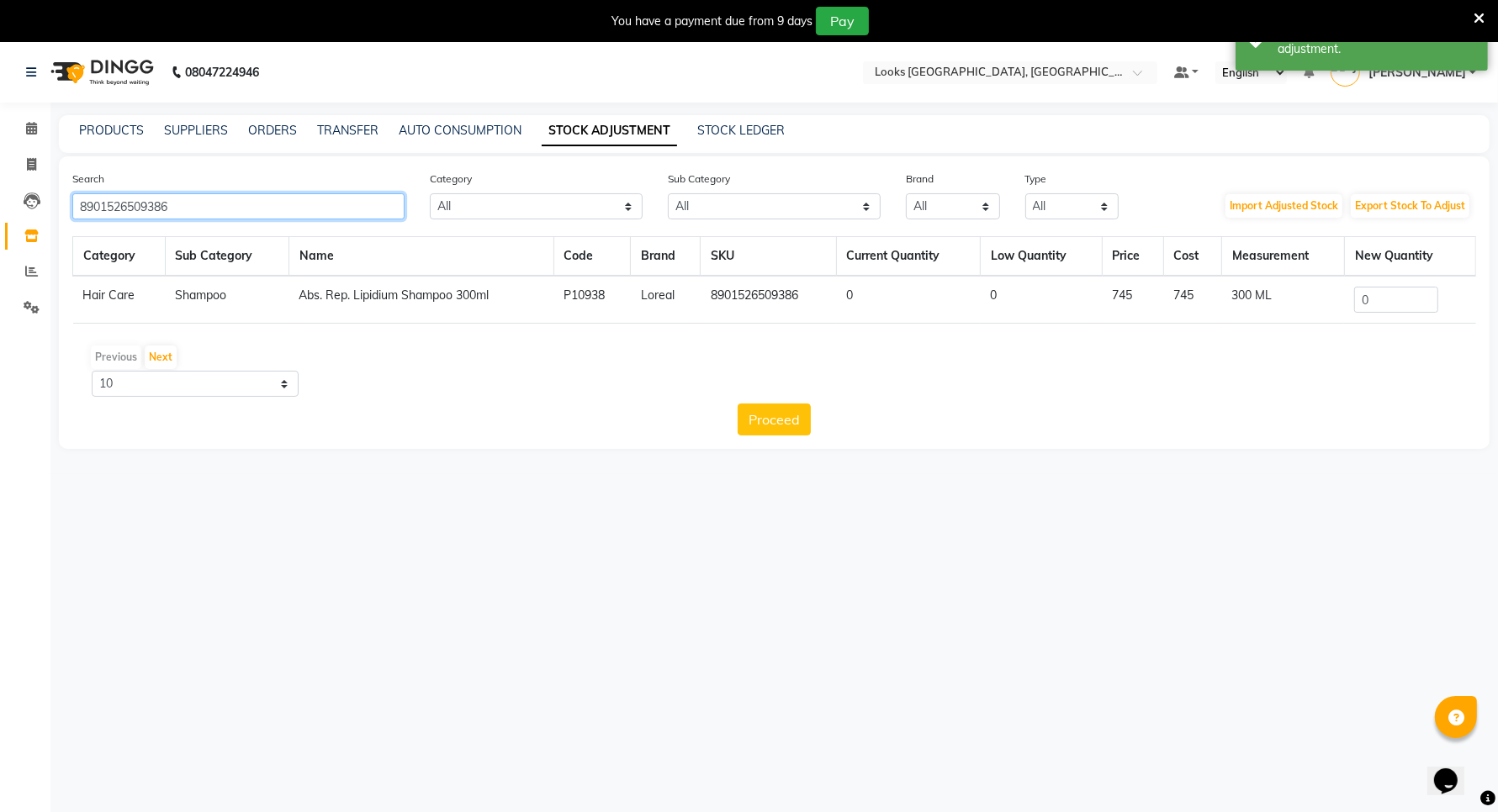
type input "8901526509386"
click at [1401, 300] on input "0" at bounding box center [1396, 299] width 84 height 27
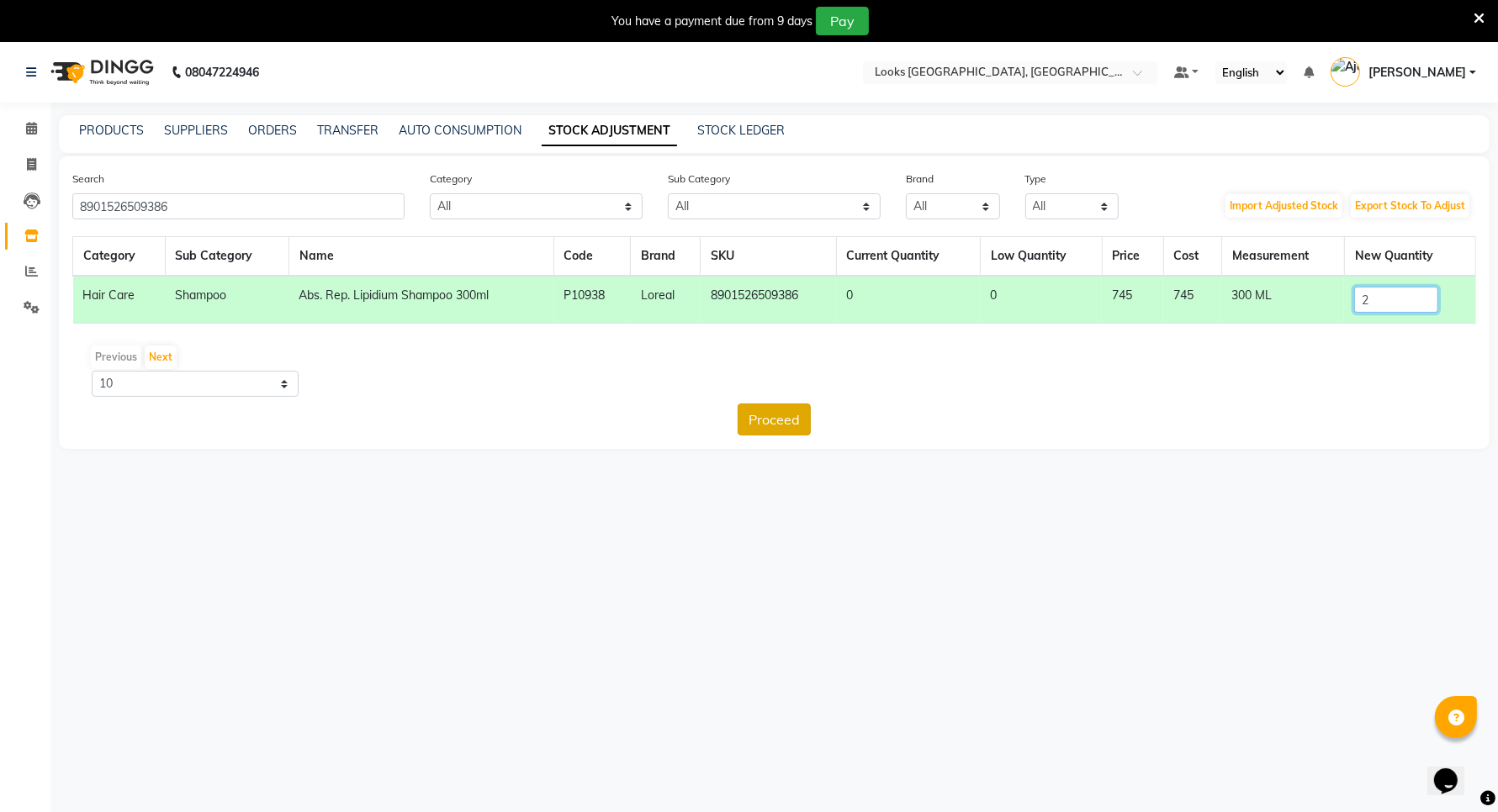
type input "2"
click at [783, 417] on button "Proceed" at bounding box center [774, 419] width 73 height 32
click at [804, 417] on button "Submit" at bounding box center [811, 419] width 67 height 32
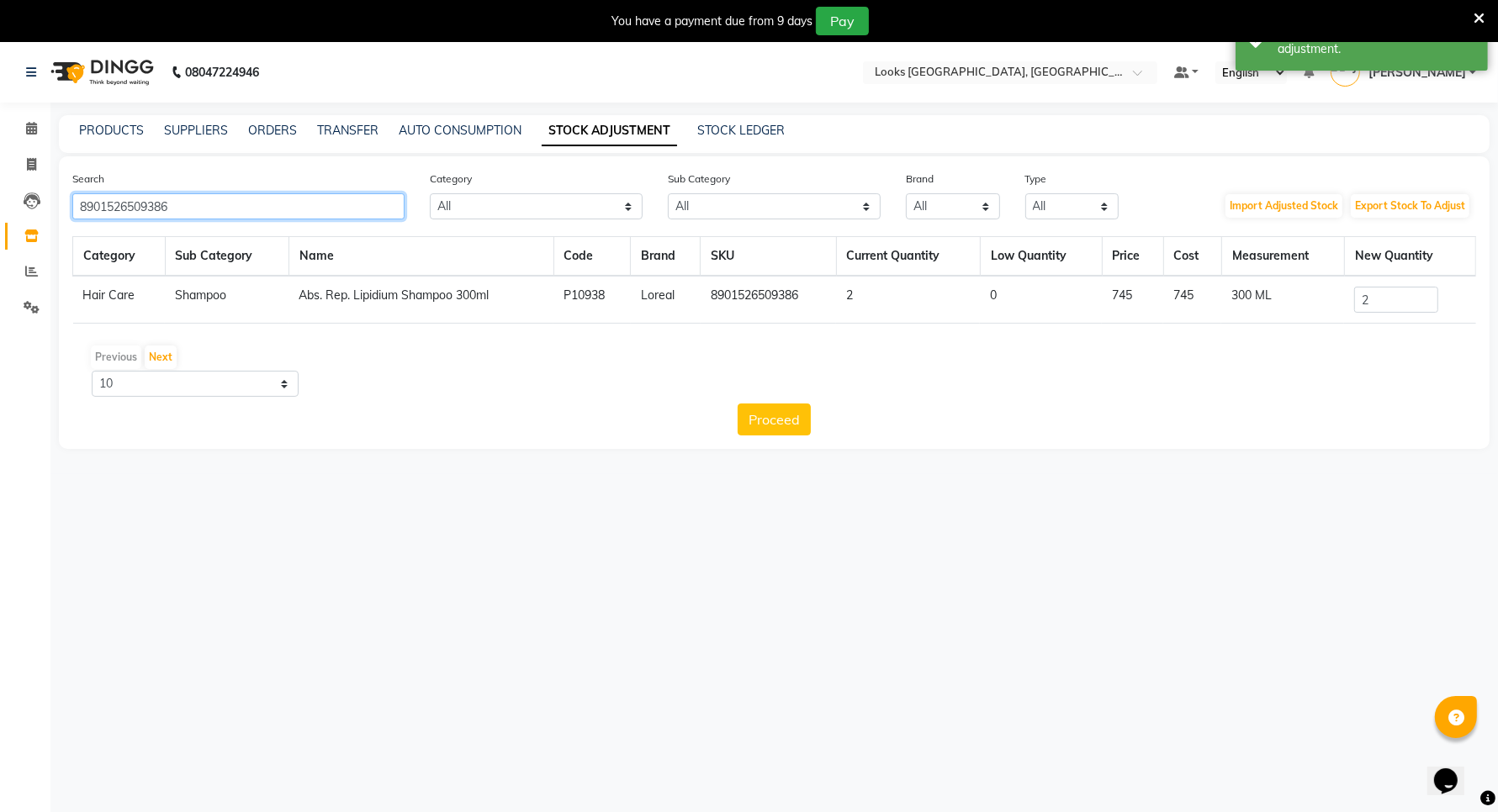
click at [225, 201] on input "8901526509386" at bounding box center [239, 206] width 332 height 27
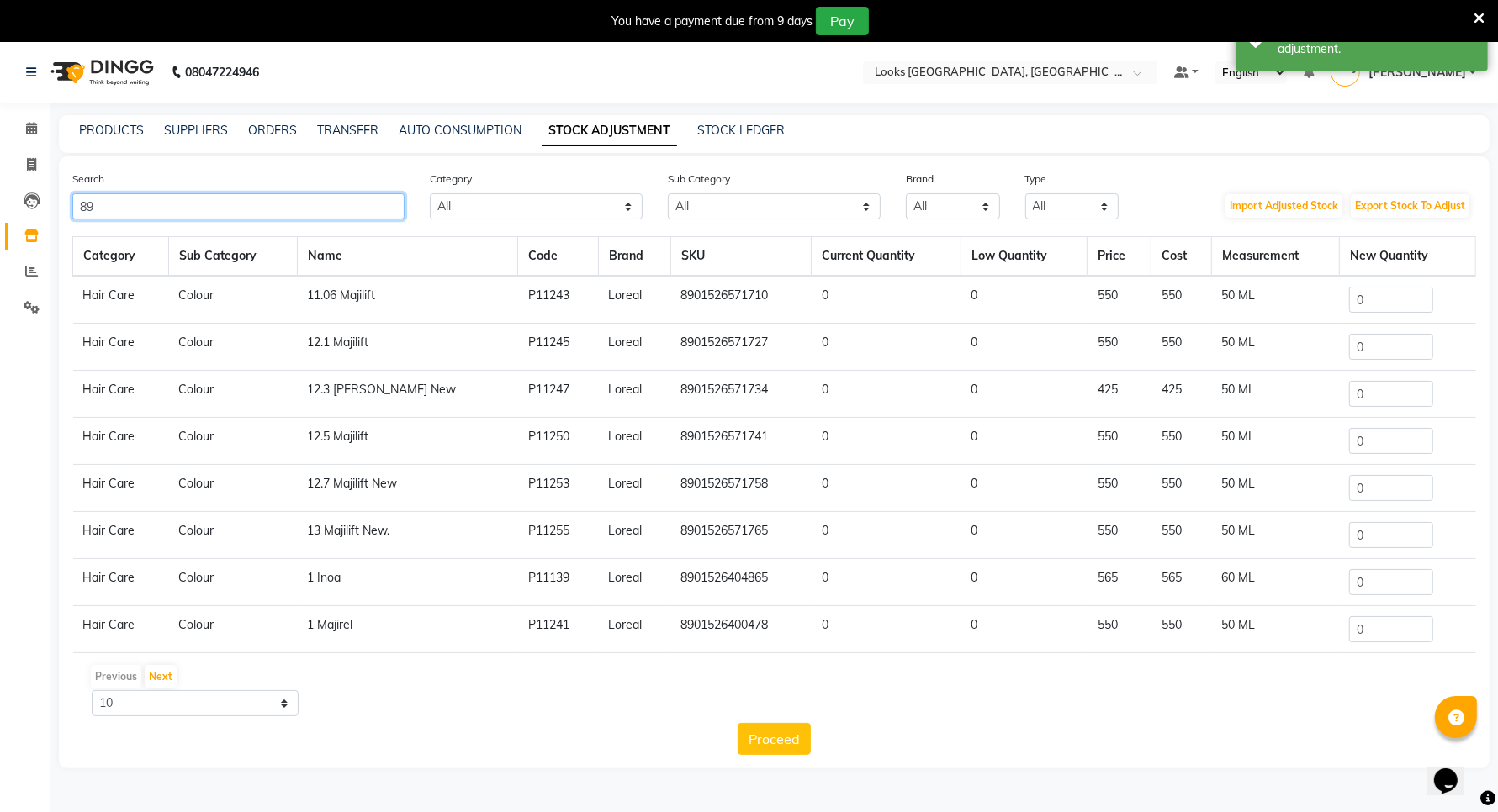
type input "8"
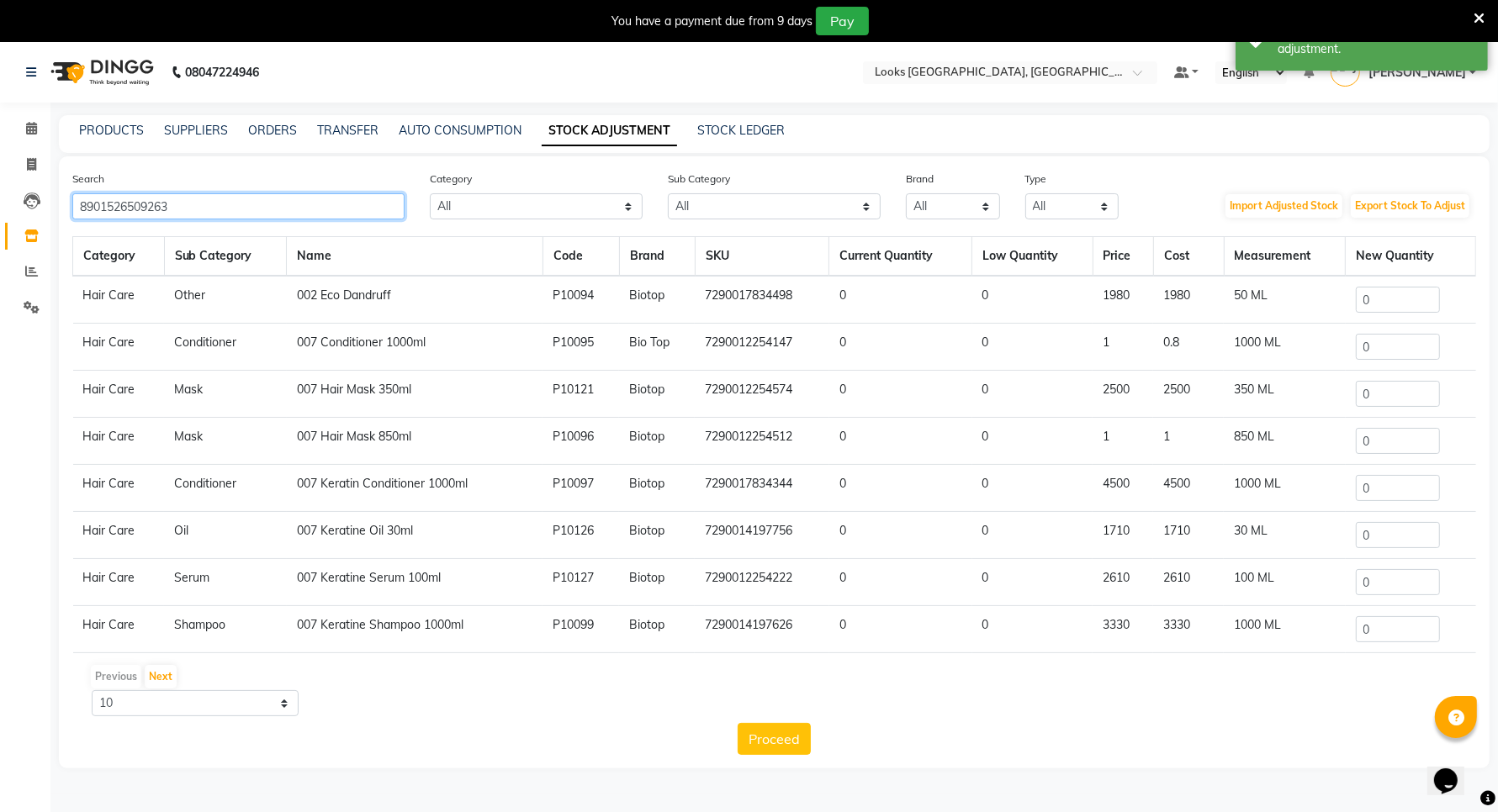
type input "8901526509263"
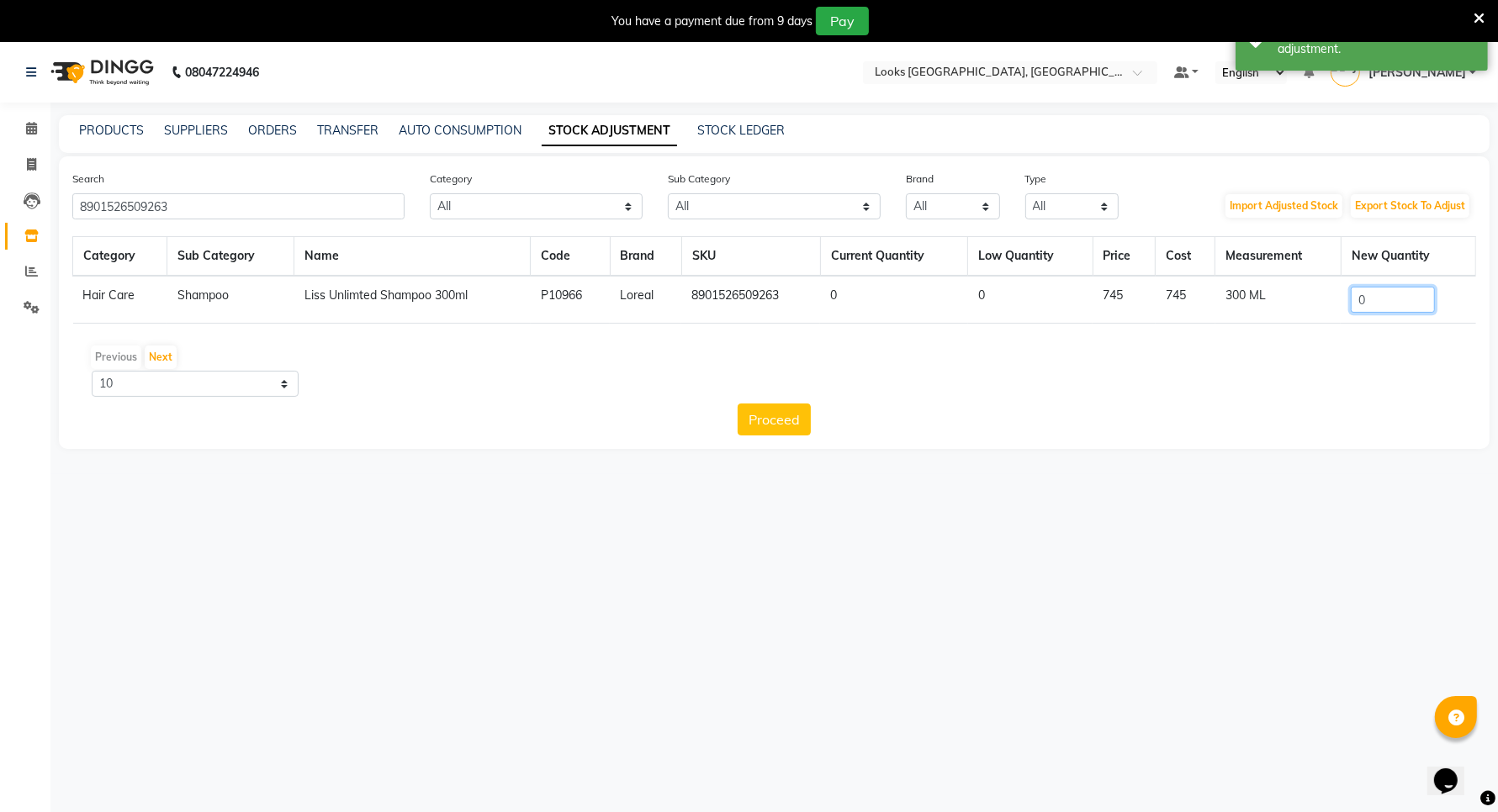
click at [1384, 298] on input "0" at bounding box center [1393, 299] width 84 height 27
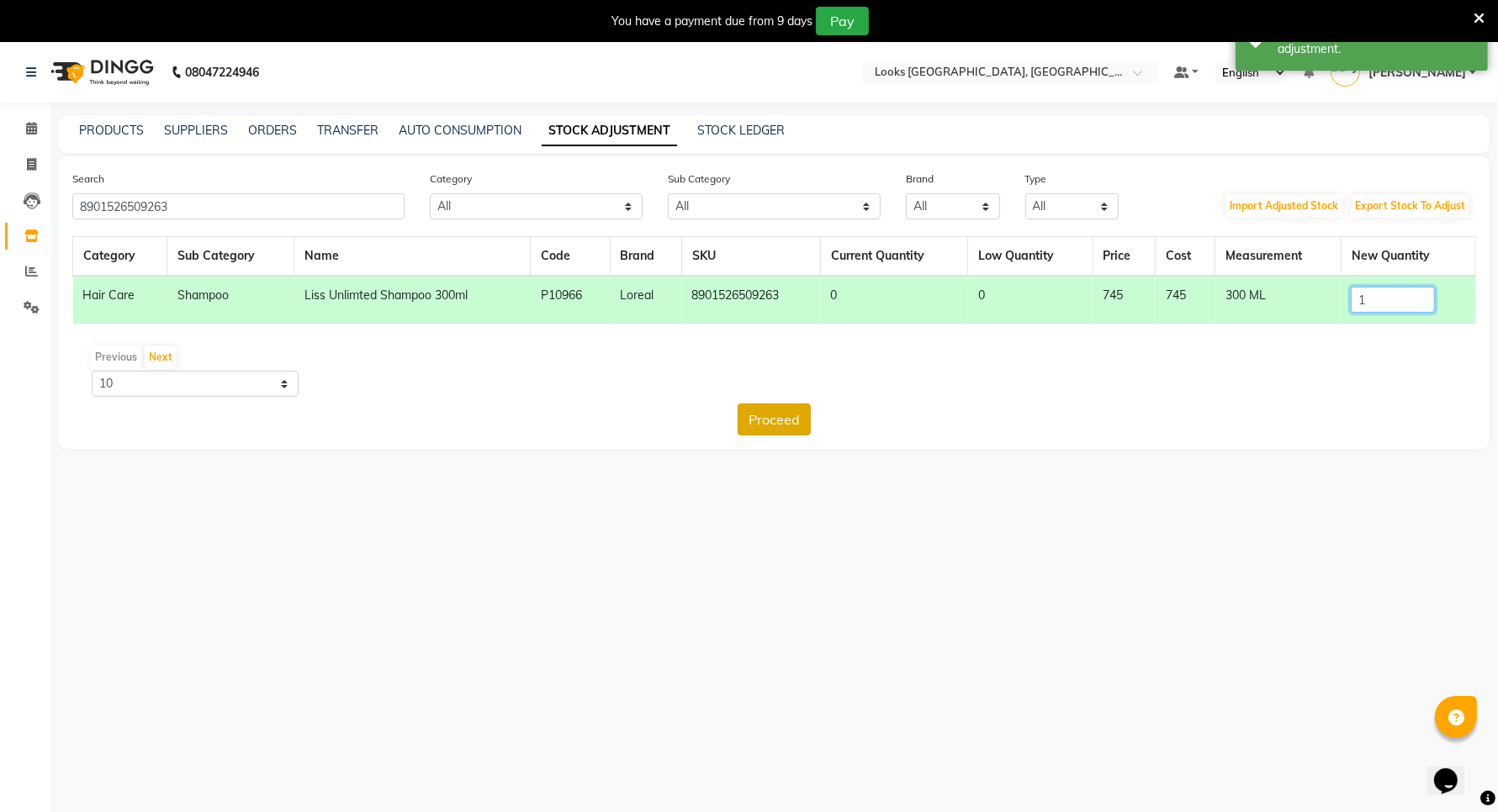
type input "1"
click at [785, 417] on button "Proceed" at bounding box center [774, 419] width 73 height 32
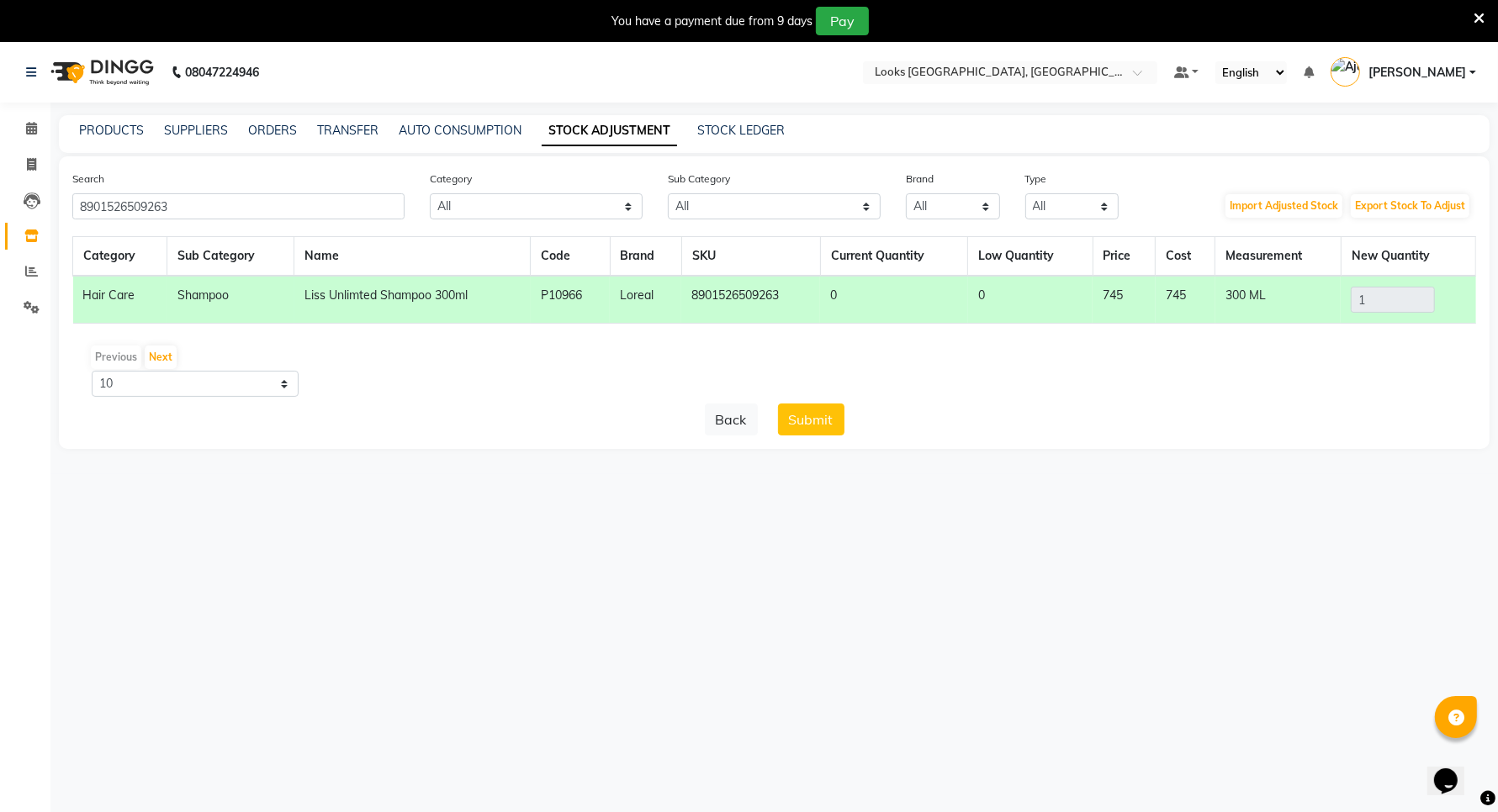
click at [795, 413] on button "Submit" at bounding box center [811, 419] width 67 height 32
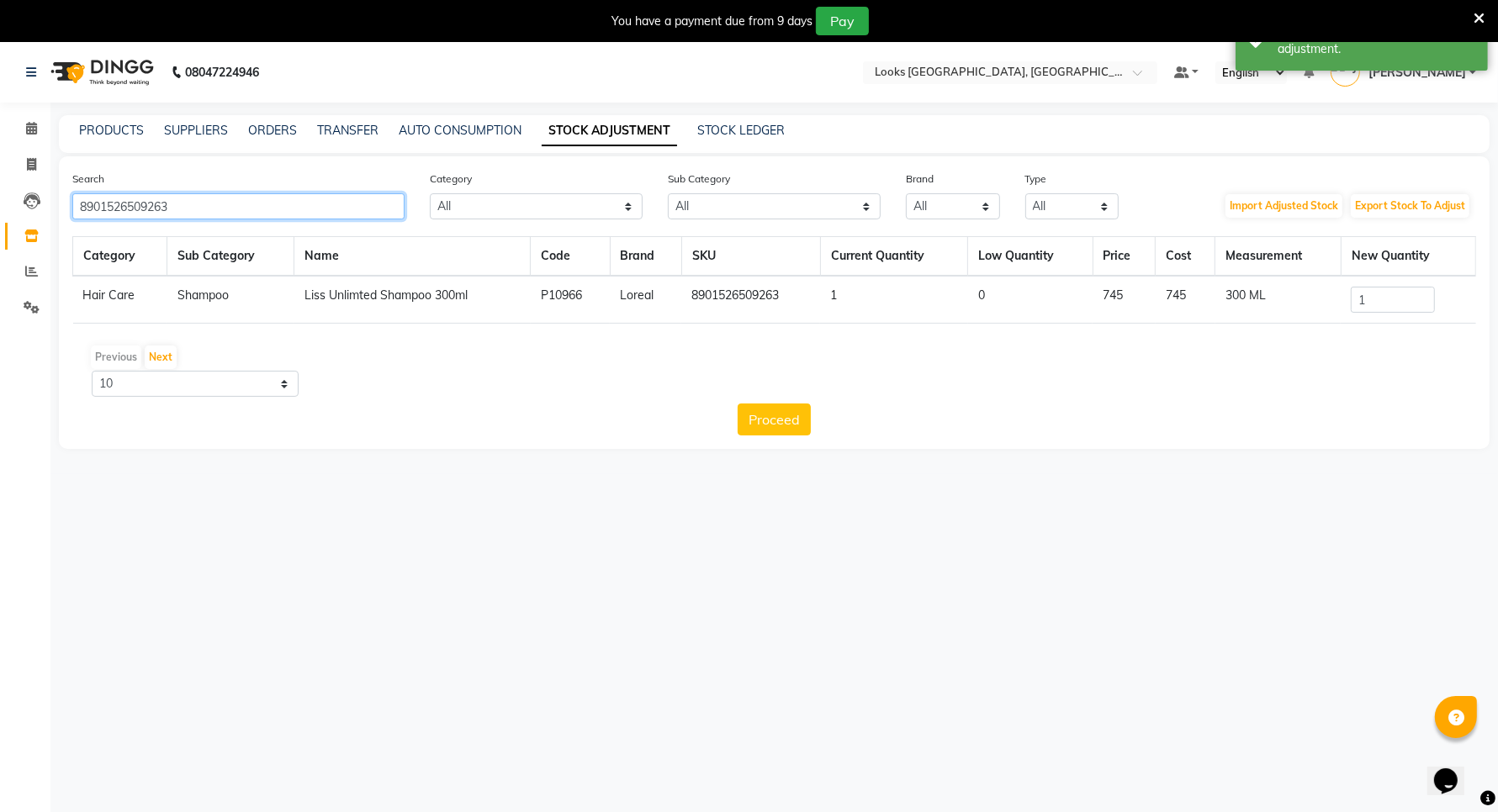
click at [186, 206] on input "8901526509263" at bounding box center [239, 206] width 332 height 27
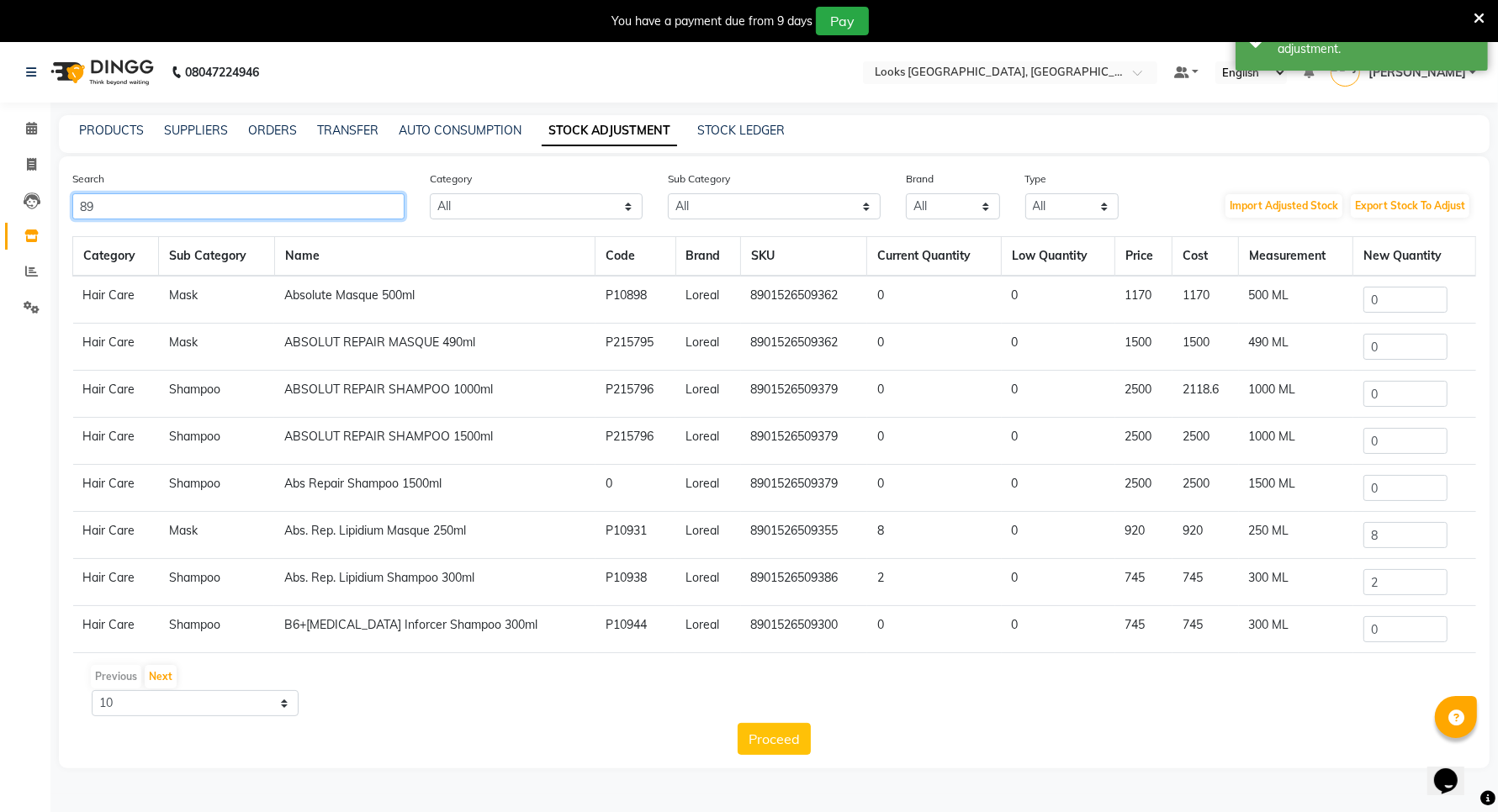
type input "8"
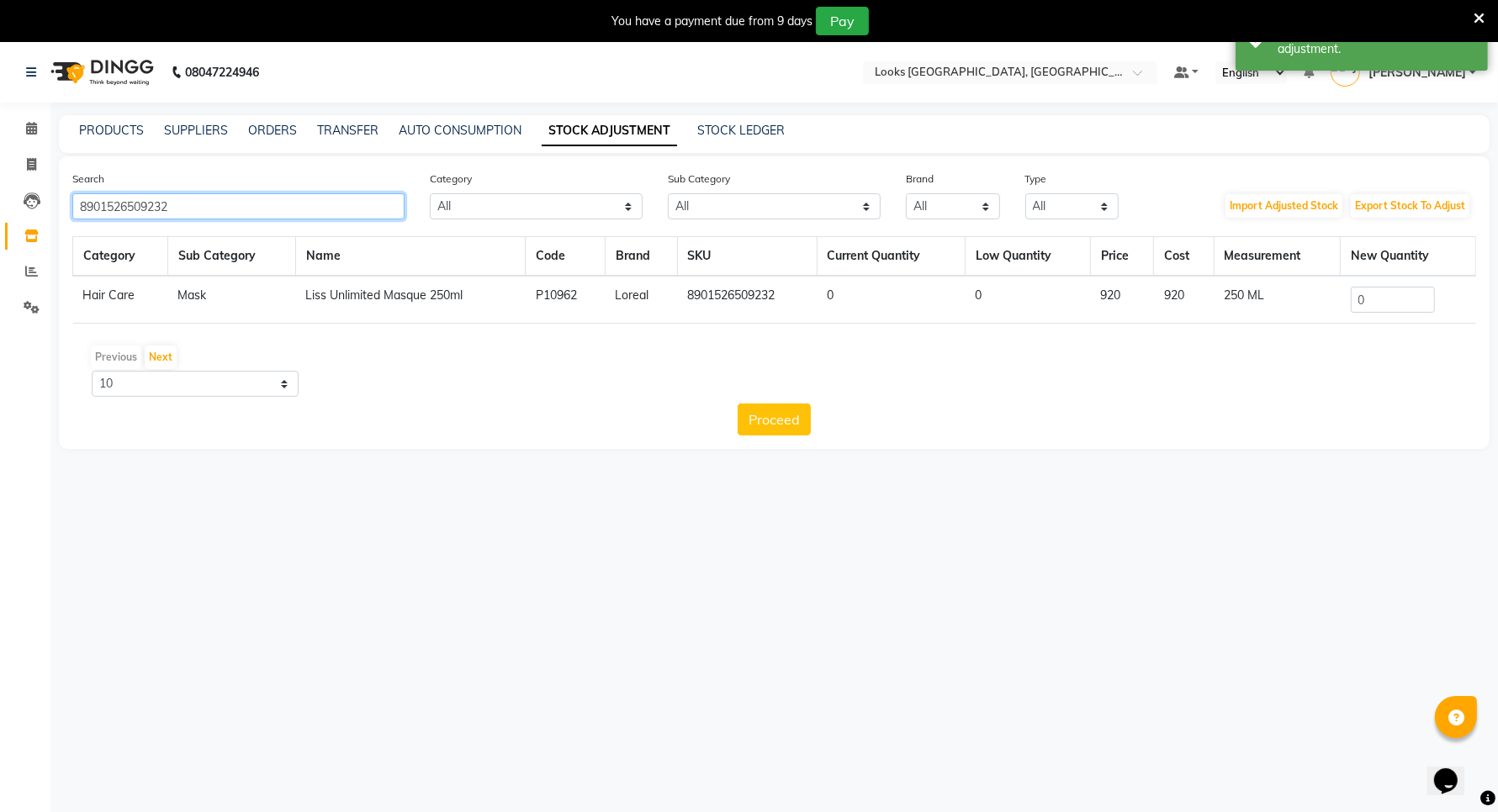
type input "8901526509232"
click at [1407, 295] on input "0" at bounding box center [1393, 299] width 84 height 27
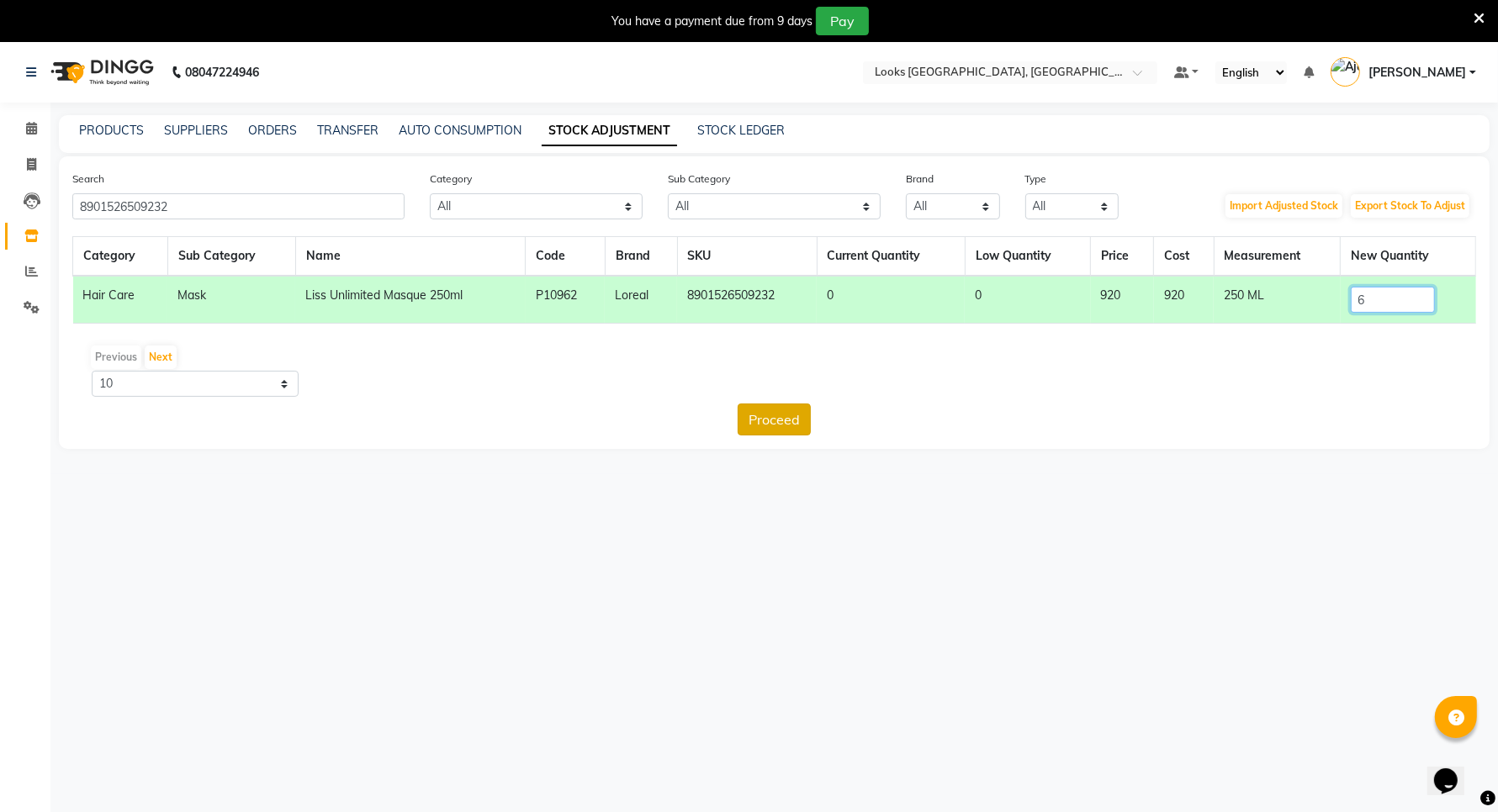
type input "6"
click at [775, 420] on button "Proceed" at bounding box center [774, 419] width 73 height 32
click at [801, 417] on button "Submit" at bounding box center [811, 419] width 67 height 32
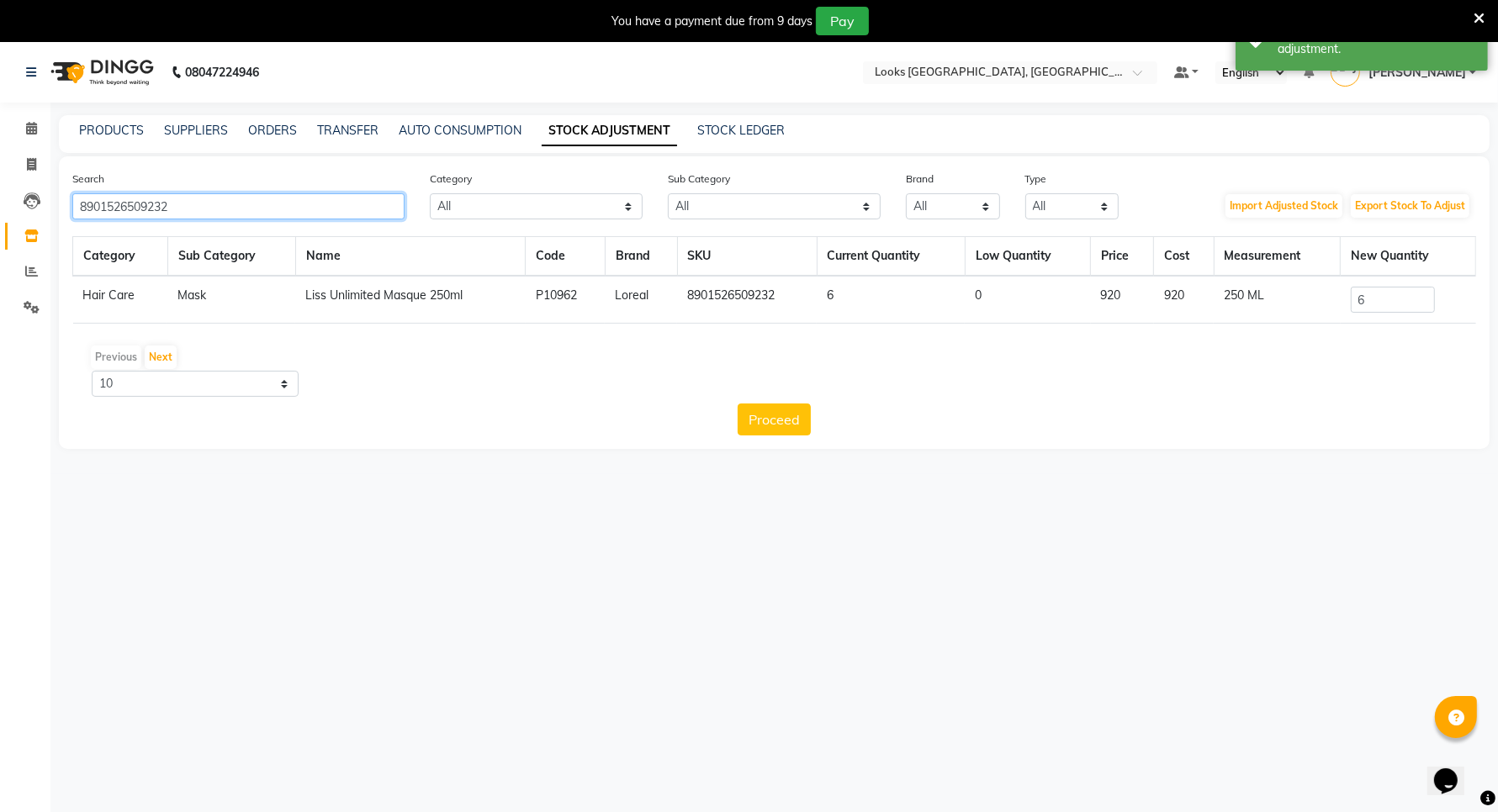
click at [287, 214] on input "8901526509232" at bounding box center [239, 206] width 332 height 27
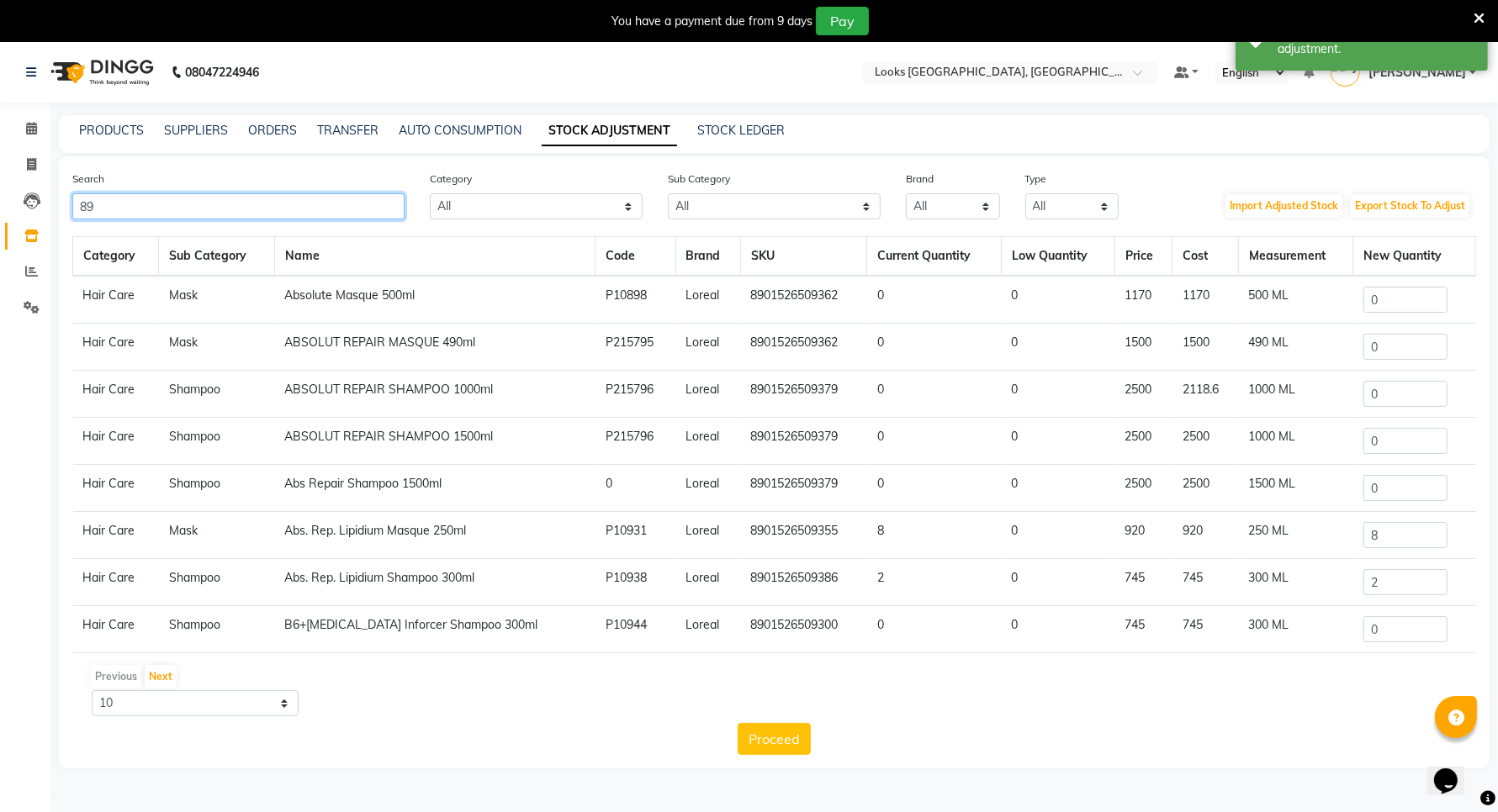
type input "8"
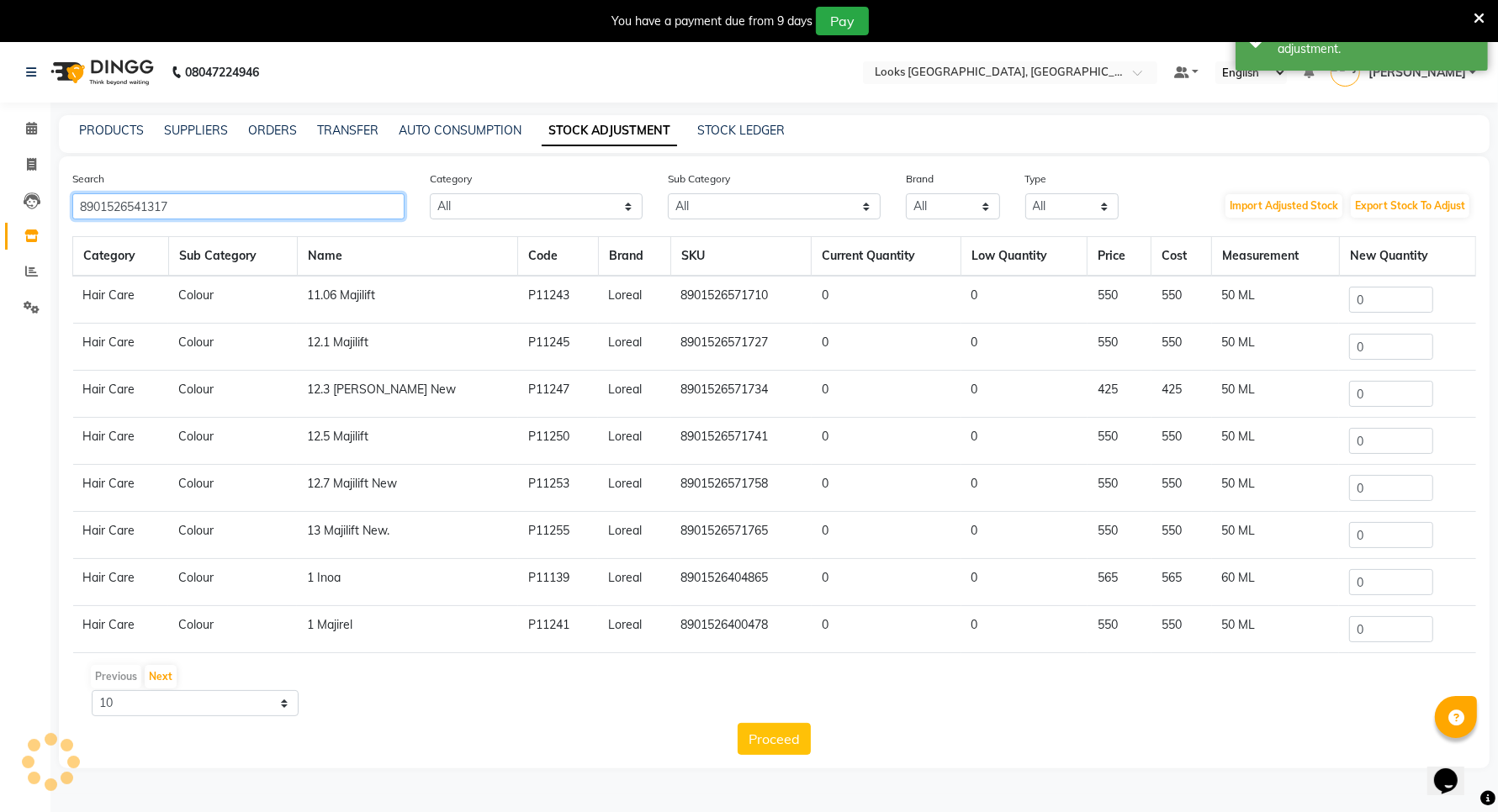
type input "8901526541317"
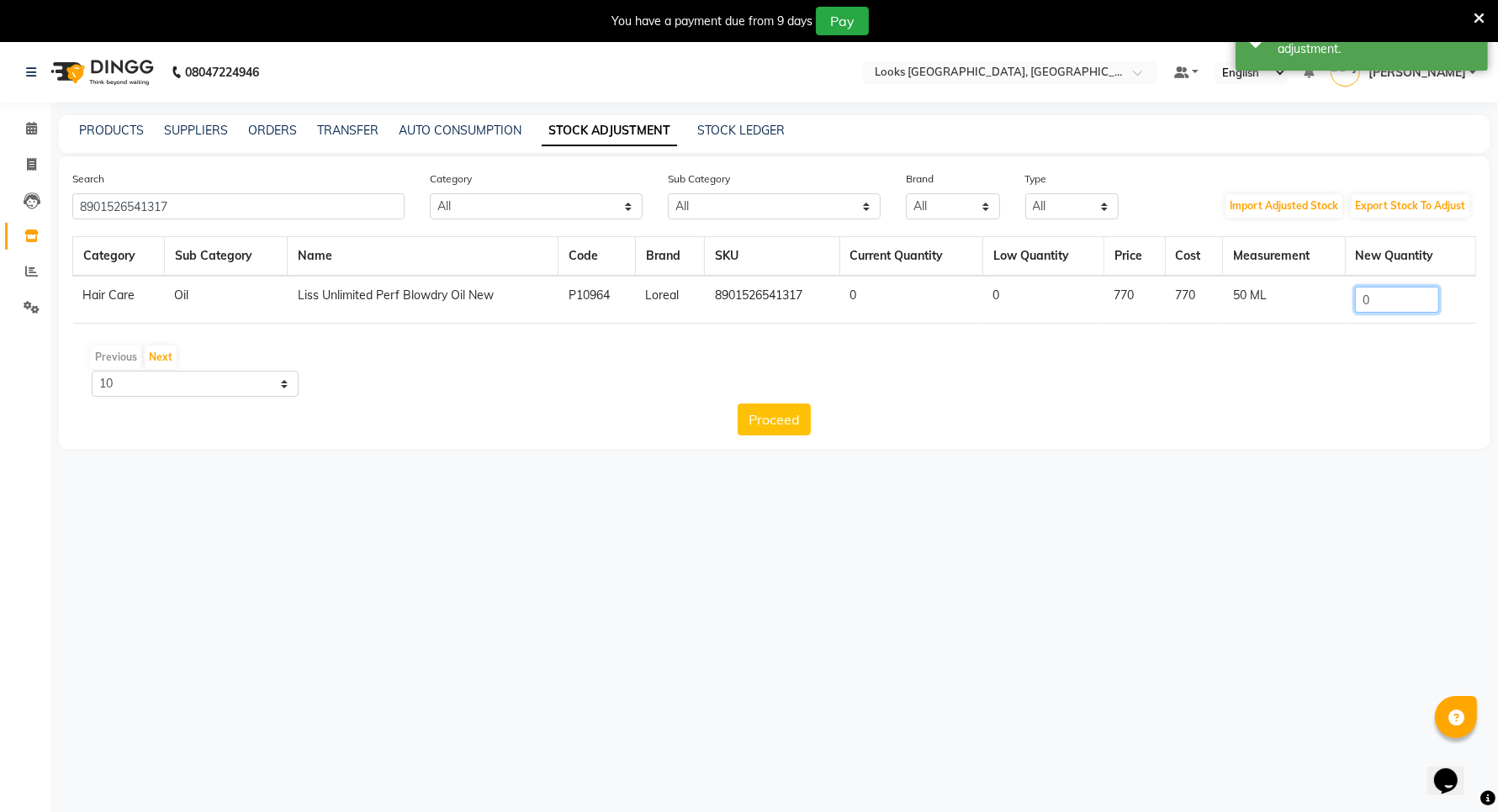
click at [1413, 289] on input "0" at bounding box center [1397, 299] width 84 height 27
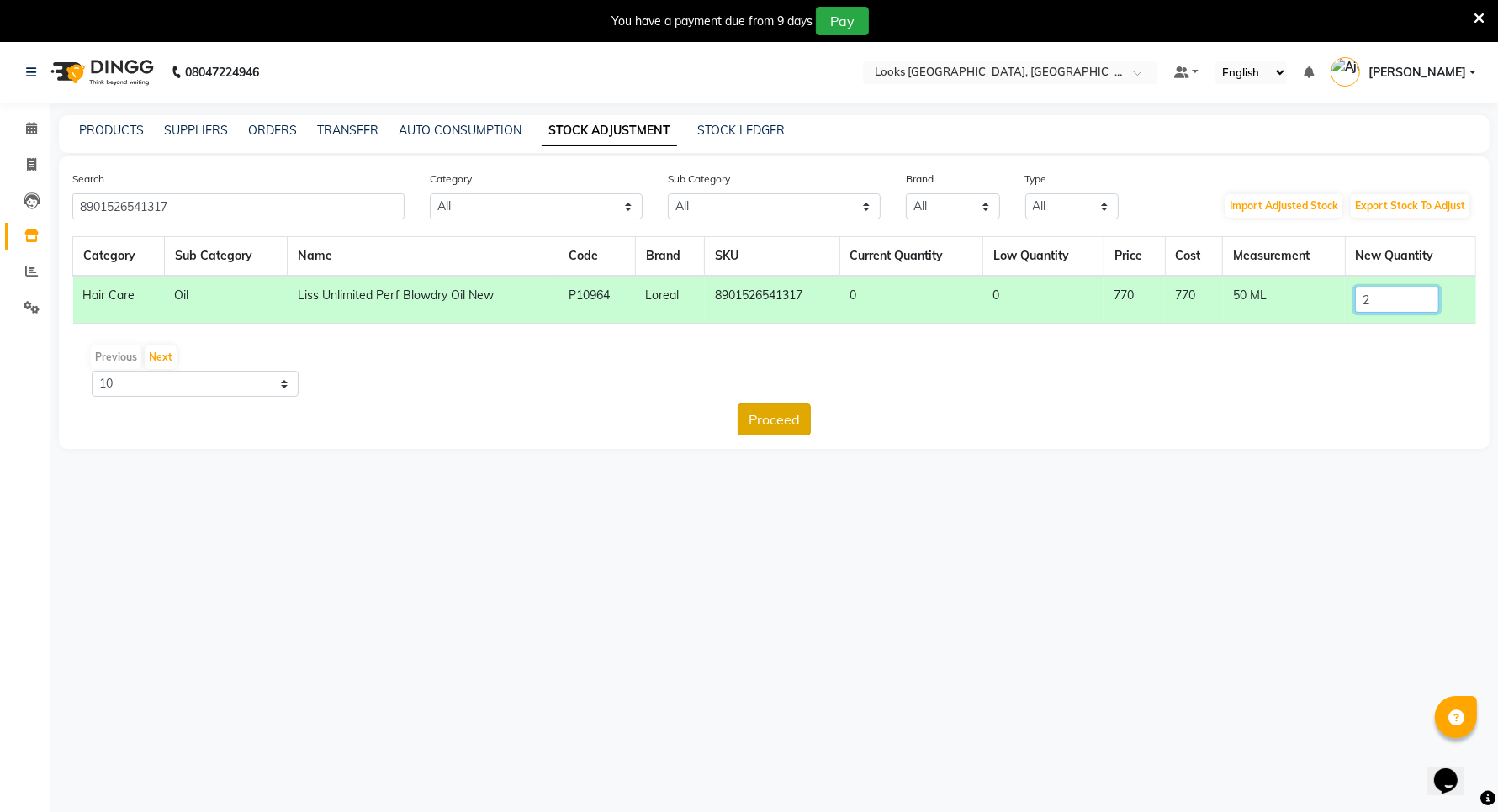
type input "2"
click at [792, 422] on button "Proceed" at bounding box center [774, 419] width 73 height 32
click at [792, 422] on button "Submit" at bounding box center [811, 419] width 67 height 32
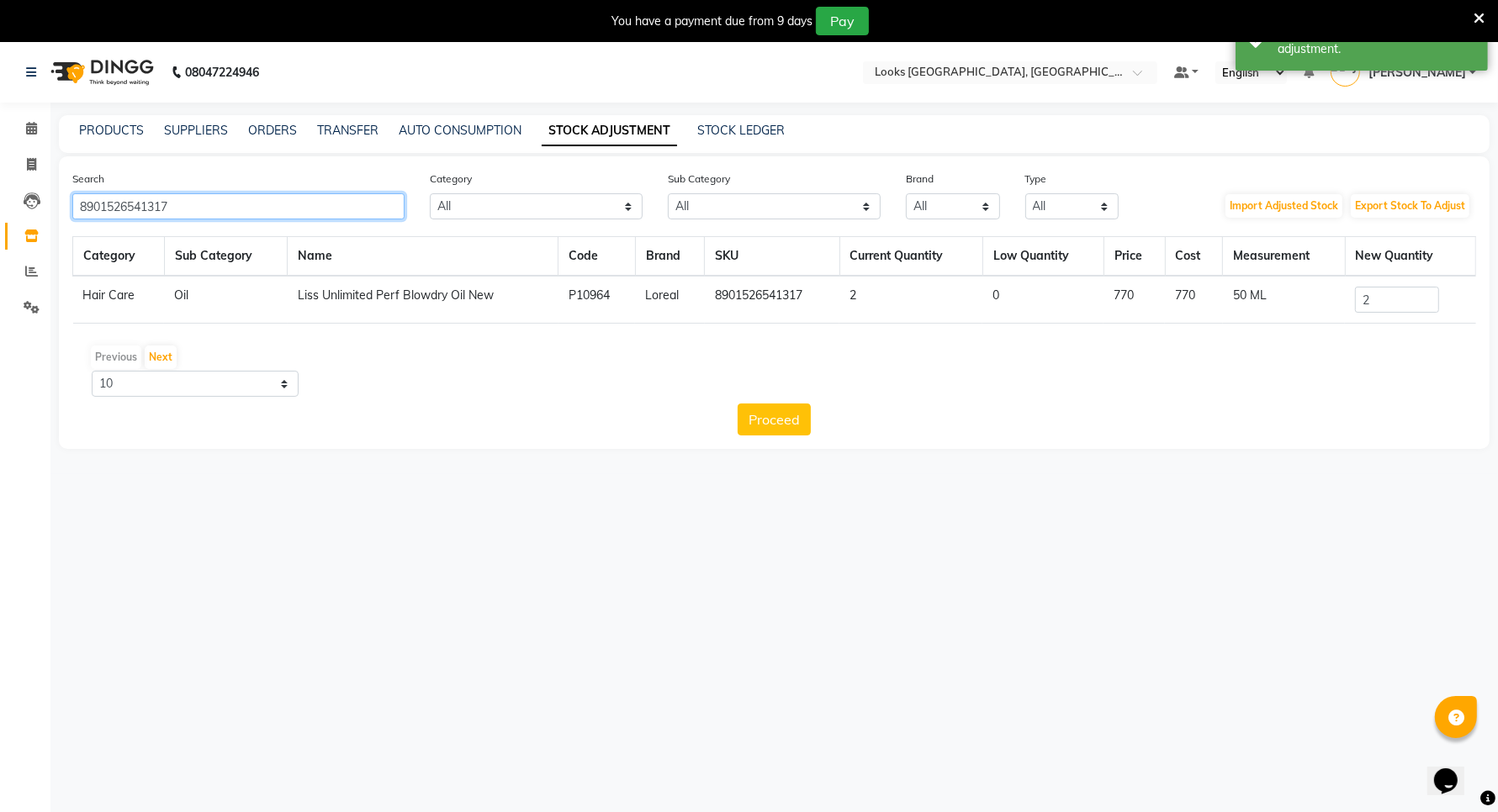
click at [215, 207] on input "8901526541317" at bounding box center [239, 206] width 332 height 27
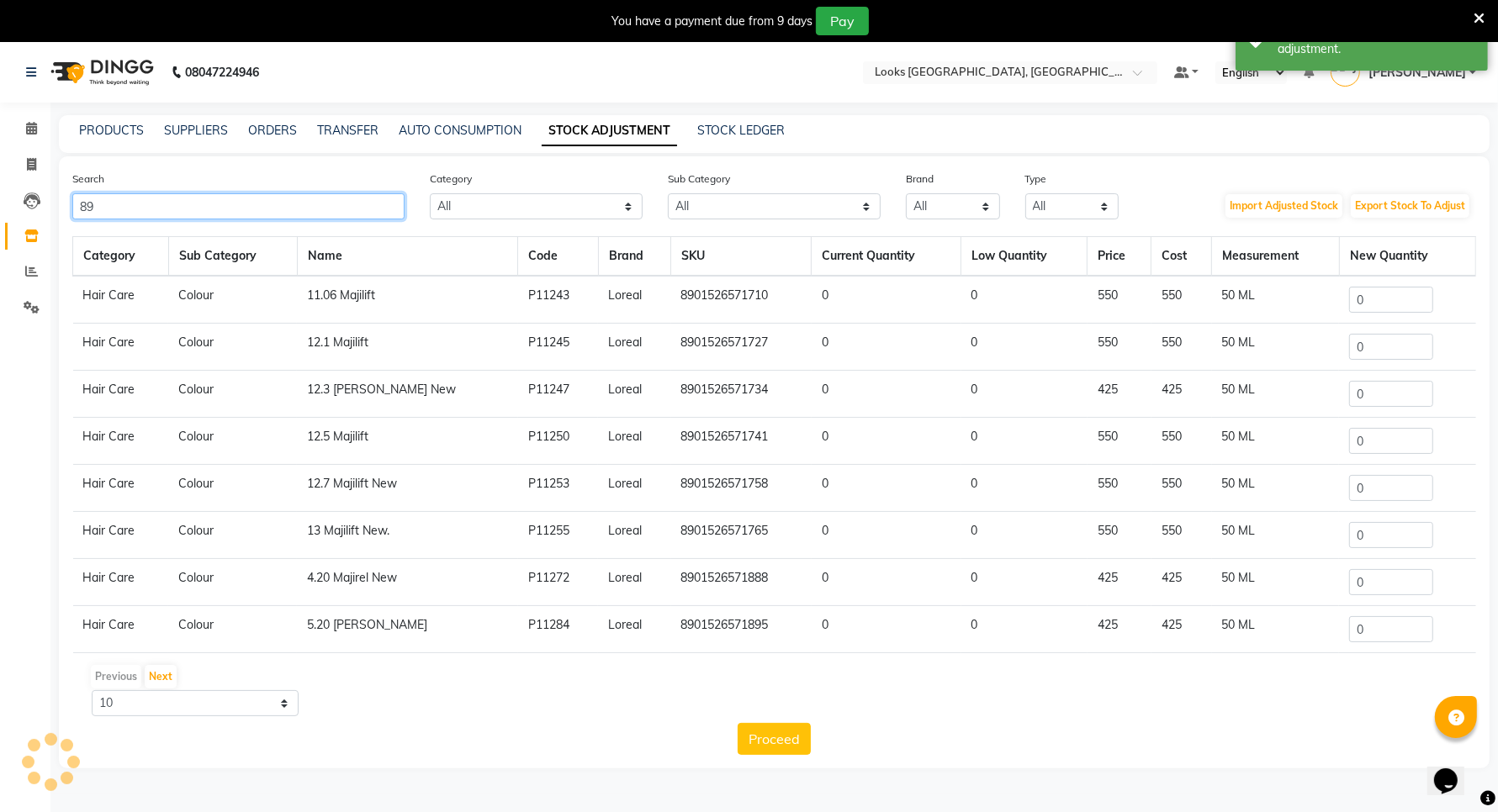
type input "8"
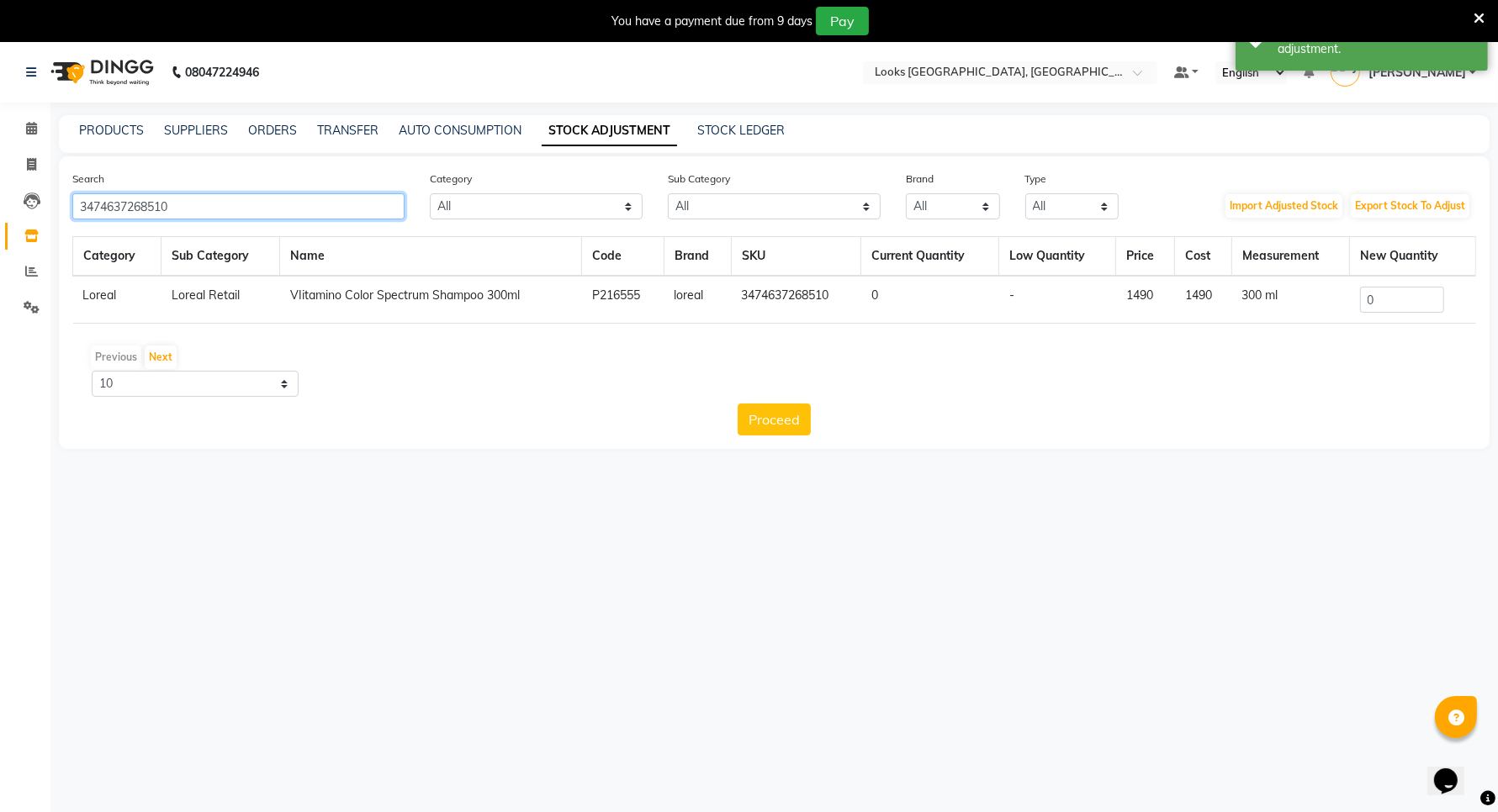
type input "3474637268510"
click at [1401, 292] on input "0" at bounding box center [1402, 299] width 84 height 27
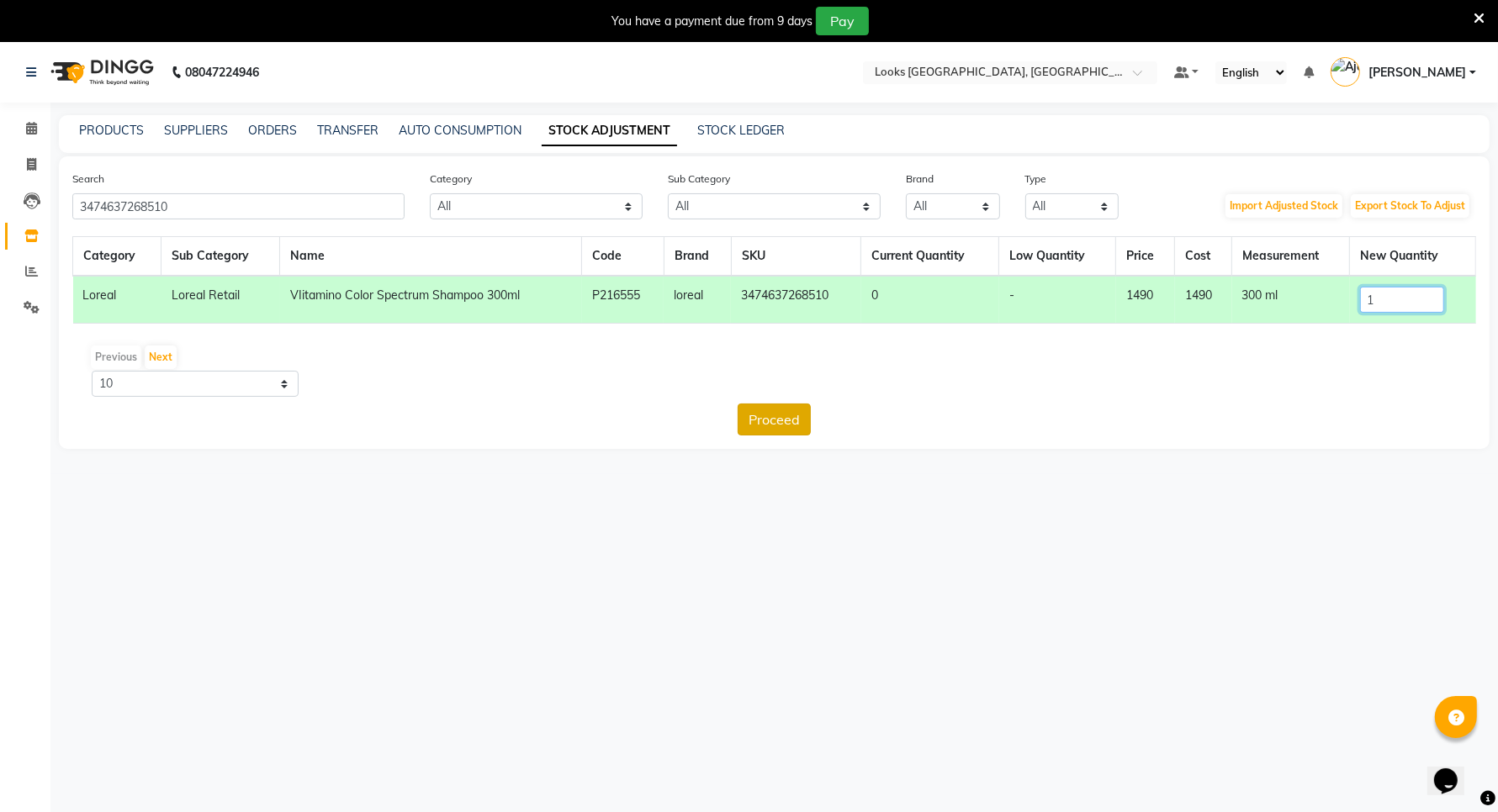
type input "1"
click at [767, 413] on button "Proceed" at bounding box center [774, 419] width 73 height 32
click at [804, 410] on button "Submit" at bounding box center [811, 419] width 67 height 32
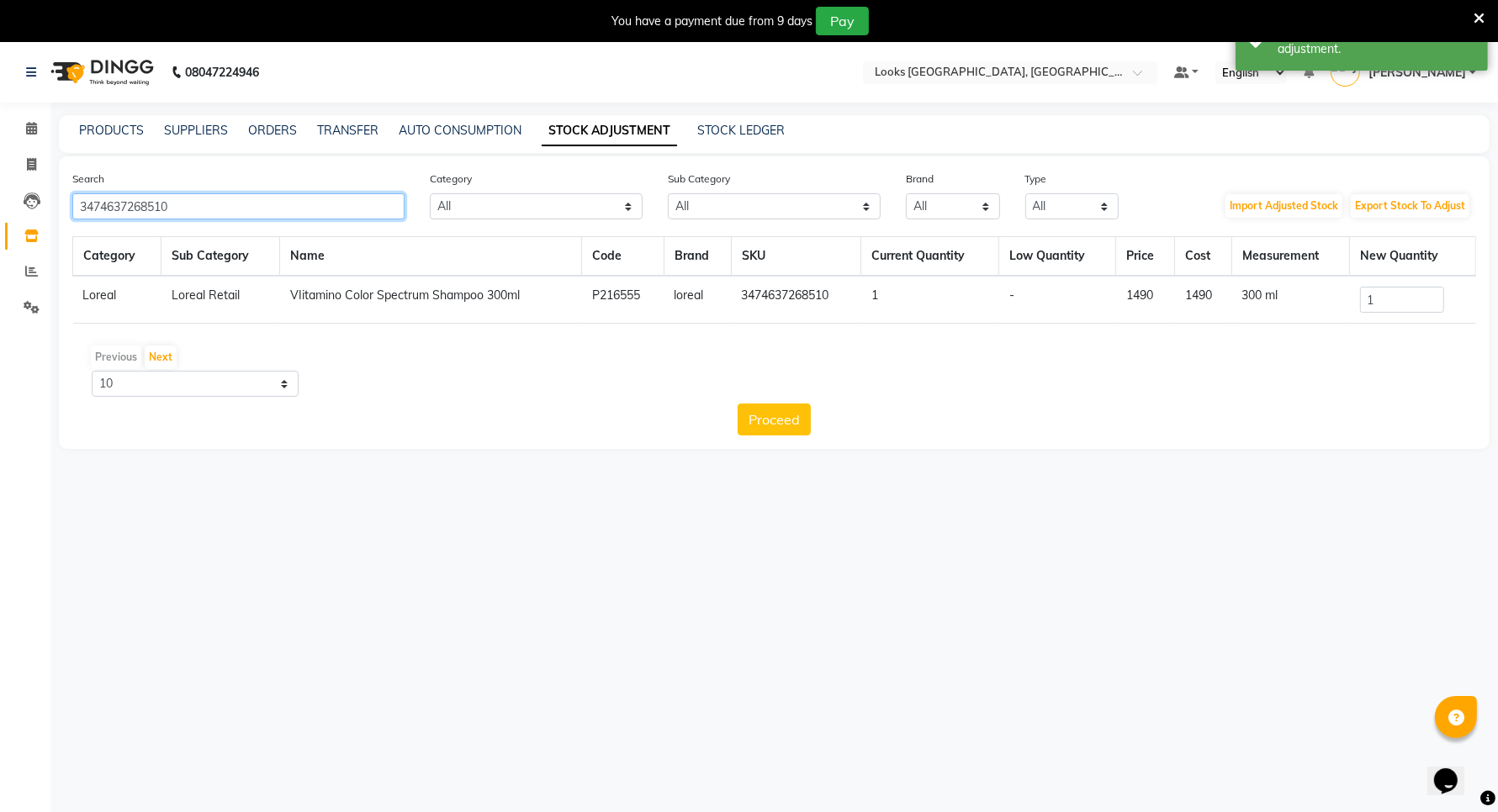
click at [316, 193] on input "3474637268510" at bounding box center [239, 206] width 332 height 27
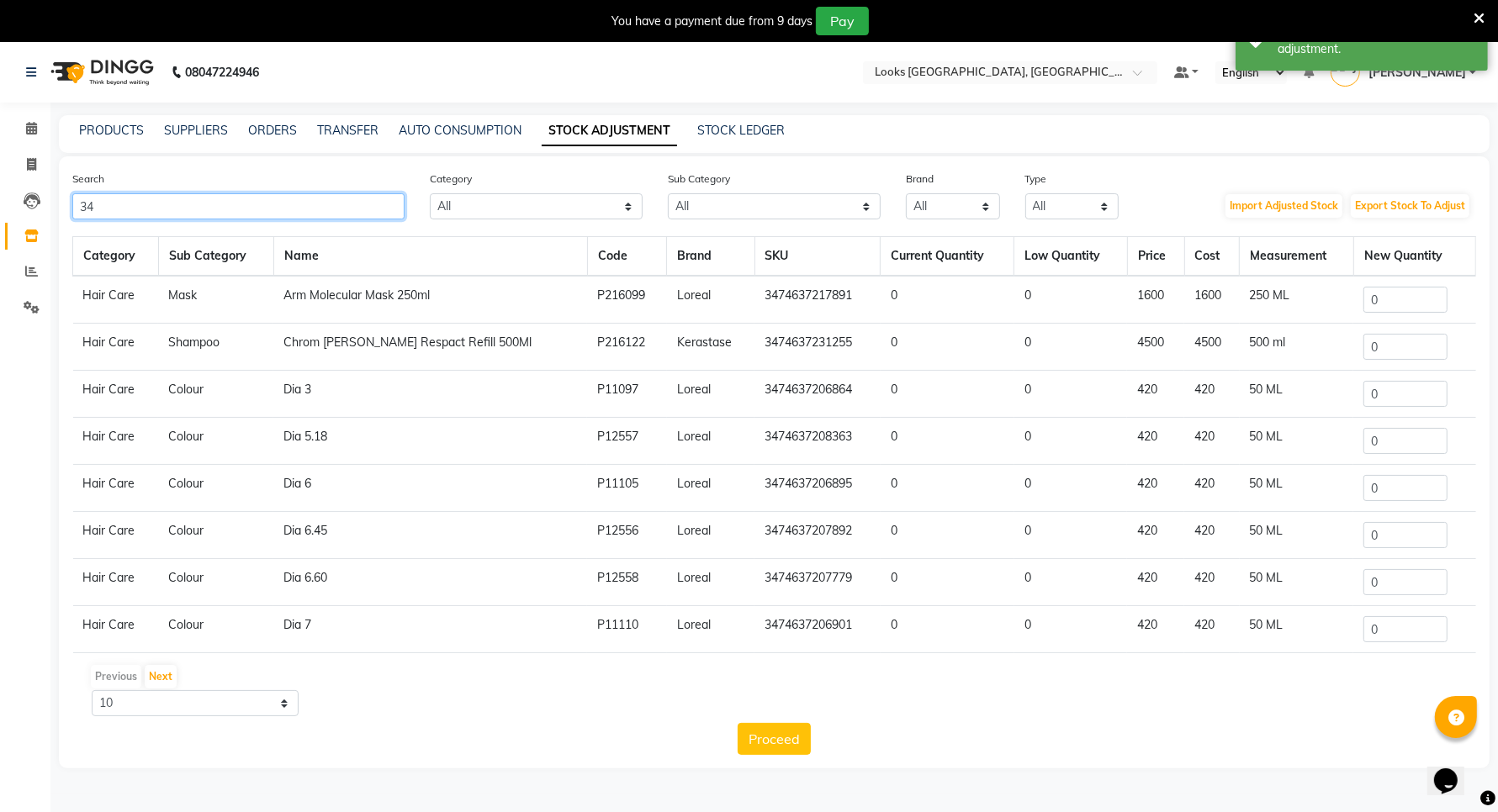
type input "3"
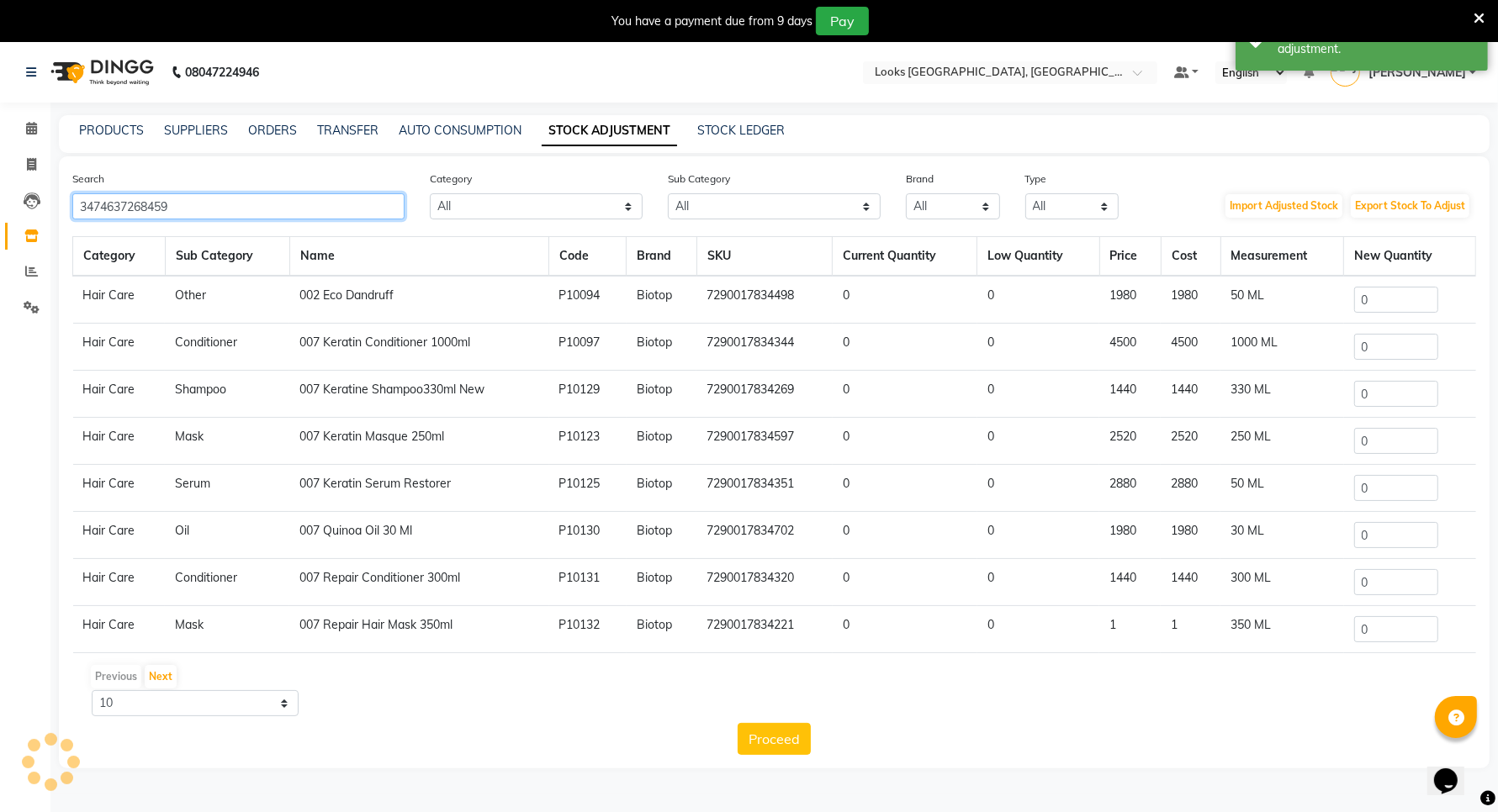
type input "3474637268459"
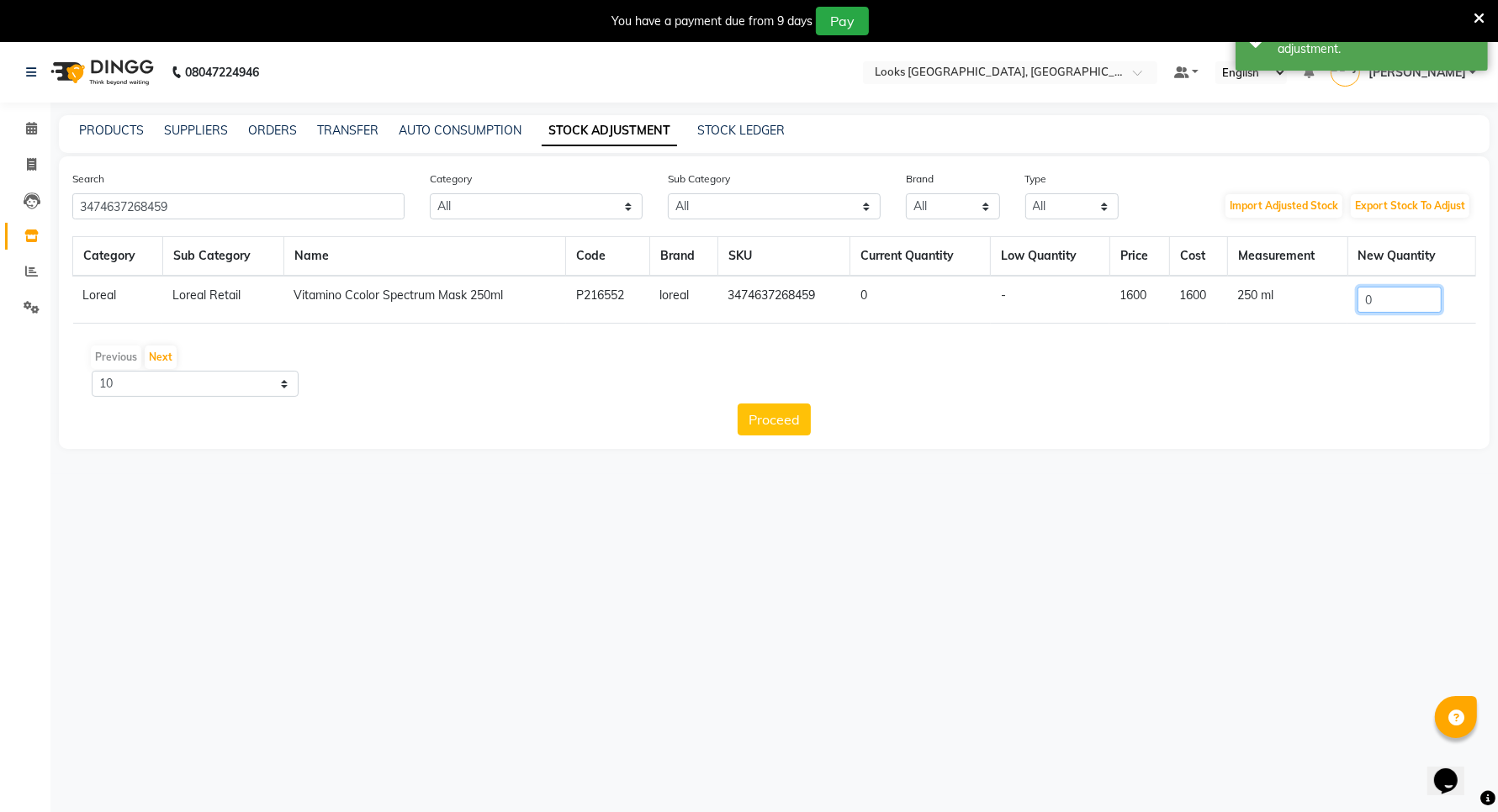
click at [1407, 298] on input "0" at bounding box center [1400, 299] width 84 height 27
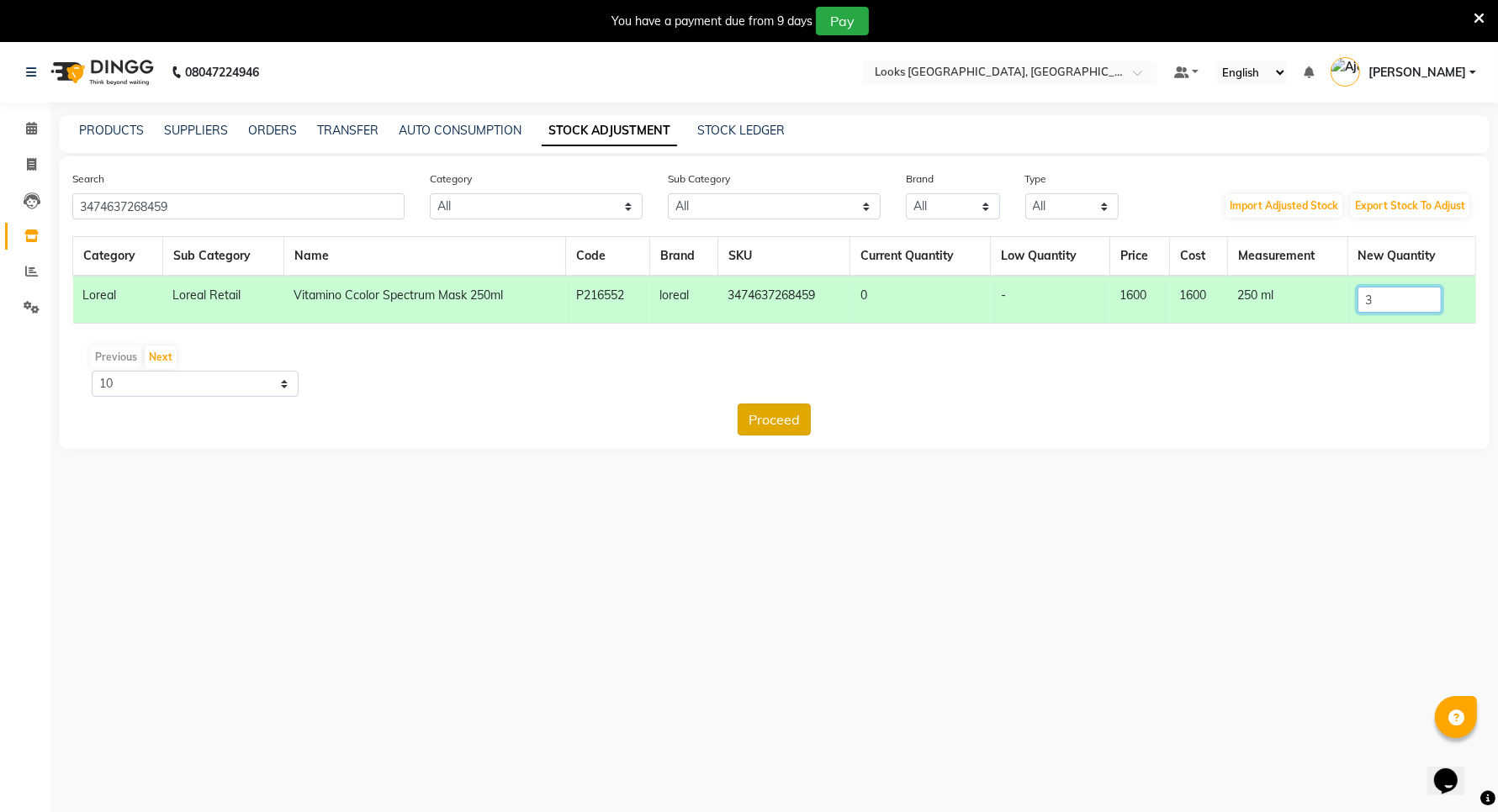
type input "3"
click at [753, 412] on button "Proceed" at bounding box center [774, 419] width 73 height 32
click at [808, 414] on button "Submit" at bounding box center [811, 419] width 67 height 32
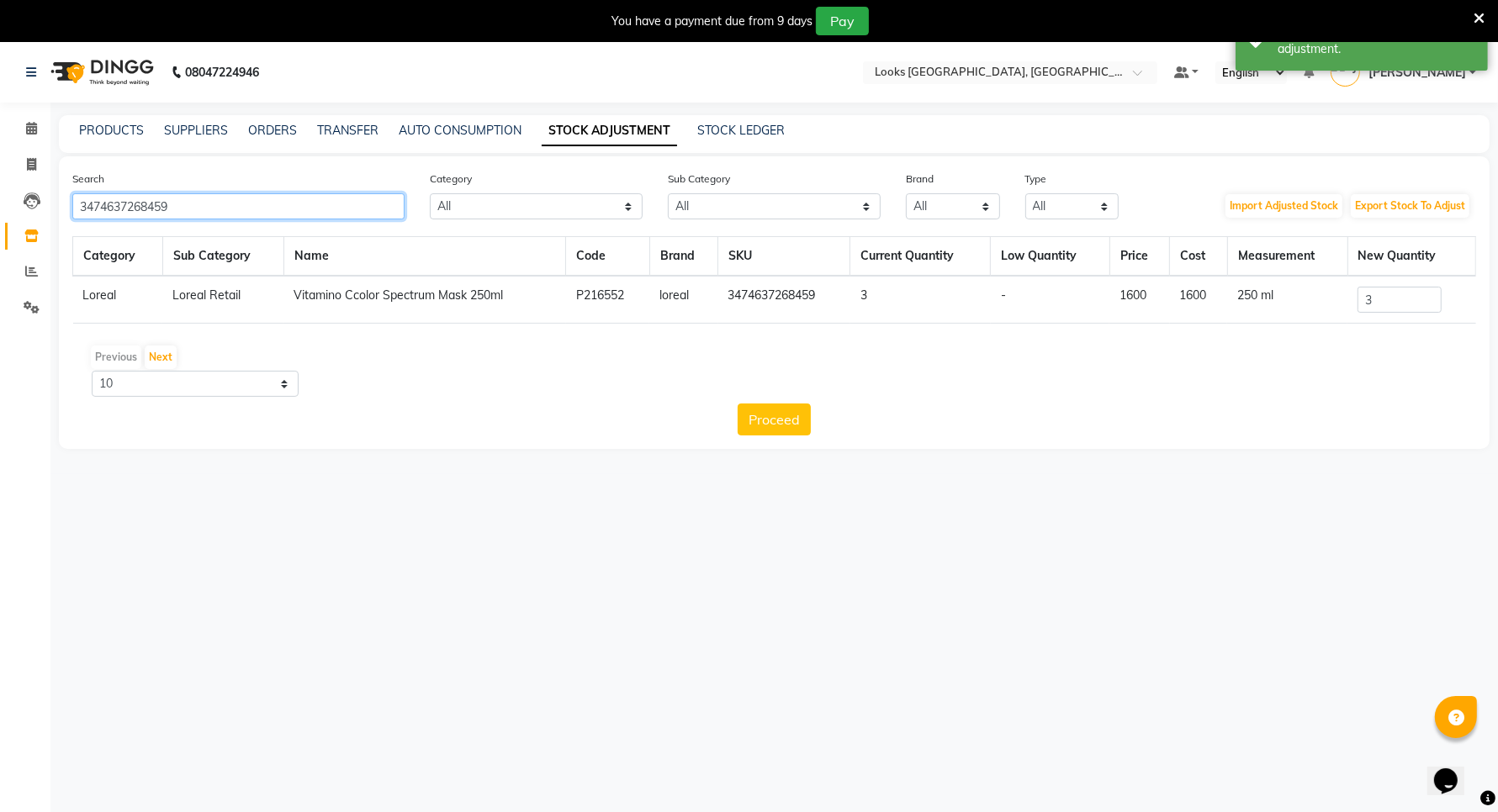
click at [279, 200] on input "3474637268459" at bounding box center [239, 206] width 332 height 27
type input "3"
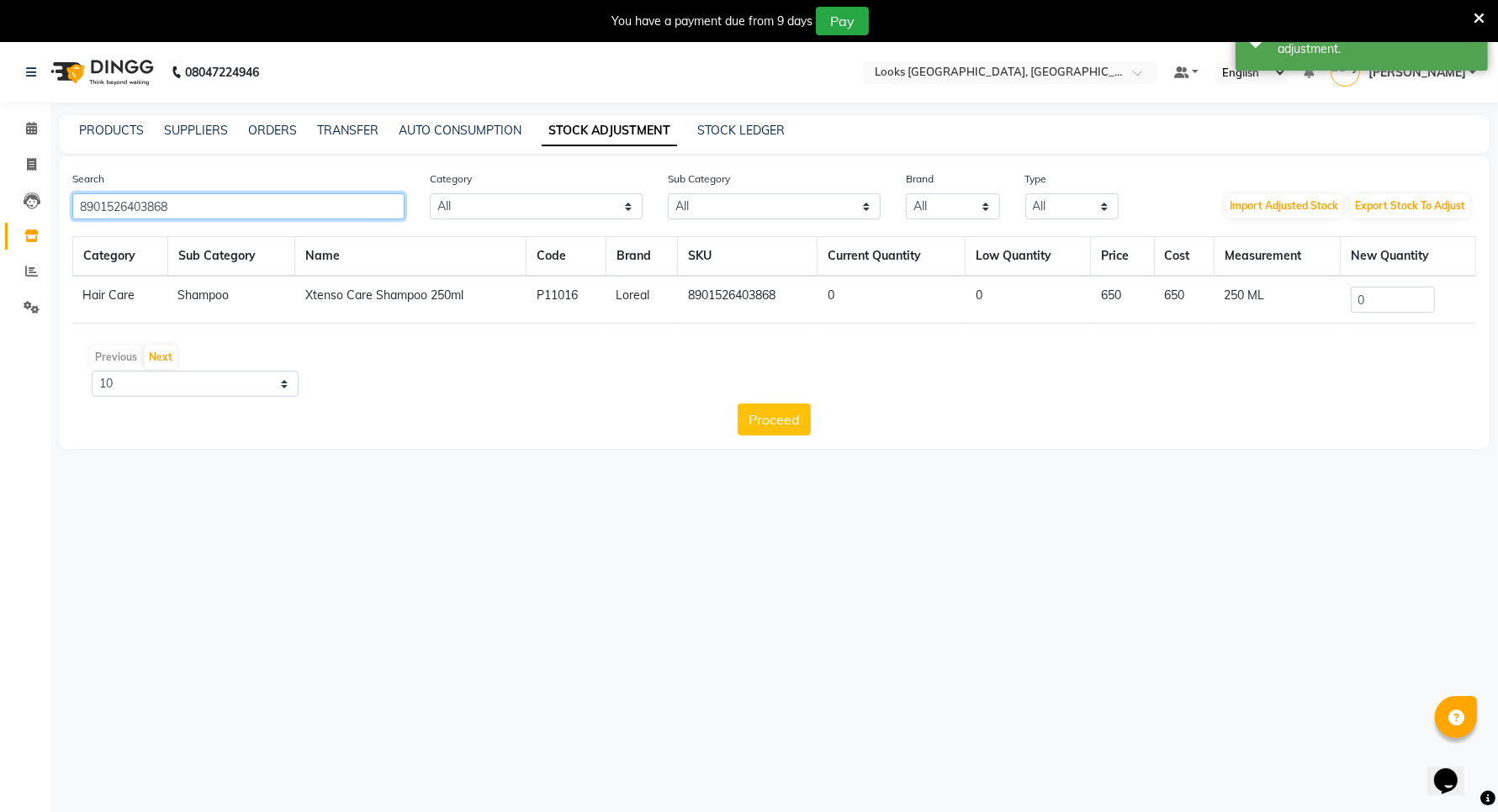
type input "8901526403868"
click at [1411, 307] on input "0" at bounding box center [1393, 299] width 84 height 27
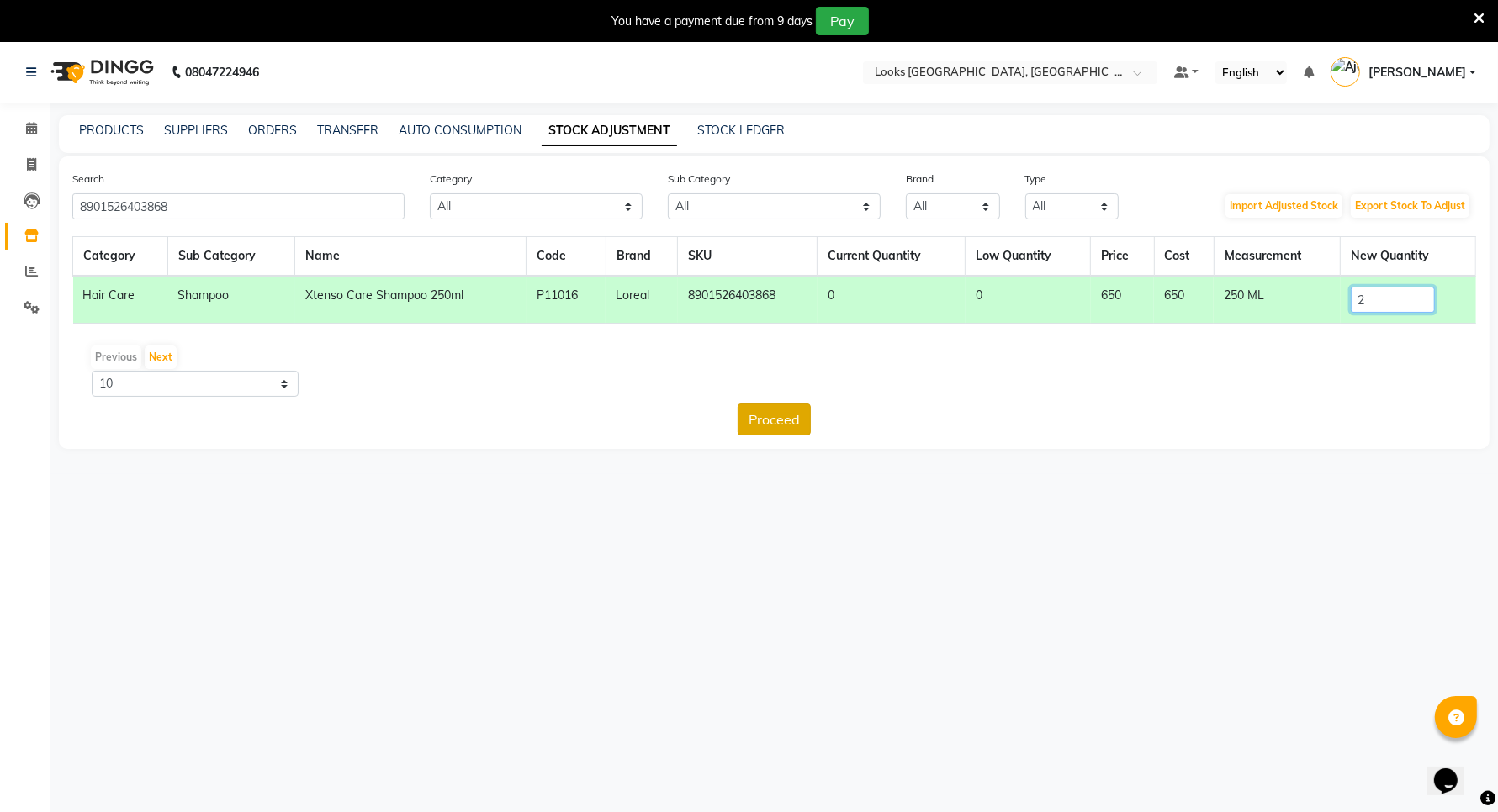
type input "2"
click at [772, 413] on button "Proceed" at bounding box center [774, 419] width 73 height 32
click at [809, 418] on button "Submit" at bounding box center [811, 419] width 67 height 32
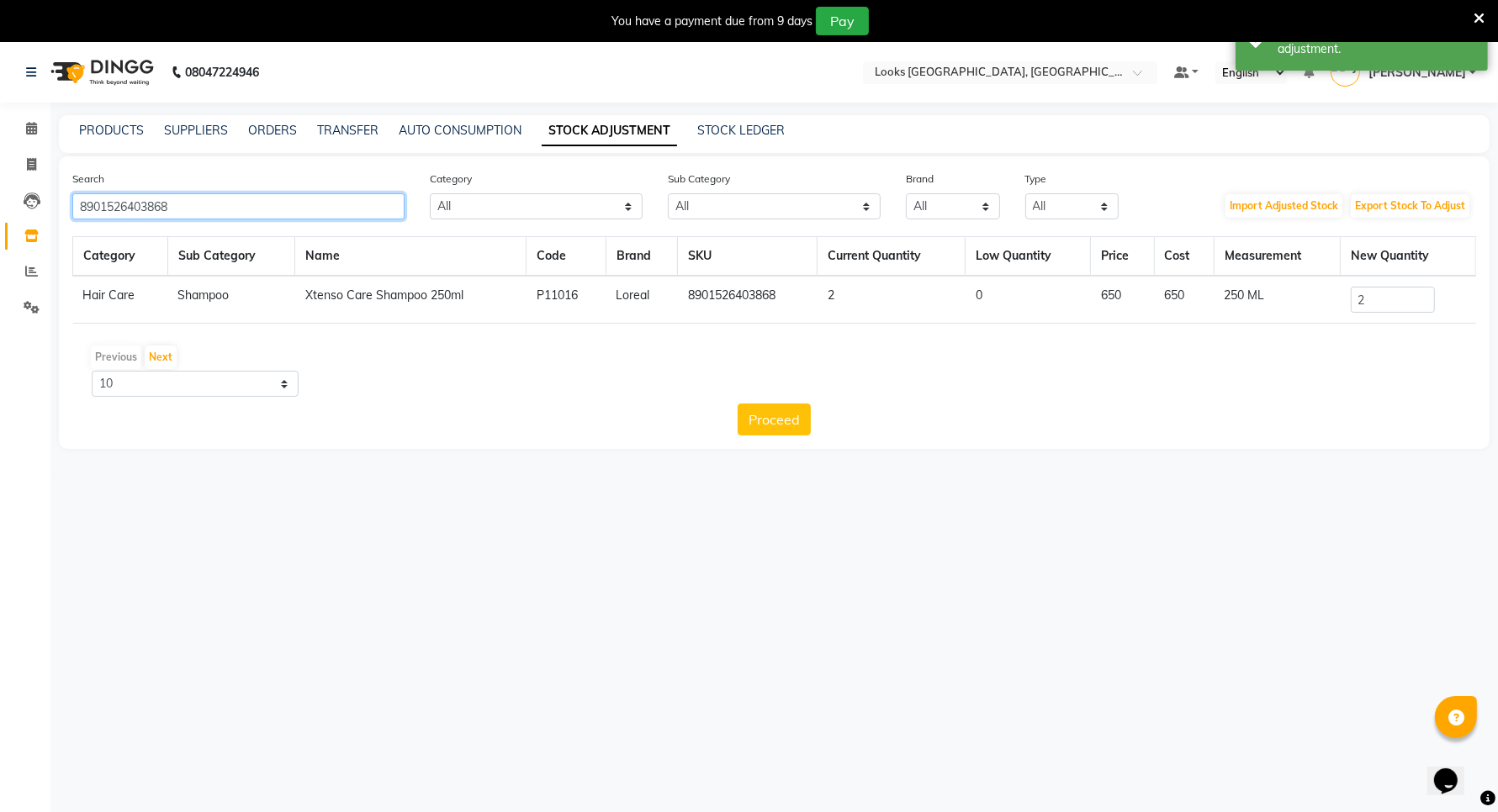
click at [362, 203] on input "8901526403868" at bounding box center [239, 206] width 332 height 27
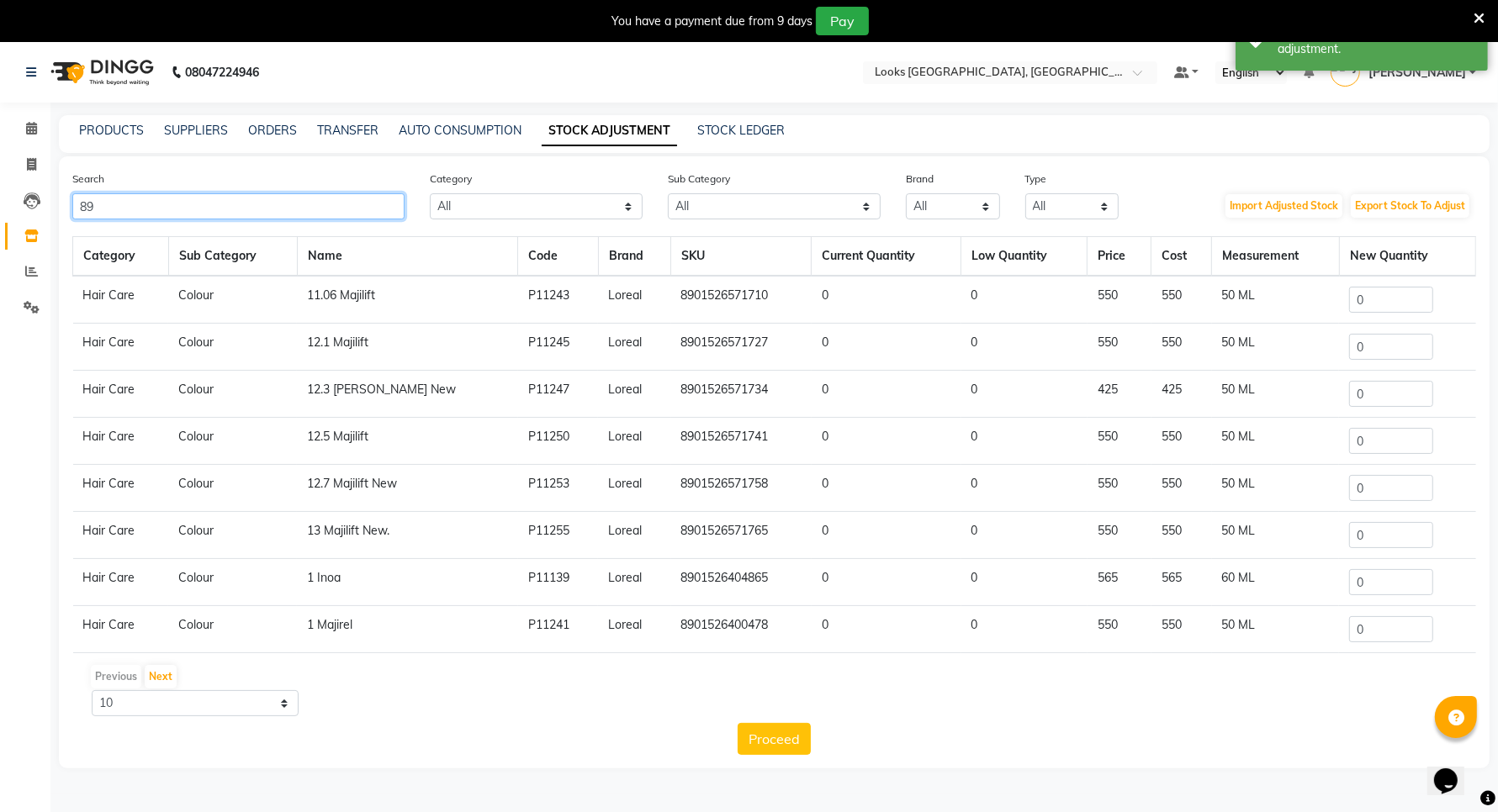
type input "8"
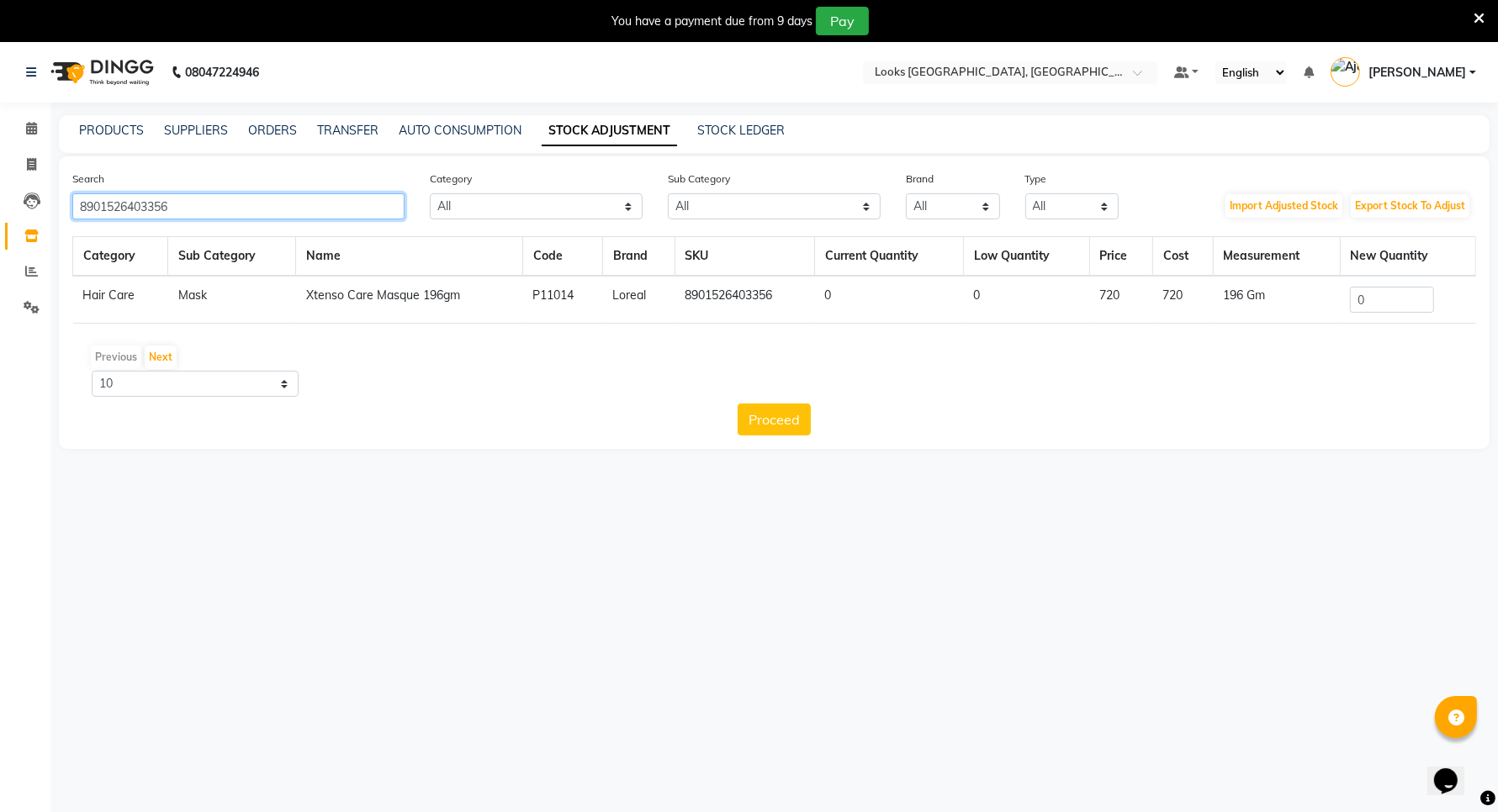
type input "8901526403356"
click at [1382, 300] on input "0" at bounding box center [1392, 299] width 84 height 27
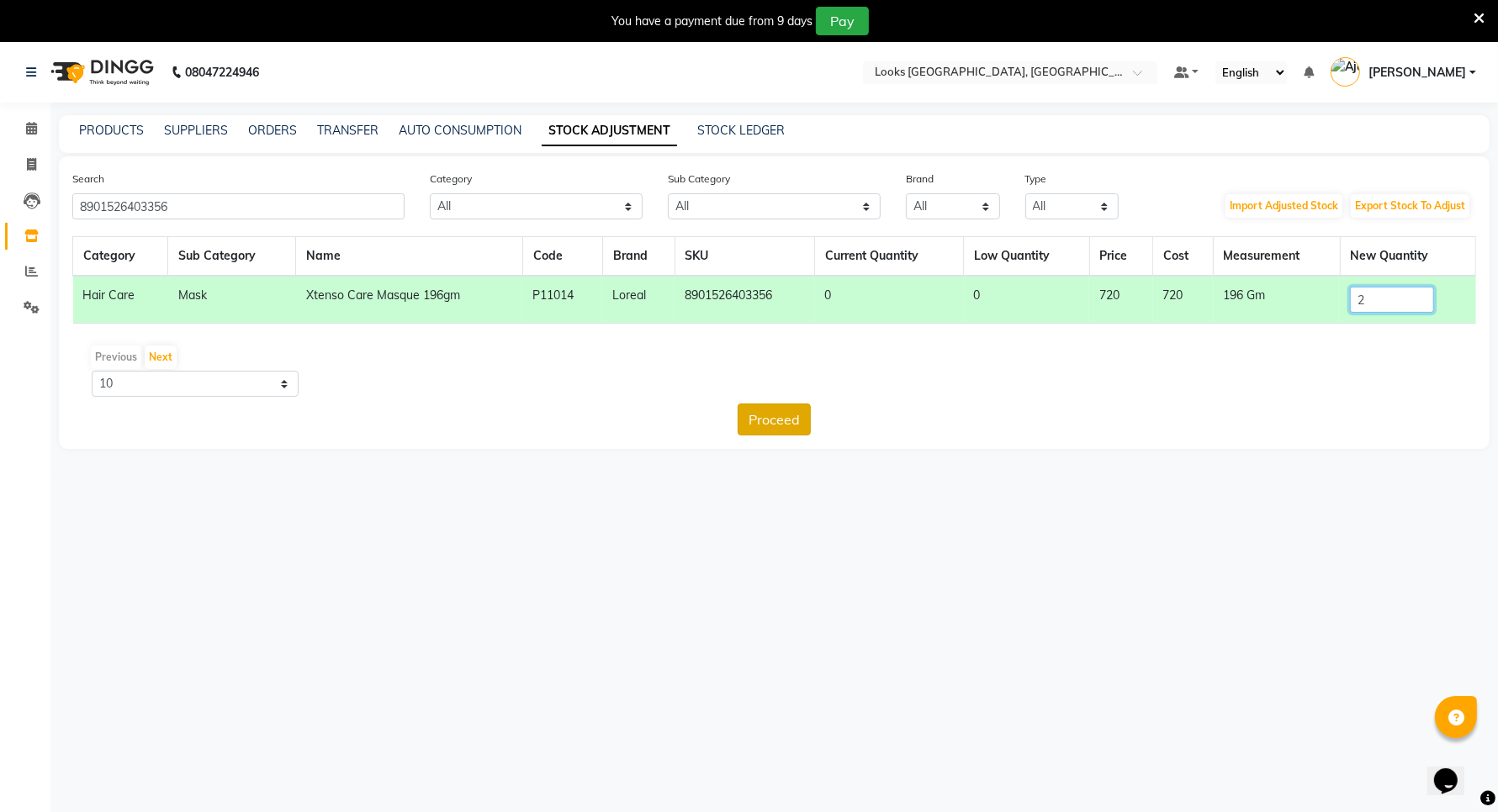
type input "2"
click at [774, 424] on button "Proceed" at bounding box center [774, 419] width 73 height 32
click at [804, 409] on button "Submit" at bounding box center [811, 419] width 67 height 32
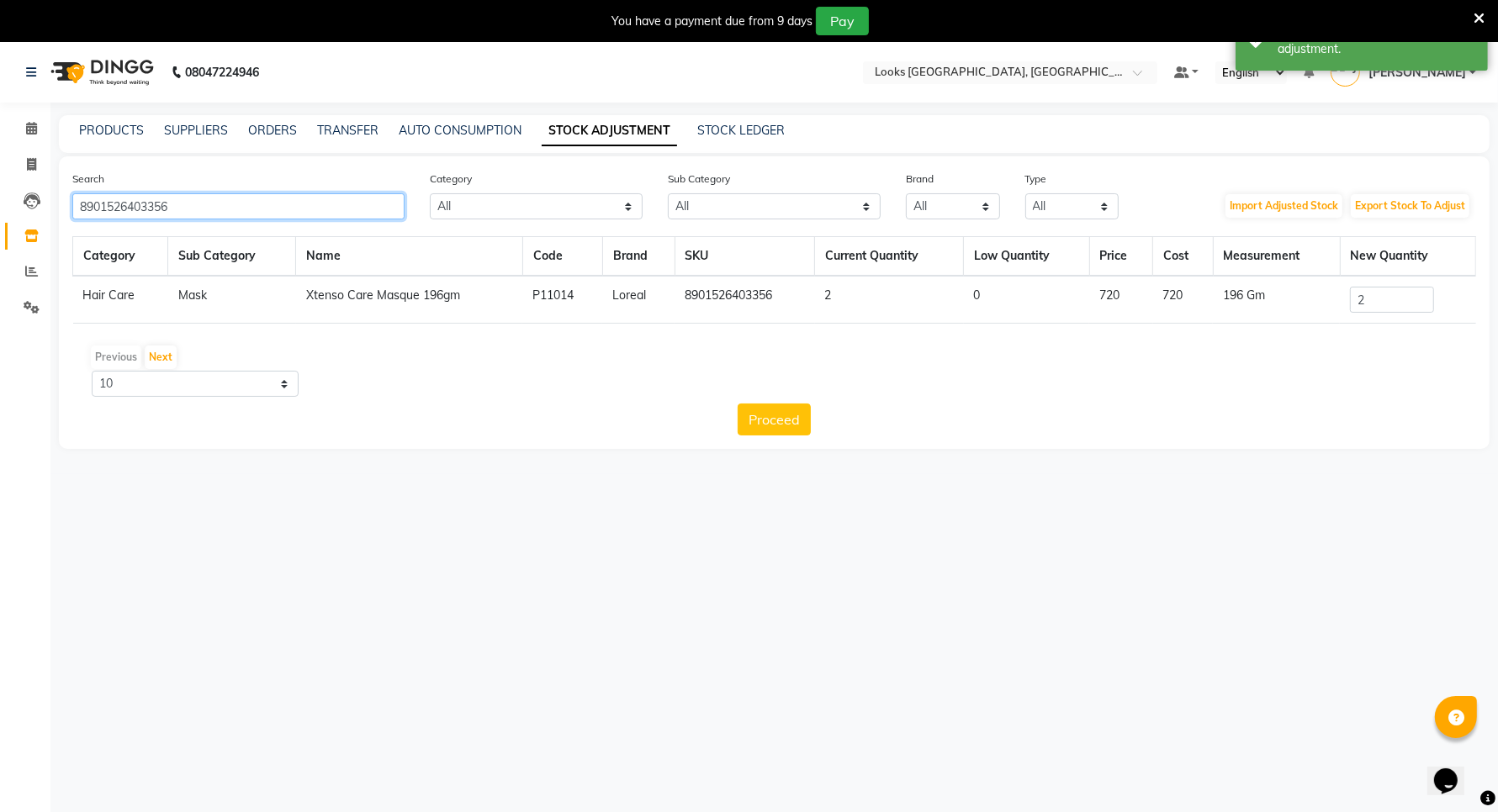
click at [223, 195] on input "8901526403356" at bounding box center [239, 206] width 332 height 27
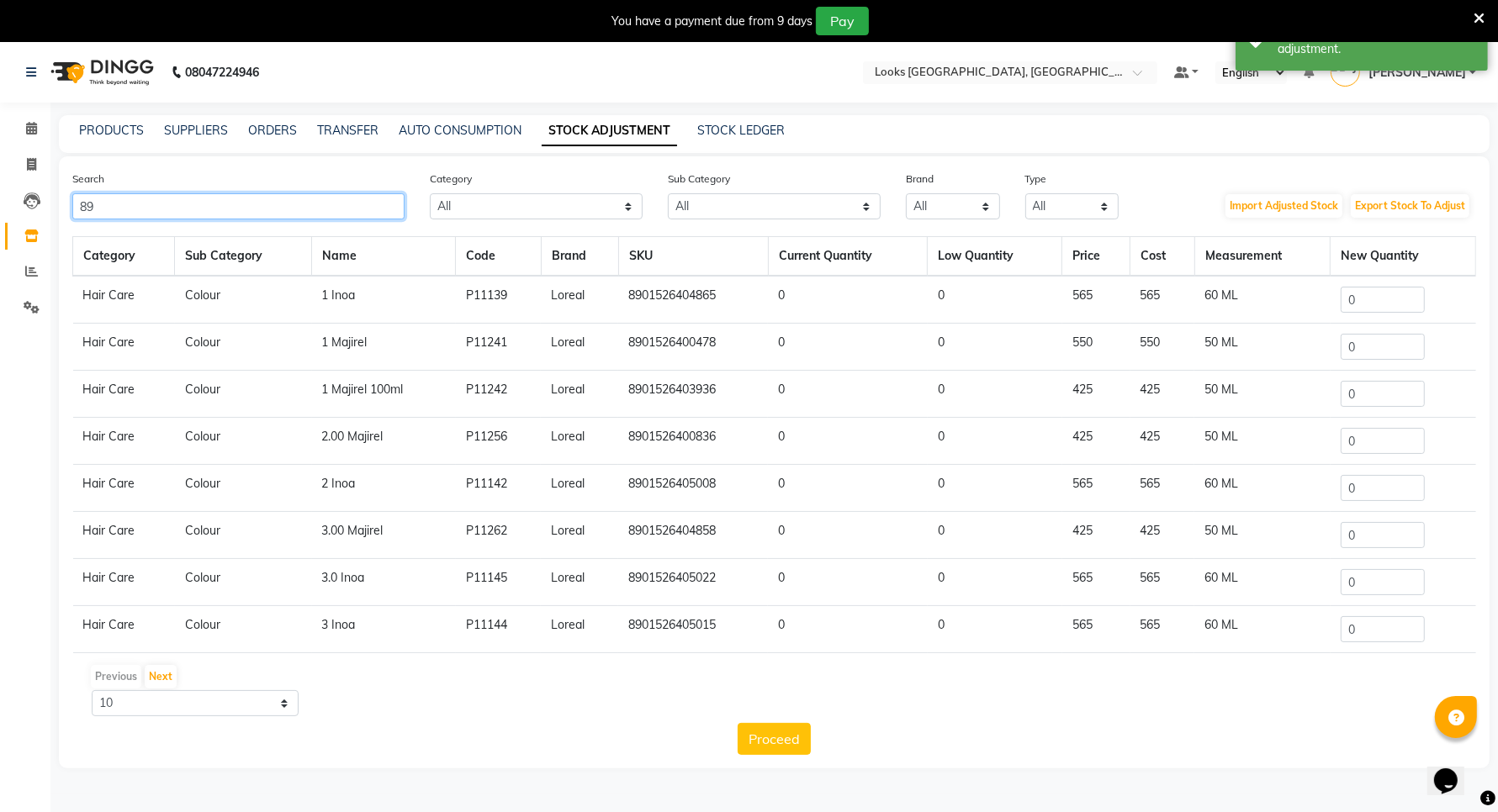
type input "8"
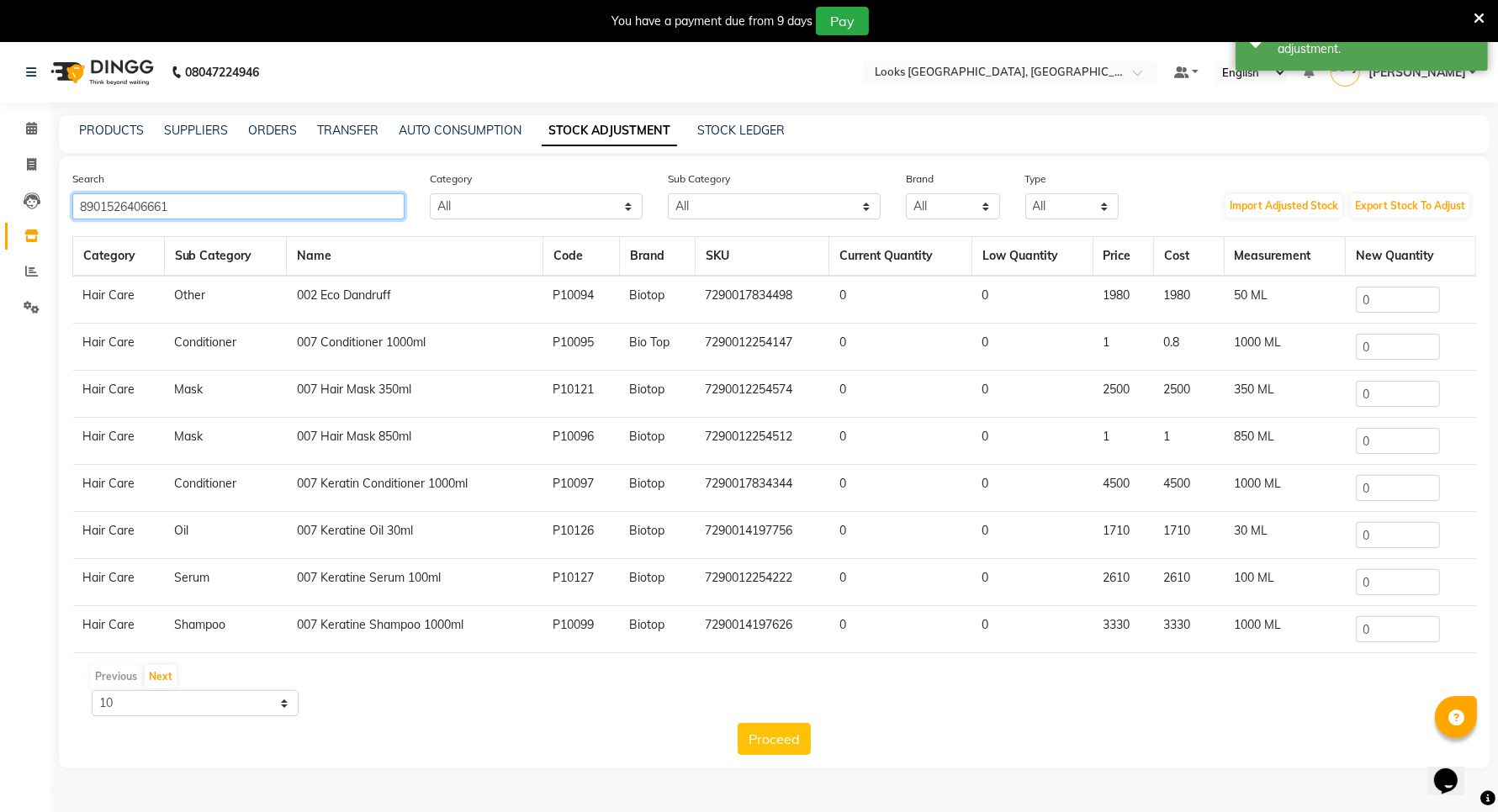
type input "8901526406661"
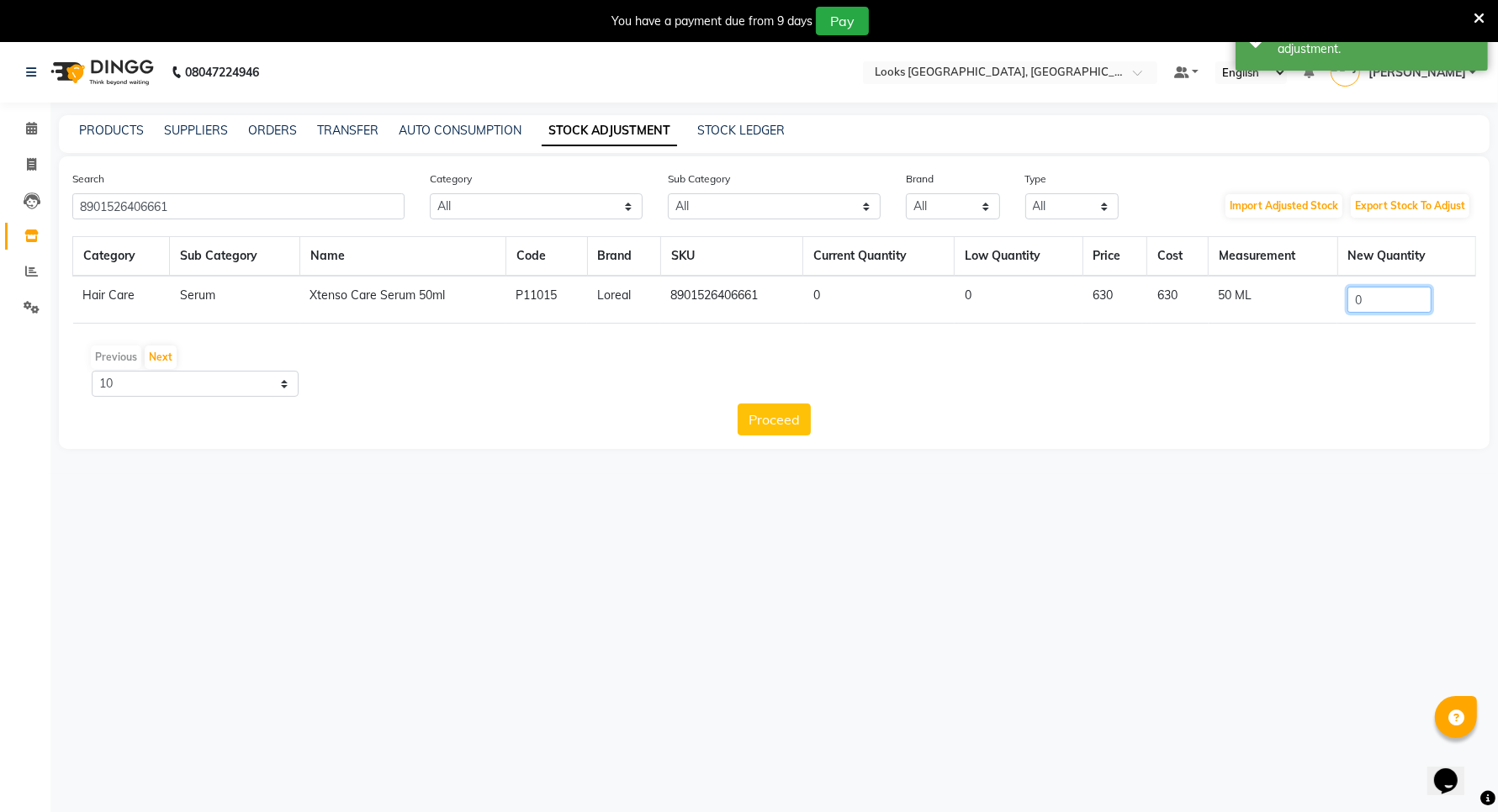
click at [1393, 300] on input "0" at bounding box center [1389, 299] width 84 height 27
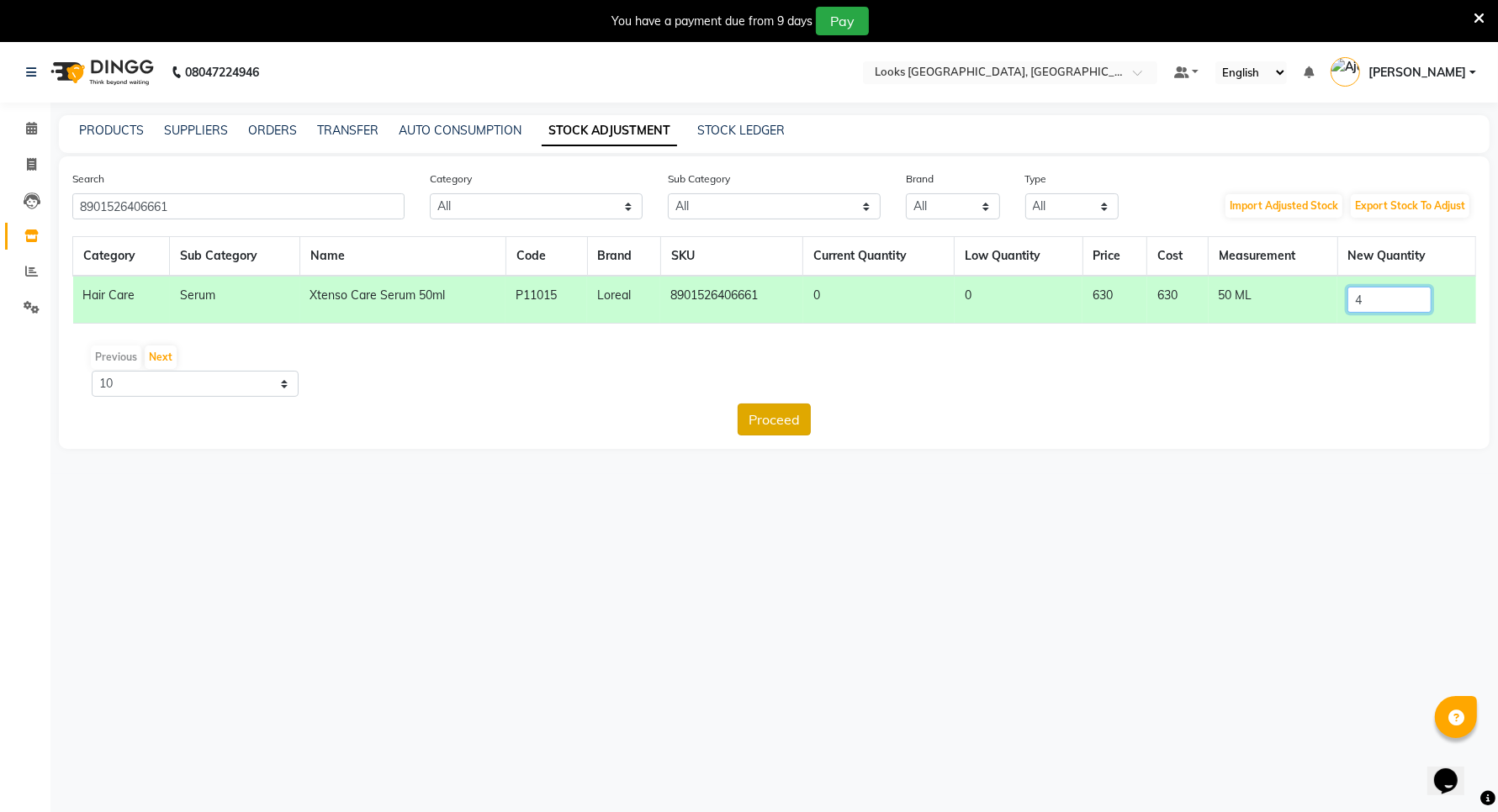
type input "4"
click at [782, 417] on button "Proceed" at bounding box center [774, 419] width 73 height 32
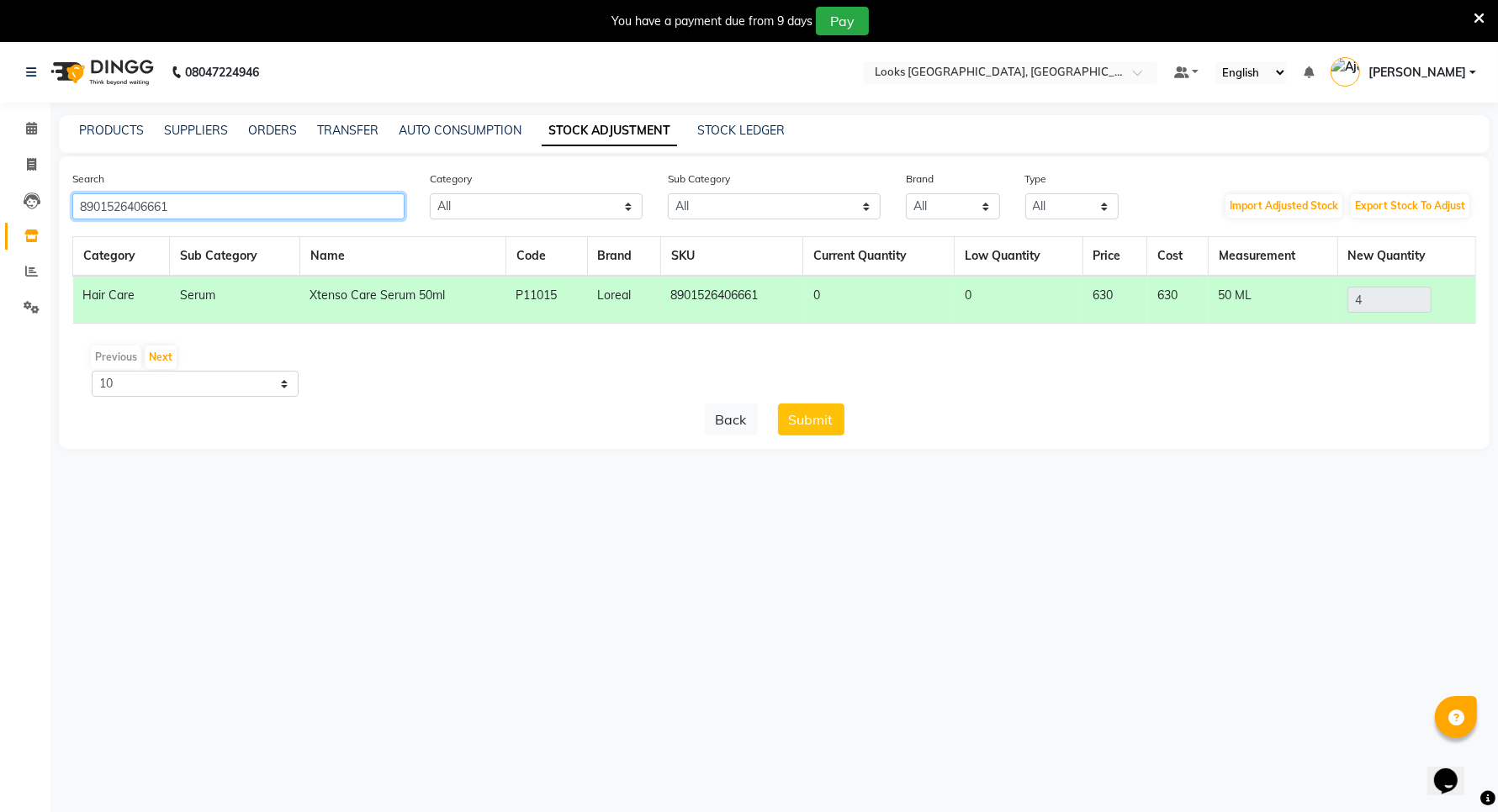
drag, startPoint x: 318, startPoint y: 200, endPoint x: 552, endPoint y: 422, distance: 322.6
click at [552, 422] on div "Search 8901526406661 Category All Skin Personal Care Hair Threading Loreal Bio …" at bounding box center [774, 302] width 1430 height 293
click at [792, 418] on button "Submit" at bounding box center [811, 419] width 67 height 32
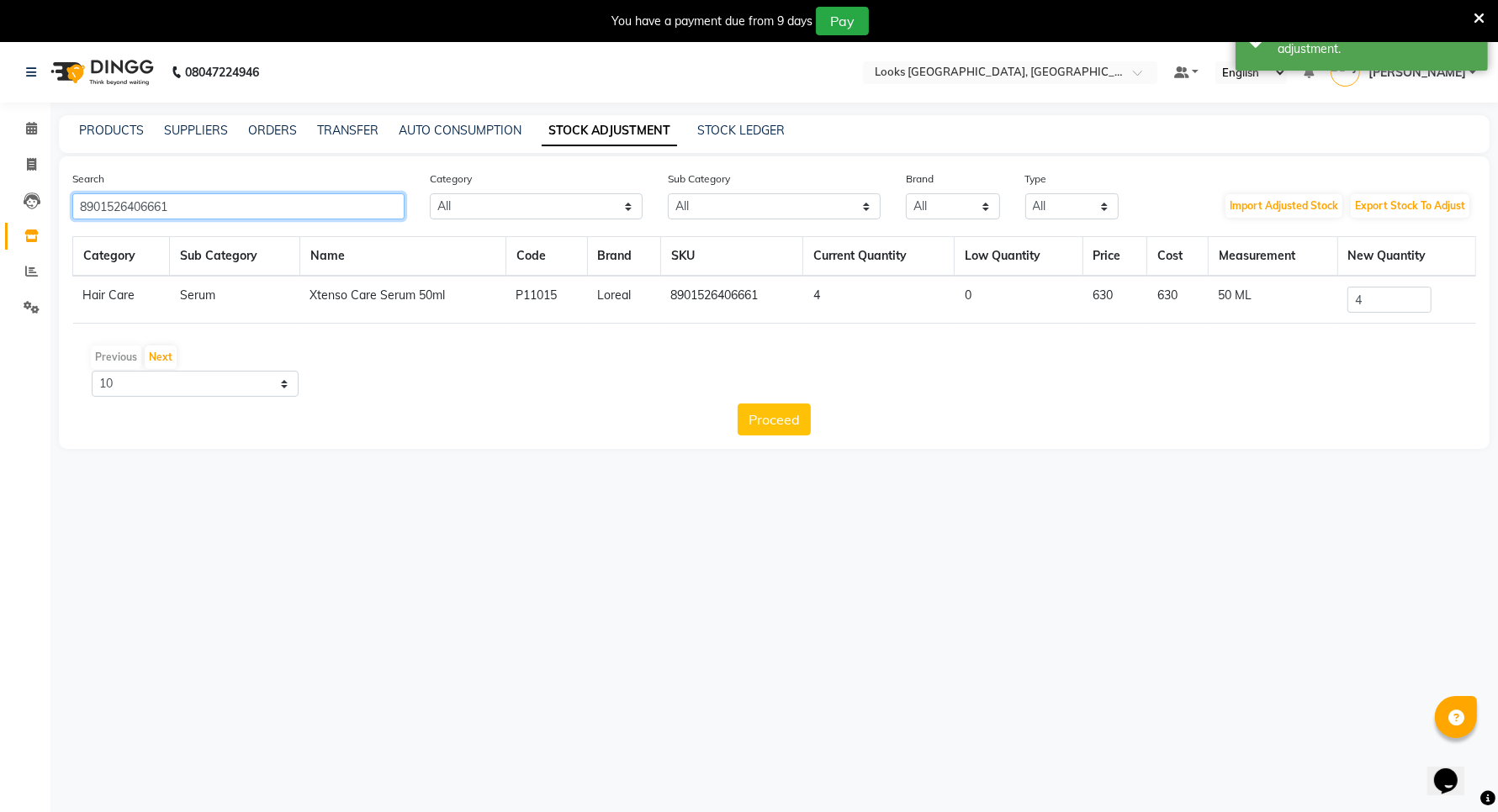
click at [308, 207] on input "8901526406661" at bounding box center [239, 206] width 332 height 27
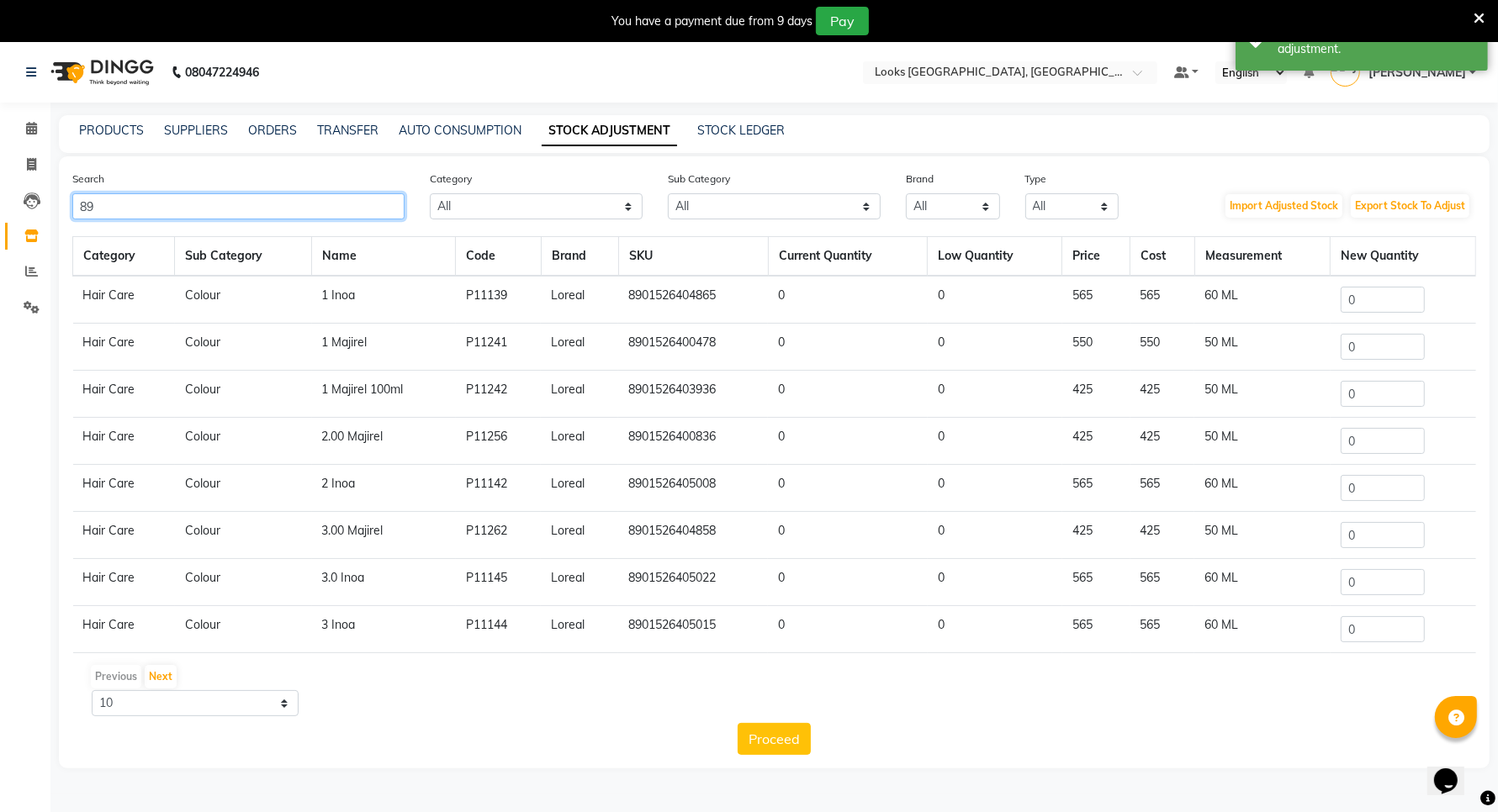
type input "8"
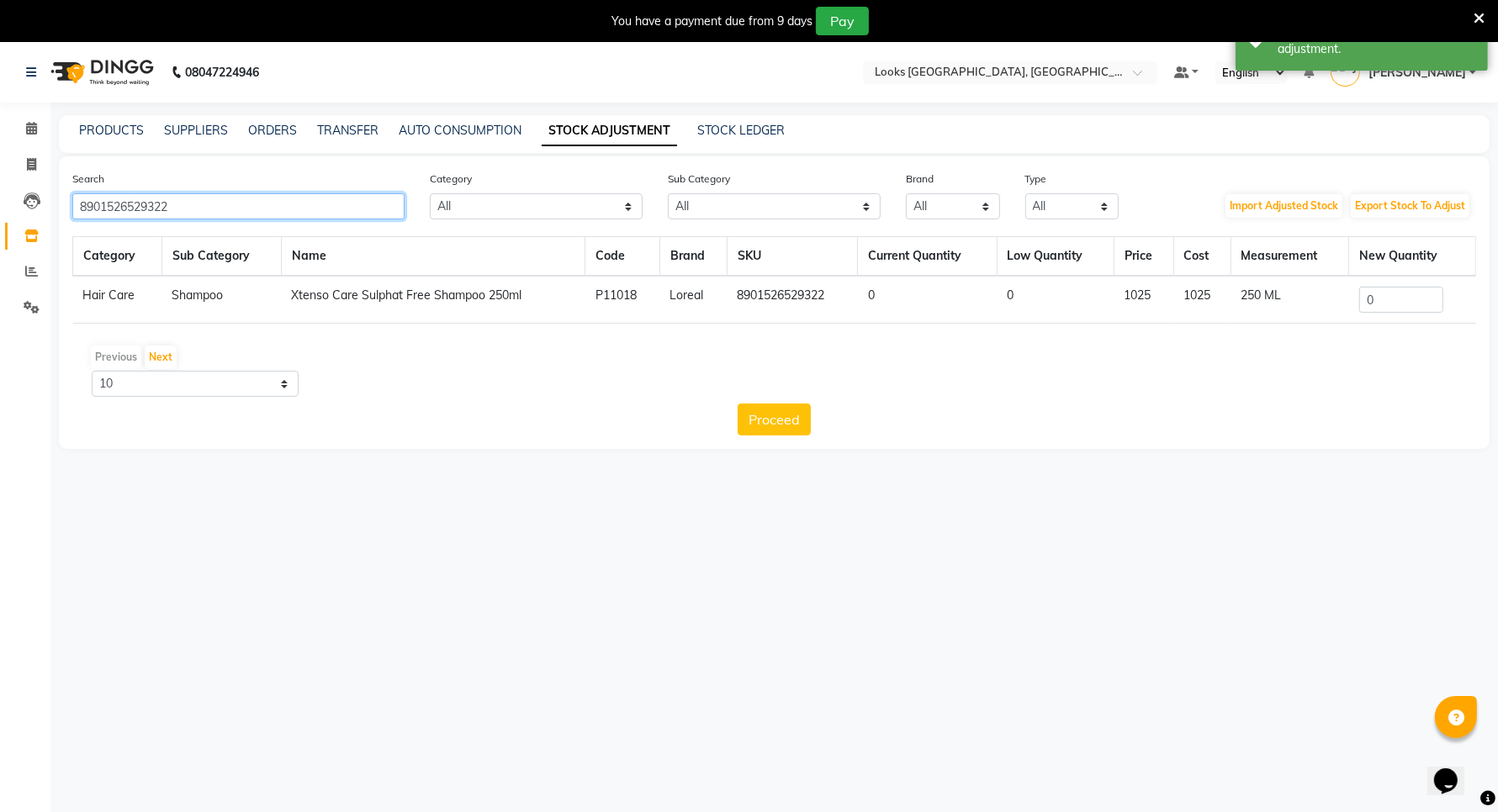
type input "8901526529322"
click at [1384, 307] on input "0" at bounding box center [1401, 299] width 84 height 27
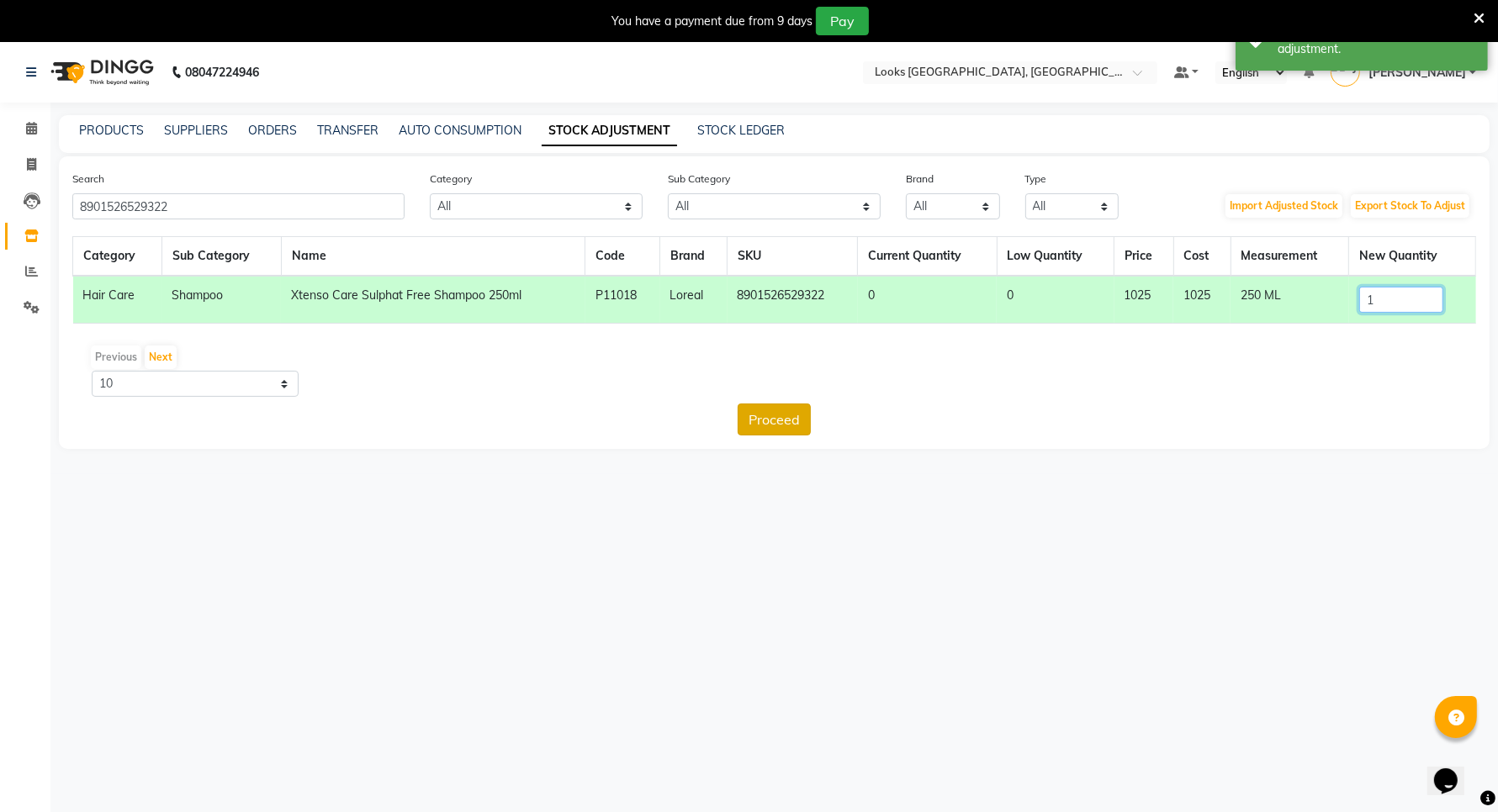
type input "1"
click at [779, 421] on button "Proceed" at bounding box center [774, 419] width 73 height 32
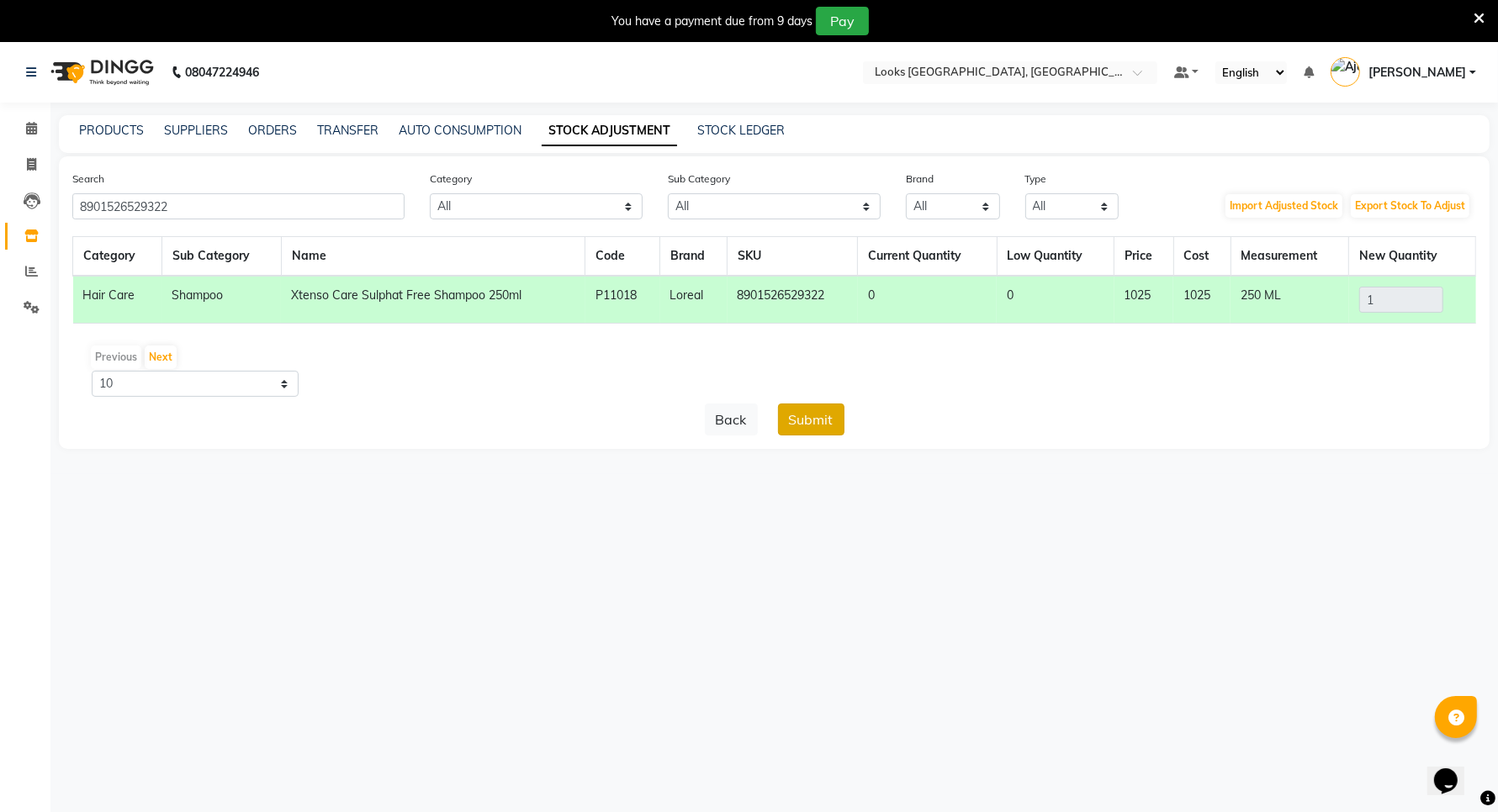
click at [826, 416] on button "Submit" at bounding box center [811, 419] width 67 height 32
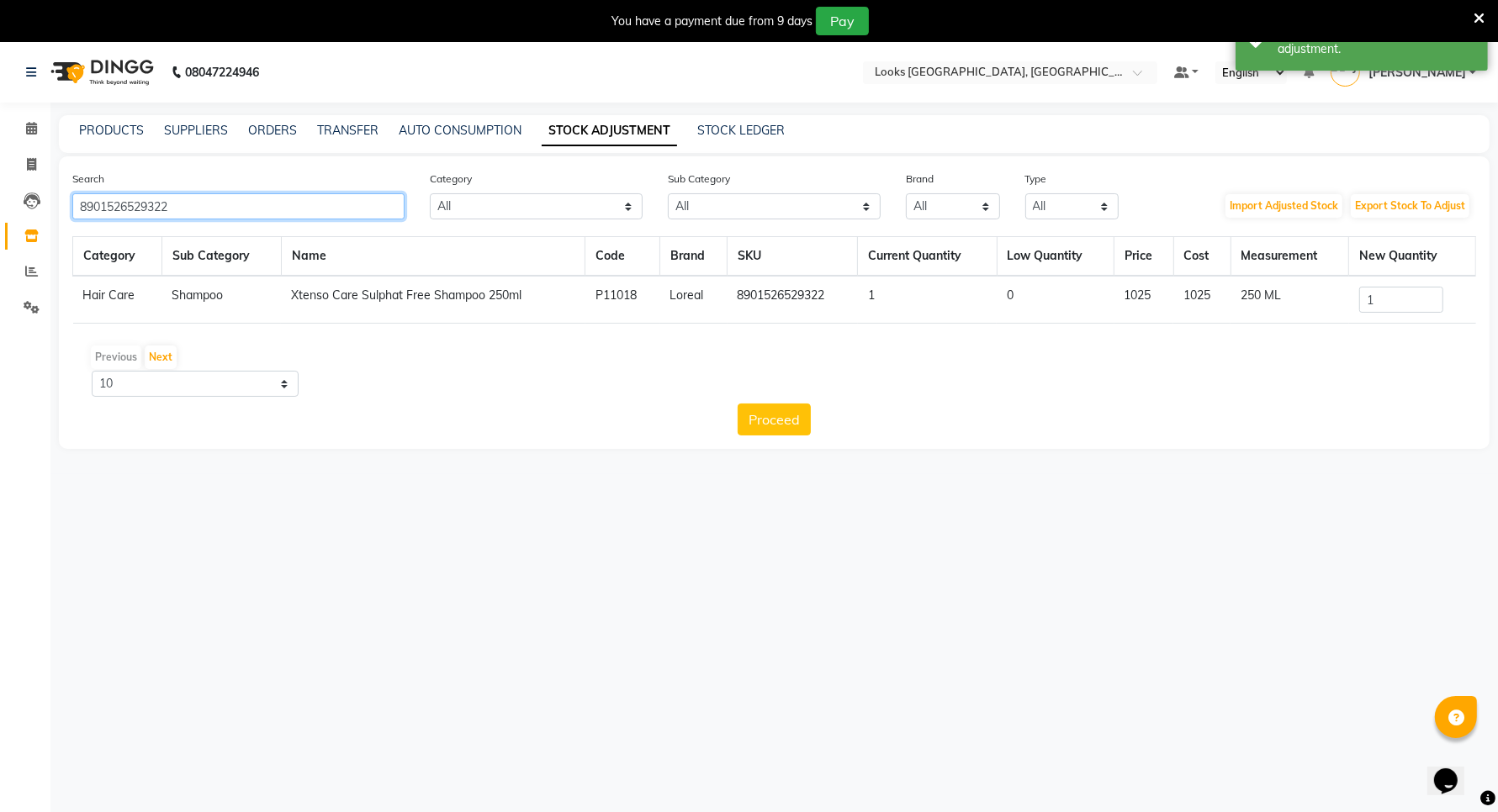
click at [178, 210] on input "8901526529322" at bounding box center [239, 206] width 332 height 27
type input "8"
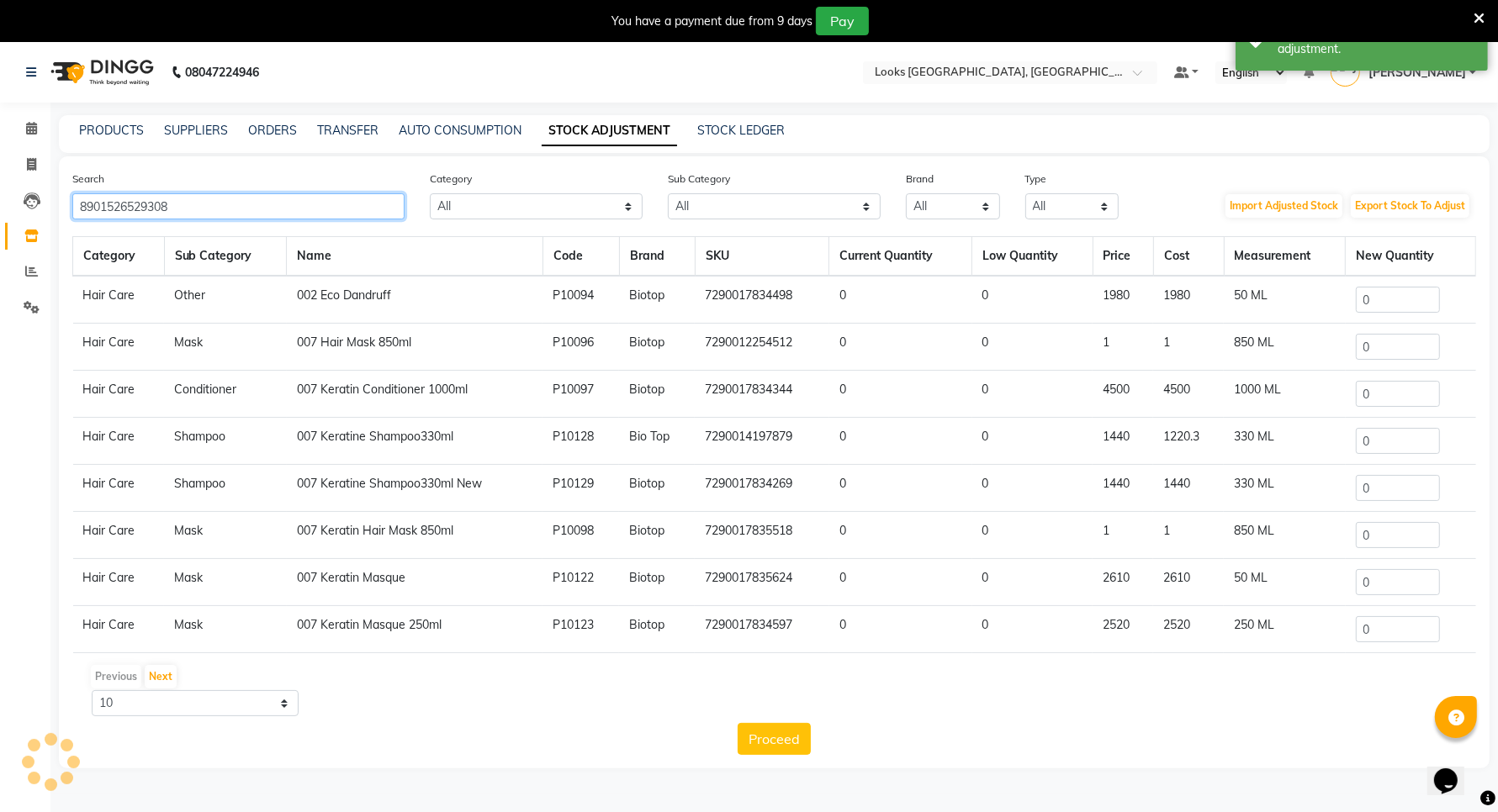
type input "8901526529308"
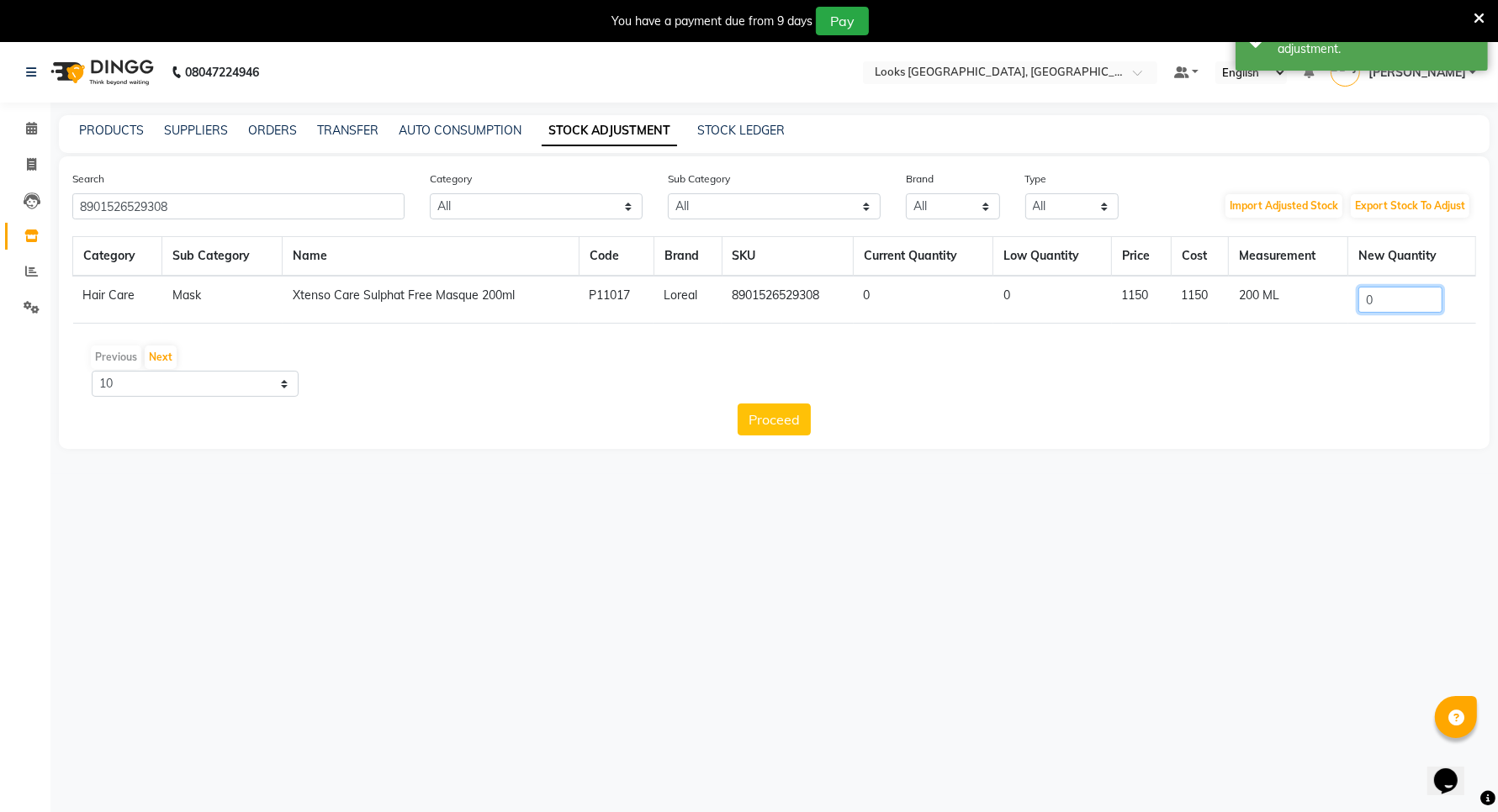
click at [1411, 300] on input "0" at bounding box center [1401, 299] width 84 height 27
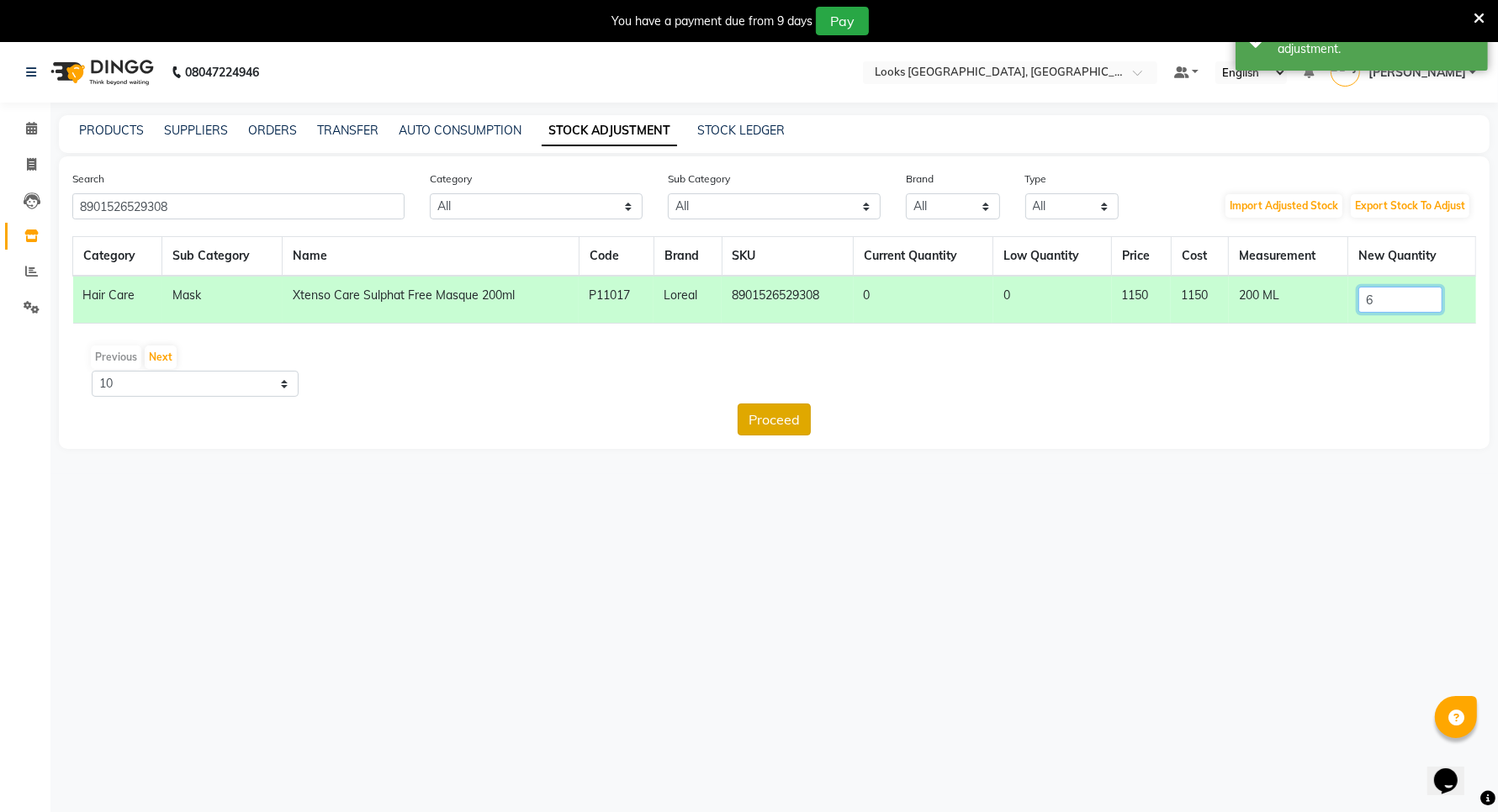
type input "6"
click at [767, 411] on button "Proceed" at bounding box center [774, 419] width 73 height 32
click at [839, 414] on button "Submit" at bounding box center [811, 419] width 67 height 32
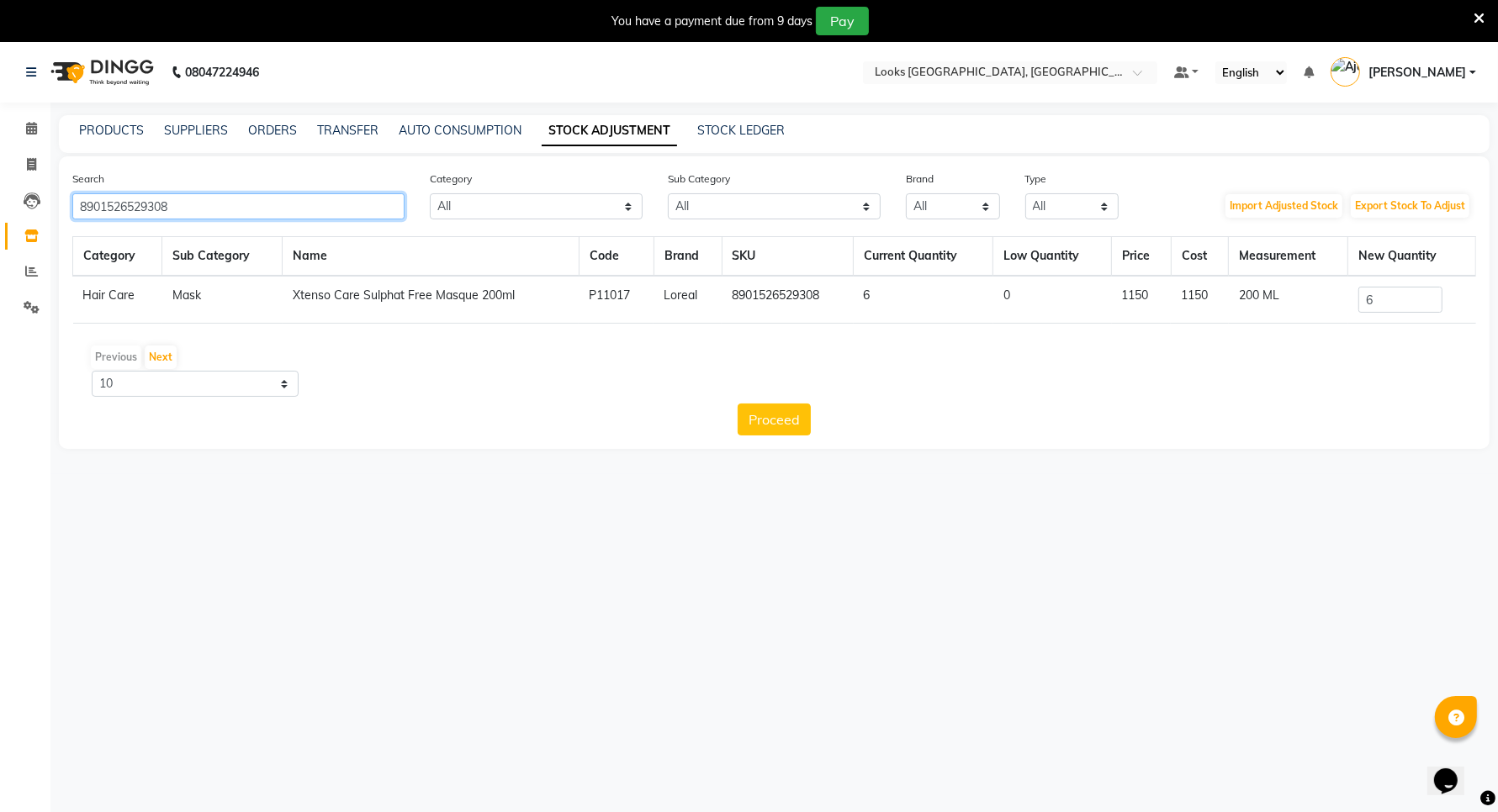
click at [329, 199] on input "8901526529308" at bounding box center [239, 206] width 332 height 27
type input "8901526509300"
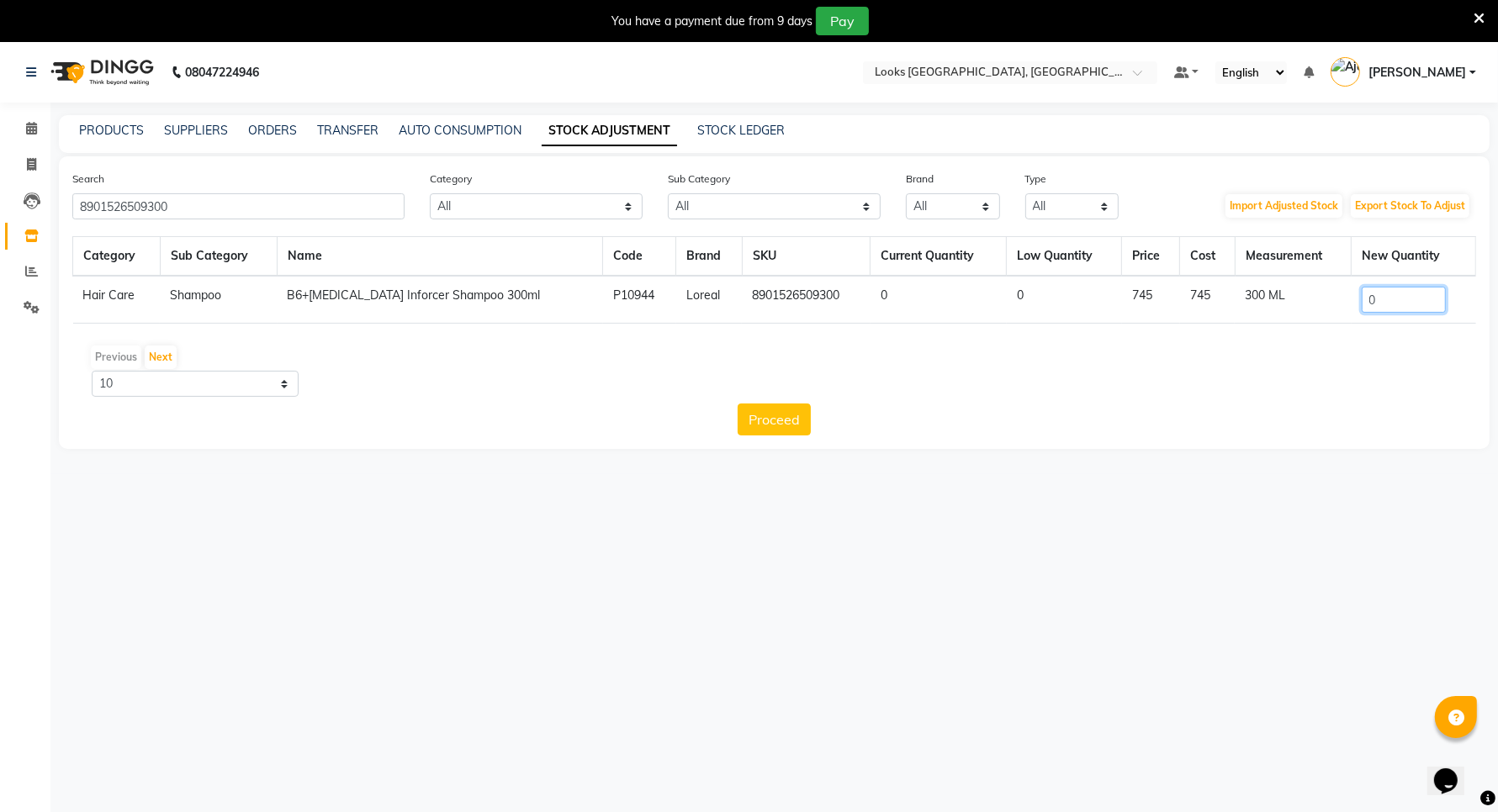
click at [1380, 291] on input "0" at bounding box center [1404, 299] width 84 height 27
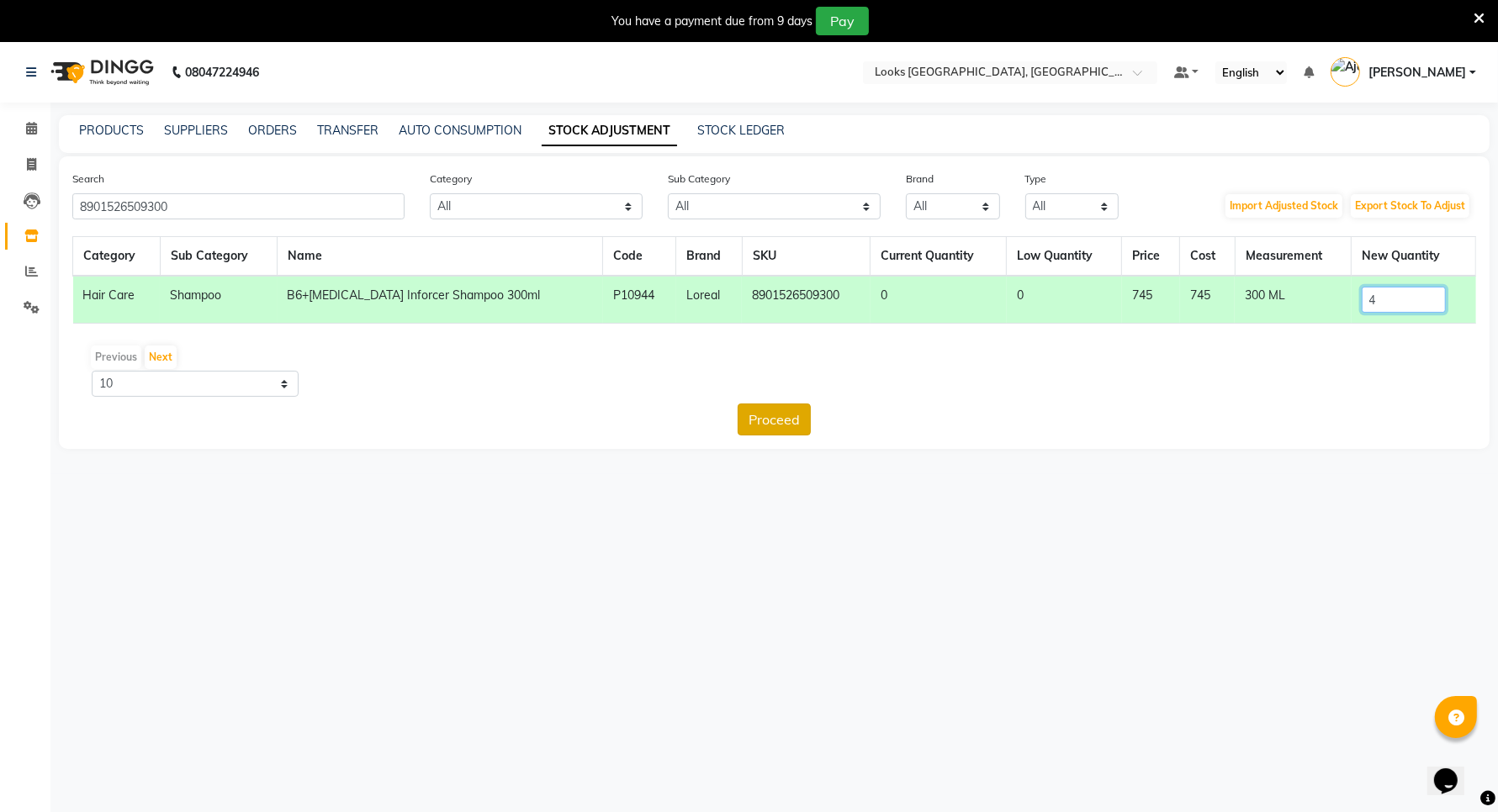
type input "4"
click at [750, 414] on button "Proceed" at bounding box center [774, 419] width 73 height 32
click at [829, 423] on button "Submit" at bounding box center [811, 419] width 67 height 32
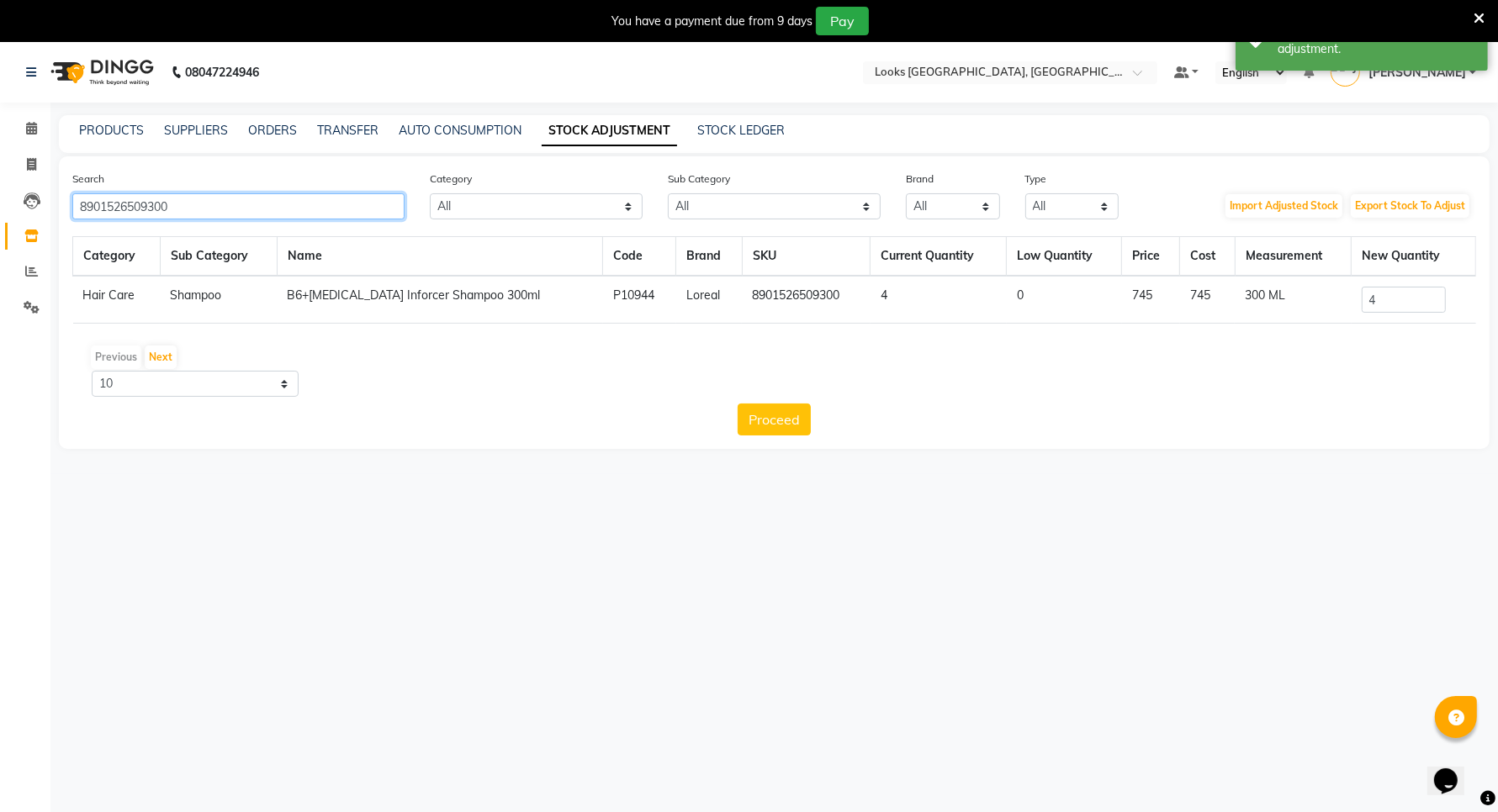
click at [301, 208] on input "8901526509300" at bounding box center [239, 206] width 332 height 27
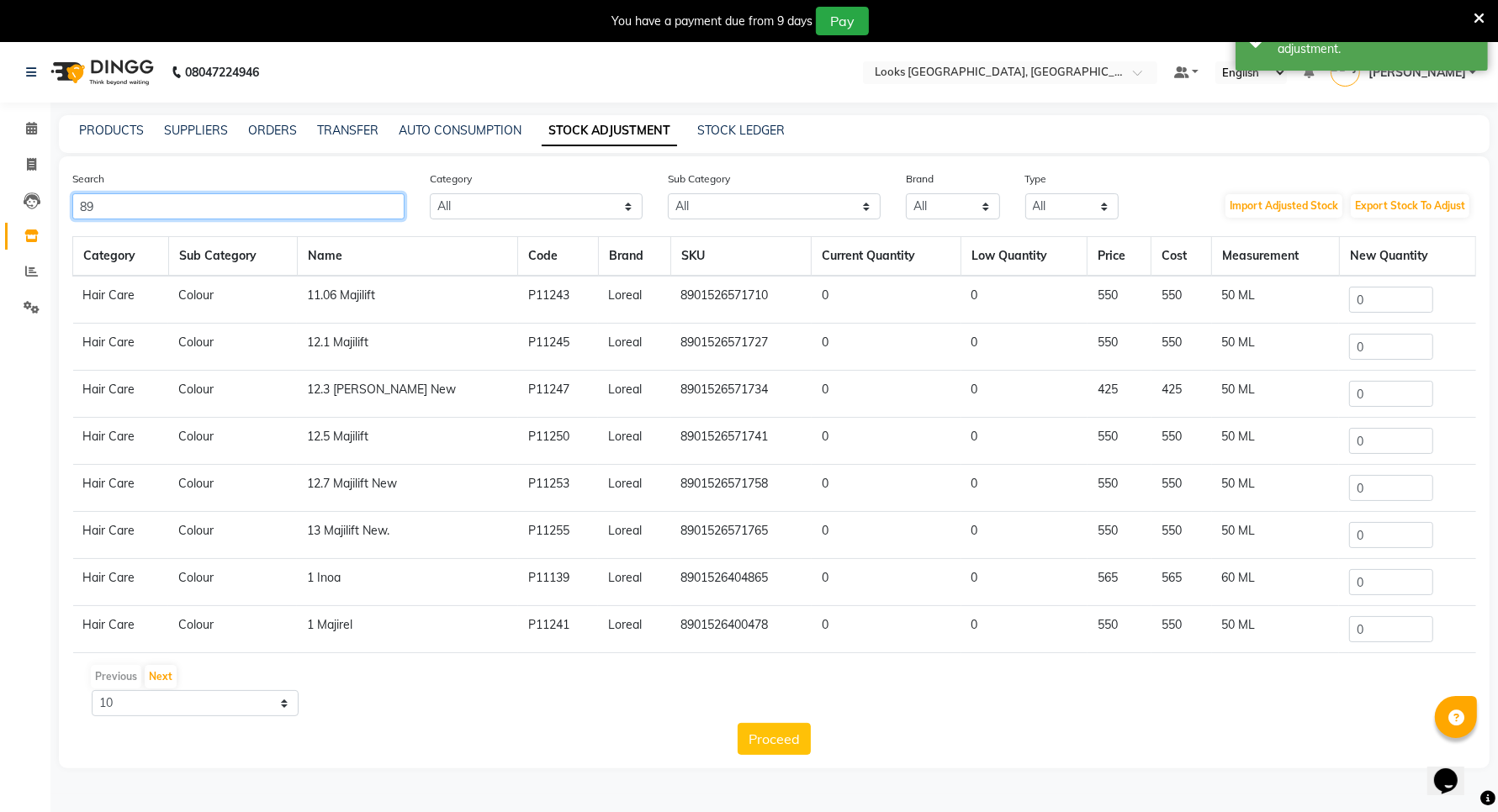
type input "8"
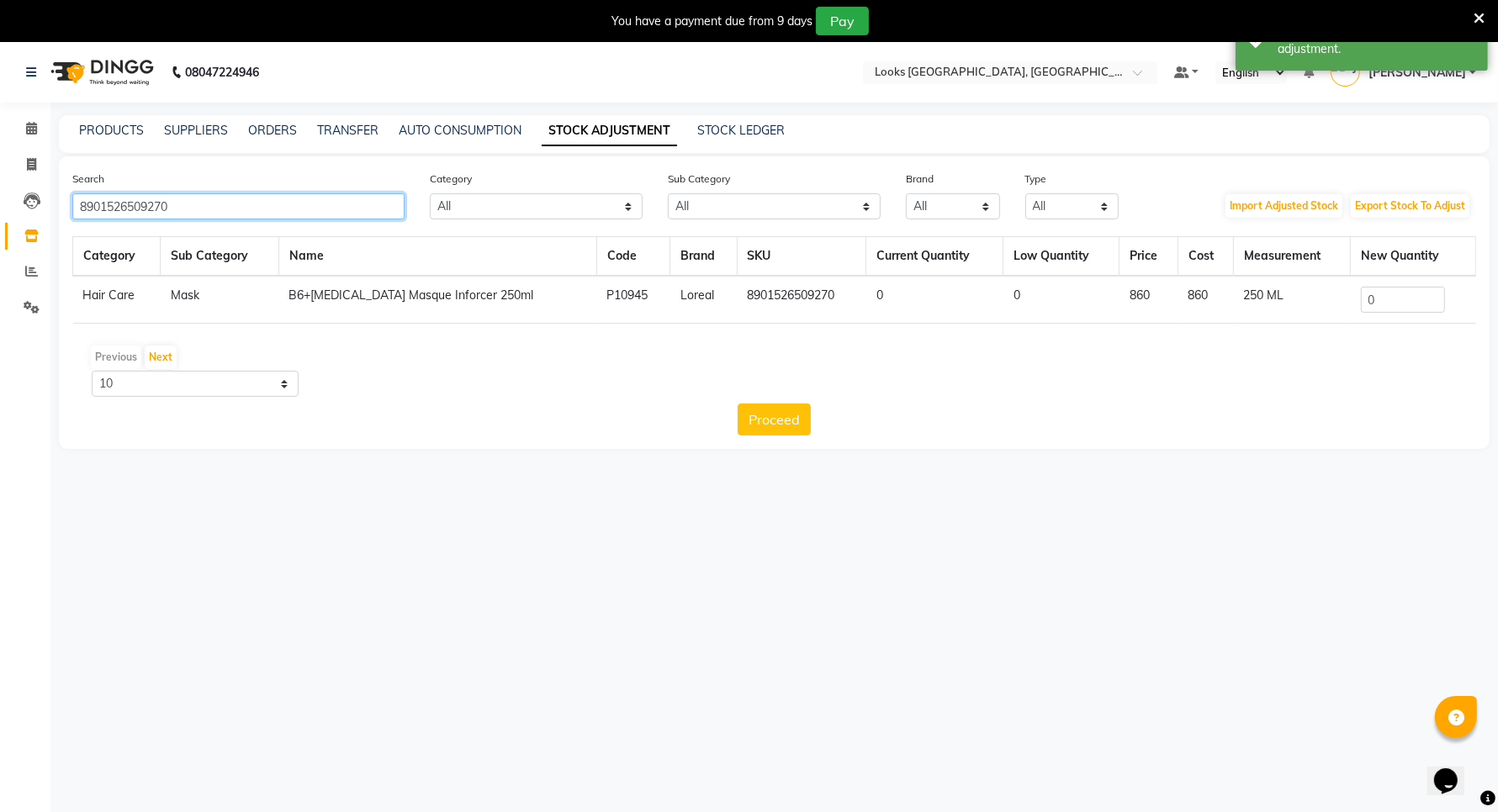
type input "8901526509270"
drag, startPoint x: 1385, startPoint y: 311, endPoint x: 1386, endPoint y: 296, distance: 15.0
click at [1386, 309] on input "0" at bounding box center [1403, 299] width 84 height 27
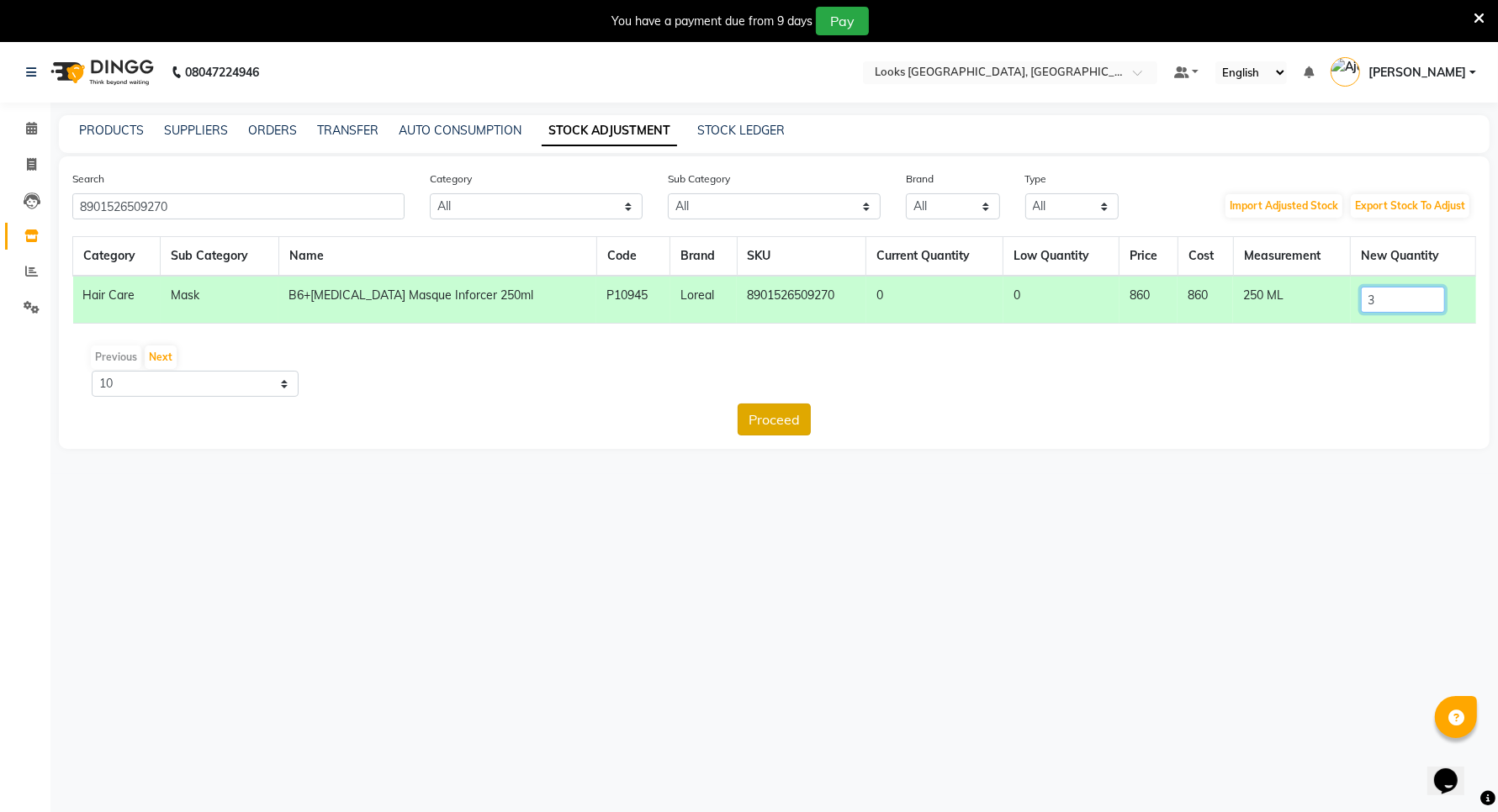
type input "3"
click at [801, 417] on button "Proceed" at bounding box center [774, 419] width 73 height 32
click at [799, 417] on button "Submit" at bounding box center [811, 419] width 67 height 32
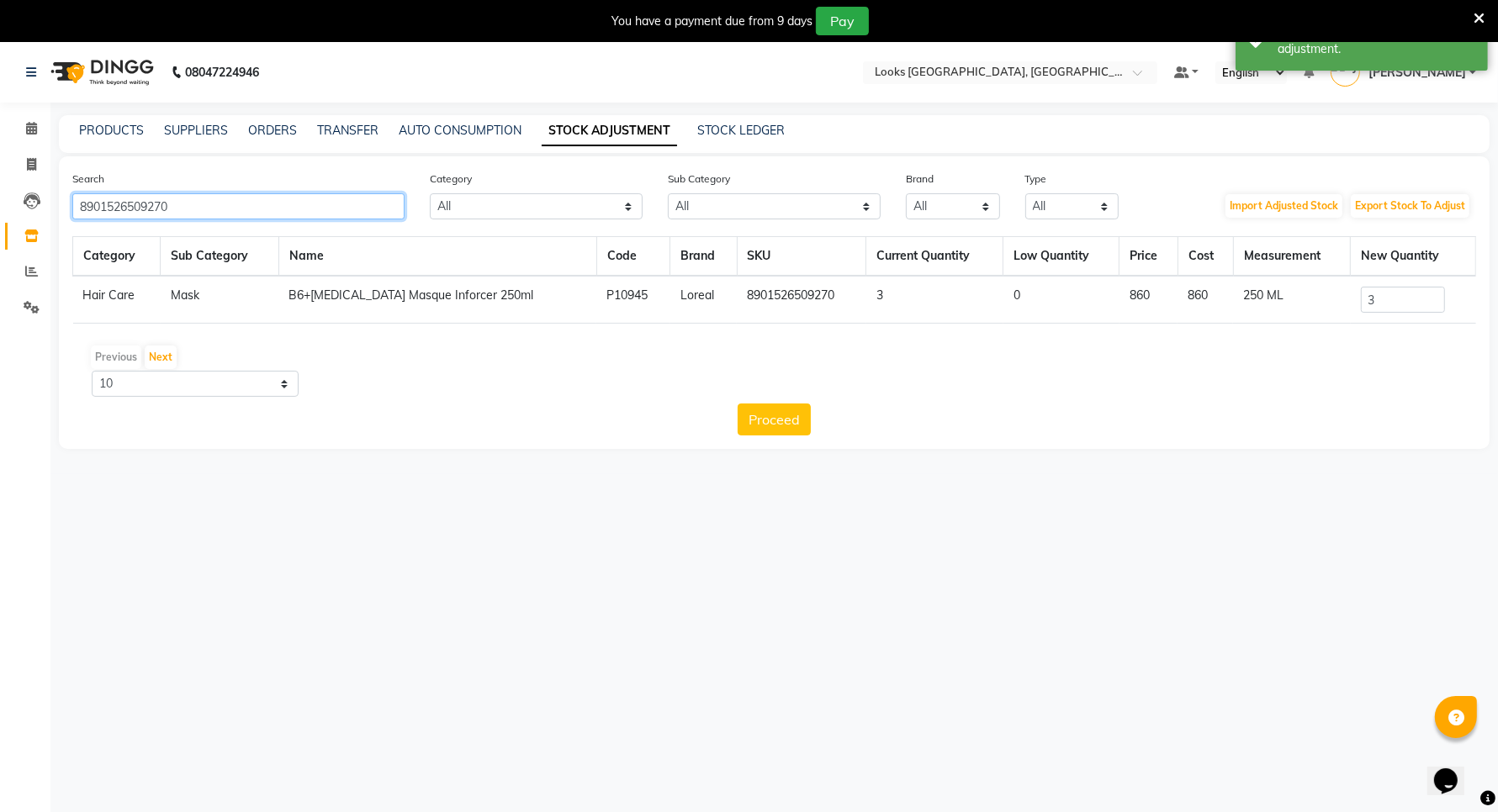
click at [305, 207] on input "8901526509270" at bounding box center [239, 206] width 332 height 27
type input "8"
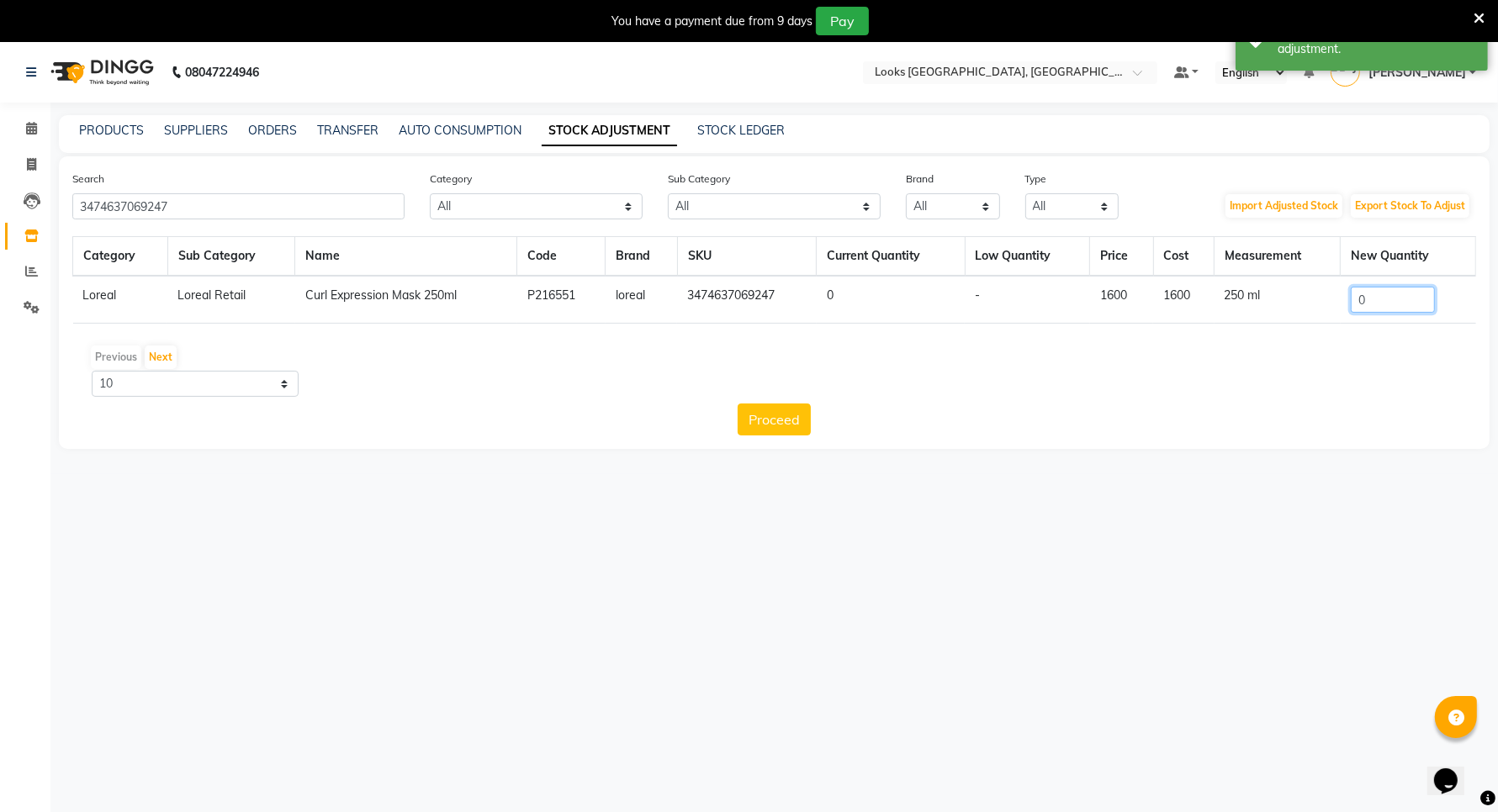
click at [1406, 304] on input "0" at bounding box center [1393, 299] width 84 height 27
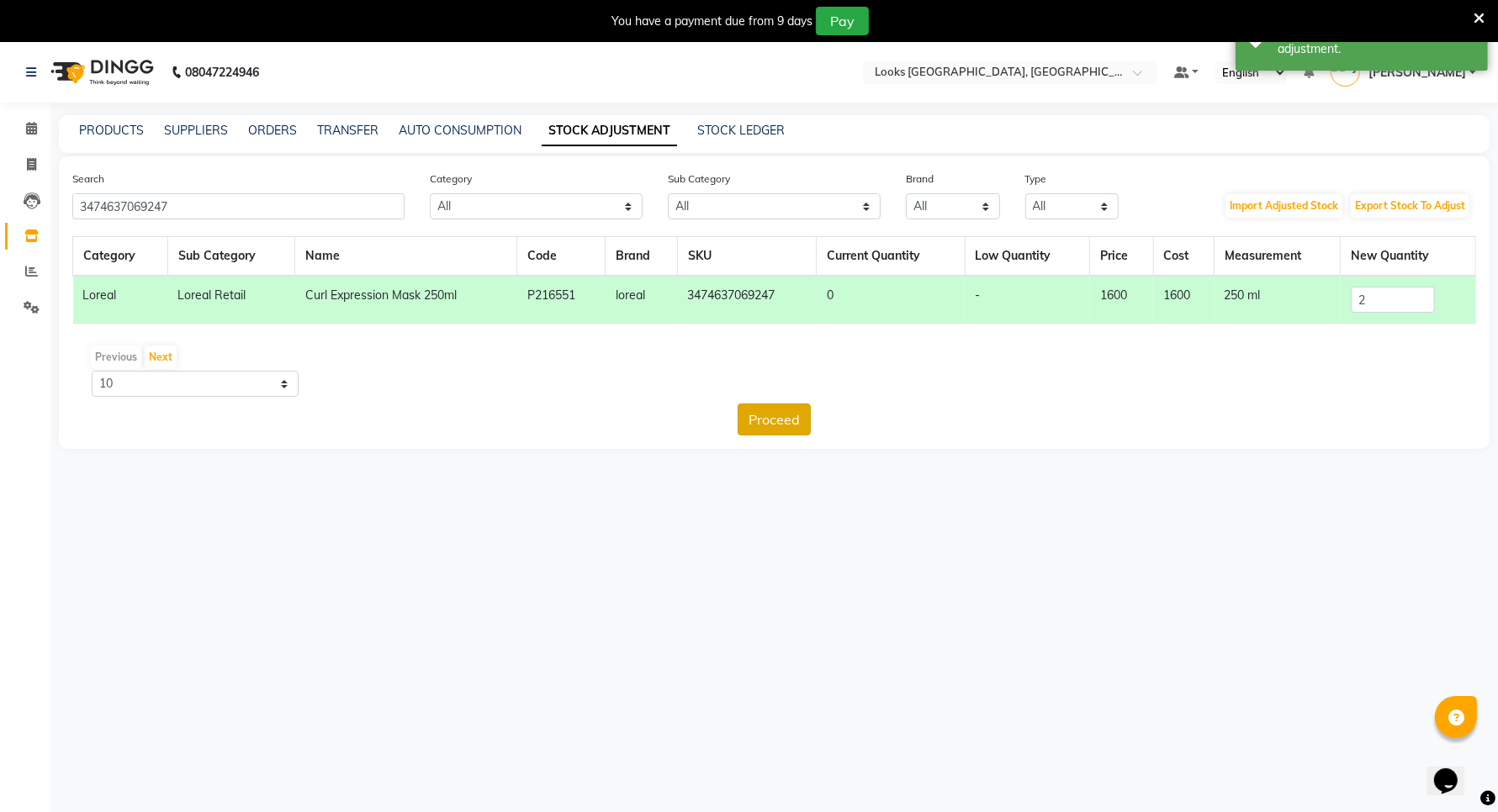
click at [792, 420] on button "Proceed" at bounding box center [774, 419] width 73 height 32
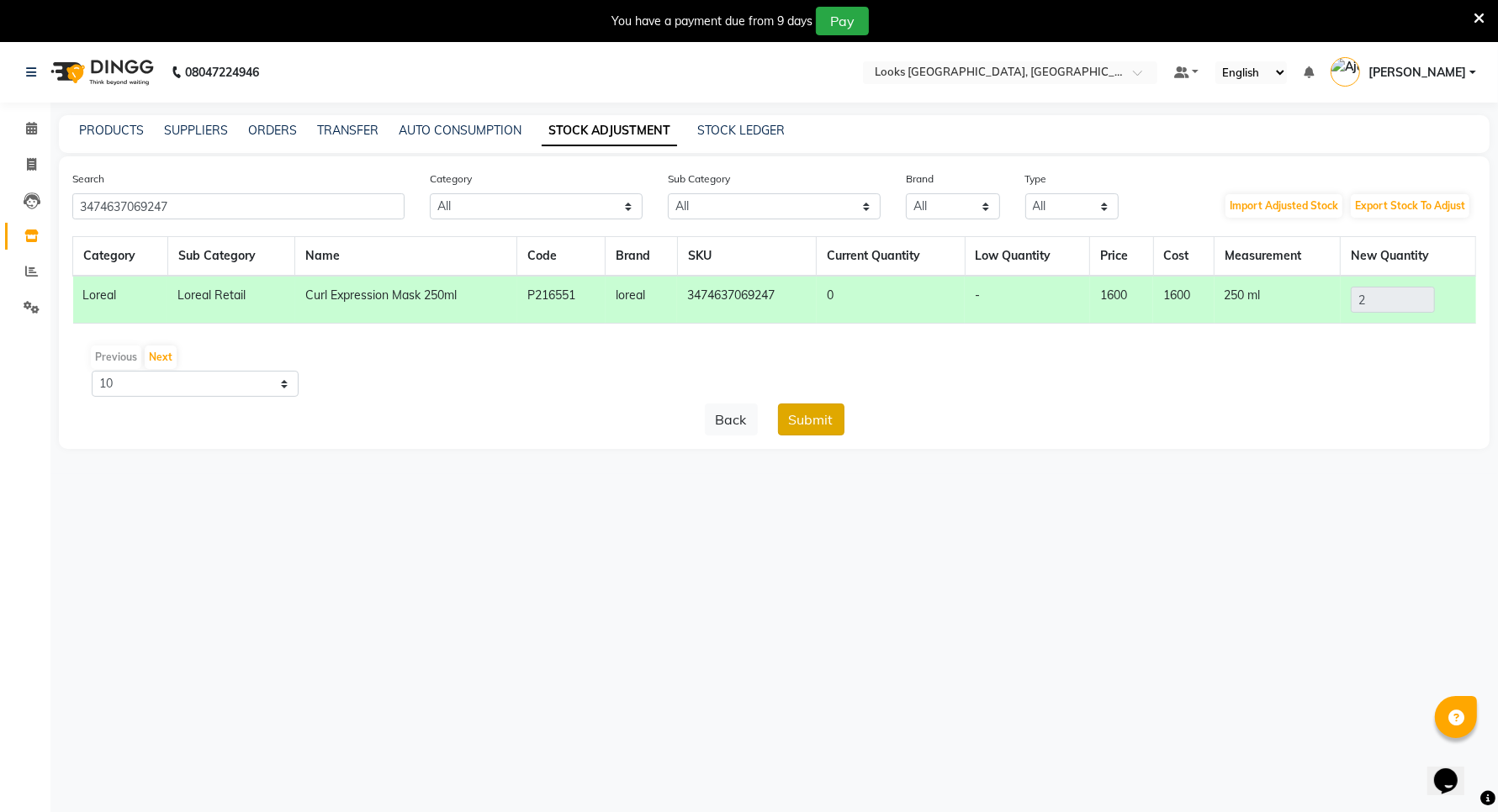
click at [804, 420] on button "Submit" at bounding box center [811, 419] width 67 height 32
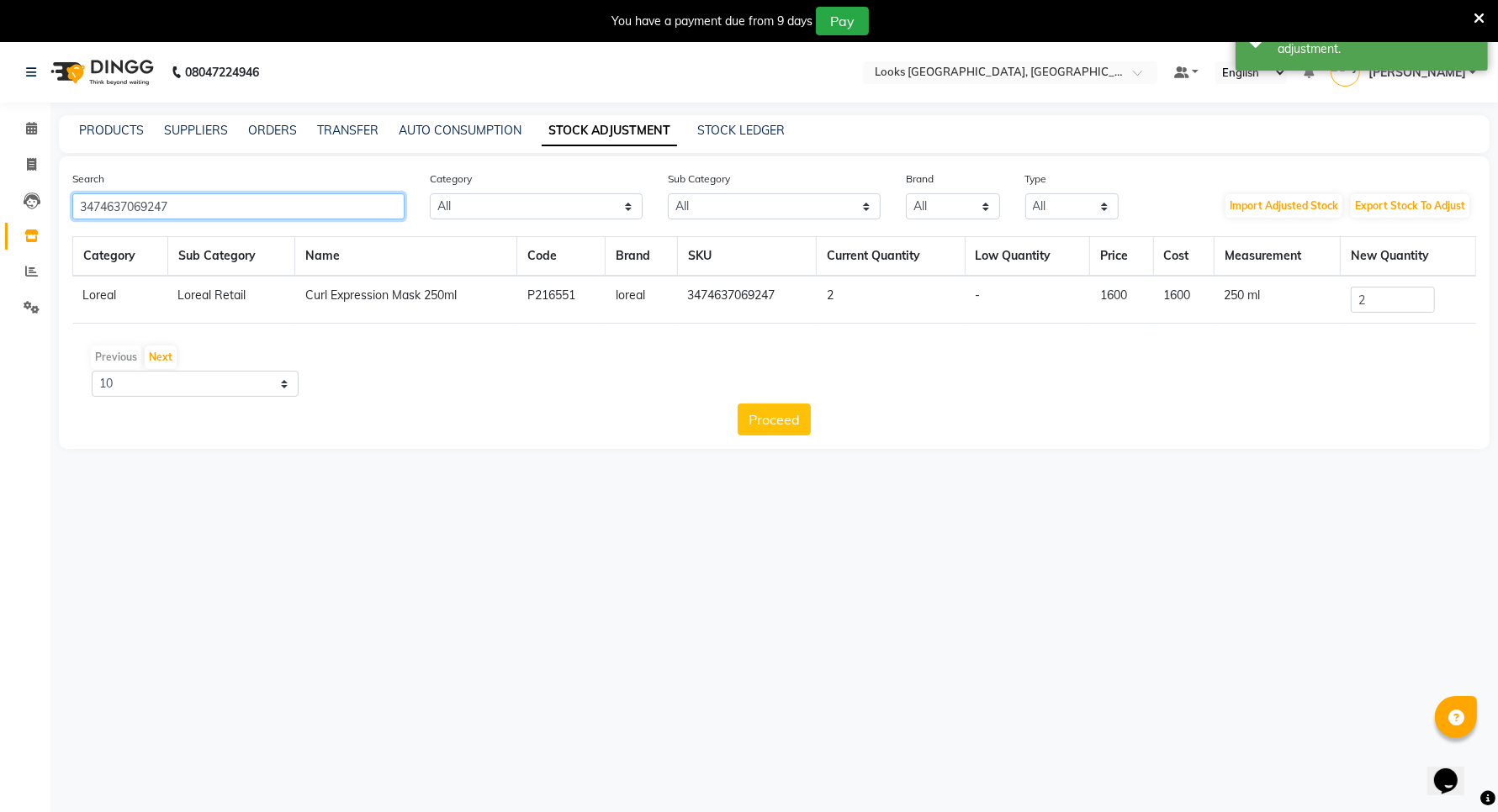
click at [254, 201] on input "3474637069247" at bounding box center [239, 206] width 332 height 27
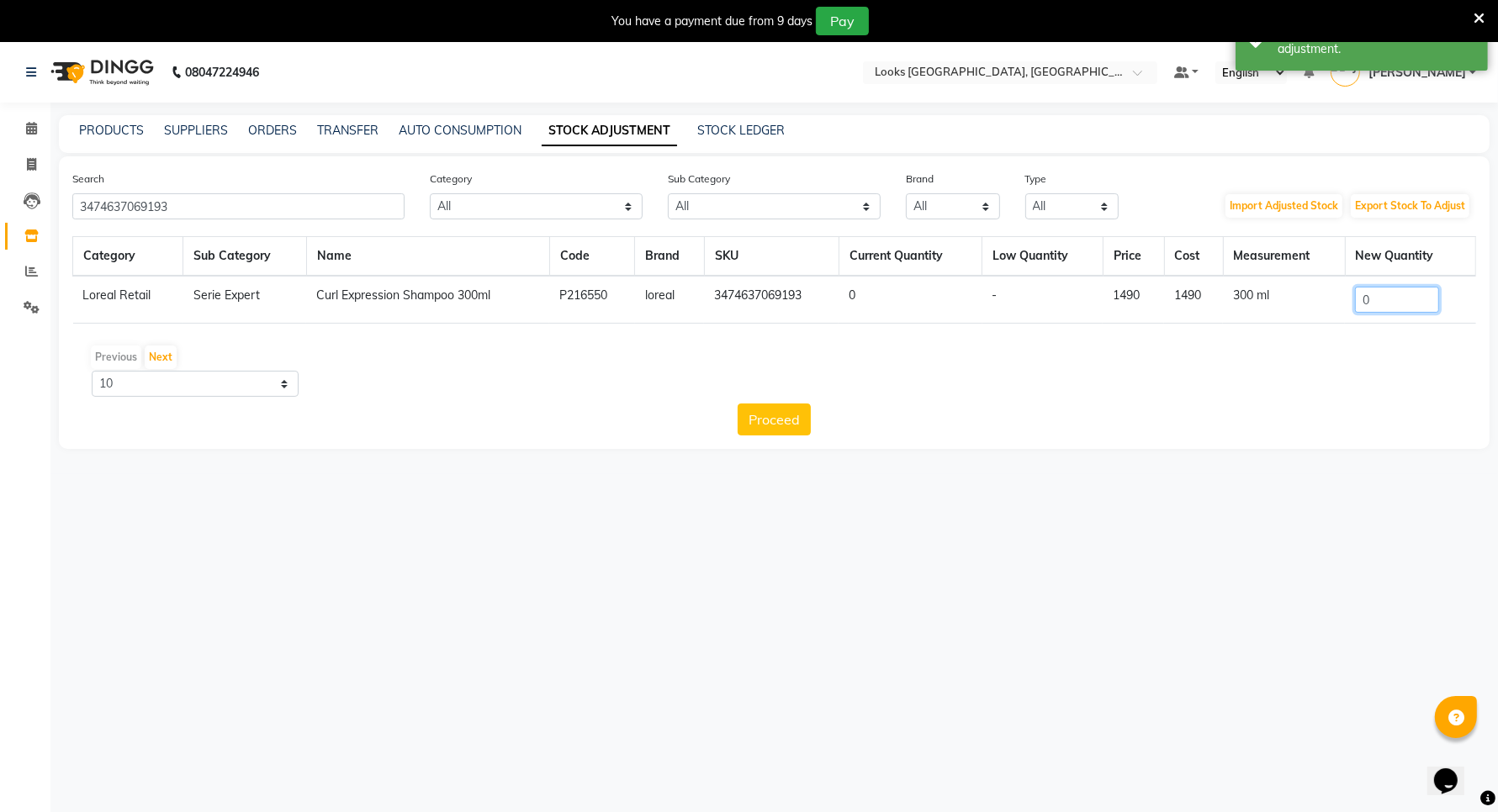
click at [1372, 297] on input "0" at bounding box center [1397, 299] width 84 height 27
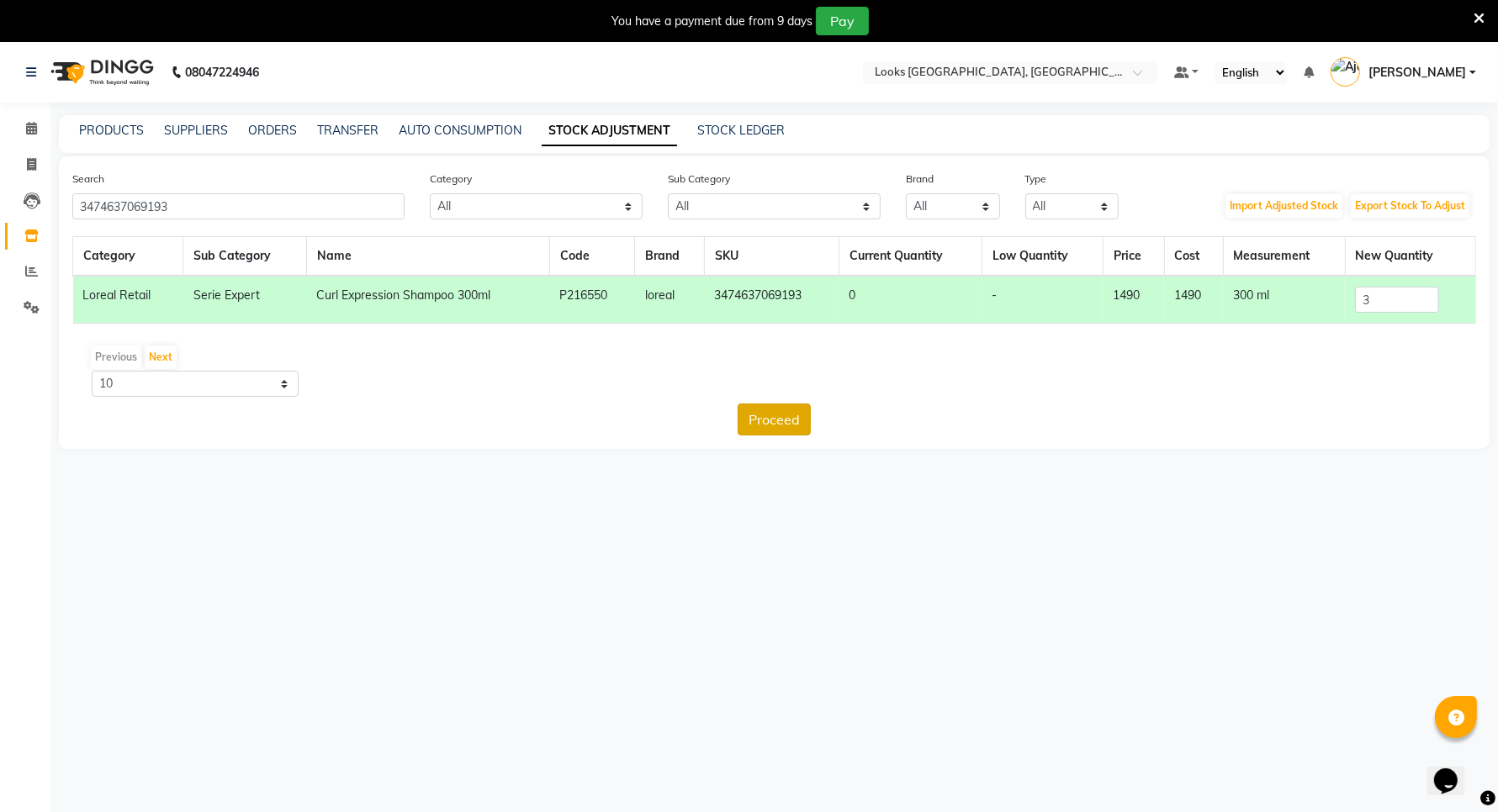
click at [775, 413] on button "Proceed" at bounding box center [774, 419] width 73 height 32
click at [800, 429] on button "Submit" at bounding box center [811, 419] width 67 height 32
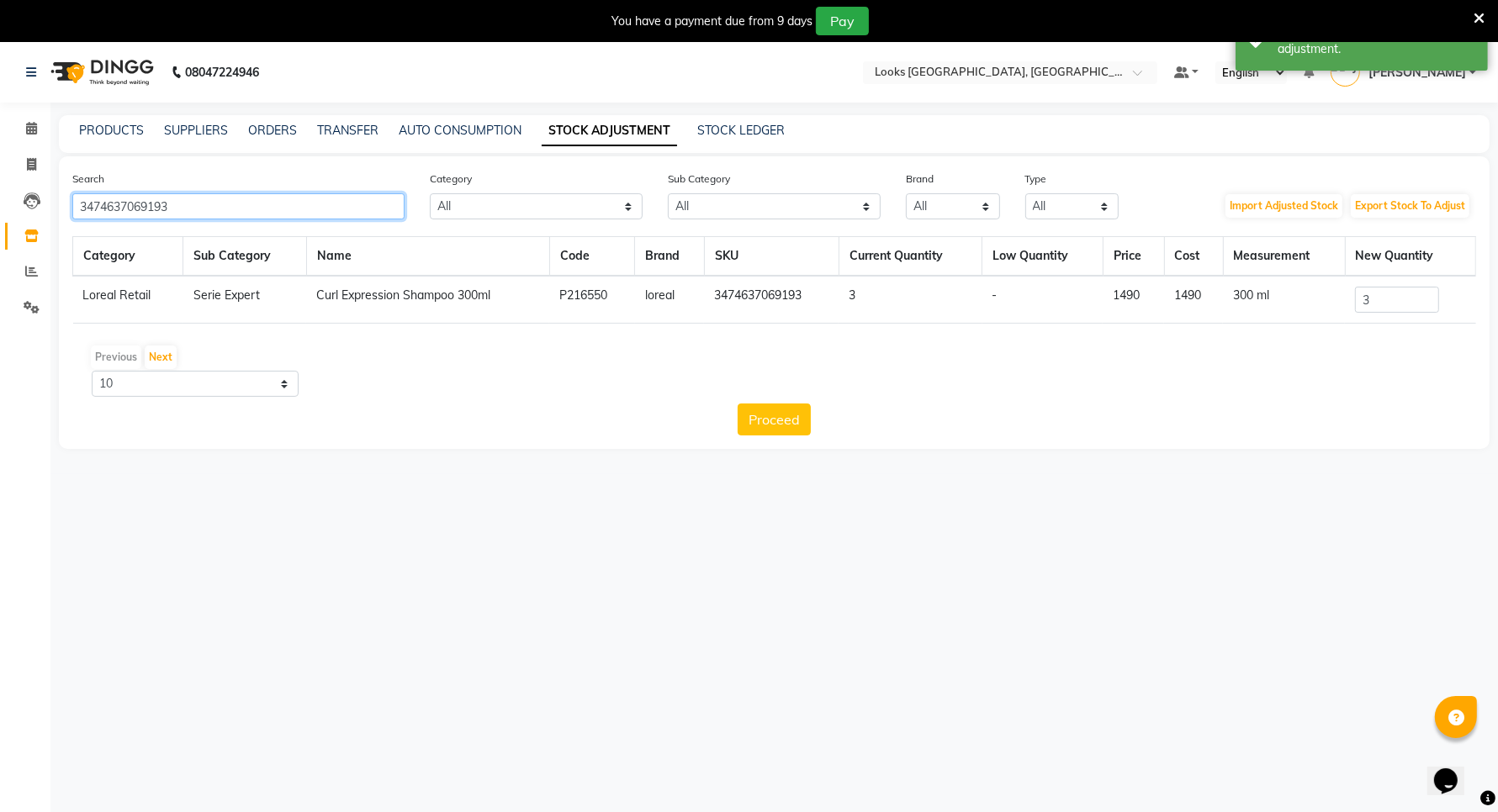
click at [280, 207] on input "3474637069193" at bounding box center [239, 206] width 332 height 27
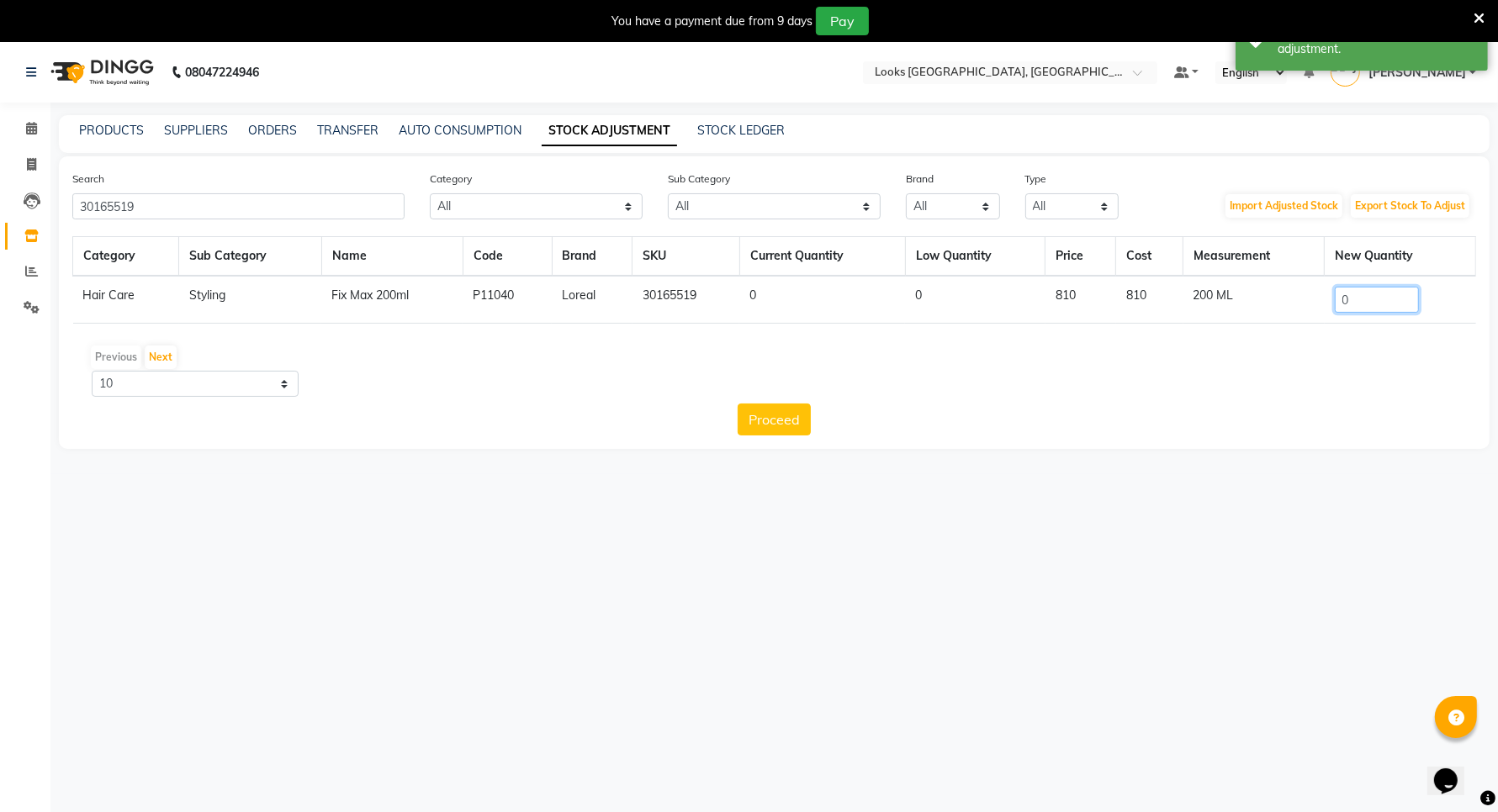
click at [1364, 304] on input "0" at bounding box center [1377, 299] width 84 height 27
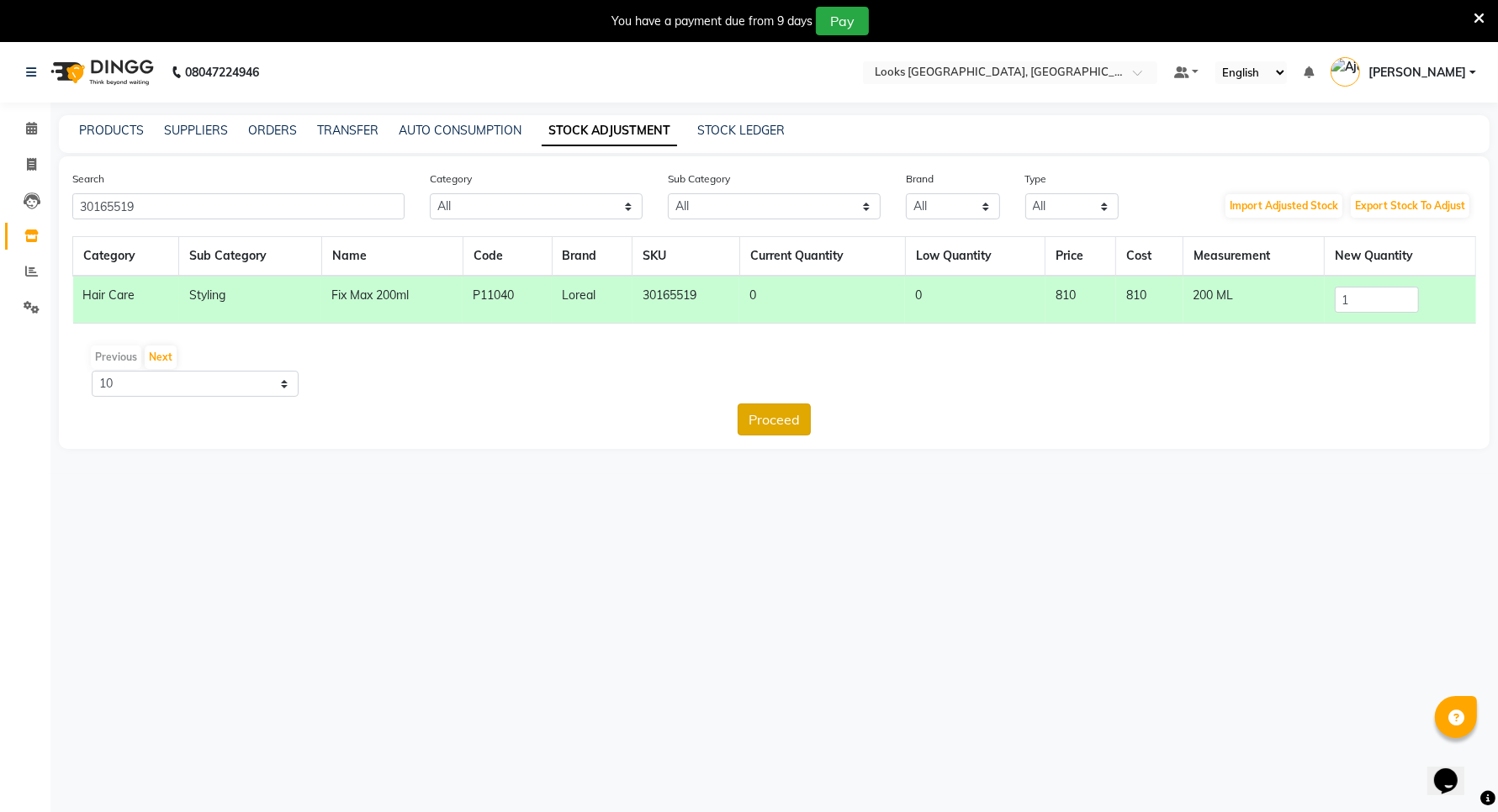
click at [791, 408] on button "Proceed" at bounding box center [774, 419] width 73 height 32
drag, startPoint x: 791, startPoint y: 408, endPoint x: 824, endPoint y: 413, distance: 33.4
click at [799, 410] on button "Submit" at bounding box center [811, 419] width 67 height 32
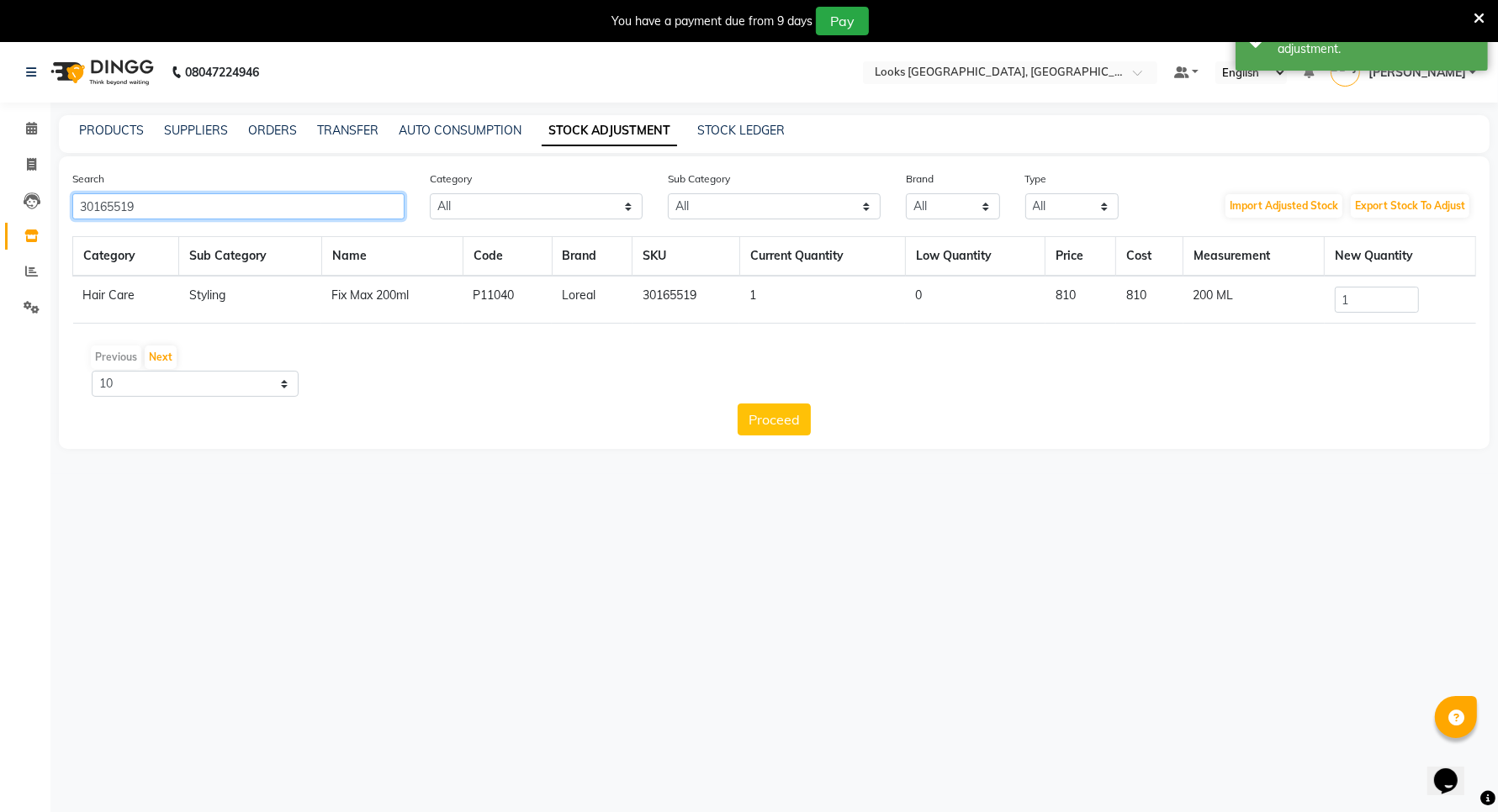
click at [197, 202] on input "30165519" at bounding box center [239, 206] width 332 height 27
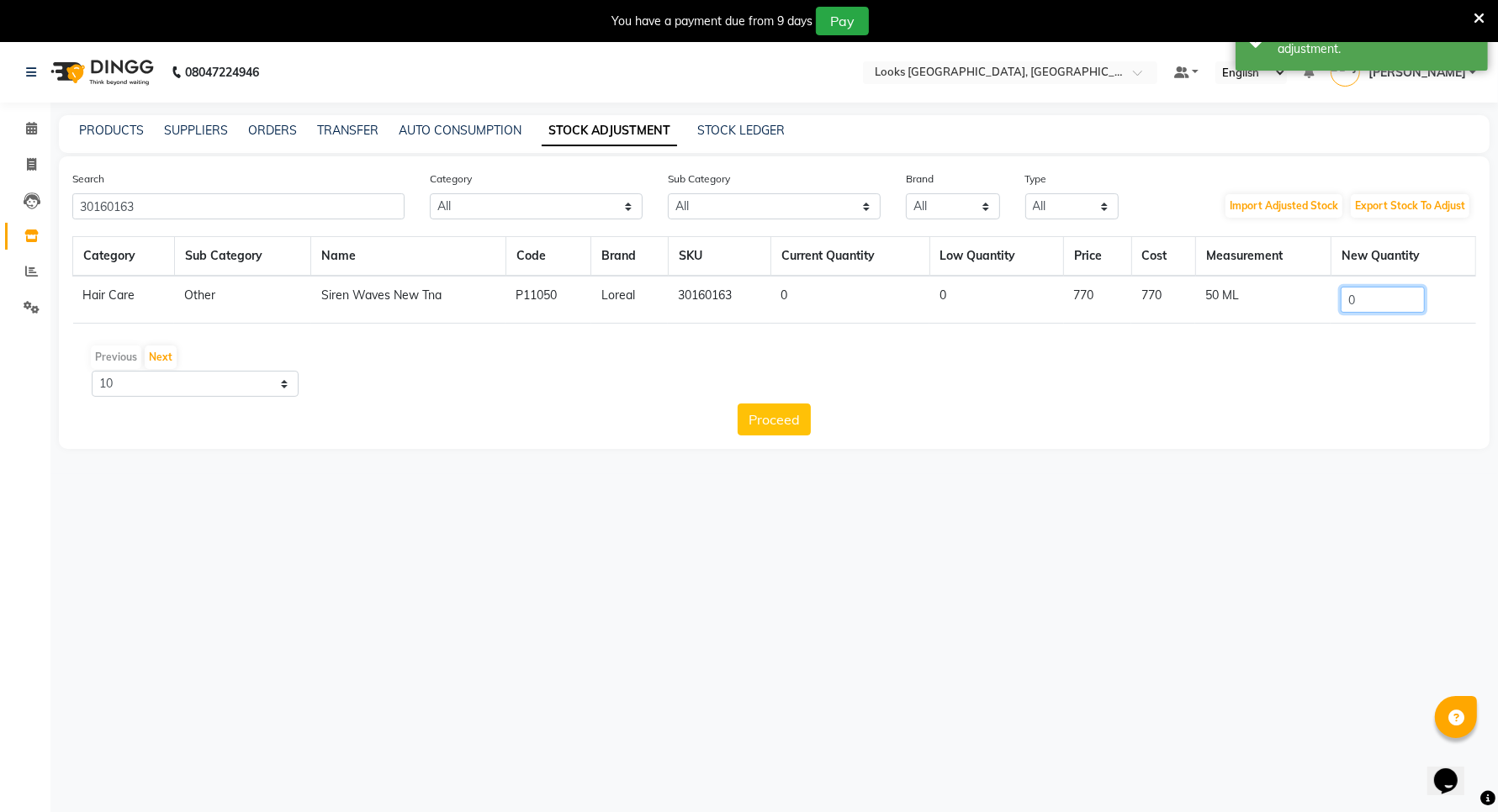
click at [1360, 293] on input "0" at bounding box center [1383, 299] width 84 height 27
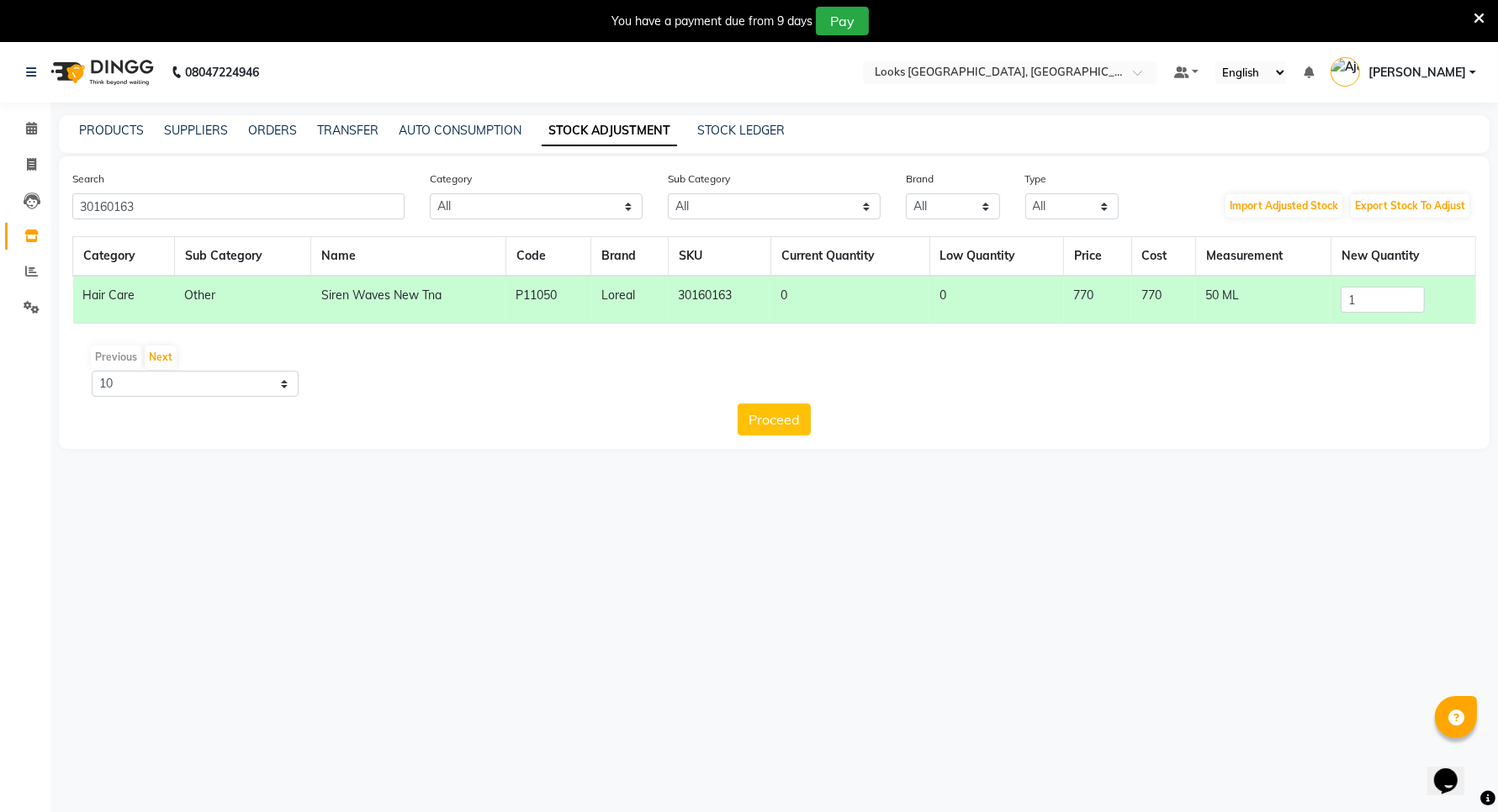
click at [756, 413] on button "Proceed" at bounding box center [774, 419] width 73 height 32
click at [814, 422] on button "Submit" at bounding box center [811, 419] width 67 height 32
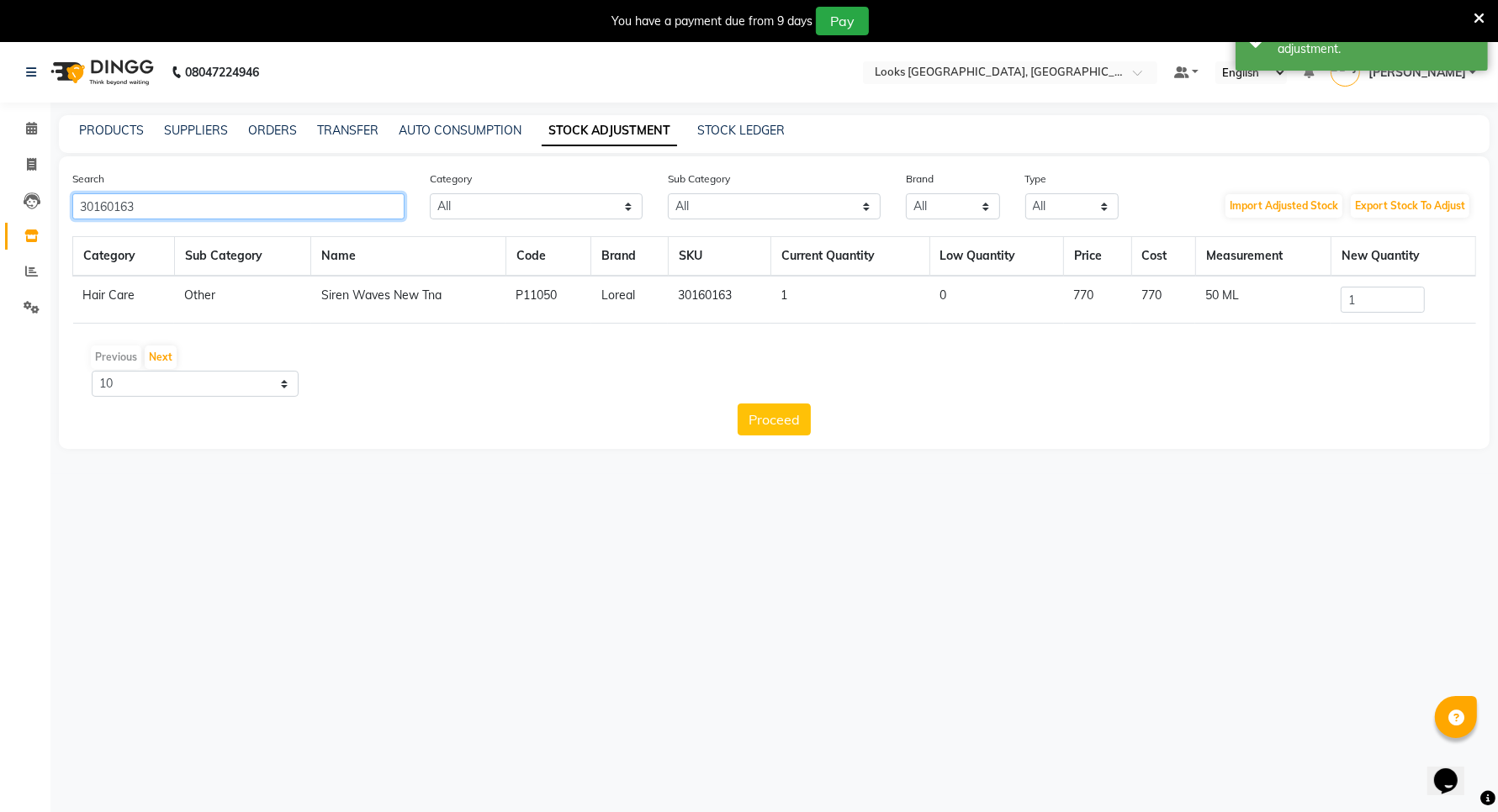
click at [148, 213] on input "30160163" at bounding box center [239, 206] width 332 height 27
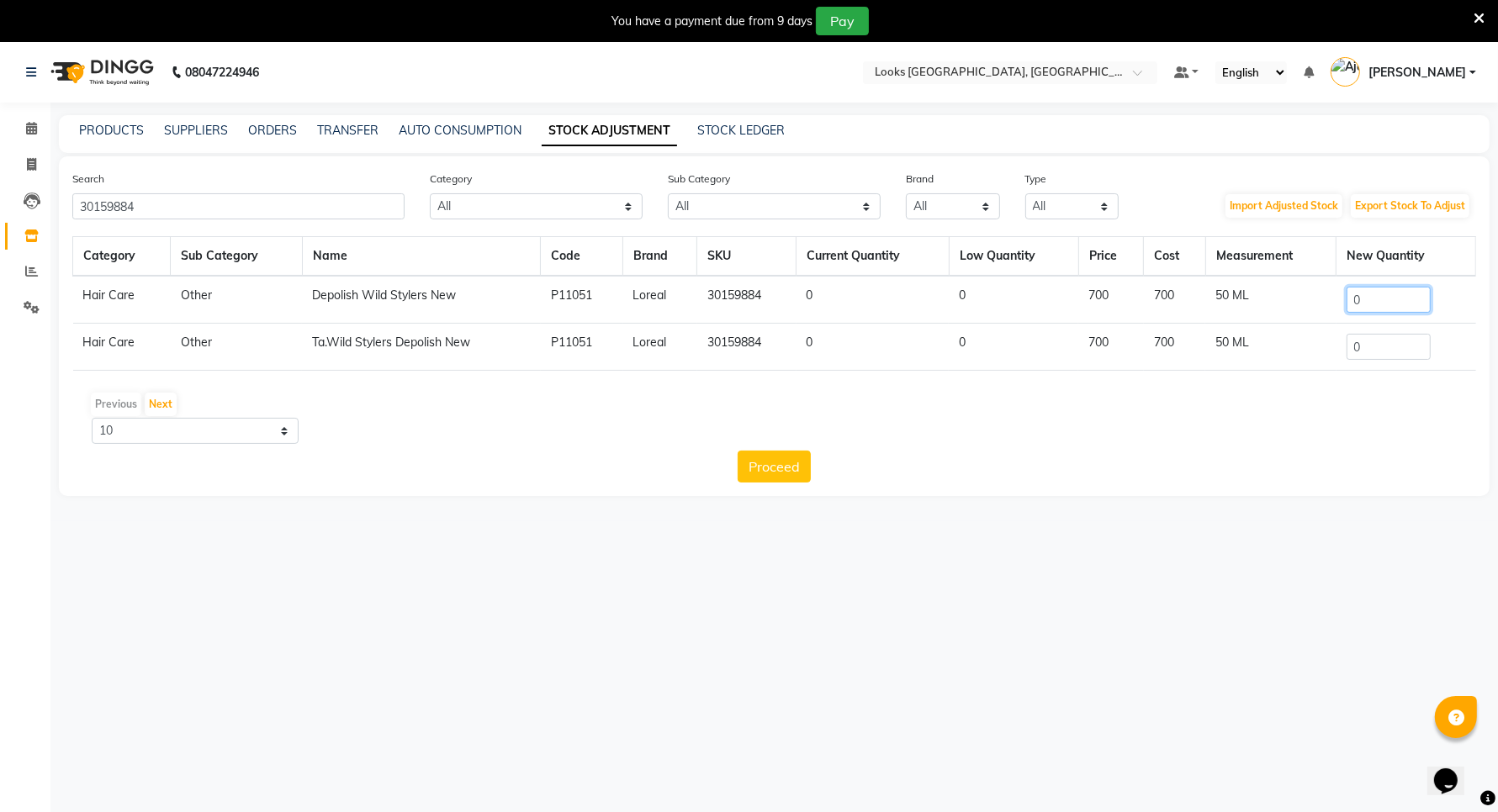
click at [1369, 290] on input "0" at bounding box center [1389, 299] width 84 height 27
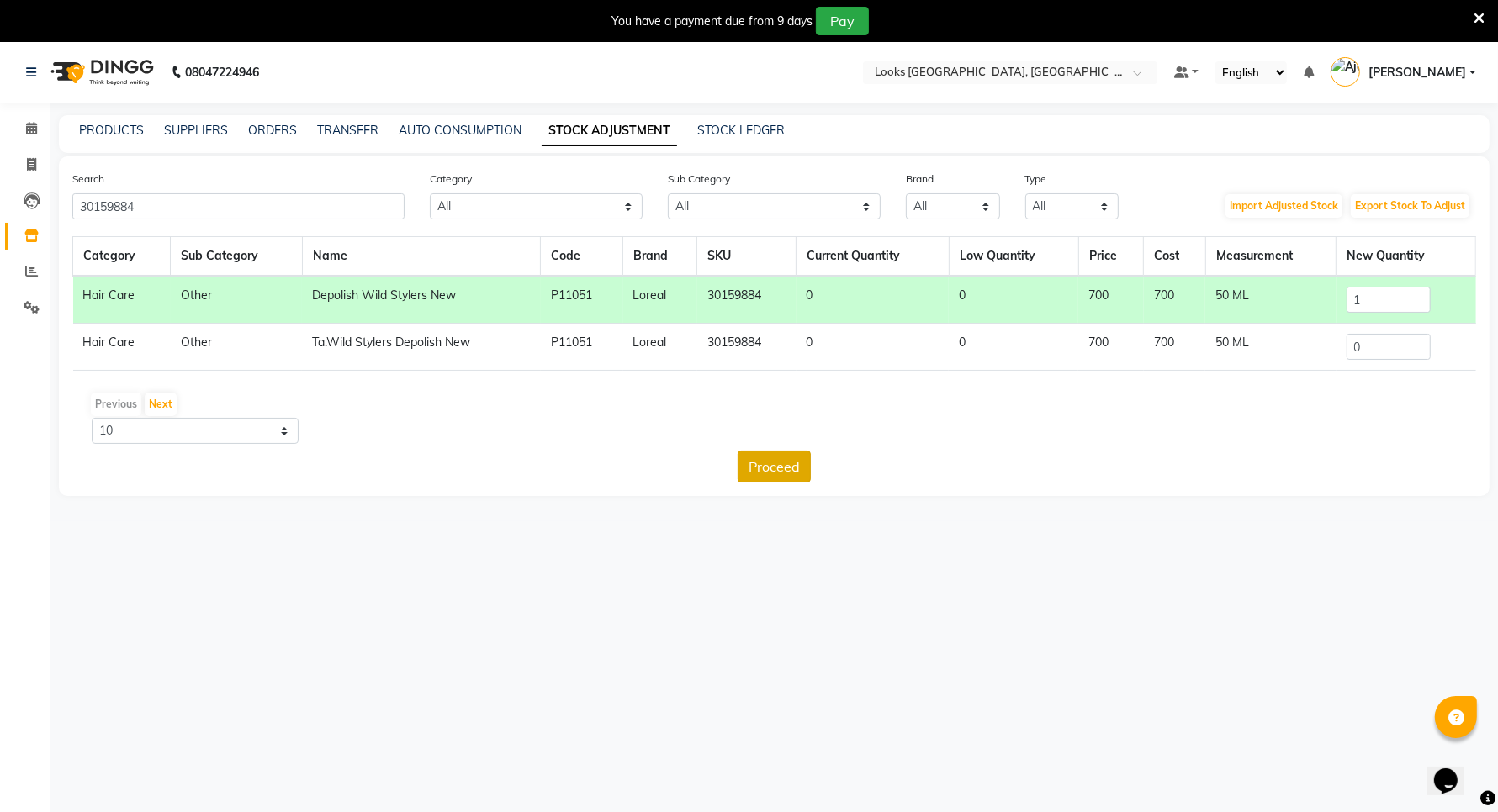
click at [797, 454] on button "Proceed" at bounding box center [774, 466] width 73 height 32
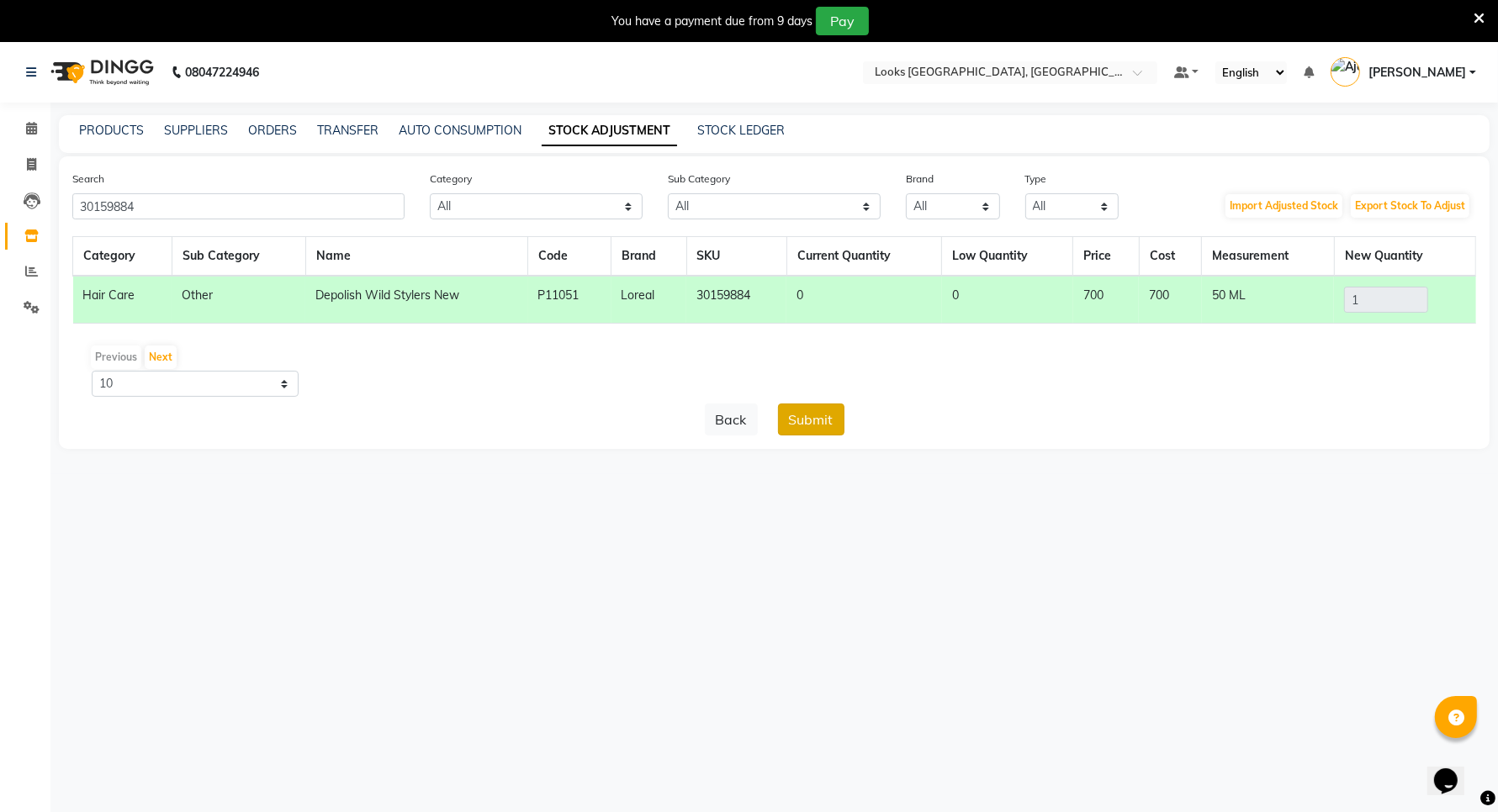
click at [792, 421] on button "Submit" at bounding box center [811, 419] width 67 height 32
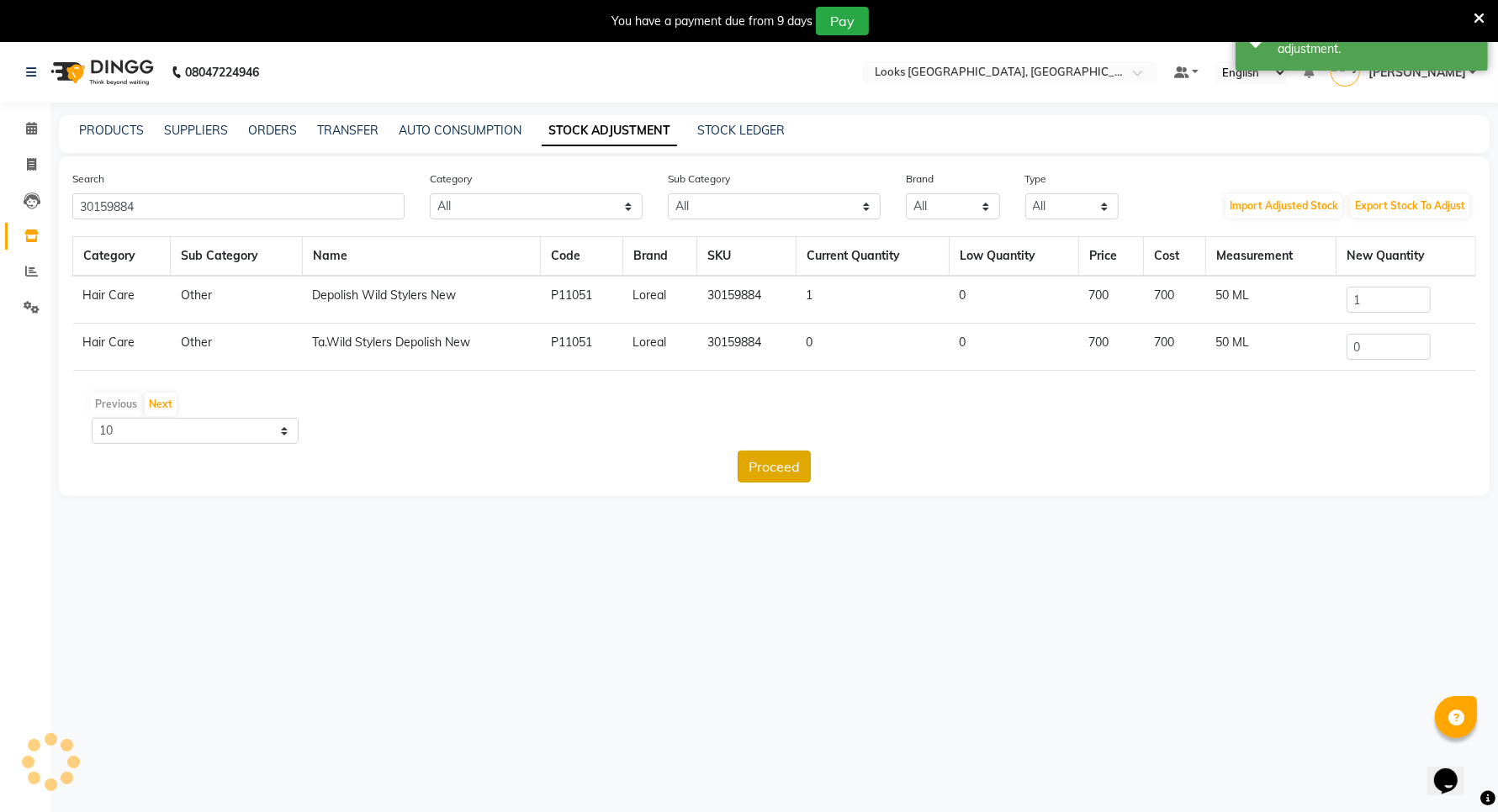
click at [757, 459] on button "Proceed" at bounding box center [774, 466] width 73 height 32
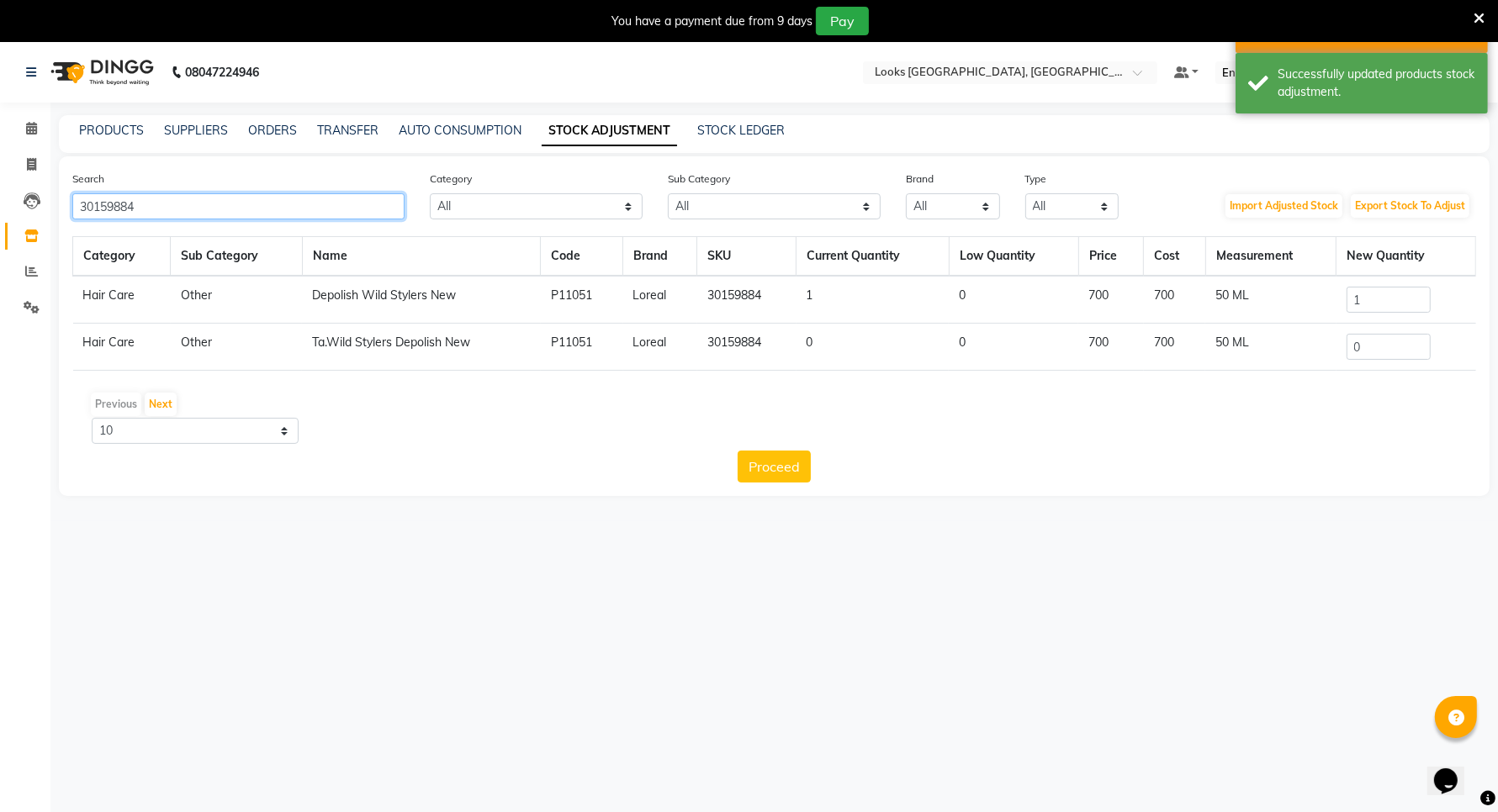
click at [250, 215] on input "30159884" at bounding box center [239, 206] width 332 height 27
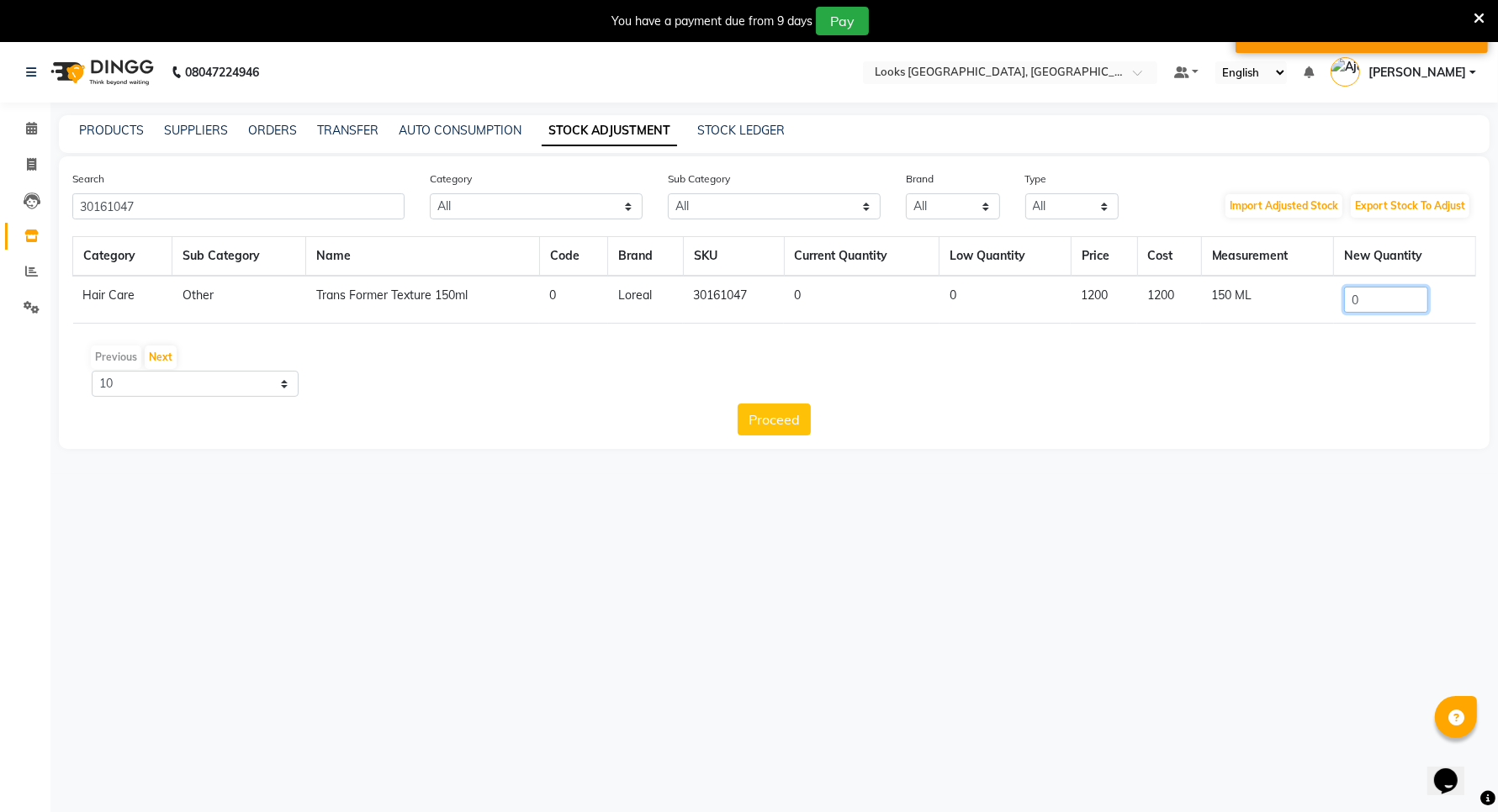
click at [1379, 307] on input "0" at bounding box center [1386, 299] width 84 height 27
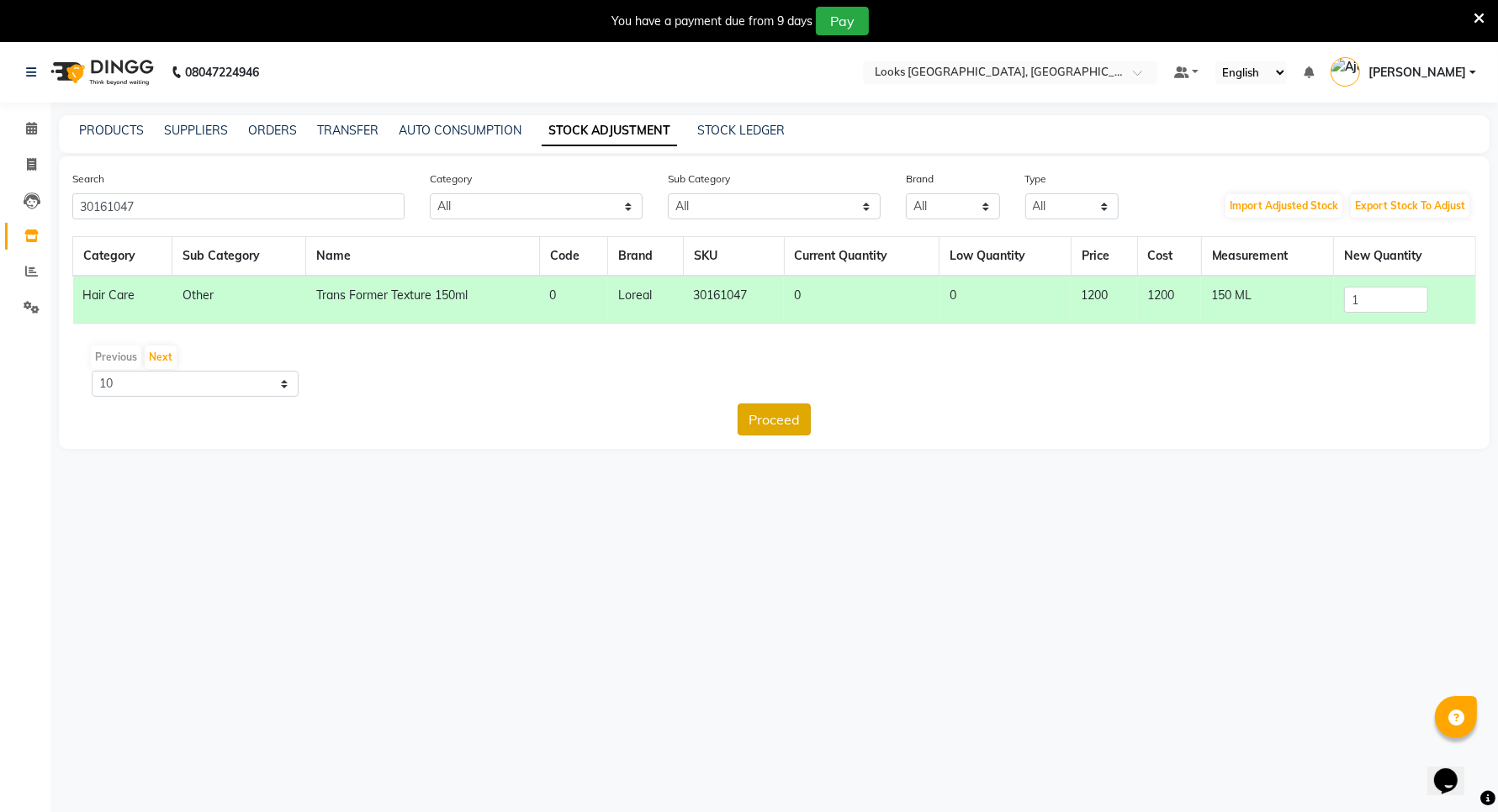
click at [774, 406] on button "Proceed" at bounding box center [774, 419] width 73 height 32
click at [800, 406] on button "Submit" at bounding box center [811, 419] width 67 height 32
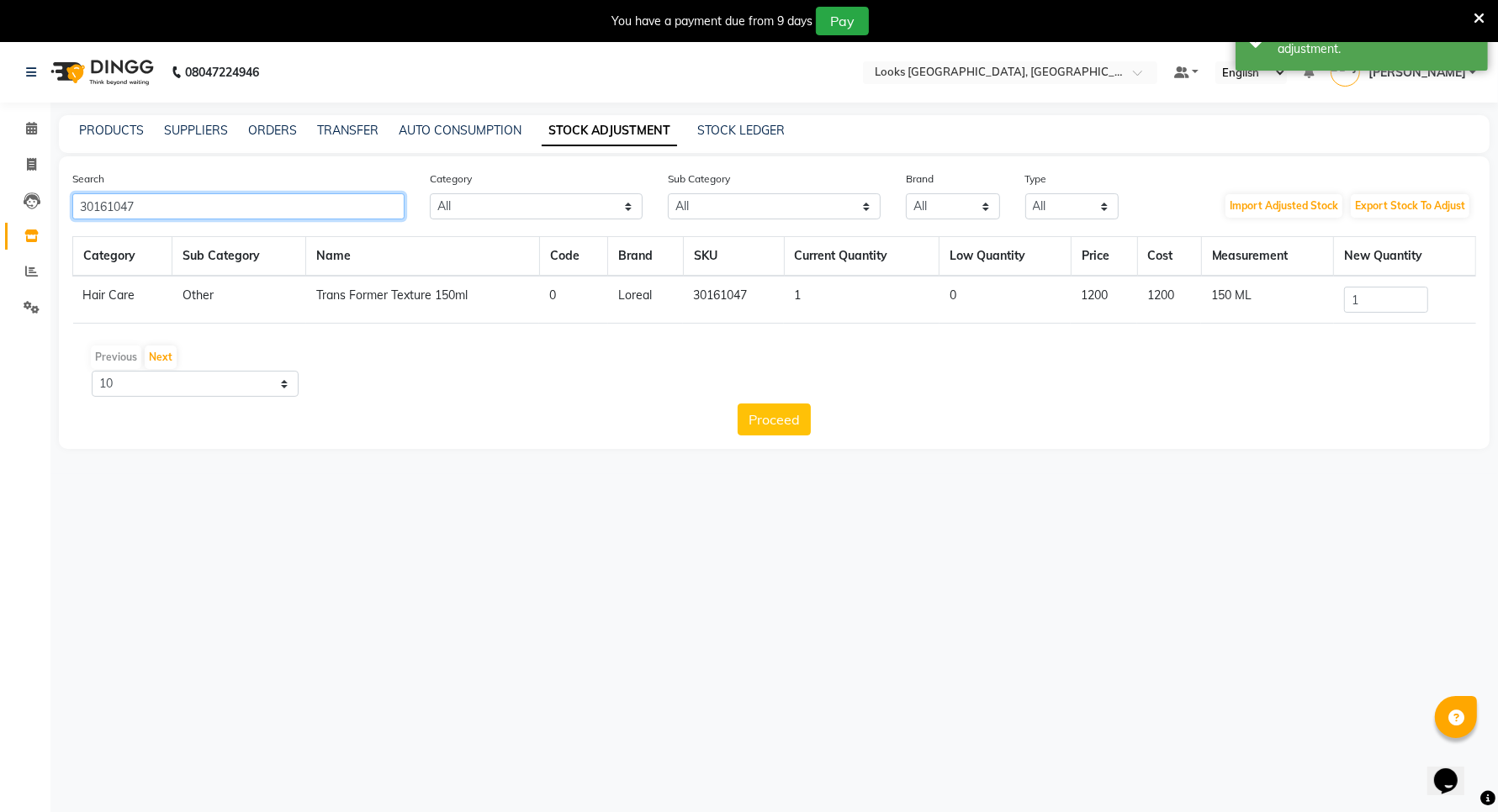
click at [191, 197] on input "30161047" at bounding box center [239, 206] width 332 height 27
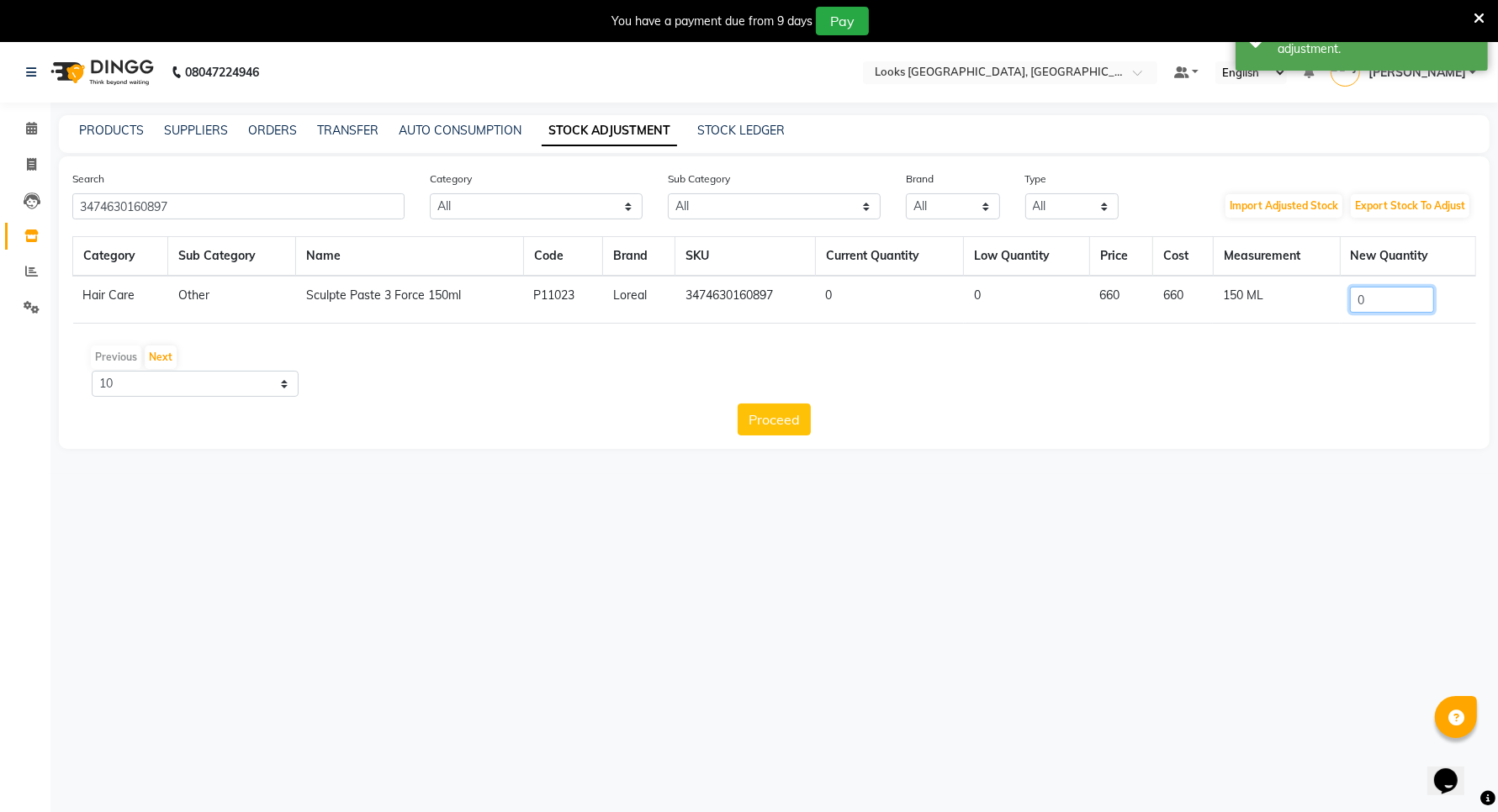
drag, startPoint x: 1406, startPoint y: 290, endPoint x: 1372, endPoint y: 289, distance: 34.0
click at [1405, 290] on input "0" at bounding box center [1392, 299] width 84 height 27
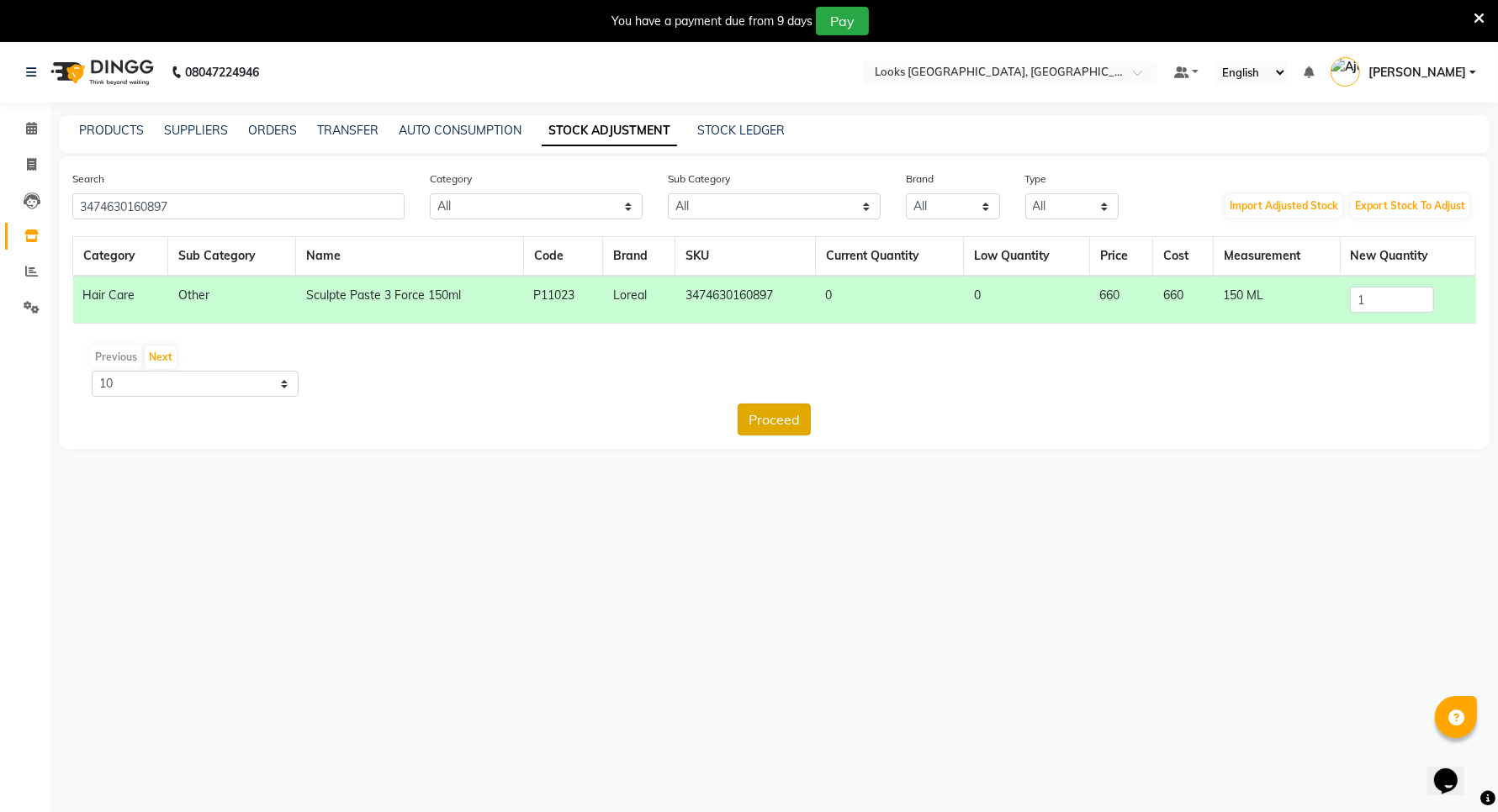
click at [789, 414] on button "Proceed" at bounding box center [774, 419] width 73 height 32
click at [804, 414] on button "Submit" at bounding box center [811, 419] width 67 height 32
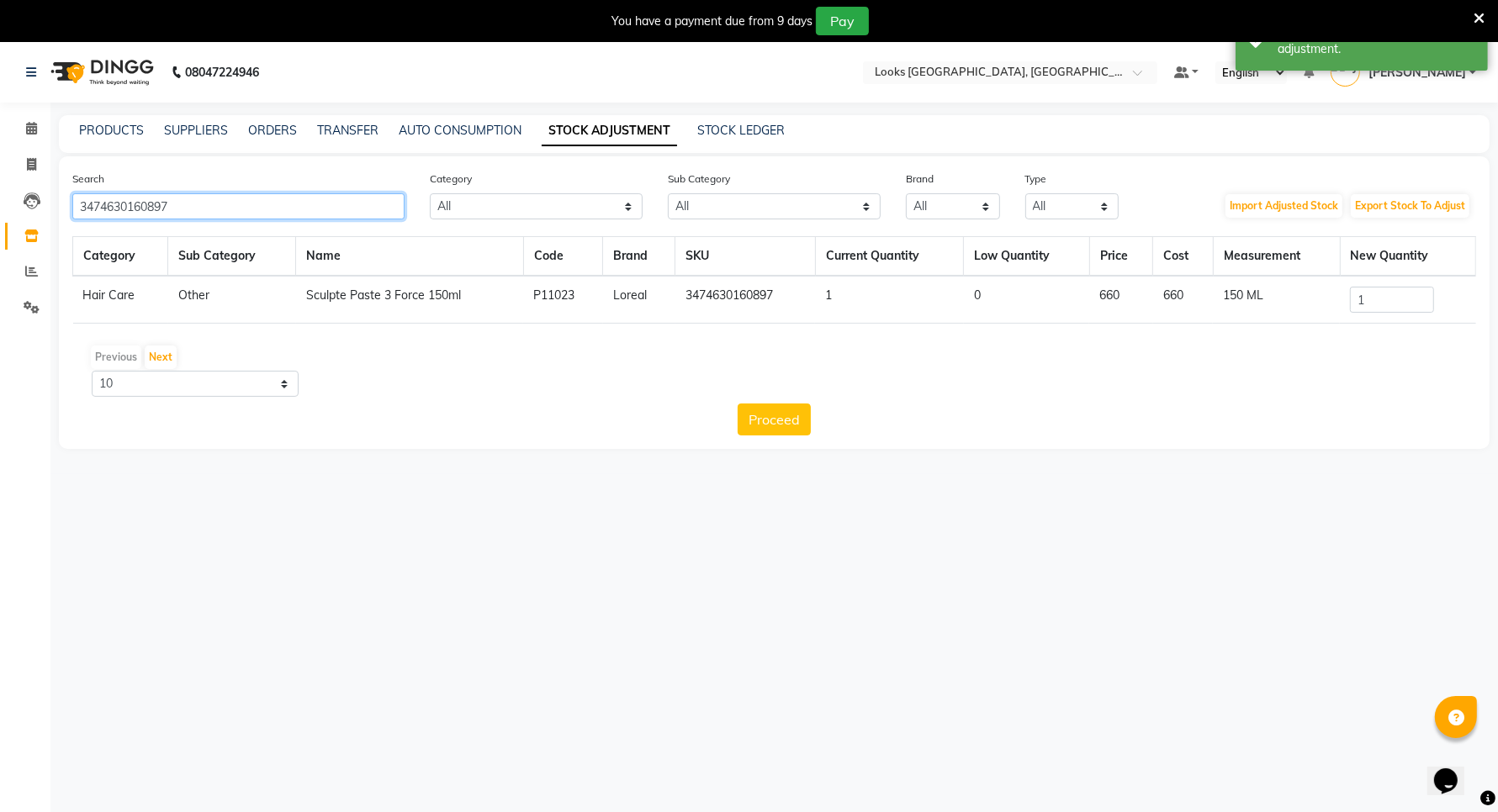
click at [324, 206] on input "3474630160897" at bounding box center [239, 206] width 332 height 27
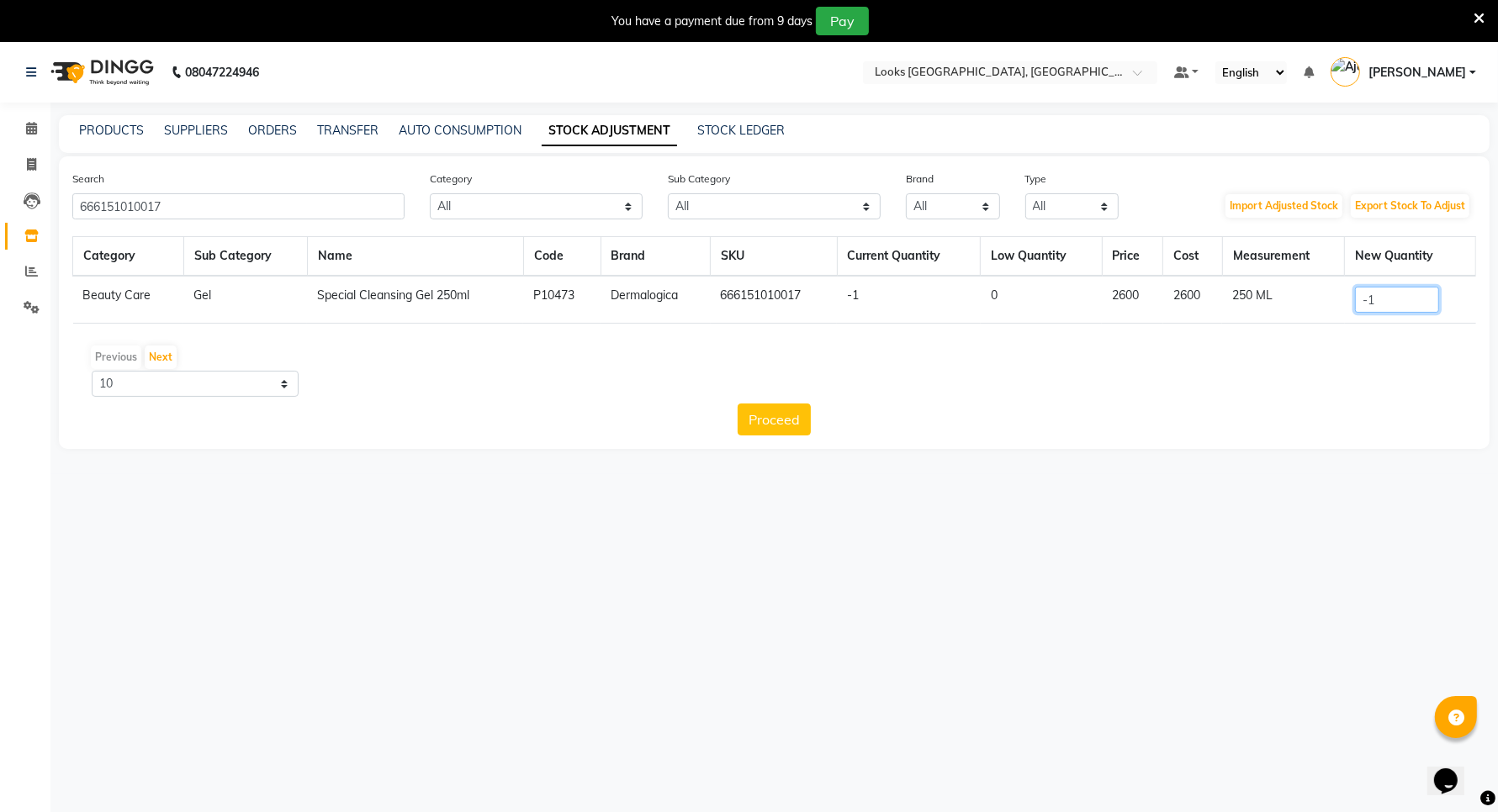
click at [1382, 297] on input "-1" at bounding box center [1397, 299] width 84 height 27
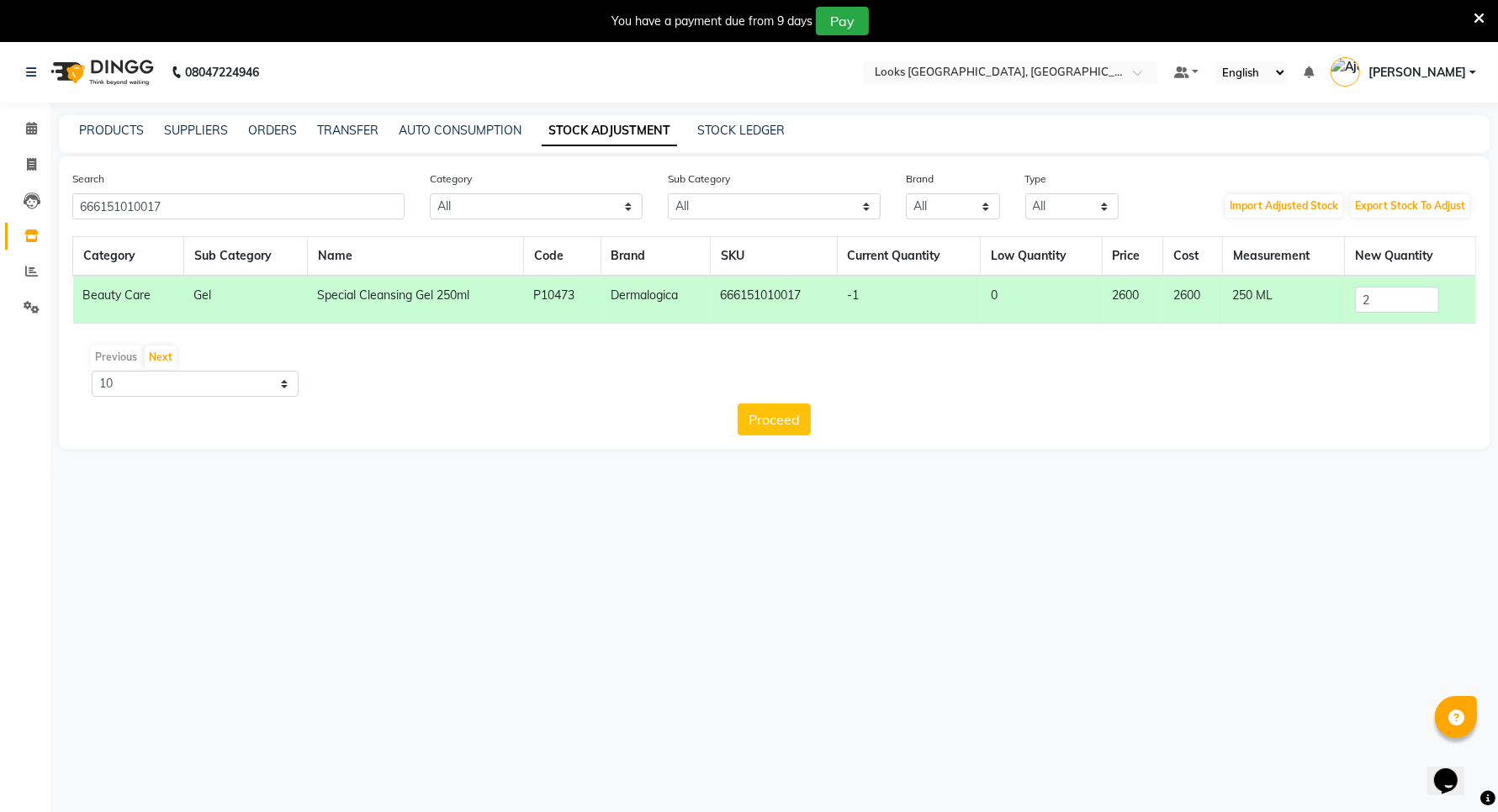
click at [757, 407] on button "Proceed" at bounding box center [774, 419] width 73 height 32
click at [808, 423] on button "Submit" at bounding box center [811, 419] width 67 height 32
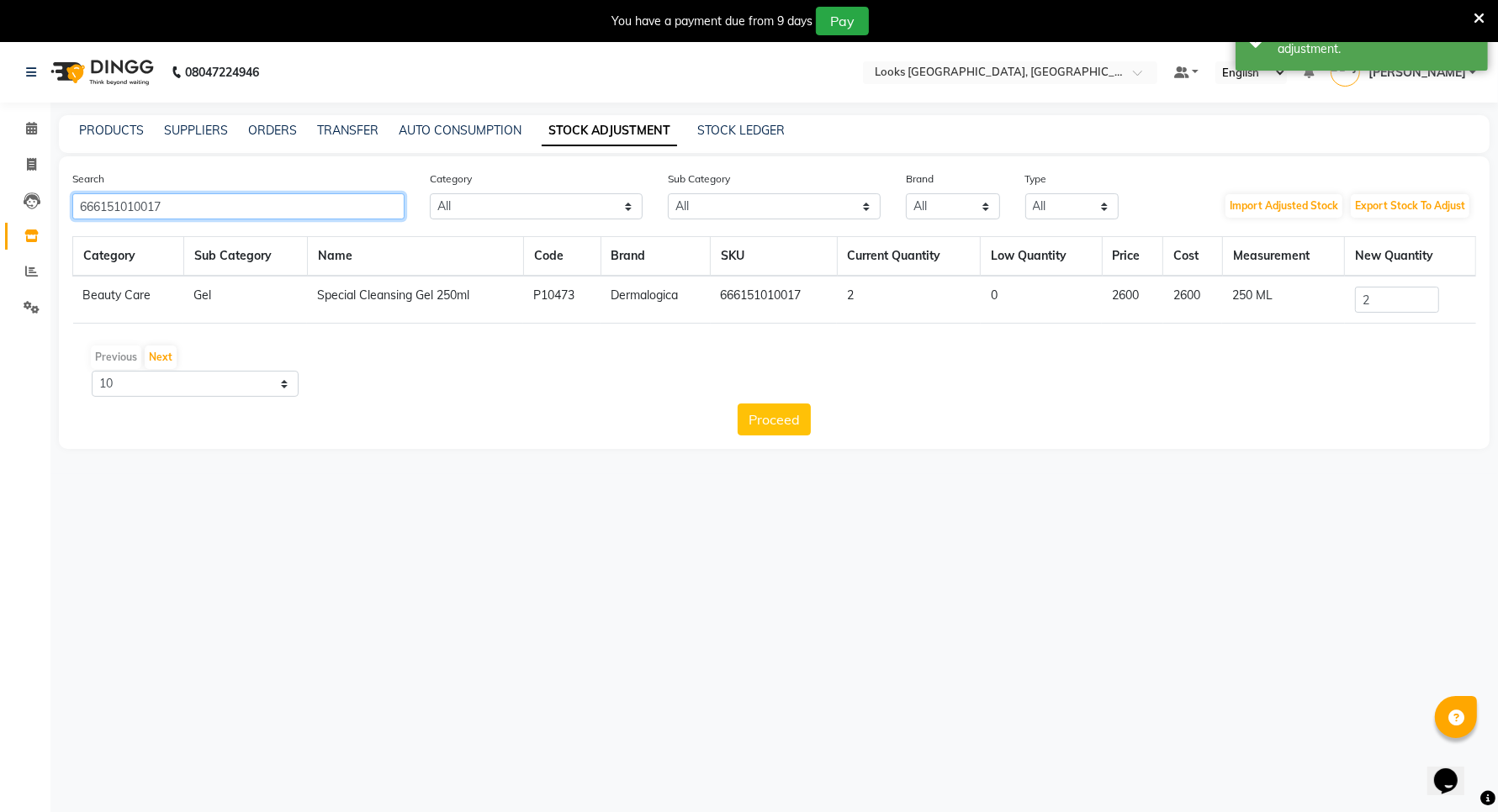
click at [282, 214] on input "666151010017" at bounding box center [239, 206] width 332 height 27
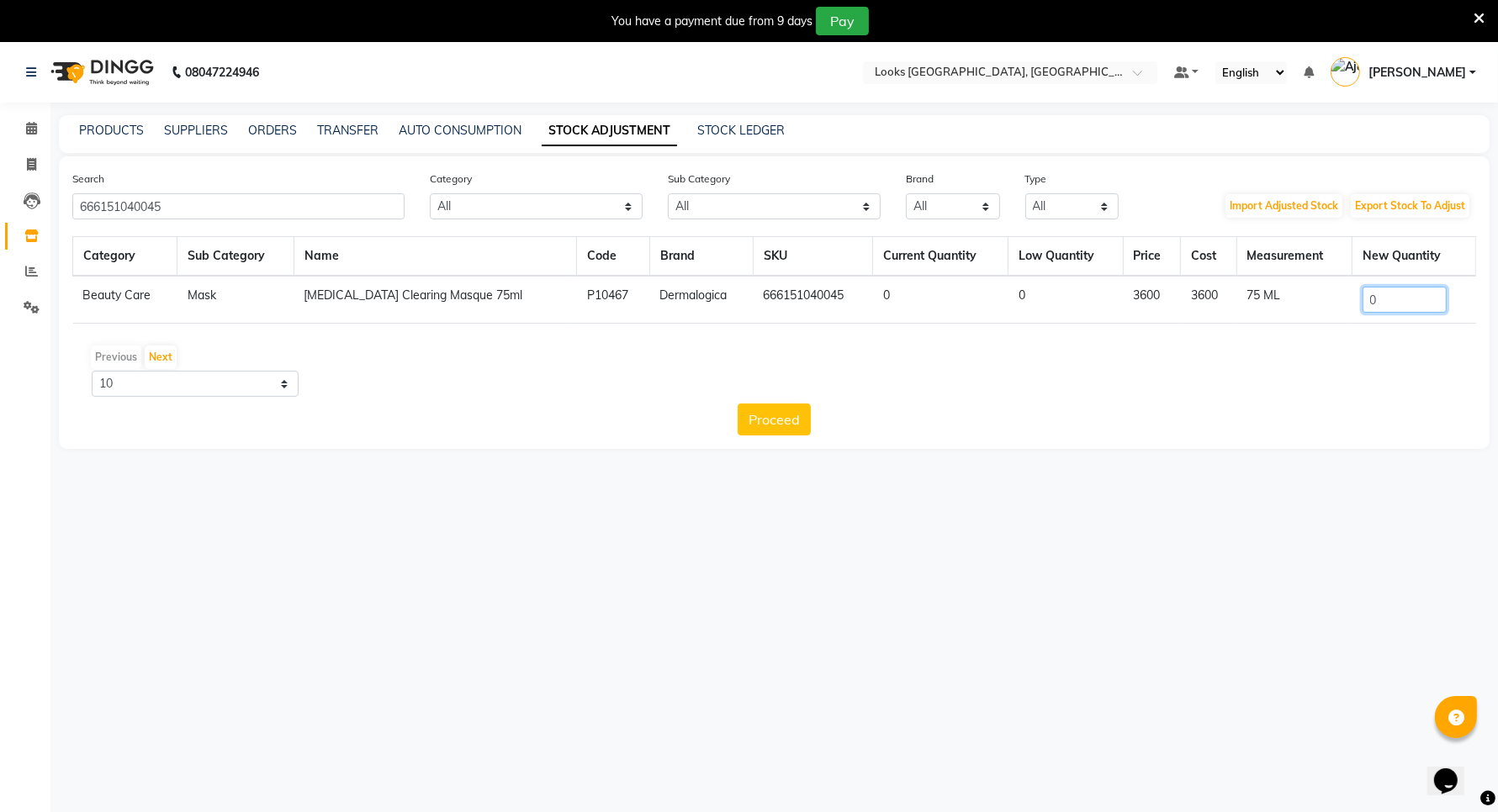
click at [1406, 302] on input "0" at bounding box center [1405, 299] width 84 height 27
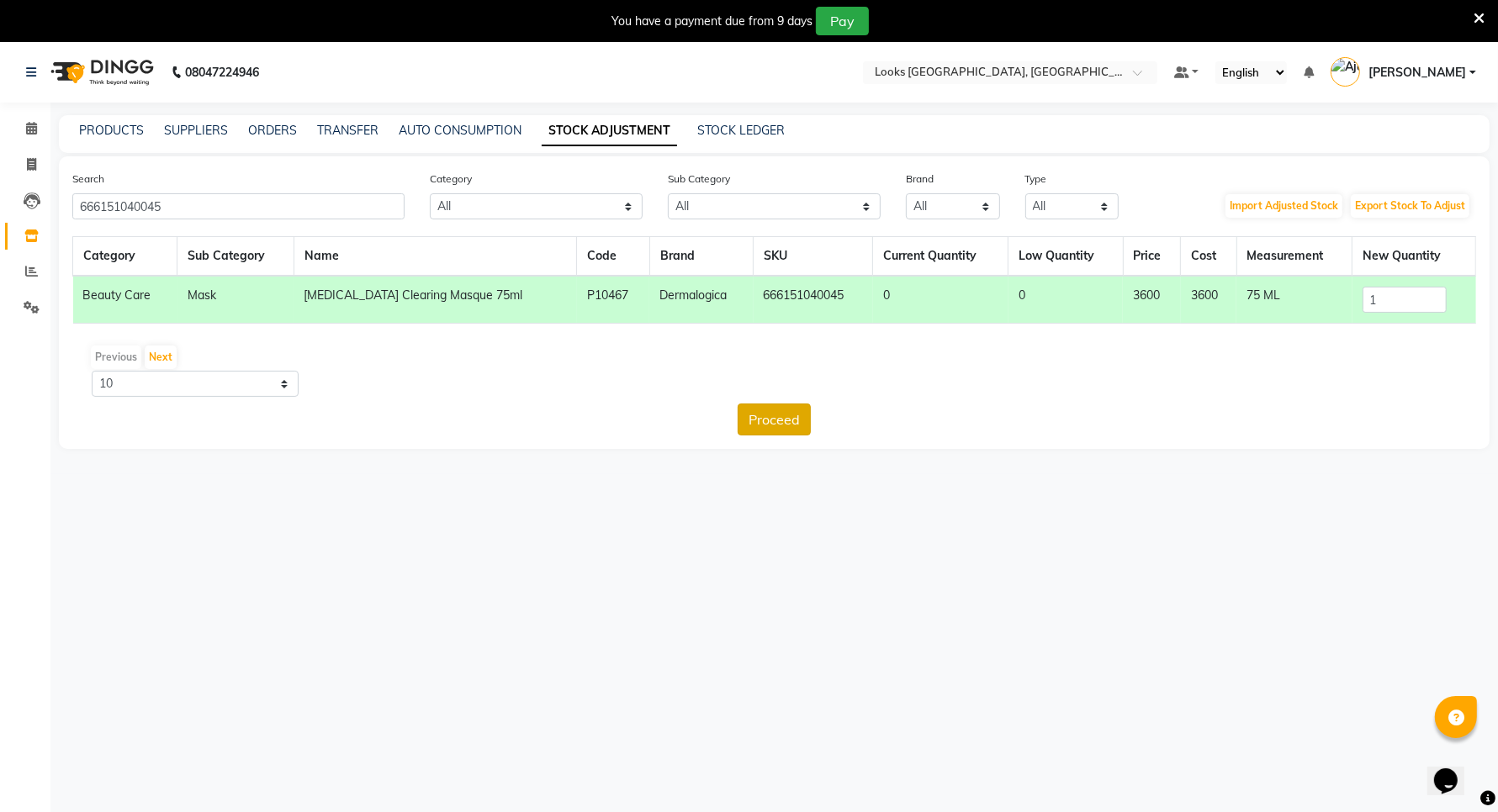
click at [753, 424] on button "Proceed" at bounding box center [774, 419] width 73 height 32
click at [809, 424] on button "Submit" at bounding box center [811, 419] width 67 height 32
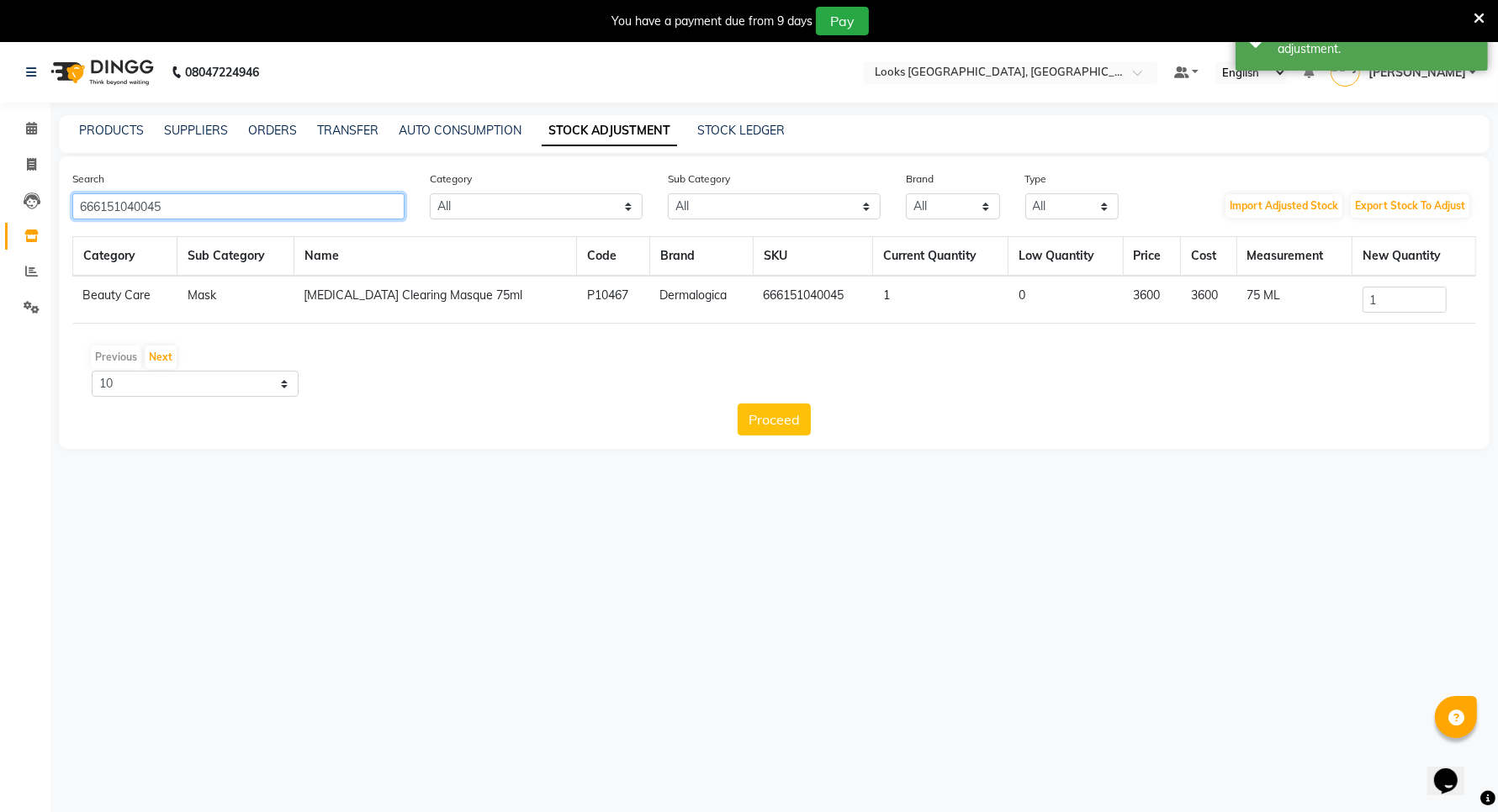
click at [181, 206] on input "666151040045" at bounding box center [239, 206] width 332 height 27
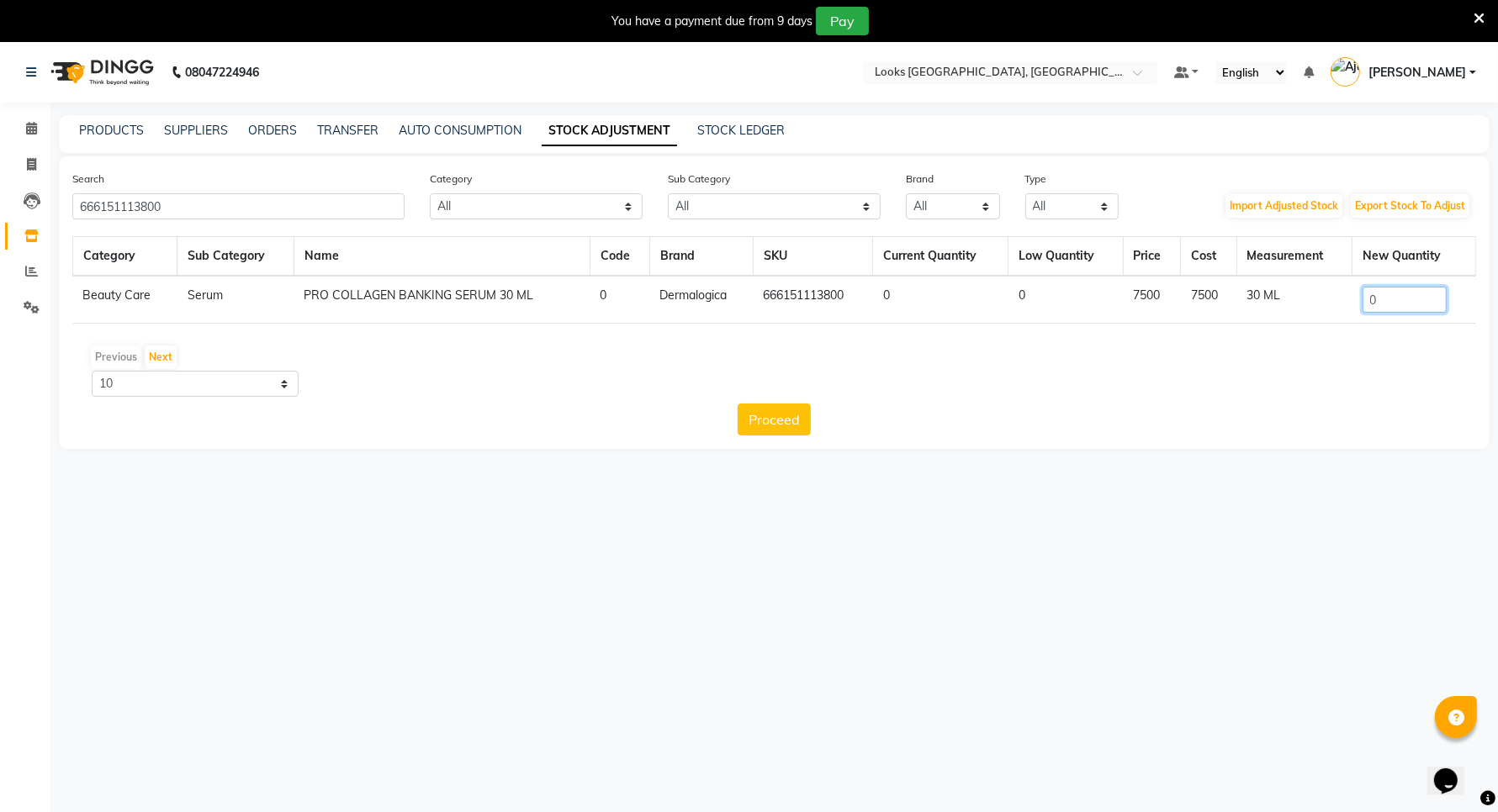
click at [1415, 295] on input "0" at bounding box center [1405, 299] width 84 height 27
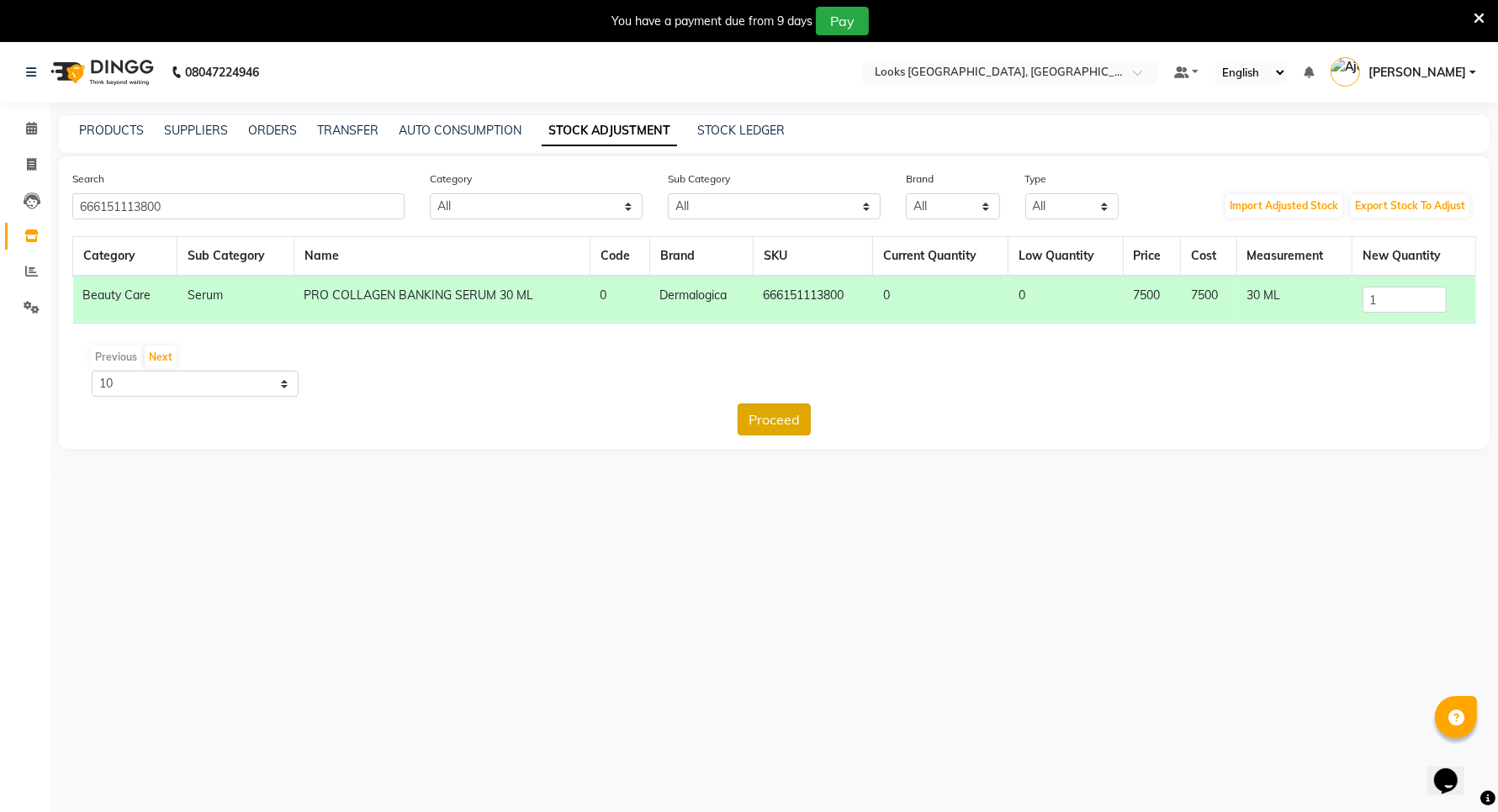
click at [762, 411] on button "Proceed" at bounding box center [774, 419] width 73 height 32
click at [801, 417] on button "Submit" at bounding box center [811, 419] width 67 height 32
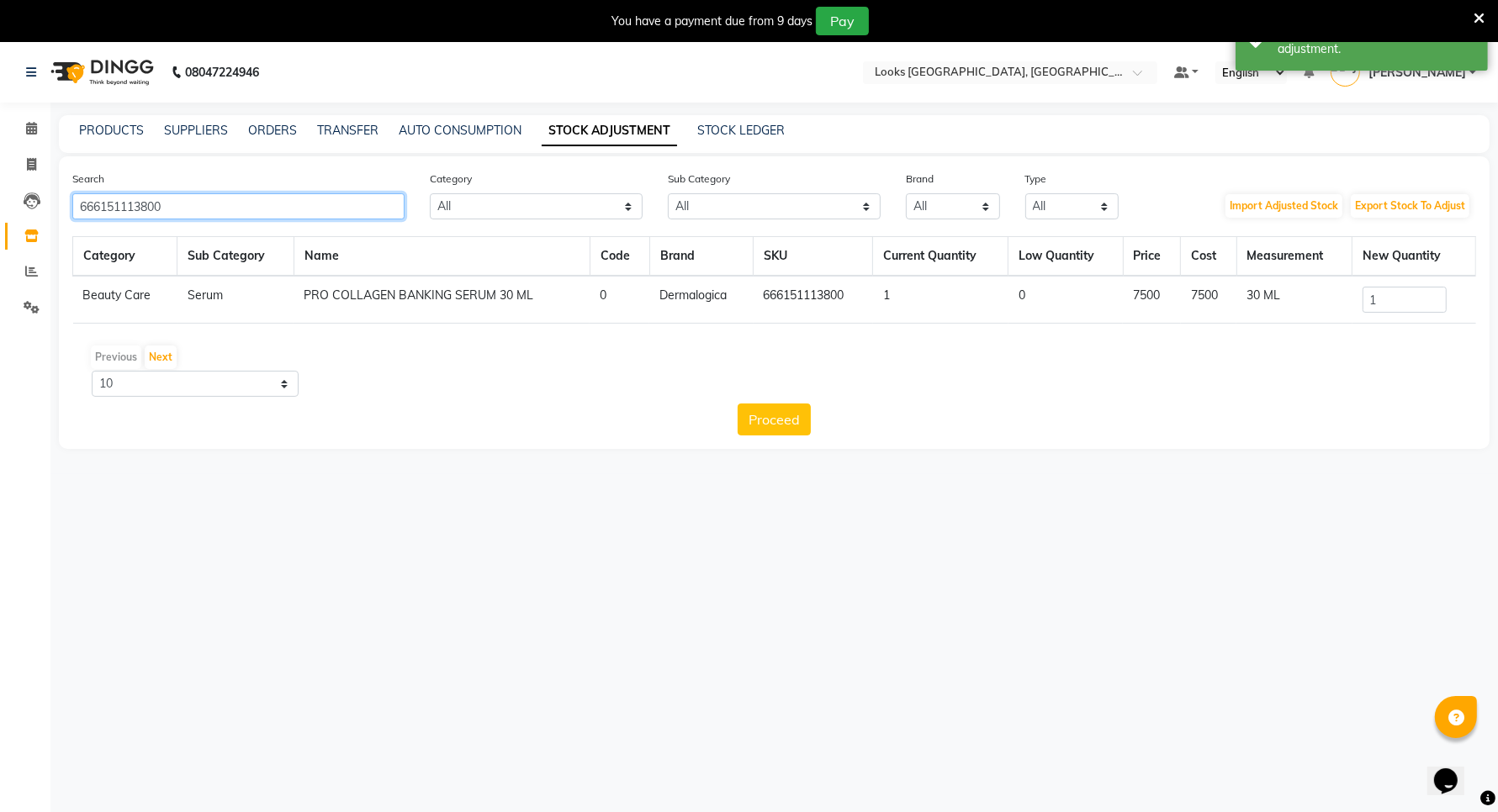
click at [228, 199] on input "666151113800" at bounding box center [239, 206] width 332 height 27
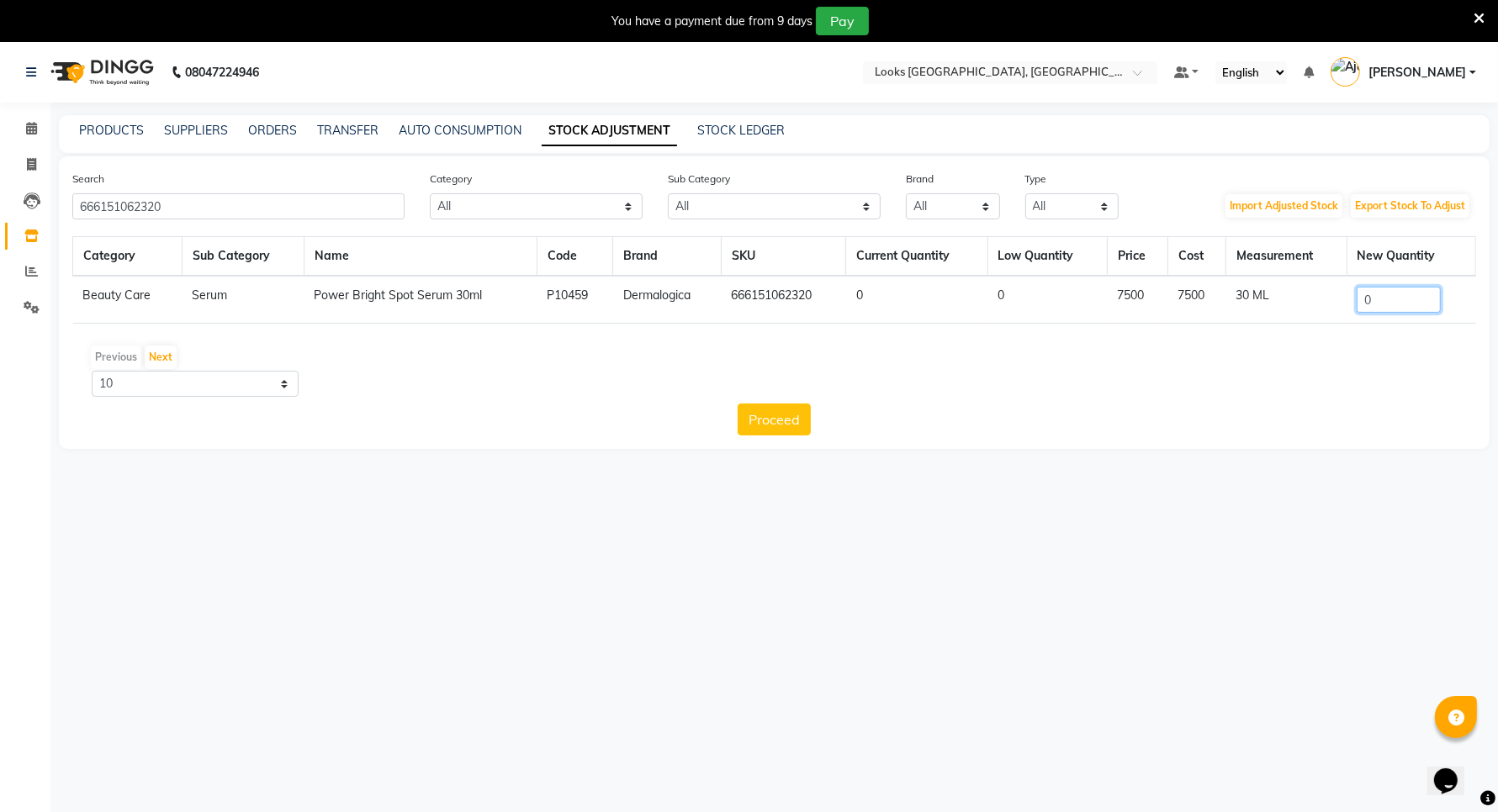
click at [1382, 300] on input "0" at bounding box center [1399, 299] width 84 height 27
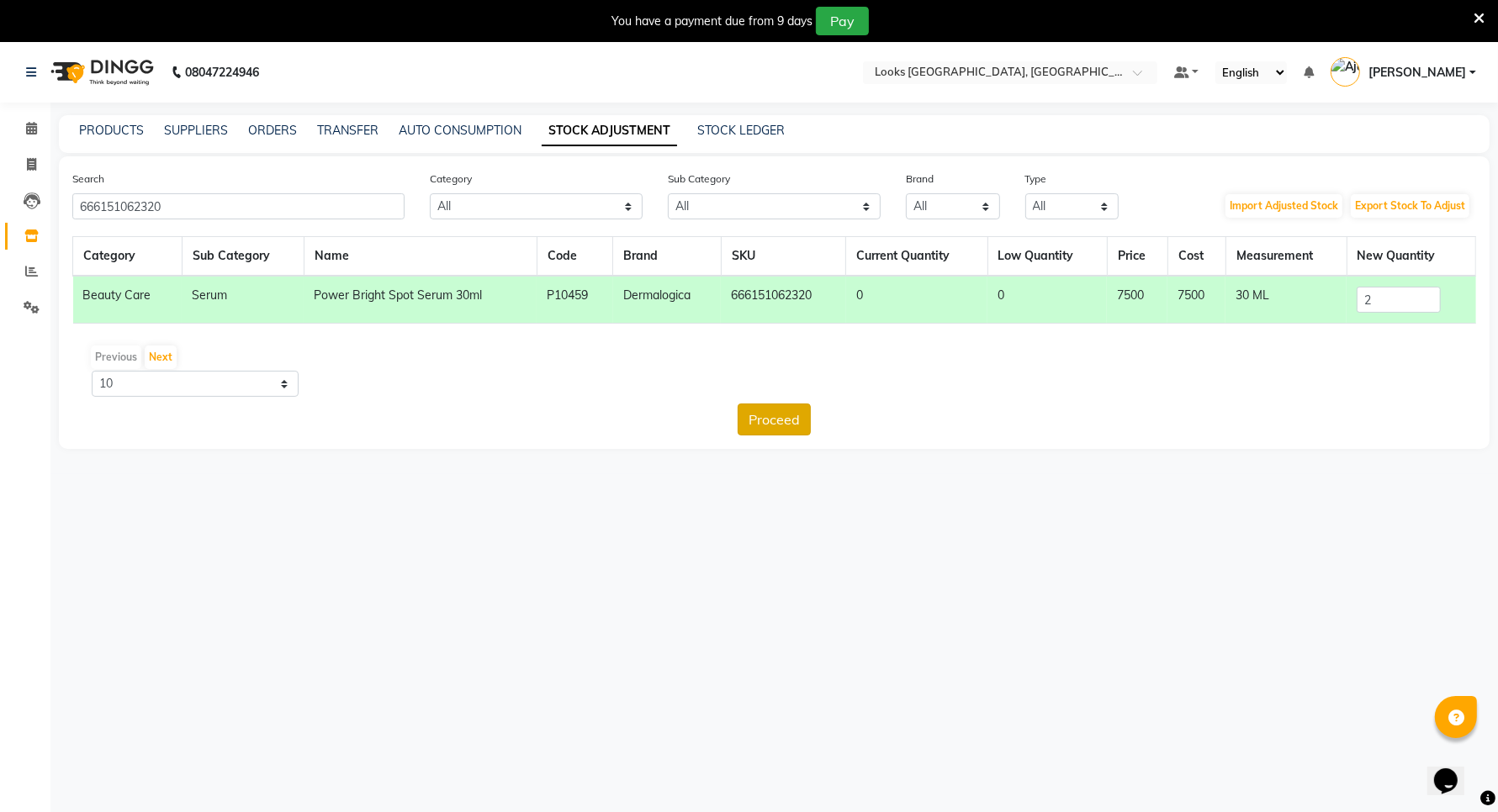
click at [759, 411] on button "Proceed" at bounding box center [774, 419] width 73 height 32
click at [831, 418] on button "Submit" at bounding box center [811, 419] width 67 height 32
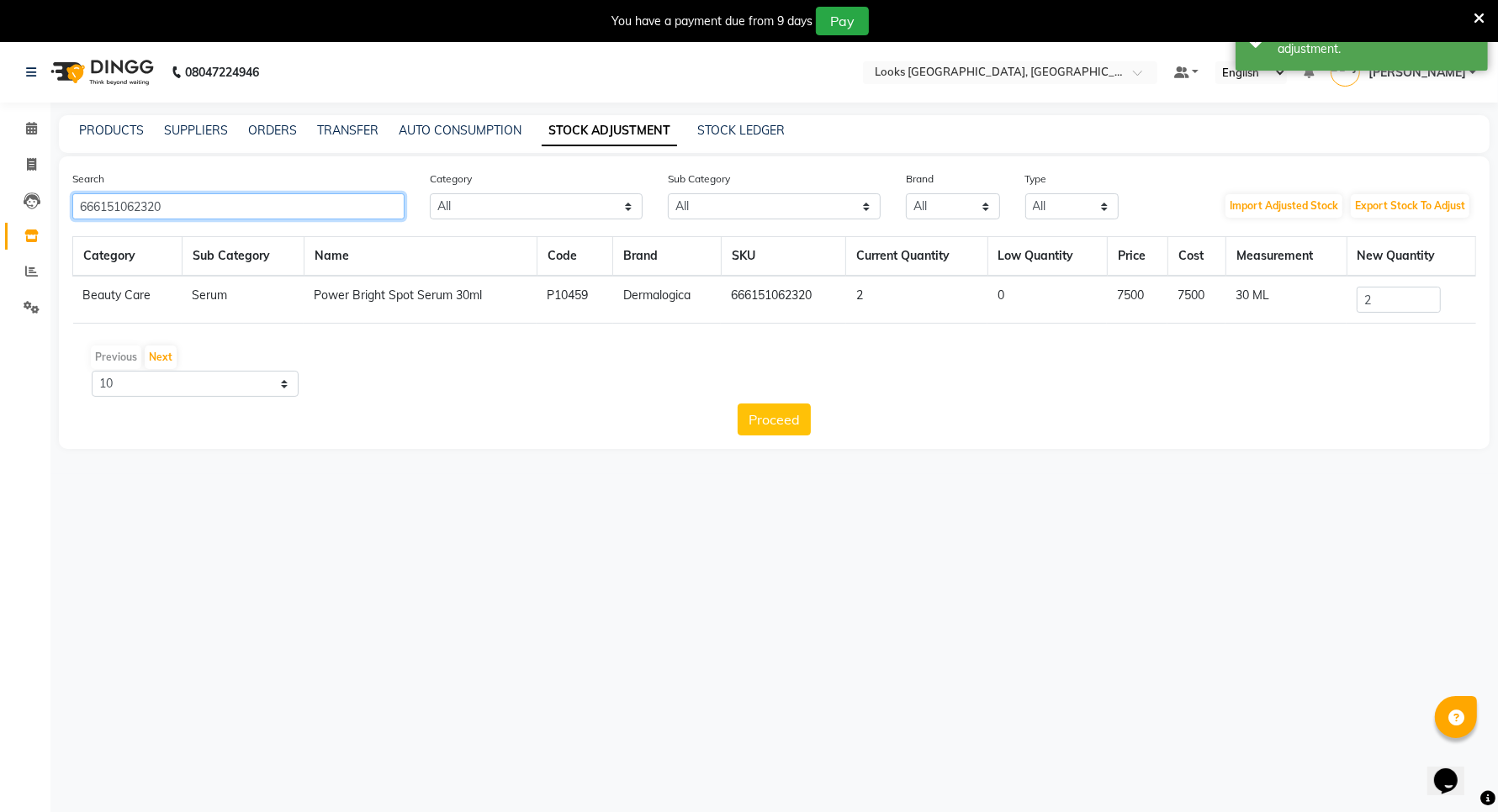
click at [287, 214] on input "666151062320" at bounding box center [239, 206] width 332 height 27
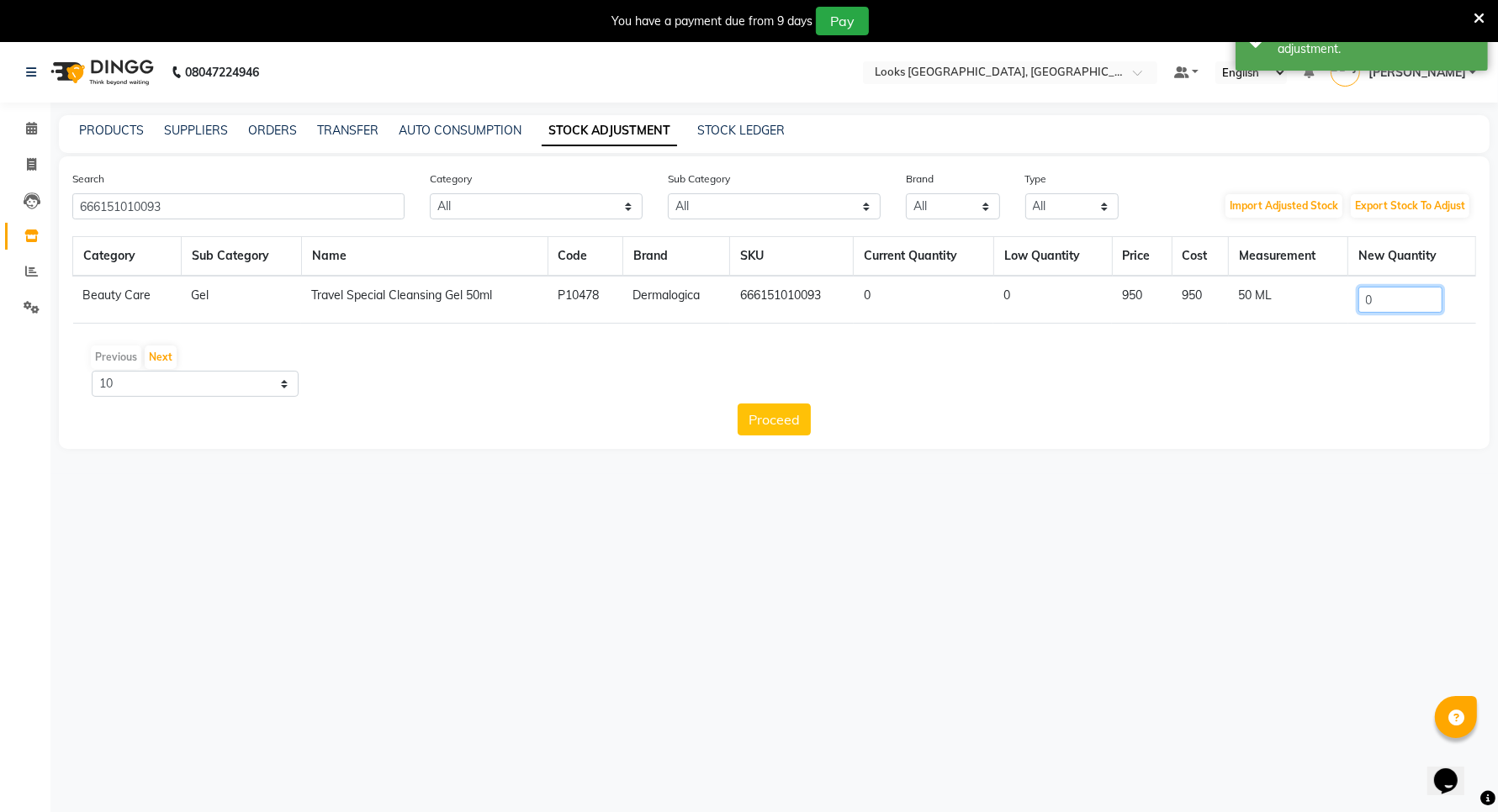
click at [1397, 302] on input "0" at bounding box center [1401, 299] width 84 height 27
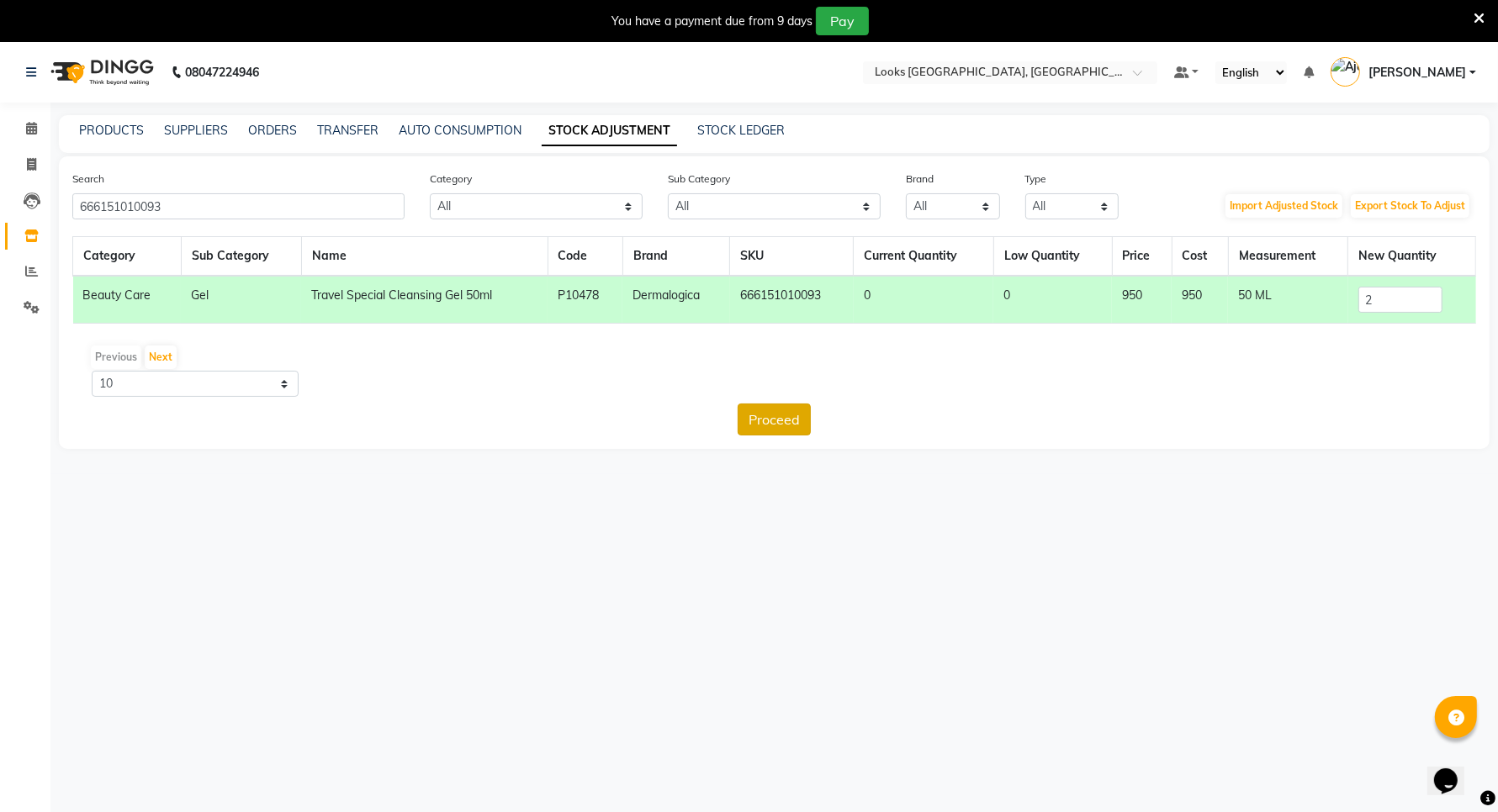
click at [783, 418] on button "Proceed" at bounding box center [774, 419] width 73 height 32
click at [801, 417] on button "Submit" at bounding box center [811, 419] width 67 height 32
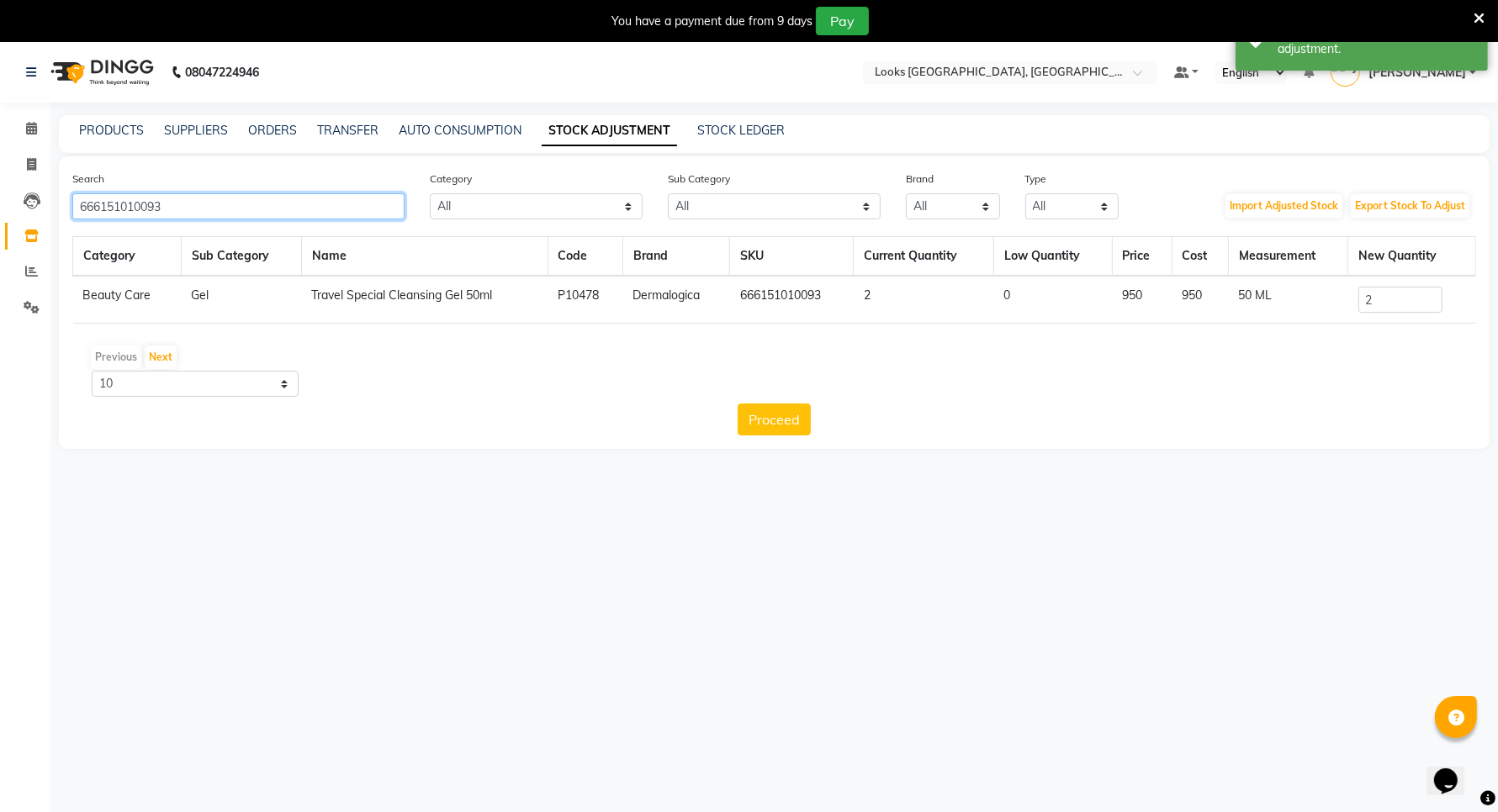
click at [161, 207] on input "666151010093" at bounding box center [239, 206] width 332 height 27
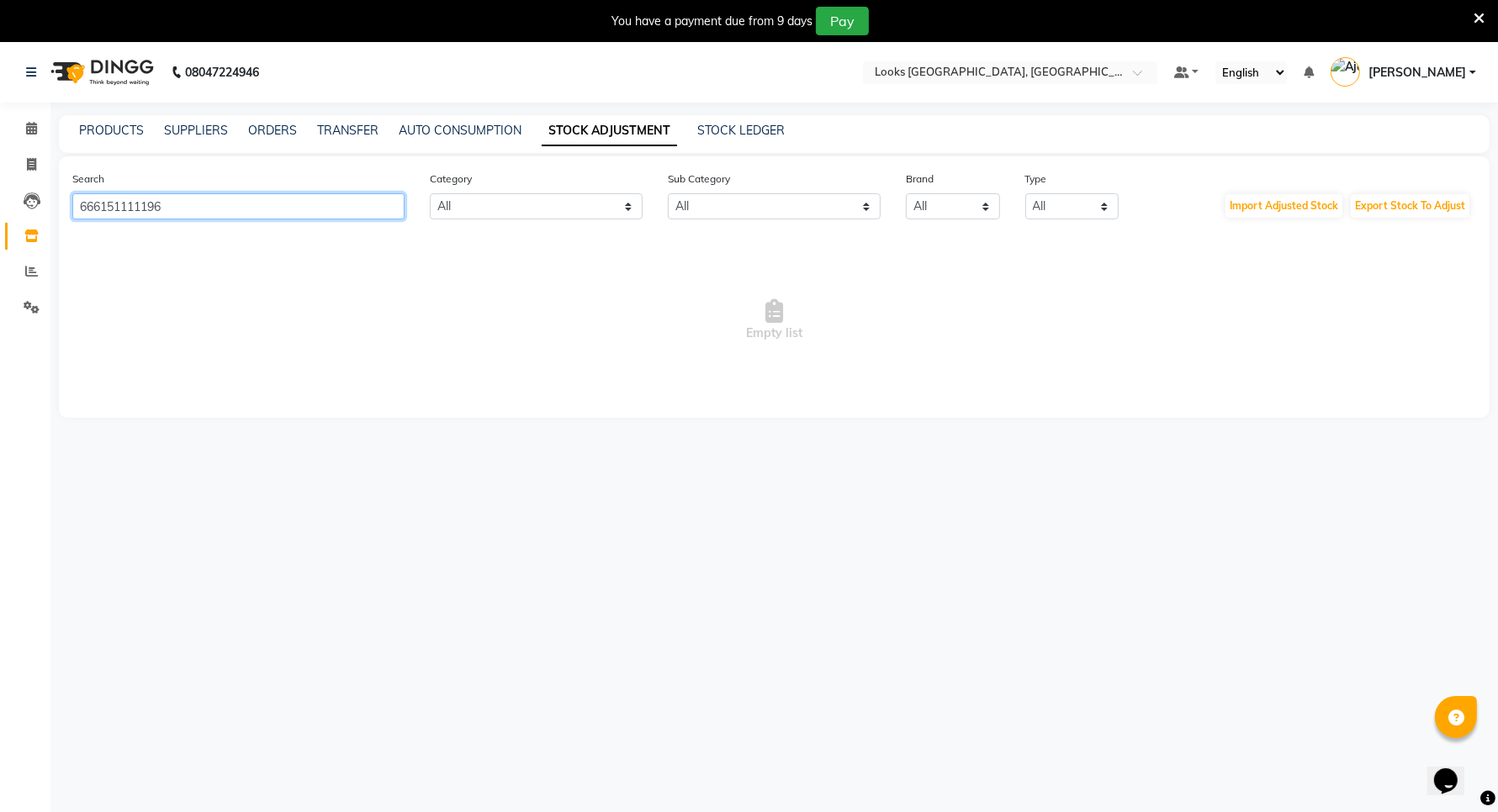
click at [309, 193] on input "666151111196" at bounding box center [239, 206] width 332 height 27
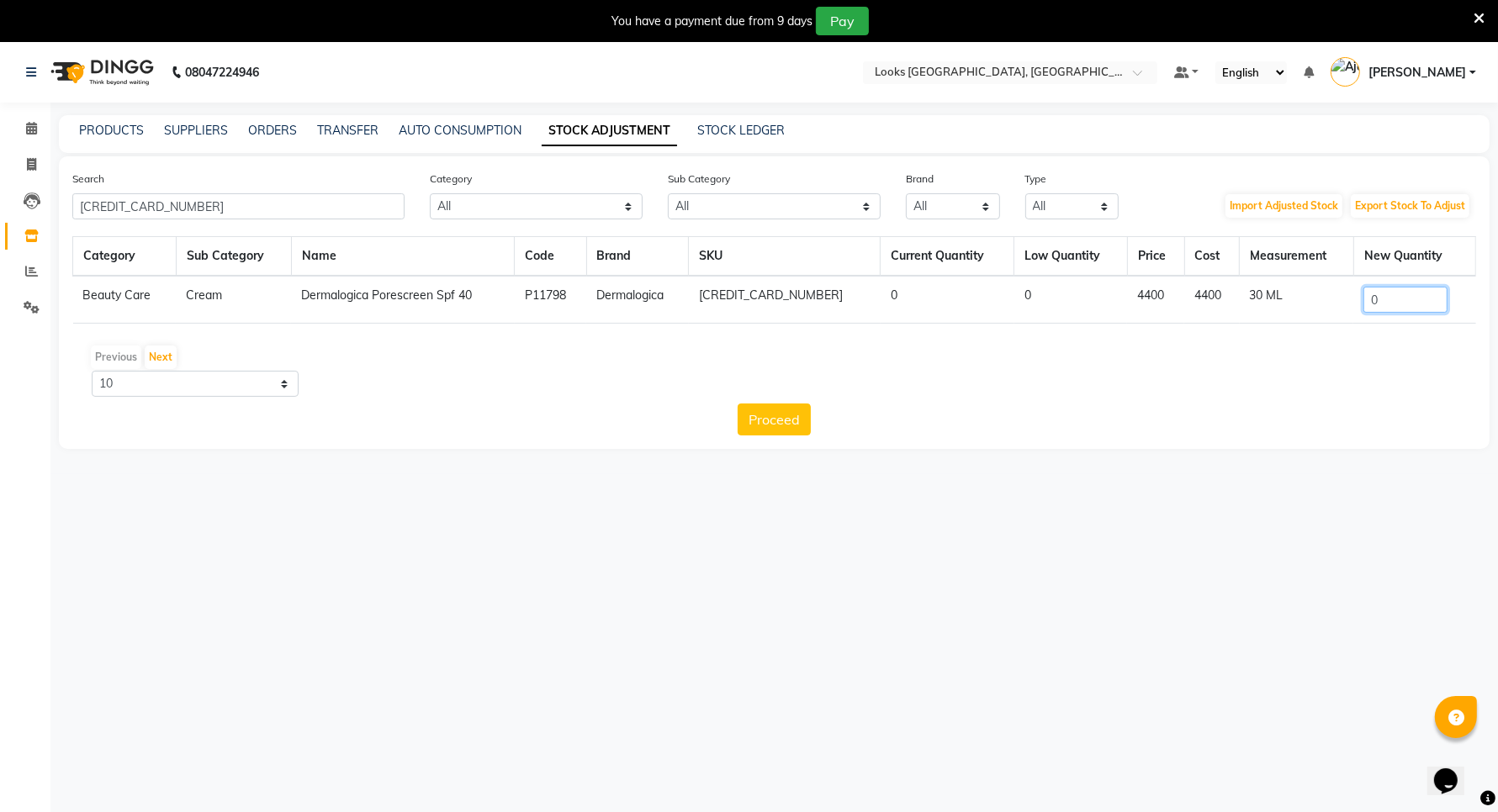
click at [1397, 298] on input "0" at bounding box center [1406, 299] width 84 height 27
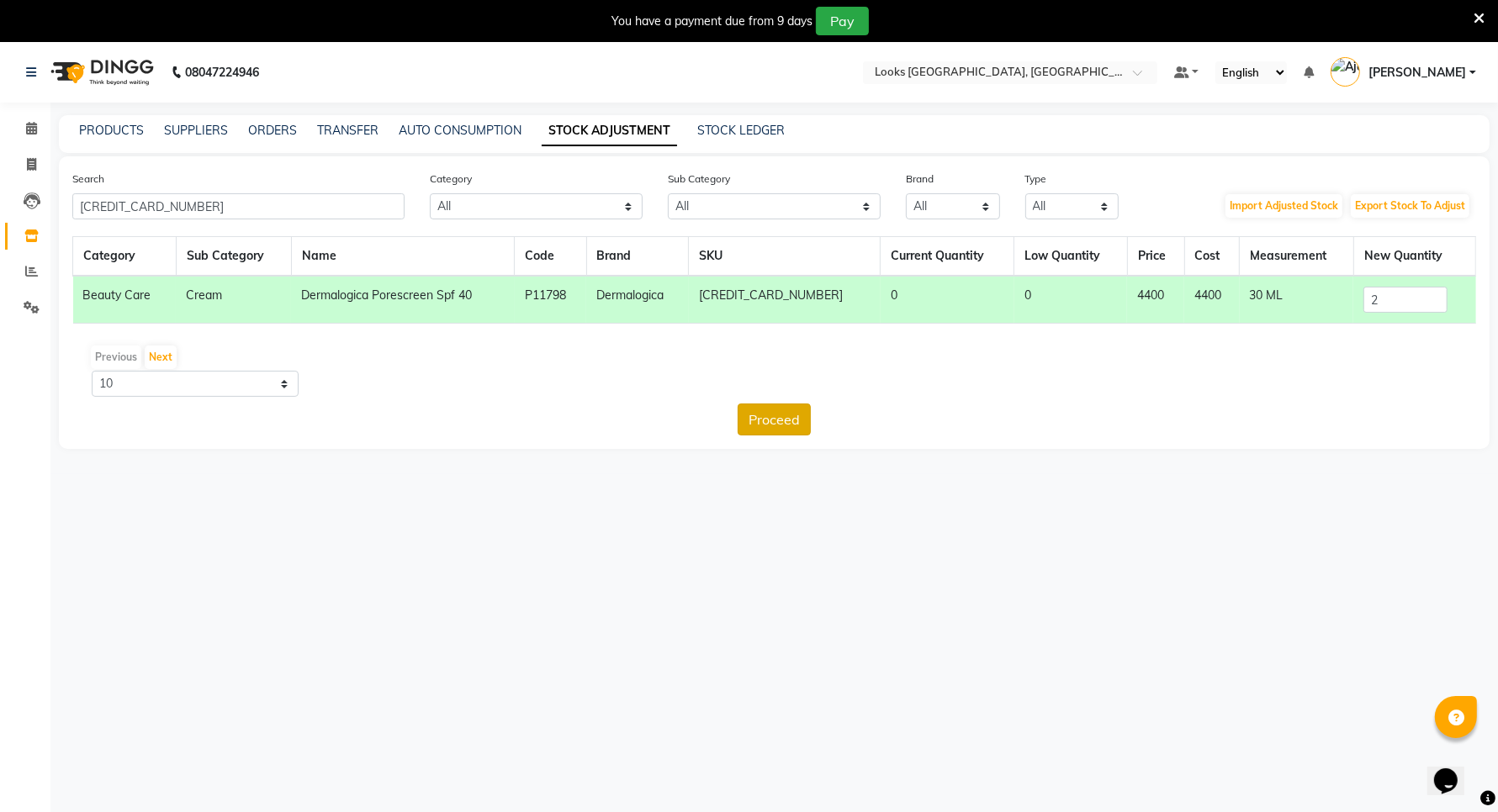
click at [783, 413] on button "Proceed" at bounding box center [774, 419] width 73 height 32
click at [808, 417] on button "Submit" at bounding box center [811, 419] width 67 height 32
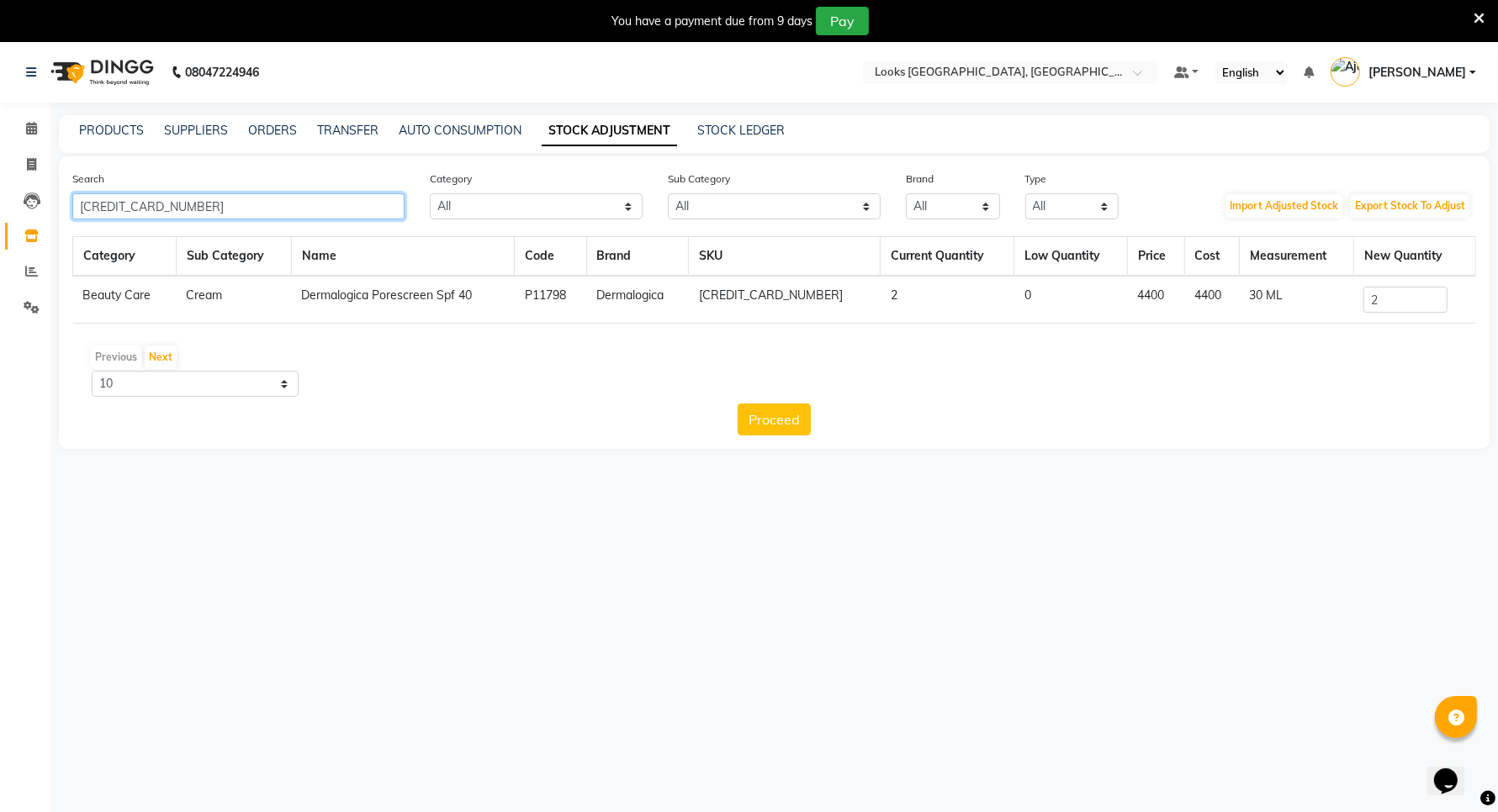
click at [372, 195] on input "[CREDIT_CARD_NUMBER]" at bounding box center [239, 206] width 332 height 27
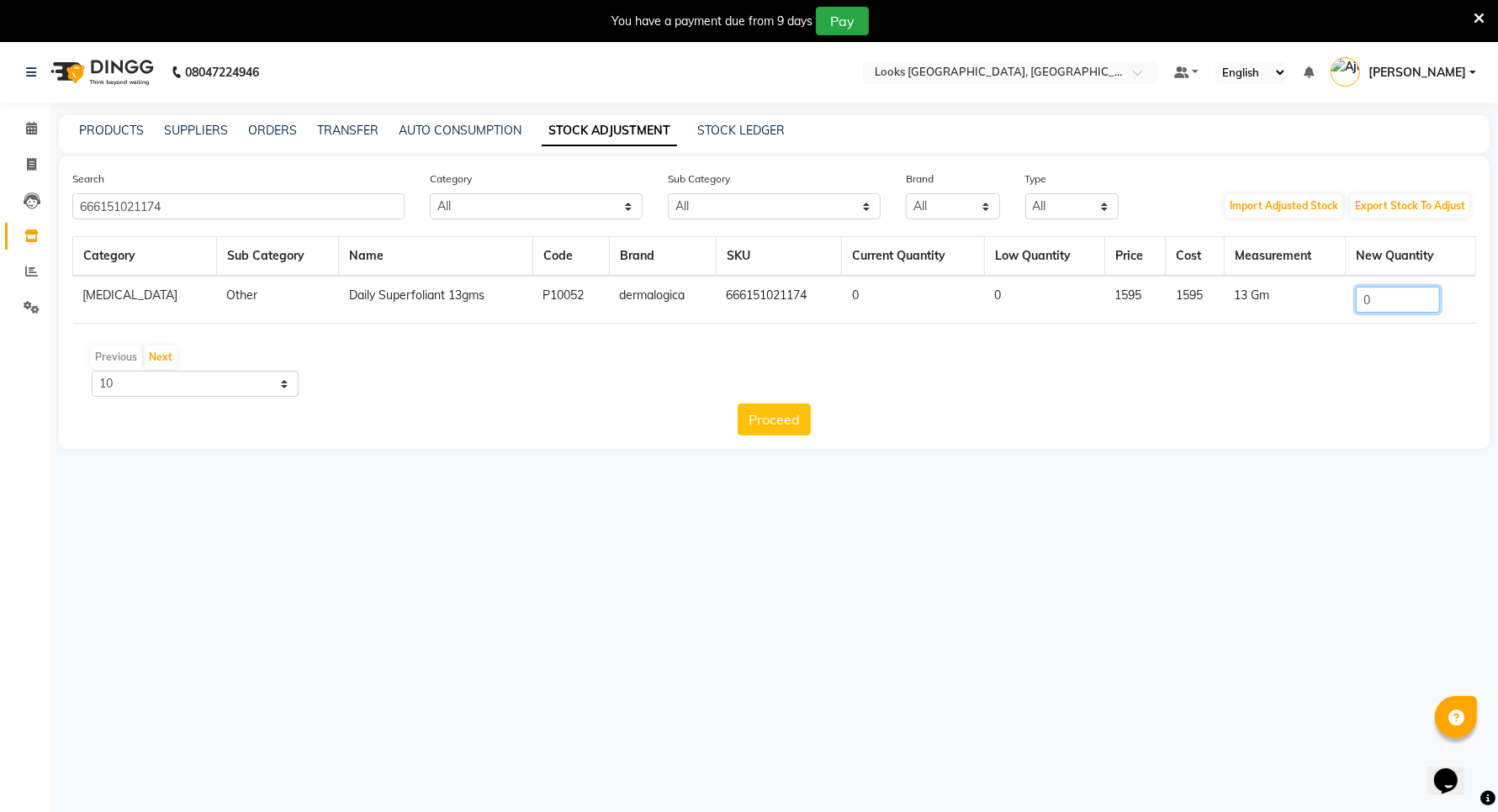
drag, startPoint x: 1388, startPoint y: 300, endPoint x: 1346, endPoint y: 296, distance: 42.2
click at [1346, 296] on td "0" at bounding box center [1411, 299] width 131 height 48
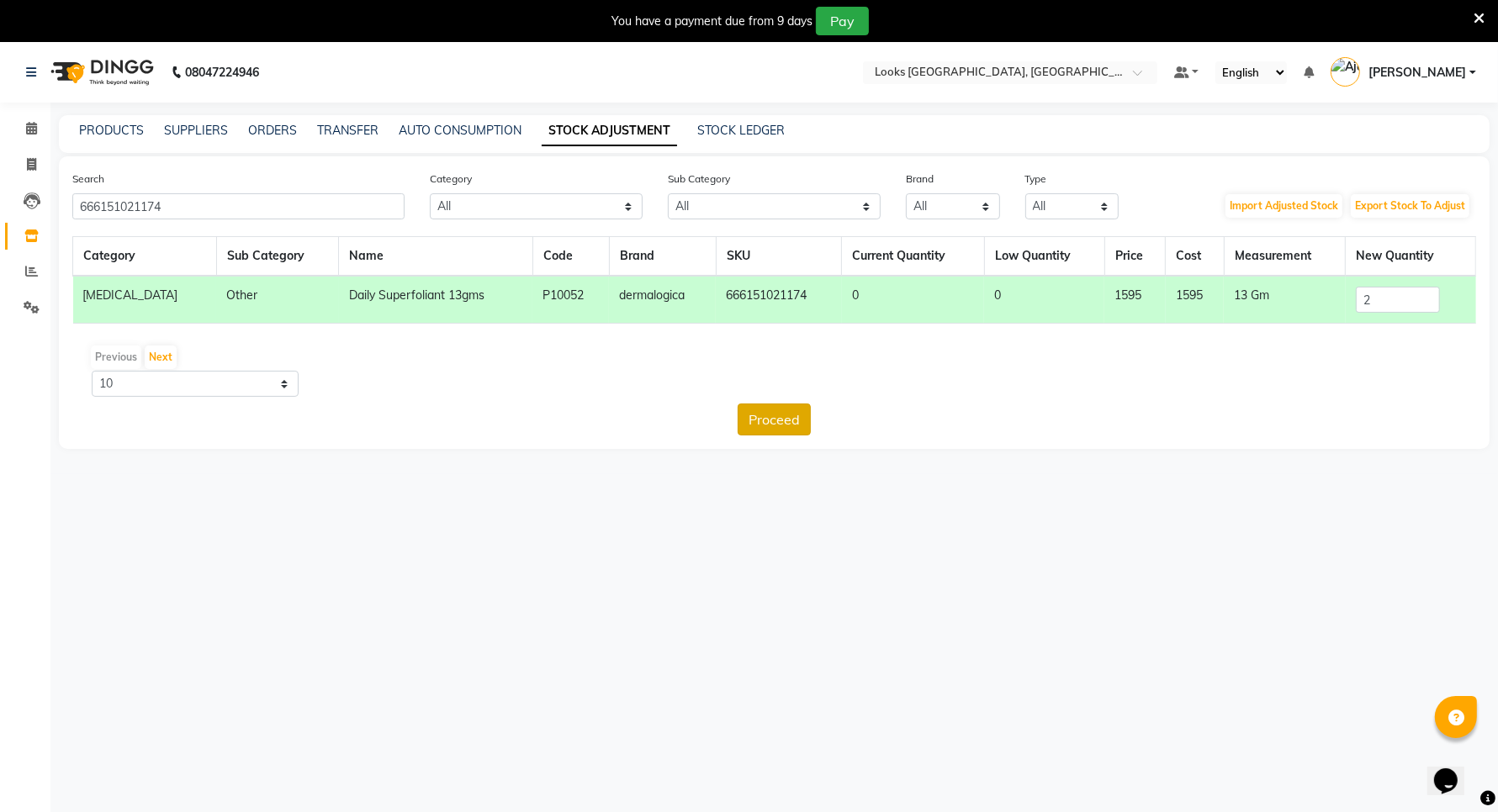
click at [752, 418] on button "Proceed" at bounding box center [774, 419] width 73 height 32
click at [804, 417] on button "Submit" at bounding box center [811, 419] width 67 height 32
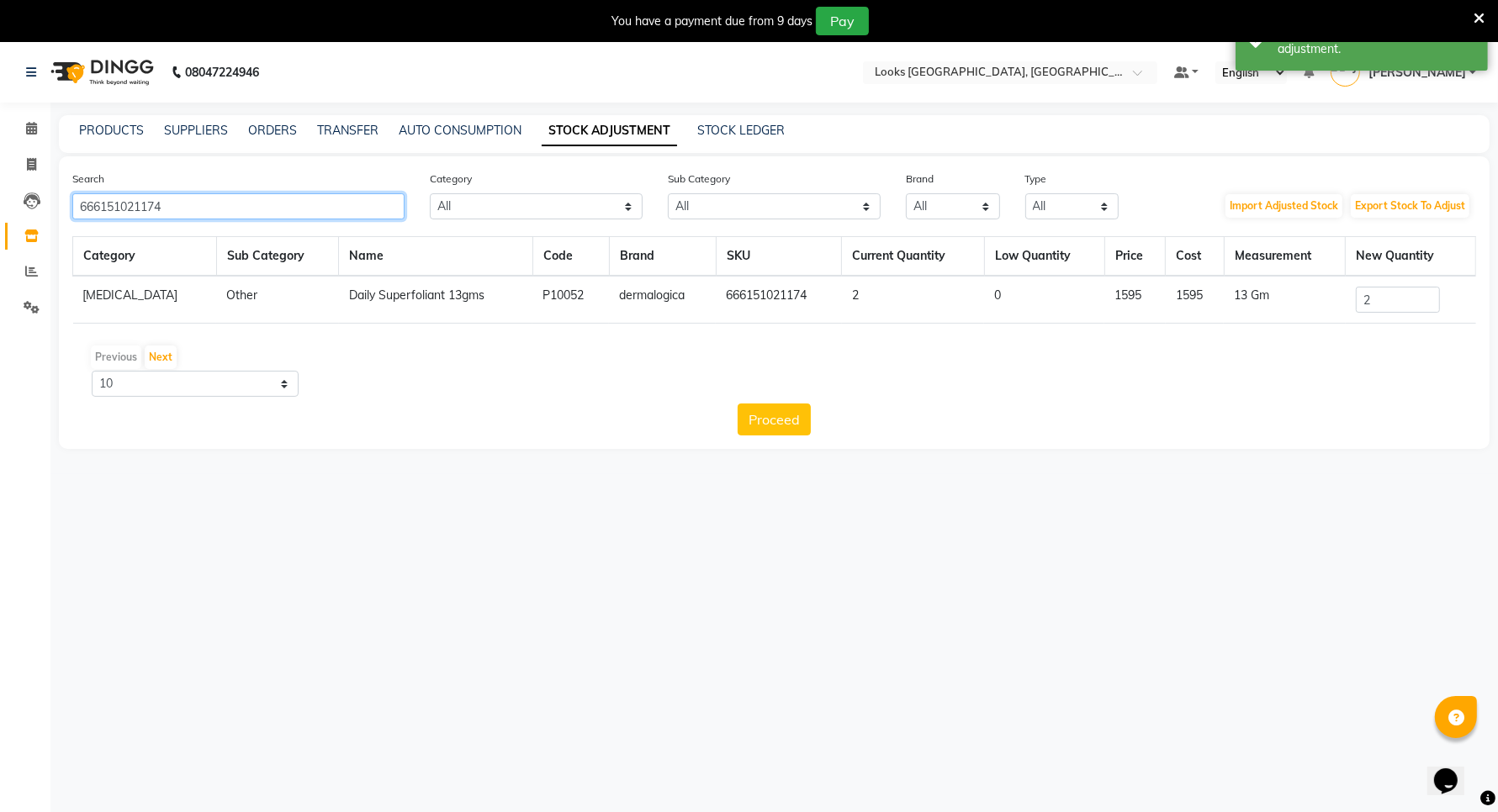
click at [225, 201] on input "666151021174" at bounding box center [239, 206] width 332 height 27
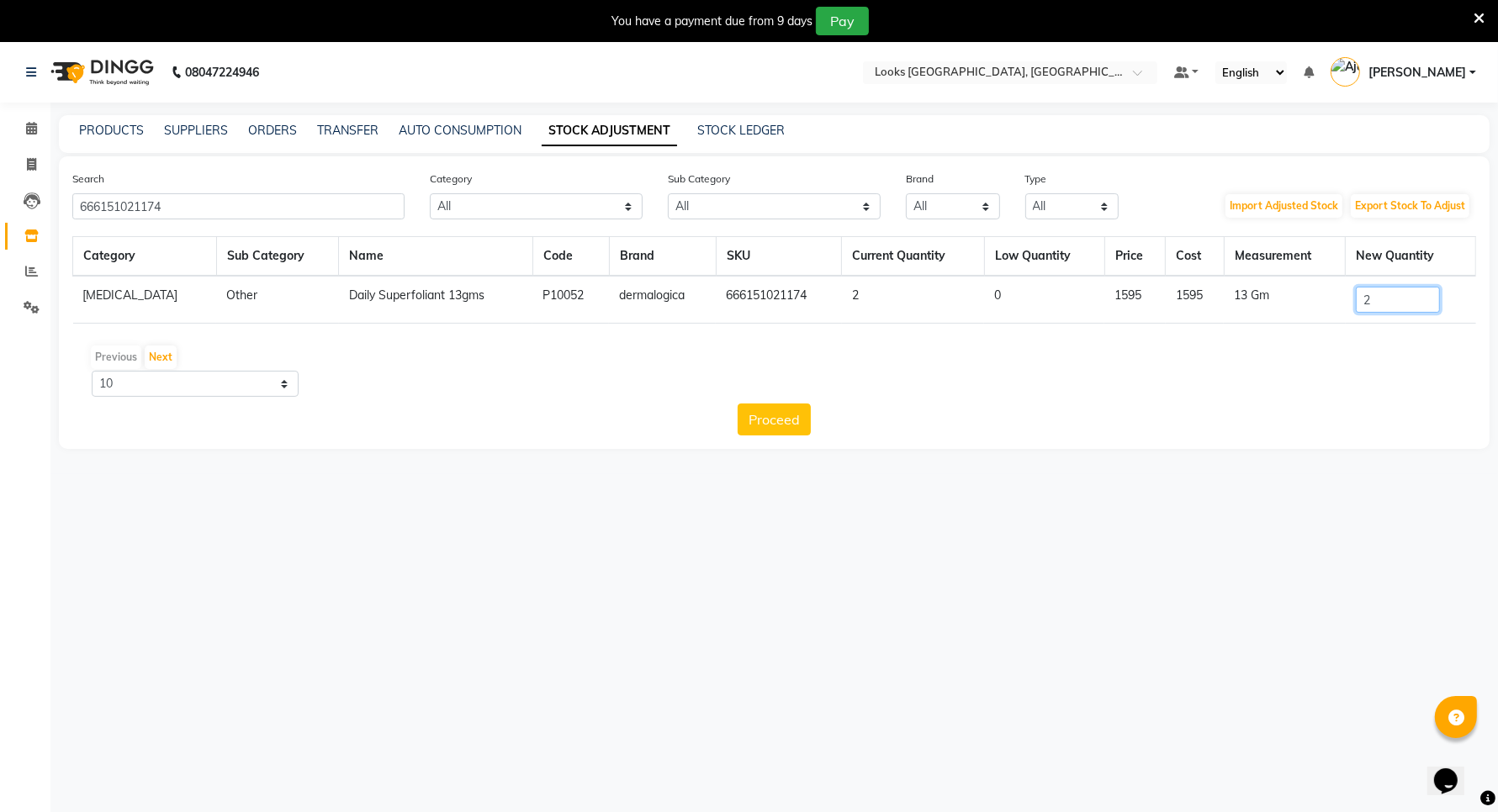
click at [1372, 302] on input "2" at bounding box center [1398, 299] width 84 height 27
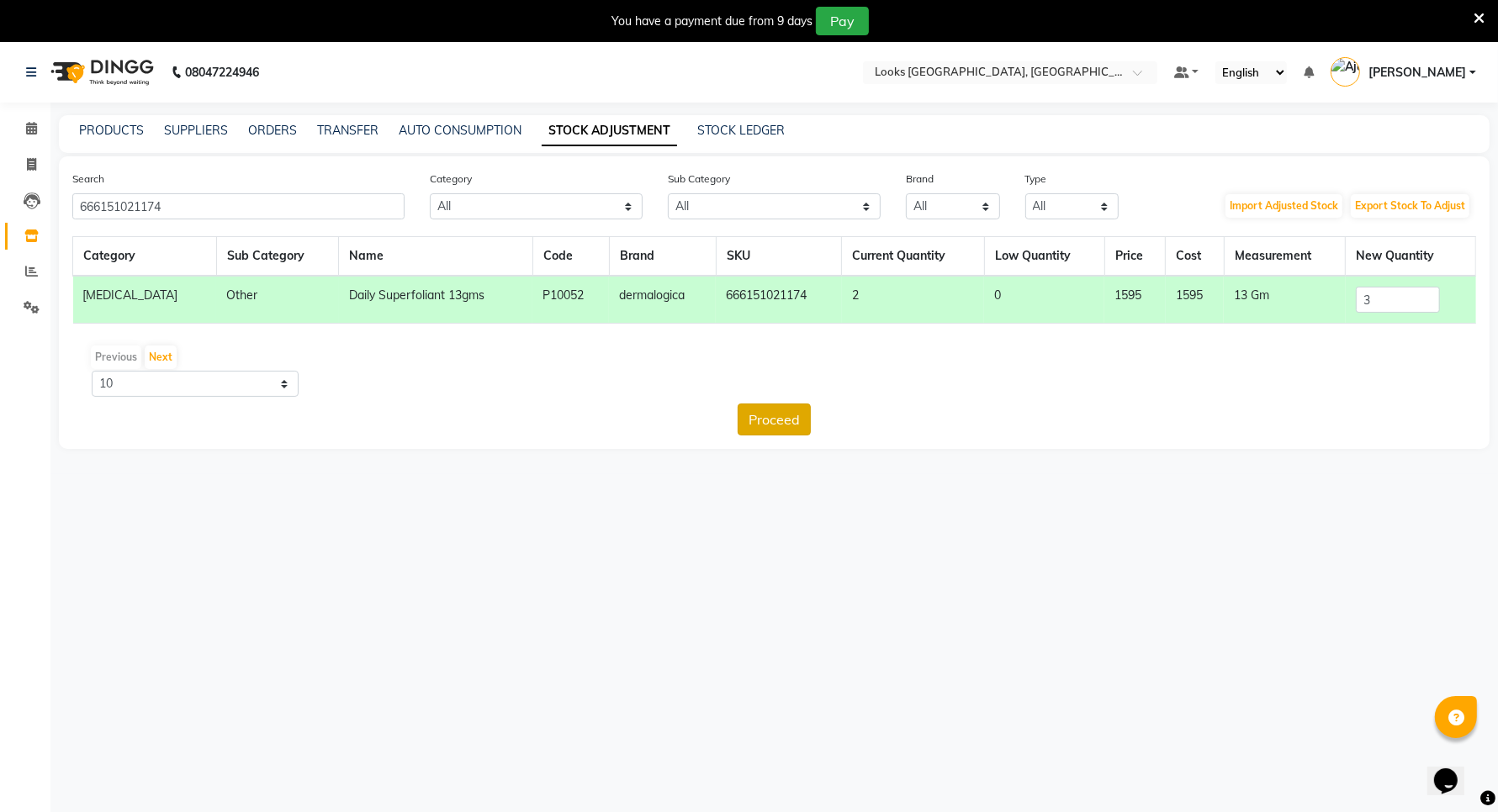
click at [763, 417] on button "Proceed" at bounding box center [774, 419] width 73 height 32
click at [839, 417] on button "Submit" at bounding box center [811, 419] width 67 height 32
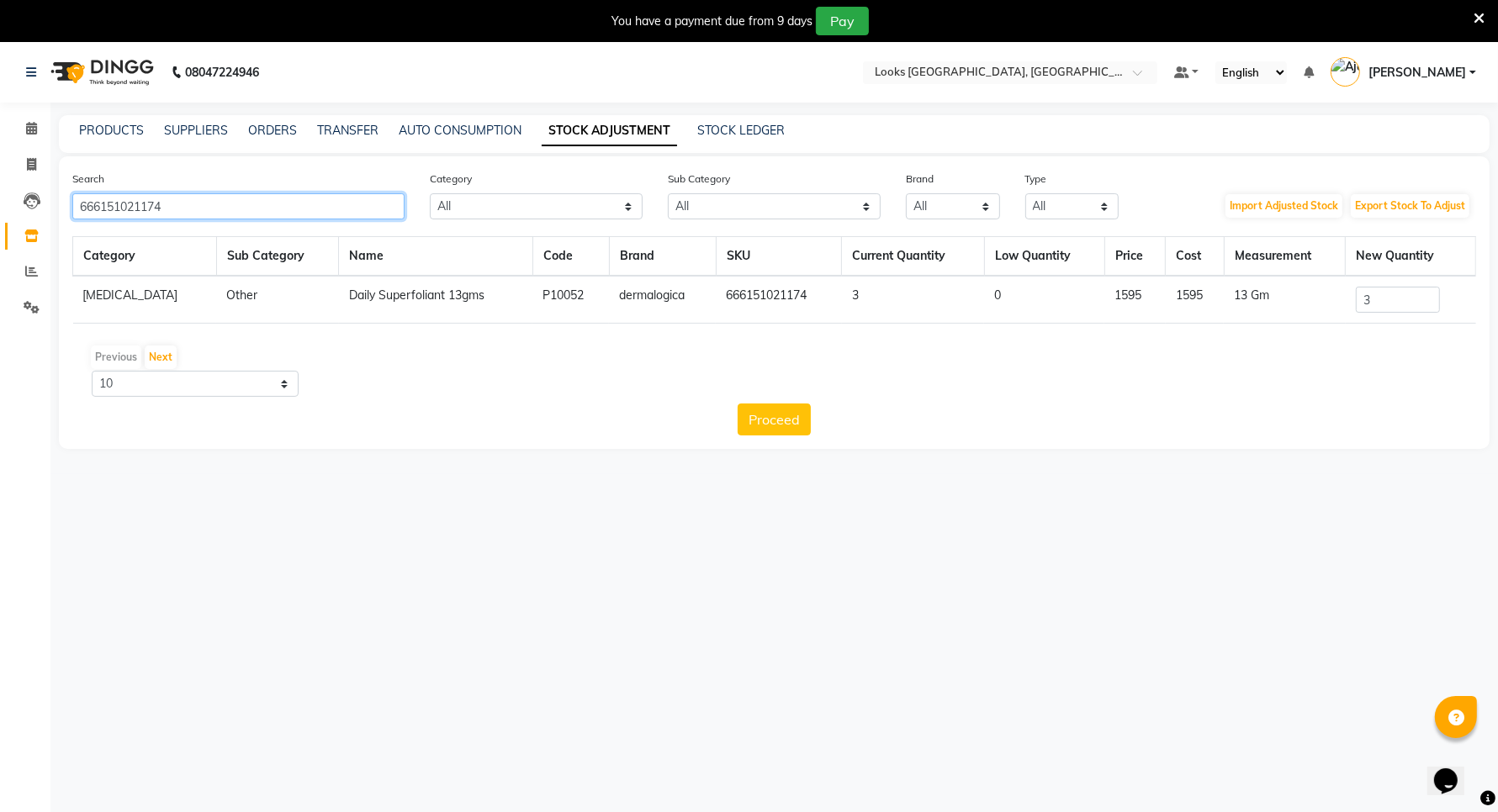
click at [207, 199] on input "666151021174" at bounding box center [239, 206] width 332 height 27
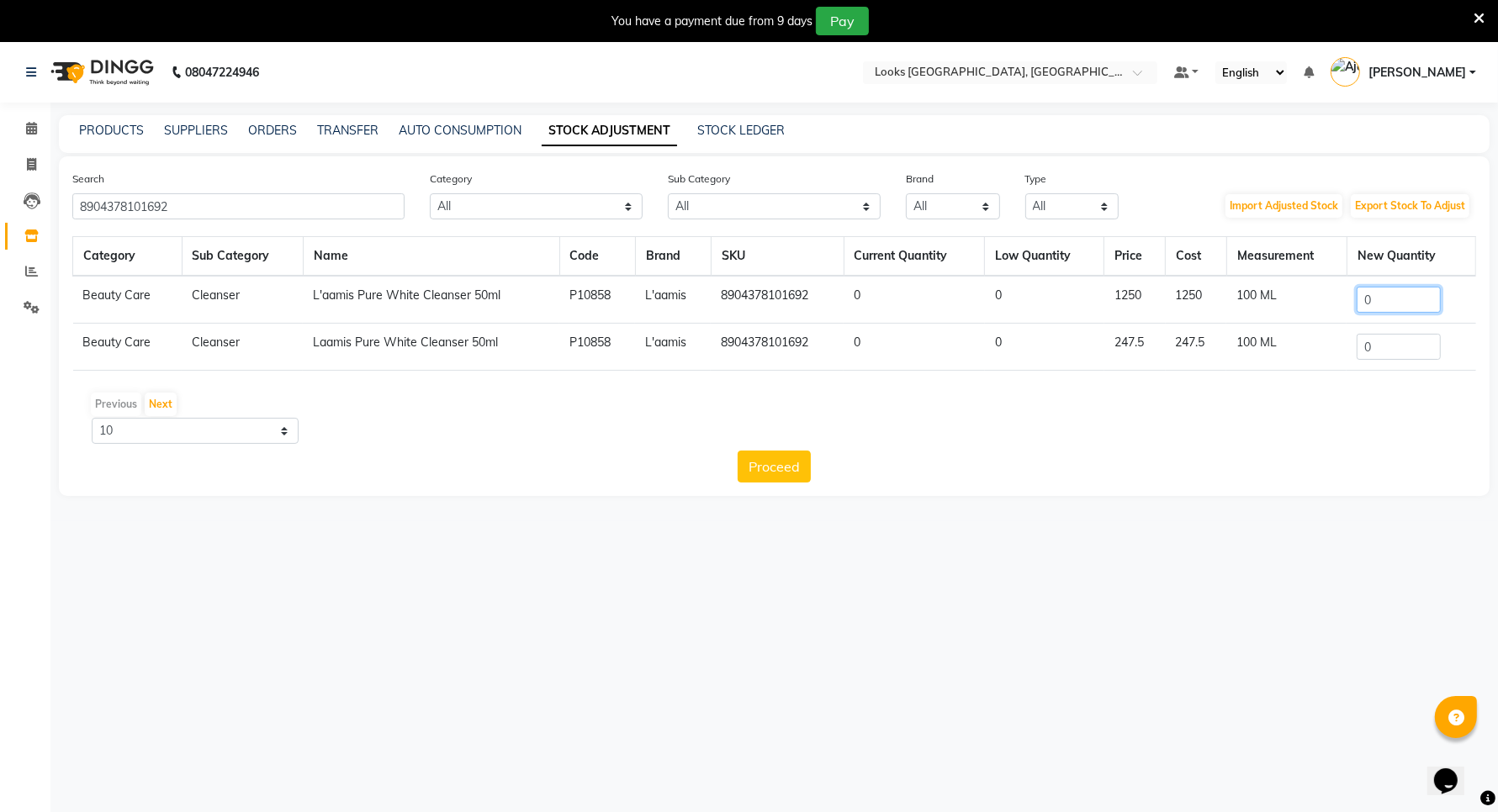
click at [1394, 304] on input "0" at bounding box center [1399, 299] width 84 height 27
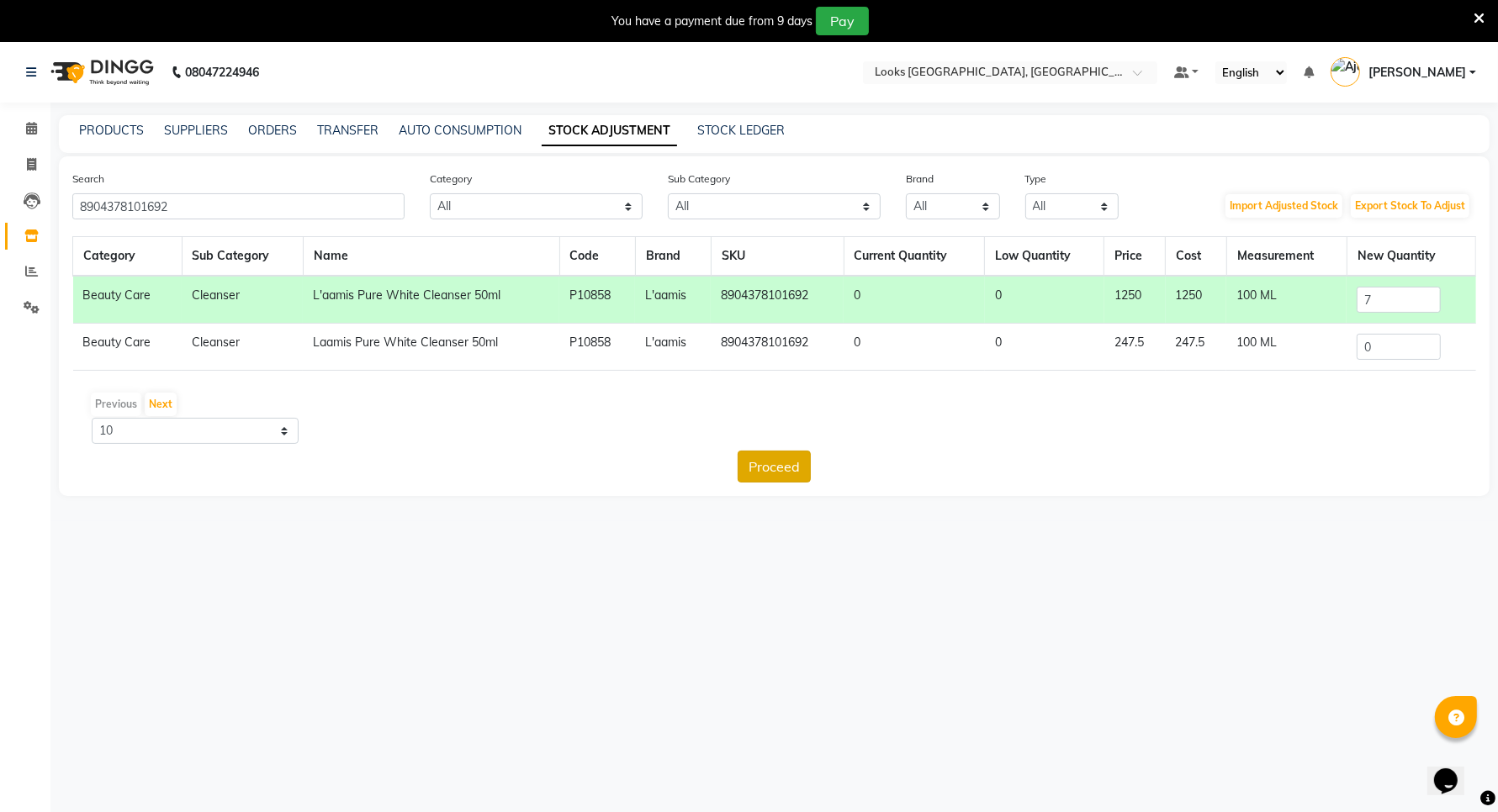
click at [785, 464] on button "Proceed" at bounding box center [774, 466] width 73 height 32
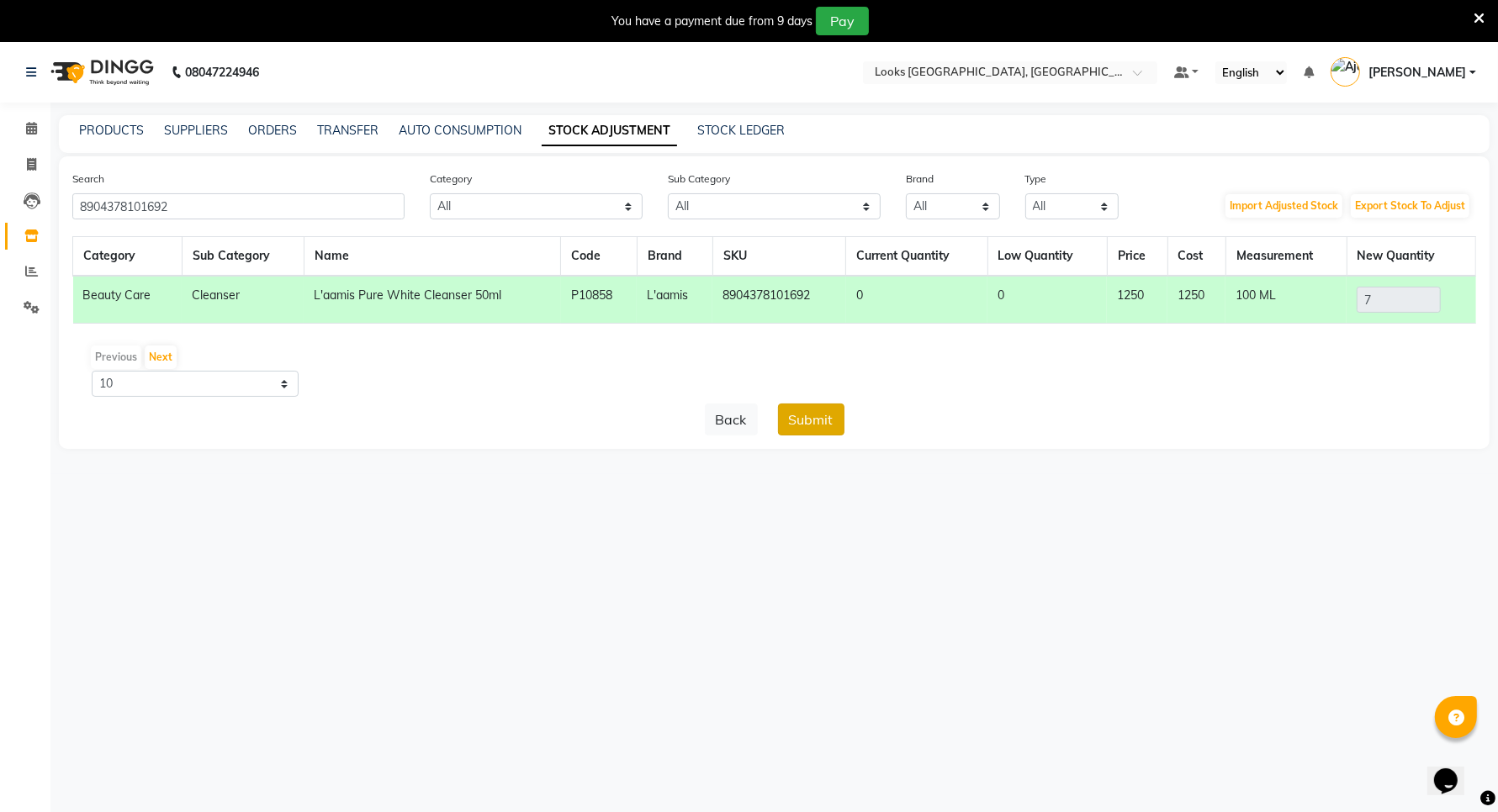
click at [804, 420] on button "Submit" at bounding box center [811, 419] width 67 height 32
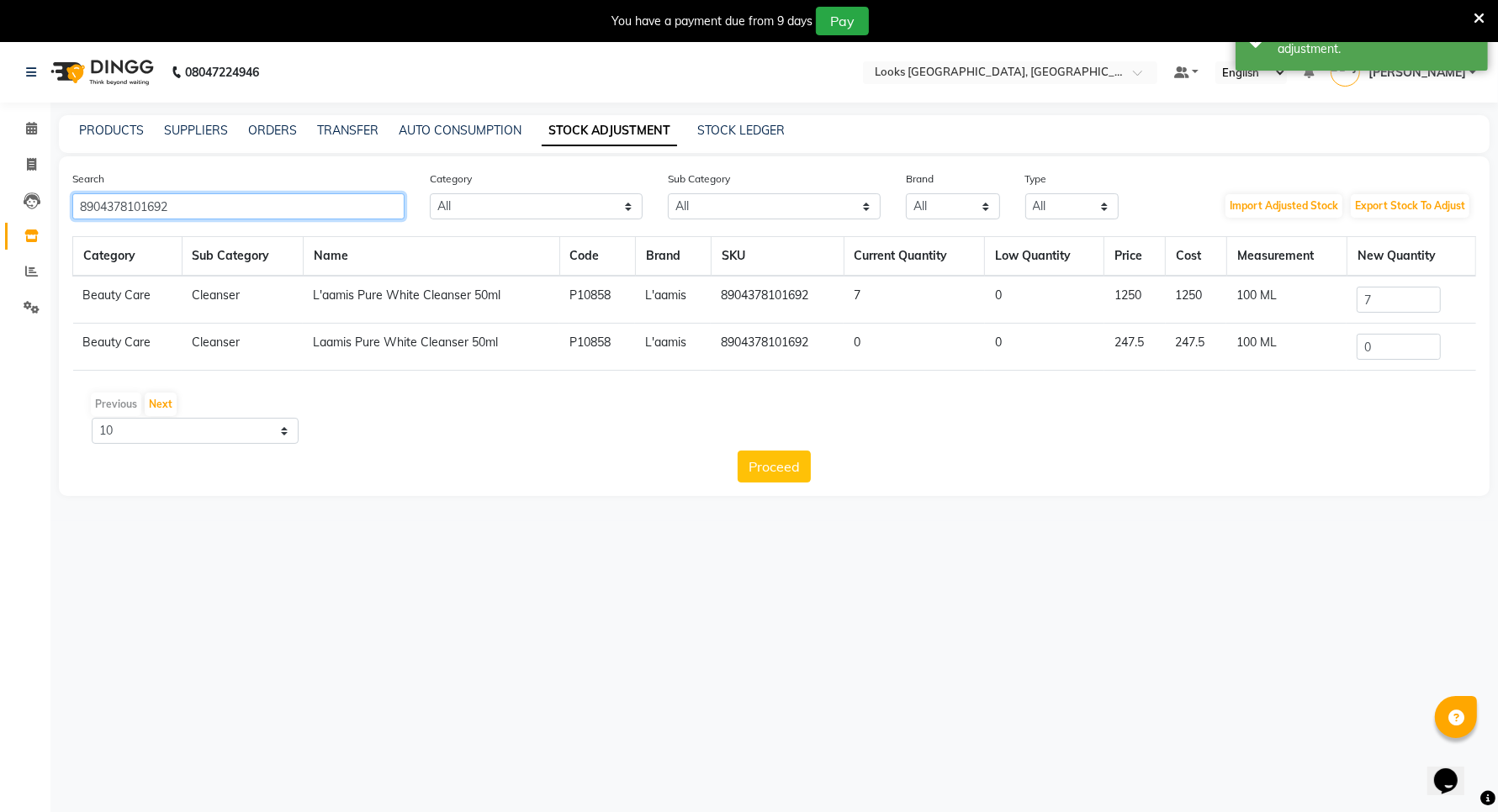
click at [212, 207] on input "8904378101692" at bounding box center [239, 206] width 332 height 27
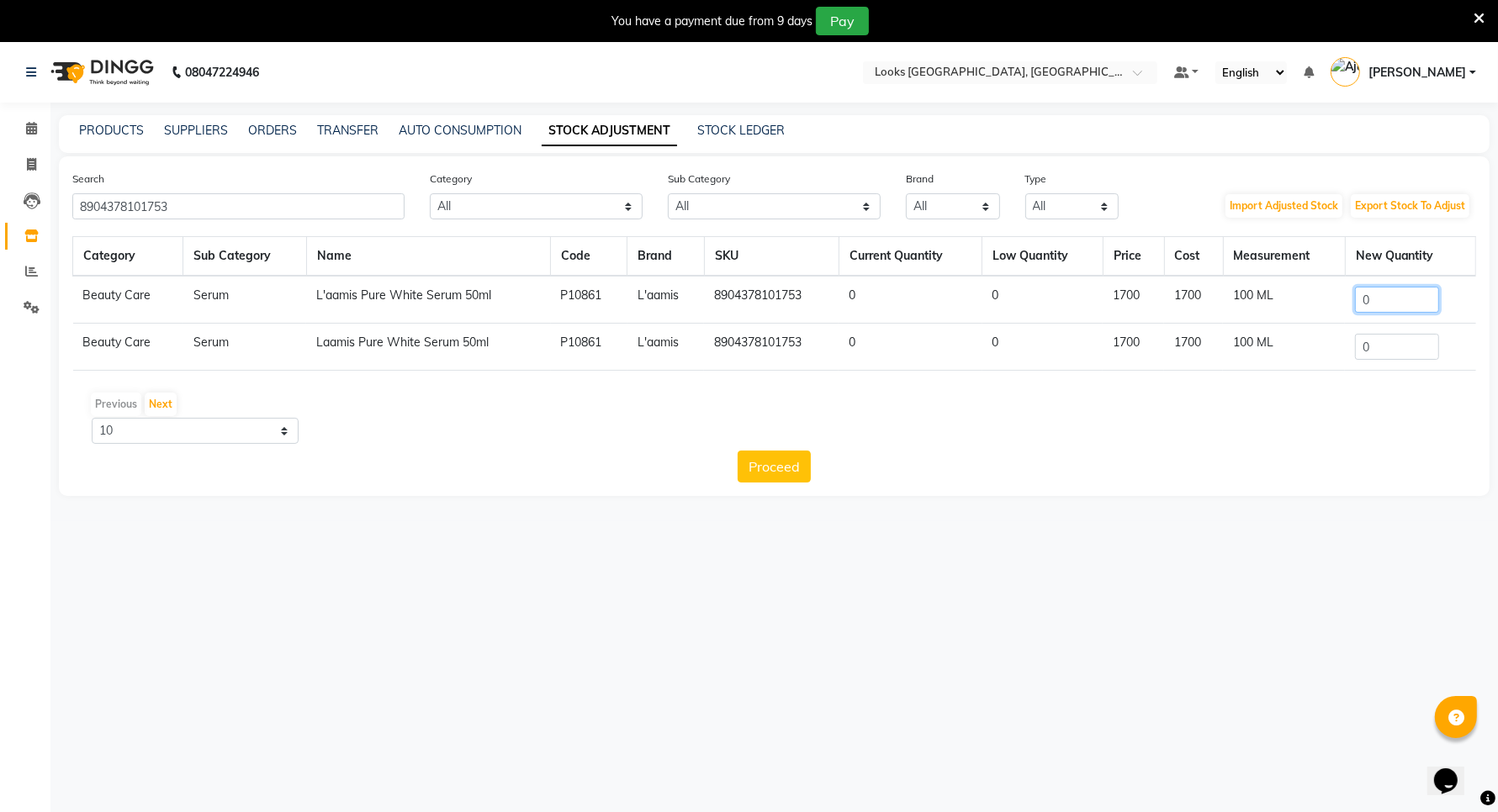
click at [1416, 307] on input "0" at bounding box center [1397, 299] width 84 height 27
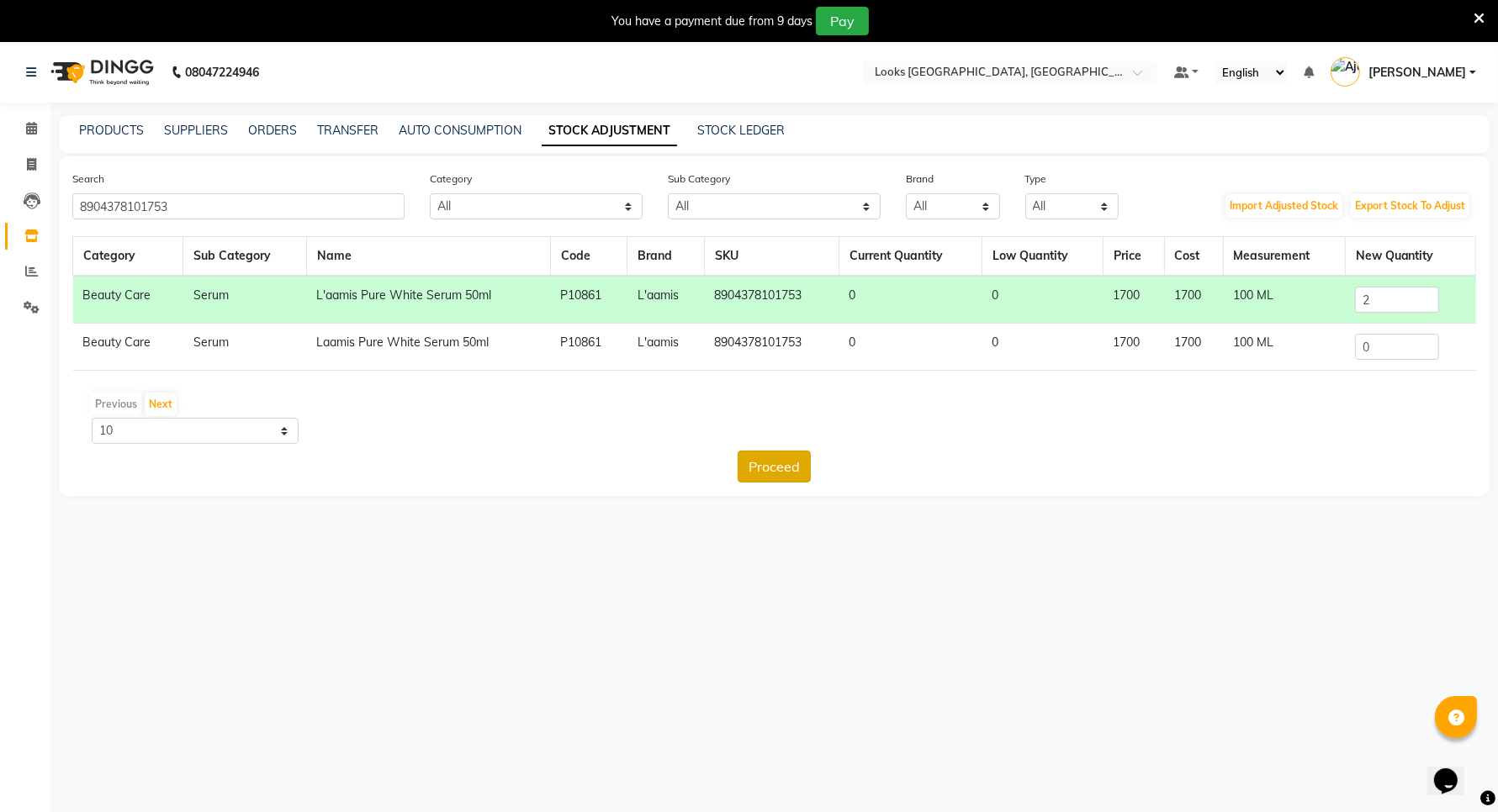
click at [780, 468] on button "Proceed" at bounding box center [774, 466] width 73 height 32
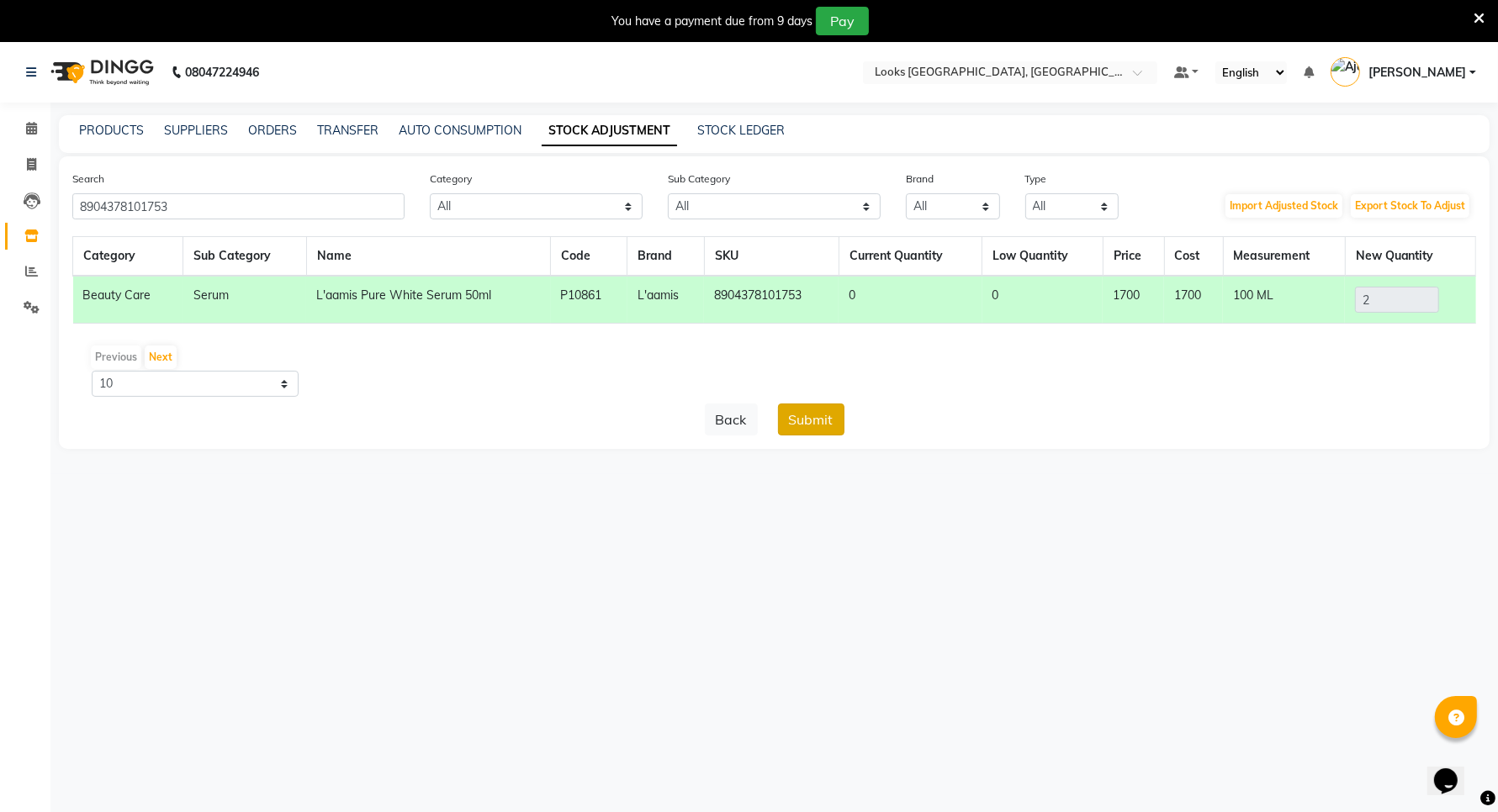
click at [809, 417] on button "Submit" at bounding box center [811, 419] width 67 height 32
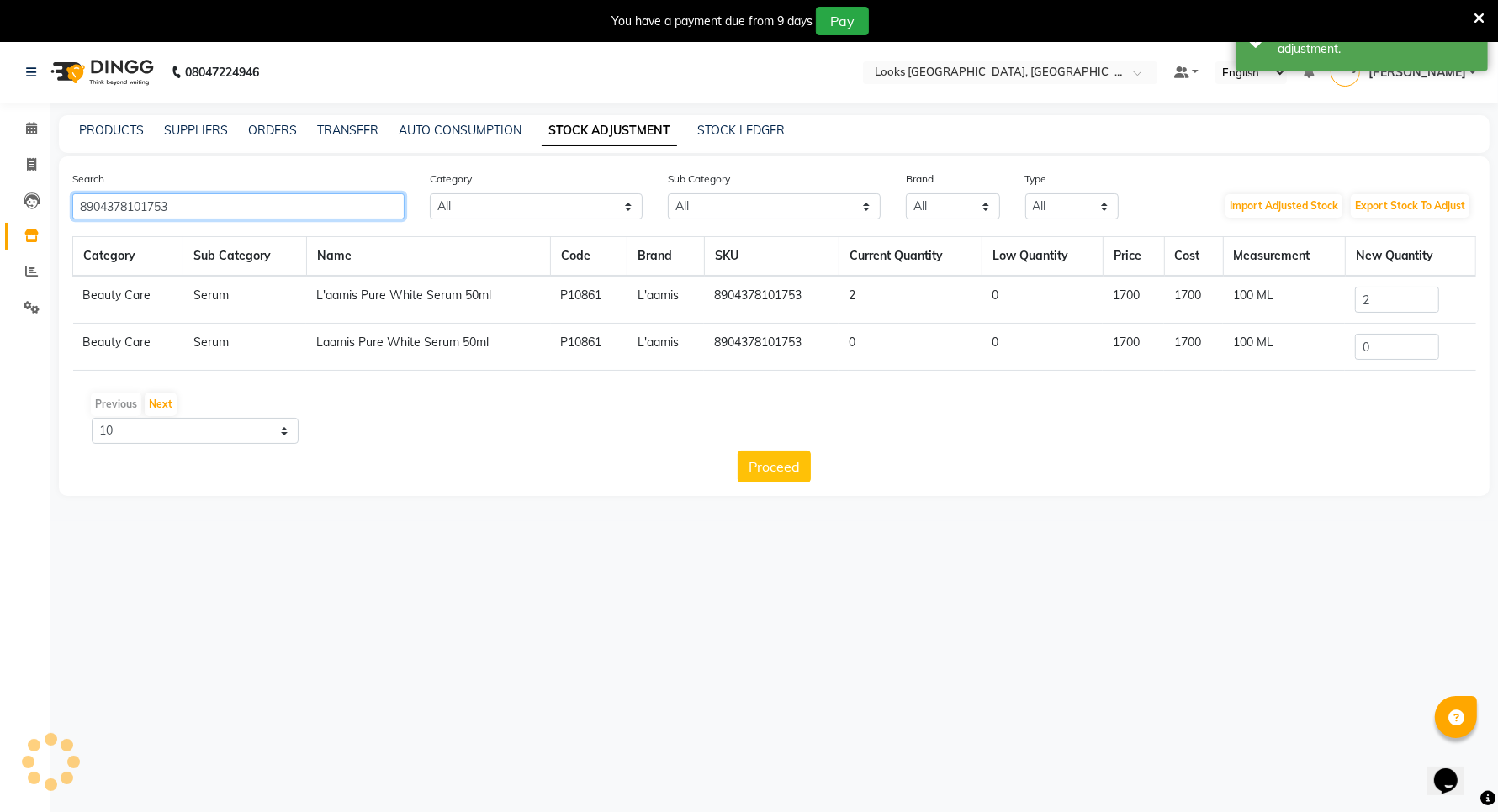
click at [309, 201] on input "8904378101753" at bounding box center [239, 206] width 332 height 27
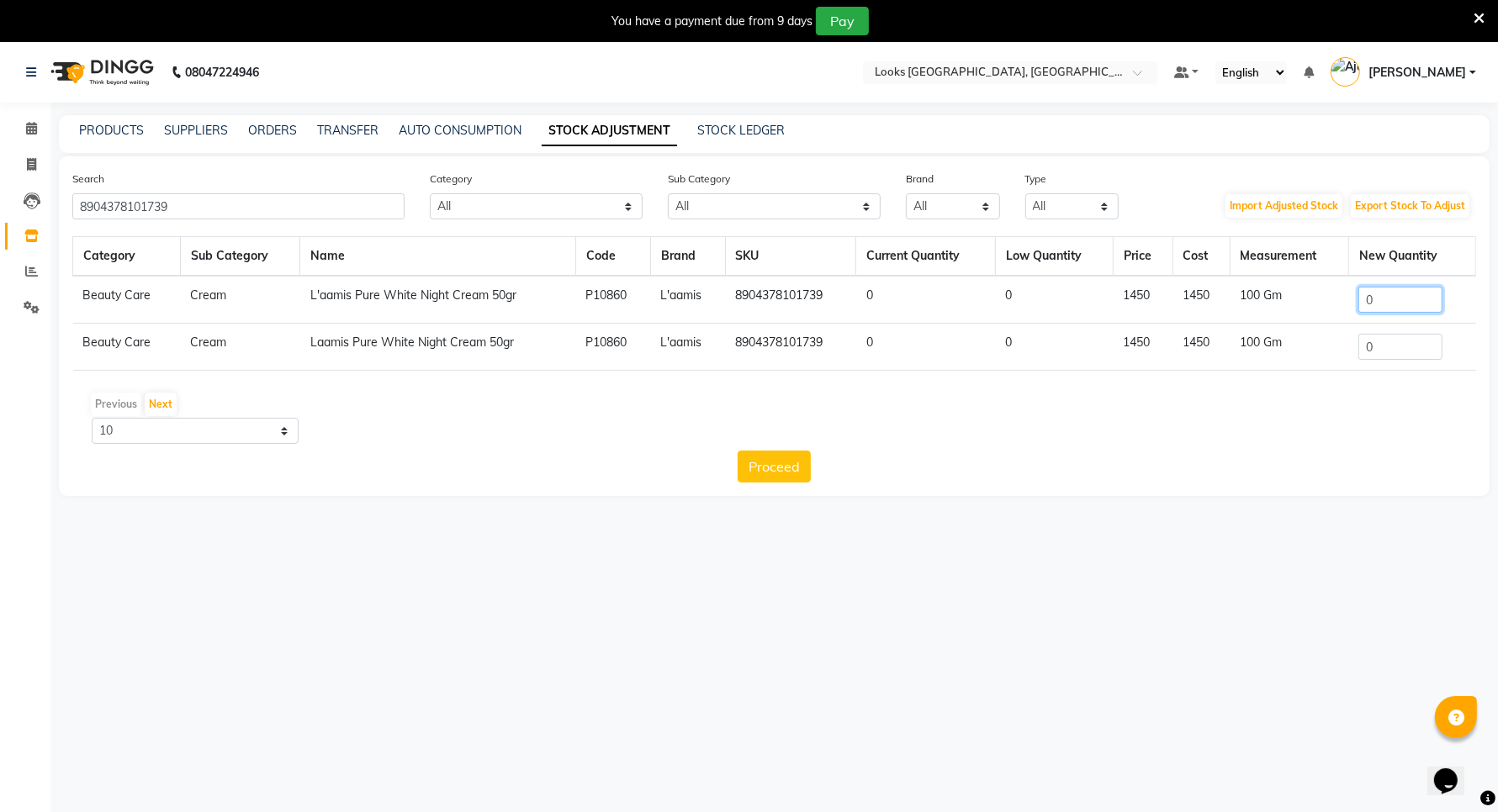
click at [1415, 298] on input "0" at bounding box center [1401, 299] width 84 height 27
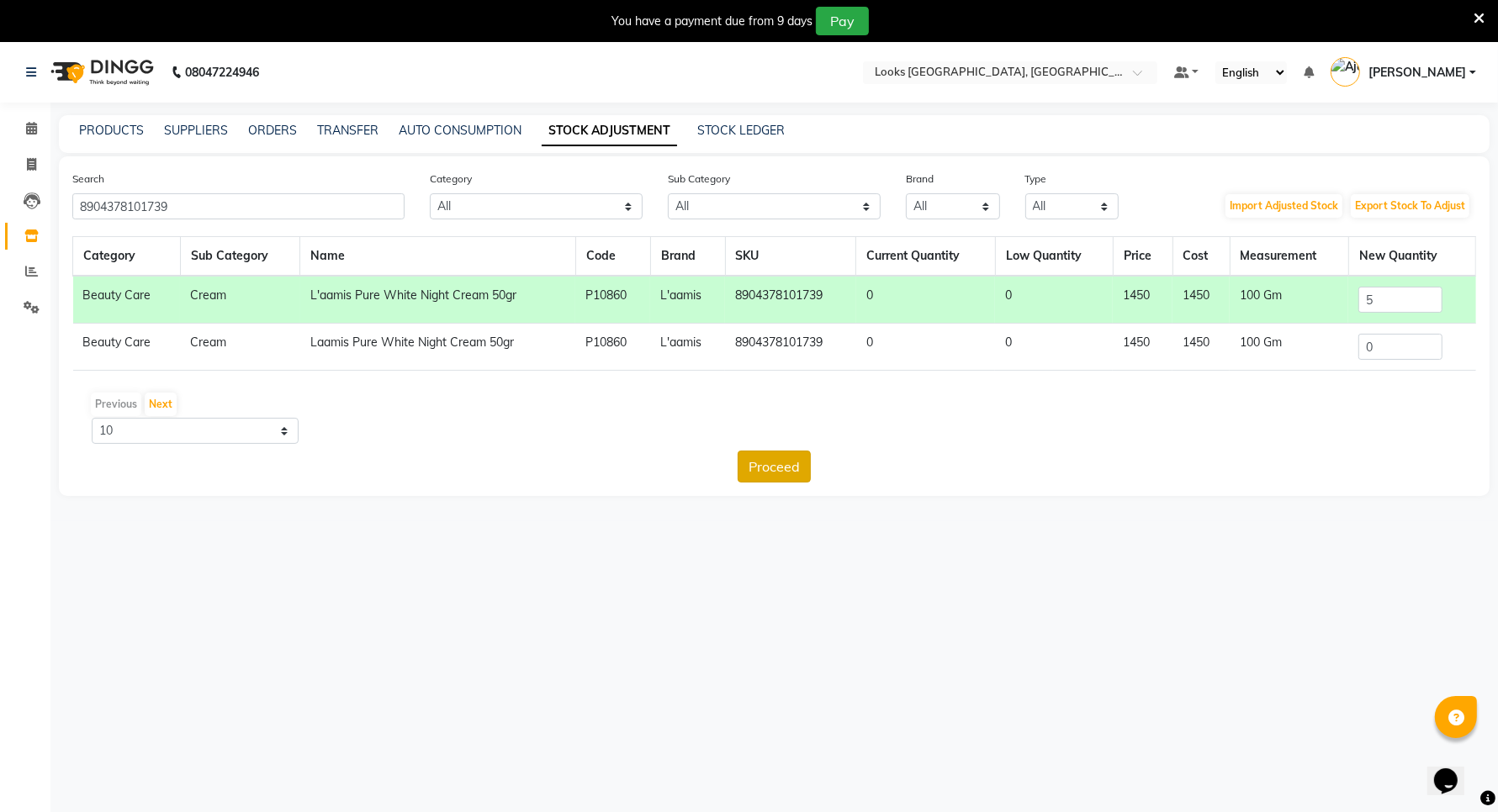
click at [769, 472] on button "Proceed" at bounding box center [774, 466] width 73 height 32
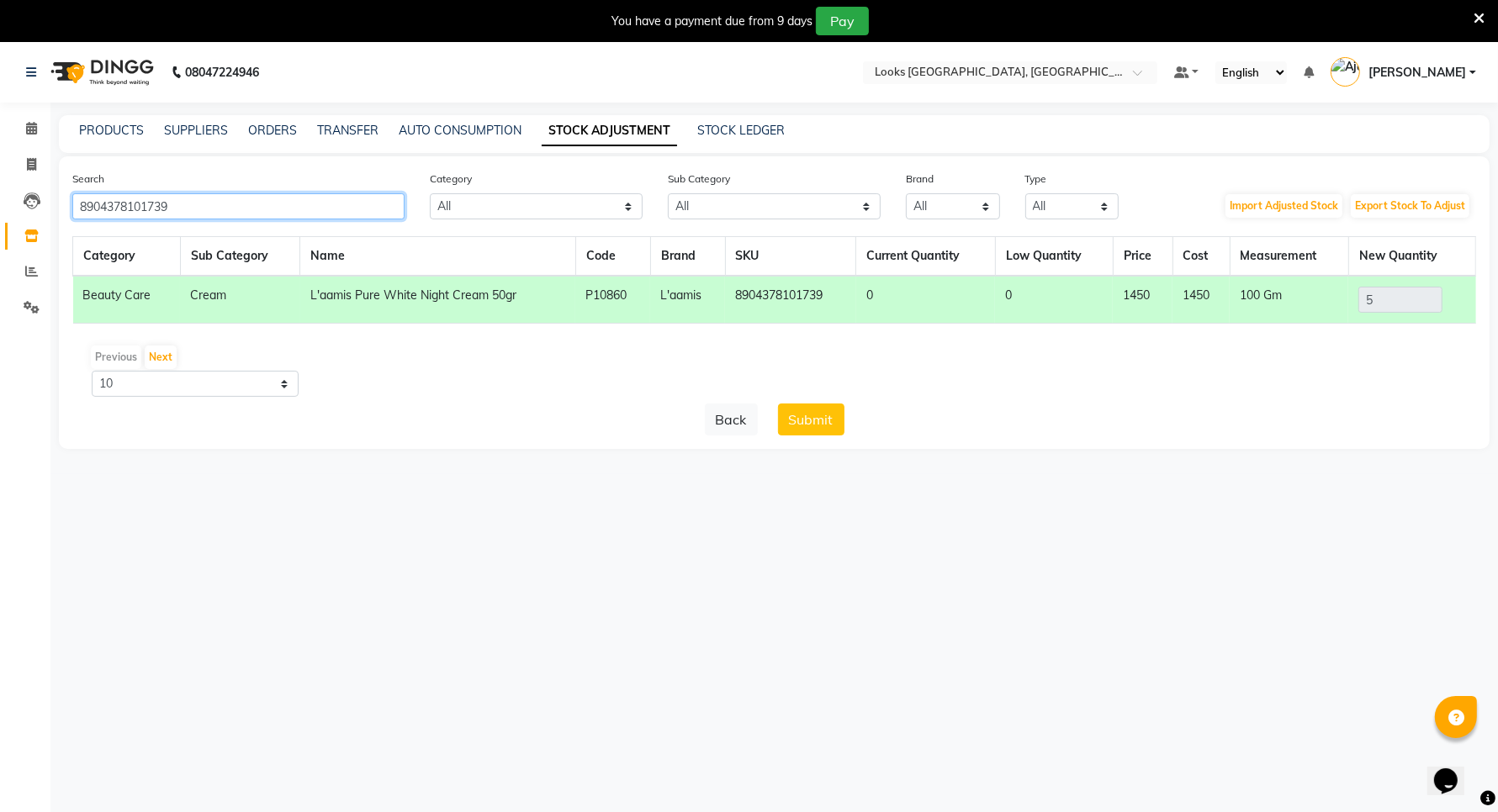
click at [192, 203] on input "8904378101739" at bounding box center [239, 206] width 332 height 27
click at [833, 426] on button "Submit" at bounding box center [811, 419] width 67 height 32
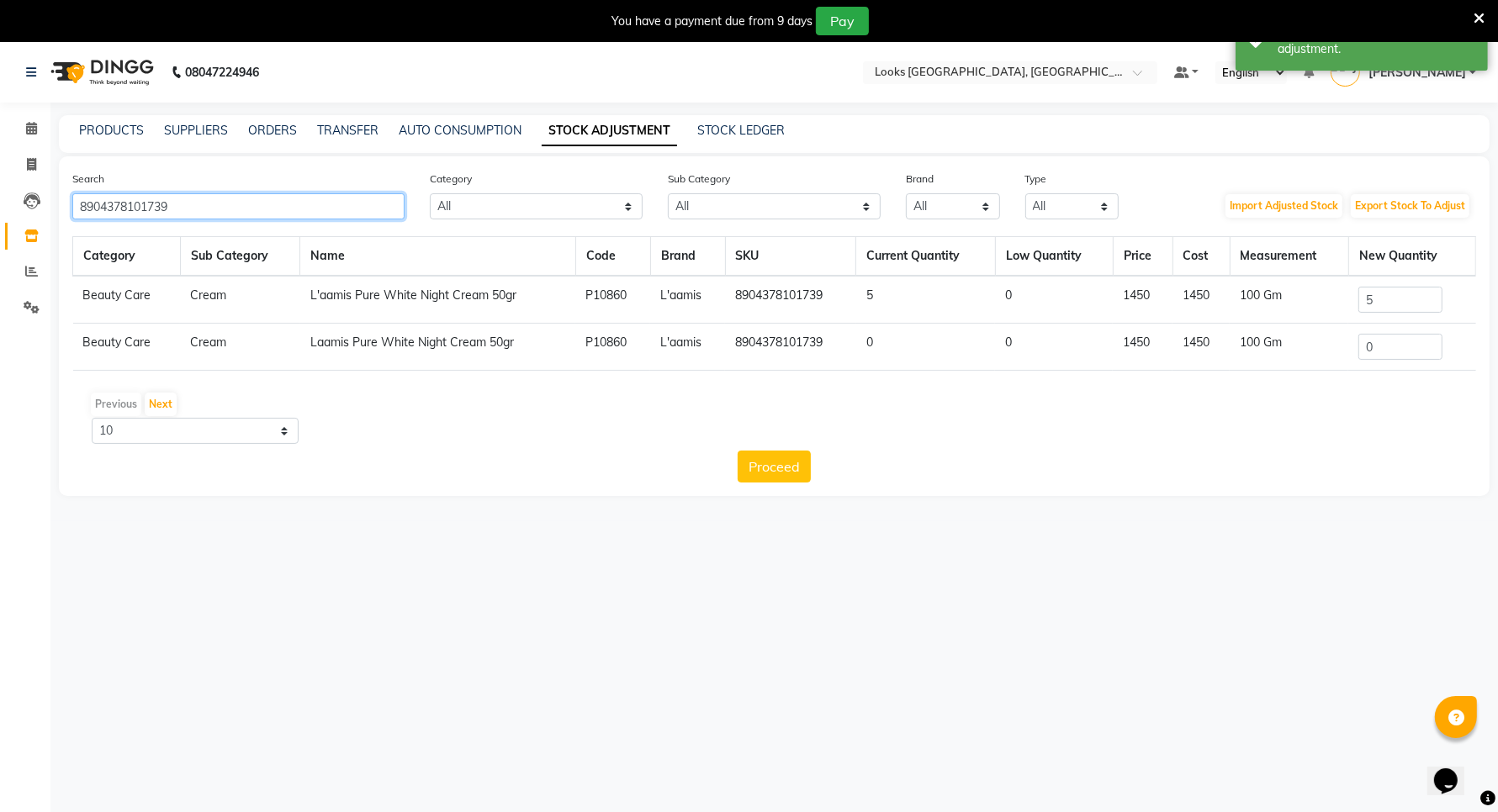
click at [204, 201] on input "8904378101739" at bounding box center [239, 206] width 332 height 27
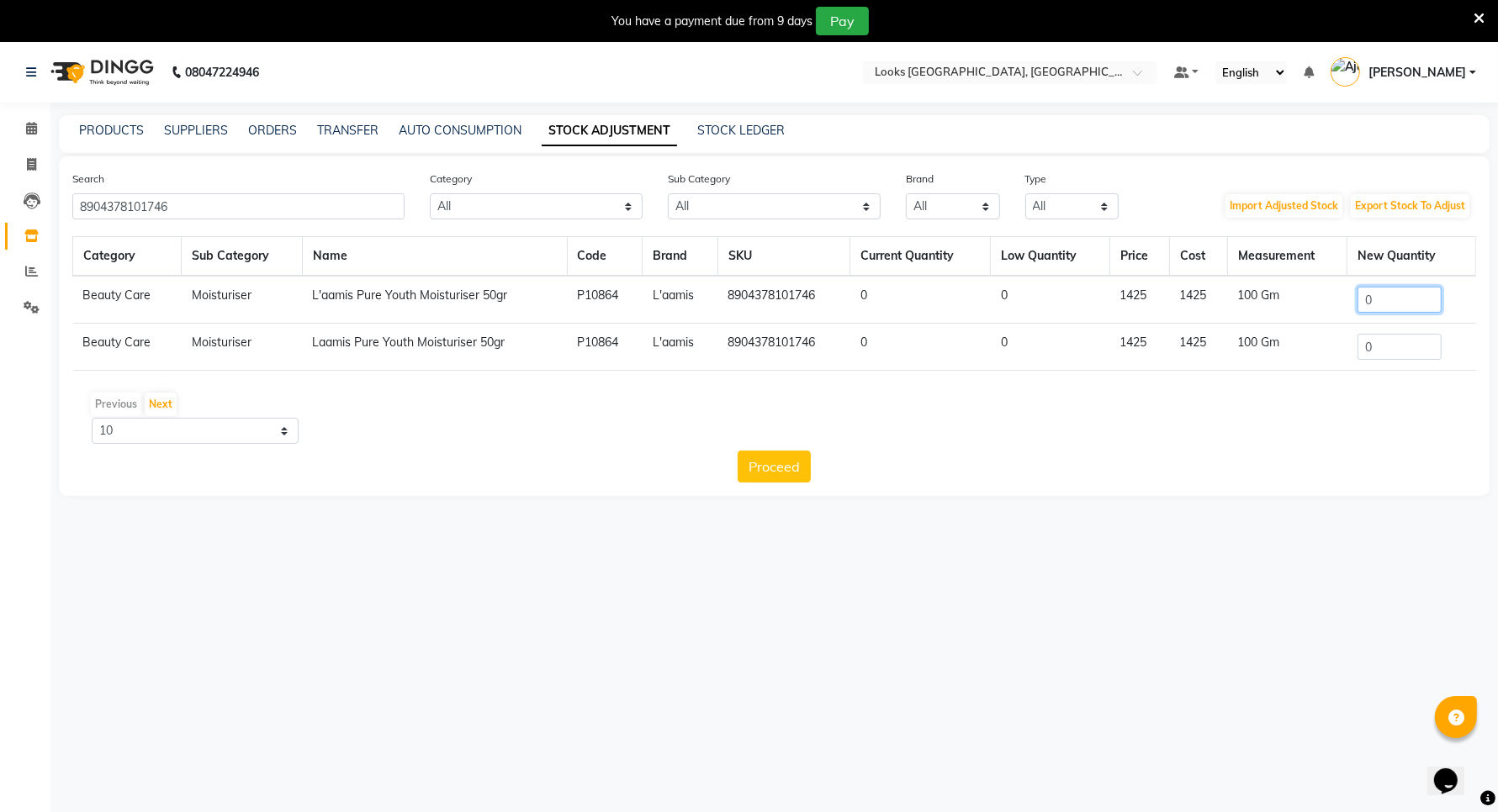
click at [1393, 300] on input "0" at bounding box center [1400, 299] width 84 height 27
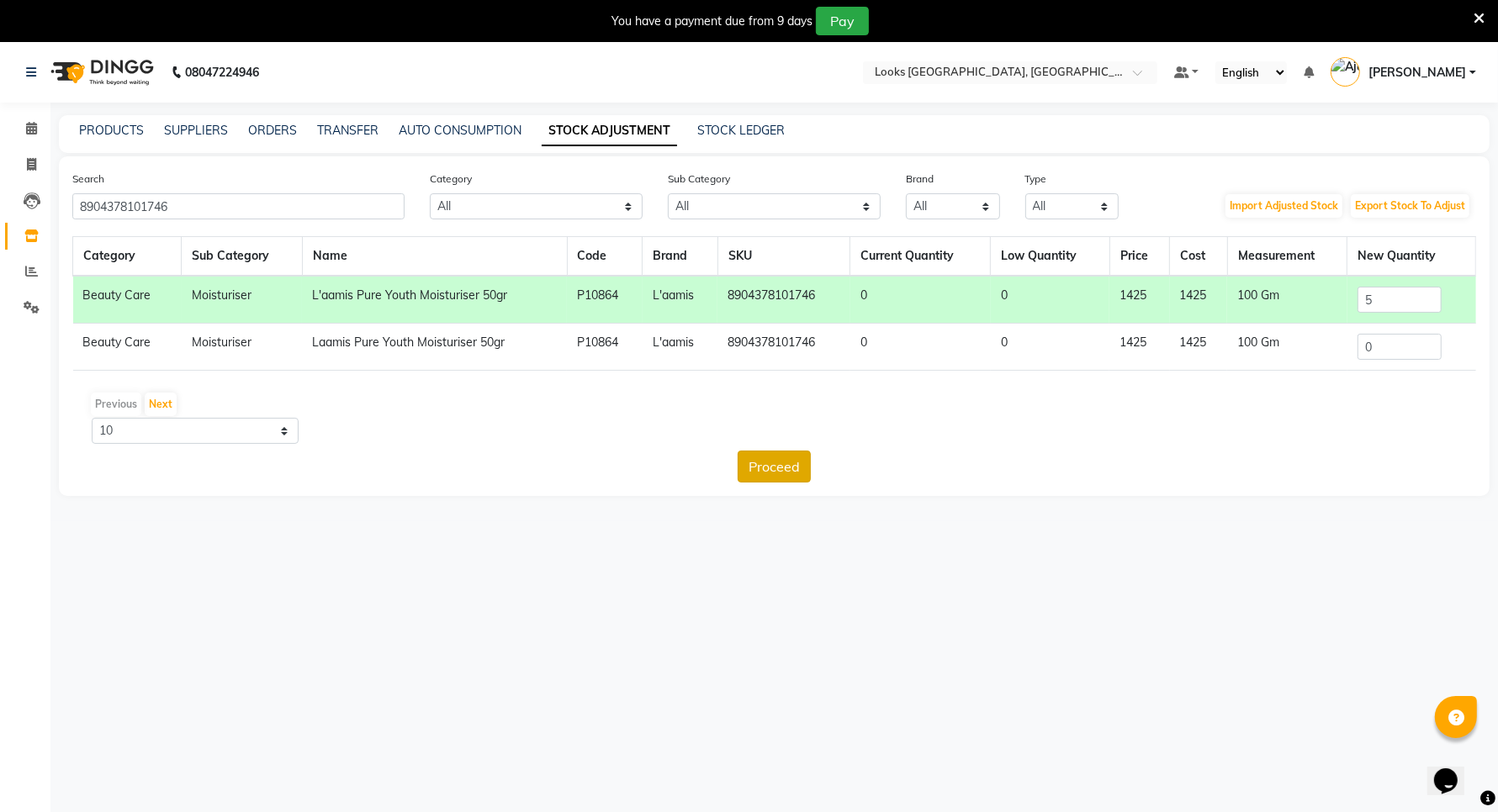
click at [772, 462] on button "Proceed" at bounding box center [774, 466] width 73 height 32
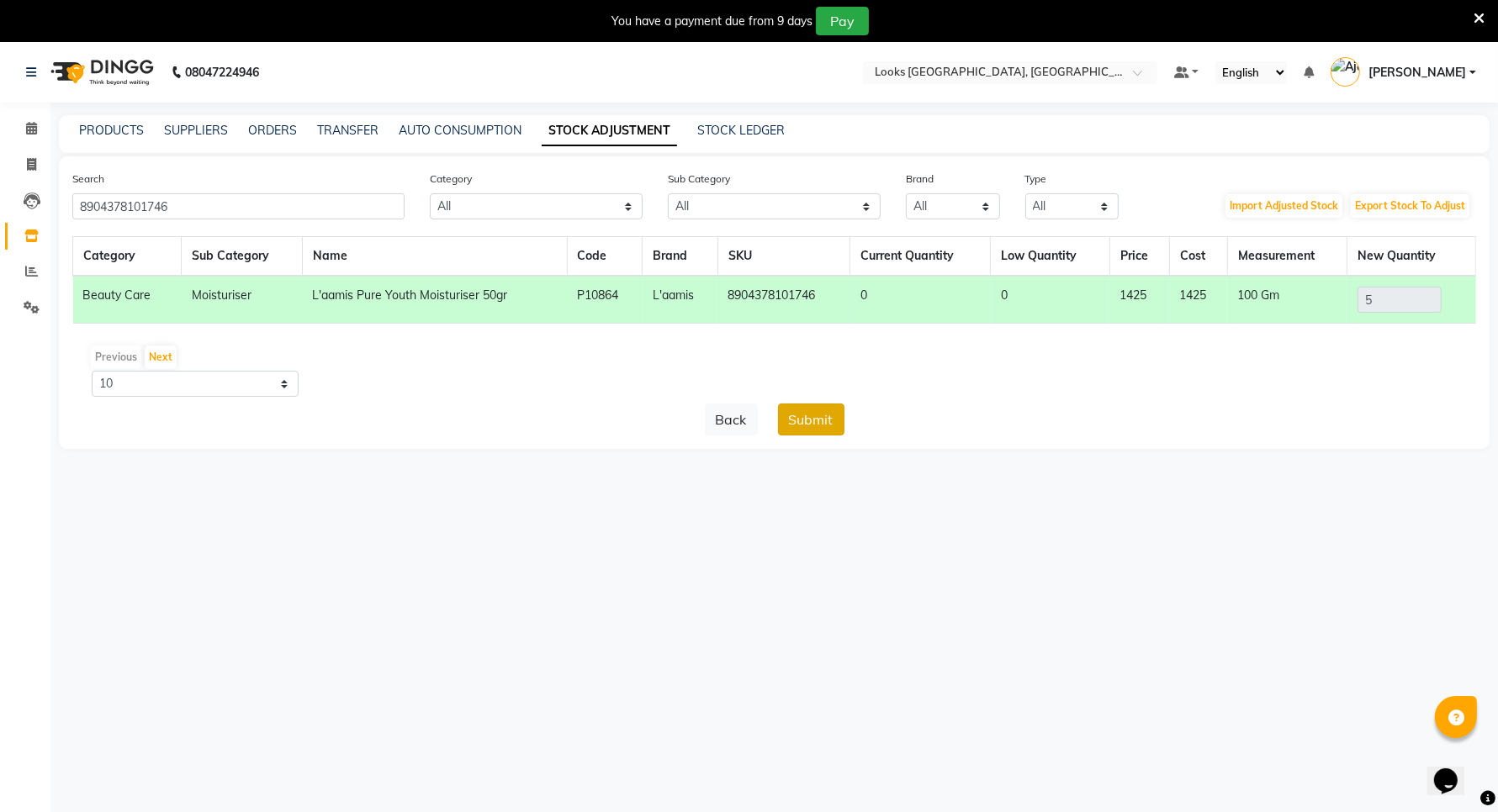
click at [807, 412] on button "Submit" at bounding box center [811, 419] width 67 height 32
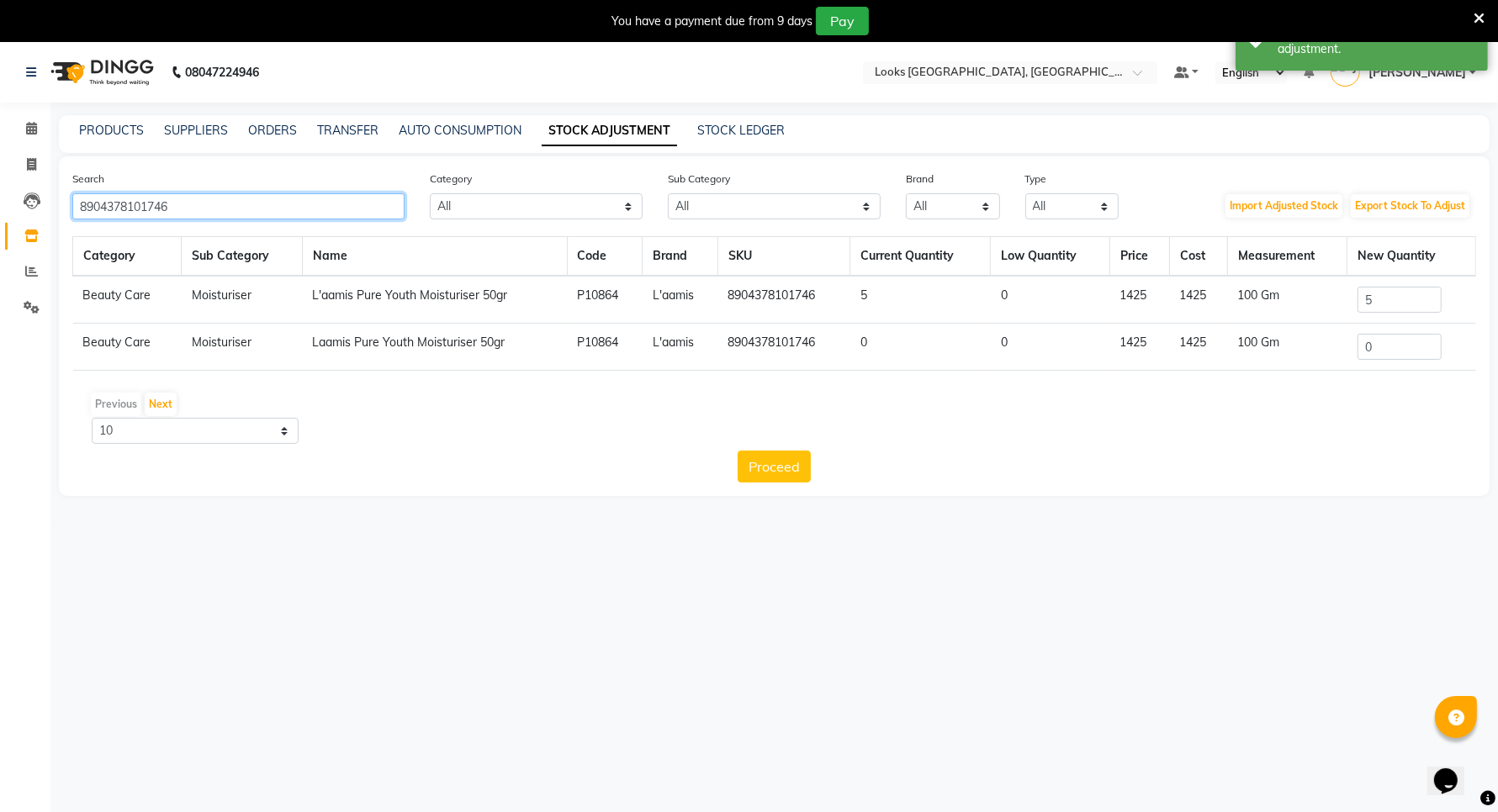
click at [216, 200] on input "8904378101746" at bounding box center [239, 206] width 332 height 27
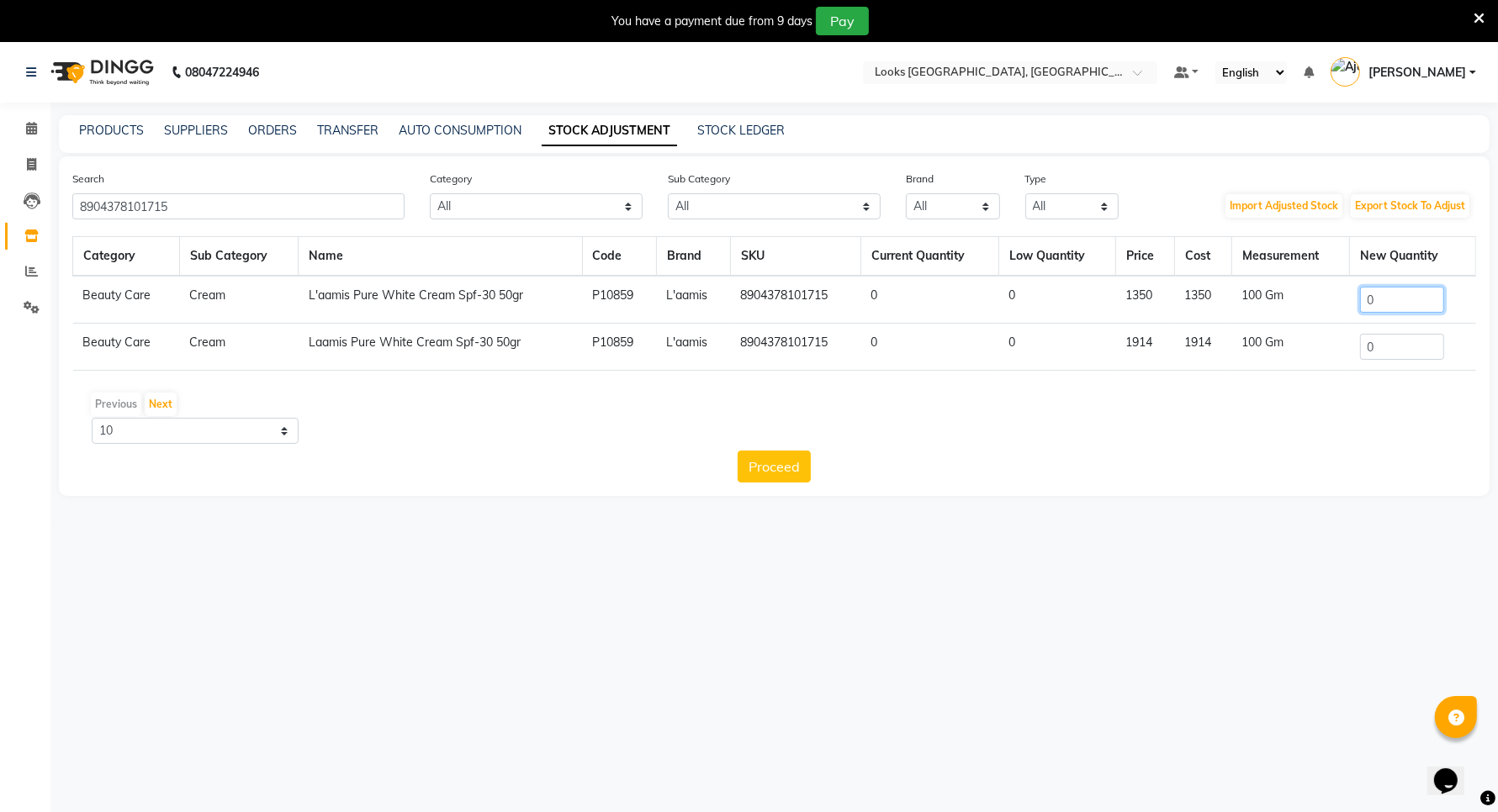
click at [1393, 293] on input "0" at bounding box center [1402, 299] width 84 height 27
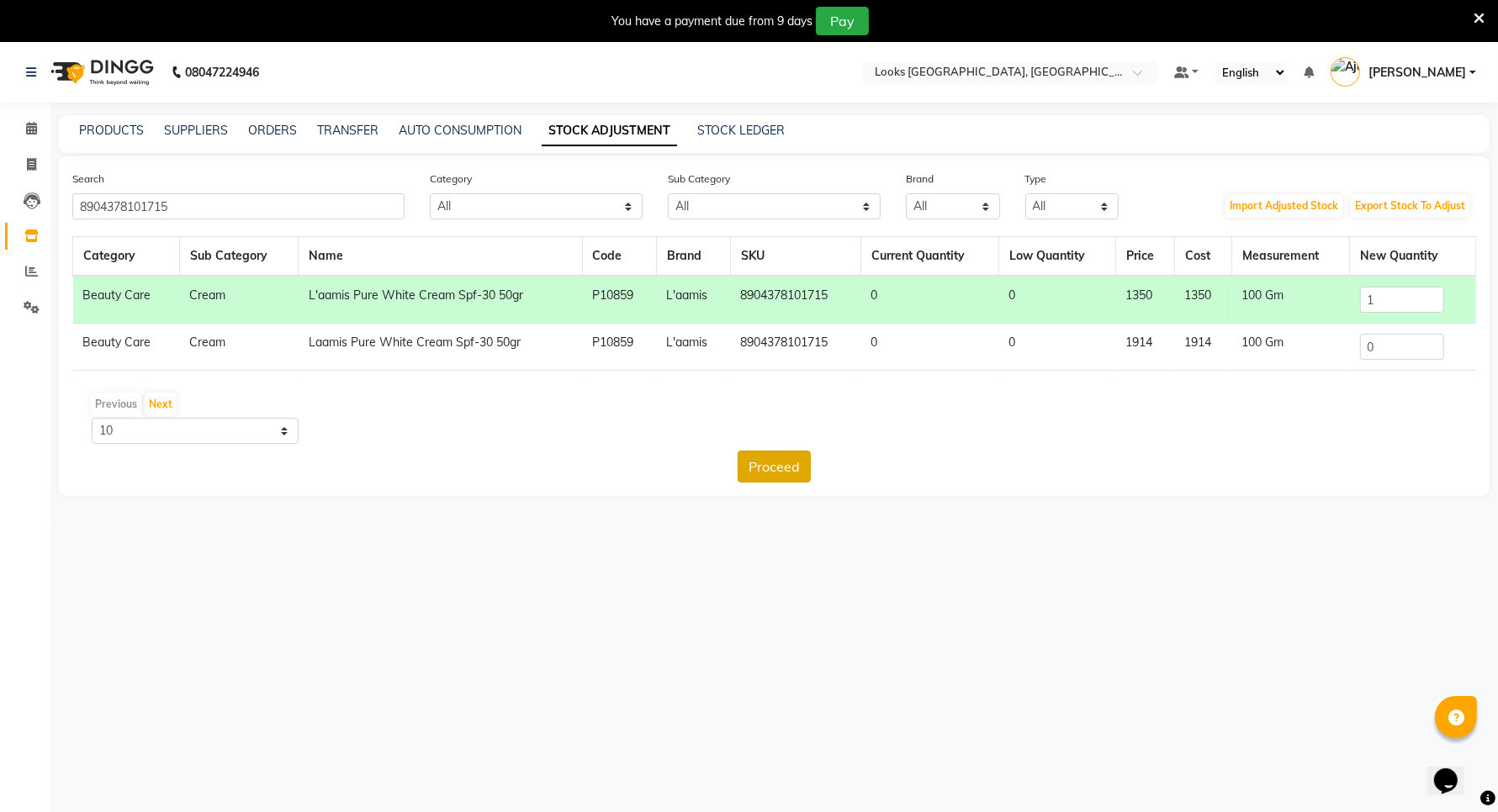
click at [752, 476] on button "Proceed" at bounding box center [774, 466] width 73 height 32
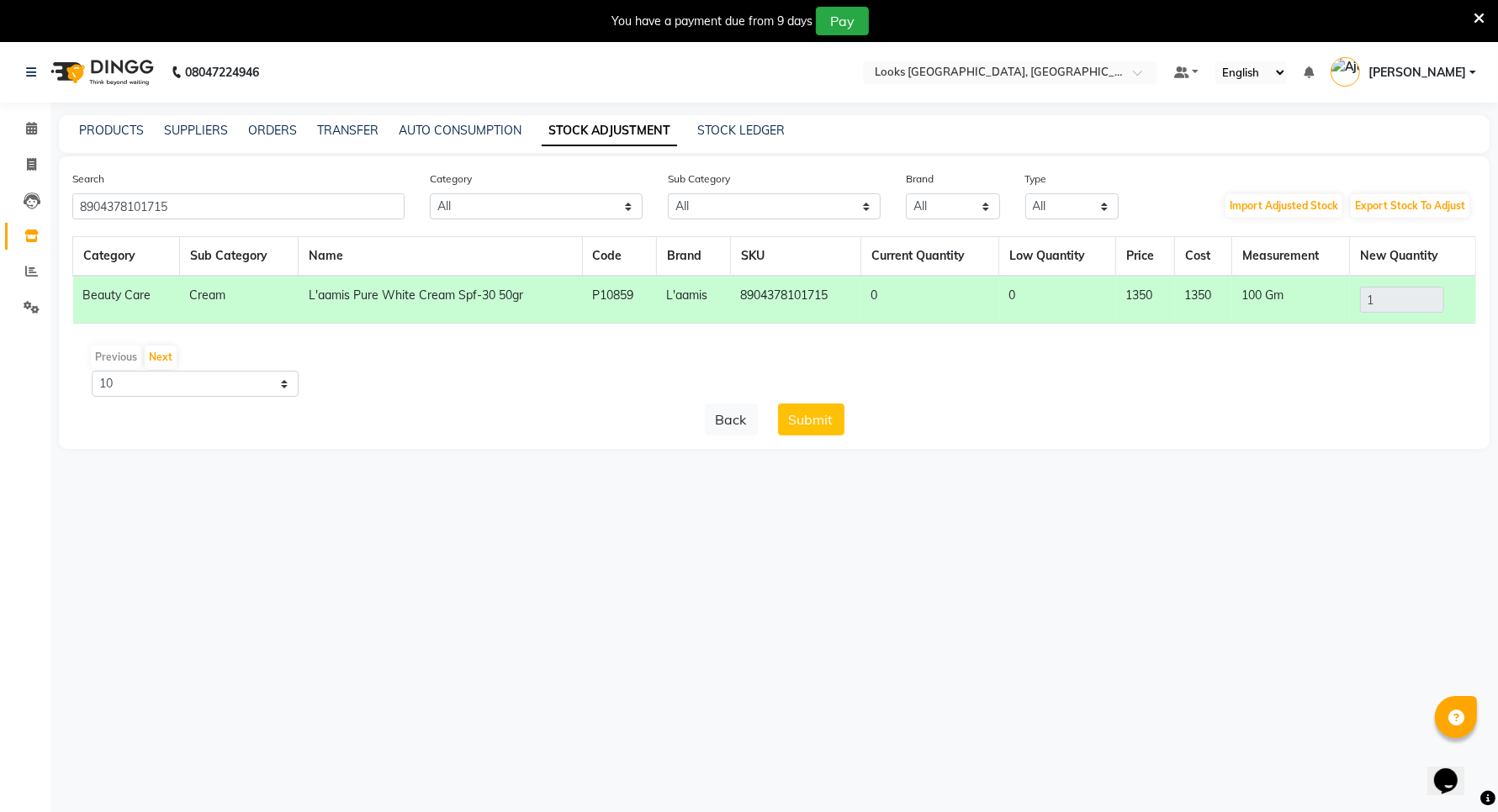
click at [814, 426] on button "Submit" at bounding box center [811, 419] width 67 height 32
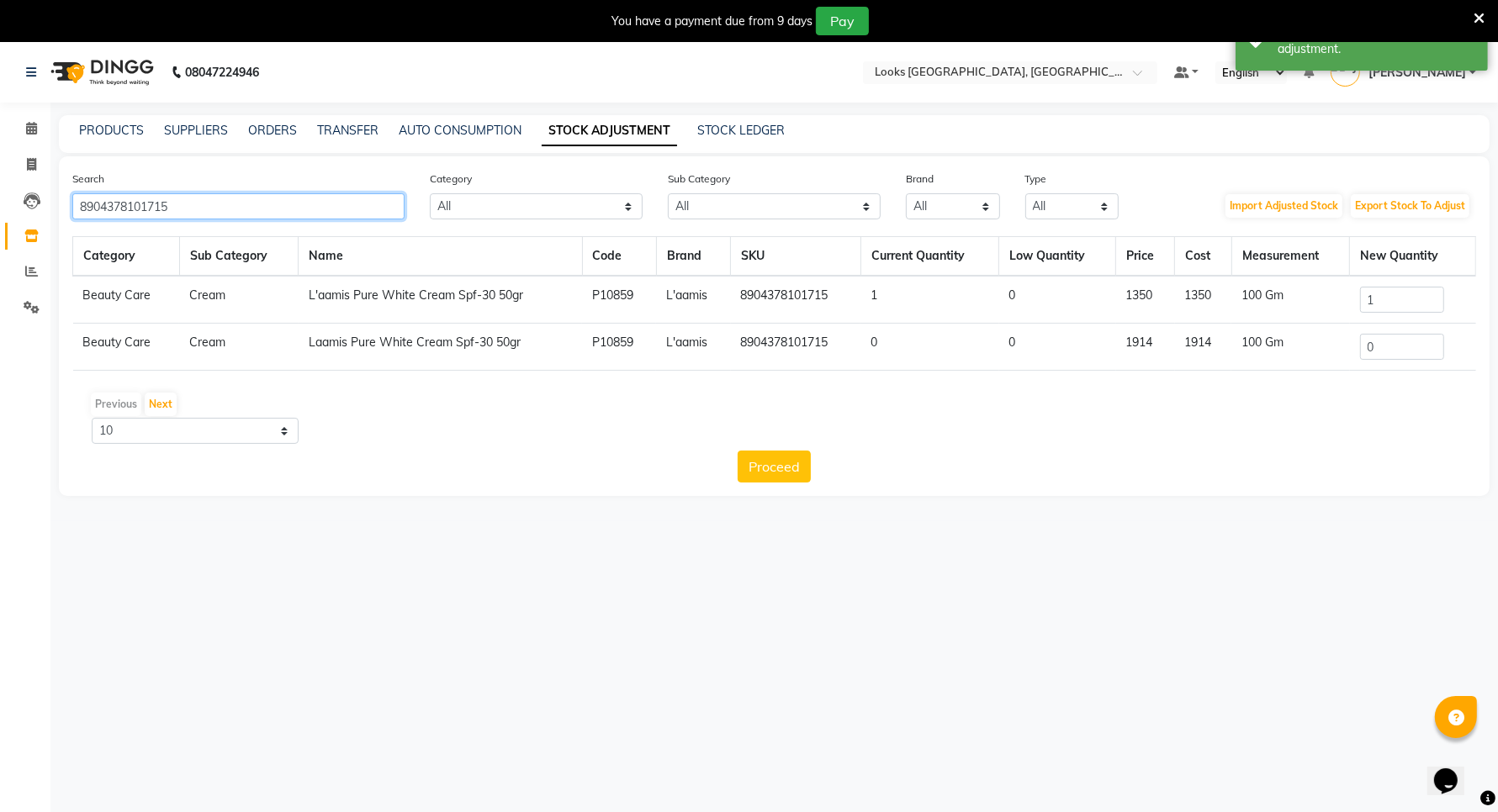
click at [214, 200] on input "8904378101715" at bounding box center [239, 206] width 332 height 27
click at [1384, 305] on input "0" at bounding box center [1401, 299] width 84 height 27
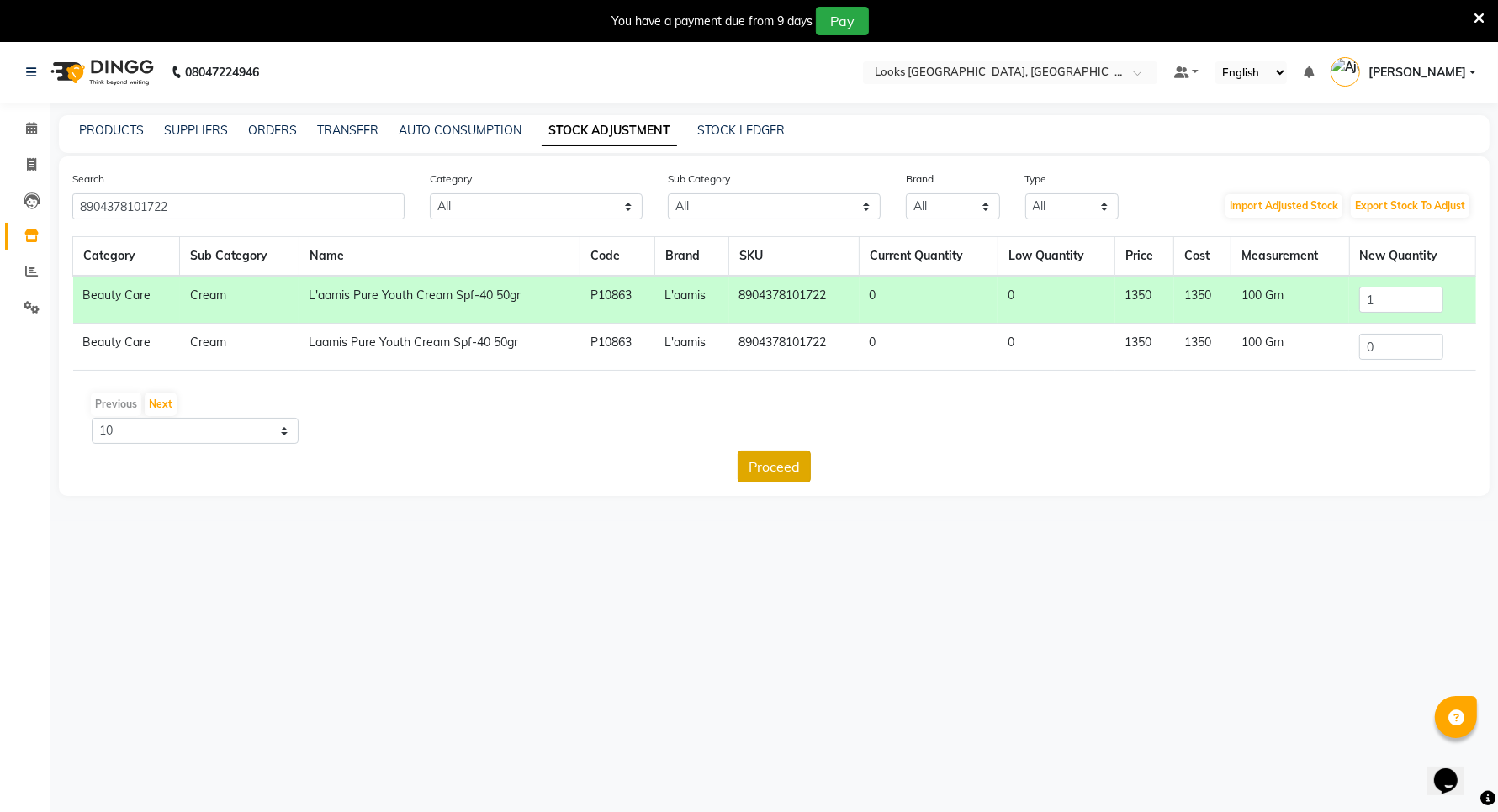
click at [755, 473] on button "Proceed" at bounding box center [774, 466] width 73 height 32
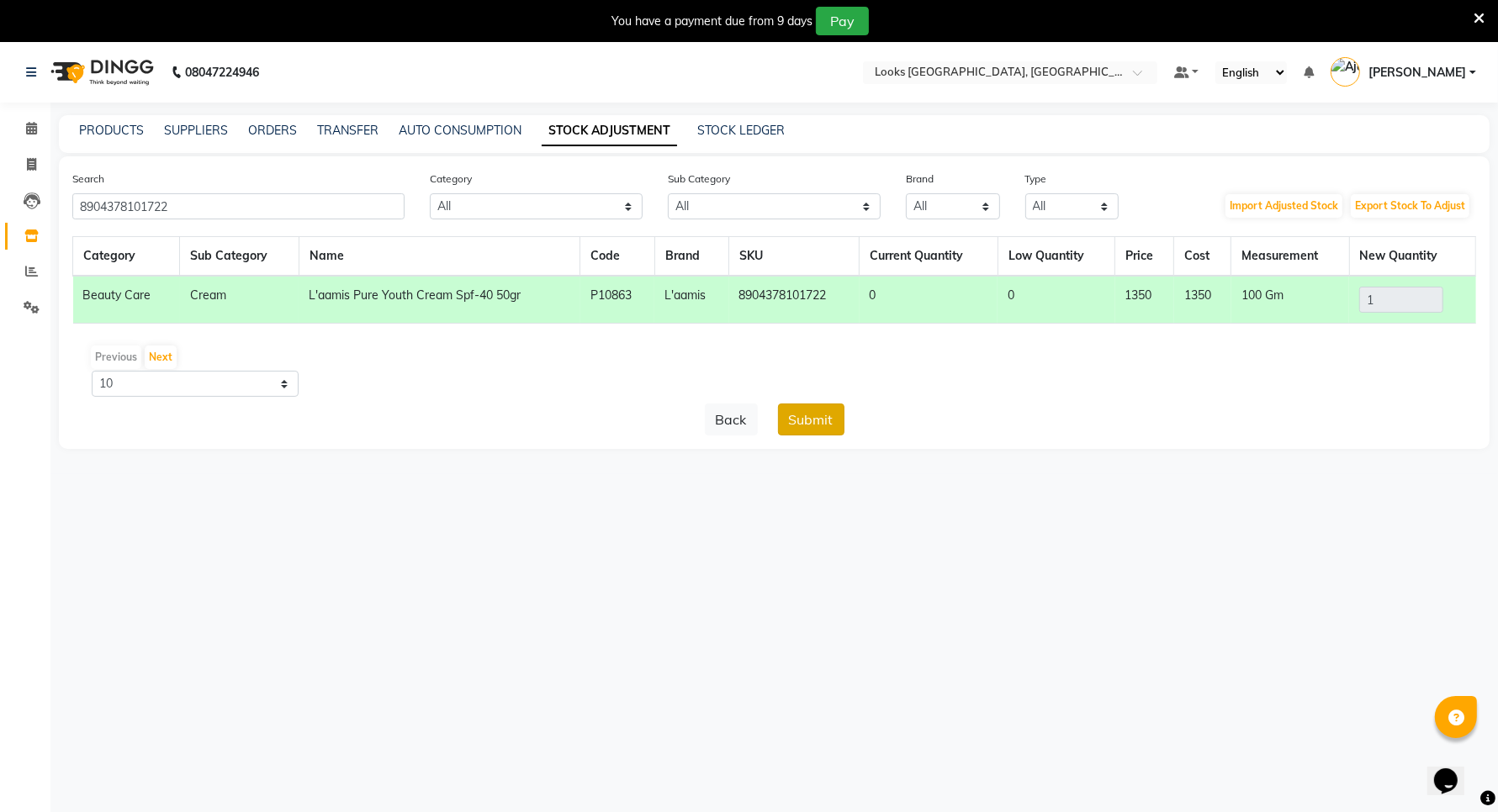
click at [812, 413] on button "Submit" at bounding box center [811, 419] width 67 height 32
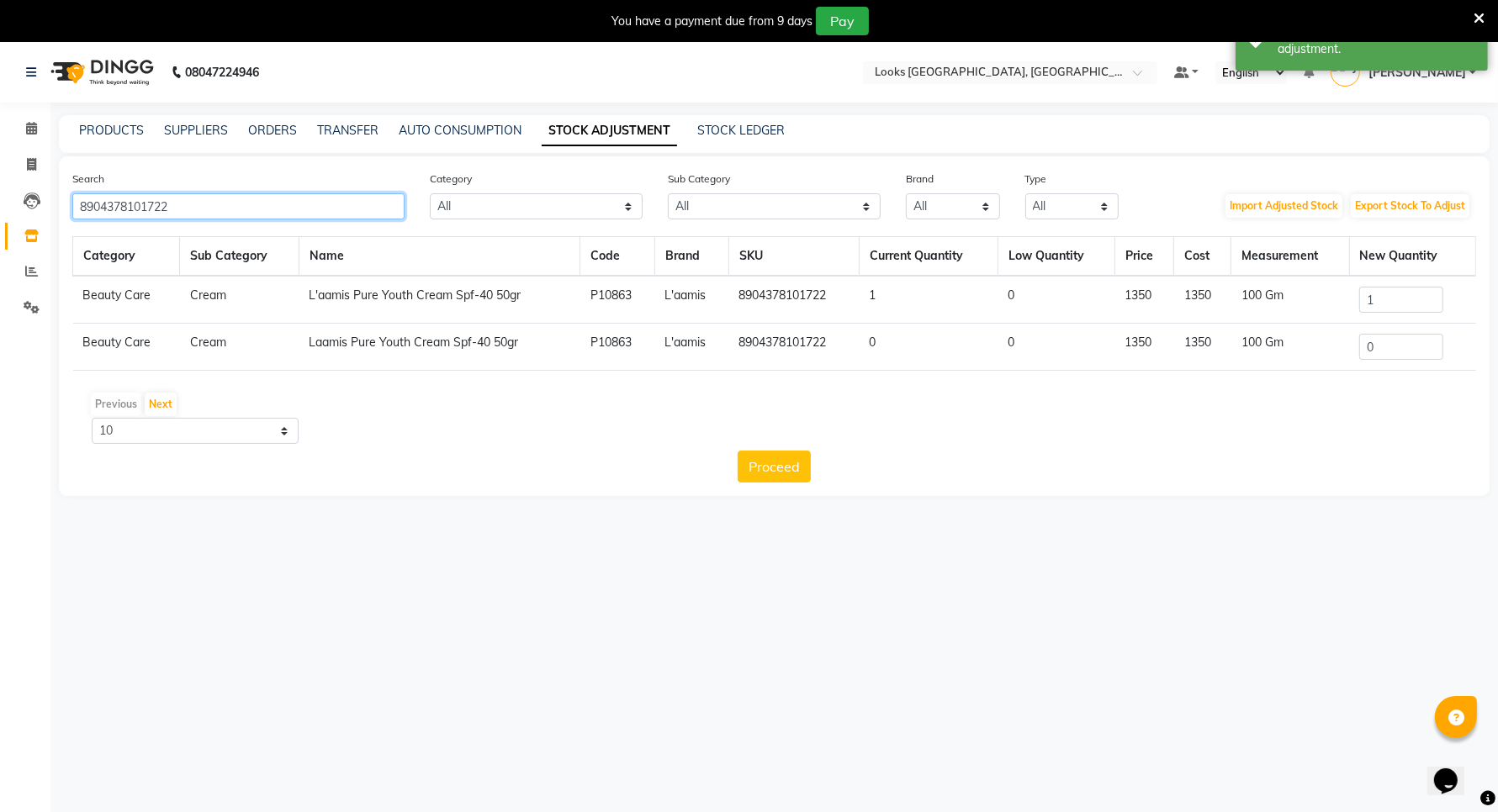
click at [201, 195] on input "8904378101722" at bounding box center [239, 206] width 332 height 27
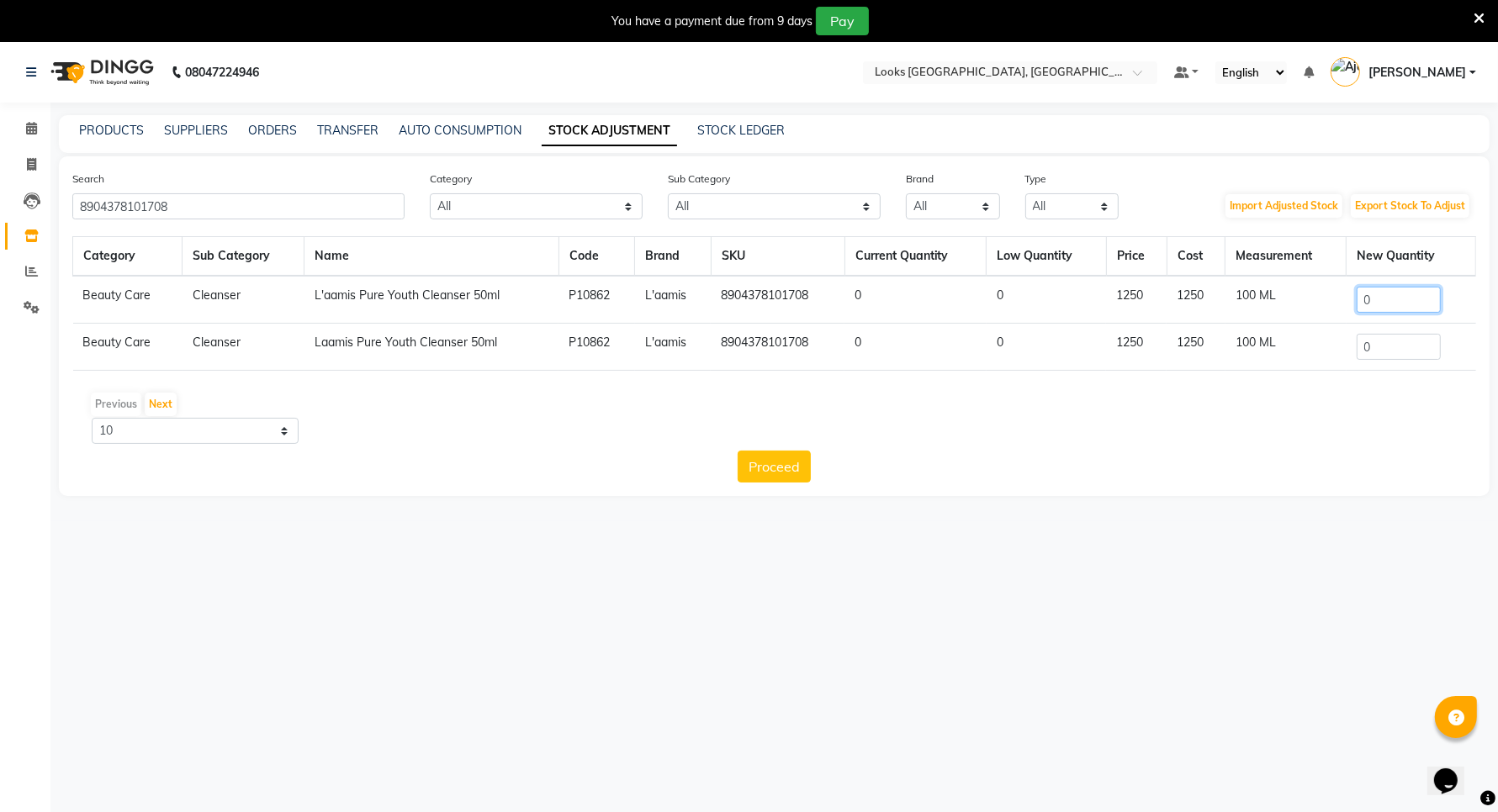
click at [1389, 300] on input "0" at bounding box center [1399, 299] width 84 height 27
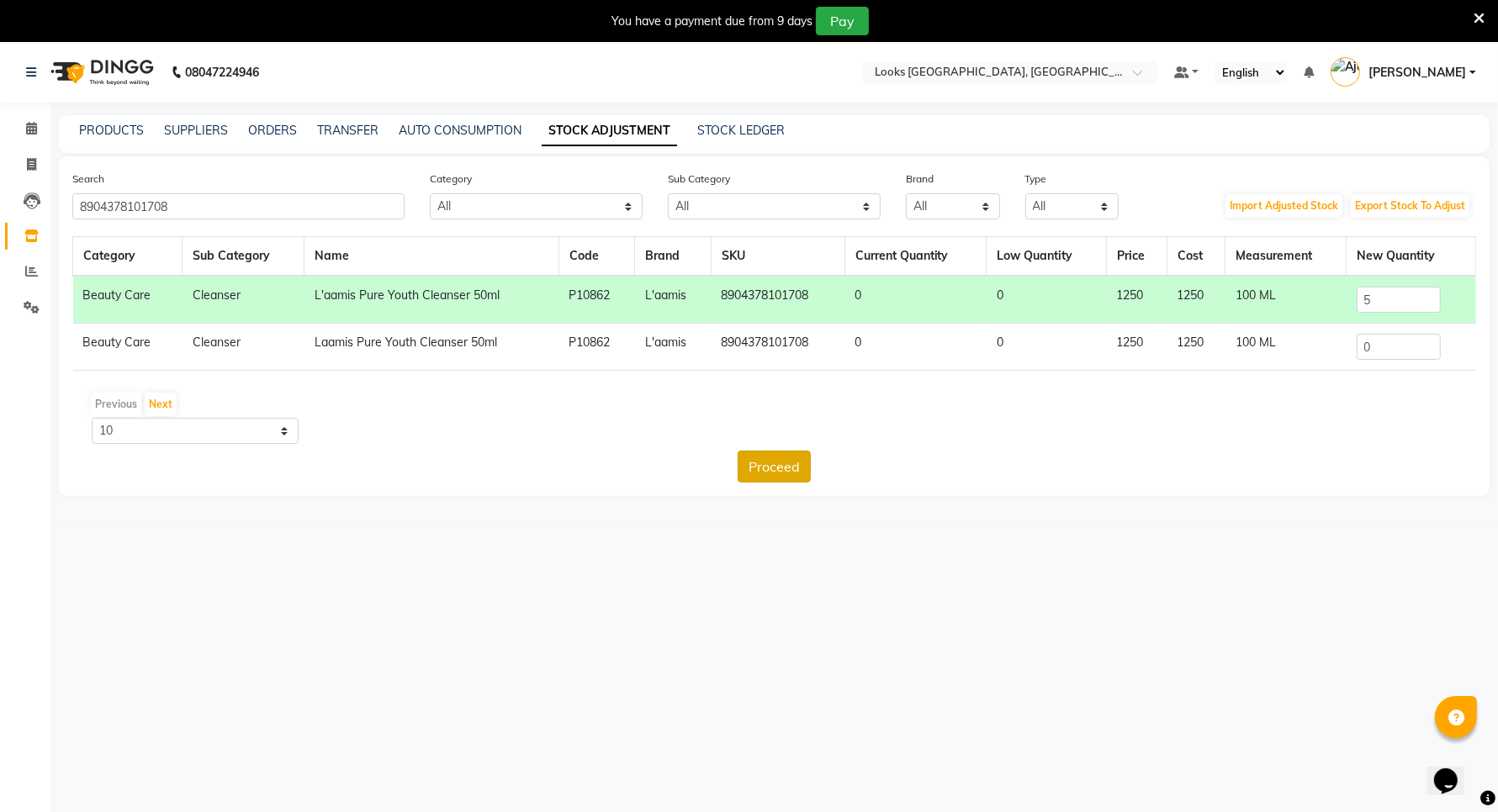
click at [784, 471] on button "Proceed" at bounding box center [774, 466] width 73 height 32
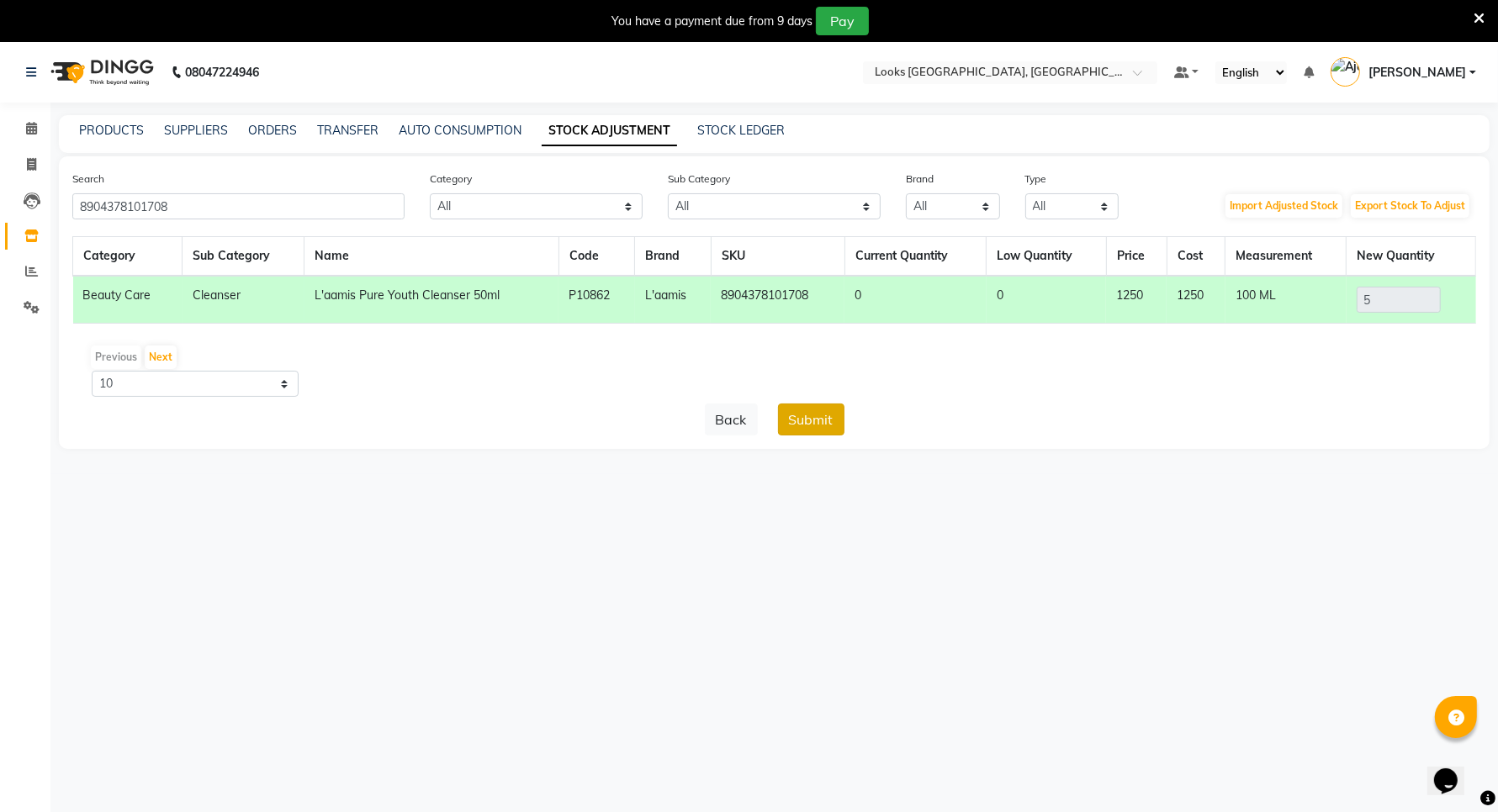
click at [831, 424] on button "Submit" at bounding box center [811, 419] width 67 height 32
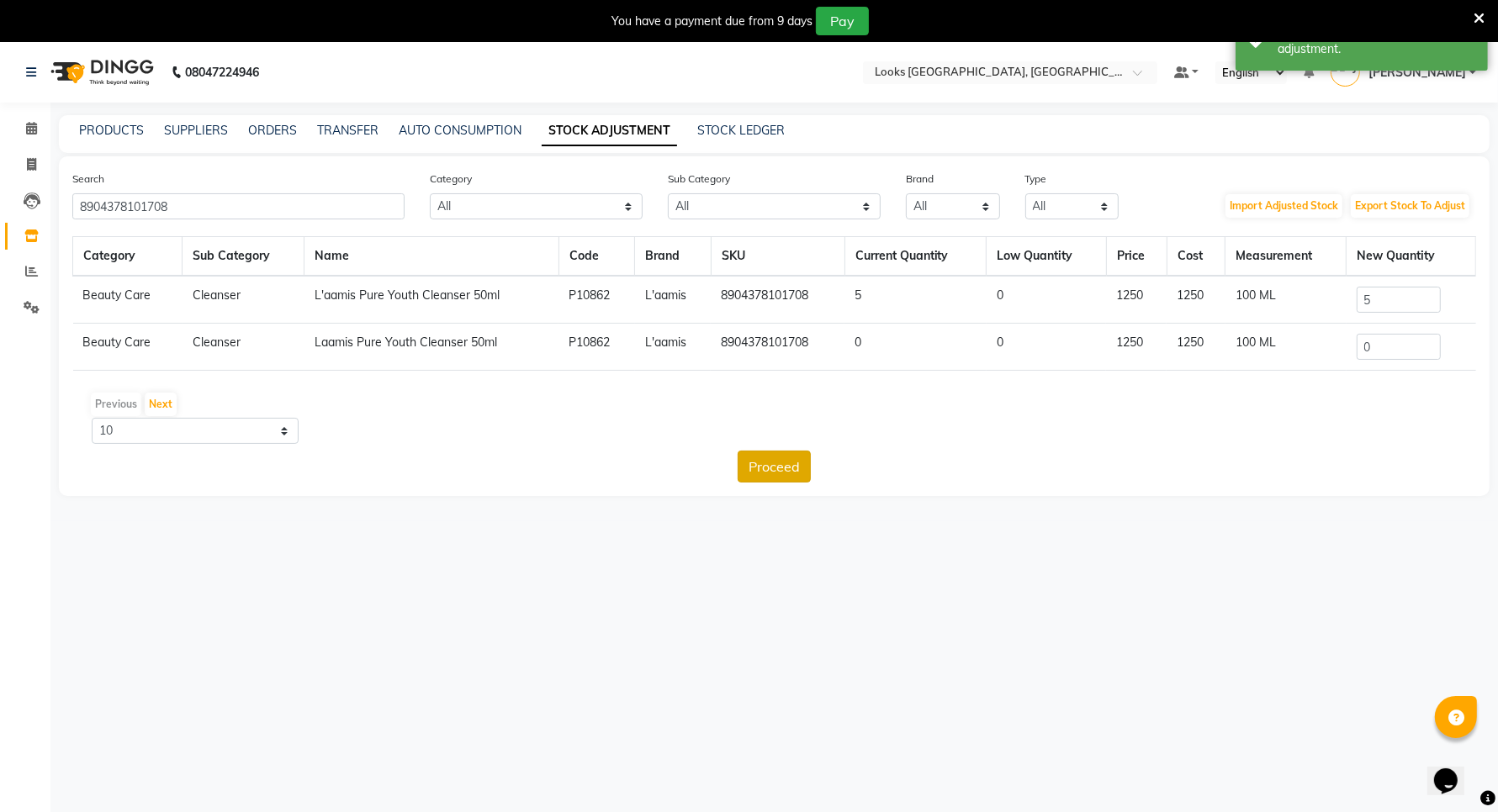
click at [768, 469] on button "Proceed" at bounding box center [774, 466] width 73 height 32
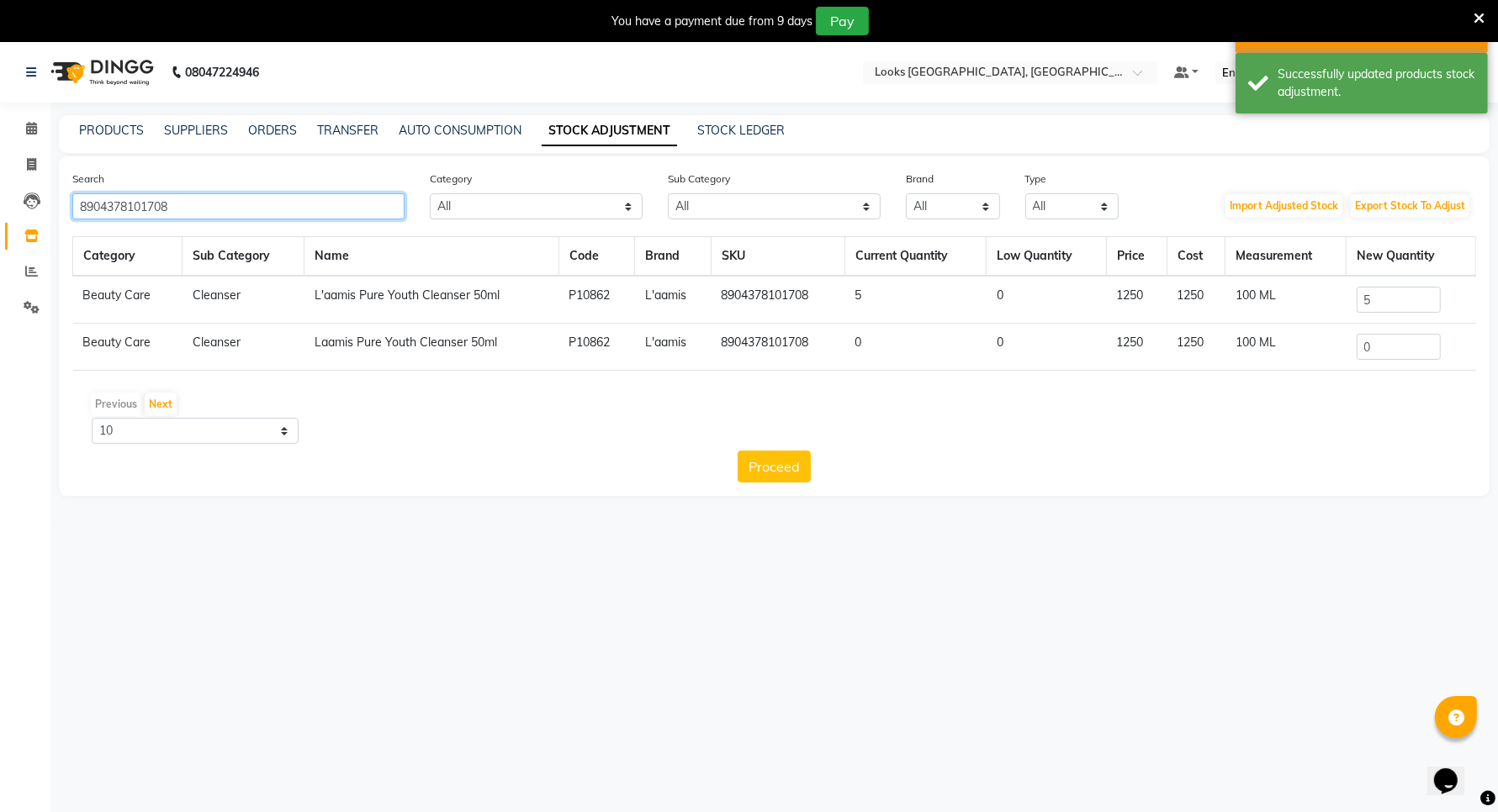
click at [214, 200] on input "8904378101708" at bounding box center [239, 206] width 332 height 27
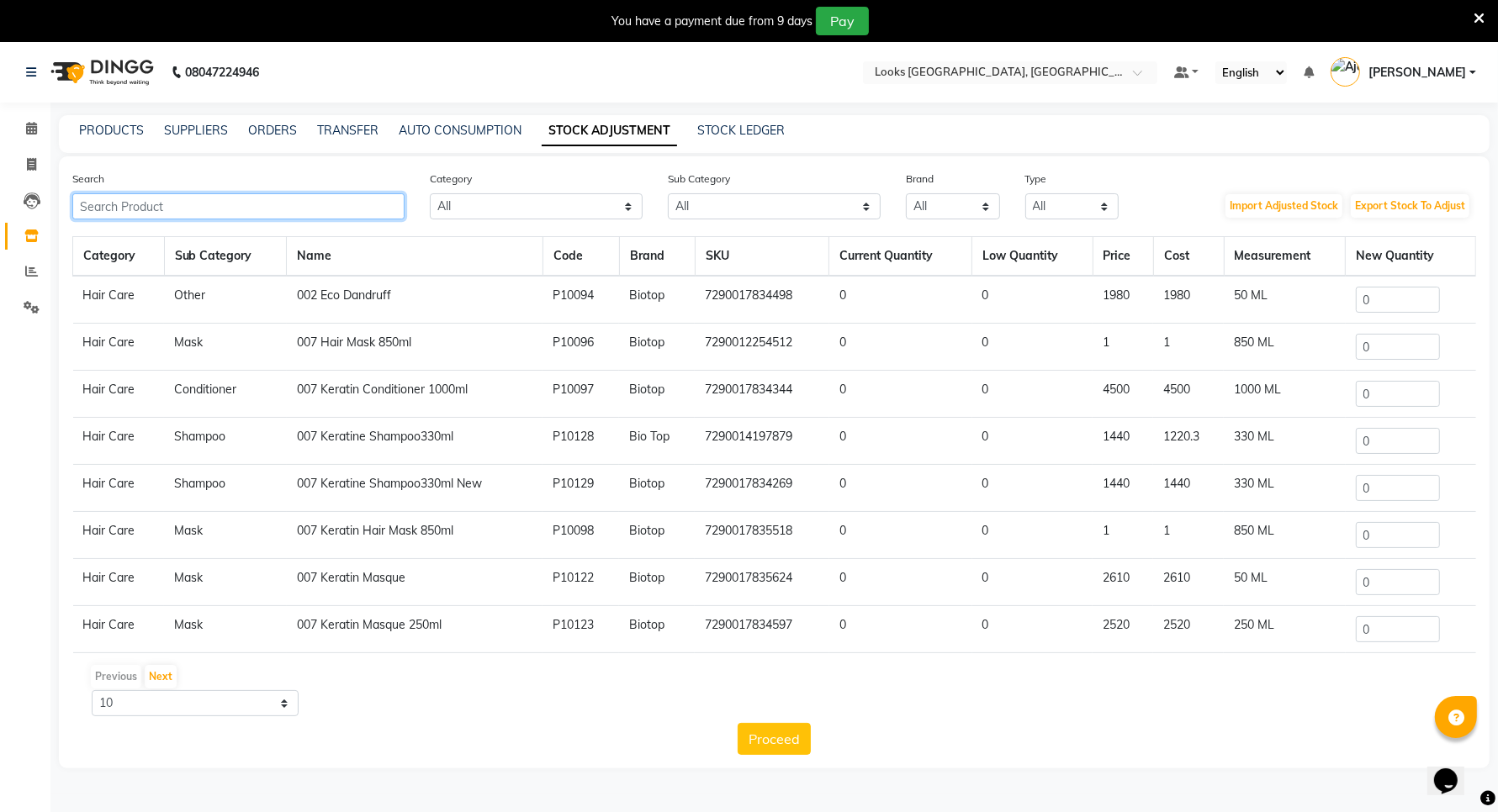
click at [207, 199] on input "text" at bounding box center [239, 206] width 332 height 27
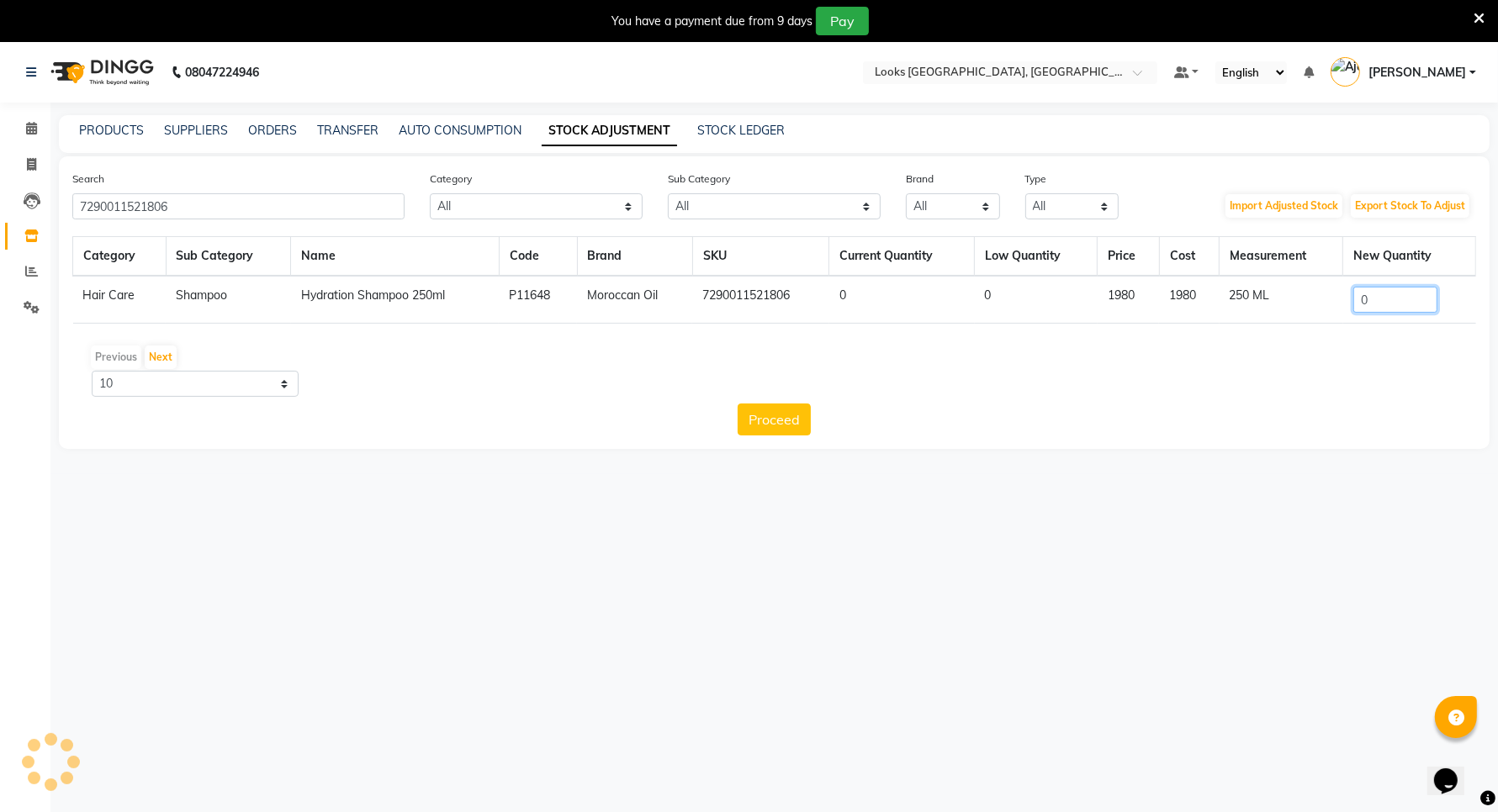
click at [1390, 295] on input "0" at bounding box center [1395, 299] width 84 height 27
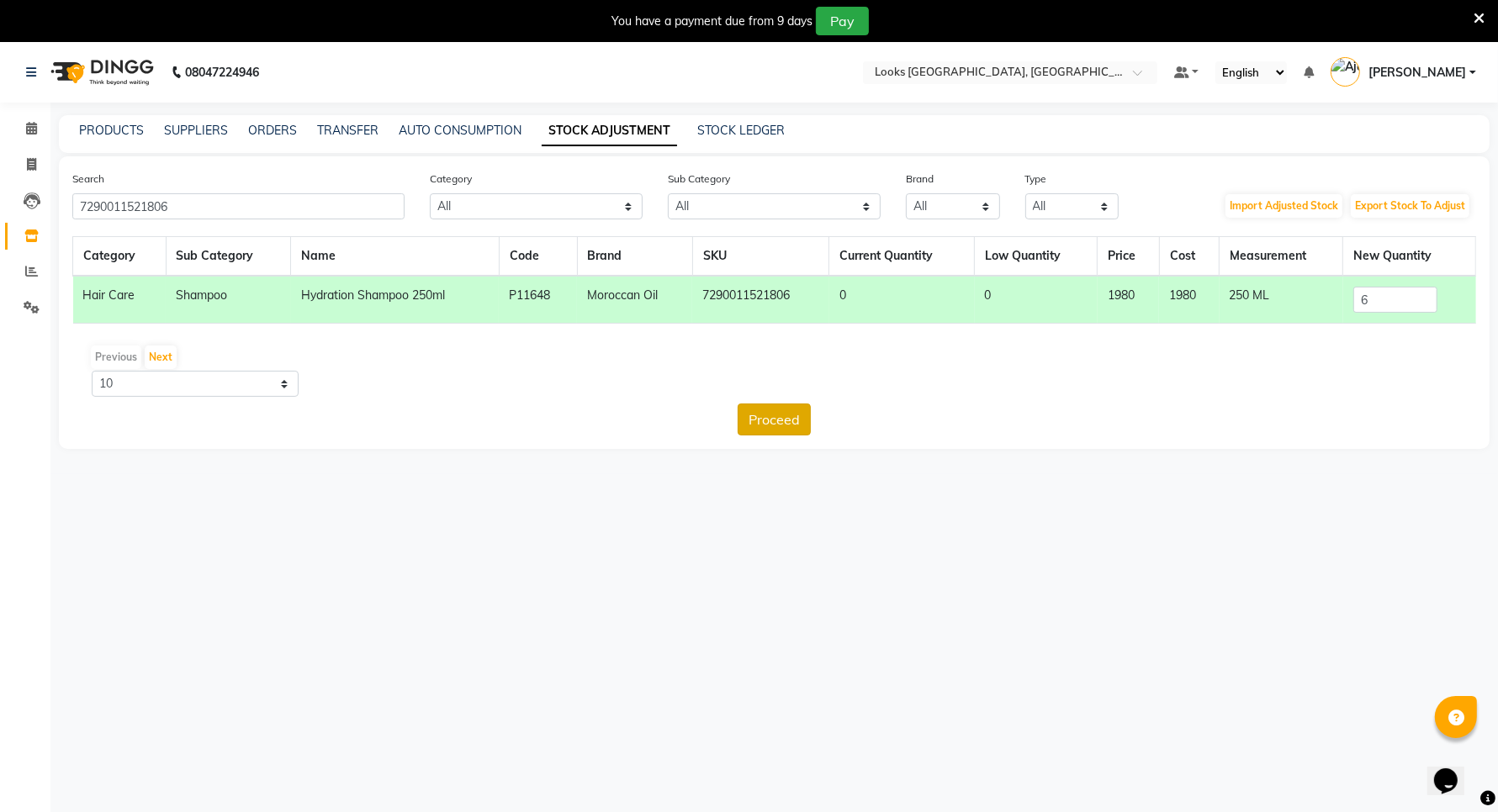
click at [750, 429] on button "Proceed" at bounding box center [774, 419] width 73 height 32
drag, startPoint x: 826, startPoint y: 417, endPoint x: 547, endPoint y: 393, distance: 280.0
click at [821, 417] on button "Submit" at bounding box center [811, 419] width 67 height 32
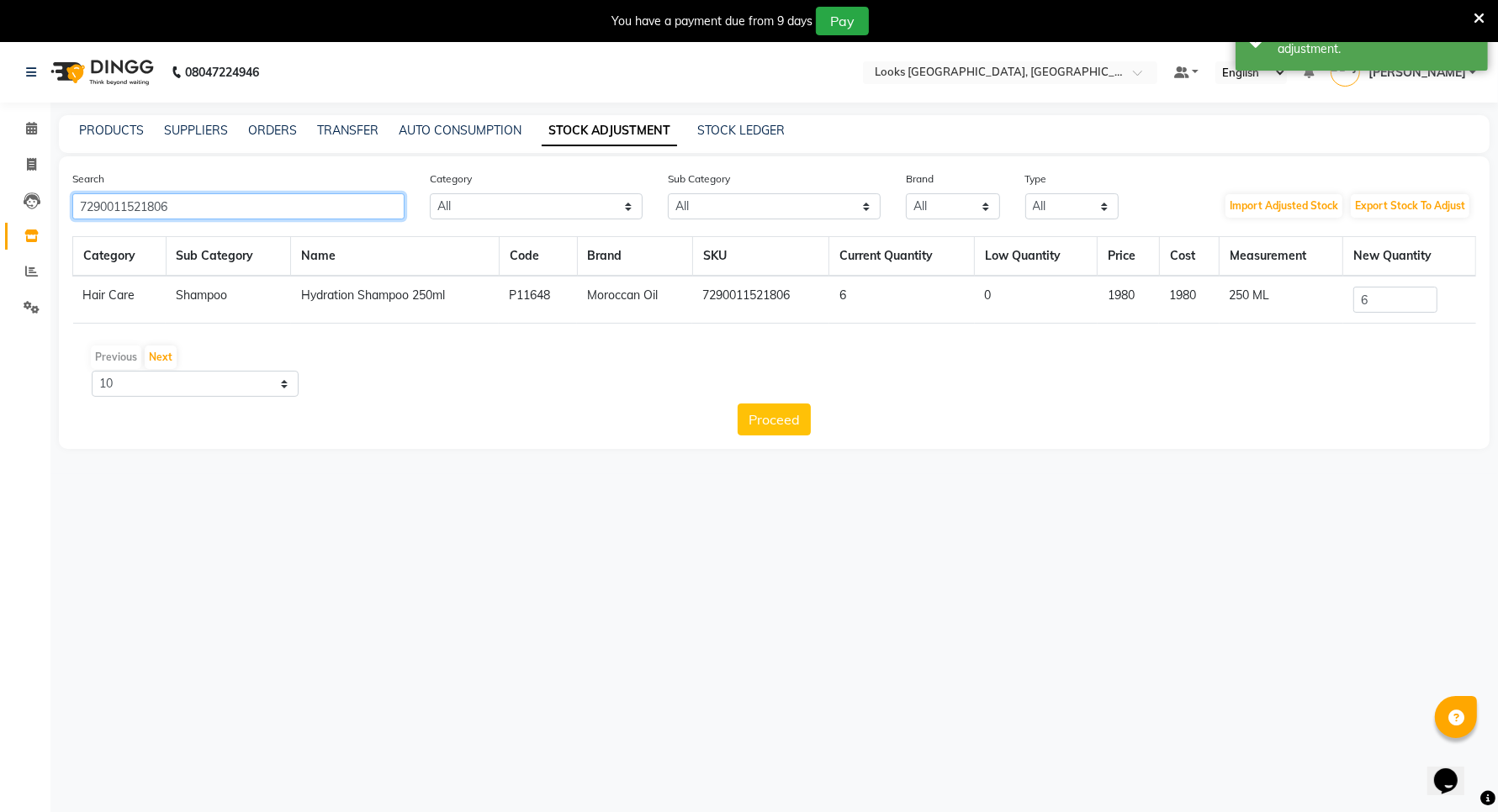
drag, startPoint x: 172, startPoint y: 201, endPoint x: 192, endPoint y: 207, distance: 20.9
click at [181, 203] on input "7290011521806" at bounding box center [239, 206] width 332 height 27
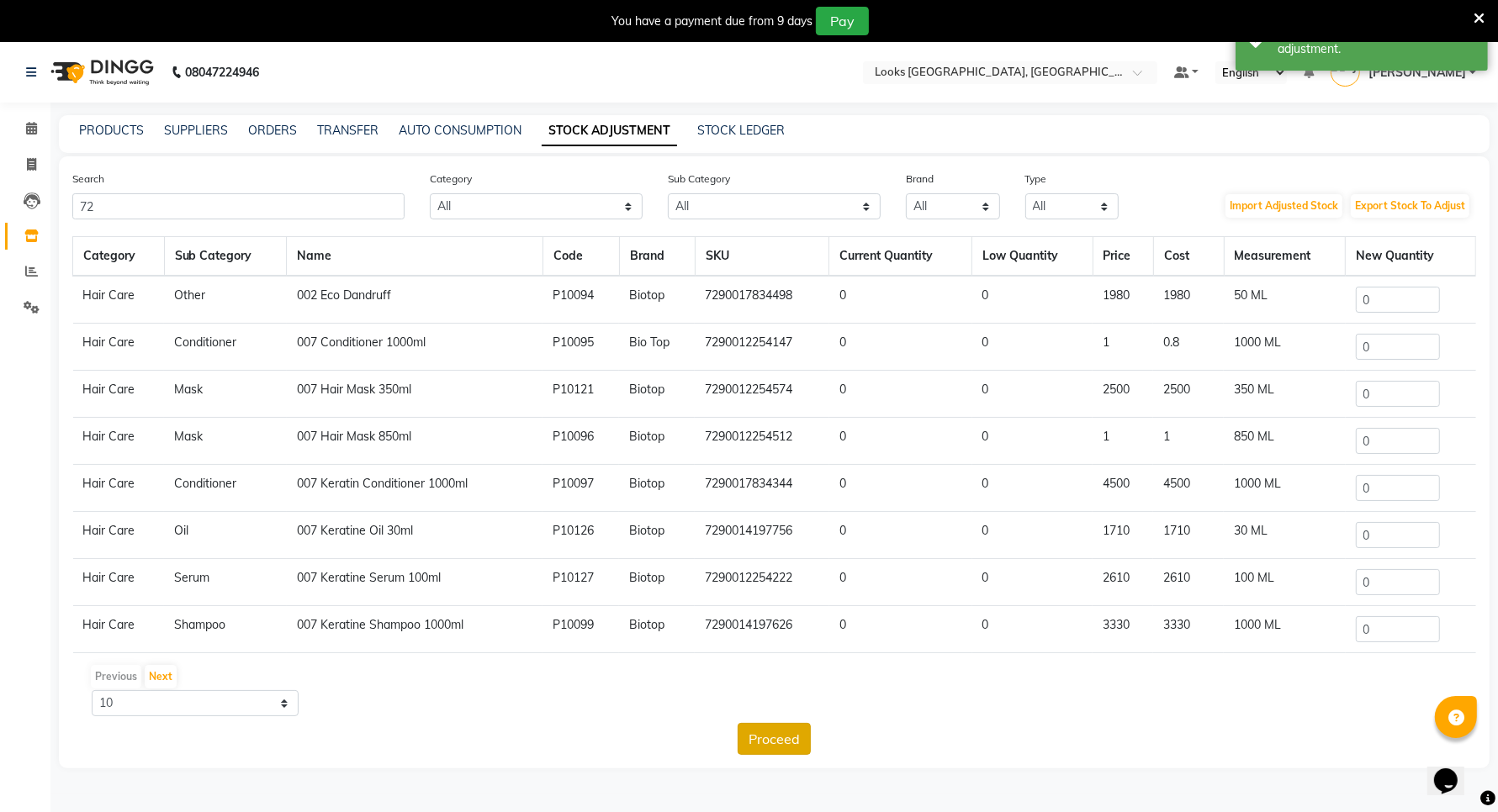
click at [786, 736] on button "Proceed" at bounding box center [774, 738] width 73 height 32
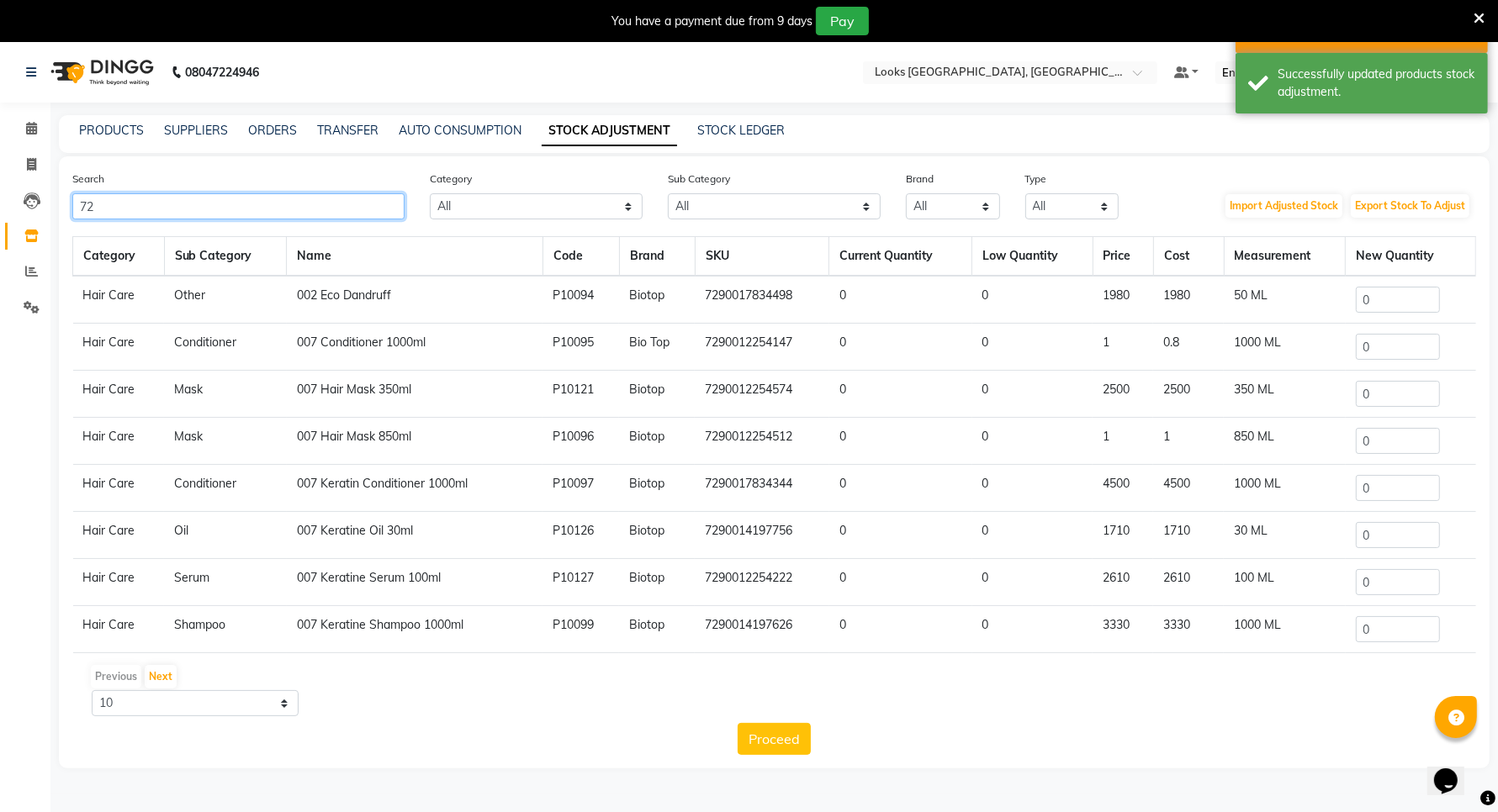
click at [119, 199] on input "72" at bounding box center [239, 206] width 332 height 27
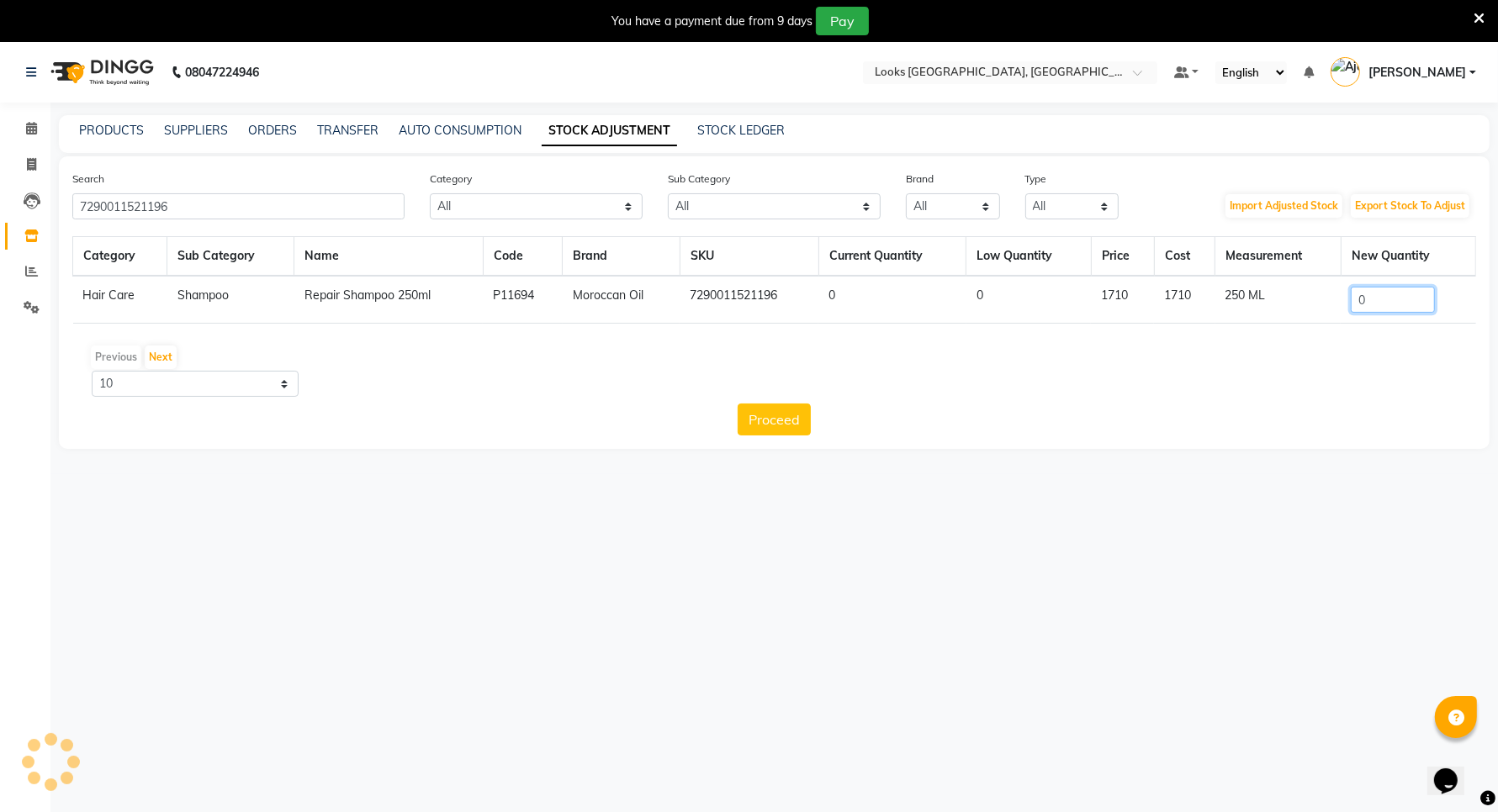
click at [1396, 303] on input "0" at bounding box center [1393, 299] width 84 height 27
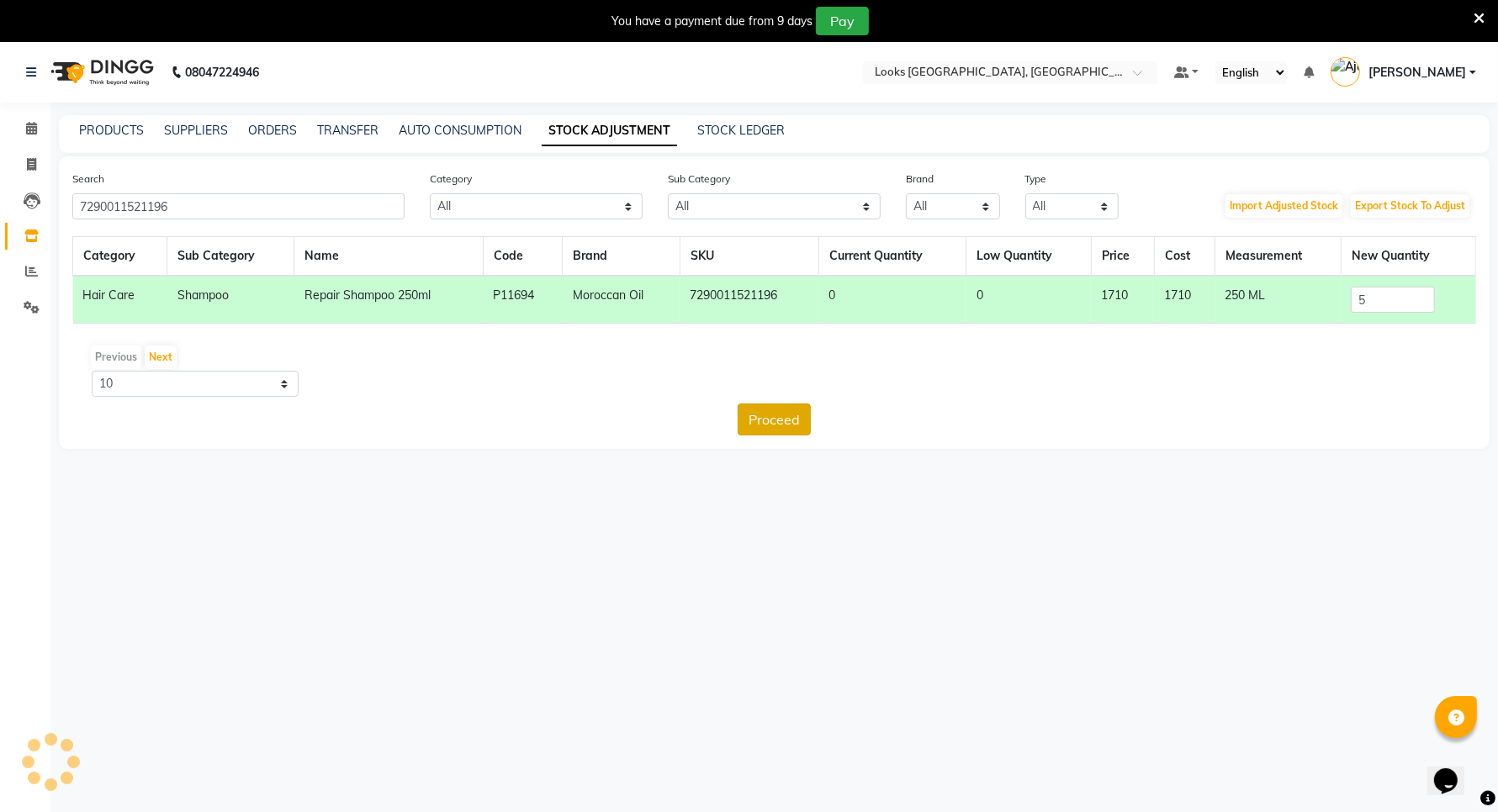
click at [762, 417] on button "Proceed" at bounding box center [774, 419] width 73 height 32
click at [796, 429] on button "Submit" at bounding box center [811, 419] width 67 height 32
click at [762, 429] on button "Proceed" at bounding box center [774, 419] width 73 height 32
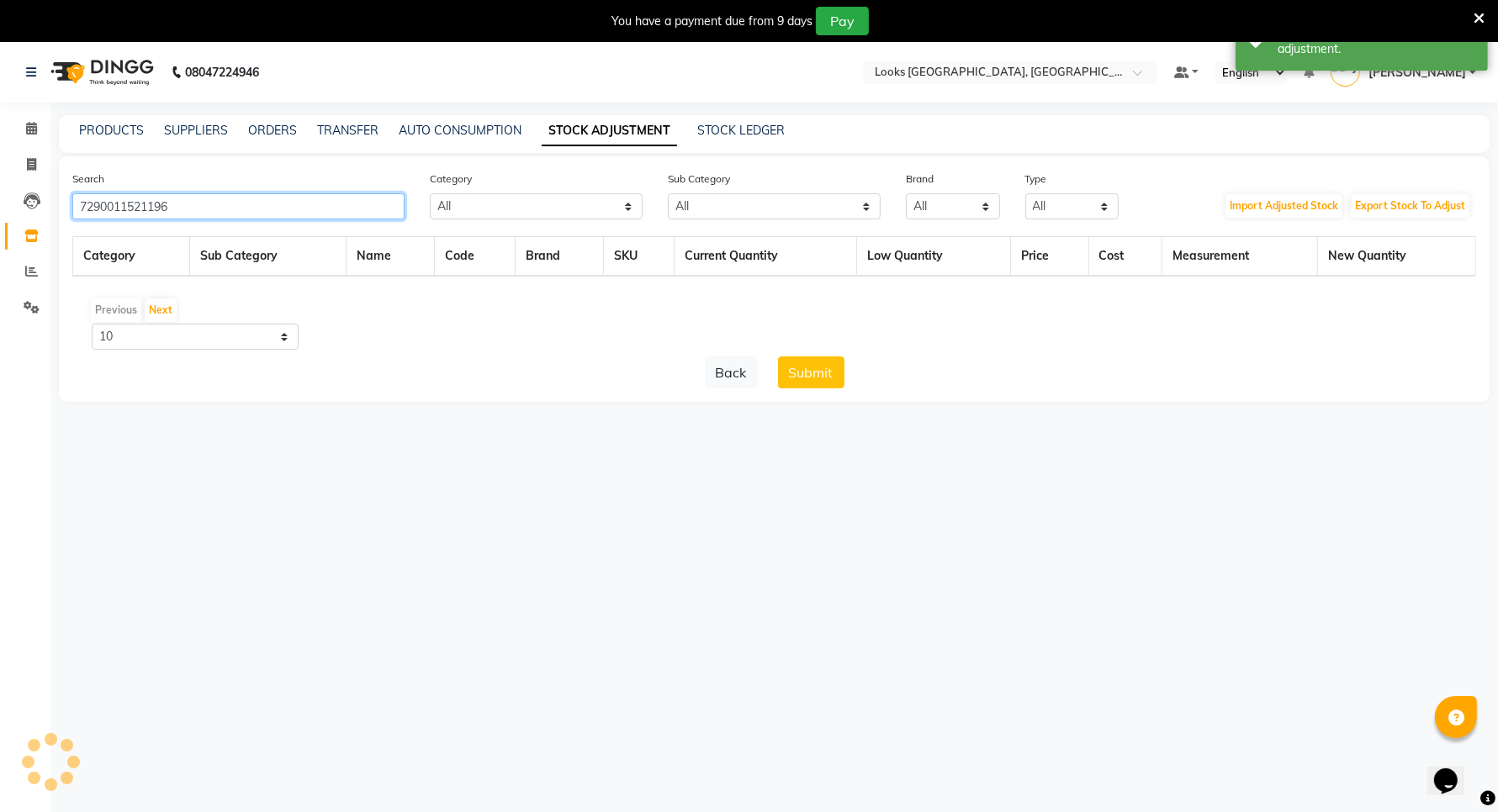
click at [192, 210] on input "7290011521196" at bounding box center [239, 206] width 332 height 27
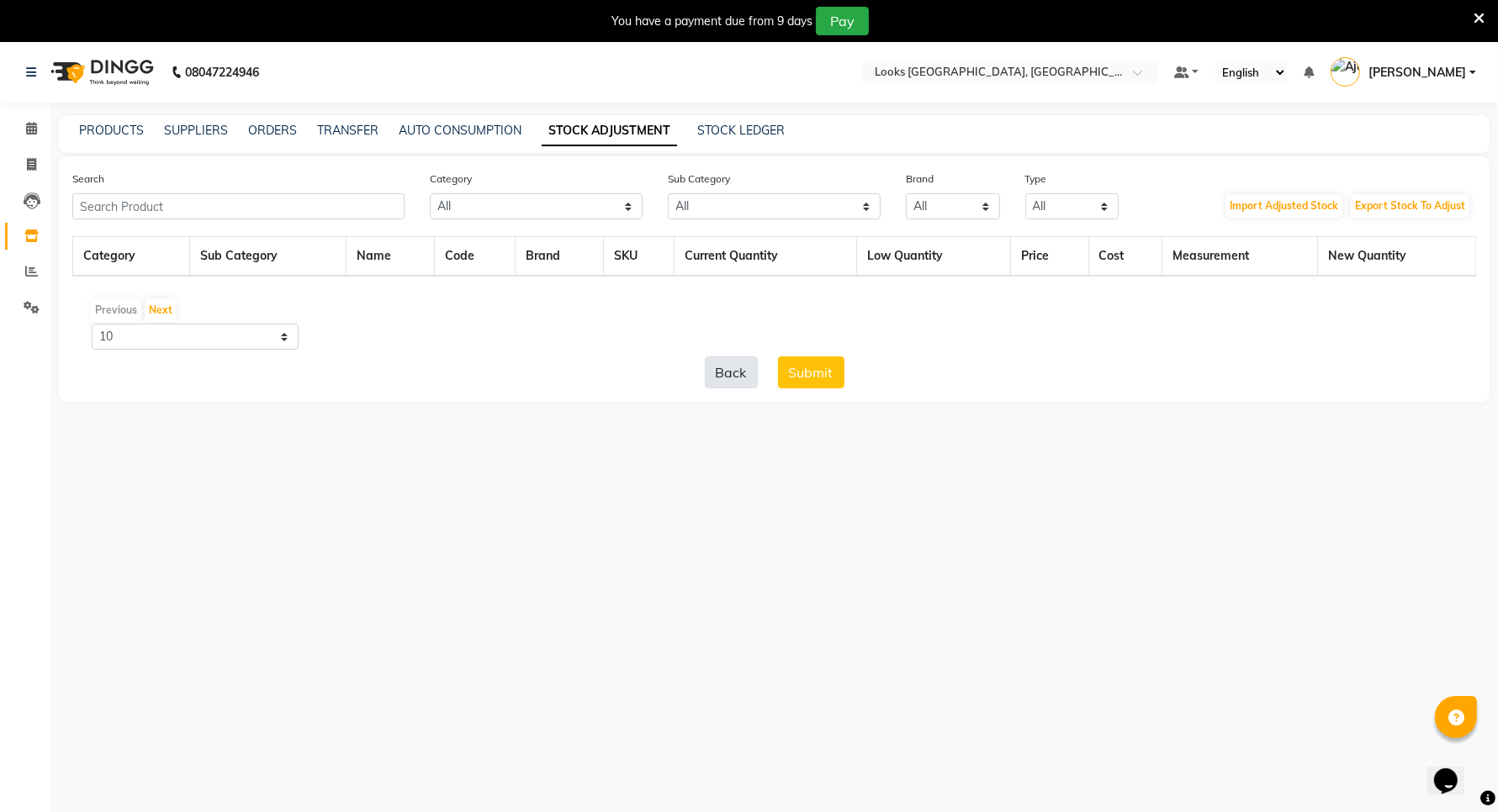
click at [742, 366] on button "Back" at bounding box center [731, 372] width 53 height 32
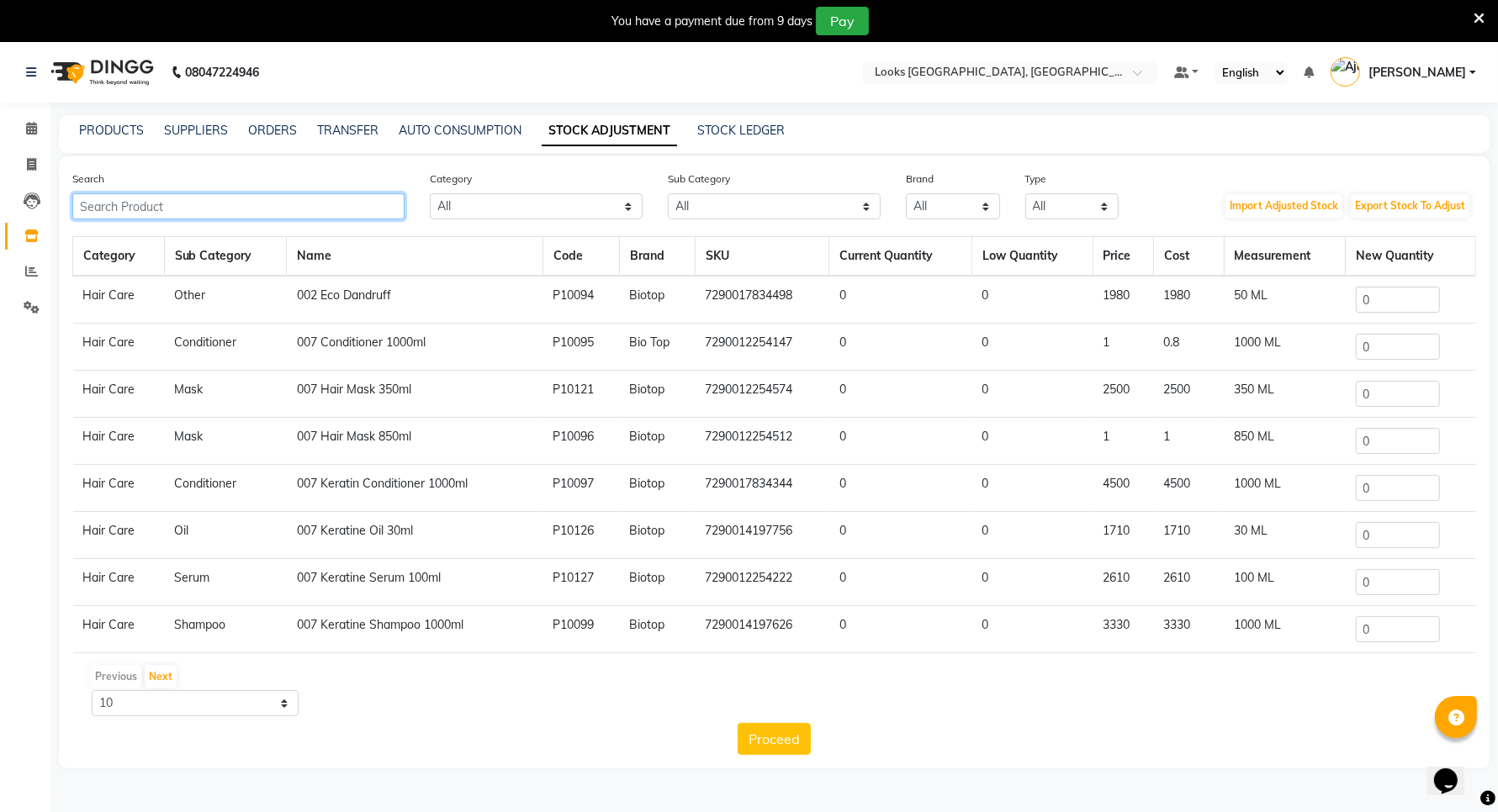
click at [303, 204] on input "text" at bounding box center [239, 206] width 332 height 27
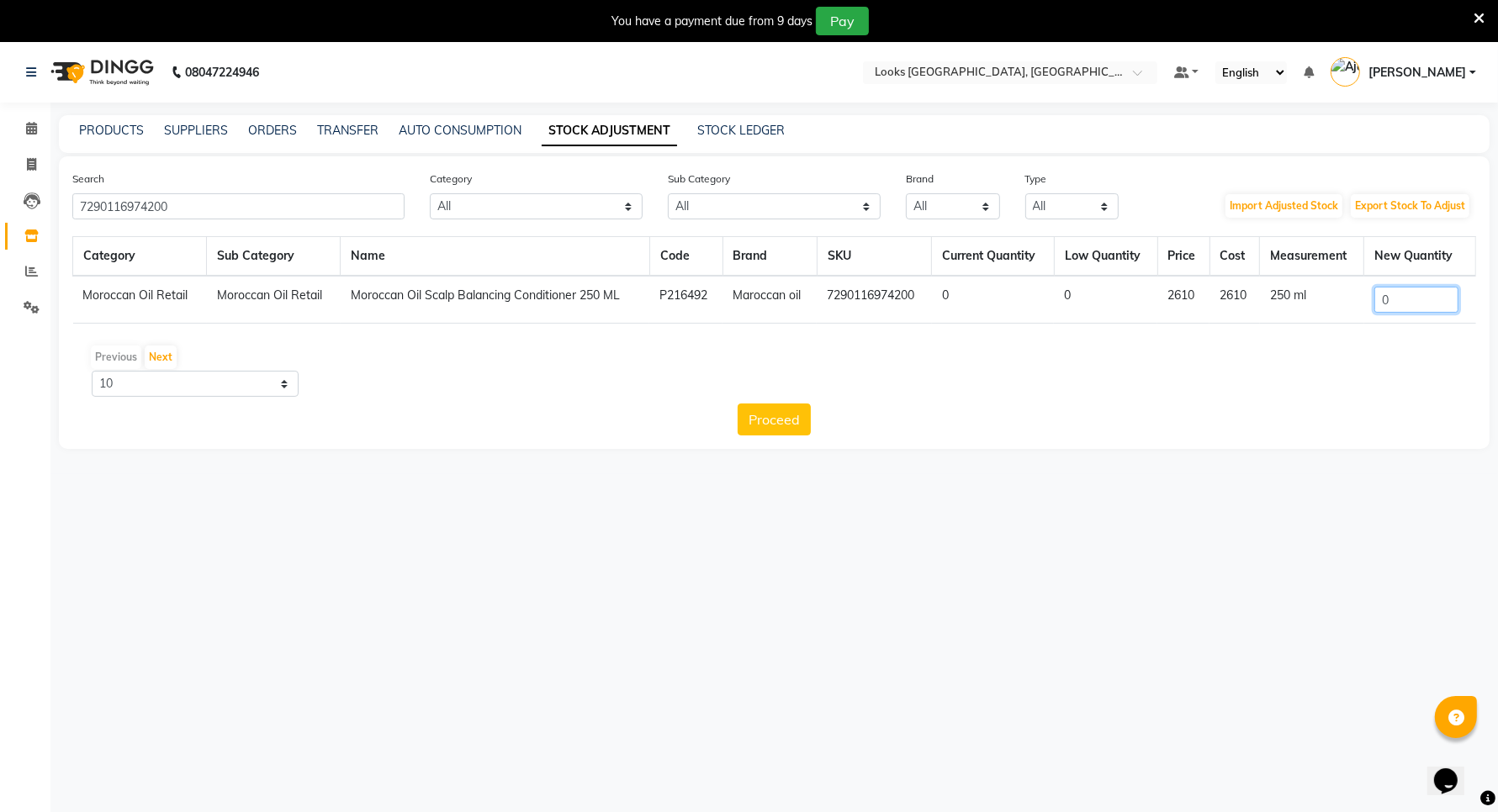
click at [1414, 305] on input "0" at bounding box center [1416, 299] width 84 height 27
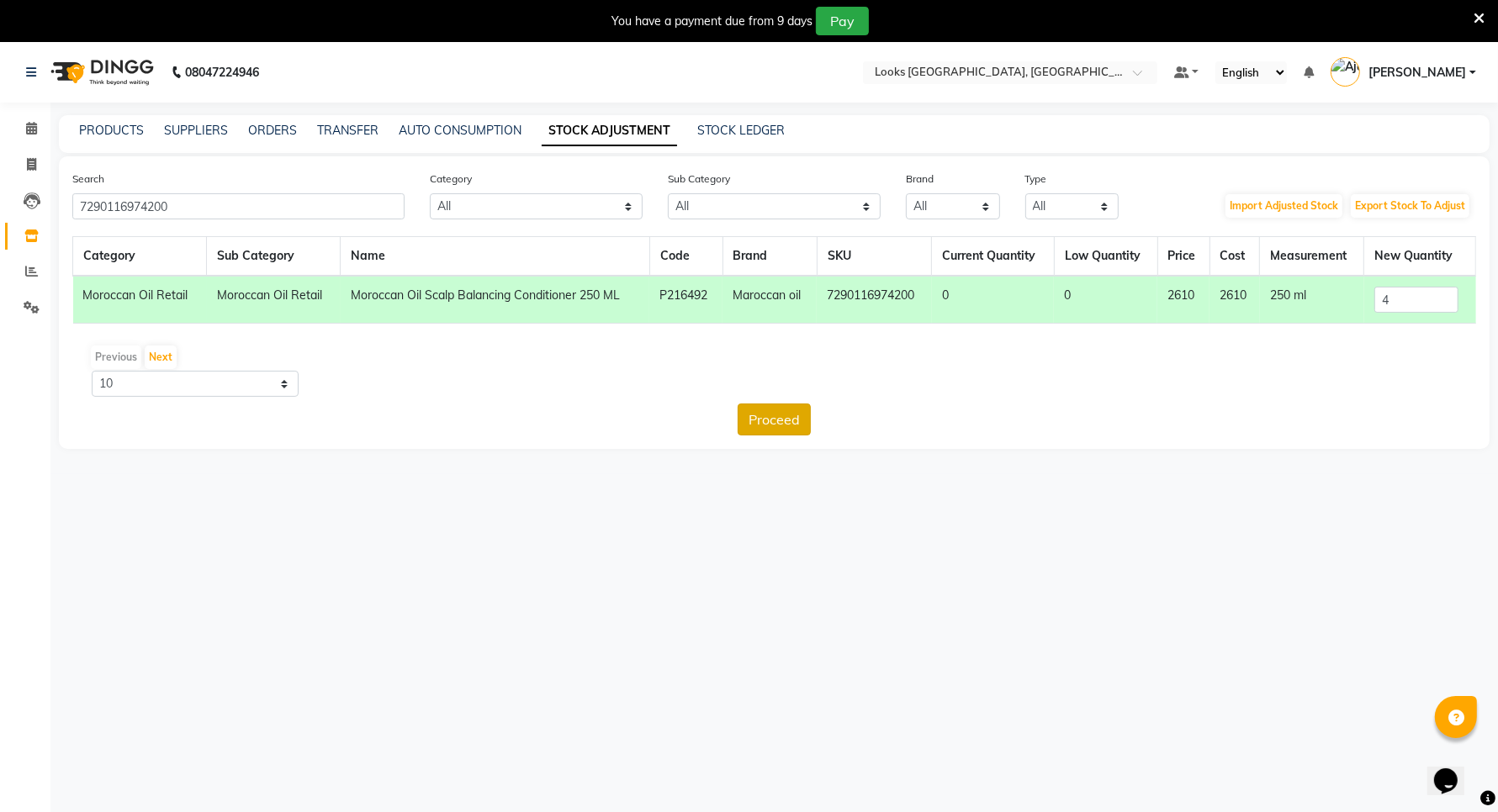
click at [795, 417] on button "Proceed" at bounding box center [774, 419] width 73 height 32
click at [833, 417] on button "Submit" at bounding box center [811, 419] width 67 height 32
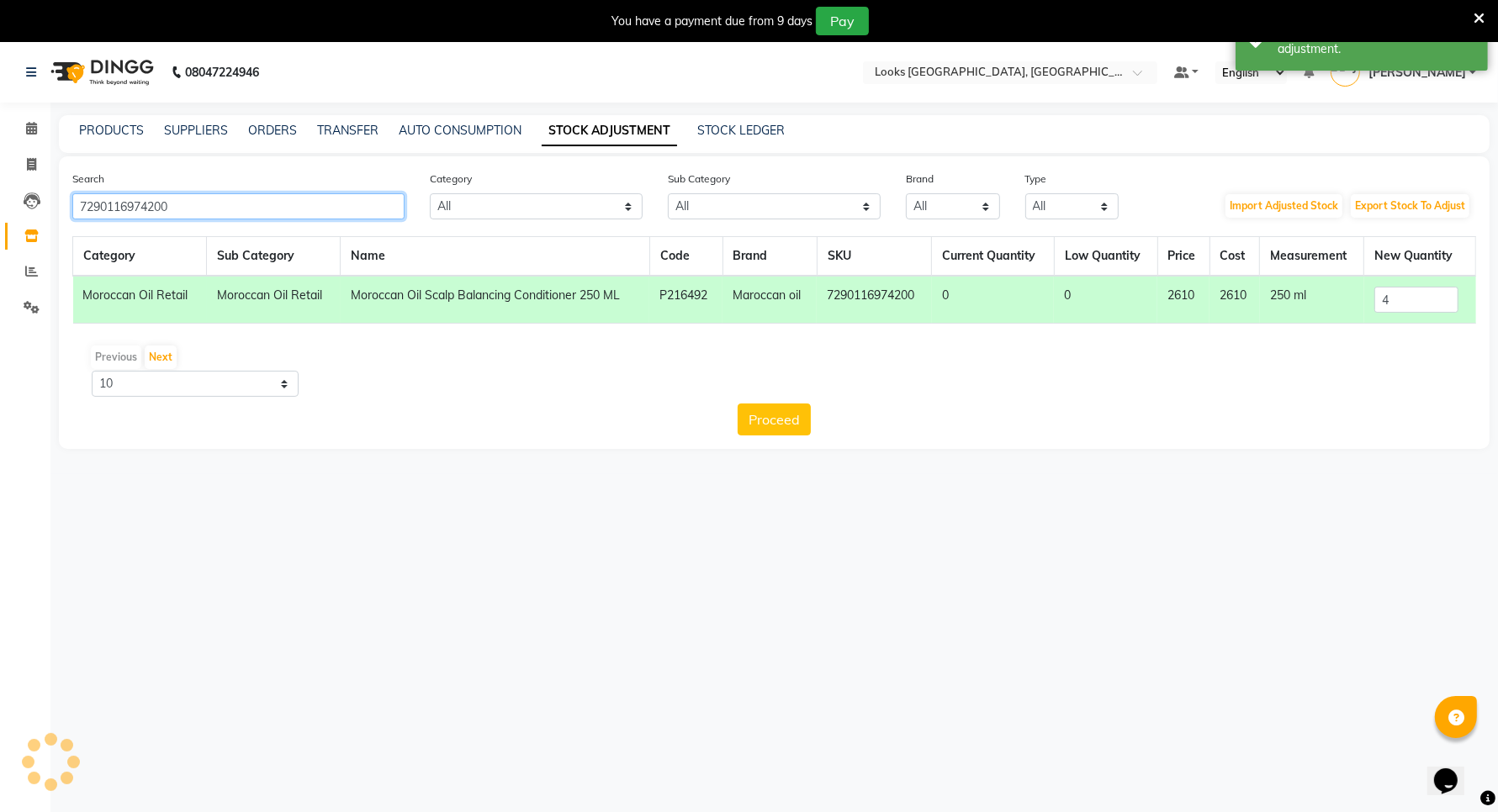
click at [363, 206] on input "7290116974200" at bounding box center [239, 206] width 332 height 27
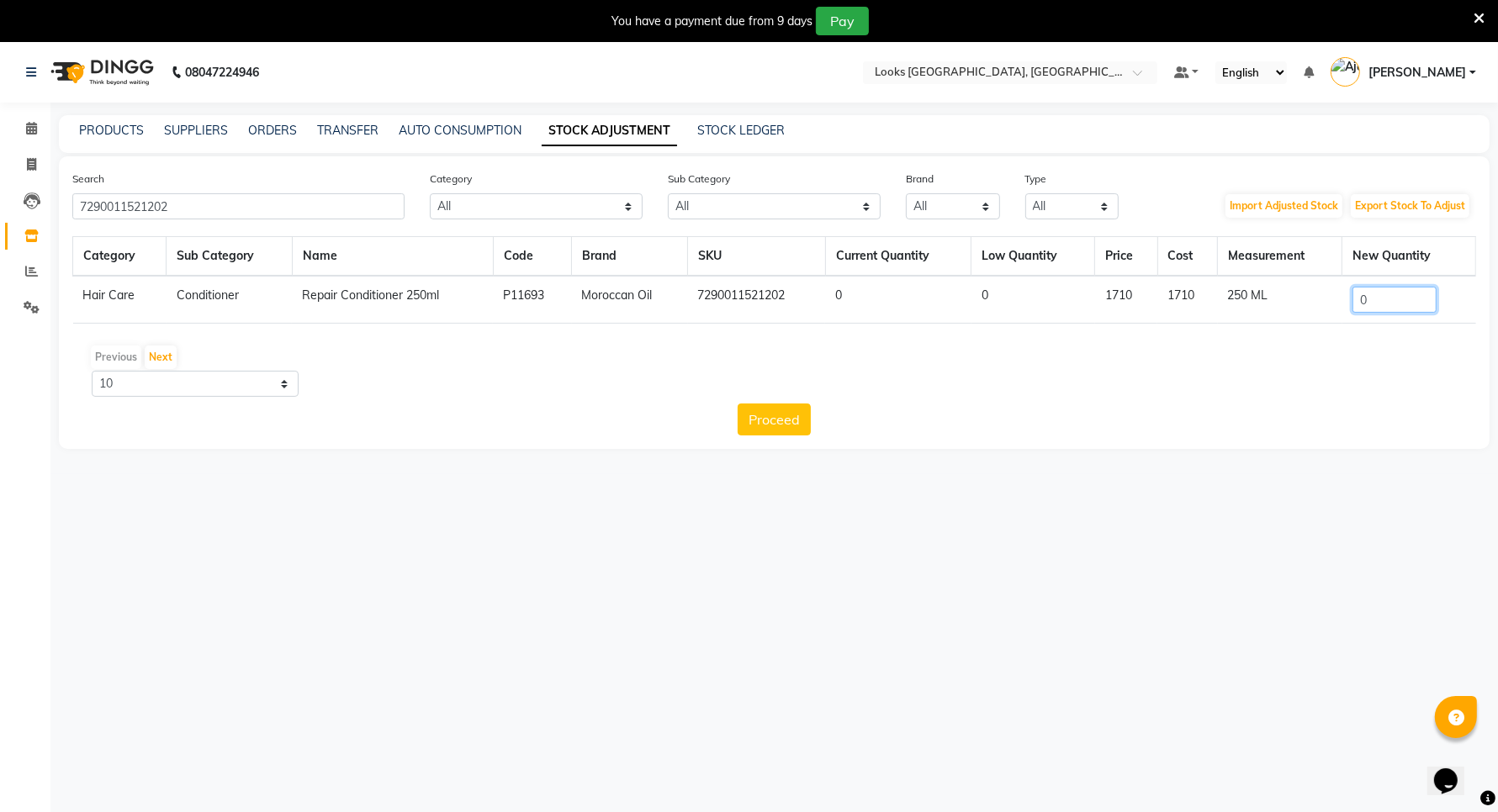
click at [1384, 305] on input "0" at bounding box center [1395, 299] width 84 height 27
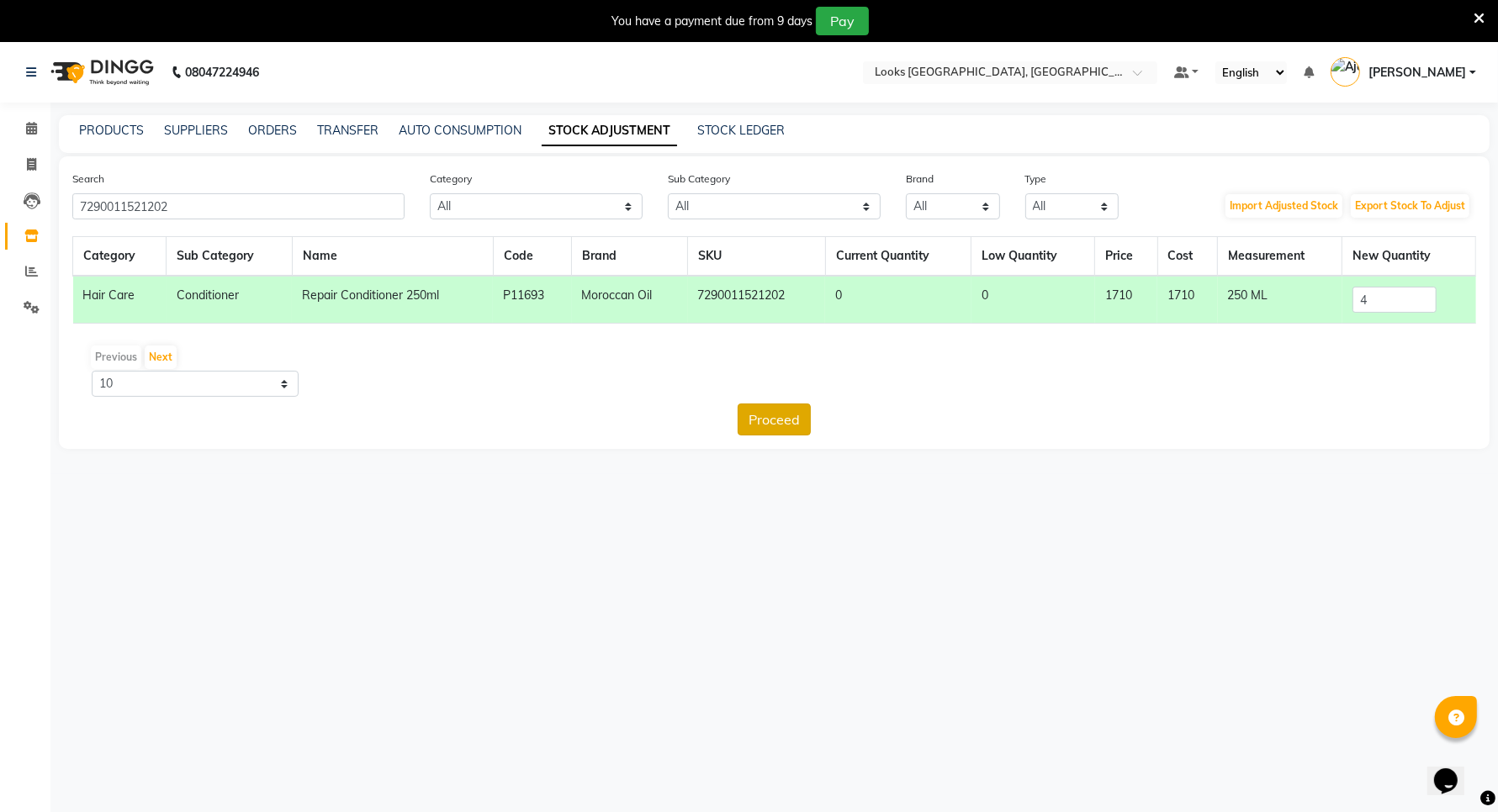
click at [778, 424] on button "Proceed" at bounding box center [774, 419] width 73 height 32
click at [812, 420] on button "Submit" at bounding box center [811, 419] width 67 height 32
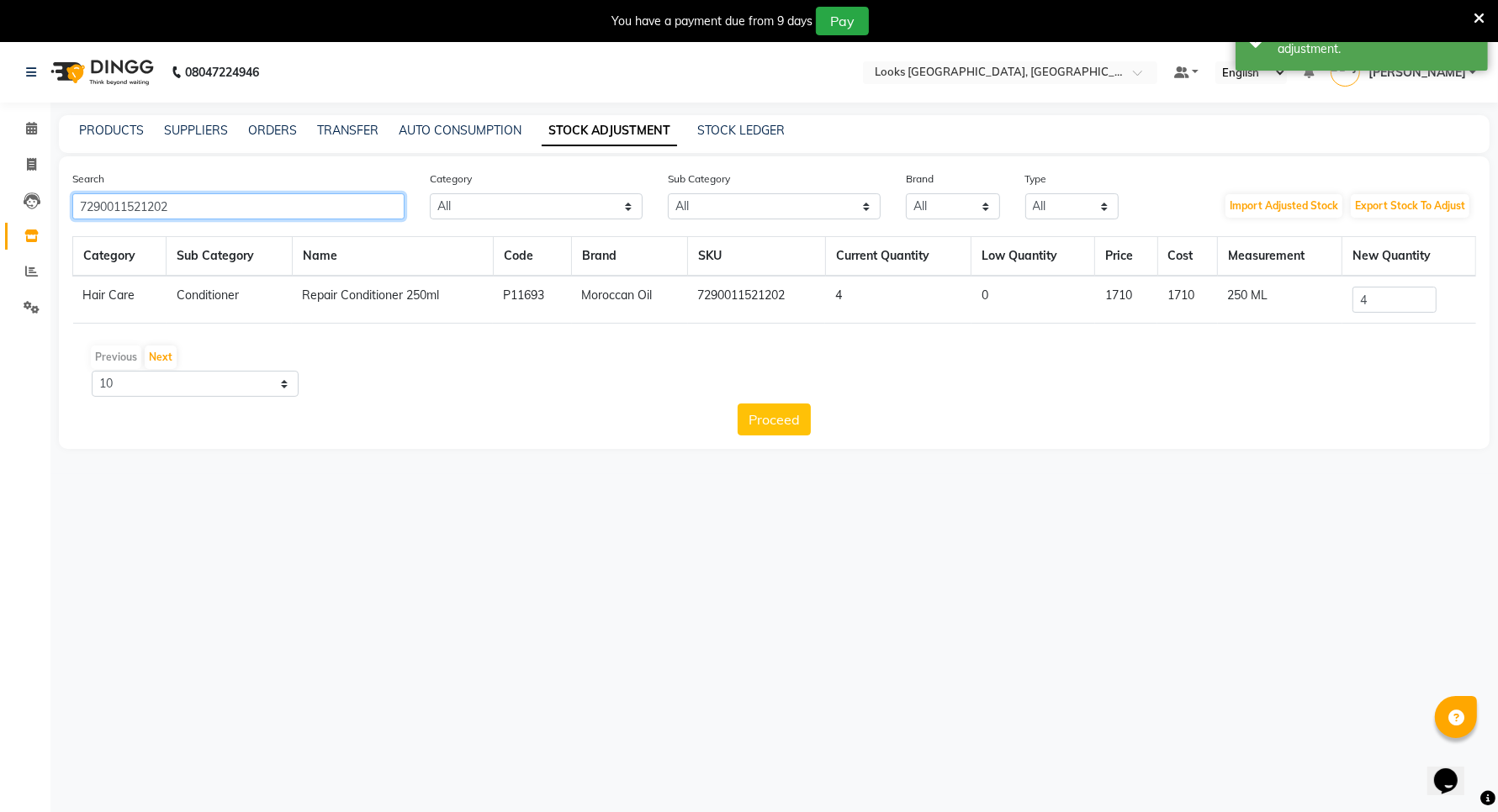
click at [195, 201] on input "7290011521202" at bounding box center [239, 206] width 332 height 27
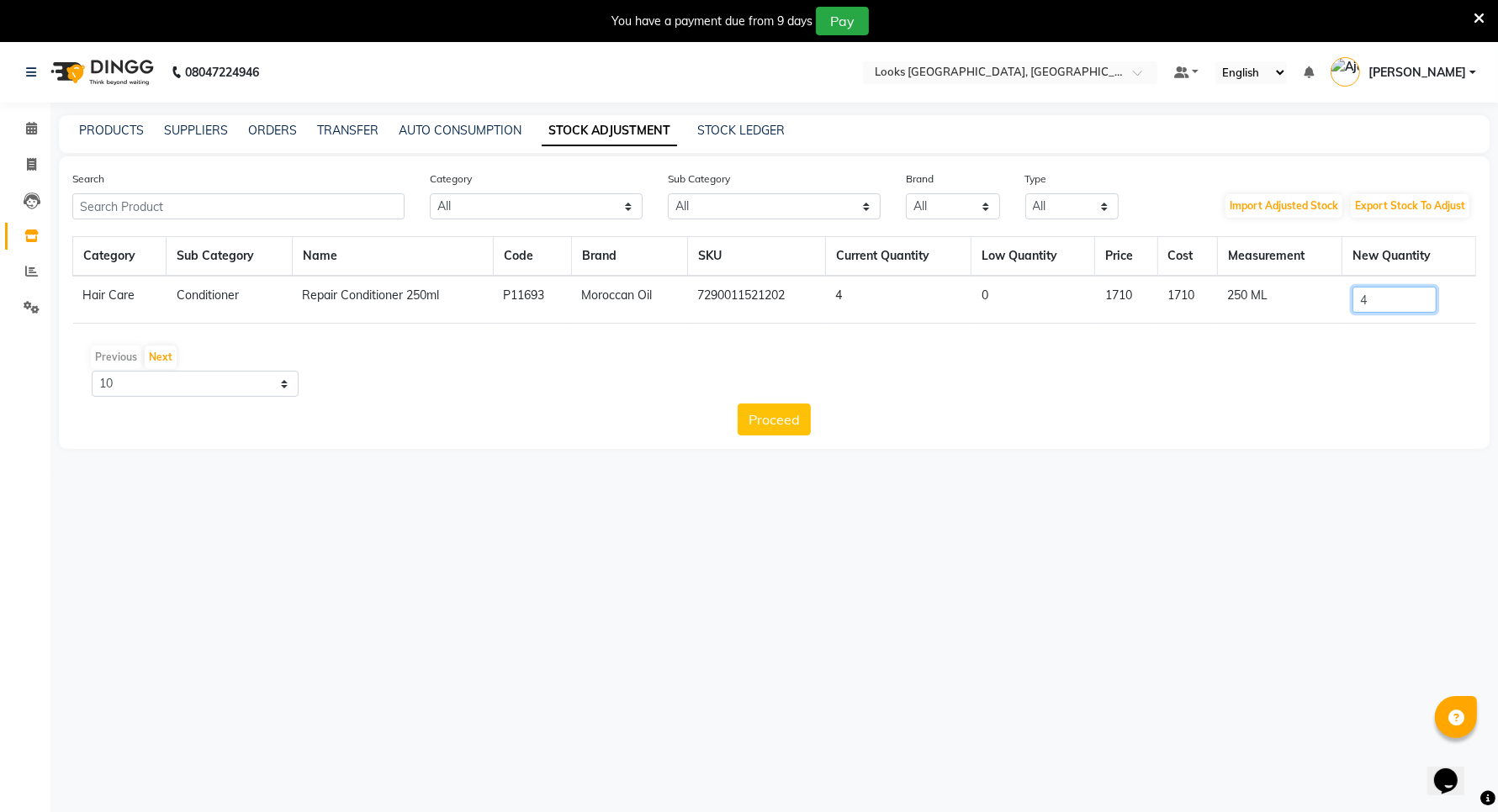
click at [1377, 291] on input "4" at bounding box center [1395, 299] width 84 height 27
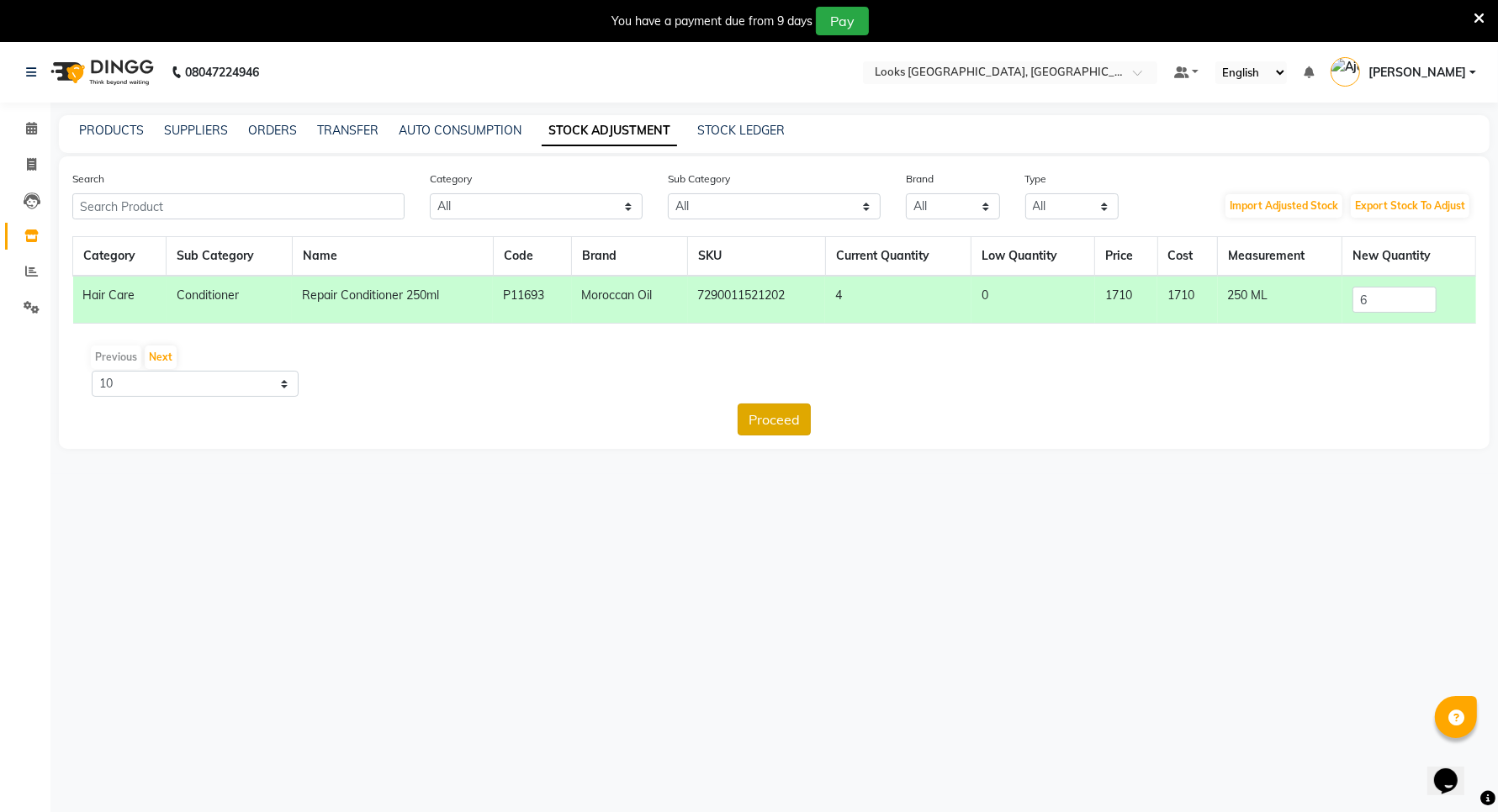
click at [784, 417] on button "Proceed" at bounding box center [774, 419] width 73 height 32
click at [802, 421] on button "Submit" at bounding box center [811, 419] width 67 height 32
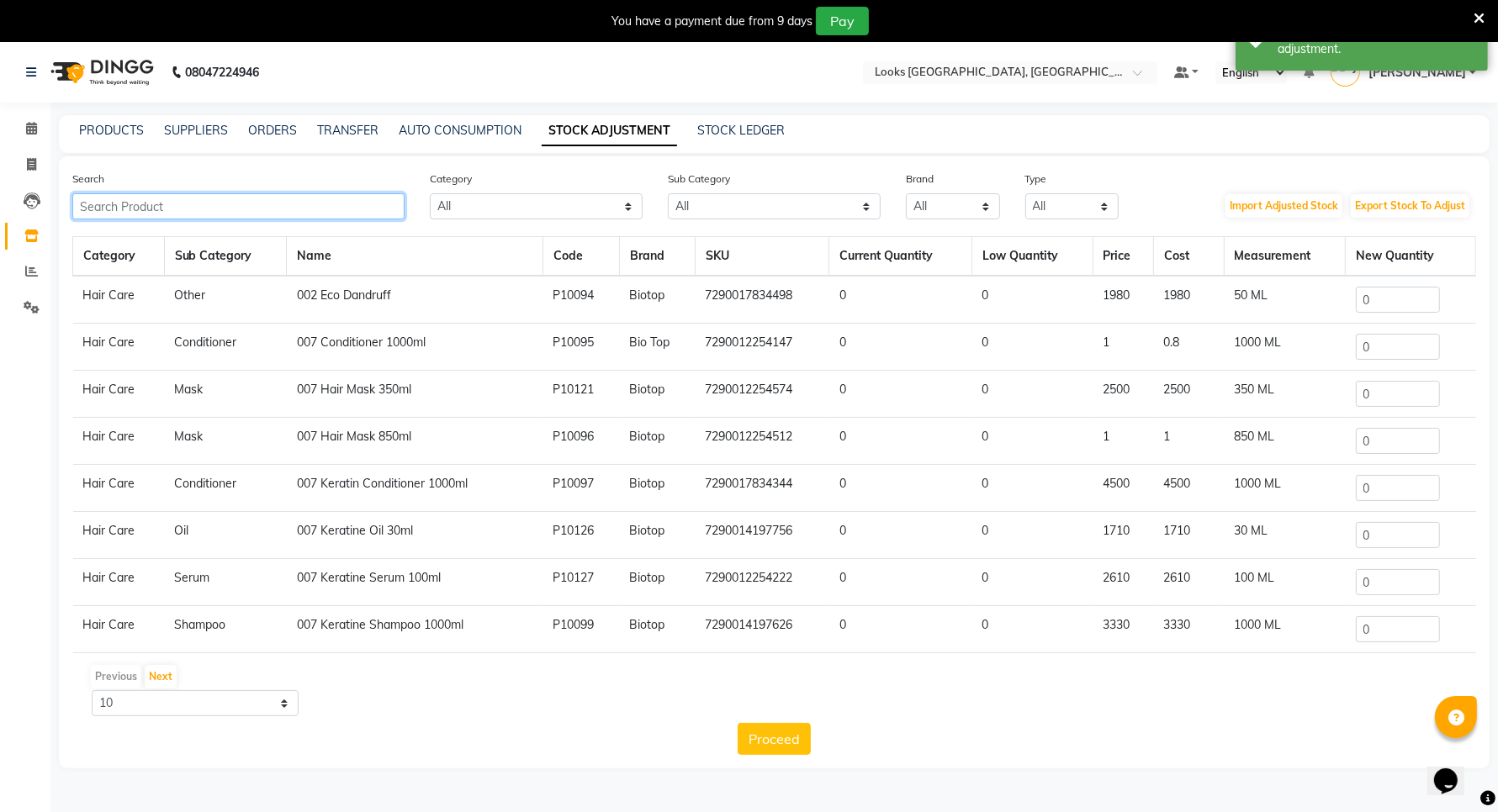
click at [228, 200] on input "text" at bounding box center [239, 206] width 332 height 27
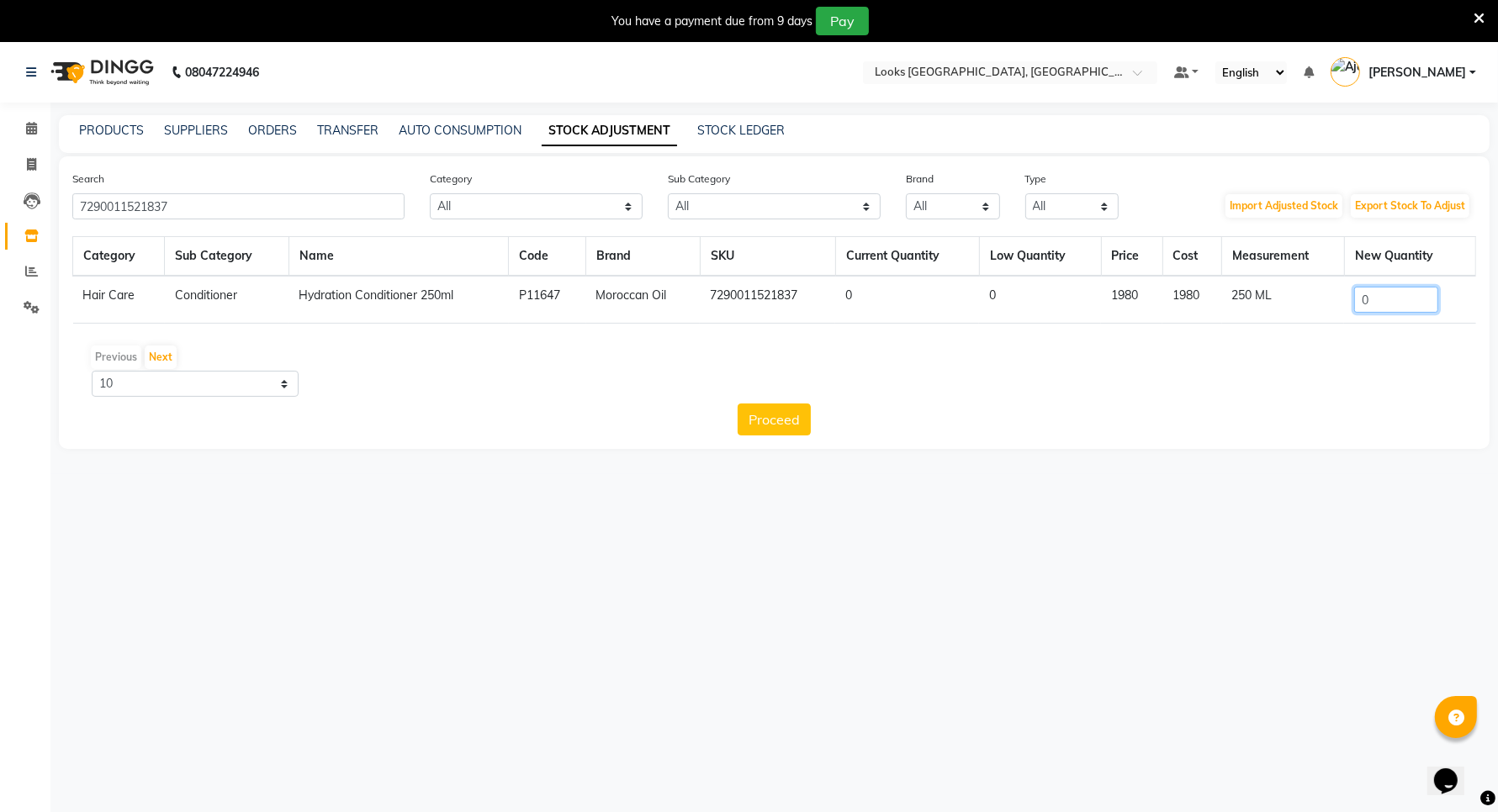
click at [1407, 300] on input "0" at bounding box center [1396, 299] width 84 height 27
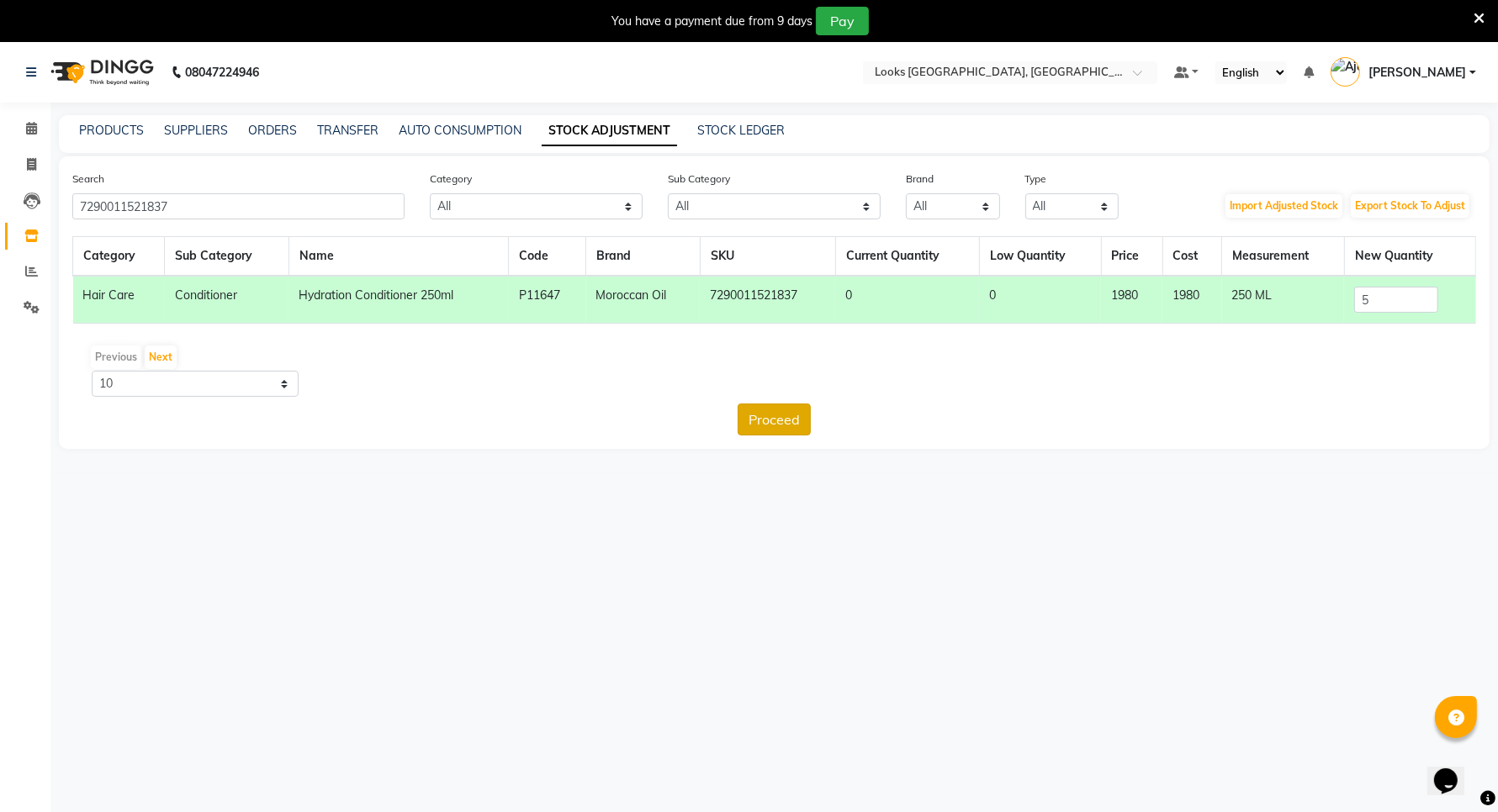
click at [786, 417] on button "Proceed" at bounding box center [774, 419] width 73 height 32
click at [825, 416] on button "Submit" at bounding box center [811, 419] width 67 height 32
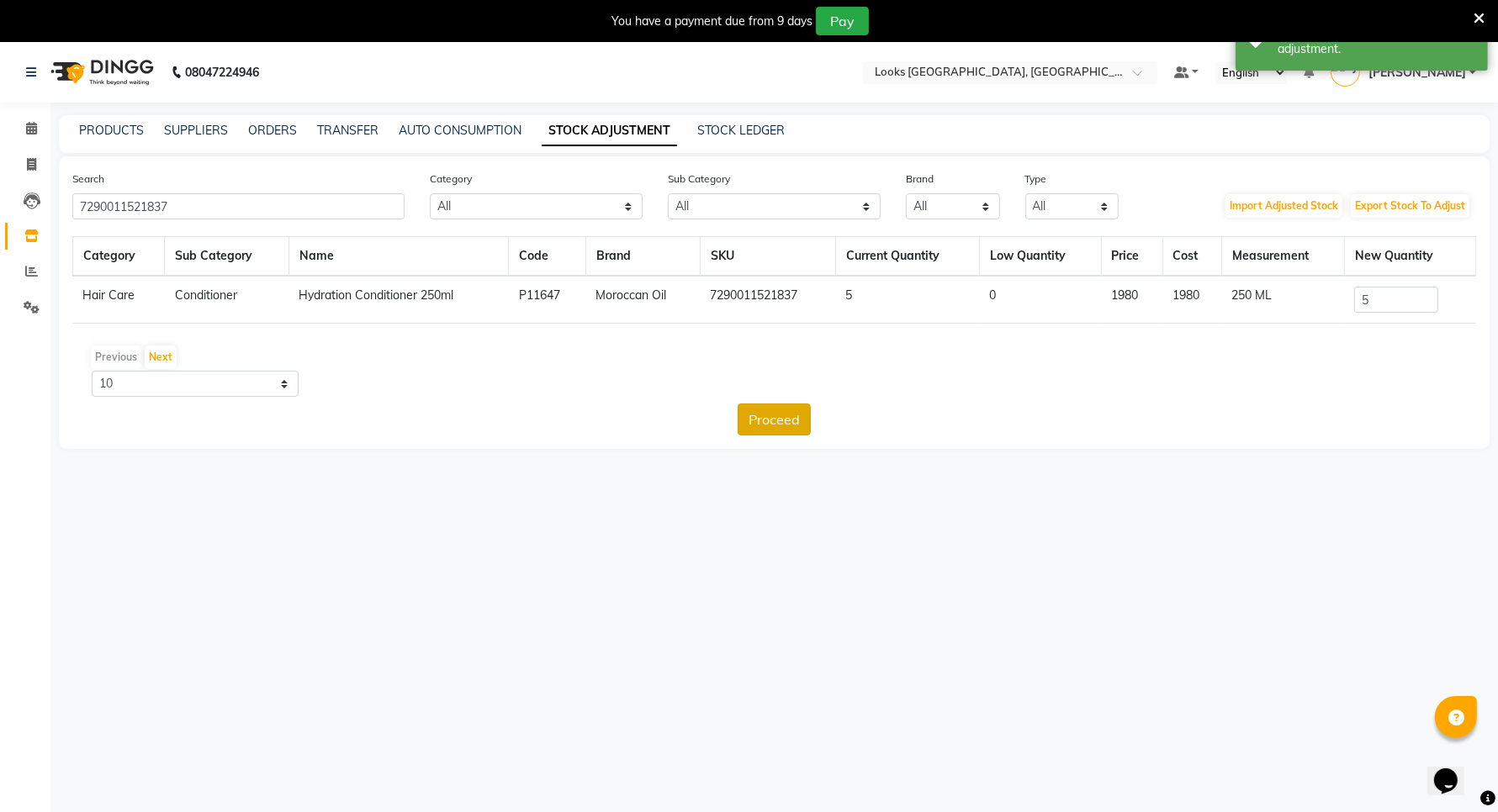
click at [786, 409] on button "Proceed" at bounding box center [774, 419] width 73 height 32
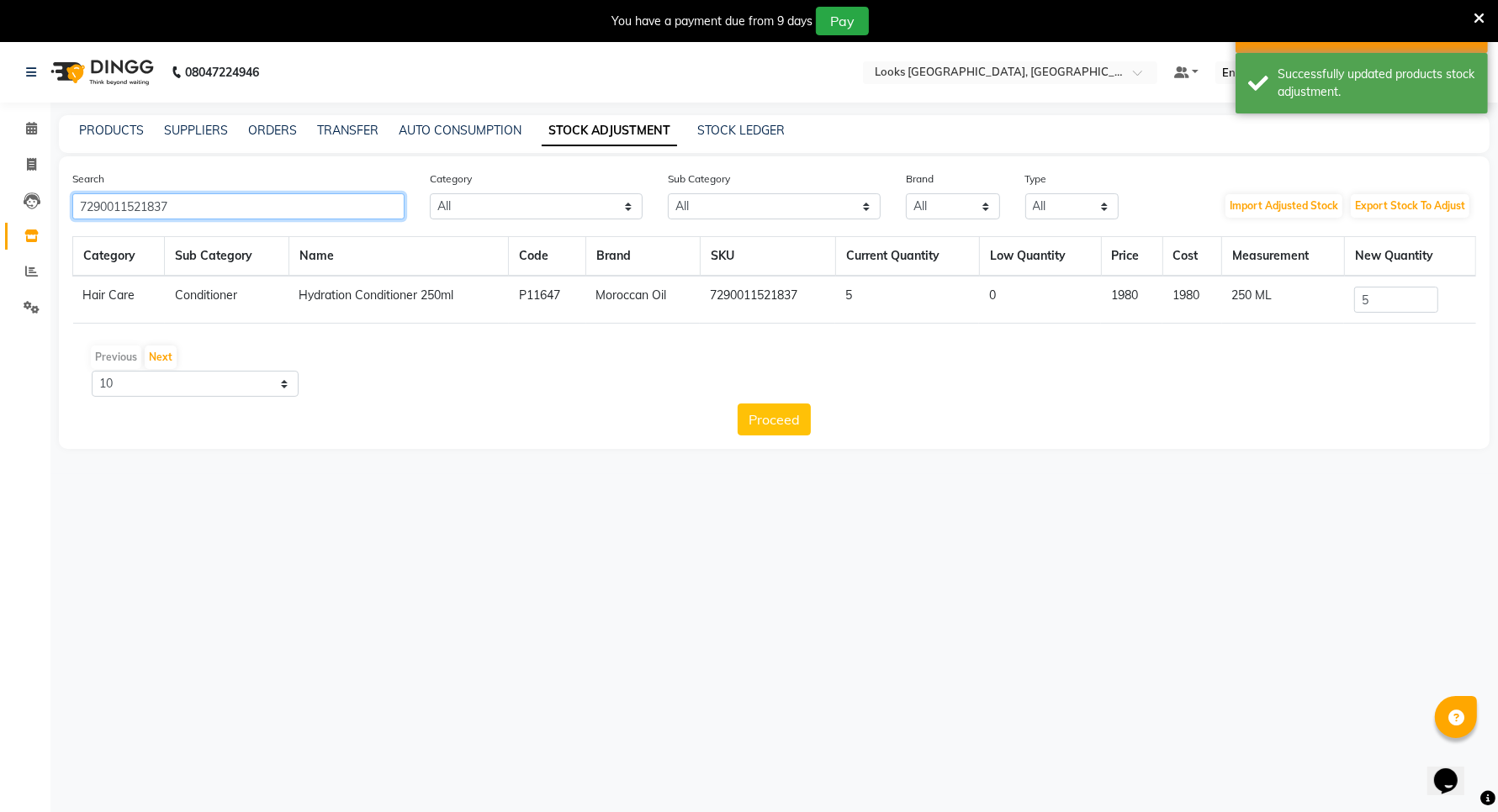
drag, startPoint x: 195, startPoint y: 207, endPoint x: 228, endPoint y: 206, distance: 33.0
click at [200, 204] on input "7290011521837" at bounding box center [239, 206] width 332 height 27
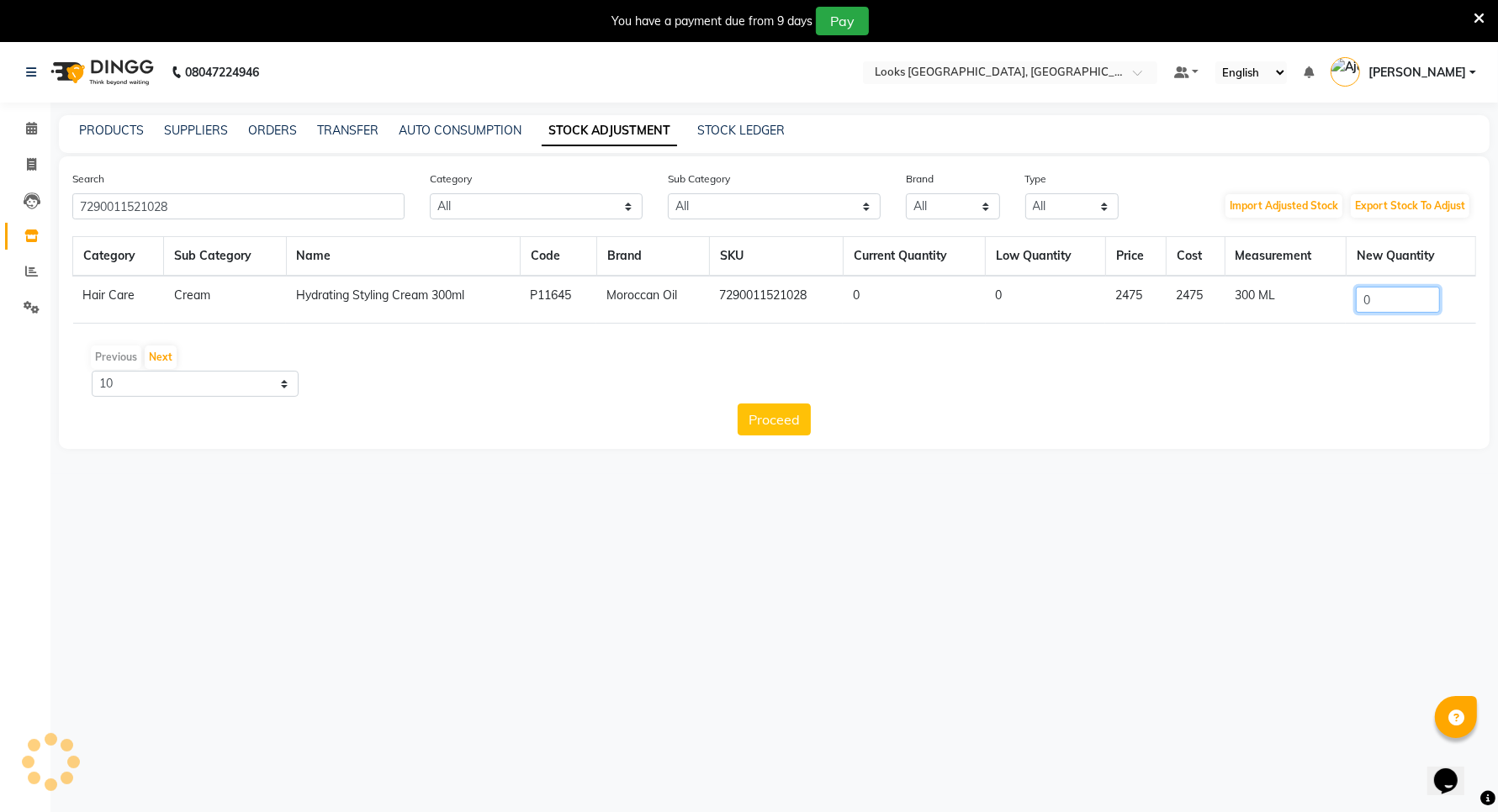
click at [1385, 300] on input "0" at bounding box center [1398, 299] width 84 height 27
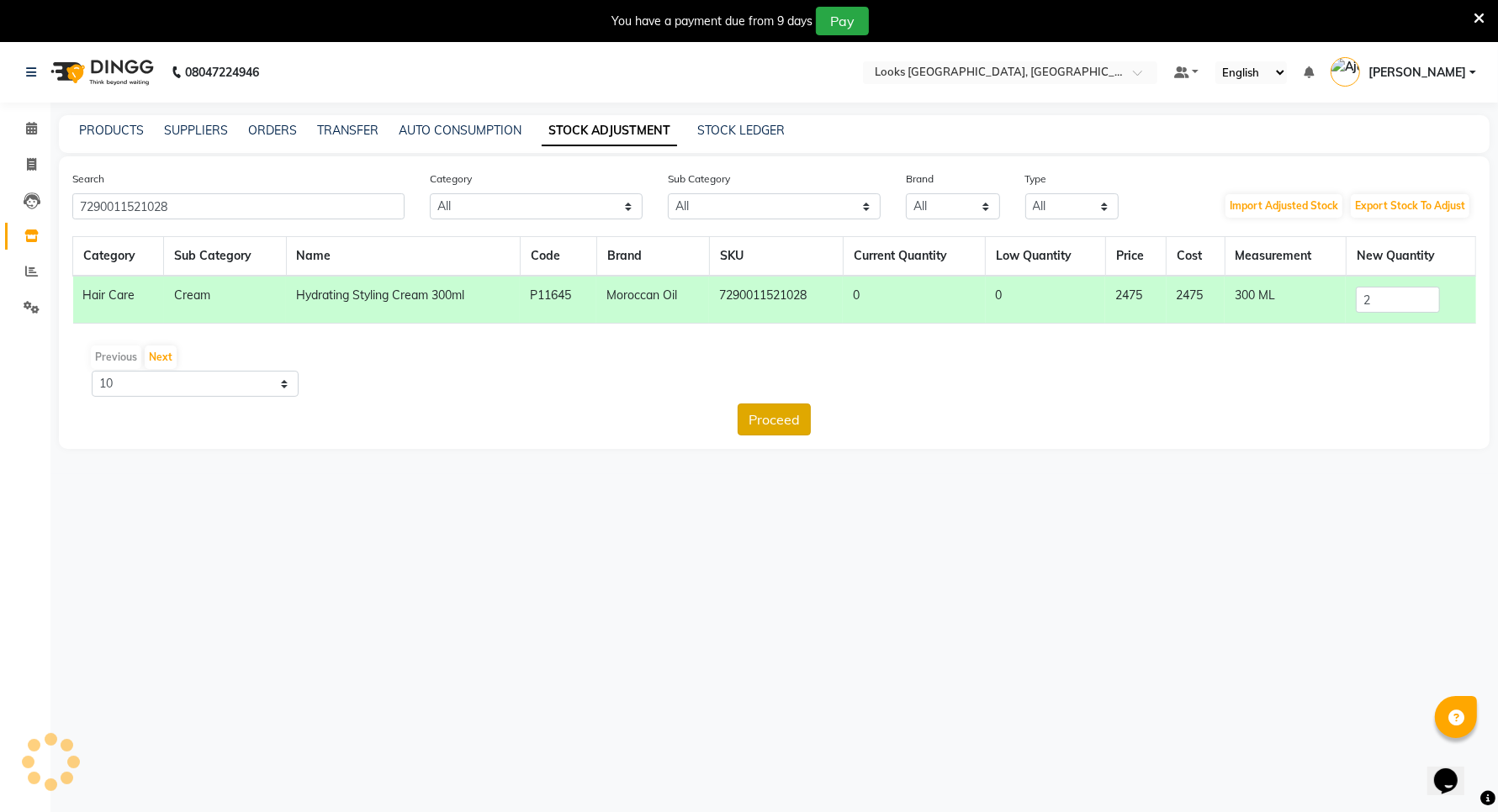
click at [750, 422] on button "Proceed" at bounding box center [774, 419] width 73 height 32
click at [812, 421] on button "Submit" at bounding box center [811, 419] width 67 height 32
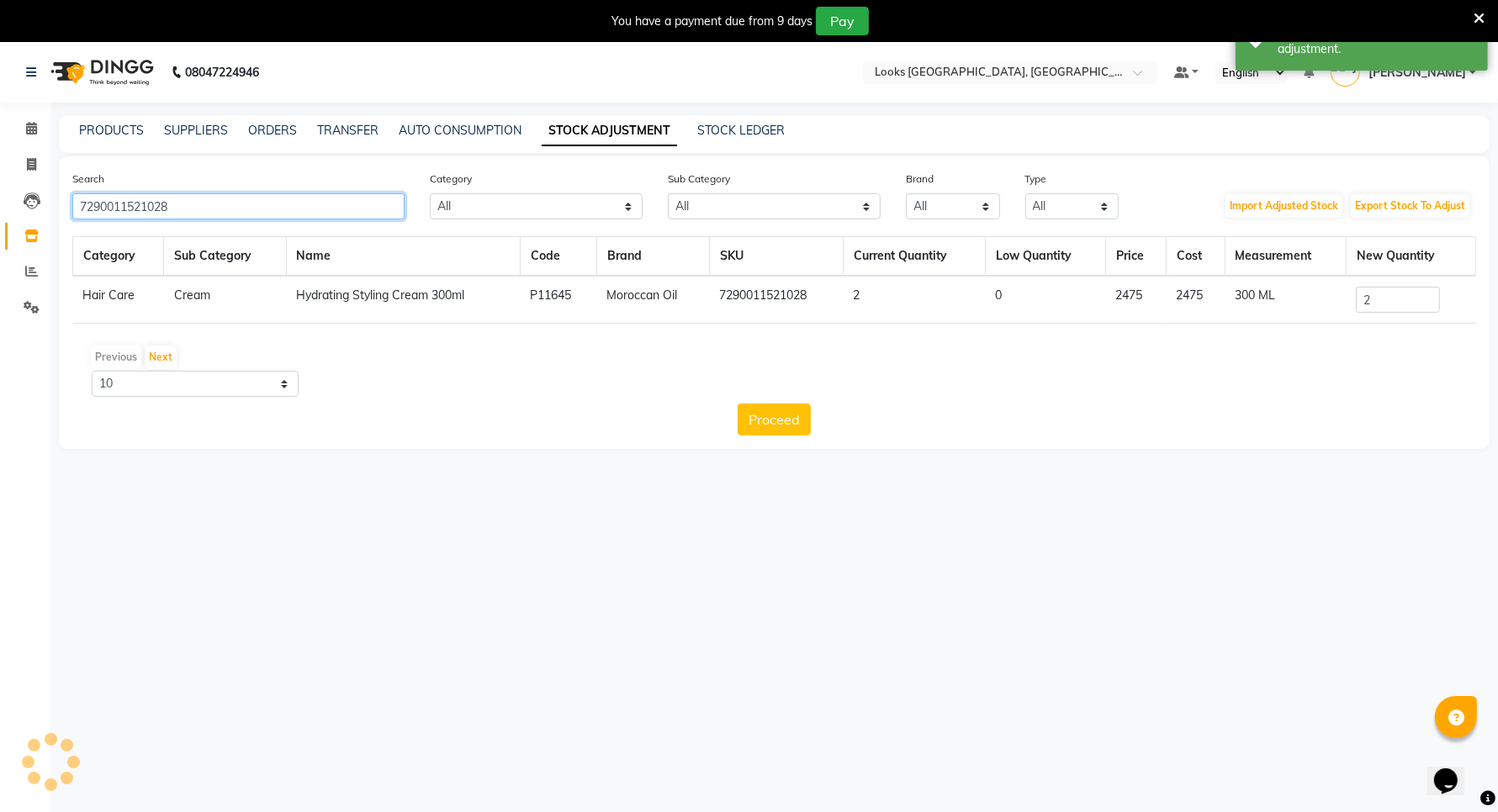
click at [265, 204] on input "7290011521028" at bounding box center [239, 206] width 332 height 27
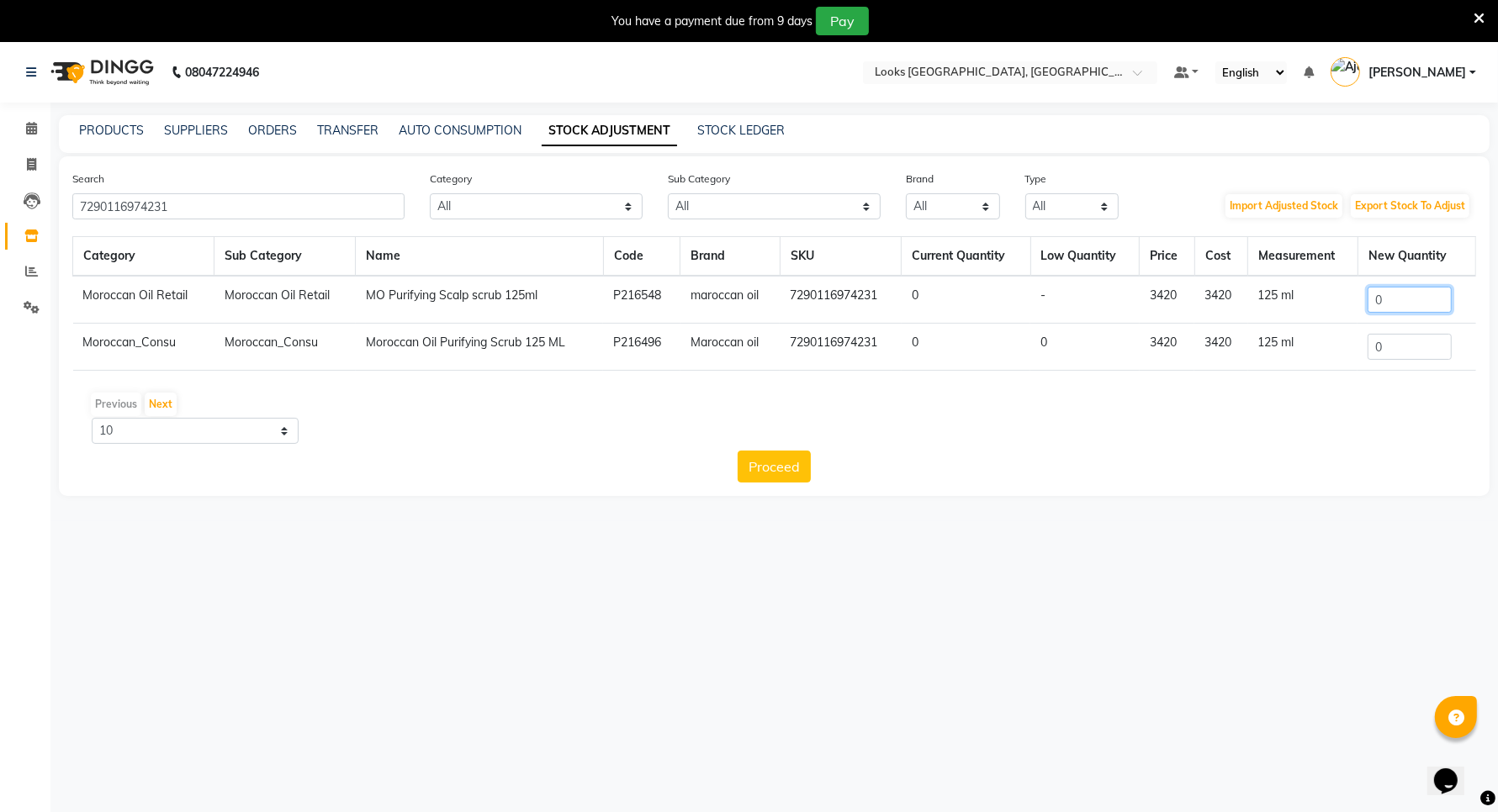
click at [1421, 309] on input "0" at bounding box center [1410, 299] width 84 height 27
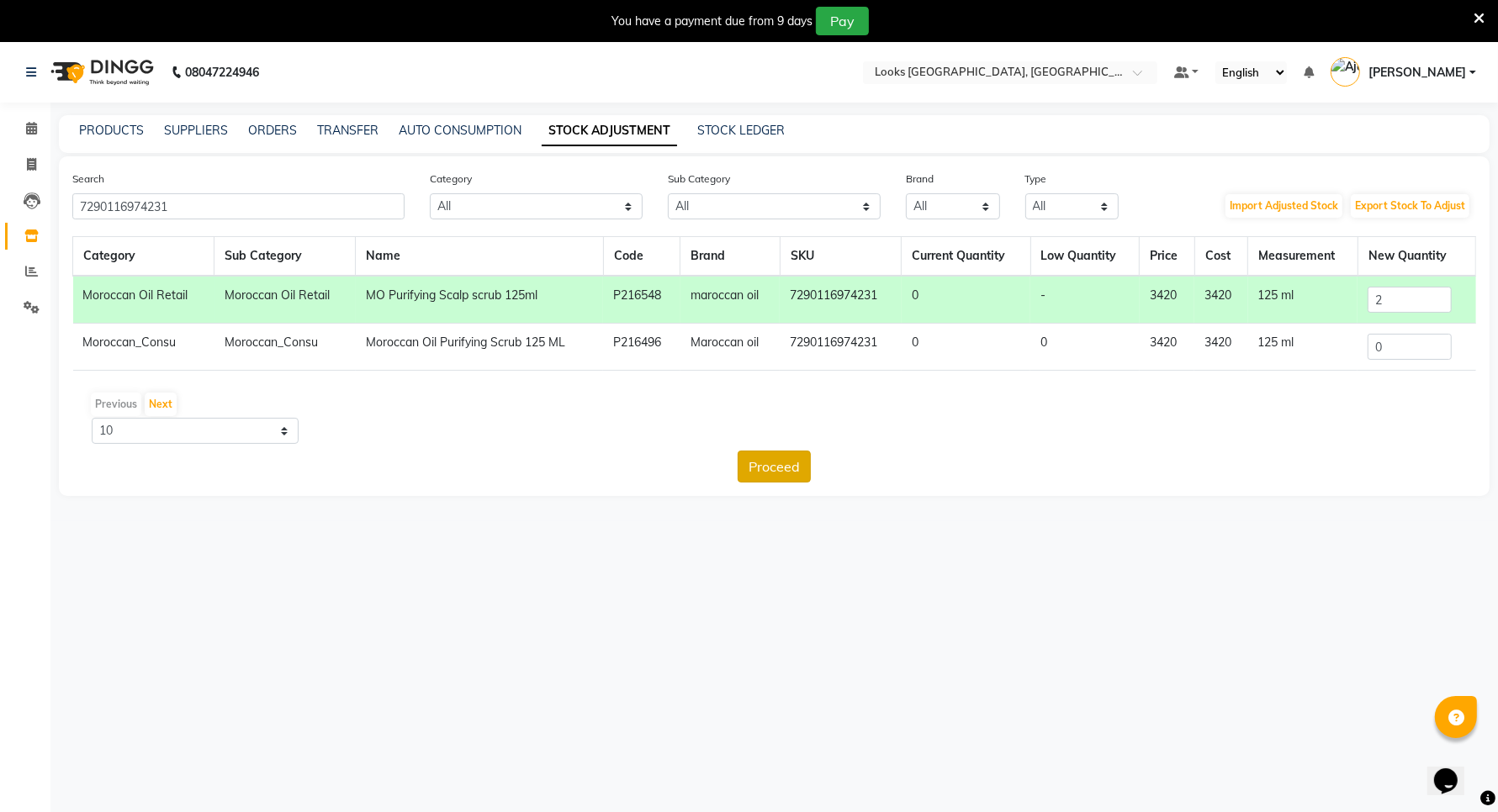
click at [771, 466] on button "Proceed" at bounding box center [774, 466] width 73 height 32
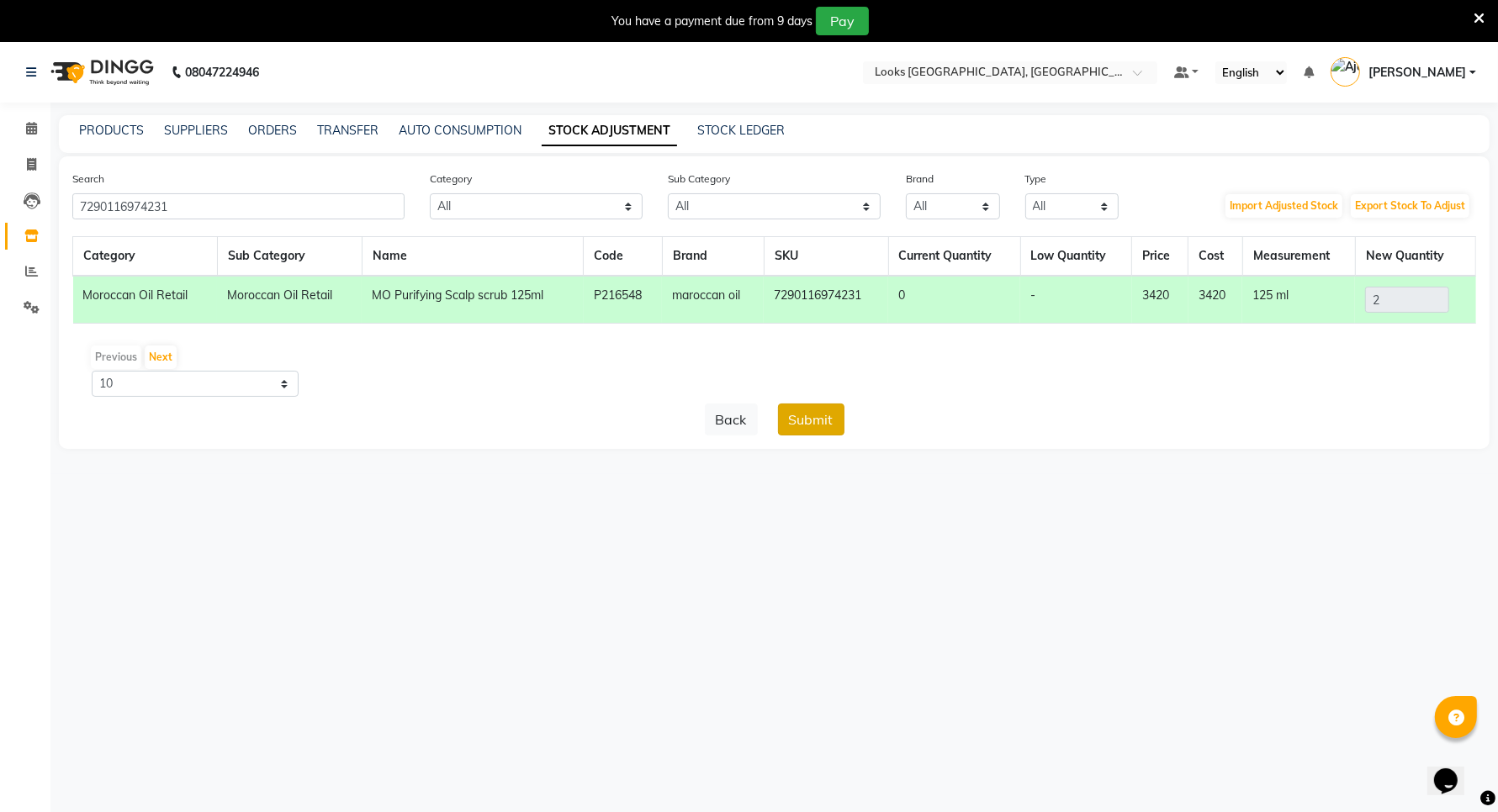
click at [821, 417] on button "Submit" at bounding box center [811, 419] width 67 height 32
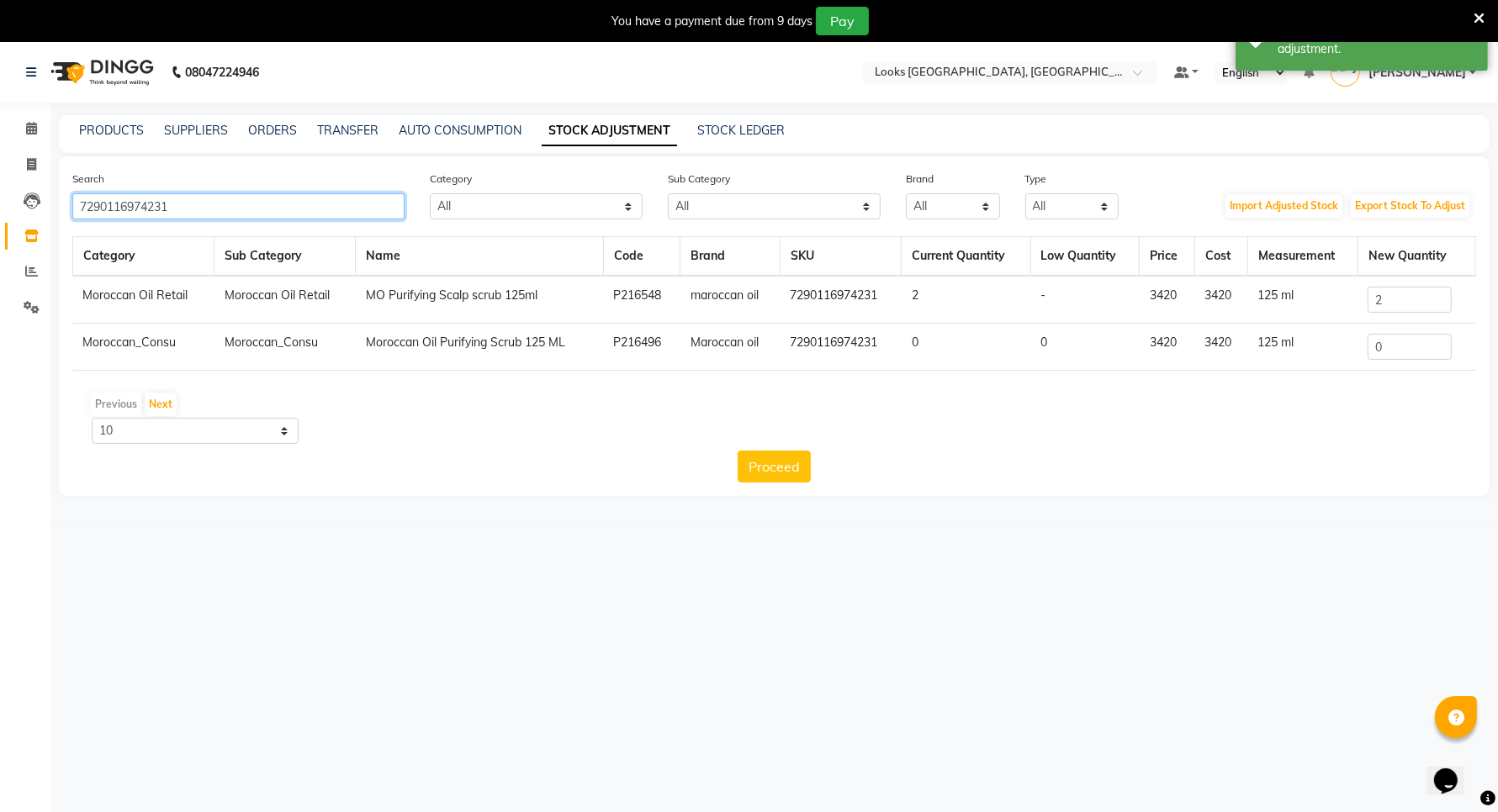
drag, startPoint x: 195, startPoint y: 204, endPoint x: 207, endPoint y: 208, distance: 12.6
click at [198, 204] on input "7290116974231" at bounding box center [239, 206] width 332 height 27
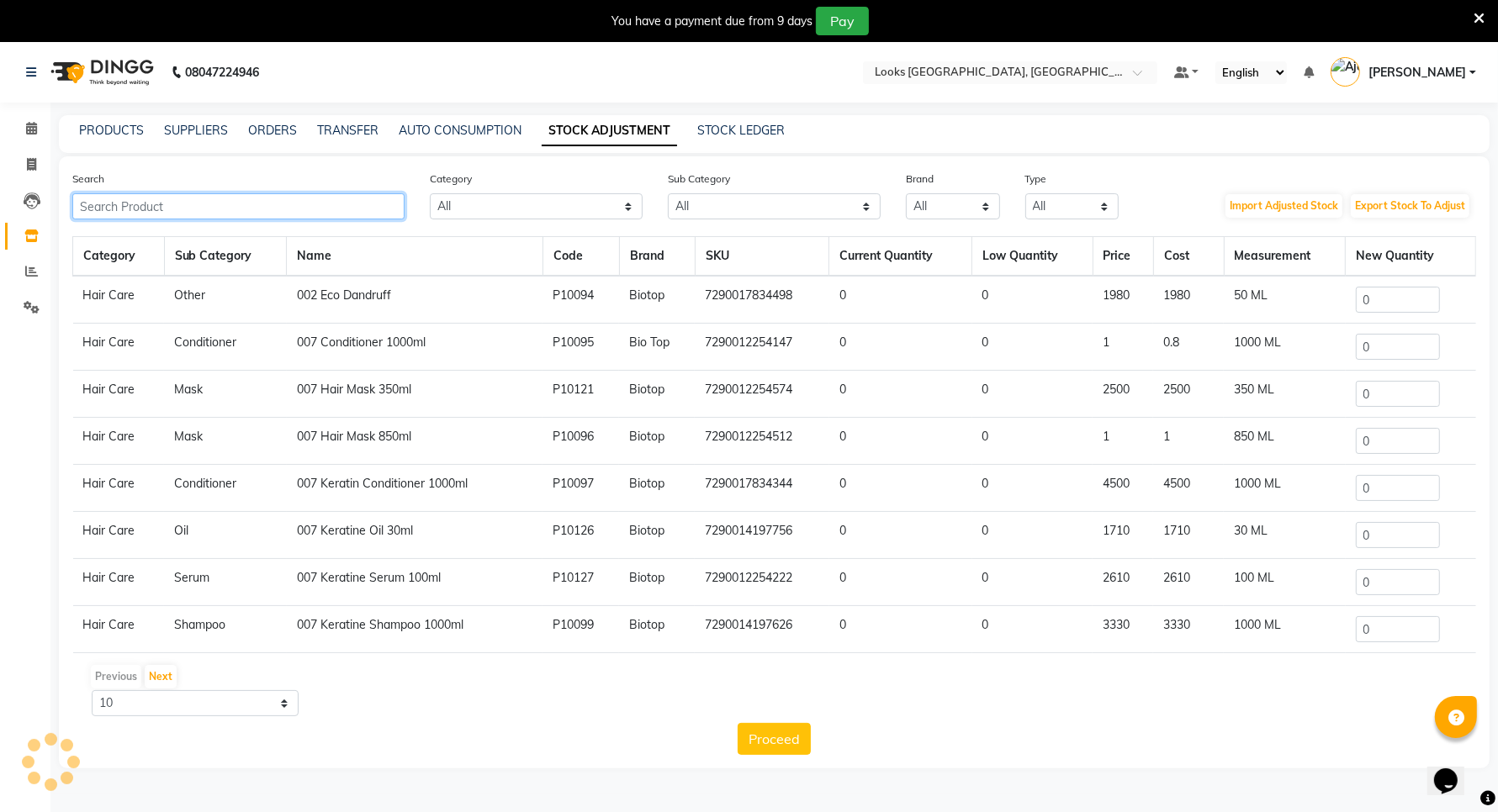
click at [207, 210] on input "text" at bounding box center [239, 206] width 332 height 27
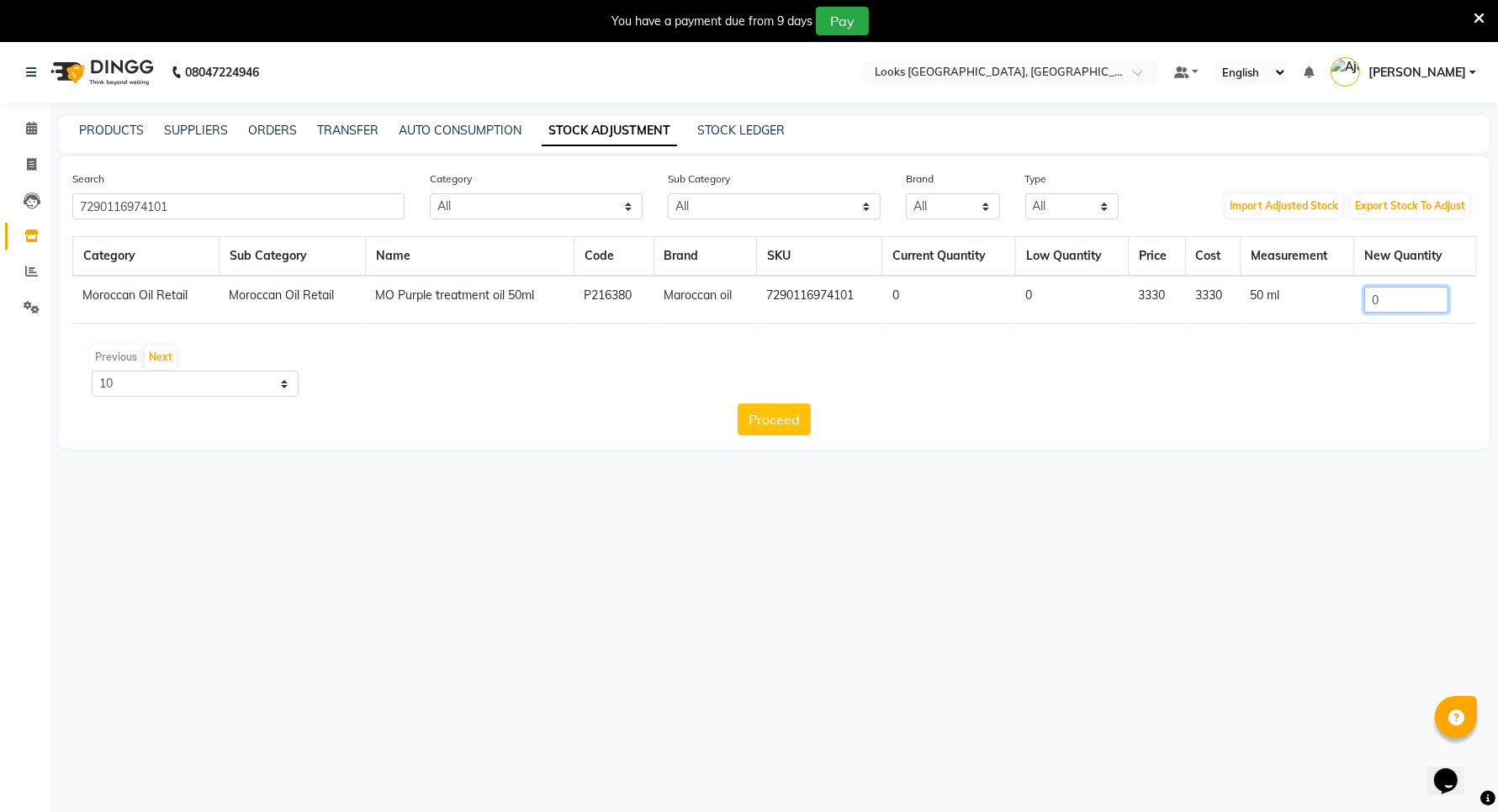
click at [1409, 296] on input "0" at bounding box center [1407, 299] width 84 height 27
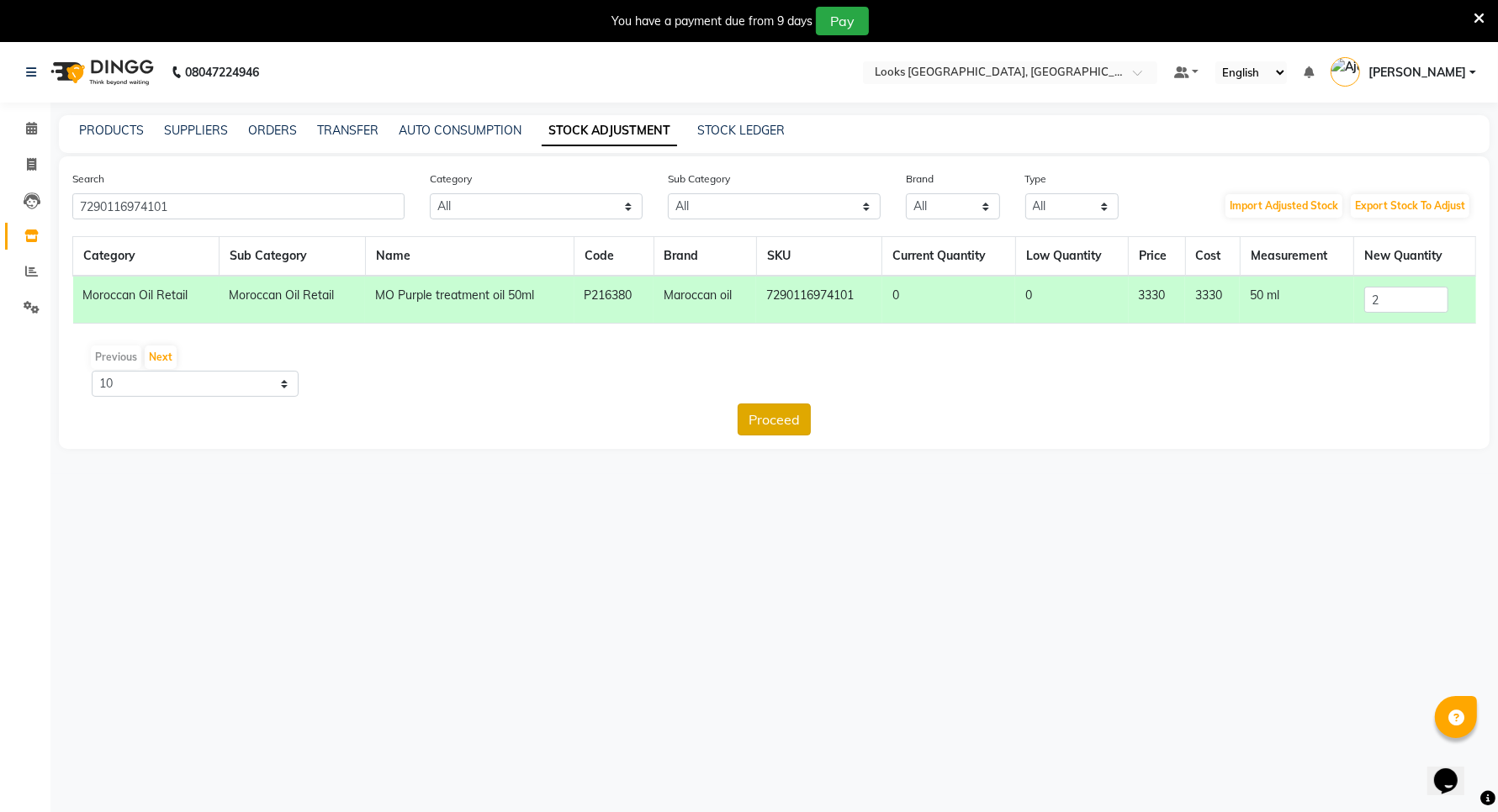
click at [757, 426] on button "Proceed" at bounding box center [774, 419] width 73 height 32
click at [824, 425] on button "Submit" at bounding box center [811, 419] width 67 height 32
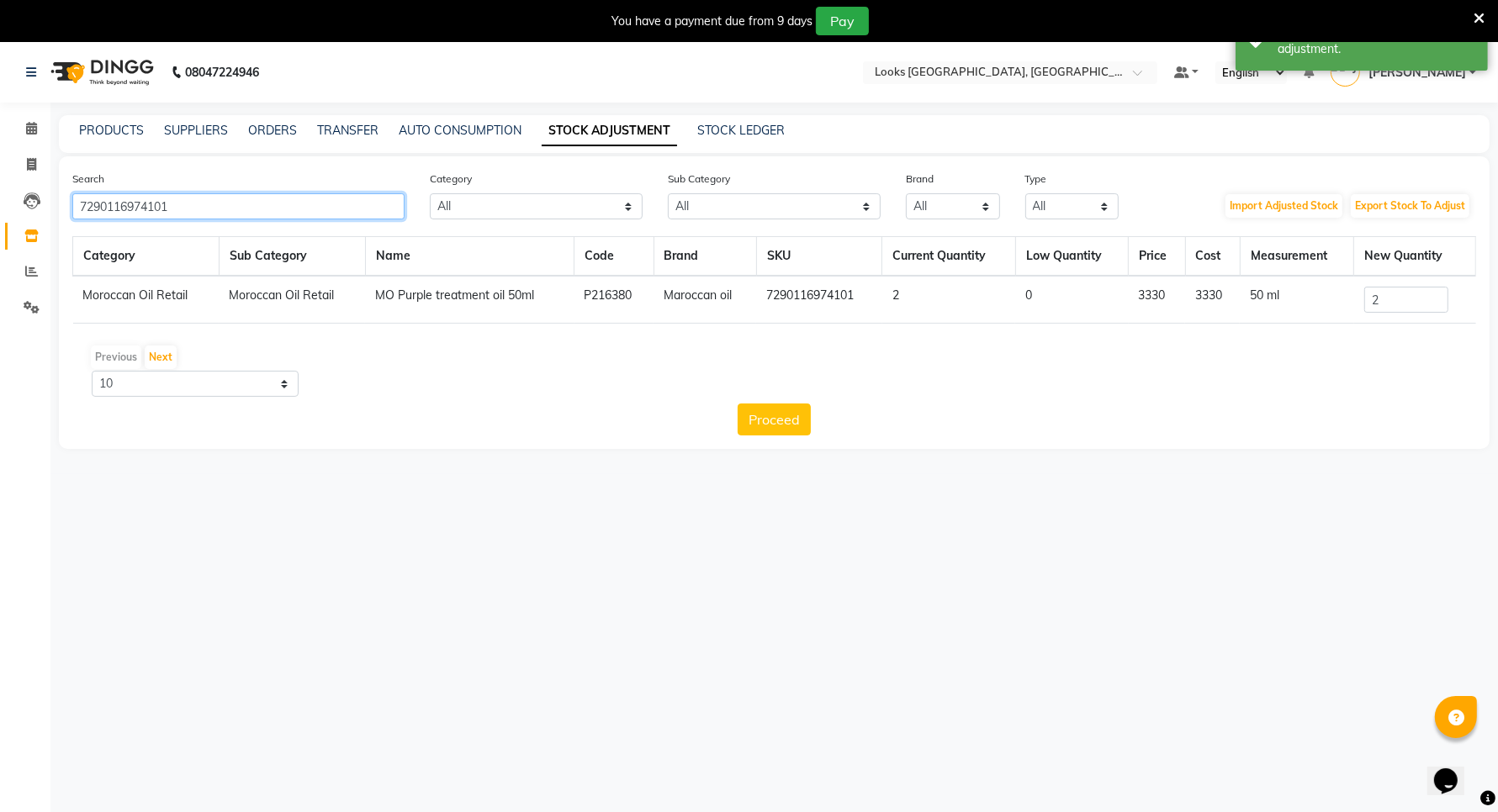
click at [179, 207] on input "7290116974101" at bounding box center [239, 206] width 332 height 27
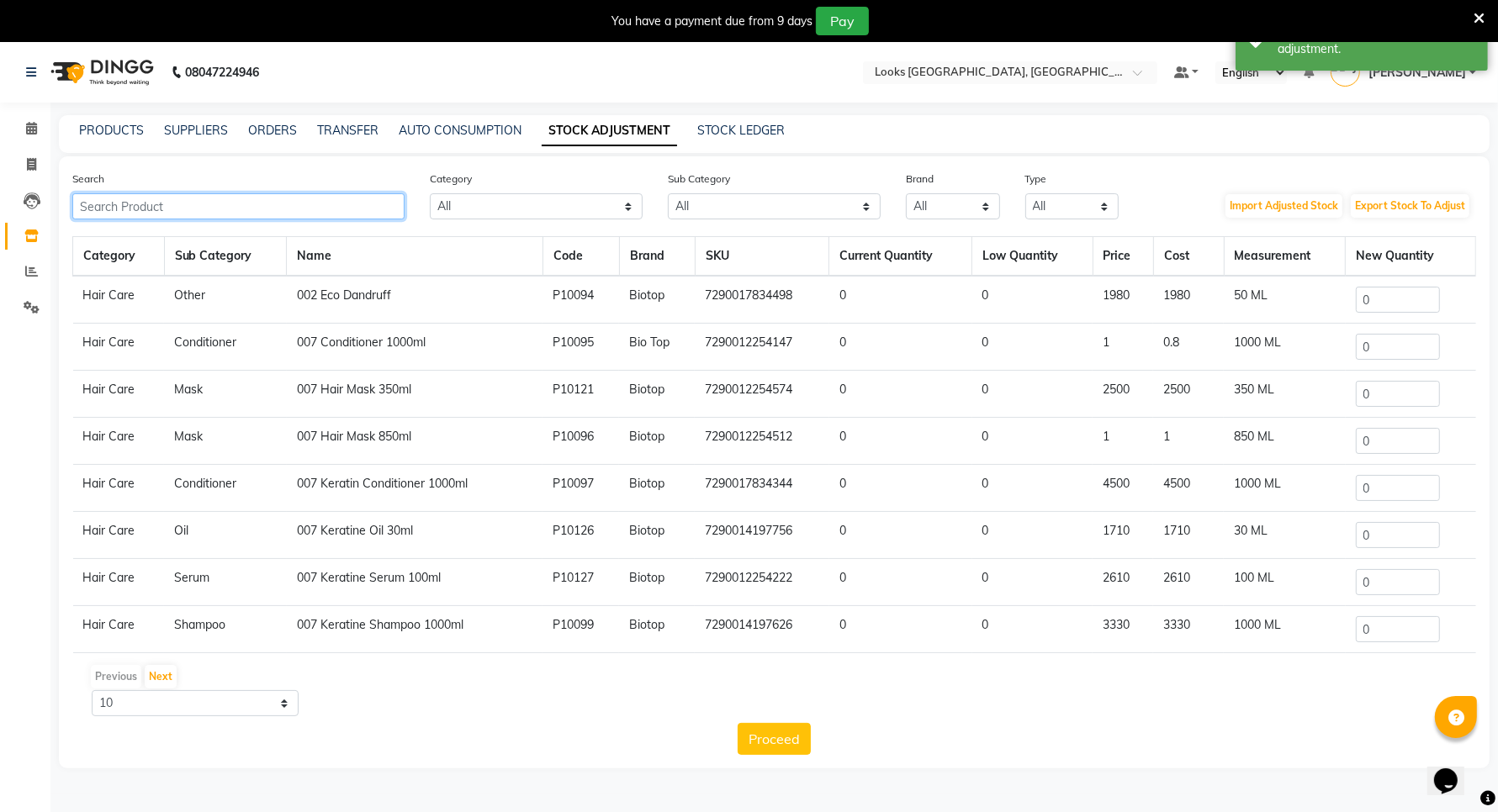
drag, startPoint x: 179, startPoint y: 207, endPoint x: 190, endPoint y: 224, distance: 20.2
click at [179, 208] on input "text" at bounding box center [239, 206] width 332 height 27
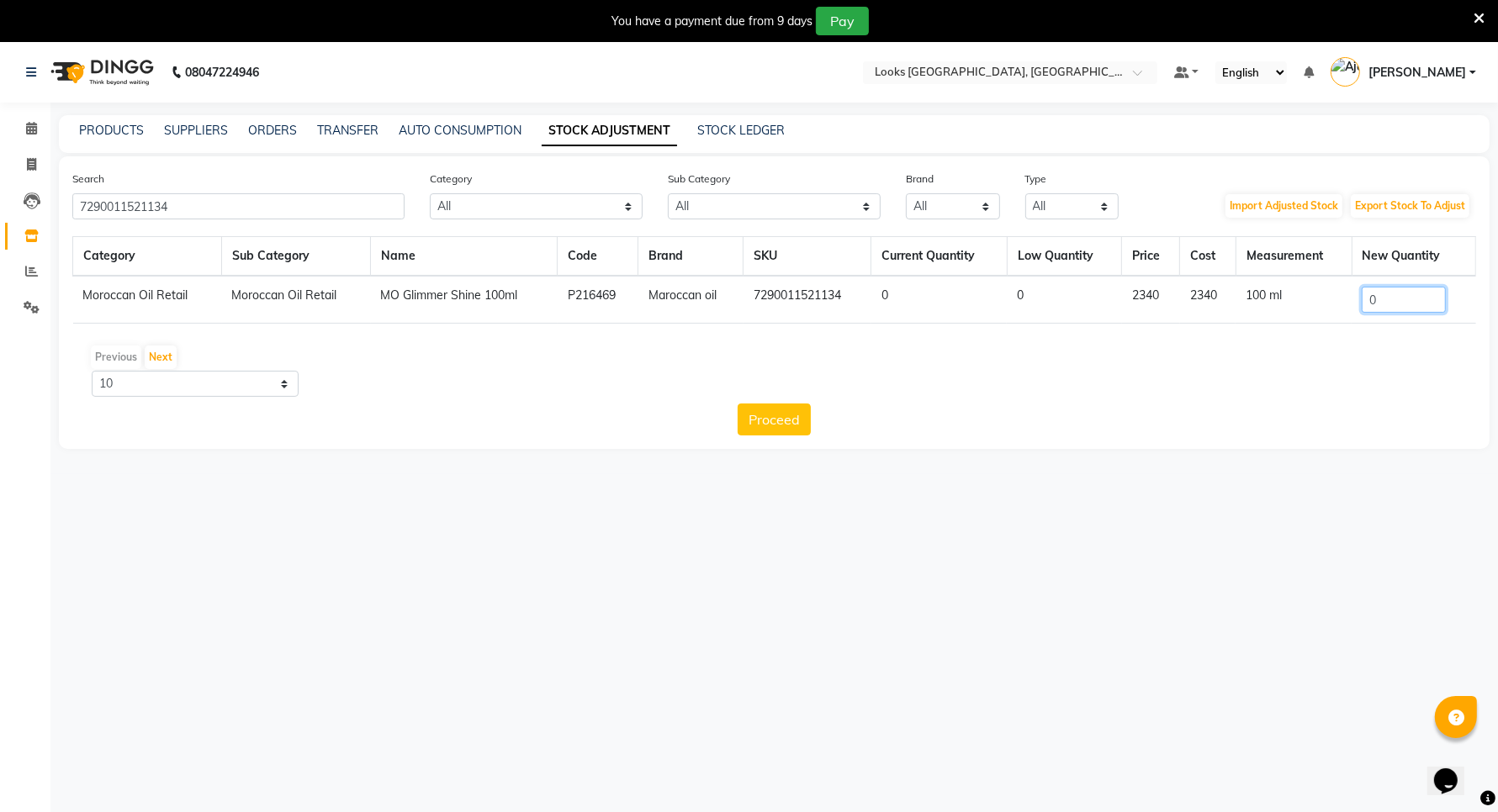
click at [1403, 300] on input "0" at bounding box center [1404, 299] width 84 height 27
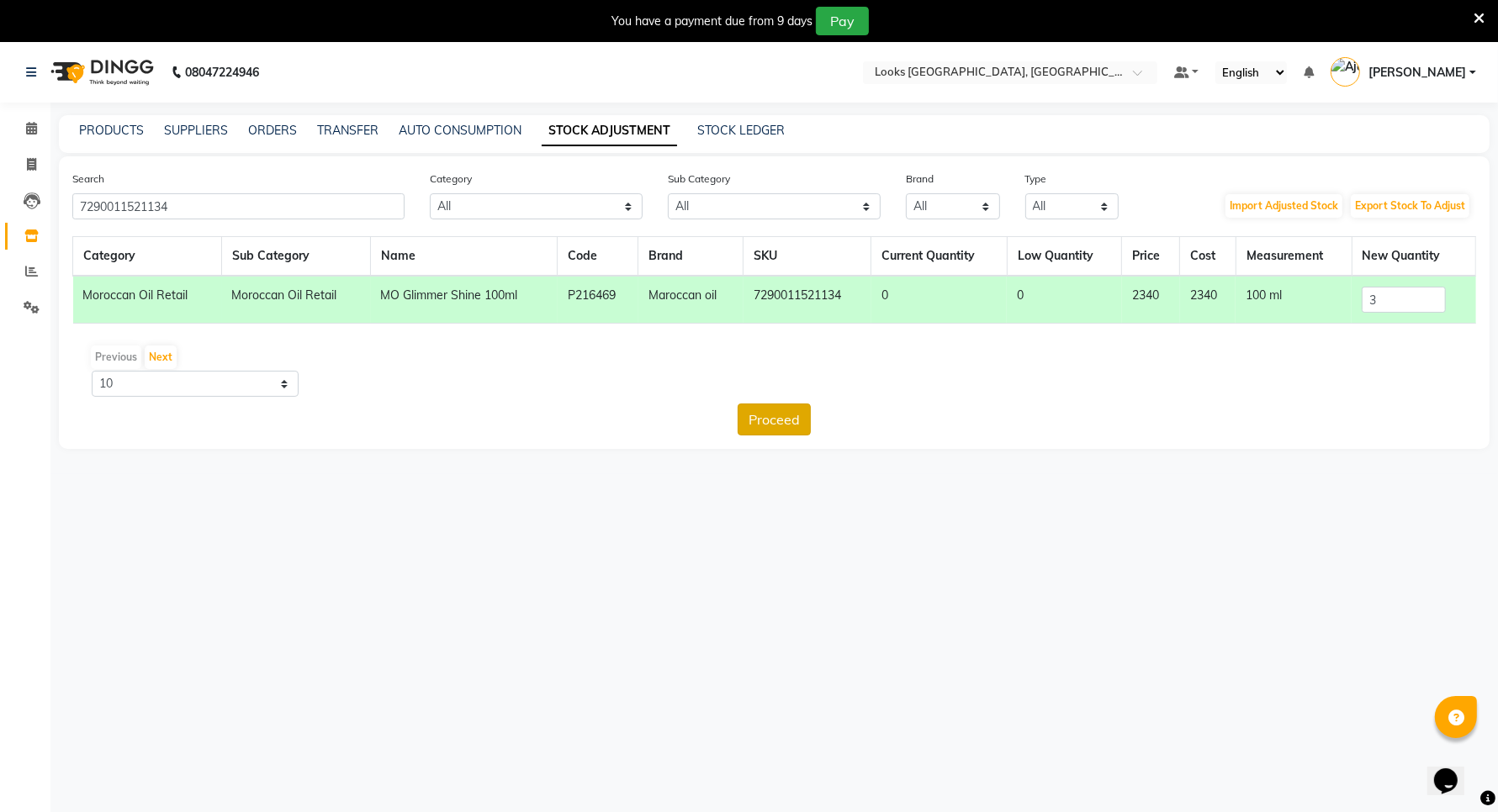
click at [800, 418] on button "Proceed" at bounding box center [774, 419] width 73 height 32
click at [809, 416] on button "Submit" at bounding box center [811, 419] width 67 height 32
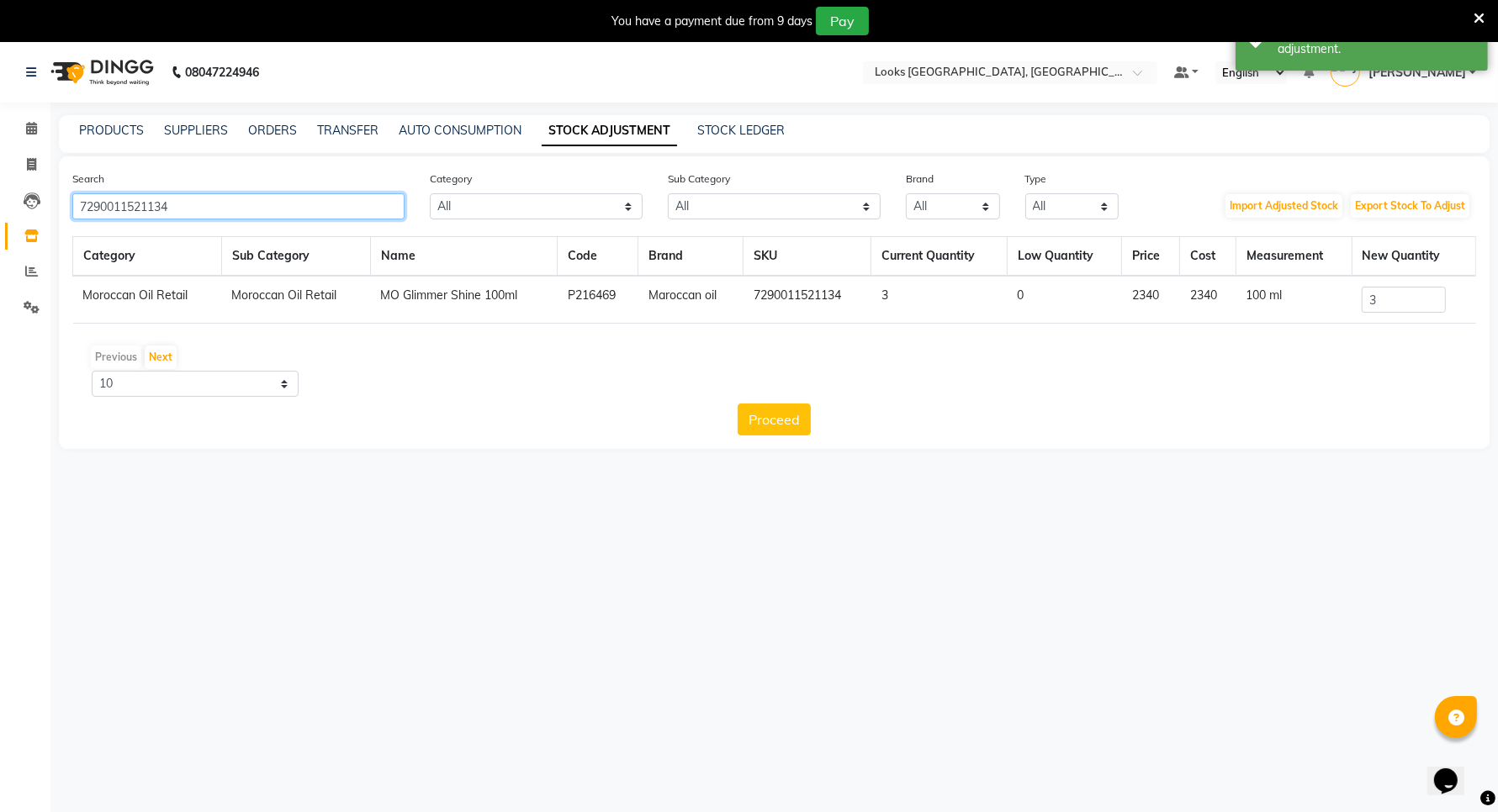
click at [170, 201] on input "7290011521134" at bounding box center [239, 206] width 332 height 27
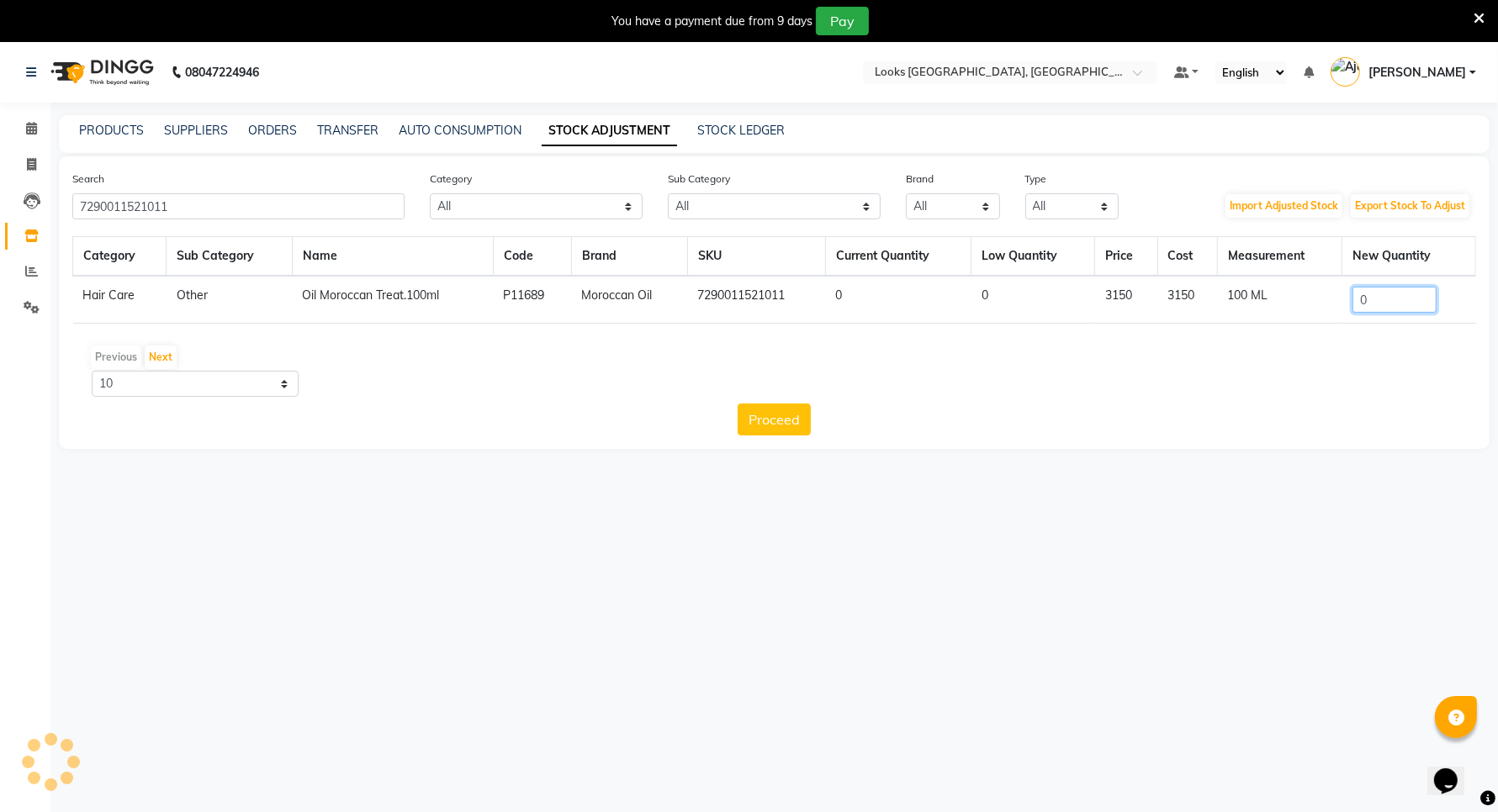
click at [1381, 298] on input "0" at bounding box center [1395, 299] width 84 height 27
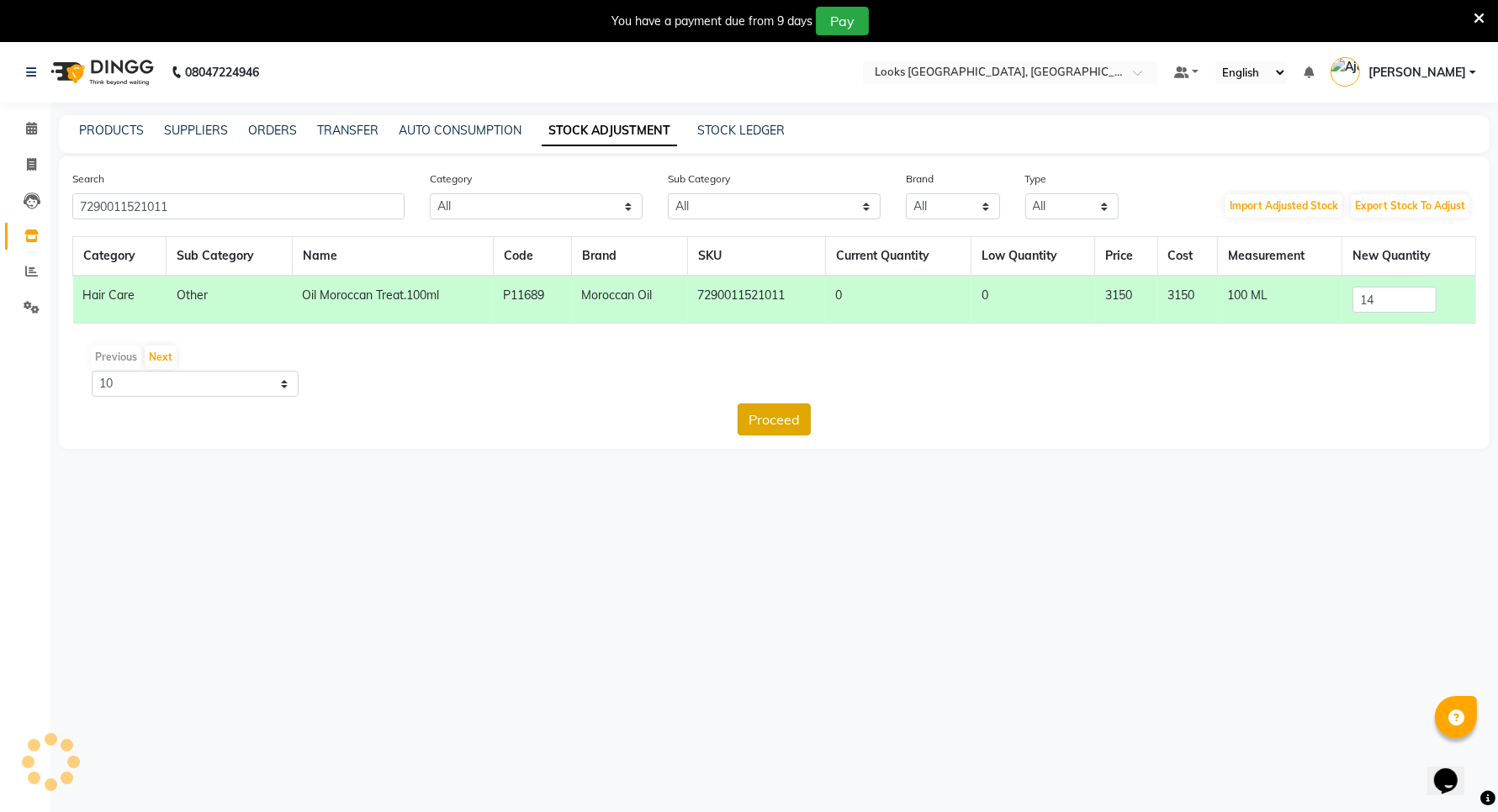
click at [774, 406] on button "Proceed" at bounding box center [774, 419] width 73 height 32
click at [804, 416] on button "Submit" at bounding box center [811, 419] width 67 height 32
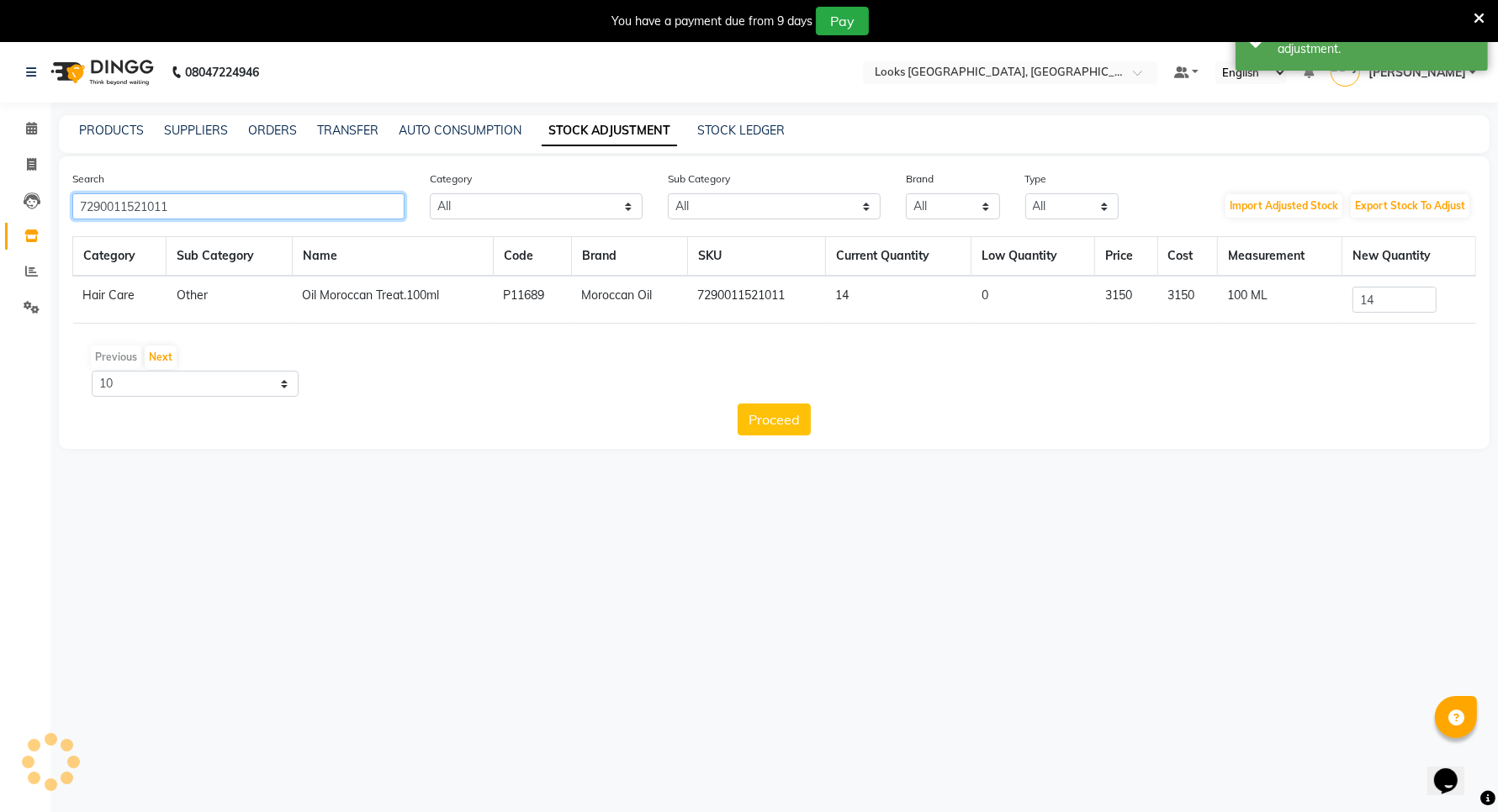
click at [214, 210] on input "7290011521011" at bounding box center [239, 206] width 332 height 27
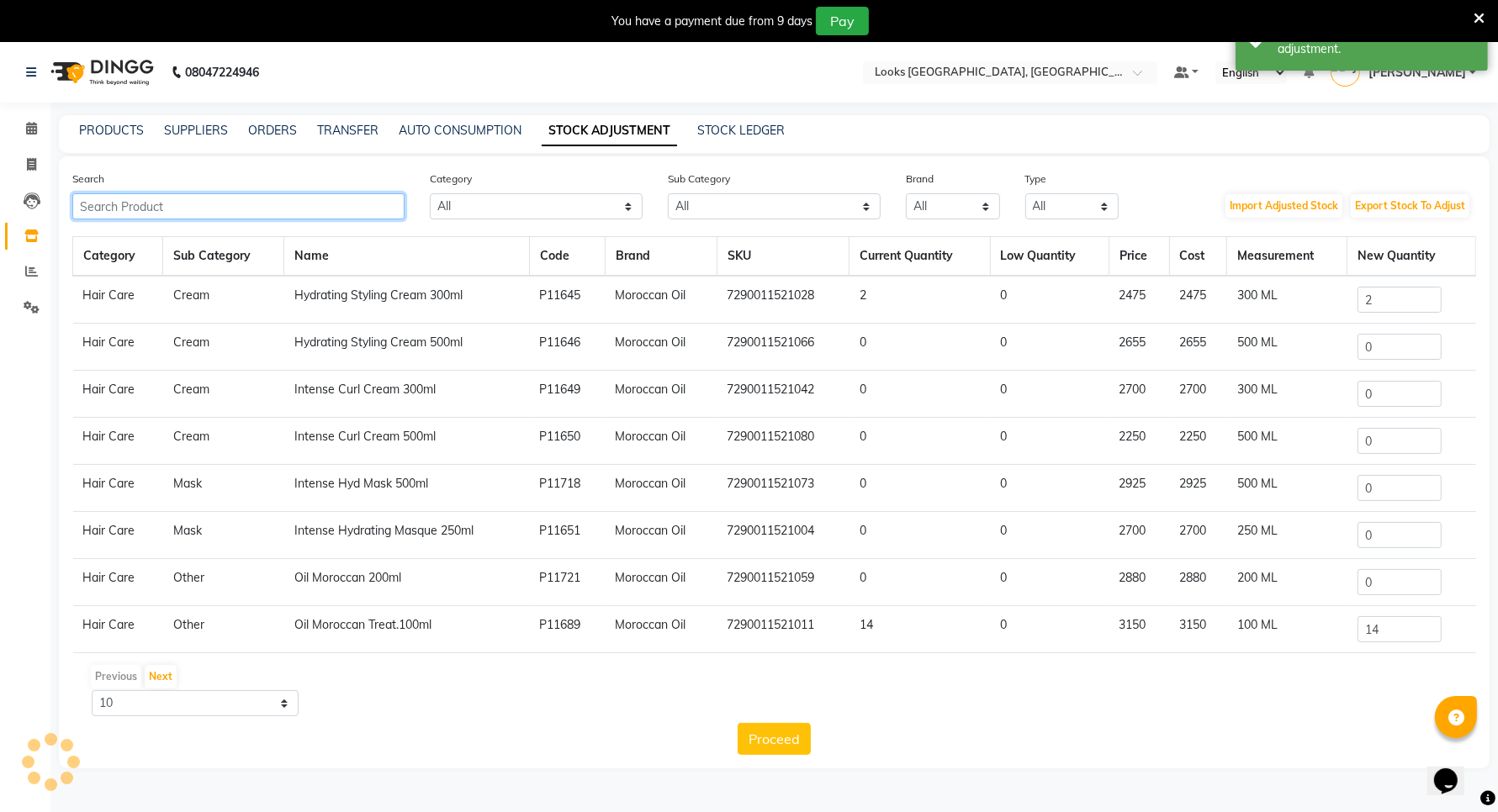
click at [178, 202] on input "text" at bounding box center [239, 206] width 332 height 27
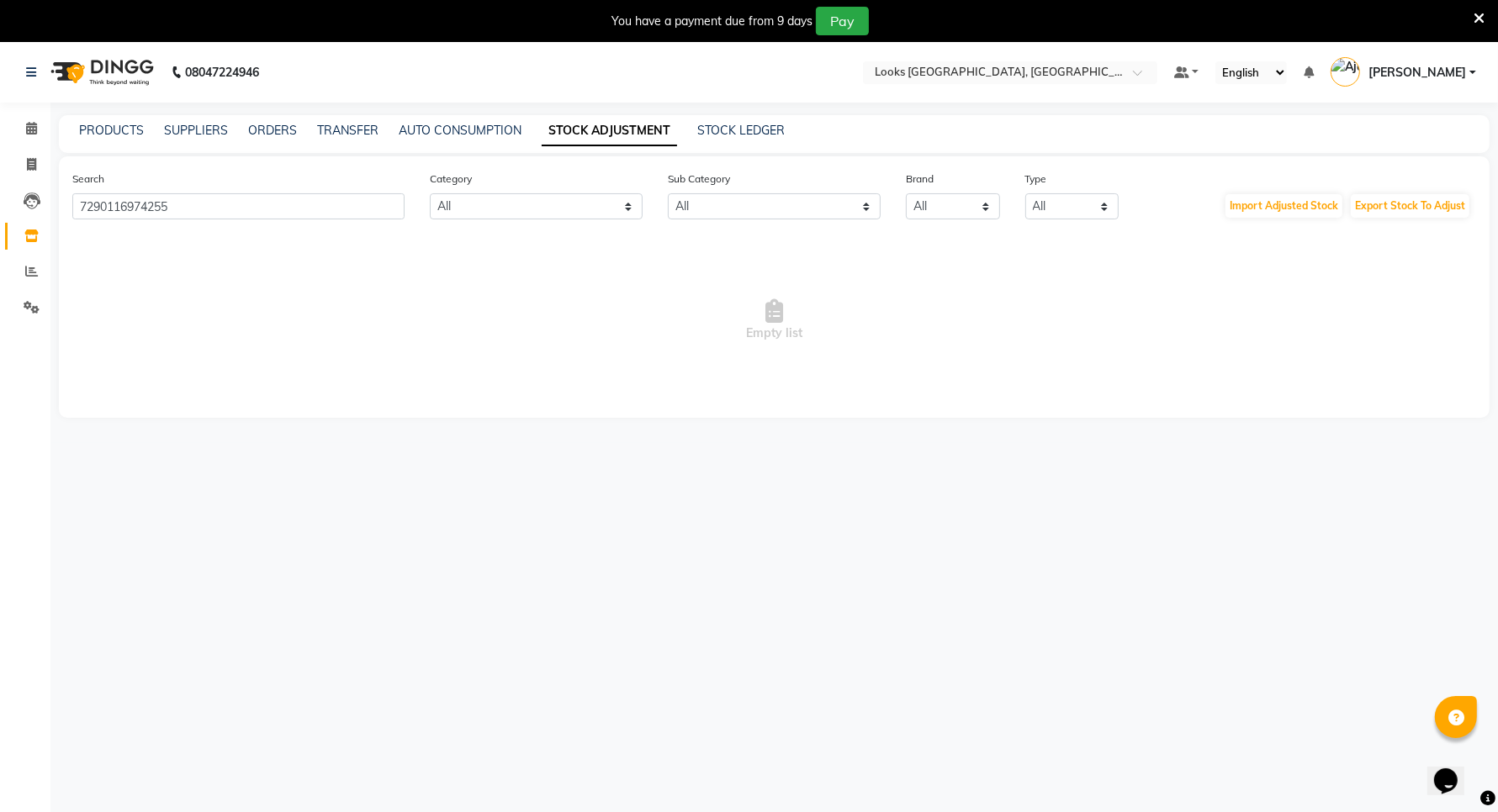
click at [1438, 74] on span "[PERSON_NAME]" at bounding box center [1416, 73] width 97 height 18
click at [1386, 164] on link "Sign out" at bounding box center [1389, 162] width 154 height 27
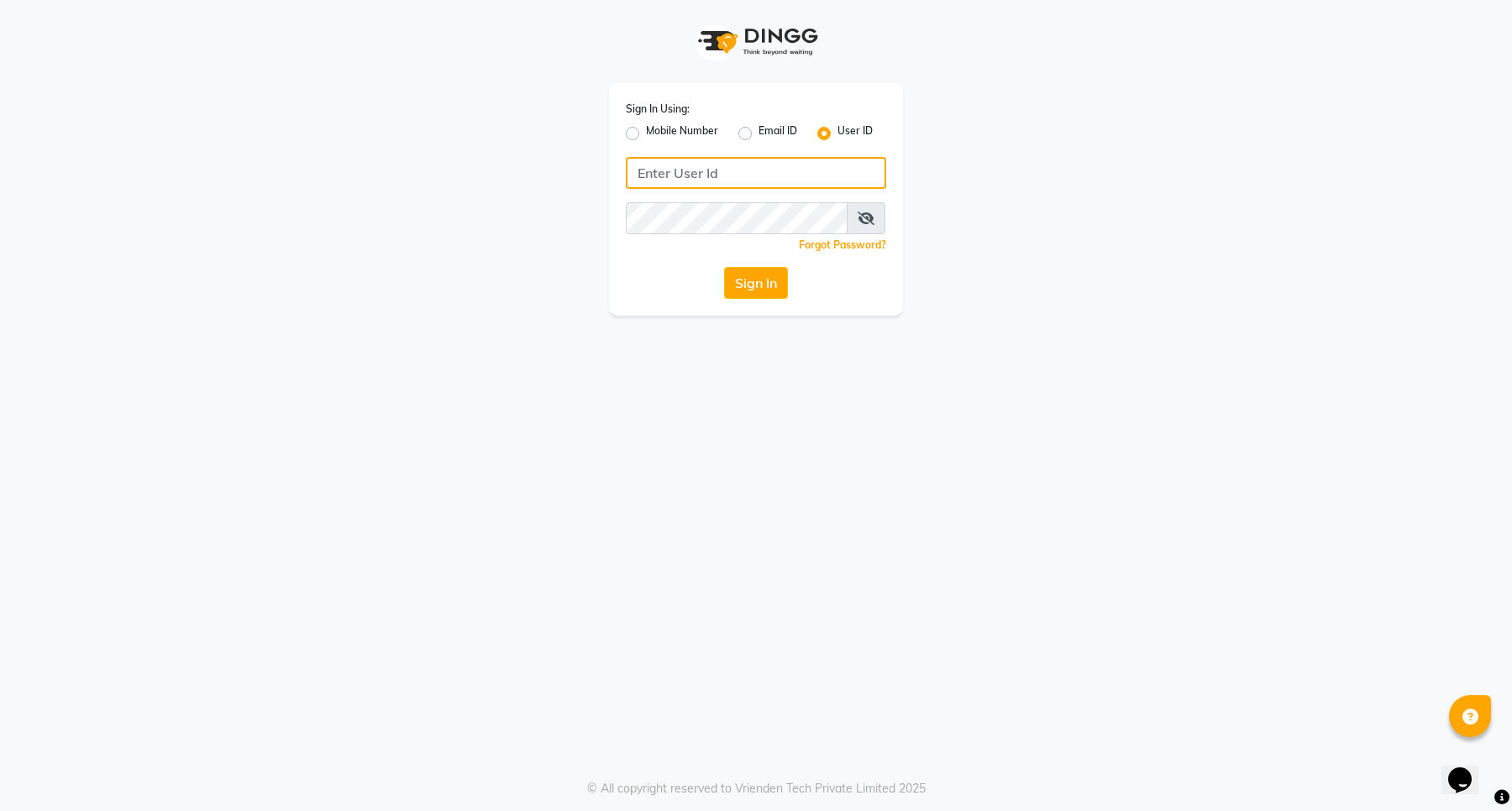
click at [663, 170] on input "Username" at bounding box center [756, 173] width 260 height 32
click at [761, 285] on button "Sign In" at bounding box center [756, 282] width 64 height 32
